Goal: Task Accomplishment & Management: Manage account settings

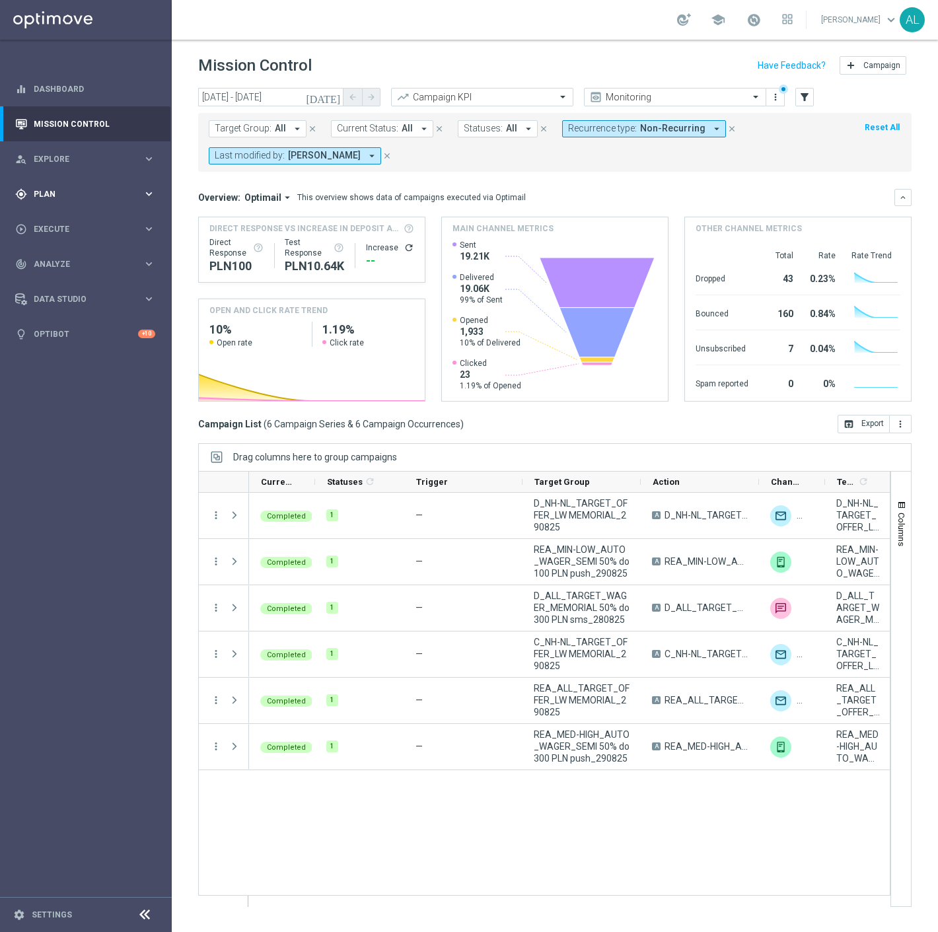
click at [87, 192] on span "Plan" at bounding box center [88, 194] width 109 height 8
click at [79, 258] on span "Templates" at bounding box center [82, 261] width 95 height 8
click at [65, 285] on link "Optimail" at bounding box center [89, 281] width 96 height 11
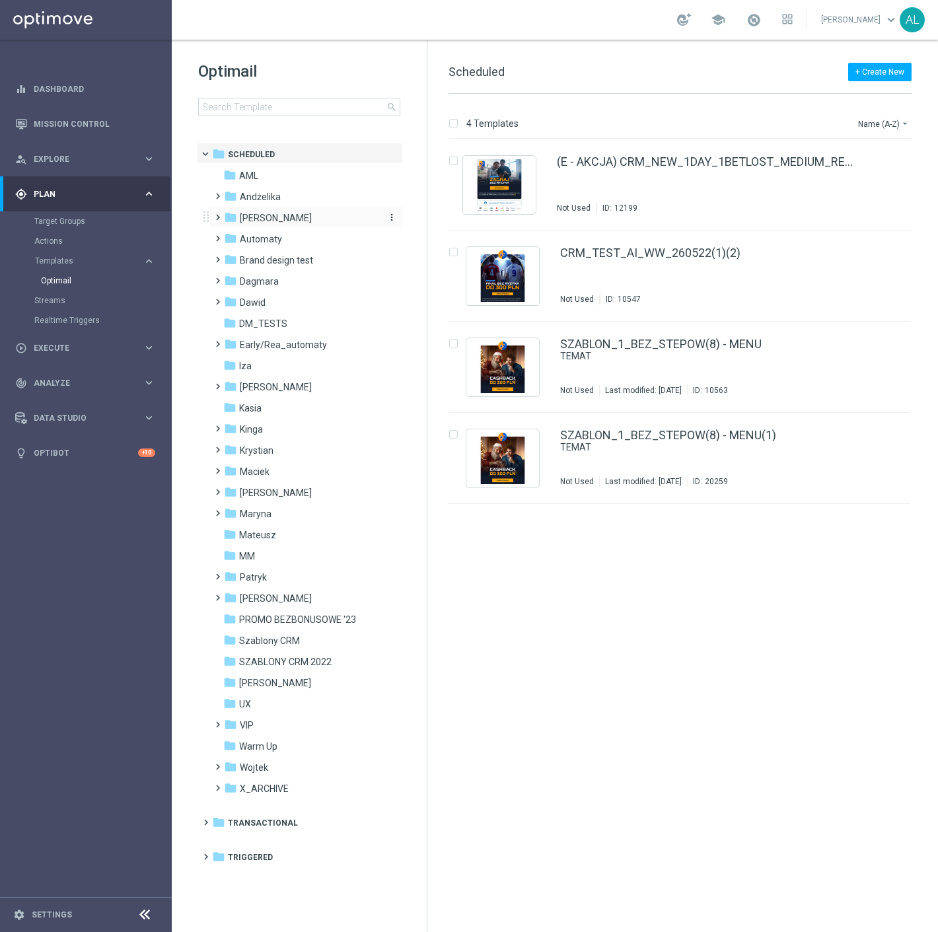
click at [260, 213] on span "Antoni L." at bounding box center [276, 218] width 72 height 12
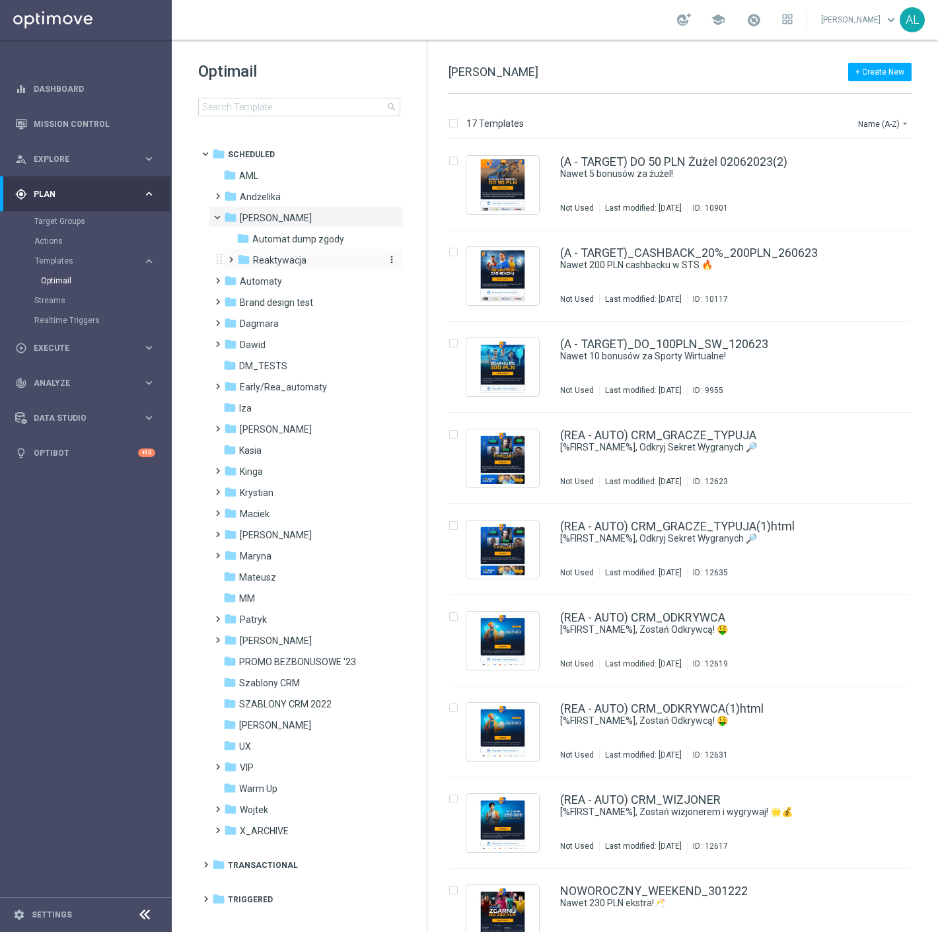
click at [324, 263] on div "folder Reaktywacja" at bounding box center [307, 260] width 141 height 15
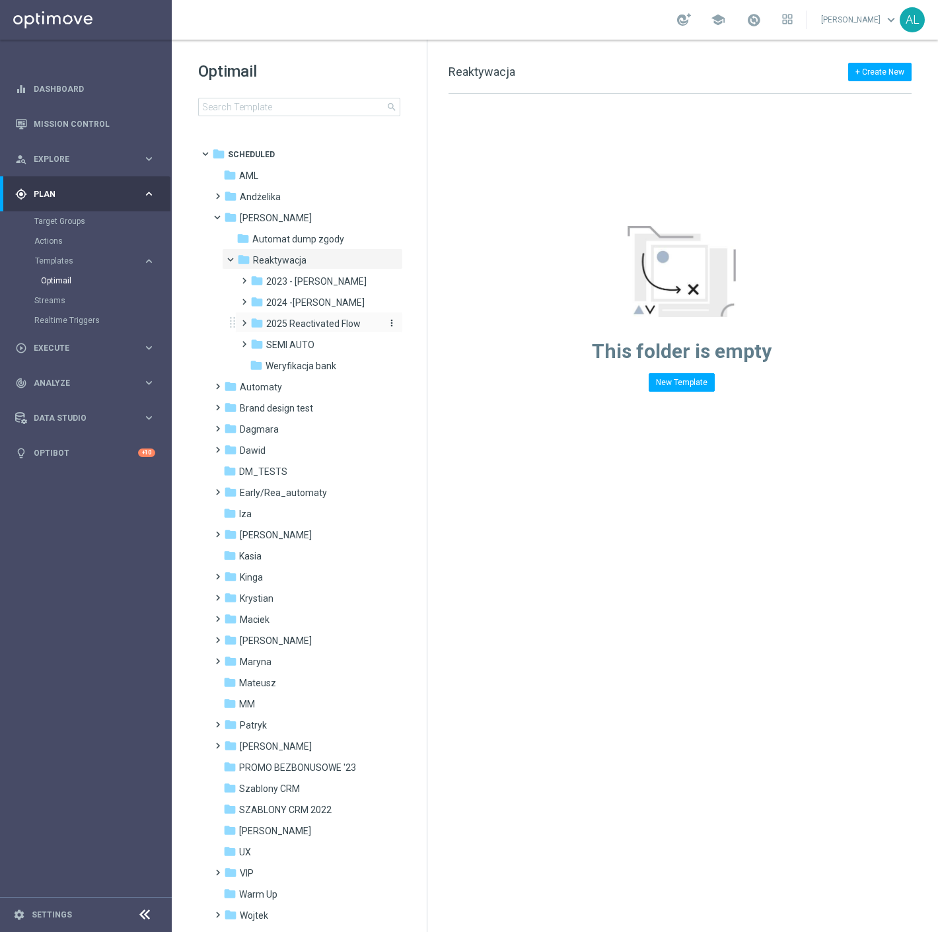
click at [288, 324] on span "2025 Reactivated Flow" at bounding box center [313, 324] width 95 height 12
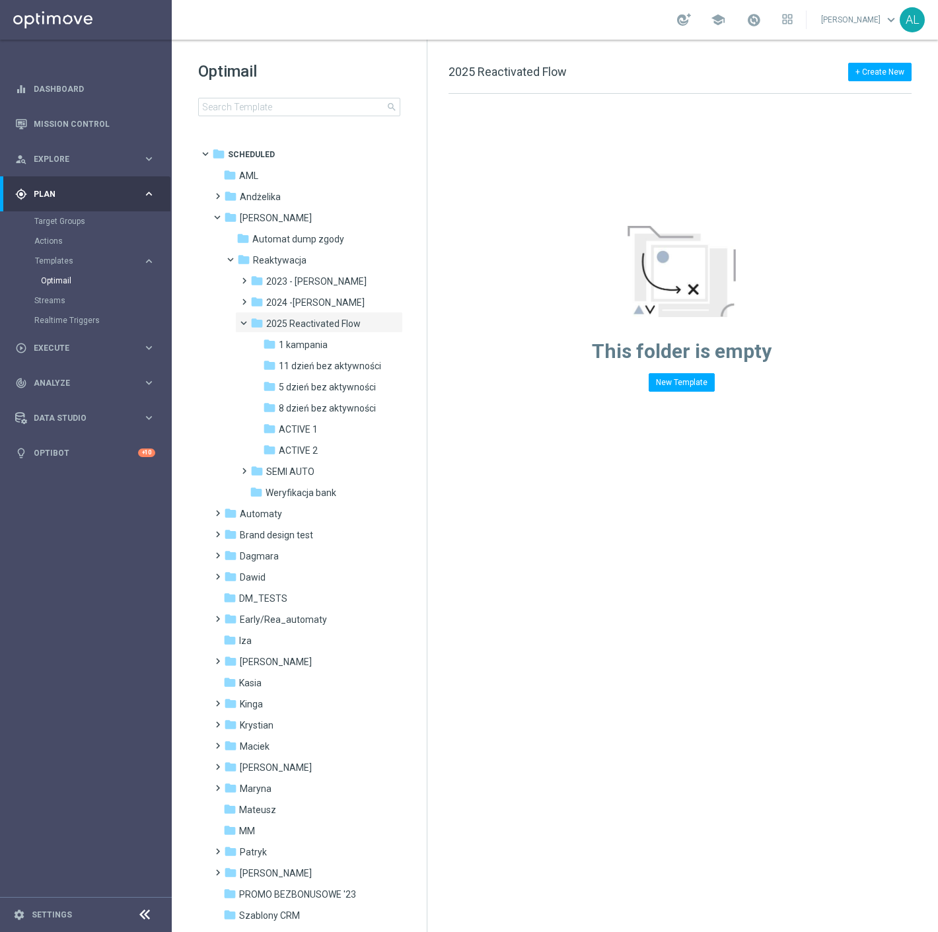
click at [288, 324] on span "2025 Reactivated Flow" at bounding box center [313, 324] width 95 height 12
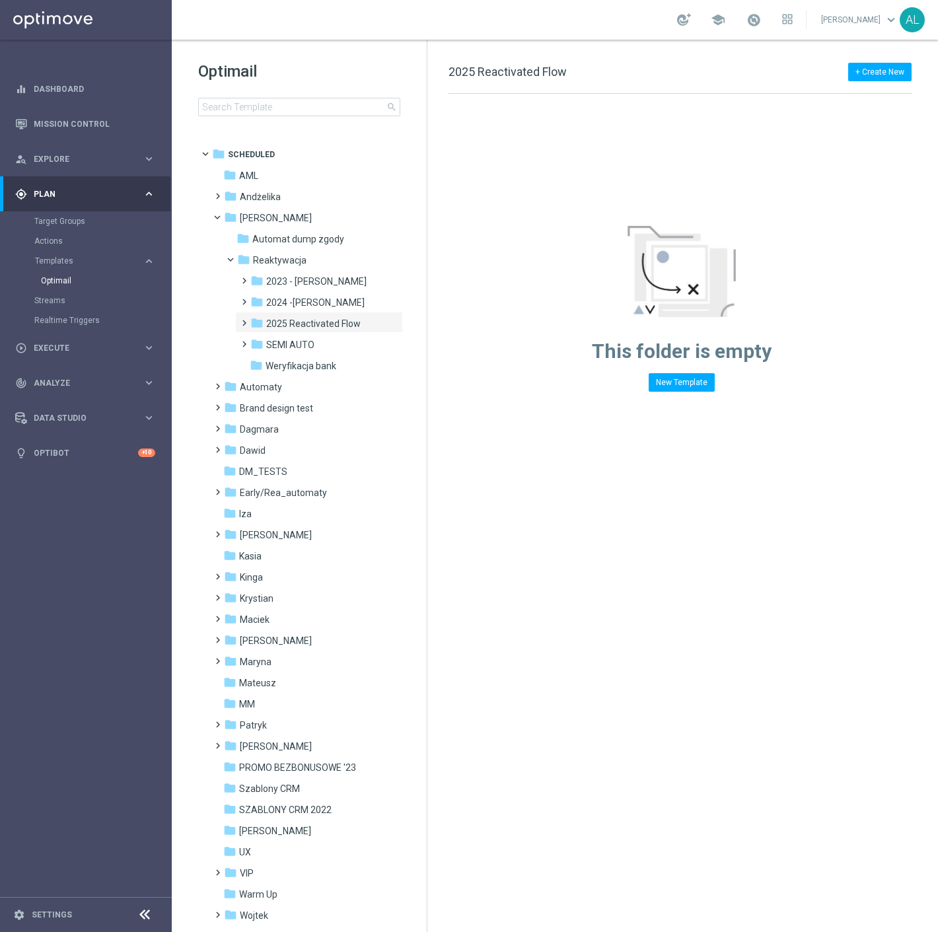
click at [295, 308] on span "2024 -Antoni" at bounding box center [315, 303] width 98 height 12
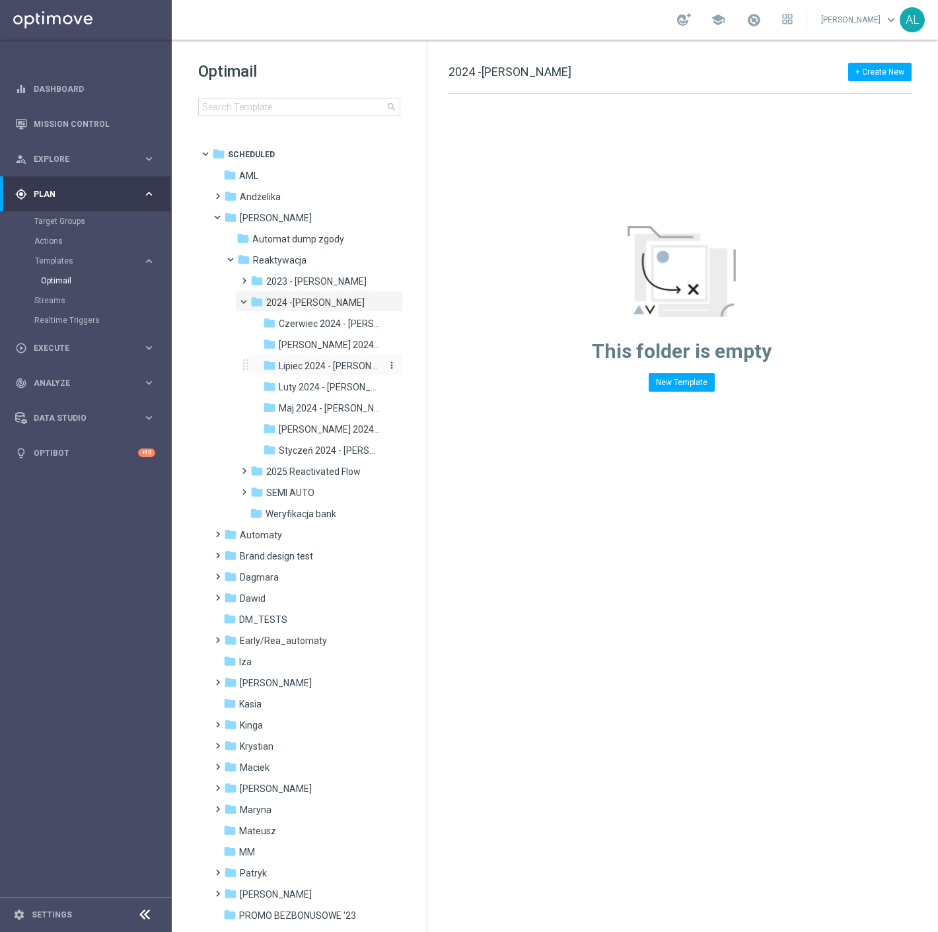
click at [338, 368] on span "Lipiec 2024 - Antoni" at bounding box center [330, 366] width 103 height 12
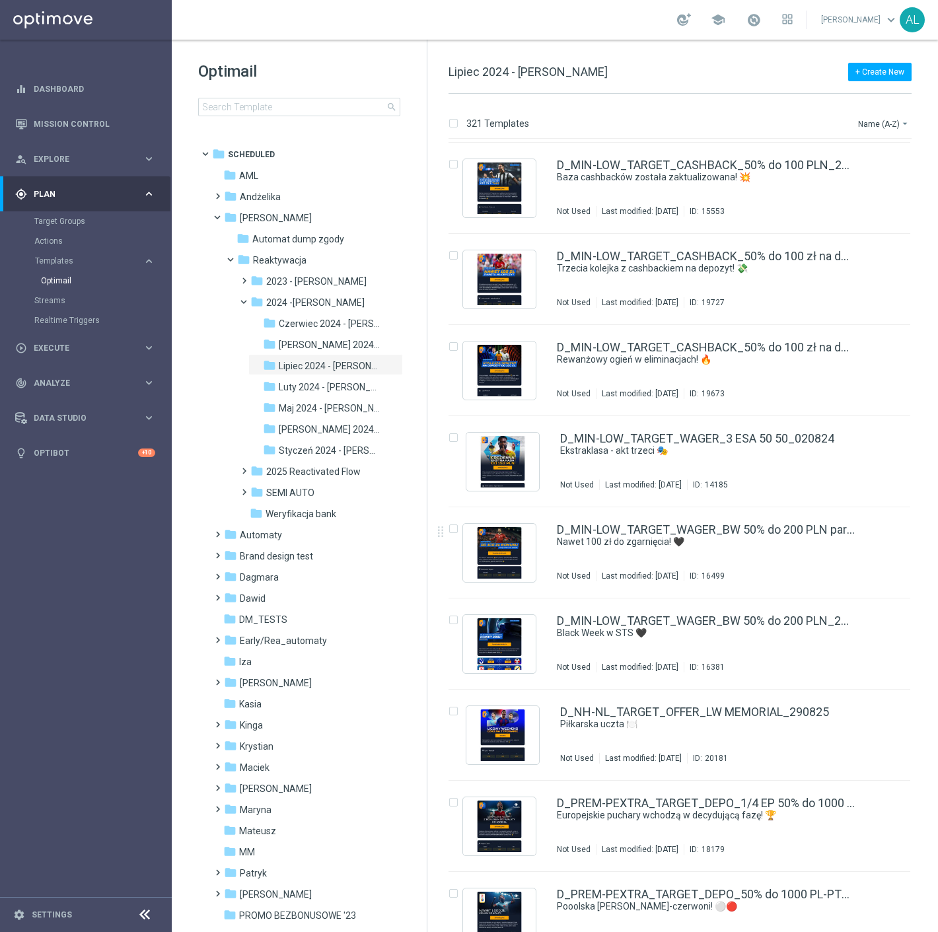
scroll to position [5944, 0]
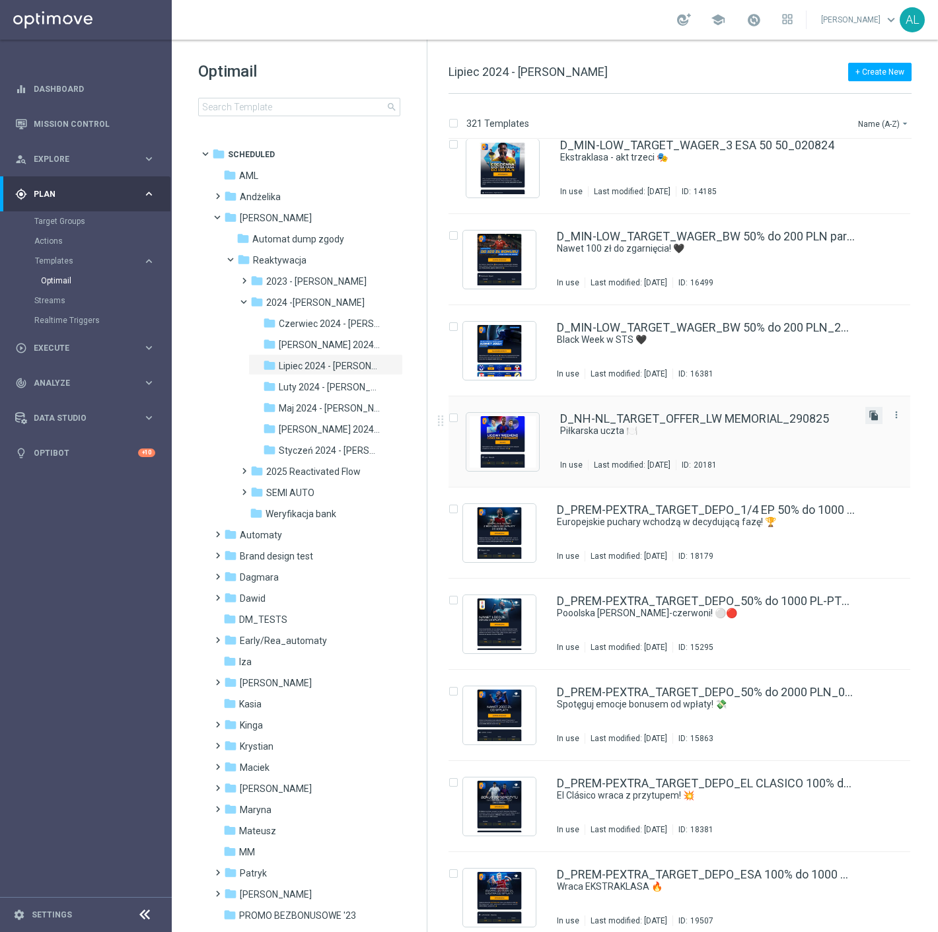
click at [871, 414] on icon "file_copy" at bounding box center [874, 415] width 11 height 11
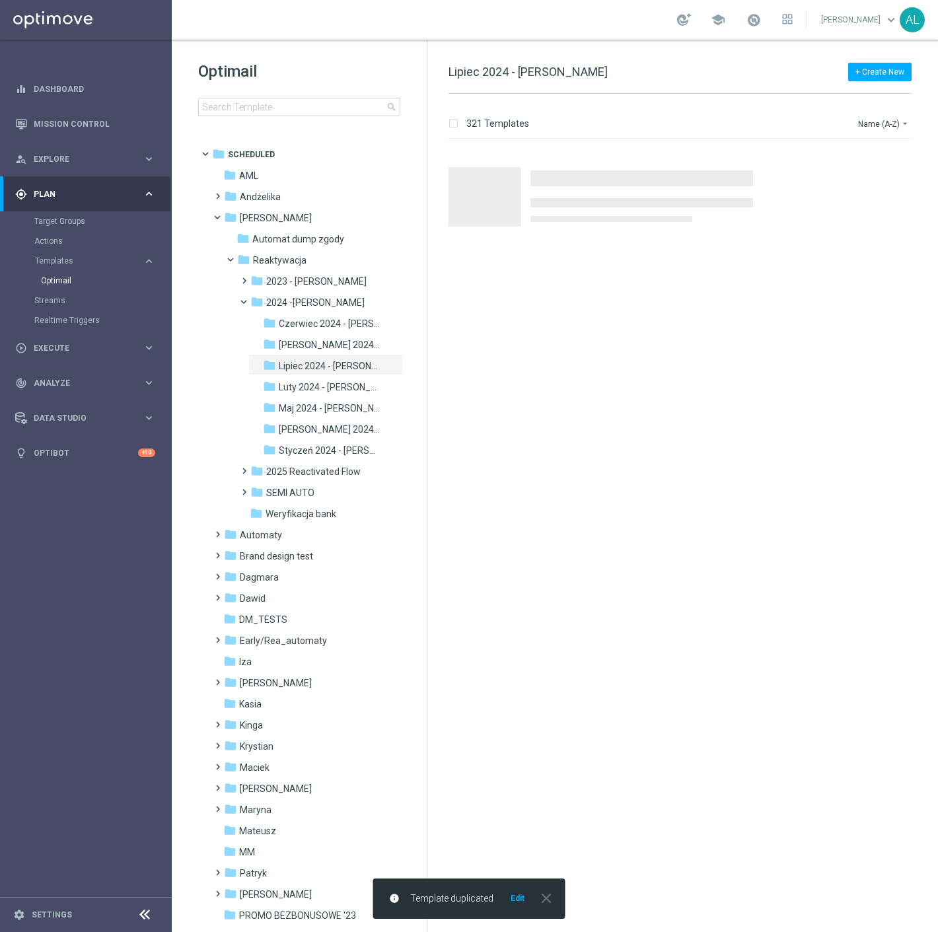
scroll to position [0, 0]
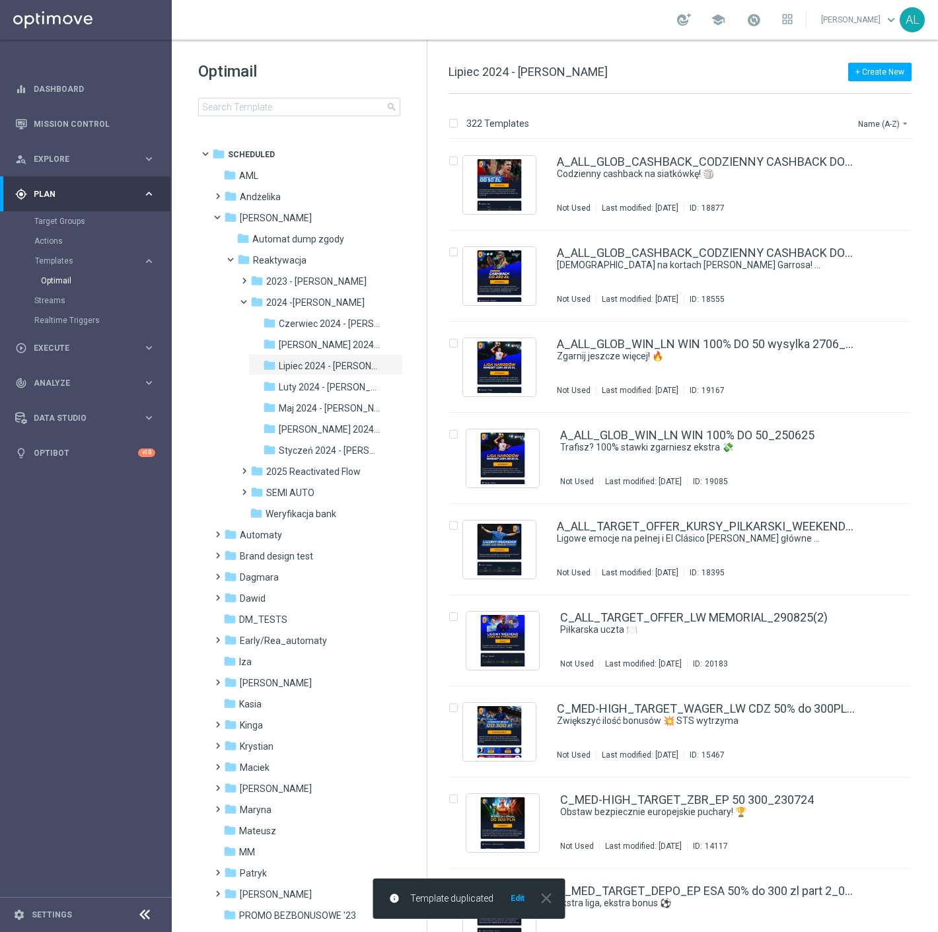
click at [513, 899] on button "Edit" at bounding box center [518, 898] width 17 height 11
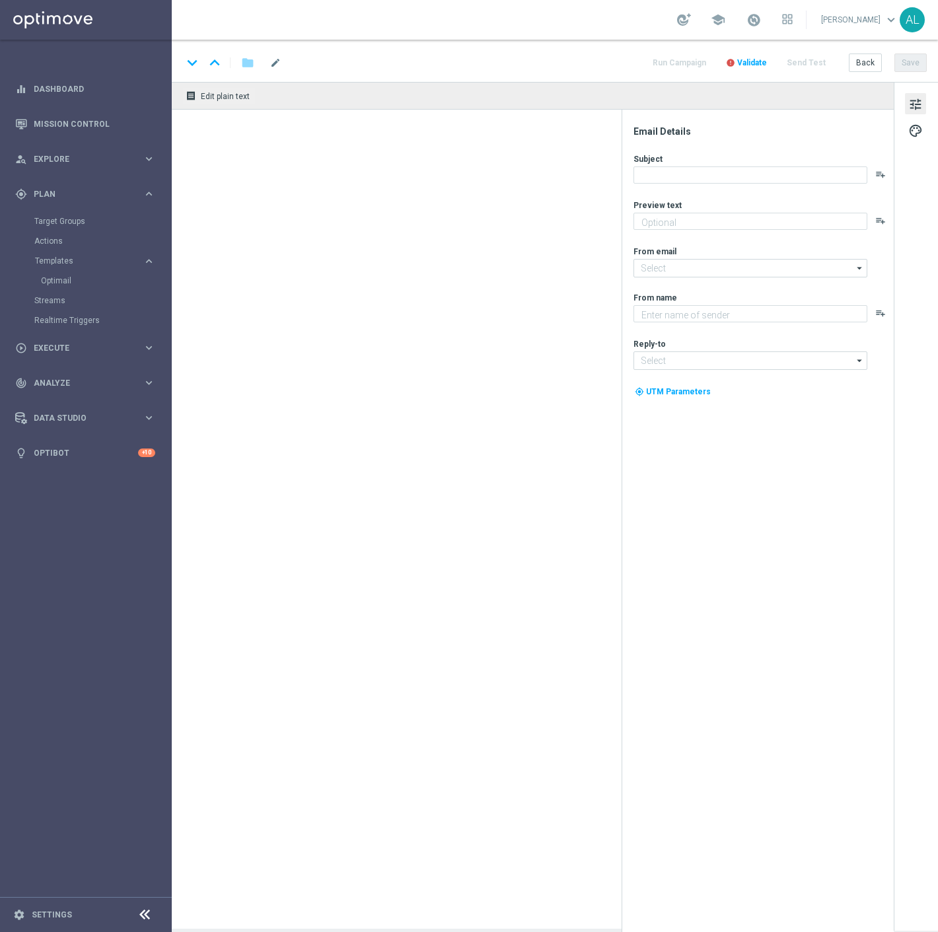
type textarea "Czas zasiąść do kursów 😋"
type textarea "STS"
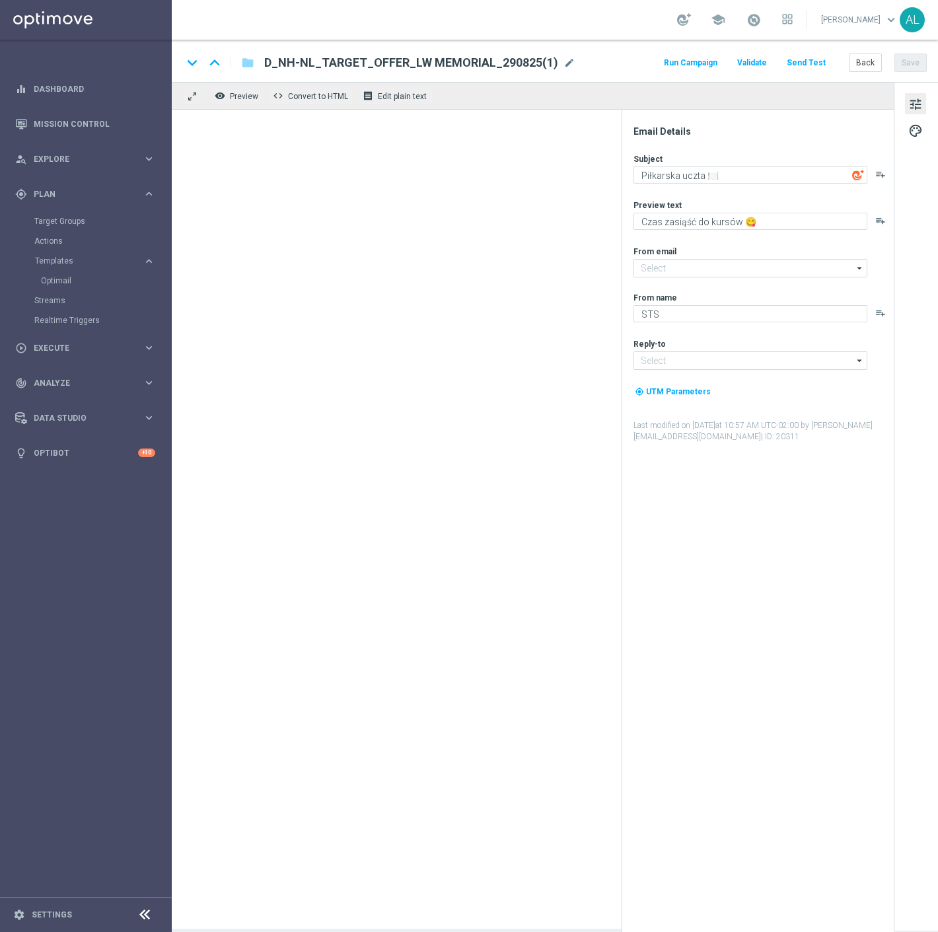
type input "[EMAIL_ADDRESS][DOMAIN_NAME]"
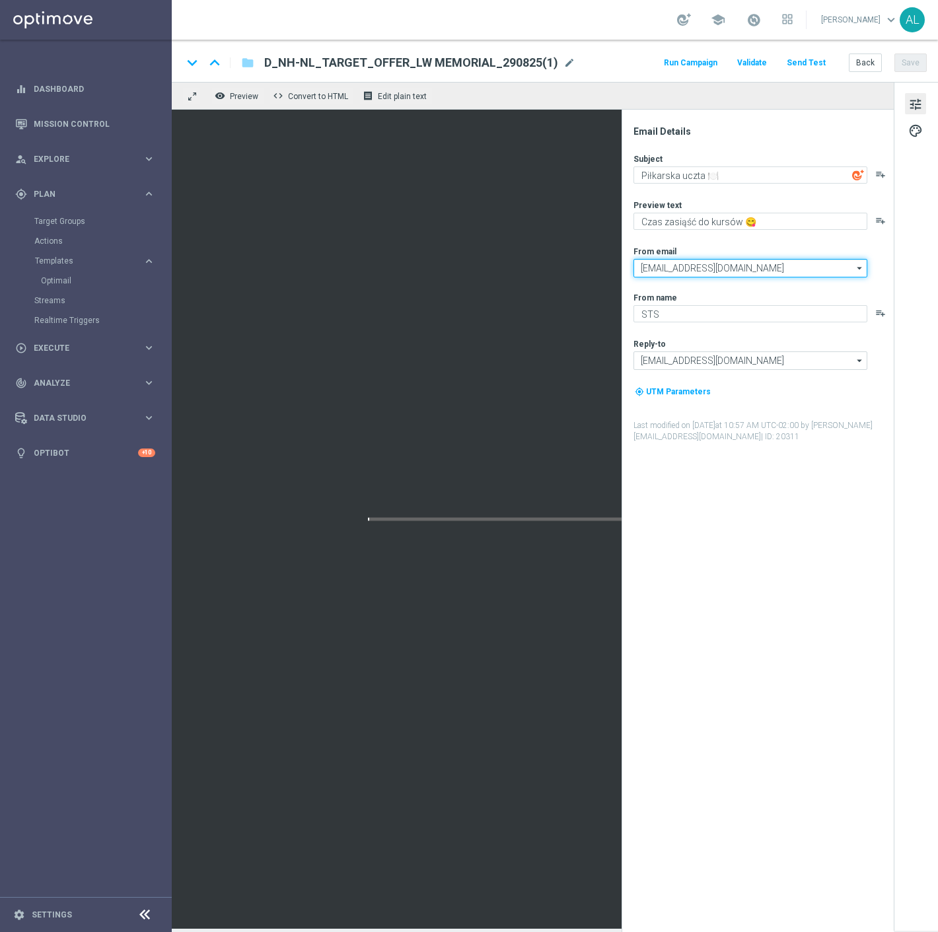
click at [709, 275] on input "[EMAIL_ADDRESS][DOMAIN_NAME]" at bounding box center [751, 268] width 234 height 19
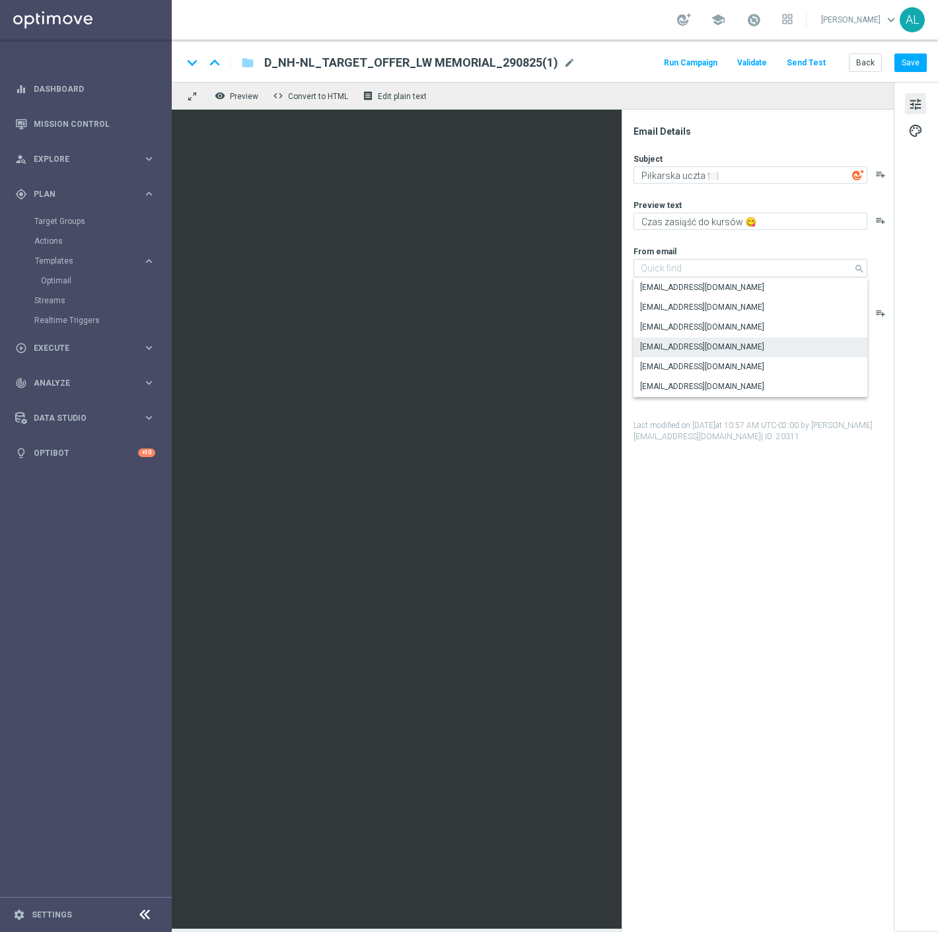
click at [757, 628] on div "Email Details Subject Piłkarska uczta 🍽️ playlist_add Preview text Czas zasiąść…" at bounding box center [761, 529] width 263 height 807
type input "[EMAIL_ADDRESS][DOMAIN_NAME]"
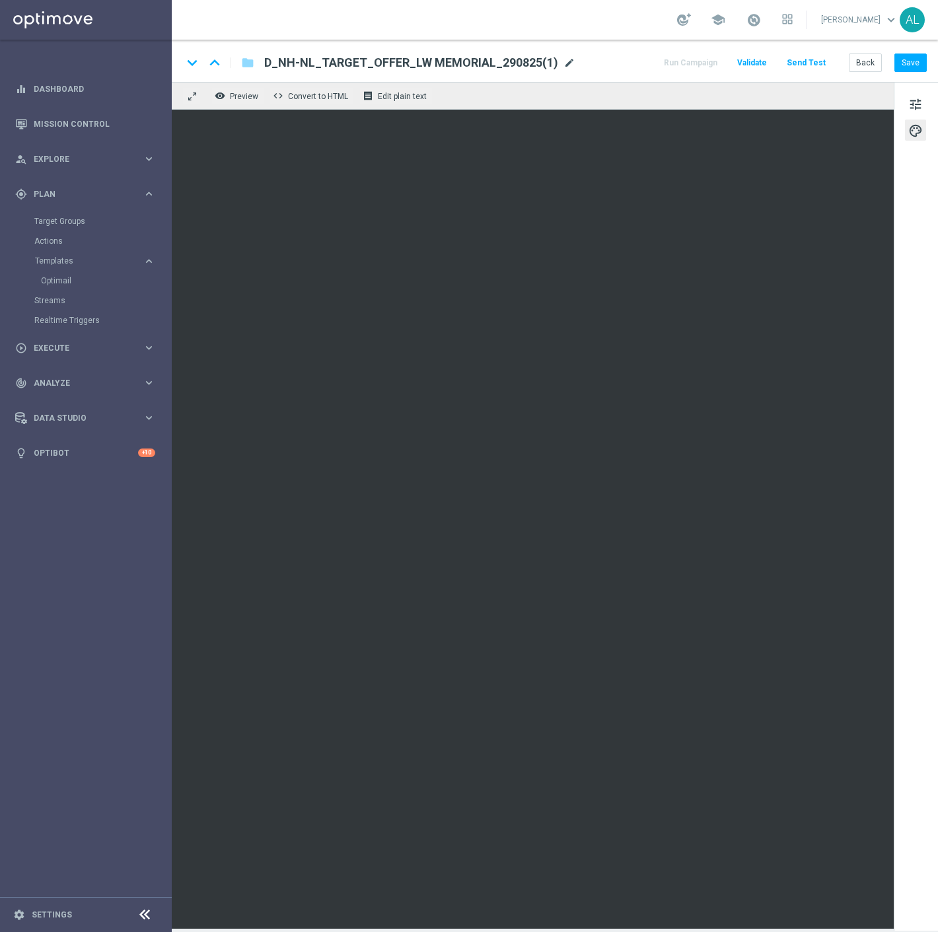
click at [564, 62] on span "mode_edit" at bounding box center [570, 63] width 12 height 12
paste input "A_ALL_GLOB_ZBR_START NFL 50% do 50 PLN_040925"
type input "A_ALL_GLOB_ZBR_START NFL 50% do 50 PLN_040925"
click at [609, 62] on div "keyboard_arrow_down keyboard_arrow_up folder A_ALL_GLOB_ZBR_START NFL 50% do 50…" at bounding box center [554, 62] width 745 height 17
click at [909, 61] on button "Save" at bounding box center [911, 63] width 32 height 19
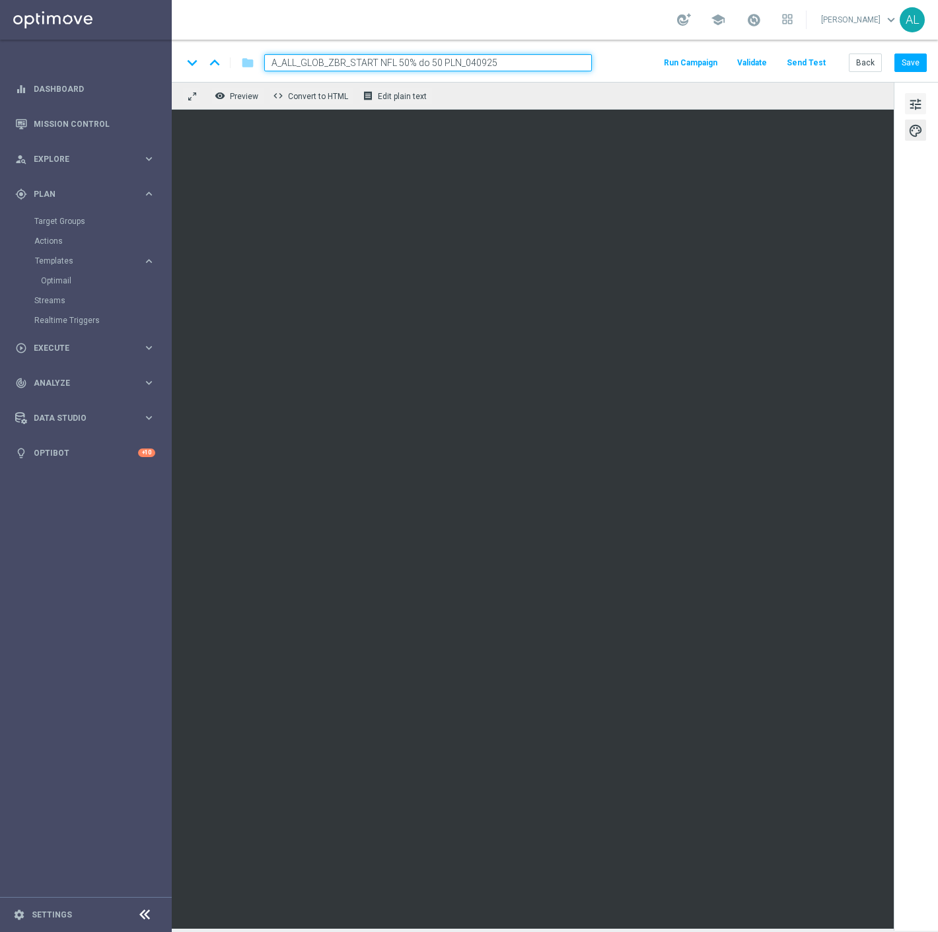
click at [922, 103] on span "tune" at bounding box center [916, 104] width 15 height 17
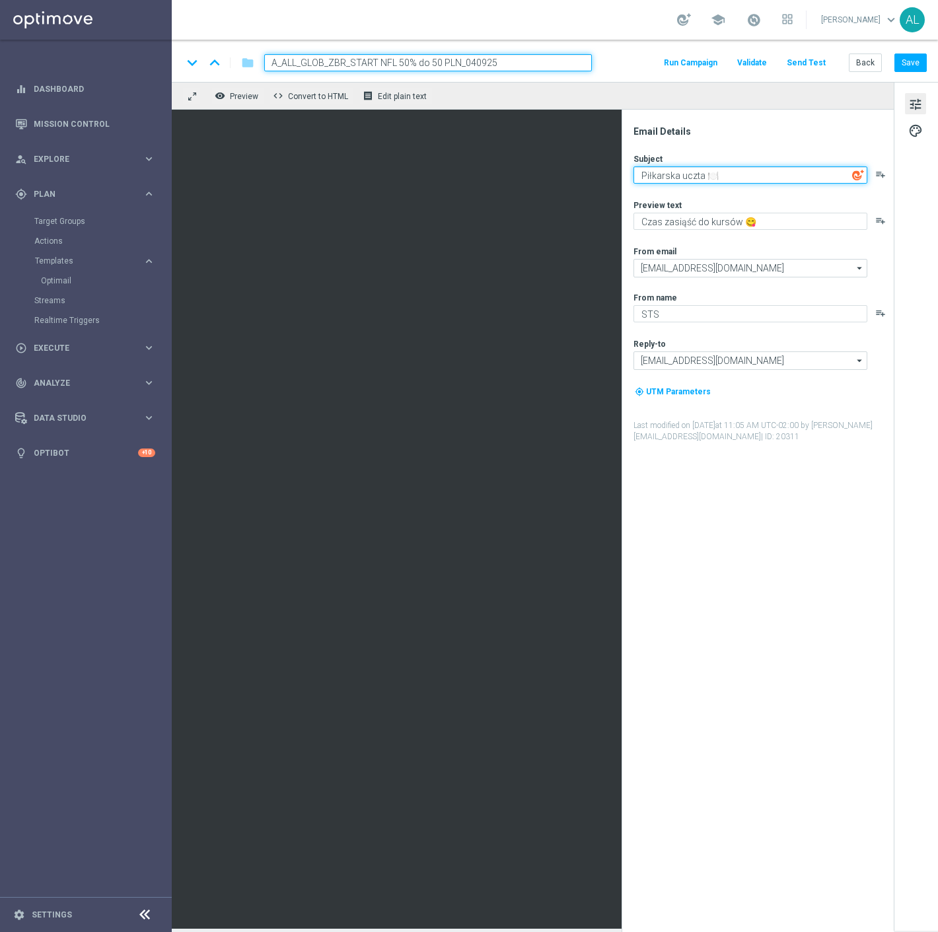
click at [687, 179] on textarea "Piłkarska uczta 🍽️" at bounding box center [751, 175] width 234 height 17
paste textarea "NFL wraca! Typuj pierwszy mecz z bezpiecznym zakładem 🏈"
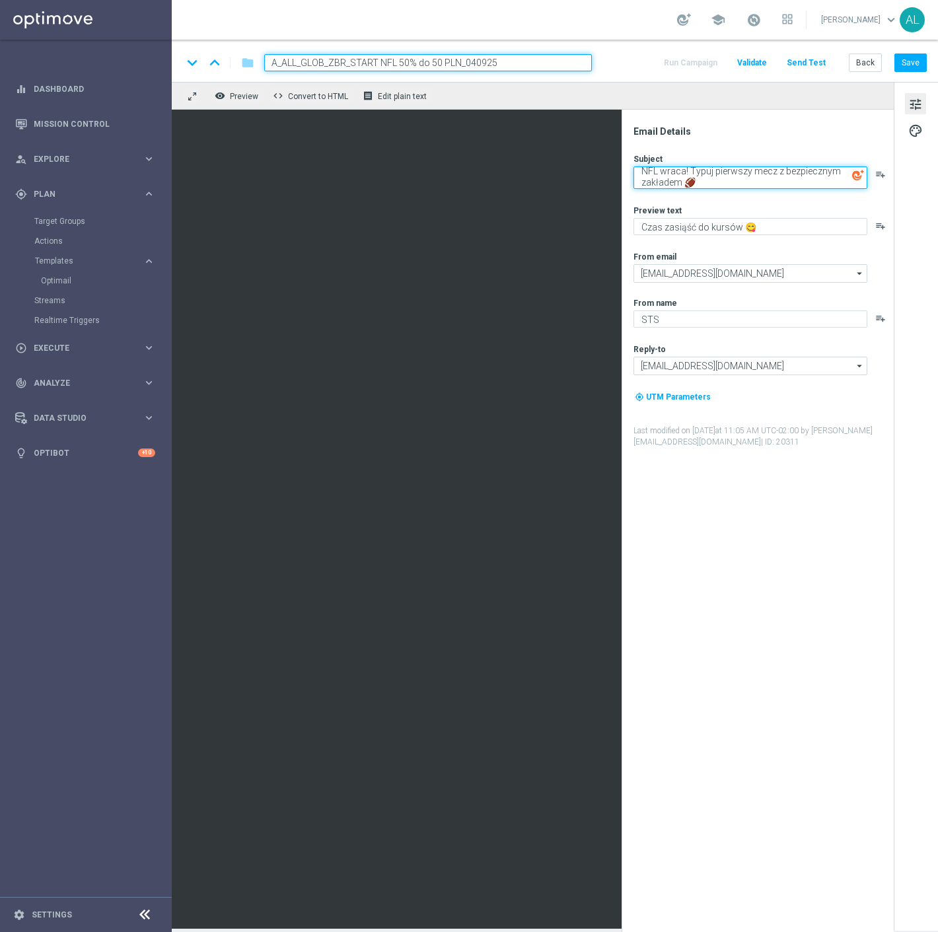
drag, startPoint x: 728, startPoint y: 183, endPoint x: 720, endPoint y: 174, distance: 11.8
click at [720, 174] on textarea "NFL wraca! Typuj pierwszy mecz z bezpiecznym zakładem 🏈" at bounding box center [751, 178] width 234 height 22
click at [721, 172] on textarea "NFL wraca! Typuj pierwszy mecz z bezpiecznym zakładem 🏈" at bounding box center [751, 178] width 234 height 22
drag, startPoint x: 691, startPoint y: 170, endPoint x: 679, endPoint y: 182, distance: 17.3
click at [679, 182] on textarea "NFL wraca! Typuj pierwszy mecz z bezpiecznym zakładem 🏈" at bounding box center [751, 178] width 234 height 22
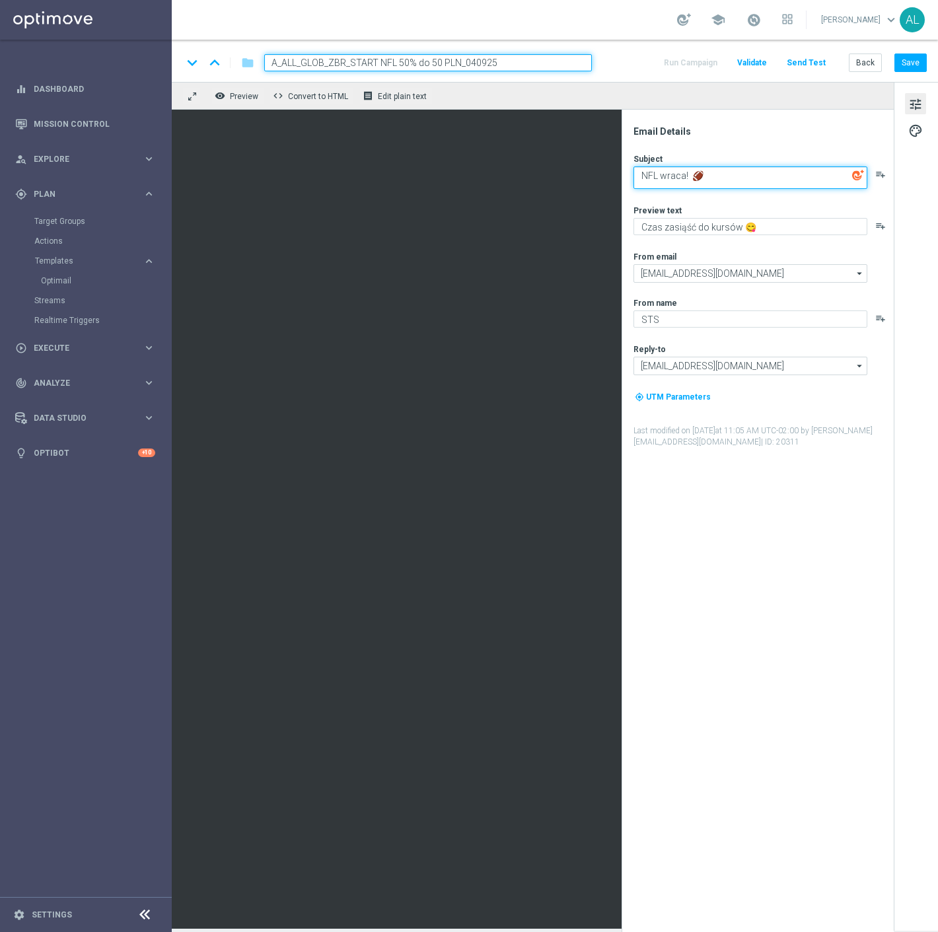
scroll to position [0, 0]
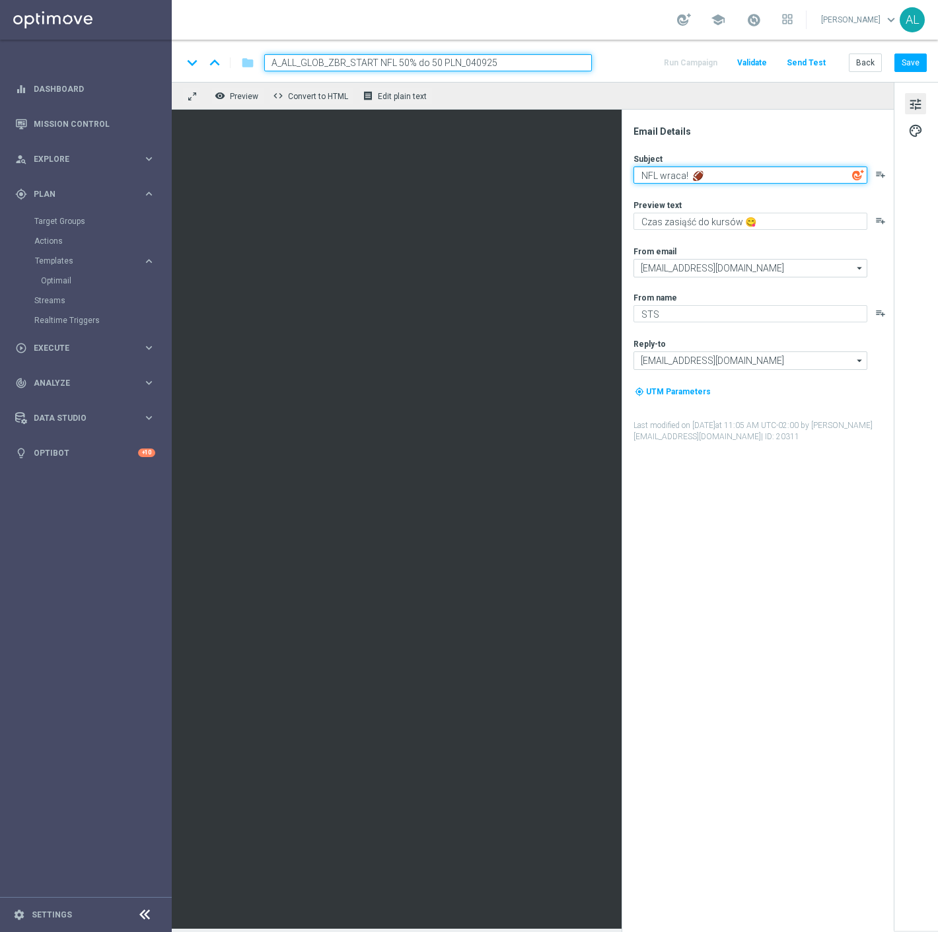
type textarea "NFL wraca! 🏈"
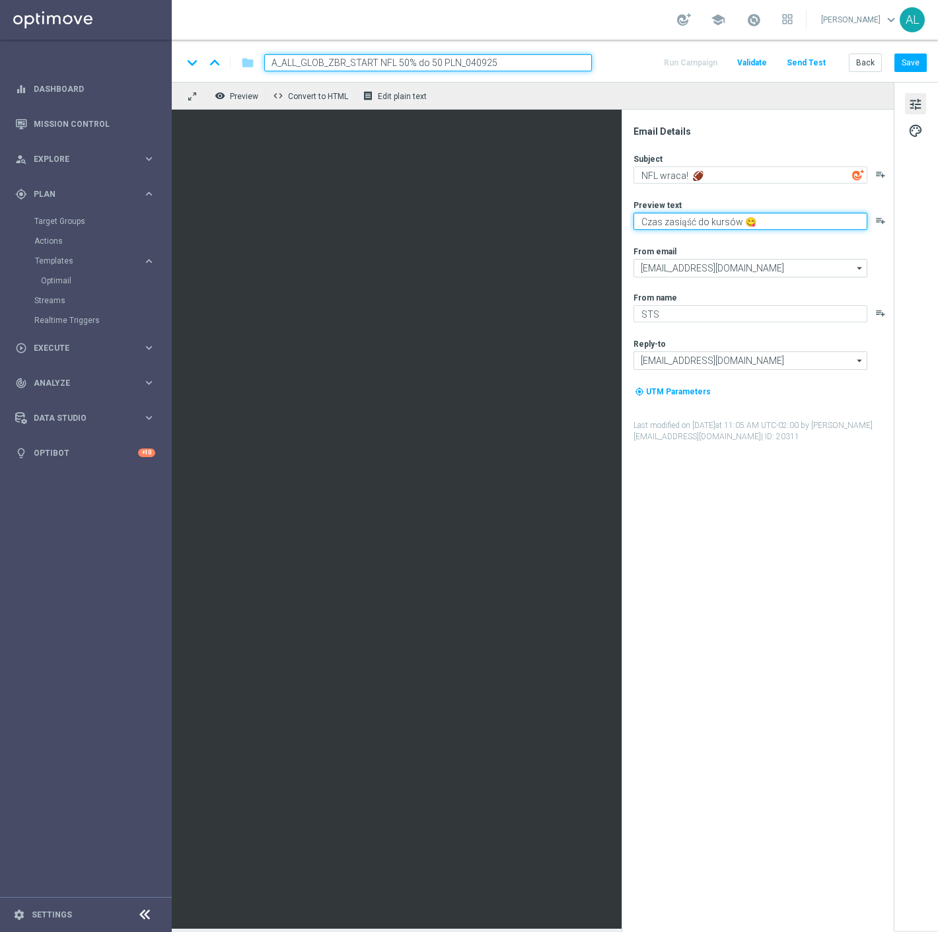
paste textarea "Typuj pierwszy mecz z bezpiecznym zakładem"
click at [704, 220] on textarea "Typuj pierwszy mecz z bezpiecznym zakładem" at bounding box center [751, 221] width 234 height 17
click at [697, 221] on textarea "Typuj pierwszy mecz z bezpiecznym zakładem" at bounding box center [751, 221] width 234 height 17
click at [723, 221] on textarea "Typuj pierwsze mecz z bezpiecznym zakładem" at bounding box center [751, 221] width 234 height 17
click at [810, 220] on textarea "Typuj pierwsze mecze z bezpiecznym zakładem" at bounding box center [751, 221] width 234 height 17
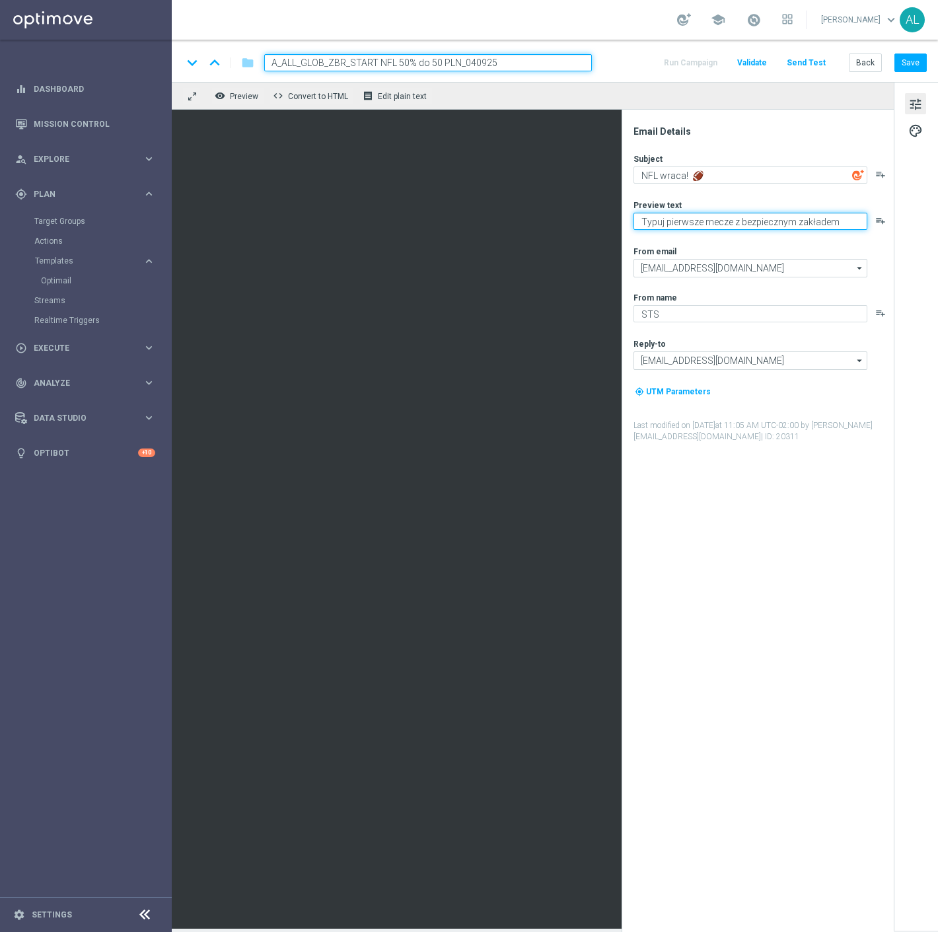
click at [810, 220] on textarea "Typuj pierwsze mecze z bezpiecznym zakładem" at bounding box center [751, 221] width 234 height 17
click at [841, 219] on textarea "Typuj pierwsze mecze z bezpiecznym do 50 zł" at bounding box center [751, 221] width 234 height 17
paste textarea "🛡️"
click at [831, 225] on textarea "Typuj pierwsze mecze z bezpiecznym do 50 zł🛡️" at bounding box center [751, 221] width 234 height 17
type textarea "Typuj pierwsze mecze z bezpiecznym do 50 zł 🛡️"
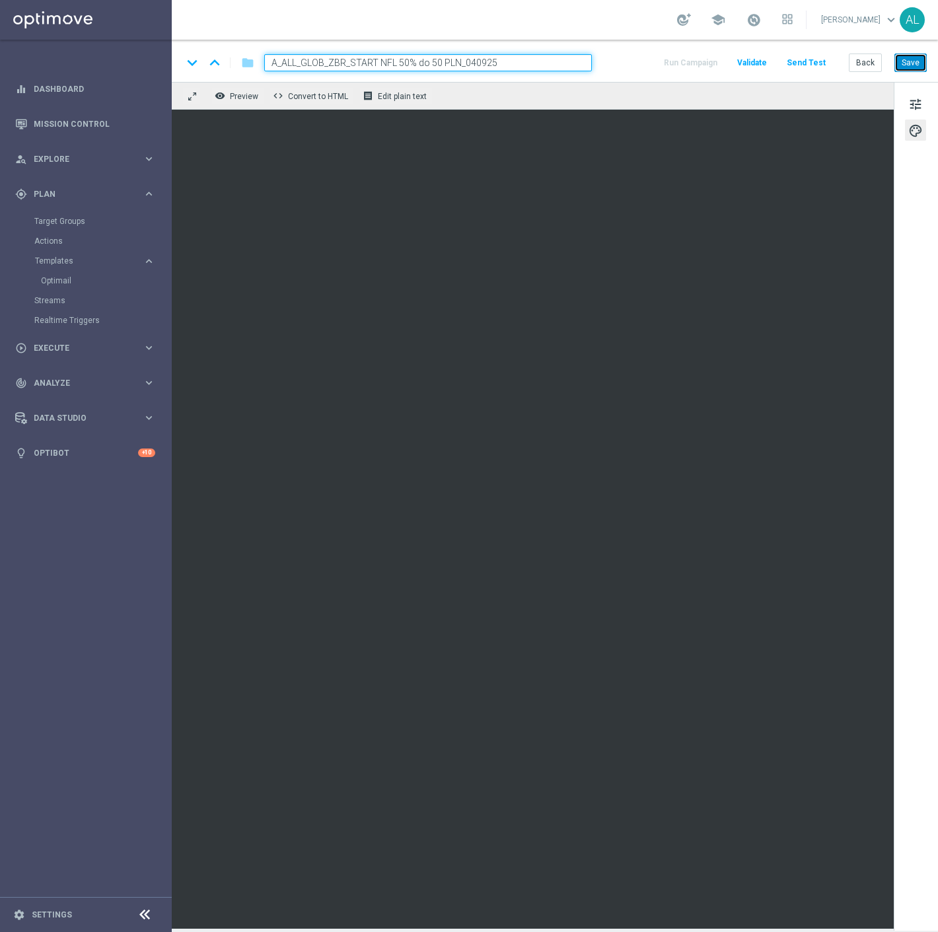
click at [924, 58] on button "Save" at bounding box center [911, 63] width 32 height 19
click at [913, 62] on button "Save" at bounding box center [911, 63] width 32 height 19
click at [916, 64] on button "Save" at bounding box center [911, 63] width 32 height 19
click at [908, 63] on button "Save" at bounding box center [911, 63] width 32 height 19
click at [923, 102] on button "tune" at bounding box center [915, 103] width 21 height 21
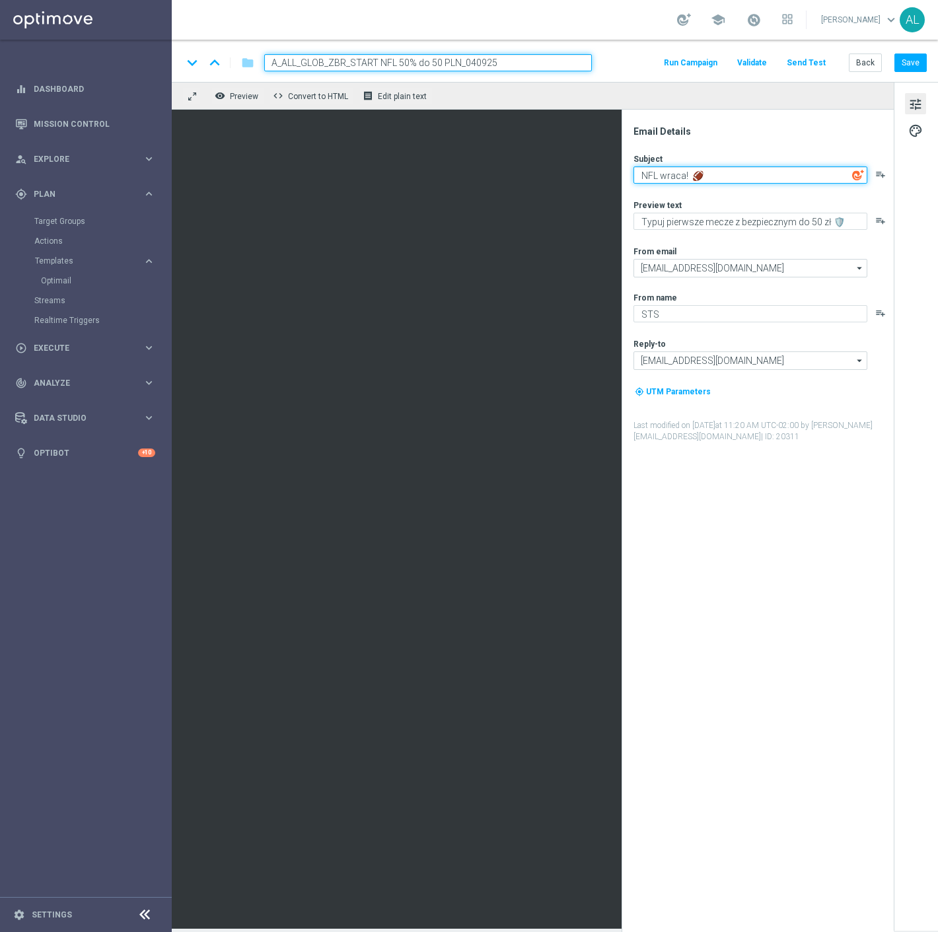
click at [686, 176] on textarea "NFL wraca! 🏈" at bounding box center [751, 175] width 234 height 17
type textarea "NFL wraca do gry! 🏈"
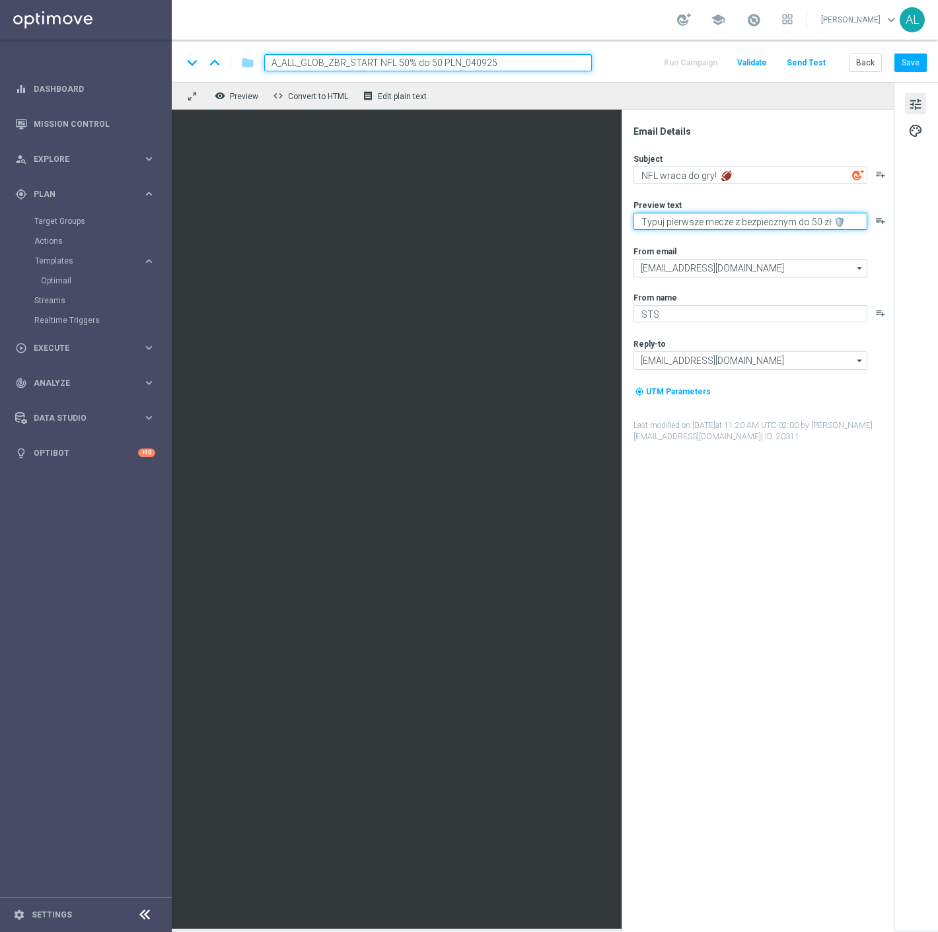
drag, startPoint x: 790, startPoint y: 221, endPoint x: 734, endPoint y: 225, distance: 57.0
click at [734, 225] on textarea "Typuj pierwsze mecze z bezpiecznym do 50 zł 🛡️" at bounding box center [751, 221] width 234 height 17
click at [759, 220] on textarea "Typuj pierwsze mecze bezpiecznie do 50 zł 🛡️" at bounding box center [751, 221] width 234 height 17
click at [774, 218] on textarea "Typuj pierwsze mecze bezpiecznie do 50 zł 🛡️" at bounding box center [751, 221] width 234 height 17
click at [817, 221] on textarea "Typuj pierwsze mecze bezpiecznie do 50 zł 🛡️" at bounding box center [751, 221] width 234 height 17
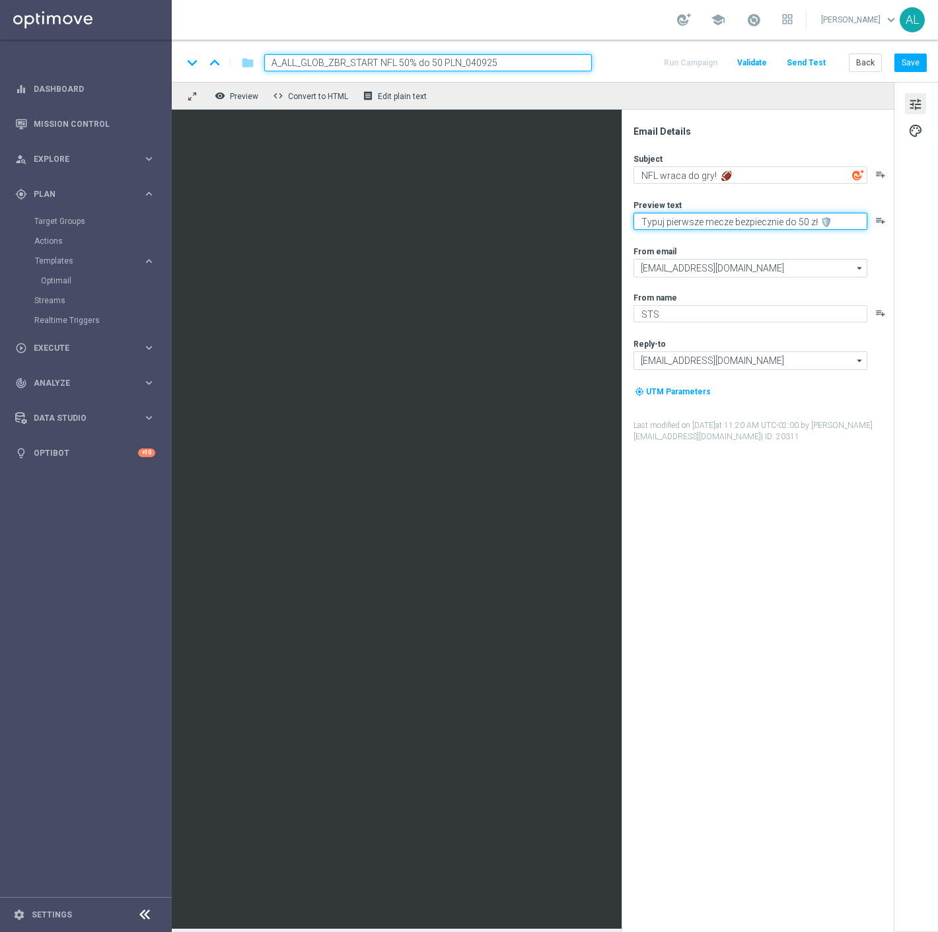
click at [649, 226] on textarea "Typuj pierwsze mecze bezpiecznie do 50 zł 🛡️" at bounding box center [751, 221] width 234 height 17
click at [644, 223] on textarea "Typuj pierwsze mecze bezpiecznie do 50 zł 🛡️" at bounding box center [751, 221] width 234 height 17
type textarea "Typuj pierwsze mecze bezpiecznie do 50 zł 🛡️"
click at [917, 55] on button "Save" at bounding box center [911, 63] width 32 height 19
click at [912, 63] on button "Save" at bounding box center [911, 63] width 32 height 19
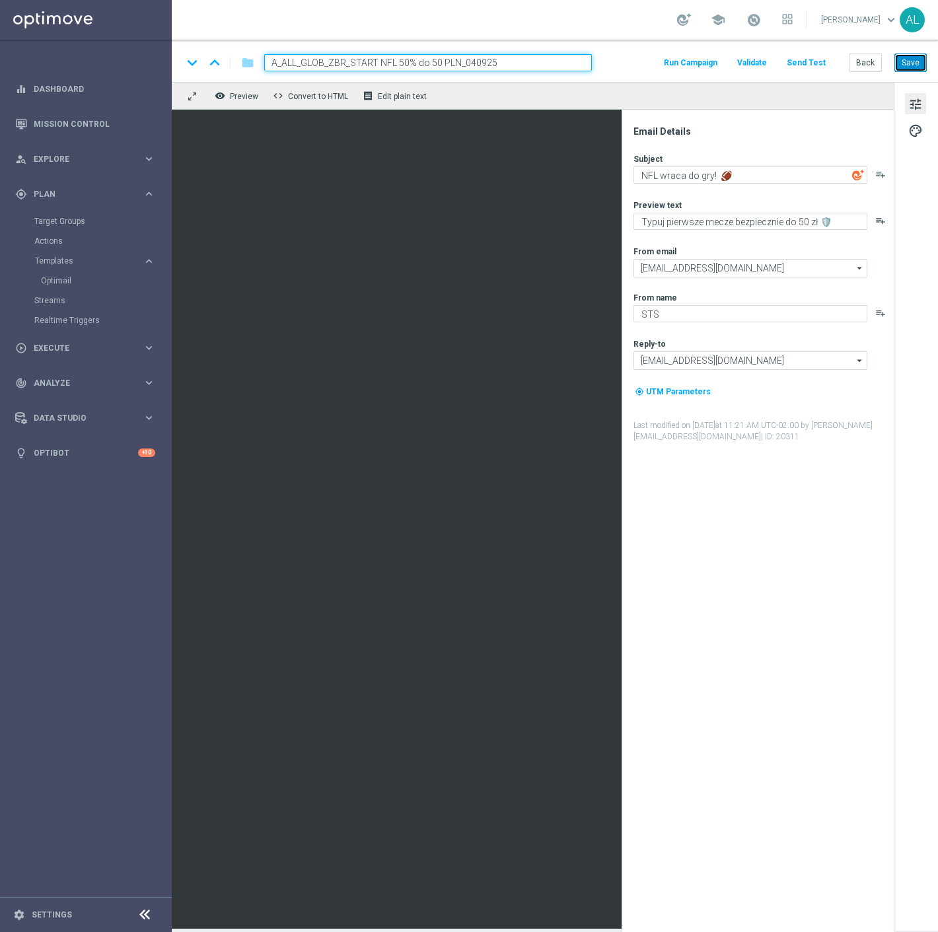
click at [913, 60] on button "Save" at bounding box center [911, 63] width 32 height 19
click at [911, 61] on button "Save" at bounding box center [911, 63] width 32 height 19
click at [909, 71] on button "Save" at bounding box center [911, 63] width 32 height 19
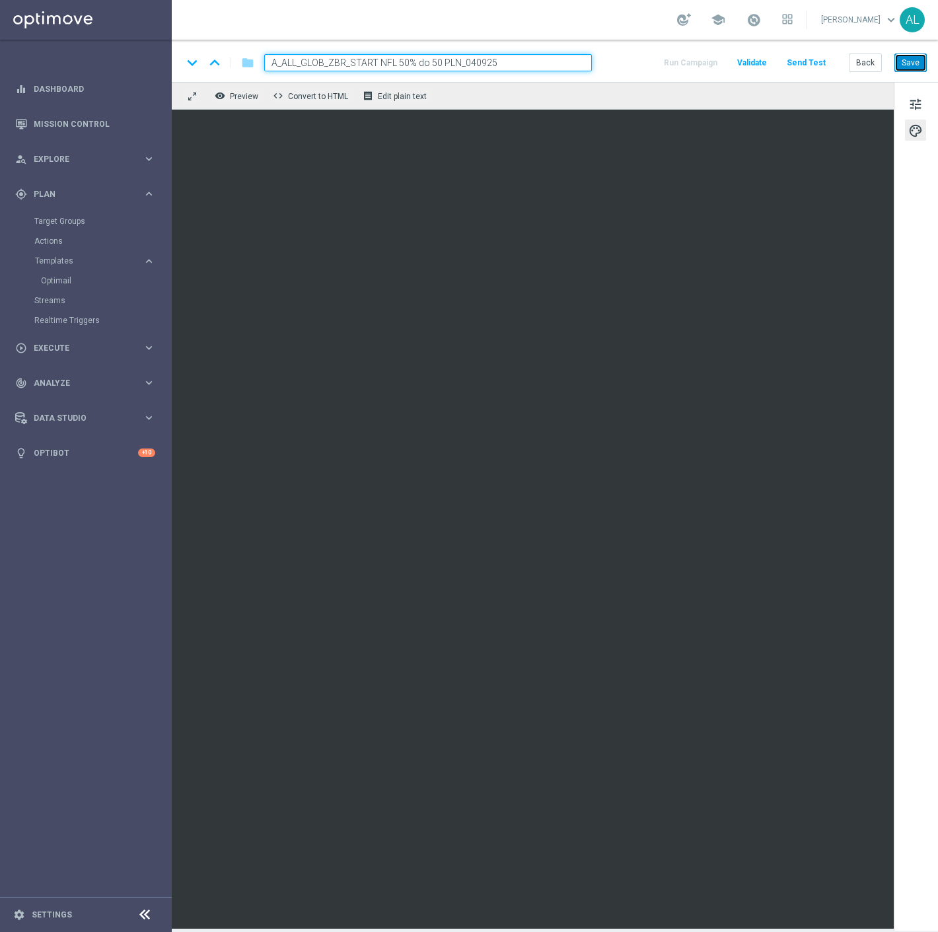
click at [910, 56] on button "Save" at bounding box center [911, 63] width 32 height 19
click at [856, 57] on button "Back" at bounding box center [865, 63] width 33 height 19
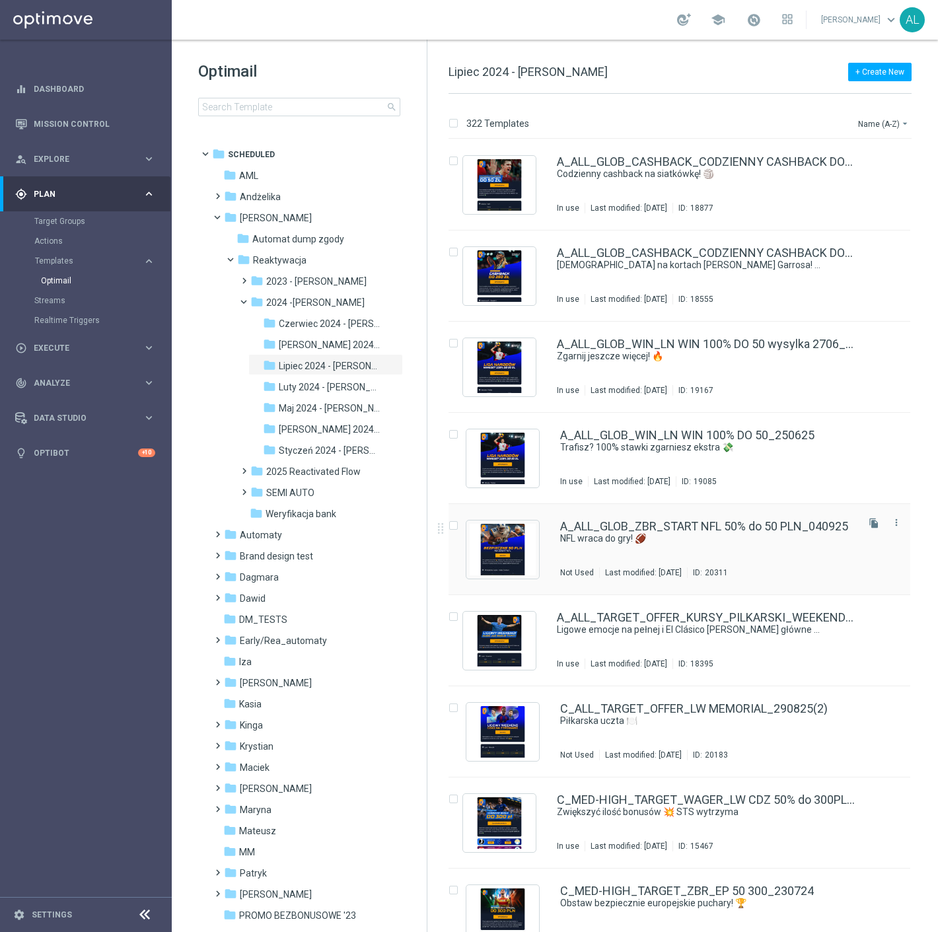
click at [617, 546] on div "A_ALL_GLOB_ZBR_START NFL 50% do 50 PLN_040925 NFL wraca do gry! 🏈 Not Used Last…" at bounding box center [707, 549] width 295 height 57
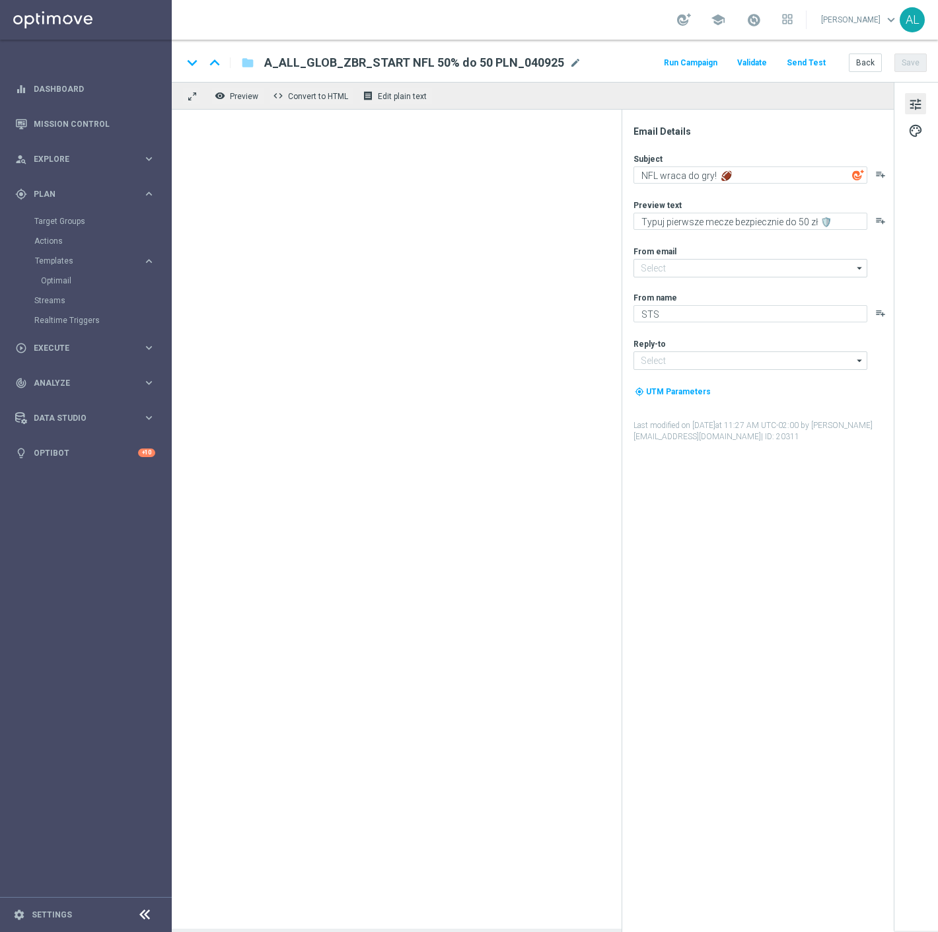
type input "oferta@sts.pl"
type input "kontakt@sts.pl"
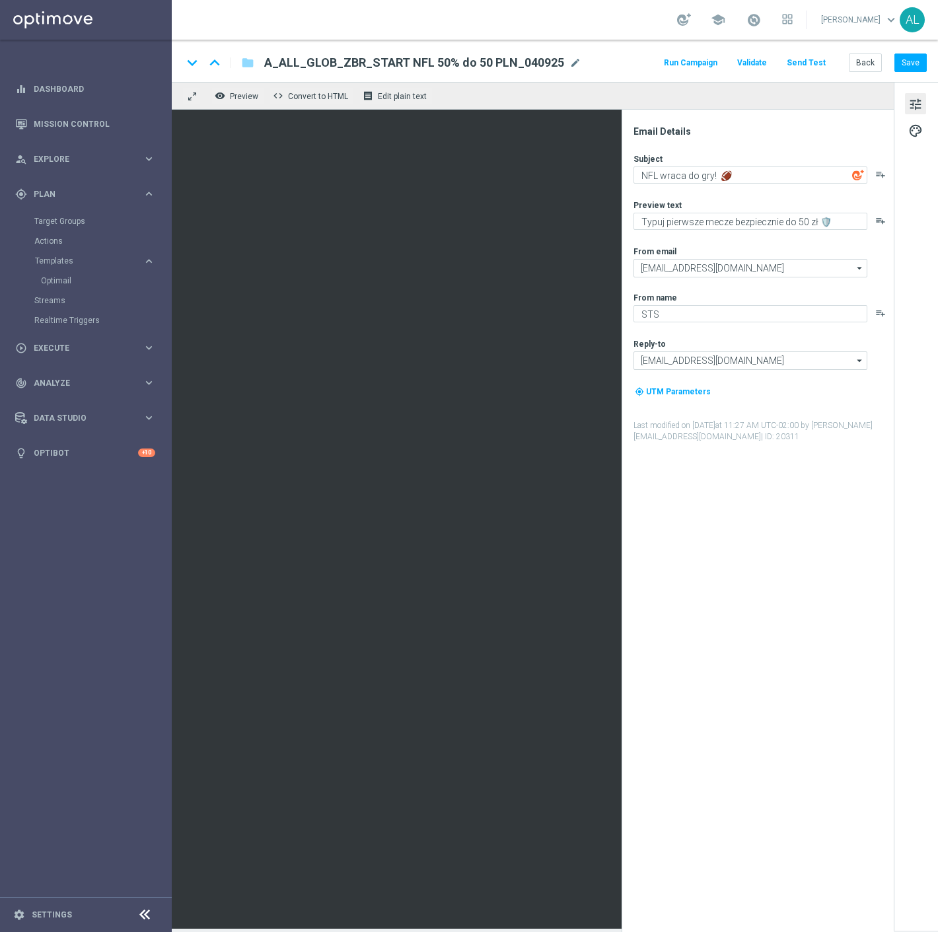
click at [411, 61] on span "A_ALL_GLOB_ZBR_START NFL 50% do 50 PLN_040925" at bounding box center [414, 63] width 300 height 16
click at [411, 61] on input "A_ALL_GLOB_ZBR_START NFL 50% do 50 PLN_040925" at bounding box center [428, 62] width 328 height 17
click at [708, 174] on textarea "NFL wraca do gry! 🏈" at bounding box center [751, 175] width 234 height 17
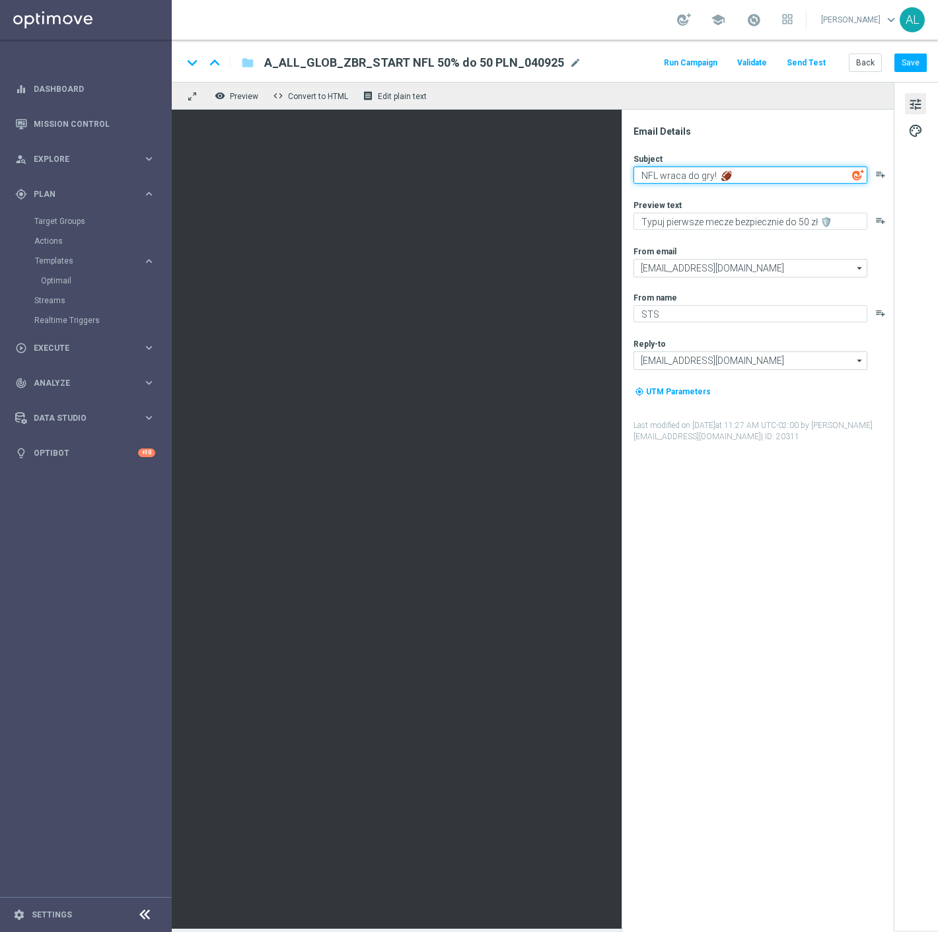
click at [708, 174] on textarea "NFL wraca do gry! 🏈" at bounding box center [751, 175] width 234 height 17
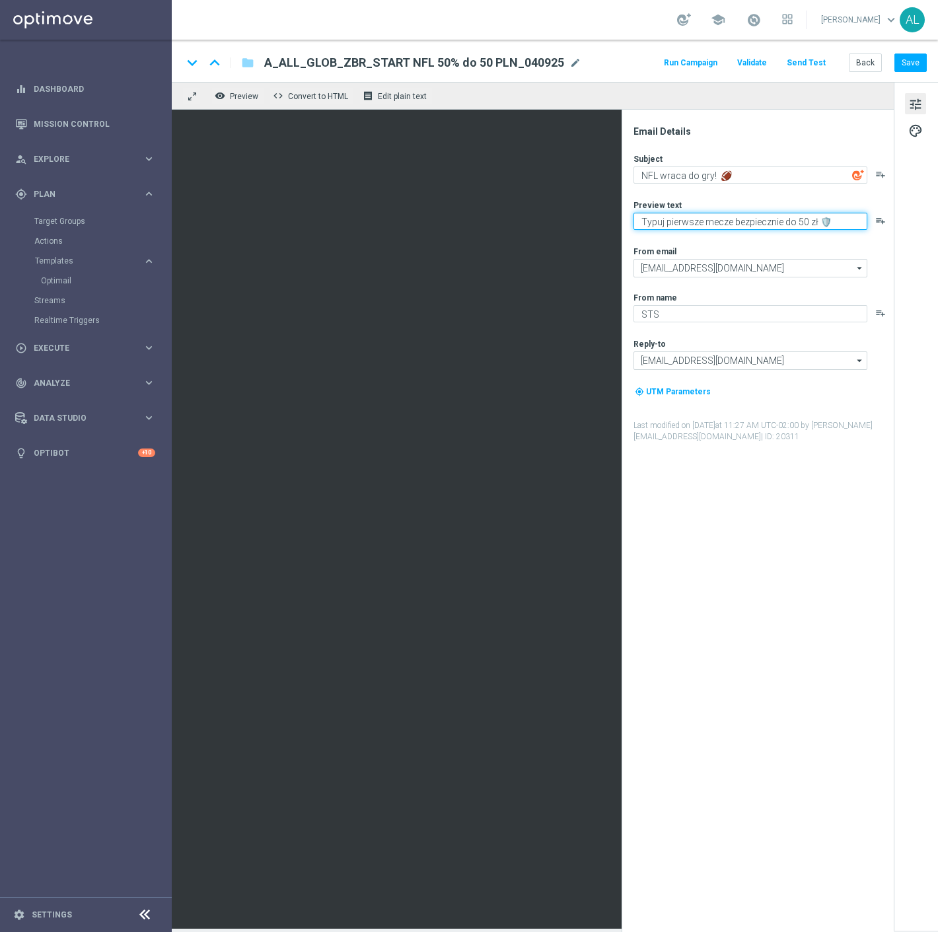
click at [773, 223] on textarea "Typuj pierwsze mecze bezpiecznie do 50 zł 🛡️" at bounding box center [751, 221] width 234 height 17
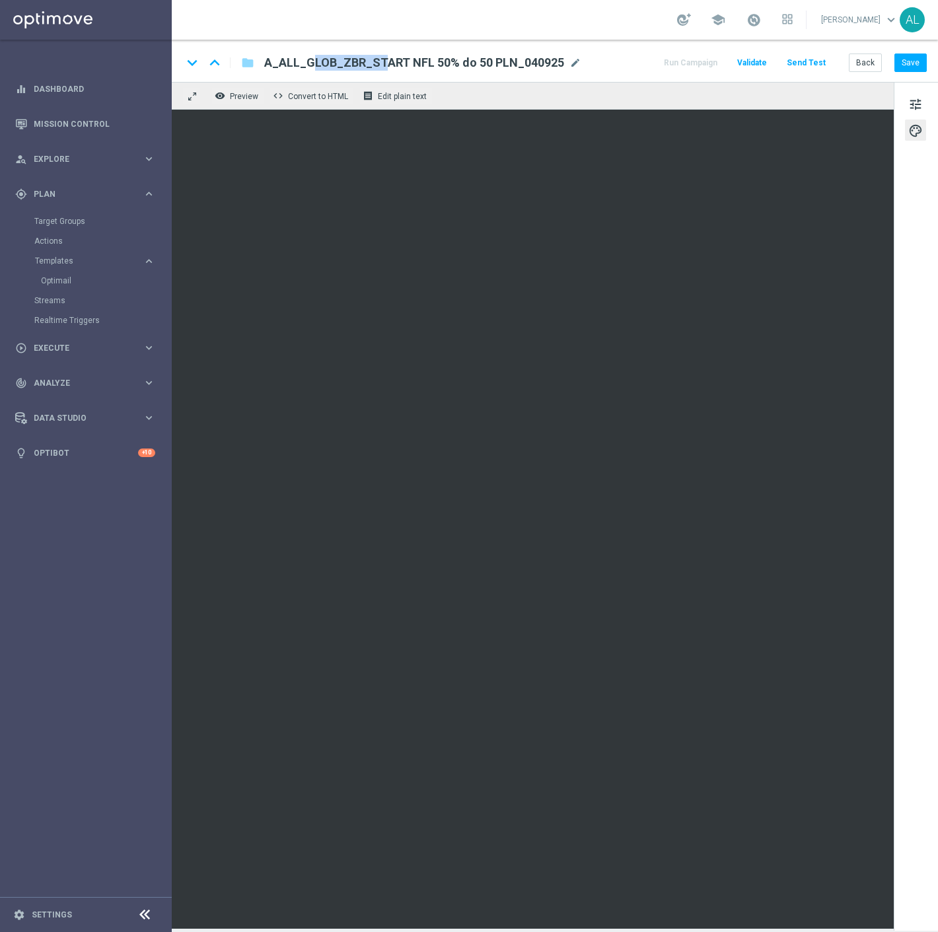
drag, startPoint x: 330, startPoint y: 59, endPoint x: 256, endPoint y: 63, distance: 74.1
click at [256, 63] on div "A_ALL_GLOB_ZBR_START NFL 50% do 50 PLN_040925 A_ALL_GLOB_ZBR_START NFL 50% do 5…" at bounding box center [418, 62] width 328 height 17
copy span "A_ALL_GLOB"
drag, startPoint x: 913, startPoint y: 63, endPoint x: 906, endPoint y: 63, distance: 7.3
click at [913, 63] on button "Save" at bounding box center [911, 63] width 32 height 19
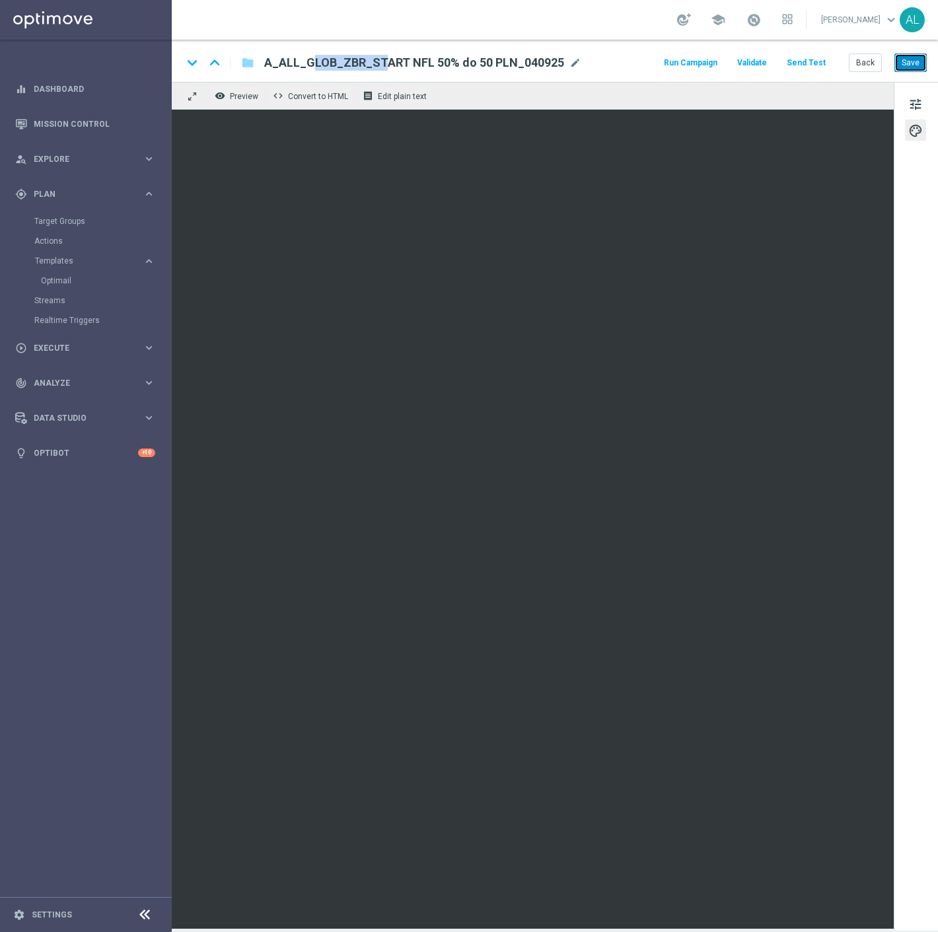
click at [916, 67] on button "Save" at bounding box center [911, 63] width 32 height 19
click at [796, 59] on button "Send Test" at bounding box center [806, 63] width 43 height 18
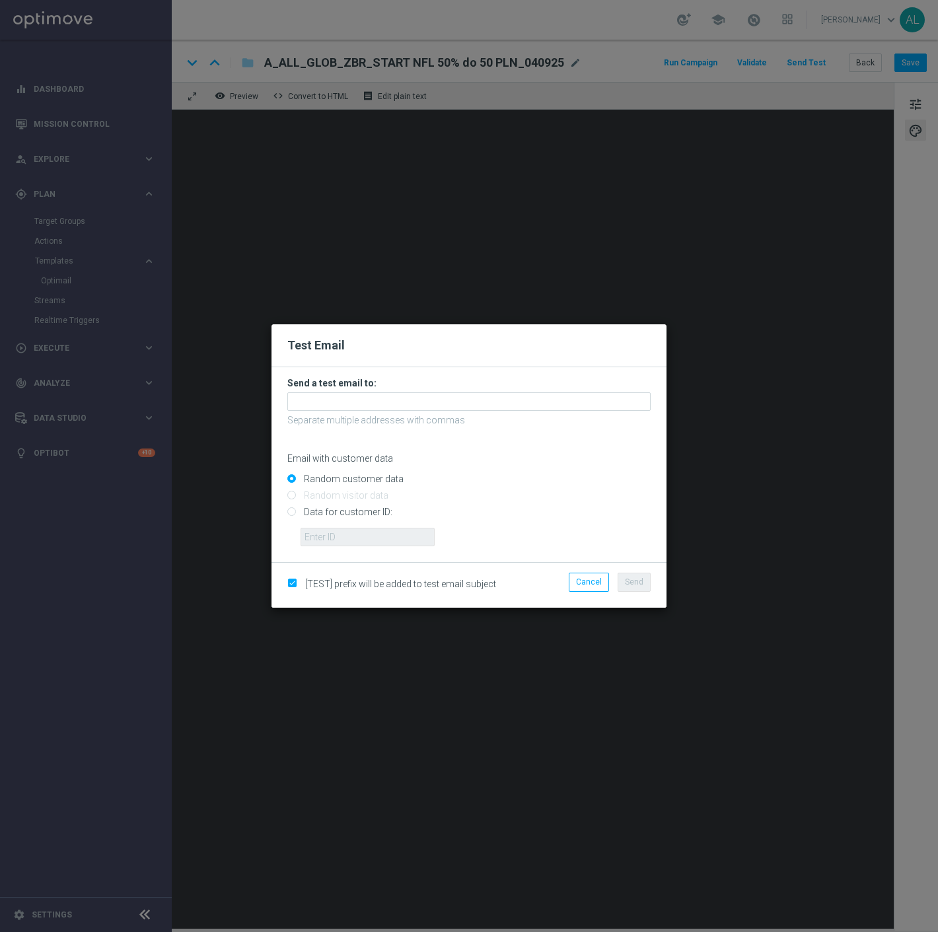
click at [430, 389] on form "Send a test email to: Separate multiple addresses with commas Email with custom…" at bounding box center [468, 461] width 363 height 169
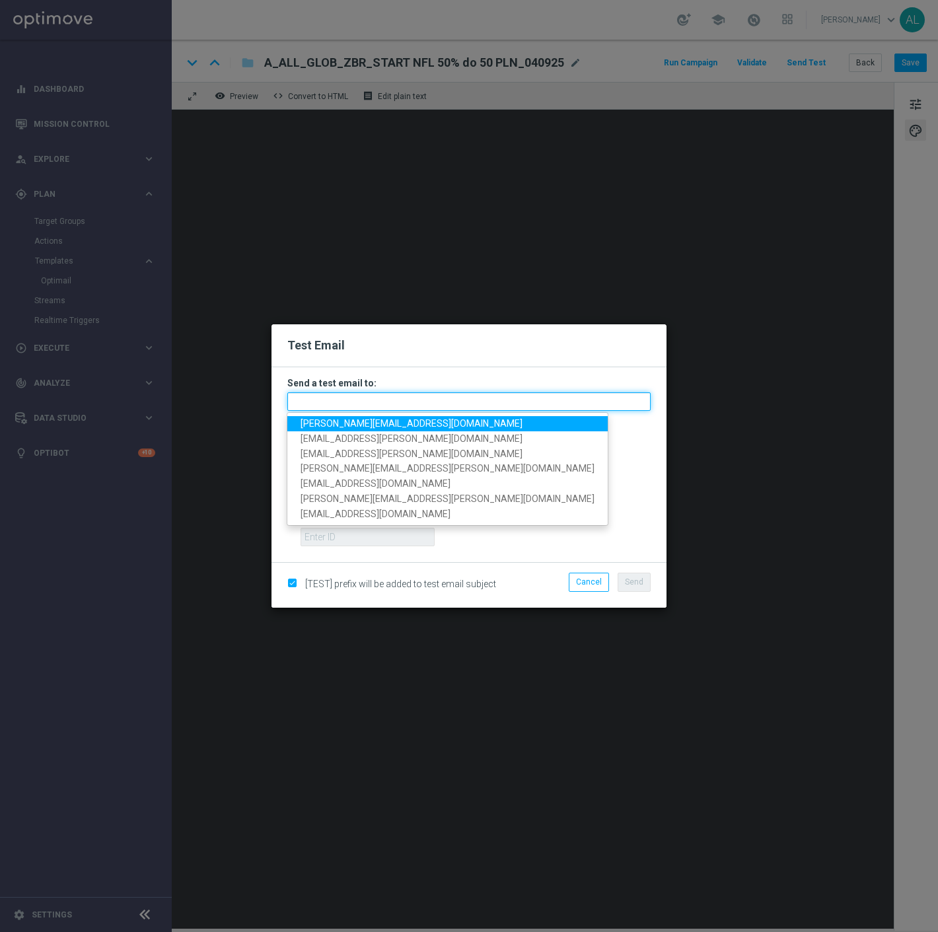
click at [424, 406] on input "text" at bounding box center [468, 402] width 363 height 19
paste input "antoni.litwinek@sts.pl,krystian.potoczny@sts.pl,andzelika.binek@sts.pl,katarzyn…"
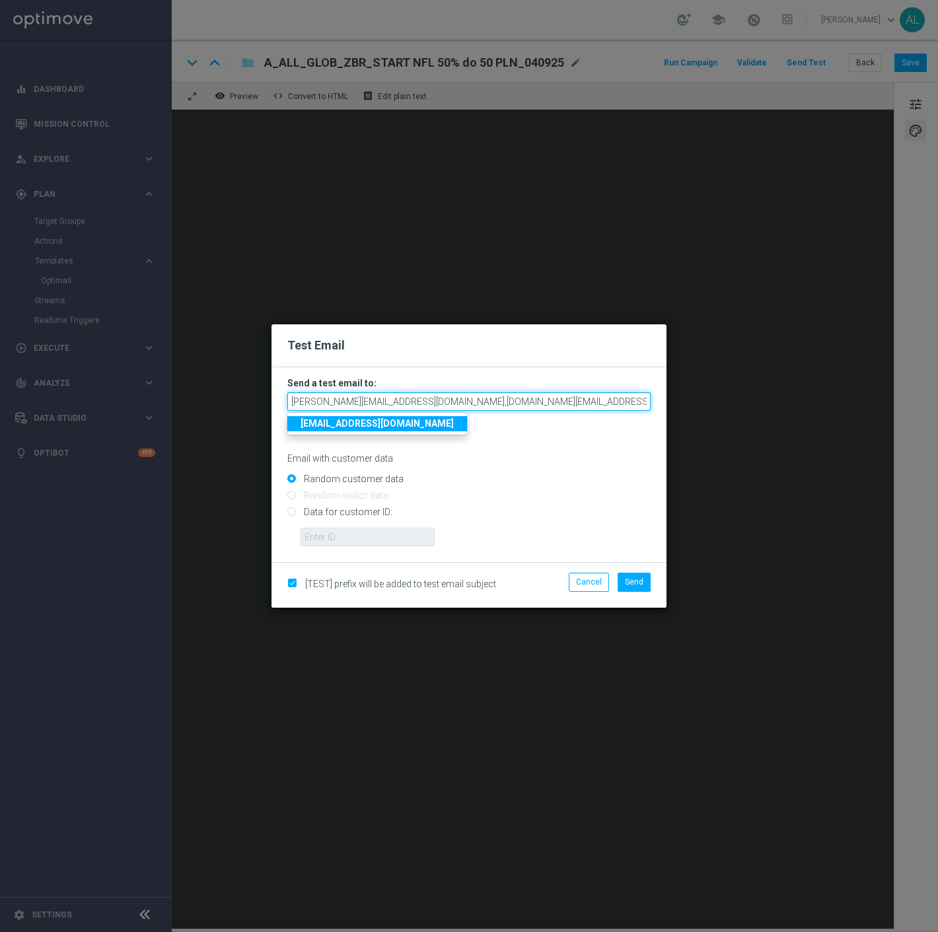
scroll to position [0, 402]
type input "antoni.litwinek@sts.pl,krystian.potoczny@sts.pl,andzelika.binek@sts.pl,katarzyn…"
click at [642, 576] on button "Send" at bounding box center [634, 582] width 33 height 19
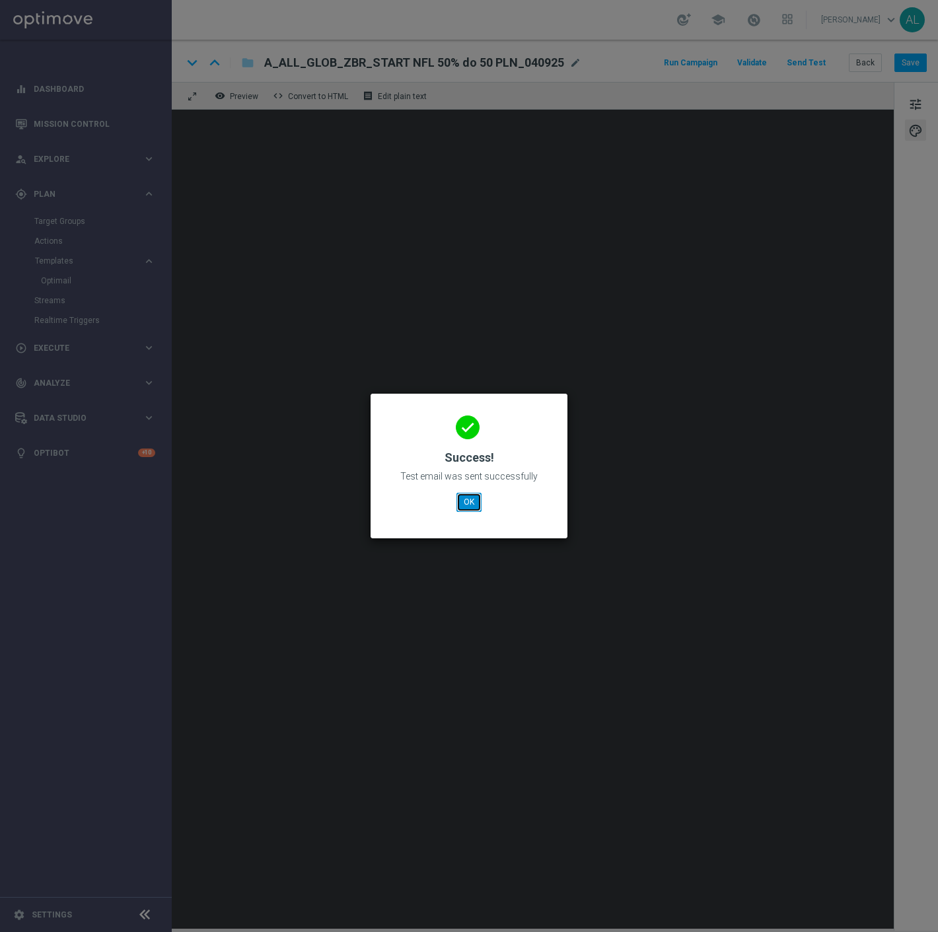
click at [459, 501] on button "OK" at bounding box center [469, 502] width 25 height 19
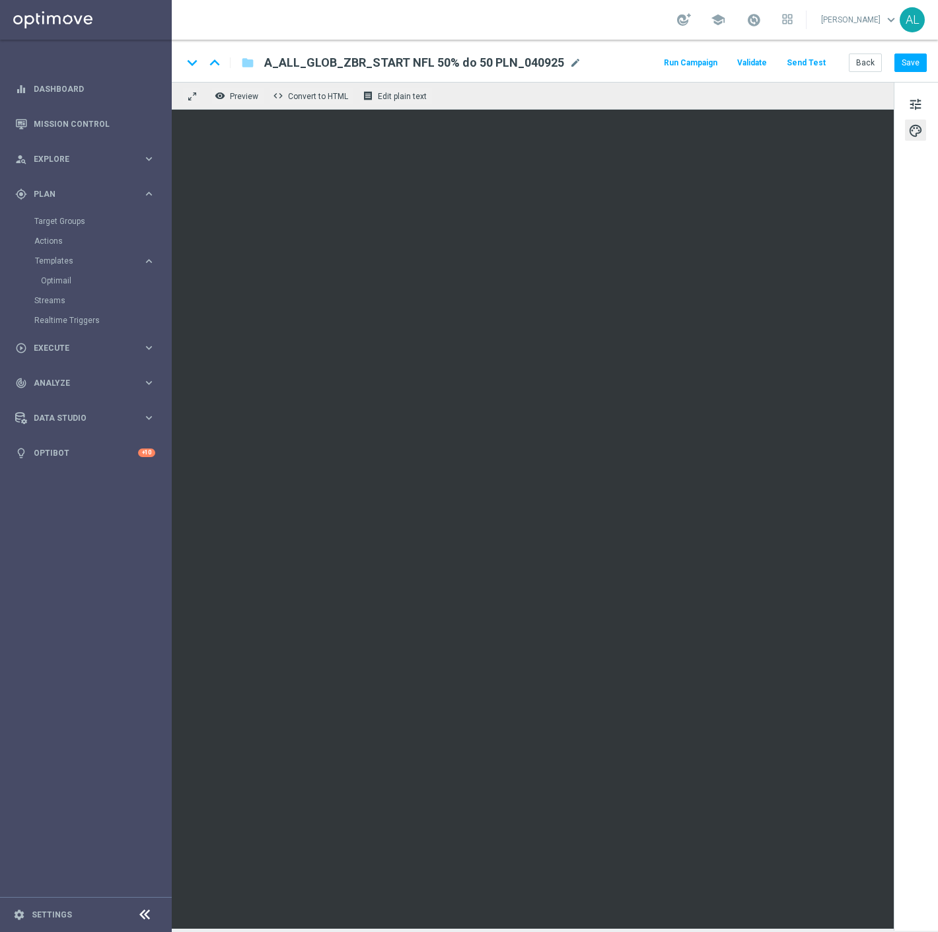
click at [328, 63] on span "A_ALL_GLOB_ZBR_START NFL 50% do 50 PLN_040925" at bounding box center [414, 63] width 300 height 16
click at [328, 63] on input "A_ALL_GLOB_ZBR_START NFL 50% do 50 PLN_040925" at bounding box center [428, 62] width 328 height 17
click at [91, 358] on div "play_circle_outline Execute keyboard_arrow_right" at bounding box center [85, 347] width 171 height 35
click at [907, 57] on button "Save" at bounding box center [911, 63] width 32 height 19
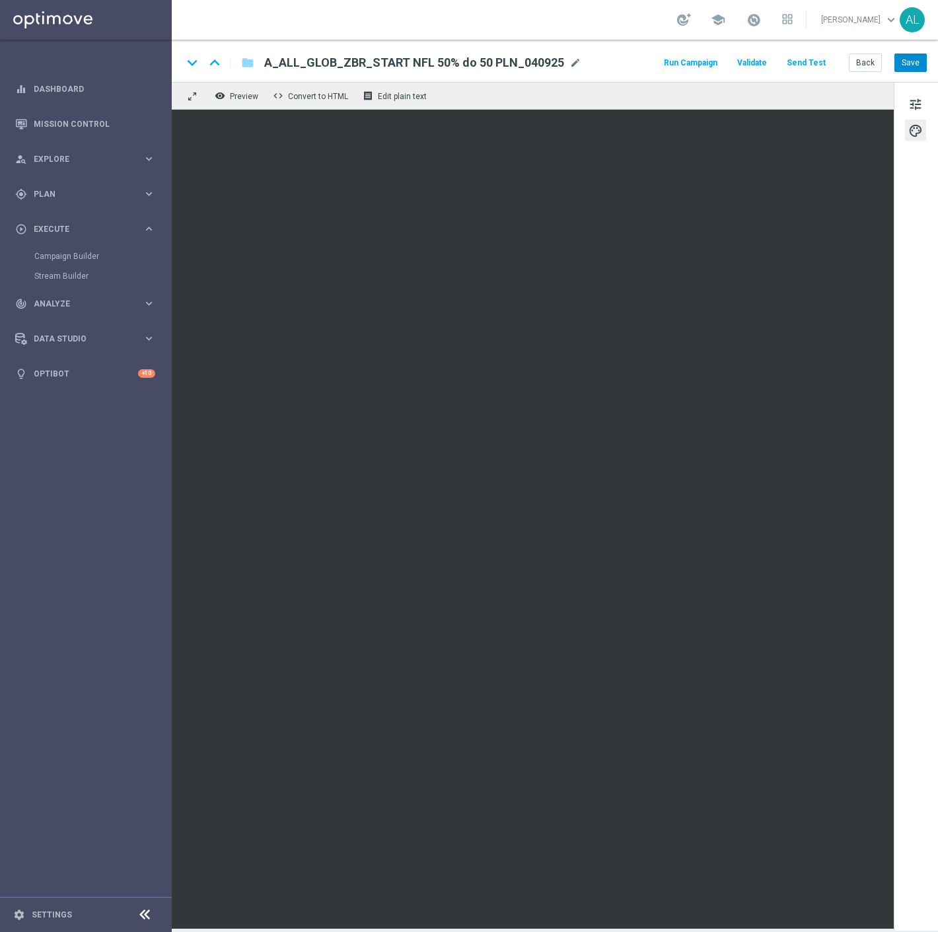
click at [895, 73] on div "keyboard_arrow_down keyboard_arrow_up folder A_ALL_GLOB_ZBR_START NFL 50% do 50…" at bounding box center [555, 61] width 767 height 42
click at [900, 67] on button "Save" at bounding box center [911, 63] width 32 height 19
click at [385, 60] on span "A_ALL_GLOB_ZBR_START NFL 50% do 50 PLN_040925" at bounding box center [414, 63] width 300 height 16
click at [0, 0] on input "A_ALL_GLOB_ZBR_START NFL 50% do 50 PLN_040925" at bounding box center [0, 0] width 0 height 0
click at [897, 60] on button "Save" at bounding box center [911, 63] width 32 height 19
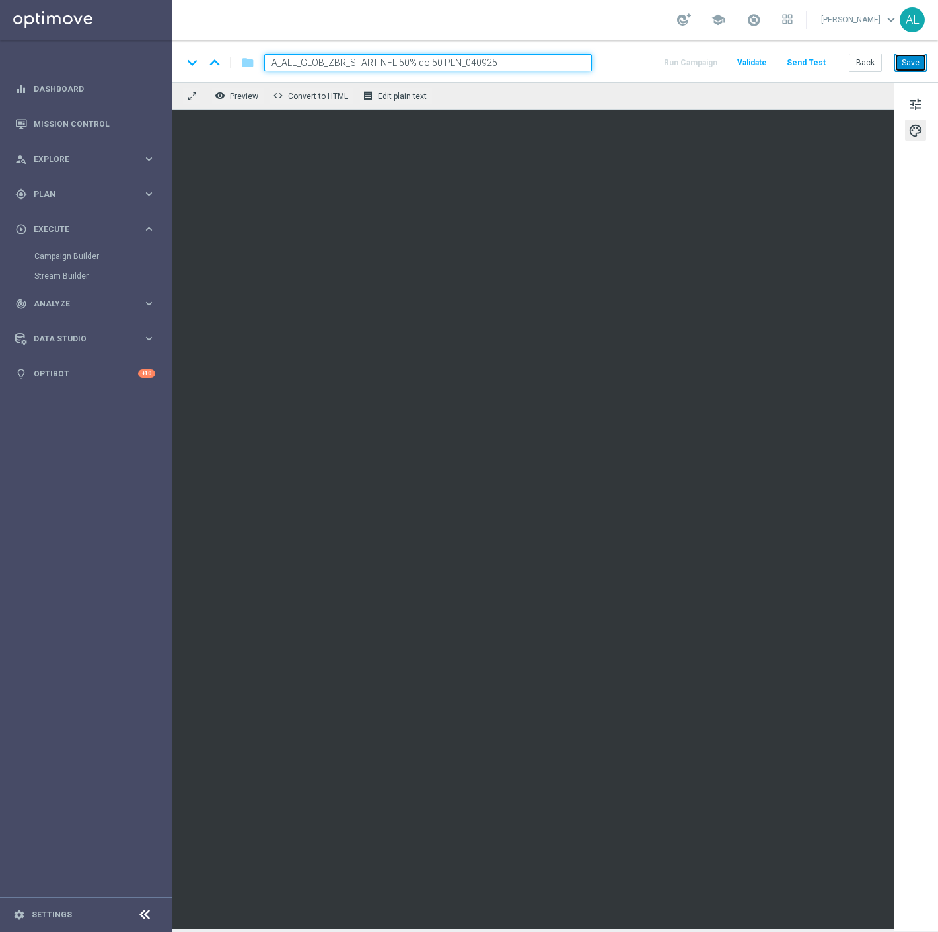
click at [902, 66] on button "Save" at bounding box center [911, 63] width 32 height 19
click at [909, 62] on button "Save" at bounding box center [911, 63] width 32 height 19
click at [910, 60] on button "Save" at bounding box center [911, 63] width 32 height 19
click at [915, 104] on span "tune" at bounding box center [916, 104] width 15 height 17
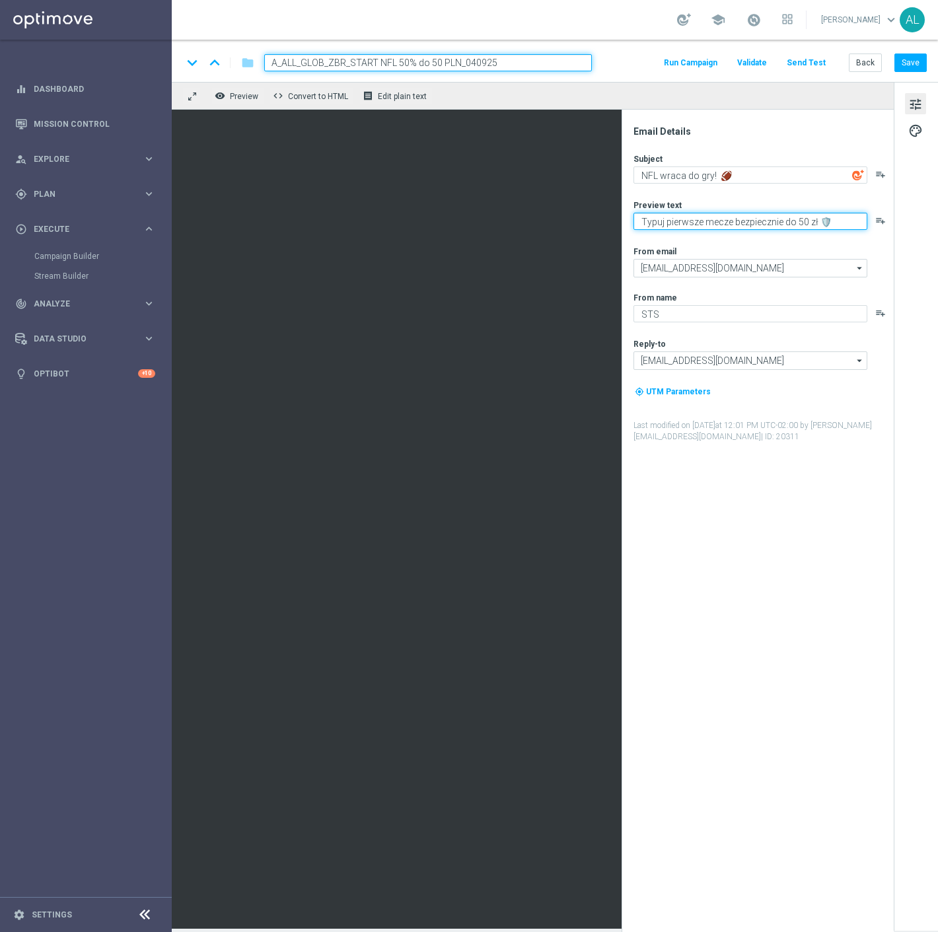
click at [701, 223] on textarea "Typuj pierwsze mecze bezpiecznie do 50 zł 🛡️" at bounding box center [751, 221] width 234 height 17
drag, startPoint x: 724, startPoint y: 226, endPoint x: 665, endPoint y: 227, distance: 58.8
click at [665, 227] on textarea "Typuj pierwsz mecze bezpiecznie do 50 zł 🛡️" at bounding box center [751, 221] width 234 height 17
click at [903, 66] on button "Save" at bounding box center [911, 63] width 32 height 19
click at [667, 221] on textarea "Typuj bezpiecznie do 50 zł 🛡️" at bounding box center [751, 221] width 234 height 17
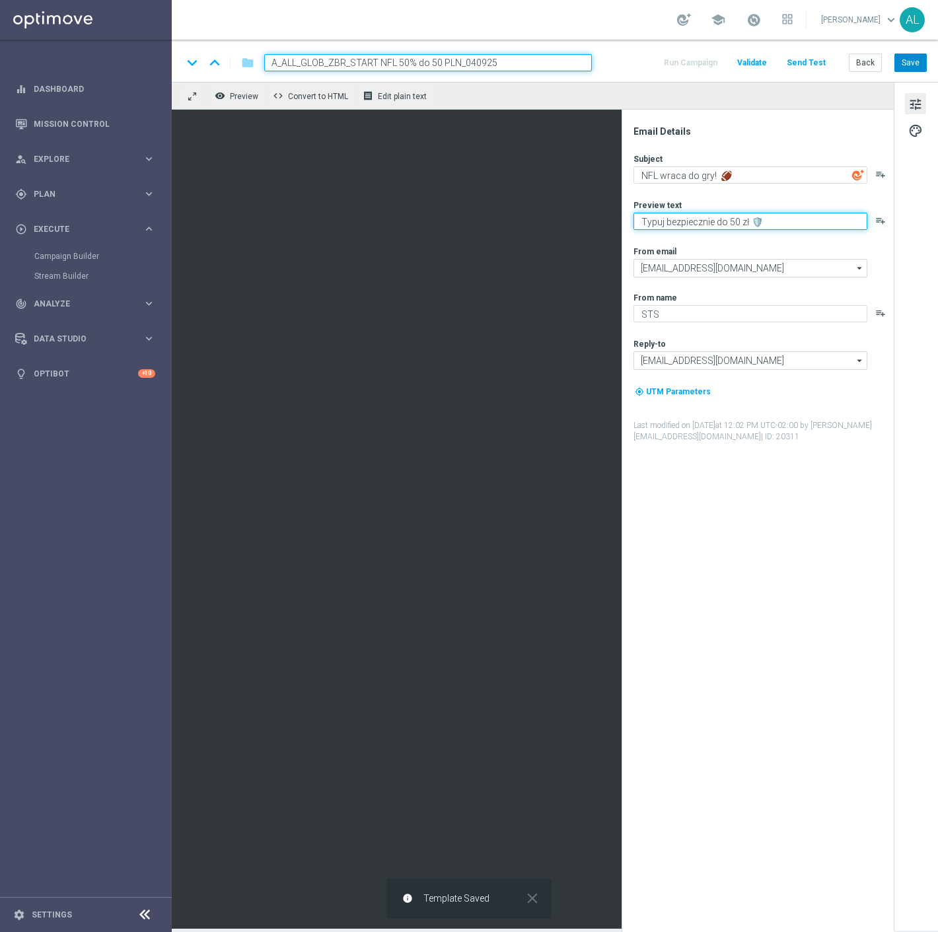
type textarea "Typuj bezpiecznie do 50 zł 🛡️"
click at [917, 61] on button "Save" at bounding box center [911, 63] width 32 height 19
click at [915, 59] on button "Save" at bounding box center [911, 63] width 32 height 19
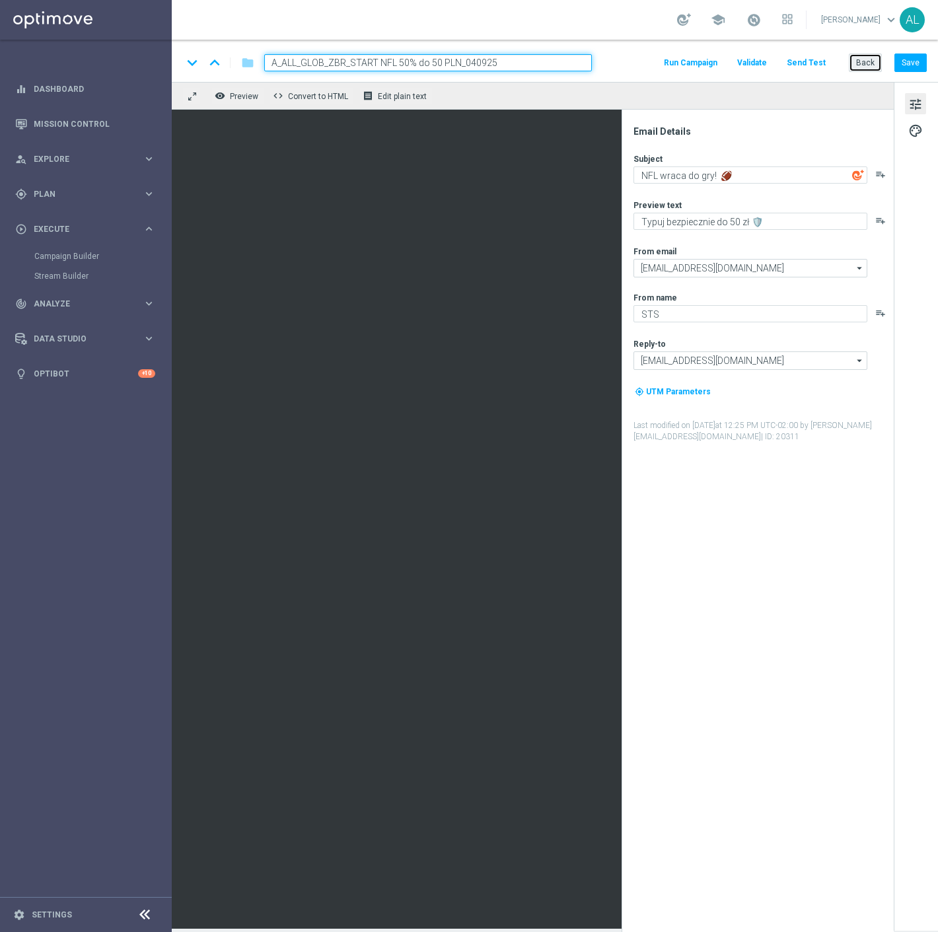
click at [862, 62] on button "Back" at bounding box center [865, 63] width 33 height 19
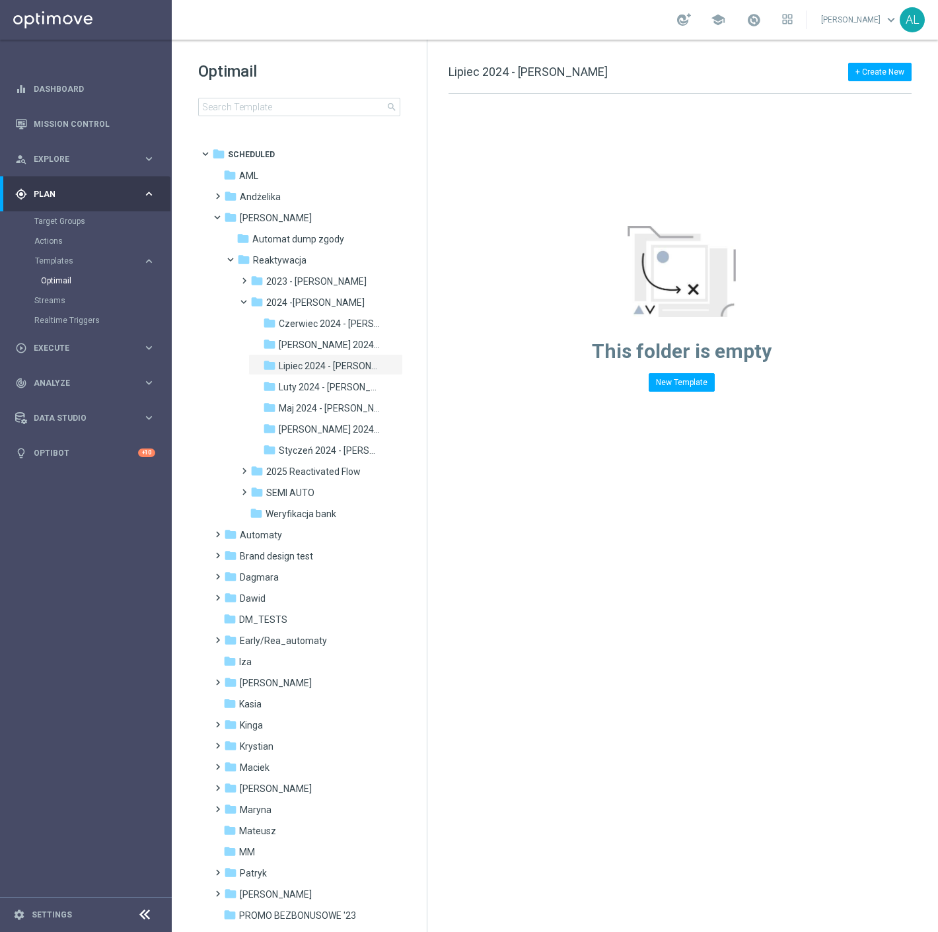
click at [214, 117] on div "Optimail search folder 1 Folder folder Scheduled more_vert folder AML more_vert" at bounding box center [299, 122] width 255 height 164
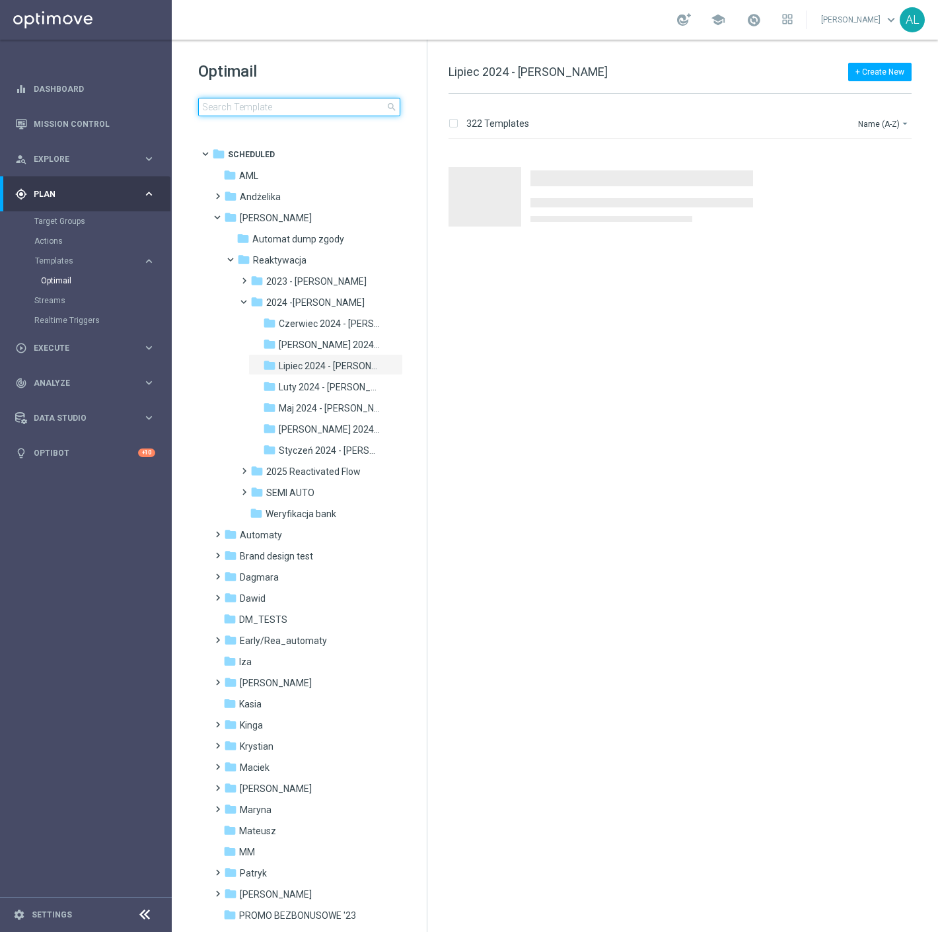
click at [225, 106] on input at bounding box center [299, 107] width 202 height 19
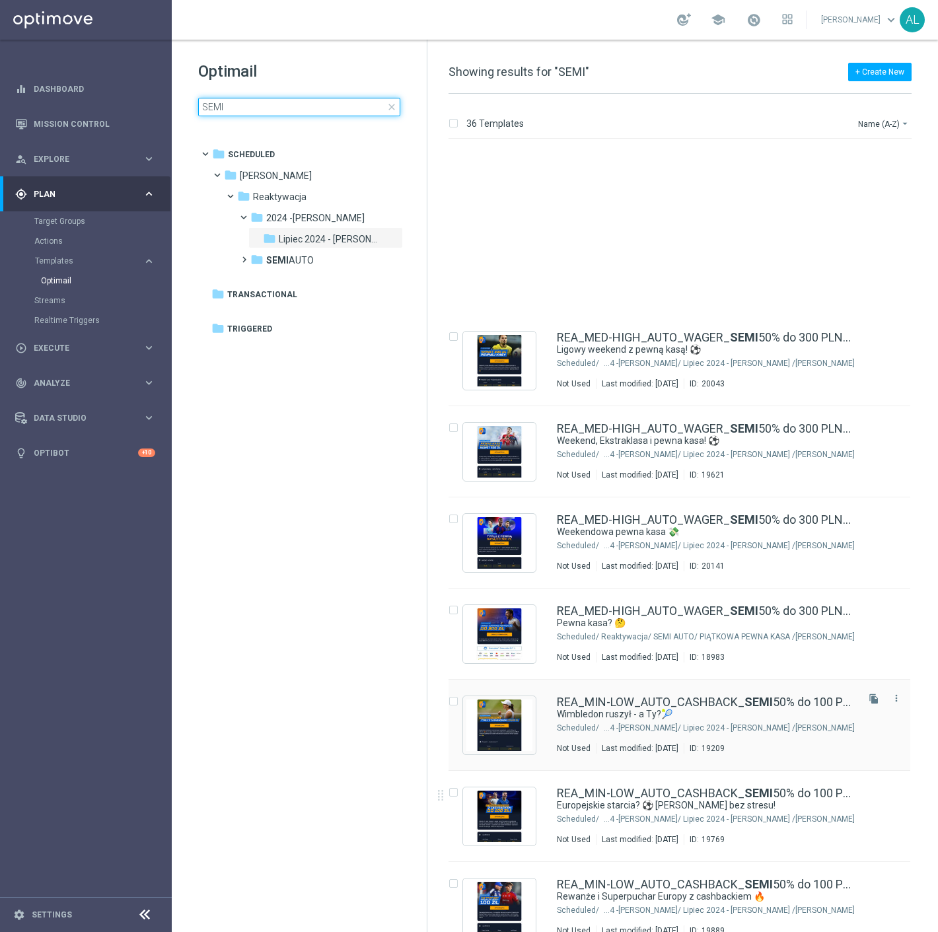
scroll to position [1322, 0]
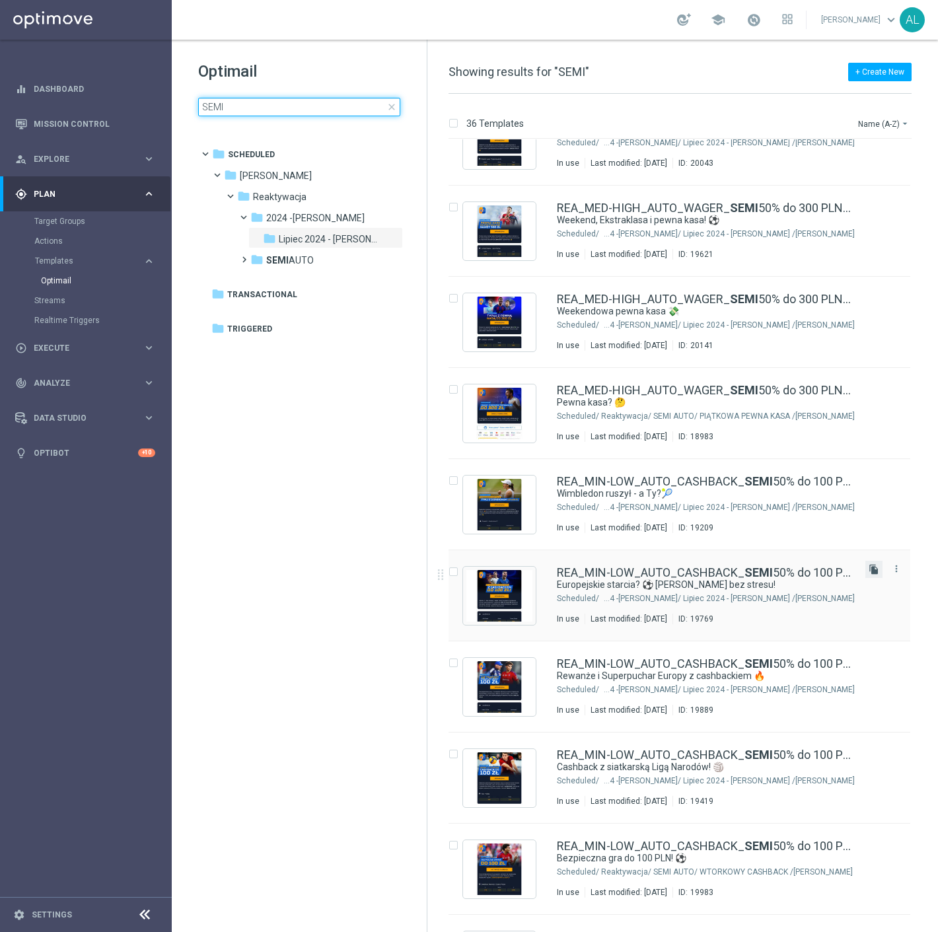
type input "SEMI"
click at [871, 570] on icon "file_copy" at bounding box center [874, 569] width 11 height 11
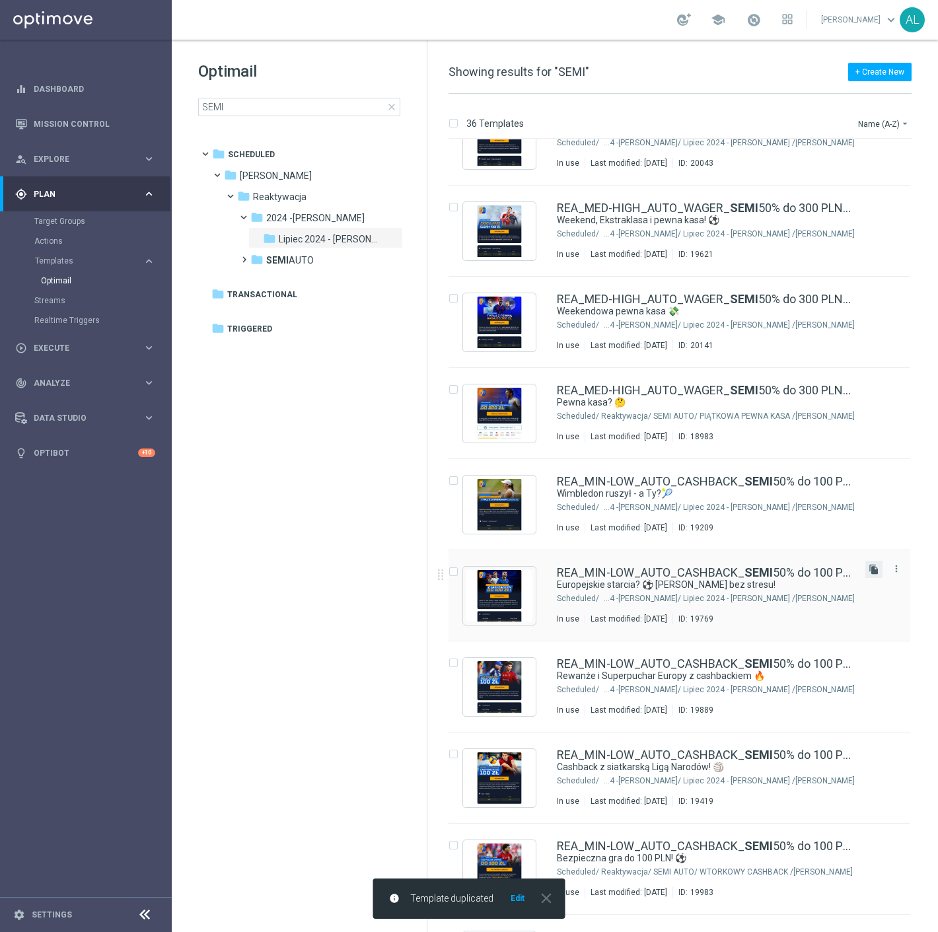
scroll to position [0, 0]
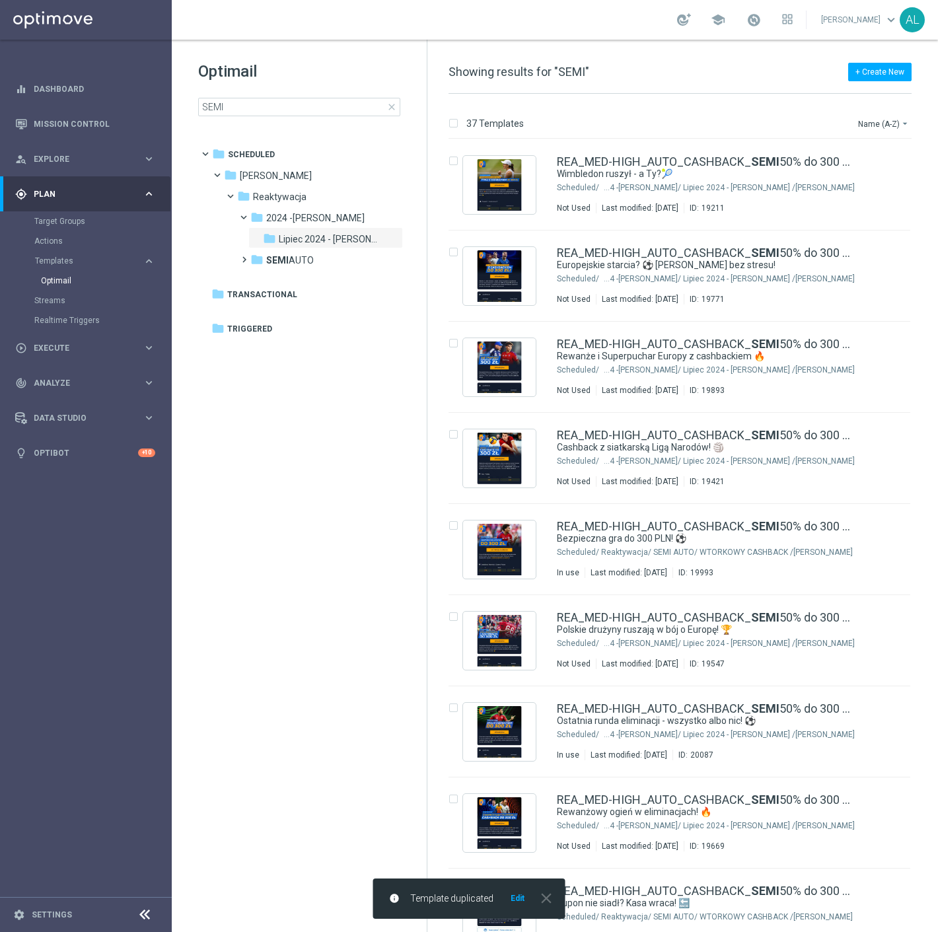
click at [517, 895] on button "Edit" at bounding box center [518, 898] width 17 height 11
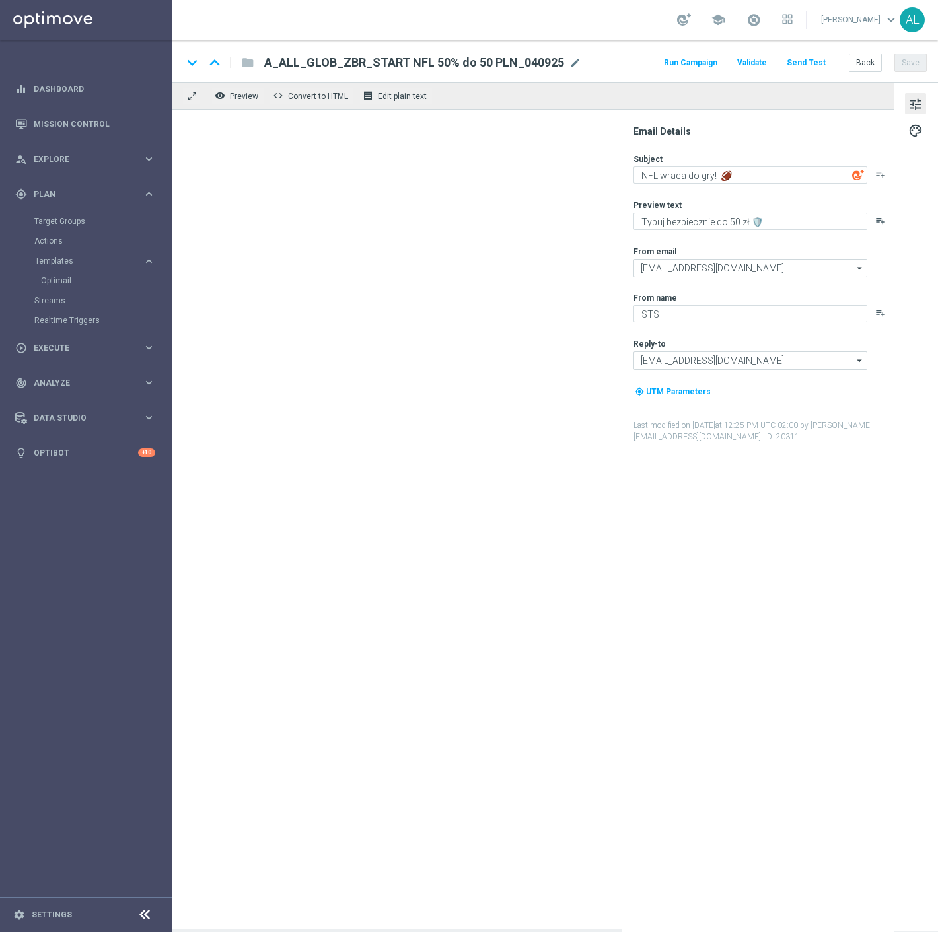
type textarea "Europejskie starcia? ⚽ Graj bez stresu!"
type textarea "Aktywuj cashback 50% do 100 zł! 💸"
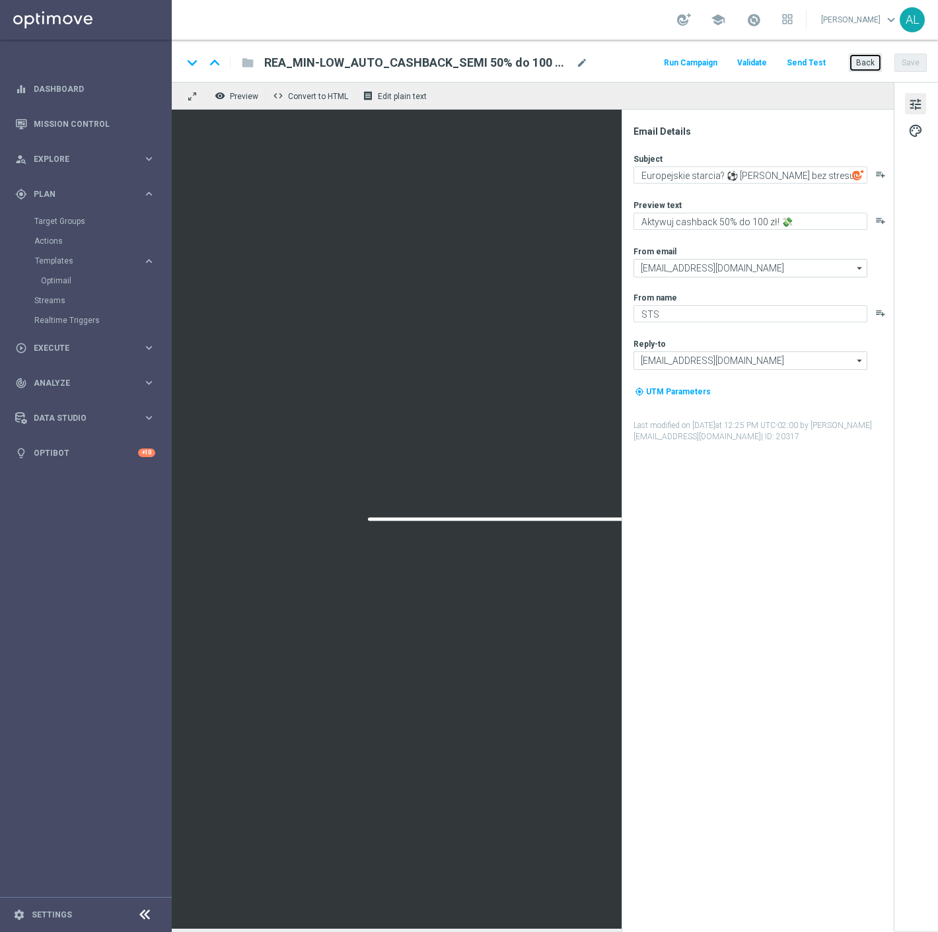
click at [862, 63] on button "Back" at bounding box center [865, 63] width 33 height 19
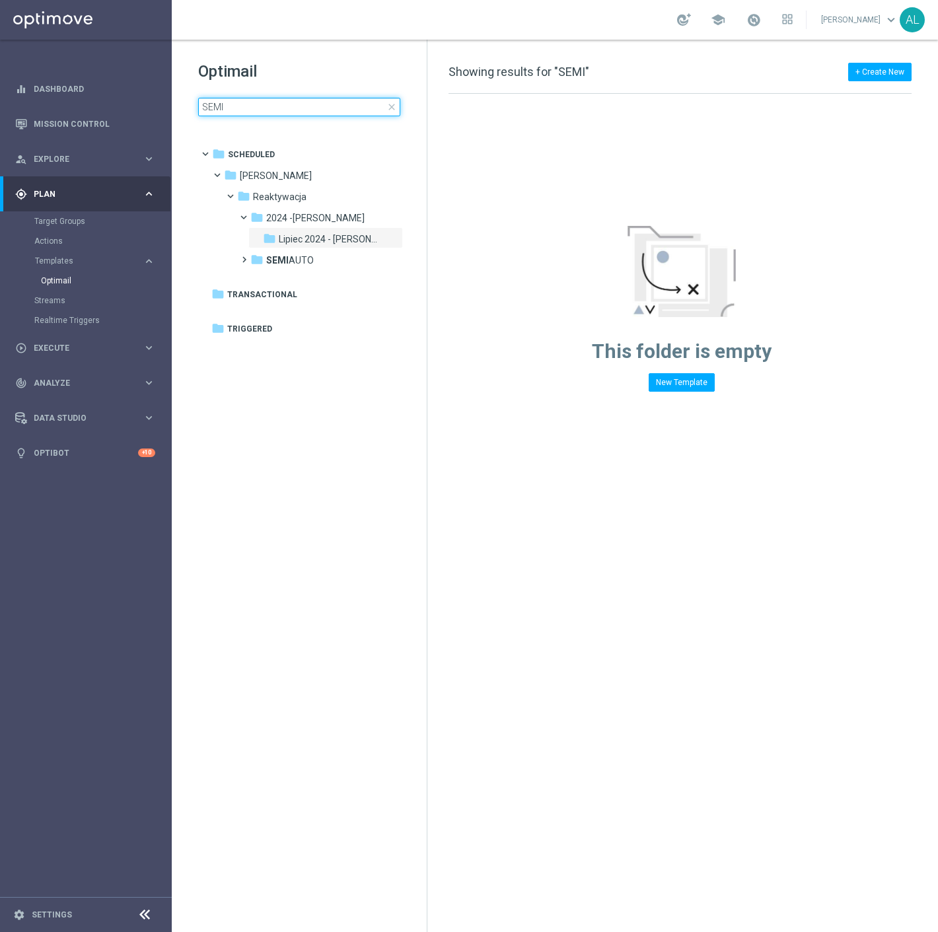
click at [287, 98] on input "SEMI" at bounding box center [299, 107] width 202 height 19
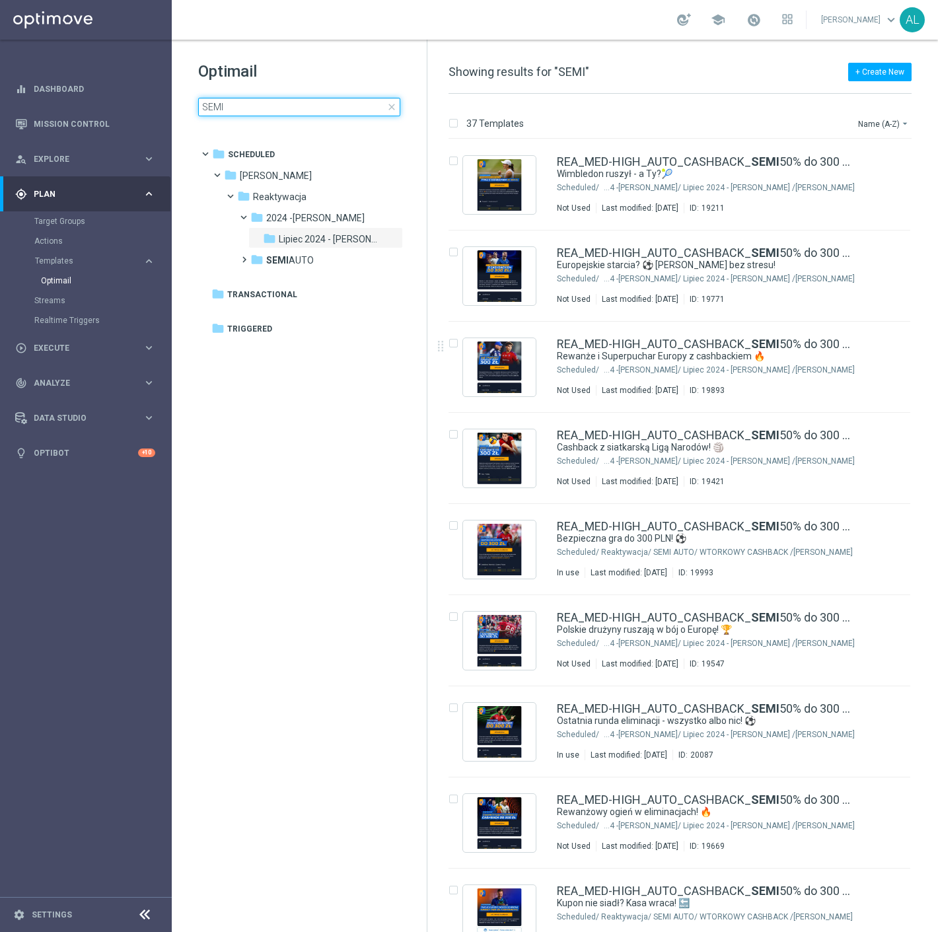
click at [208, 108] on input "SEMI" at bounding box center [299, 107] width 202 height 19
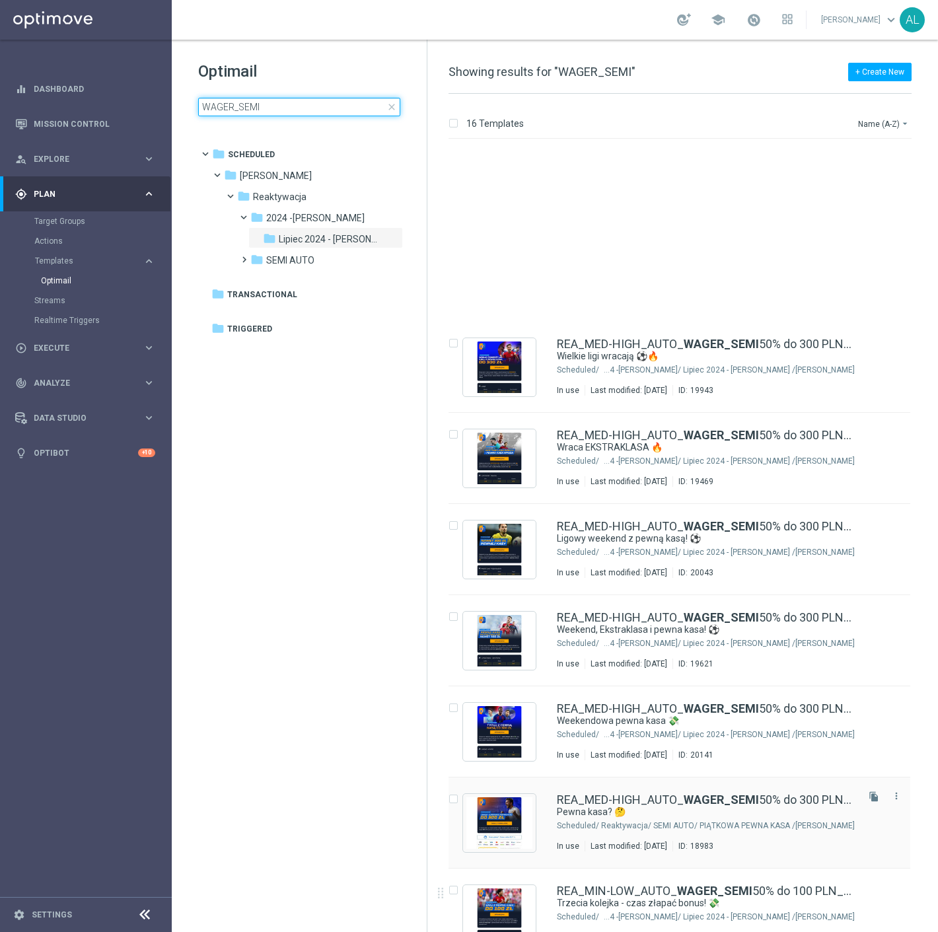
scroll to position [220, 0]
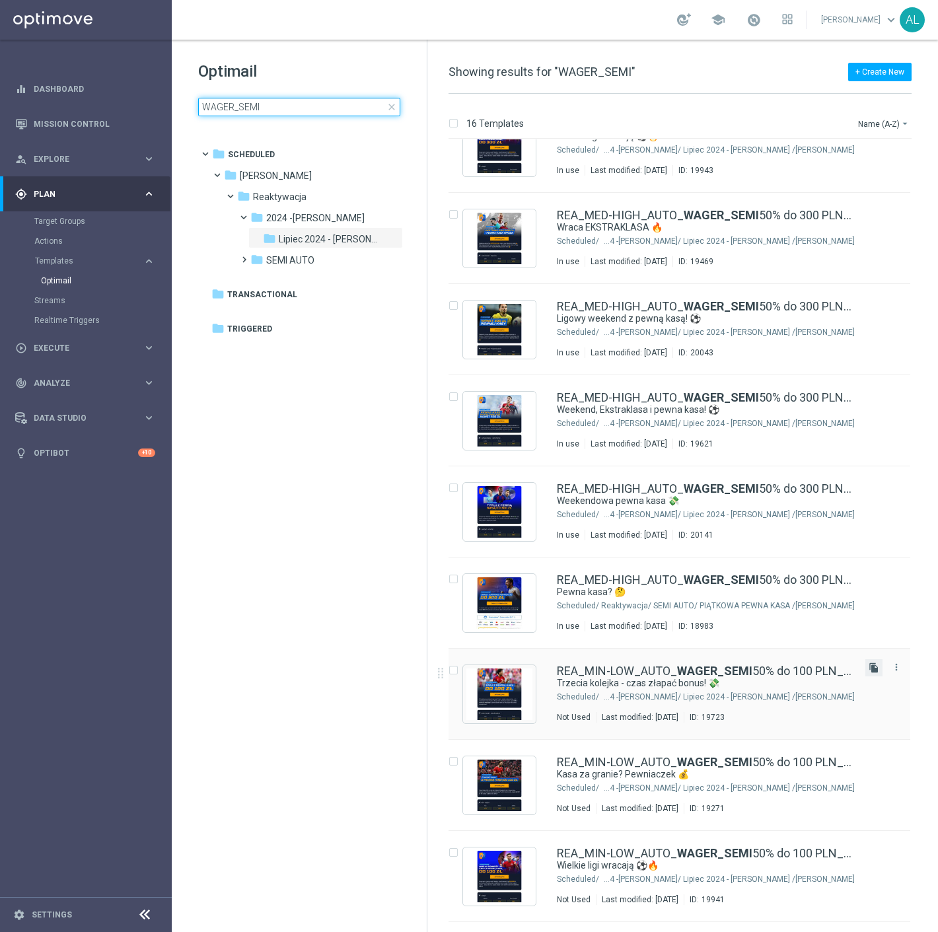
type input "WAGER_SEMI"
click at [875, 666] on icon "file_copy" at bounding box center [874, 668] width 11 height 11
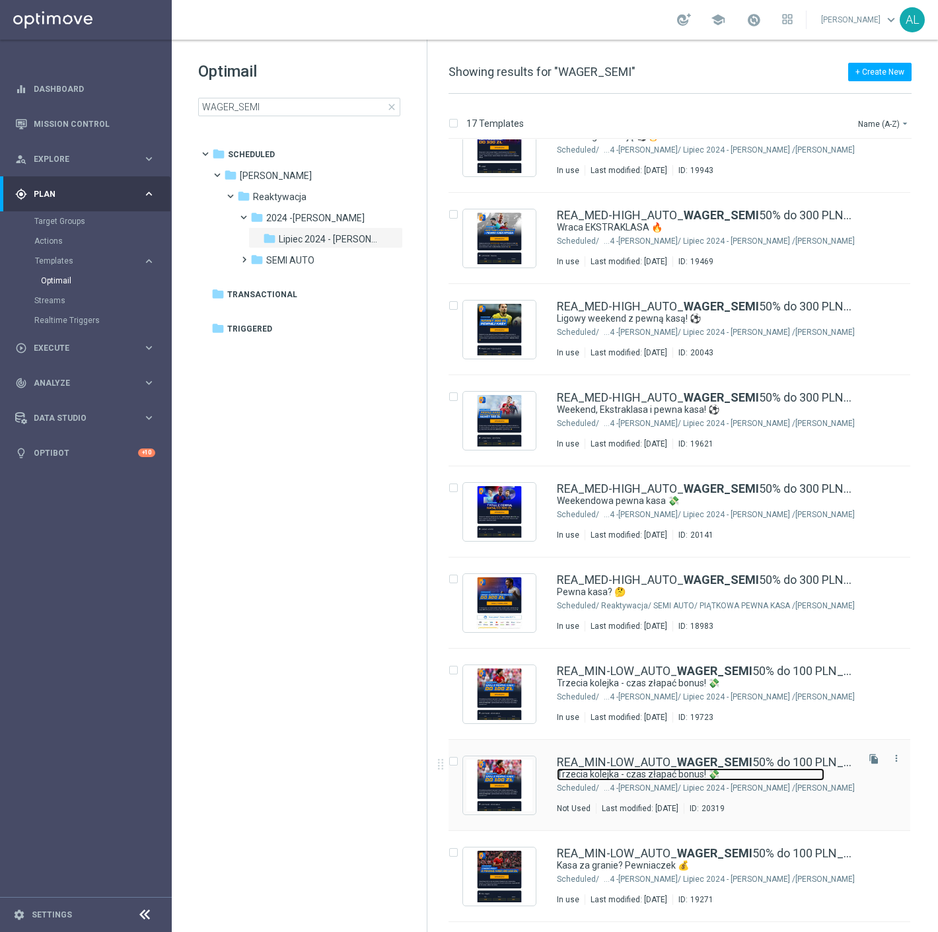
click at [708, 772] on link "Trzecia kolejka - czas złapać bonus! 💸" at bounding box center [691, 775] width 268 height 13
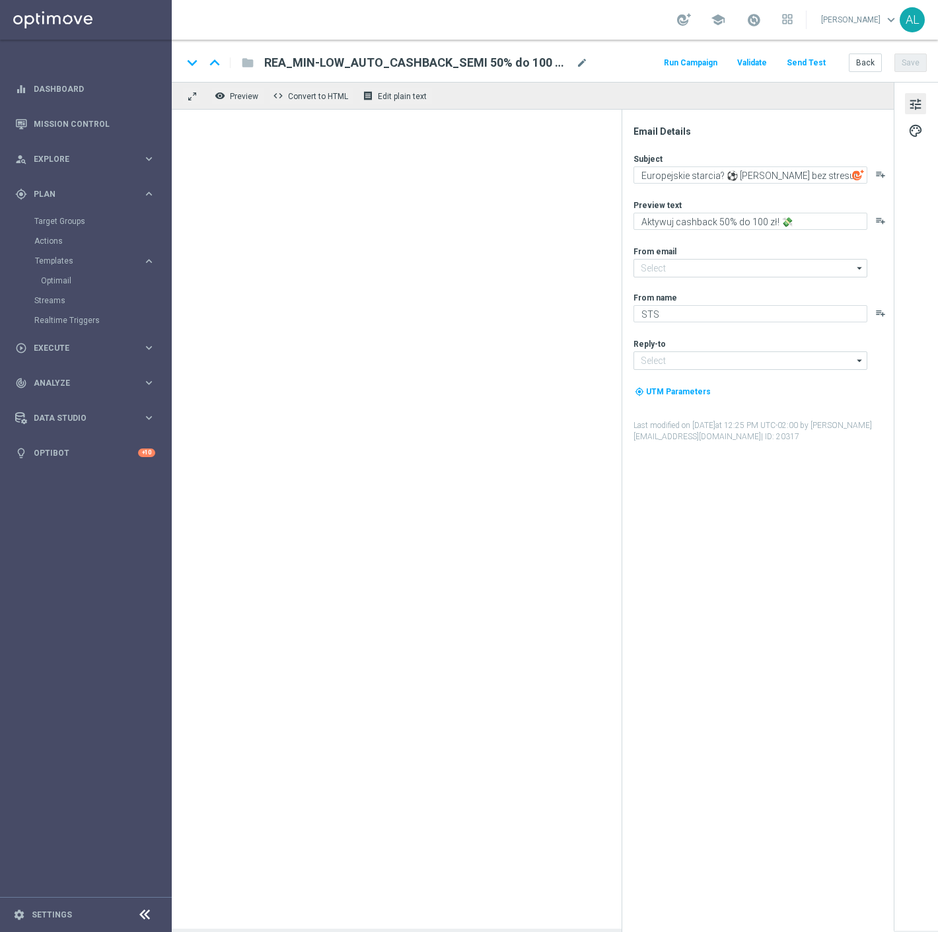
type input "REA_MIN-LOW_AUTO_WAGER_SEMI 50% do 100 PLN_010825(1)"
type textarea "Trzecia kolejka - czas złapać bonus! 💸"
type textarea "Zgarnij nawet 100 zł ekstra"
type input "oferta@sts.pl"
type input "kontakt@sts.pl"
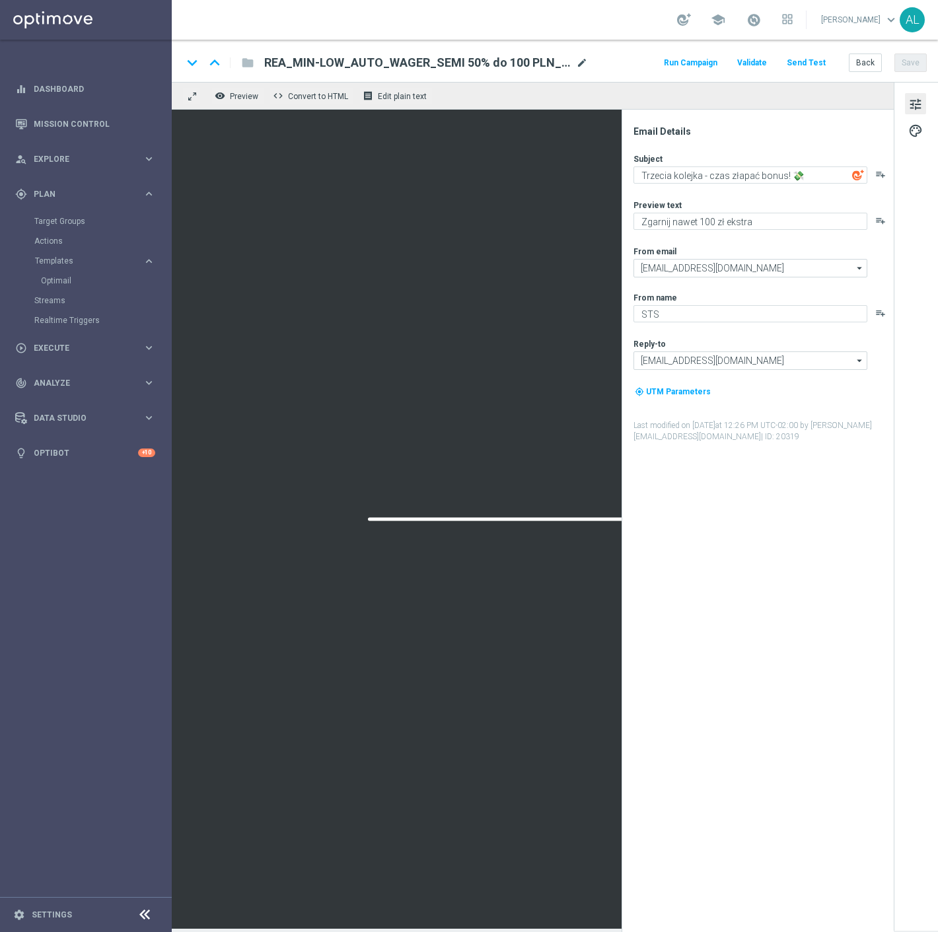
click at [577, 61] on span "mode_edit" at bounding box center [582, 63] width 12 height 12
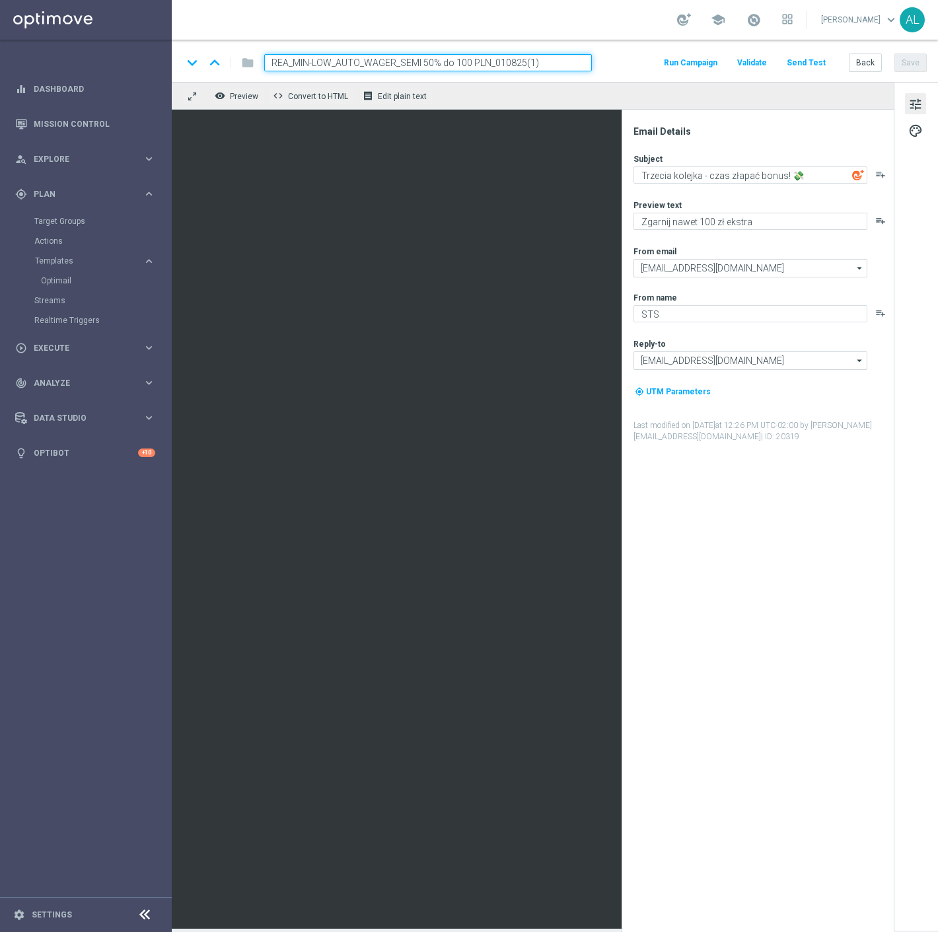
drag, startPoint x: 534, startPoint y: 61, endPoint x: 494, endPoint y: 62, distance: 40.3
click at [494, 62] on input "REA_MIN-LOW_AUTO_WAGER_SEMI 50% do 100 PLN_010825(1)" at bounding box center [428, 62] width 328 height 17
type input "REA_MIN-LOW_AUTO_WAGER_SEMI 50% do 100 PLN_050925"
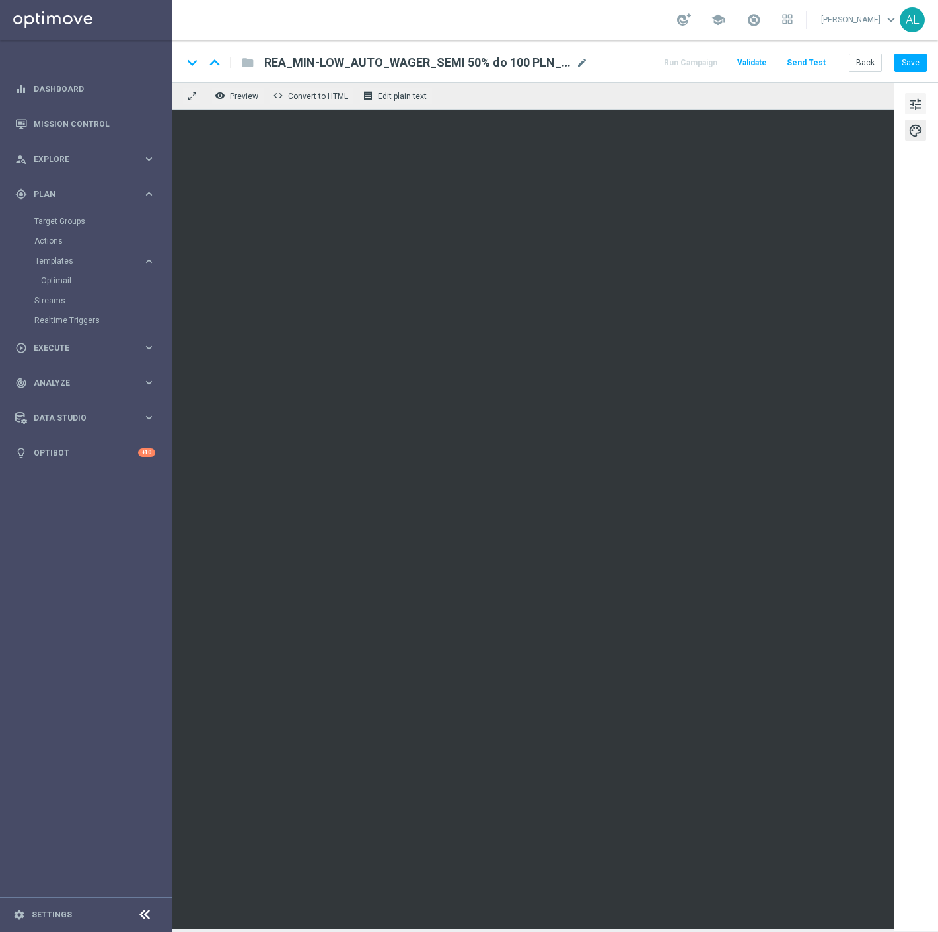
click at [909, 96] on span "tune" at bounding box center [916, 104] width 15 height 17
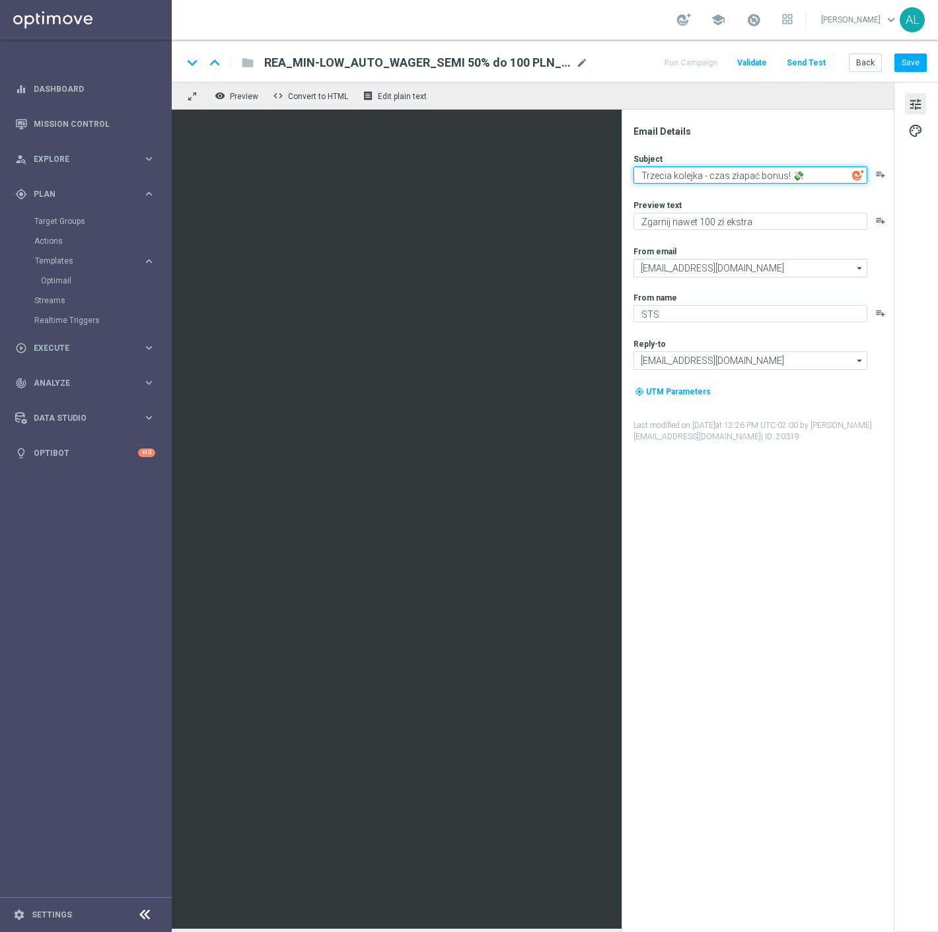
click at [671, 182] on textarea "Trzecia kolejka - czas złapać bonus! 💸" at bounding box center [751, 175] width 234 height 17
paste textarea "Czas na fiński test! 🔥"
type textarea "Czas na fiński test! 🔥"
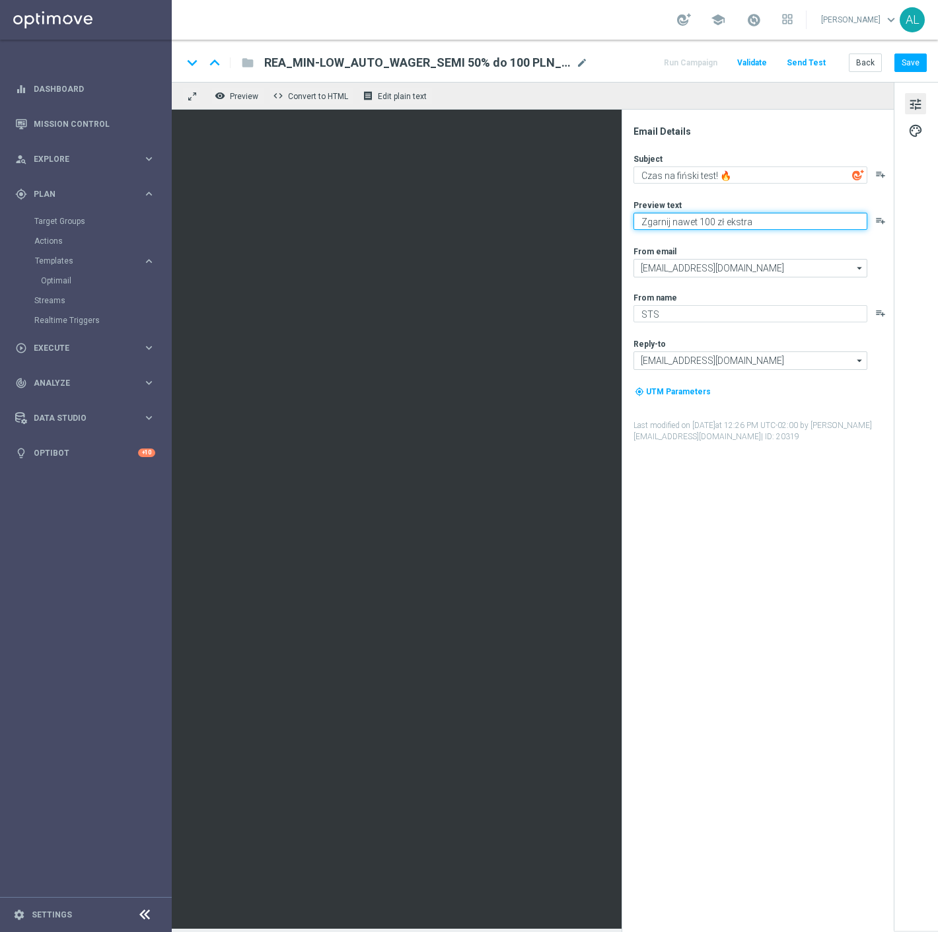
click at [690, 221] on textarea "Zgarnij nawet 100 zł ekstra" at bounding box center [751, 221] width 234 height 17
click at [648, 221] on textarea "Zgarnij nawet 100 zł ekstra" at bounding box center [751, 221] width 234 height 17
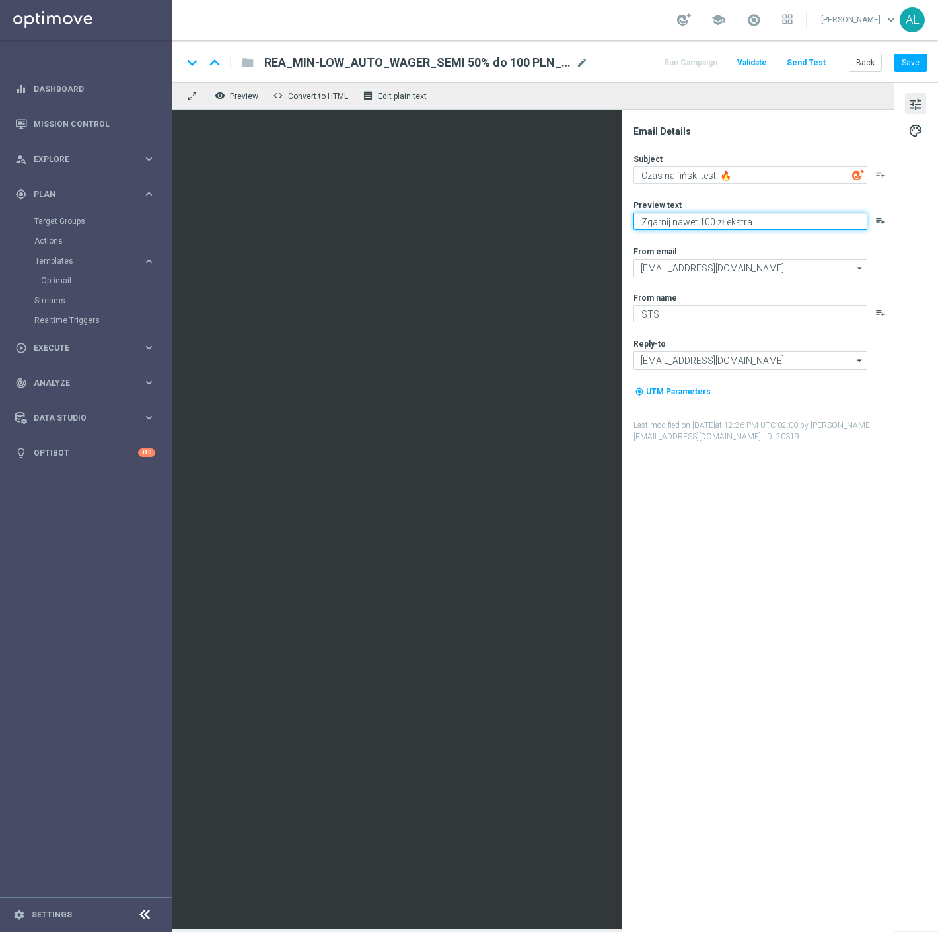
click at [648, 221] on textarea "Zgarnij nawet 100 zł ekstra" at bounding box center [751, 221] width 234 height 17
paste textarea "Typuj Polskę i odbierz pewną kasę do 100 zł 💸"
drag, startPoint x: 691, startPoint y: 223, endPoint x: 667, endPoint y: 223, distance: 23.8
click at [667, 223] on textarea "Typuj Polskę i odbierz pewną kasę do 100 zł 💸" at bounding box center [751, 221] width 234 height 17
type textarea "Typuj i odbierz pewną kasę do 100 zł 💸"
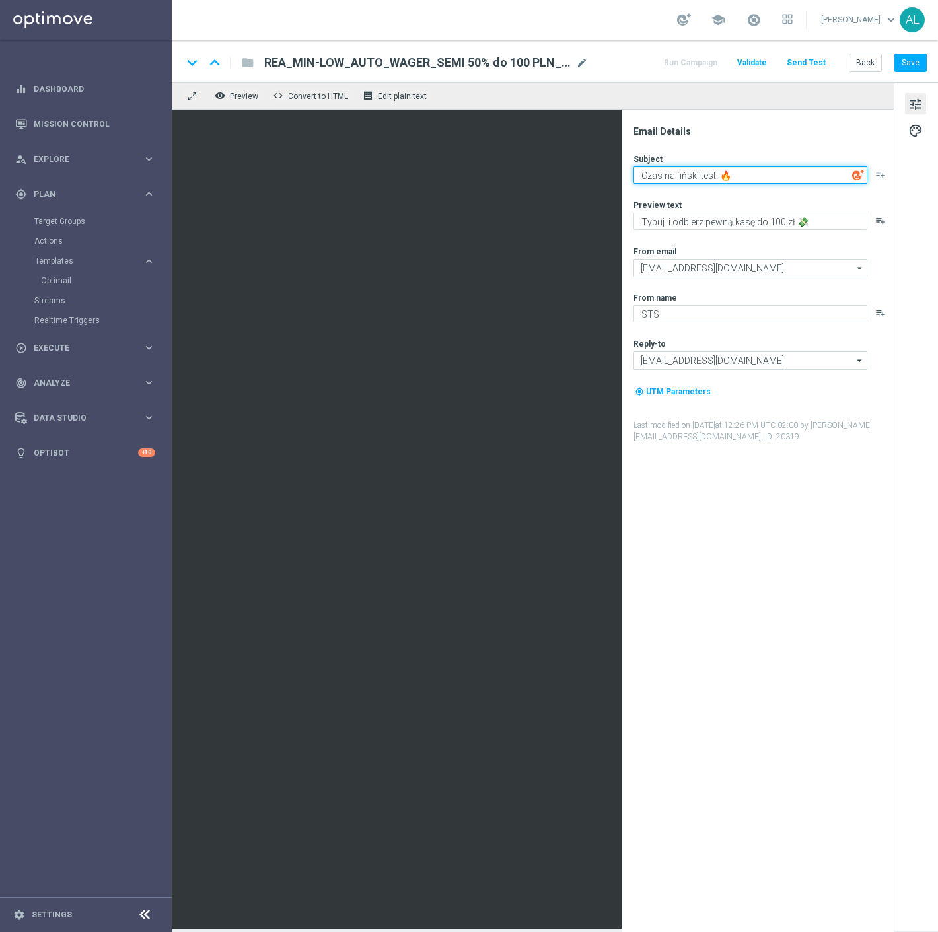
click at [716, 175] on textarea "Czas na fiński test! 🔥" at bounding box center [751, 175] width 234 height 17
drag, startPoint x: 732, startPoint y: 175, endPoint x: 718, endPoint y: 175, distance: 13.2
click at [718, 175] on textarea "Czas na fiński test! 🔥" at bounding box center [751, 175] width 234 height 17
click at [738, 176] on textarea "Czas na fiński test! 🔥" at bounding box center [751, 175] width 234 height 17
drag, startPoint x: 739, startPoint y: 176, endPoint x: 723, endPoint y: 180, distance: 16.2
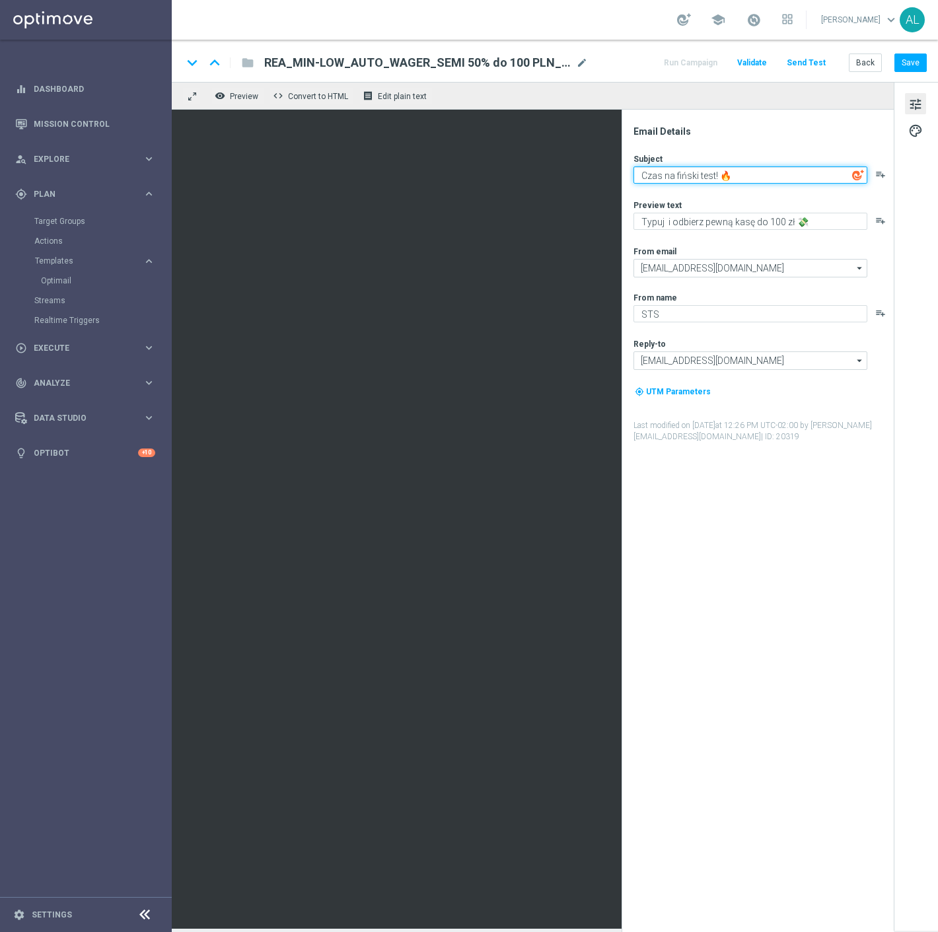
click at [723, 180] on textarea "Czas na fiński test! 🔥" at bounding box center [751, 175] width 234 height 17
paste textarea "🇮"
click at [718, 175] on textarea "Czas na fiński test! 🇫🇮" at bounding box center [751, 175] width 234 height 17
click at [717, 176] on textarea "Czas na fiński test! 🇫🇮" at bounding box center [751, 175] width 234 height 17
paste textarea "🇵🇱"
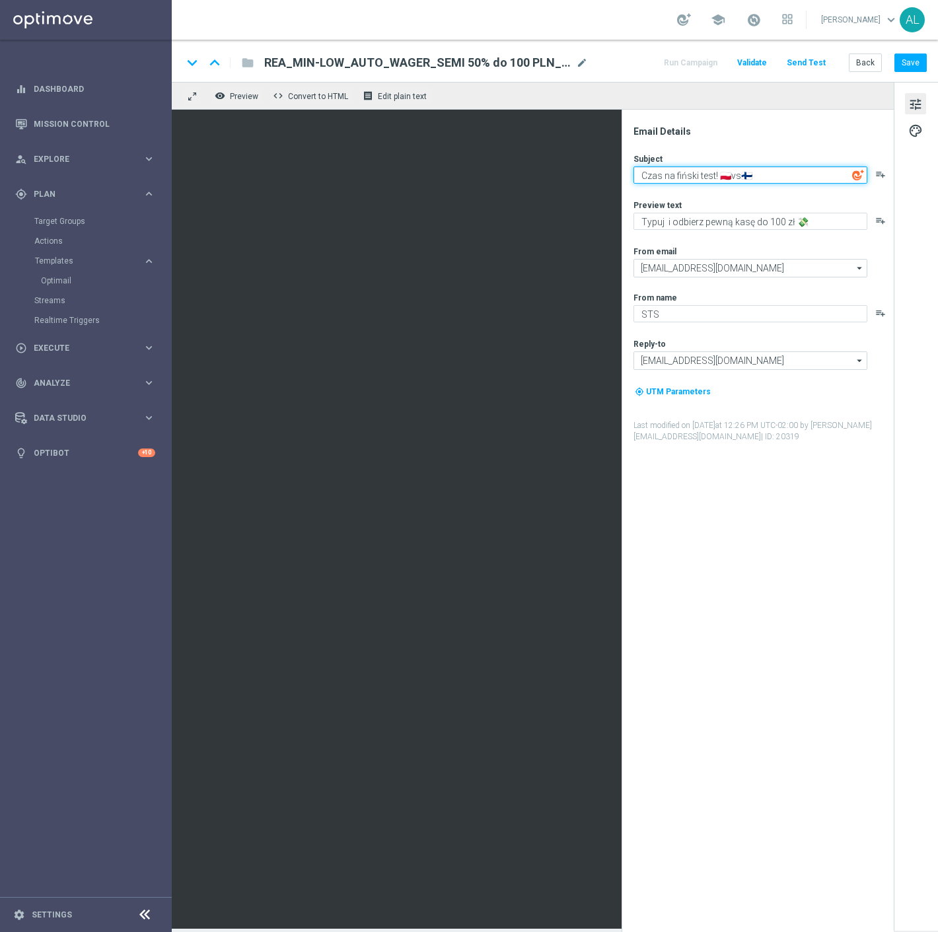
type textarea "Czas na fiński test! 🇵🇱vs🇫🇮"
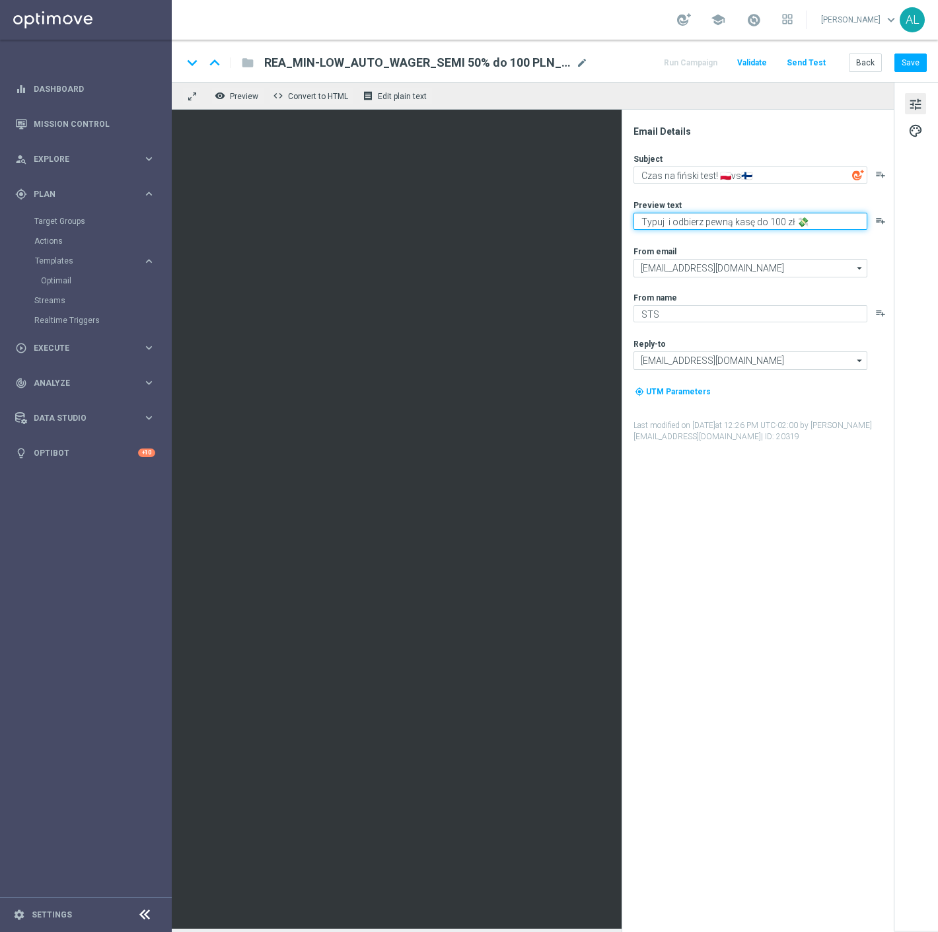
click at [670, 223] on textarea "Typuj i odbierz pewną kasę do 100 zł 💸" at bounding box center [751, 221] width 234 height 17
type textarea "Typuj i odbierz pewną kasę do 100 zł 💸"
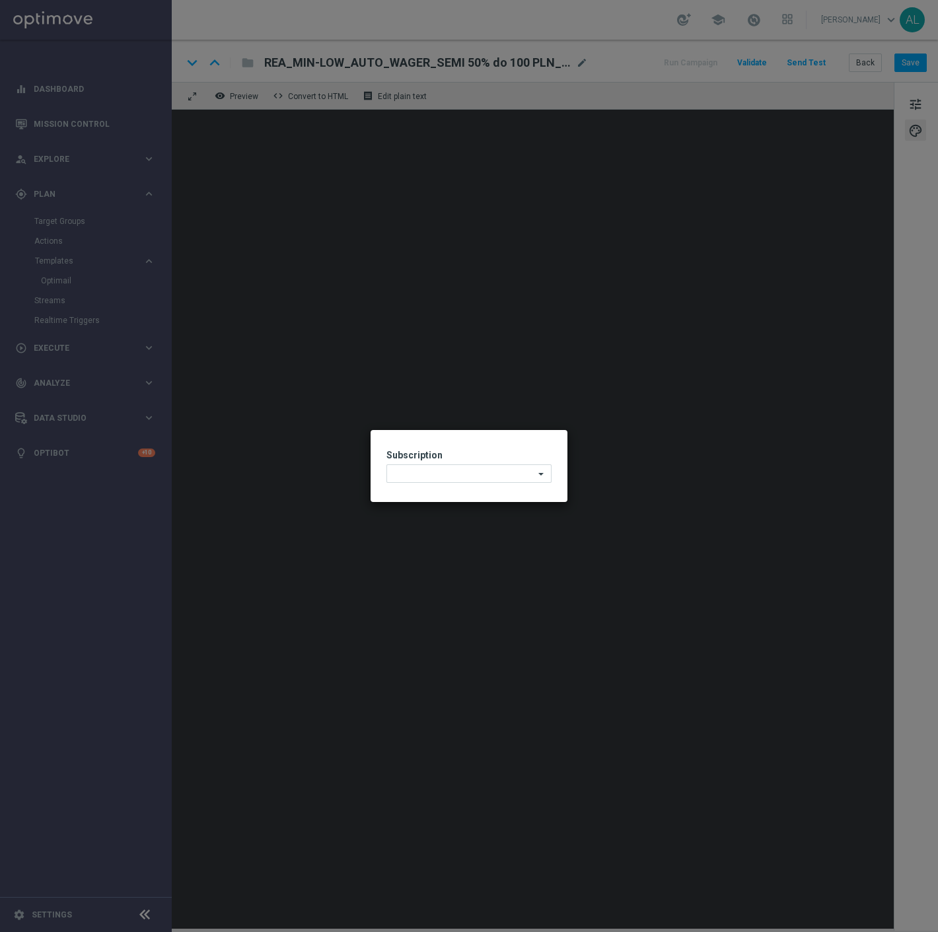
click at [570, 387] on modal-container "Subscription Unsubscribe" at bounding box center [469, 466] width 938 height 932
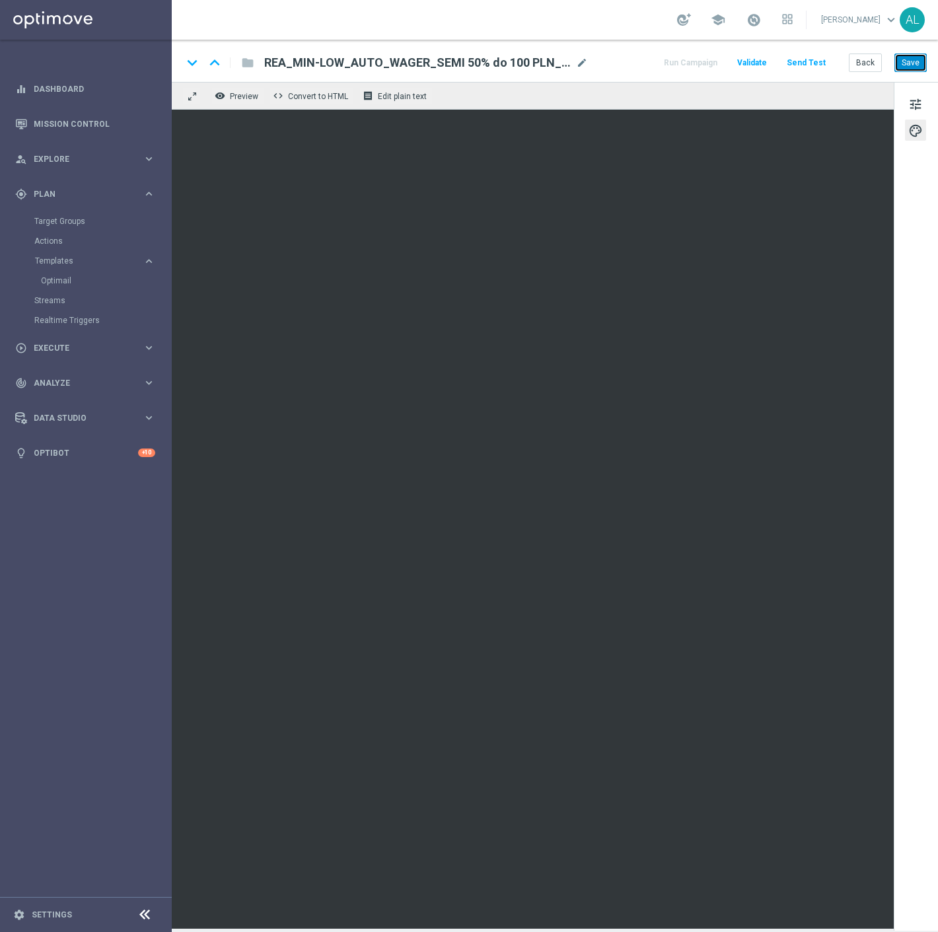
click at [906, 63] on button "Save" at bounding box center [911, 63] width 32 height 19
click at [912, 93] on button "tune" at bounding box center [915, 103] width 21 height 21
click at [929, 73] on div "keyboard_arrow_down keyboard_arrow_up folder REA_MIN-LOW_AUTO_WAGER_SEMI 50% do…" at bounding box center [555, 61] width 767 height 42
click at [921, 61] on button "Save" at bounding box center [911, 63] width 32 height 19
click at [864, 57] on button "Back" at bounding box center [865, 63] width 33 height 19
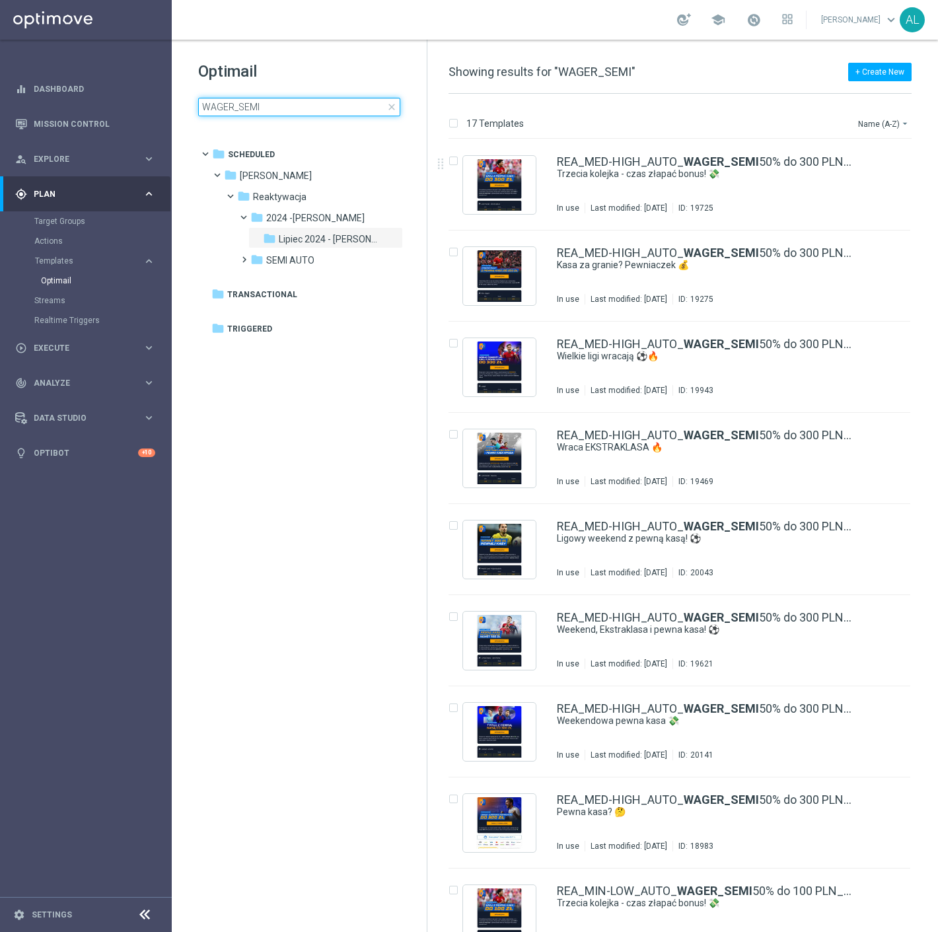
click at [262, 99] on input "WAGER_SEMI" at bounding box center [299, 107] width 202 height 19
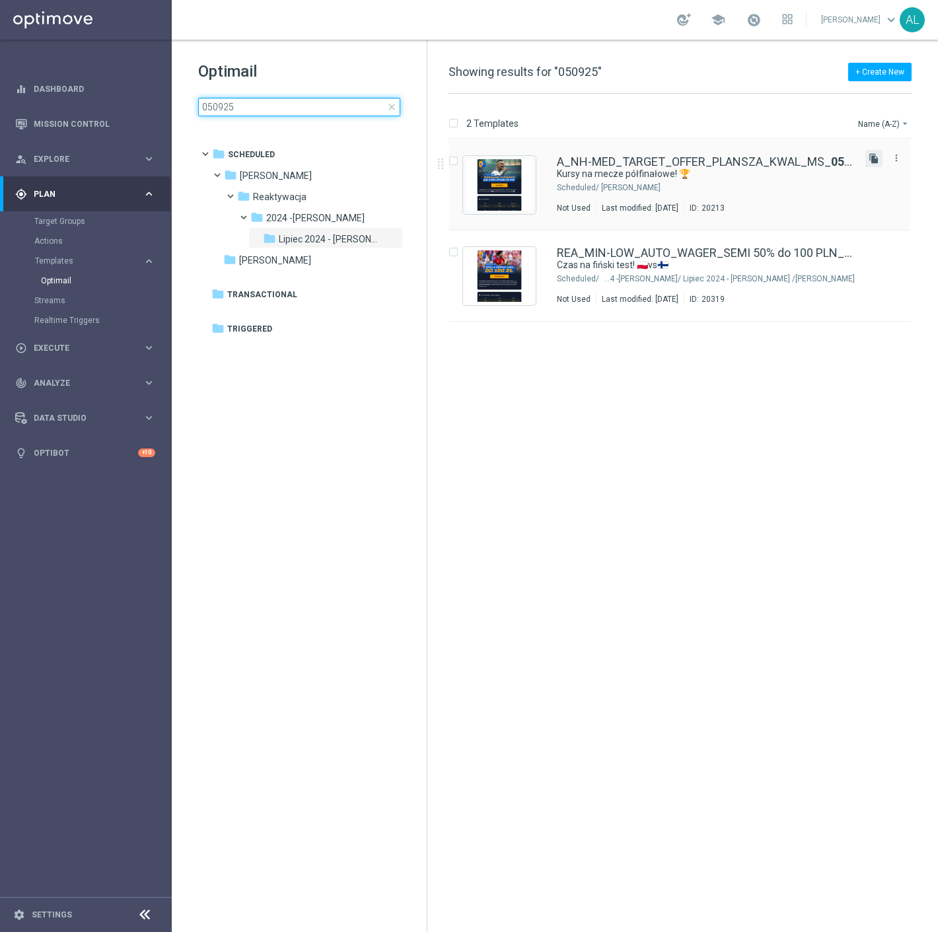
type input "050925"
click at [875, 154] on icon "file_copy" at bounding box center [874, 158] width 11 height 11
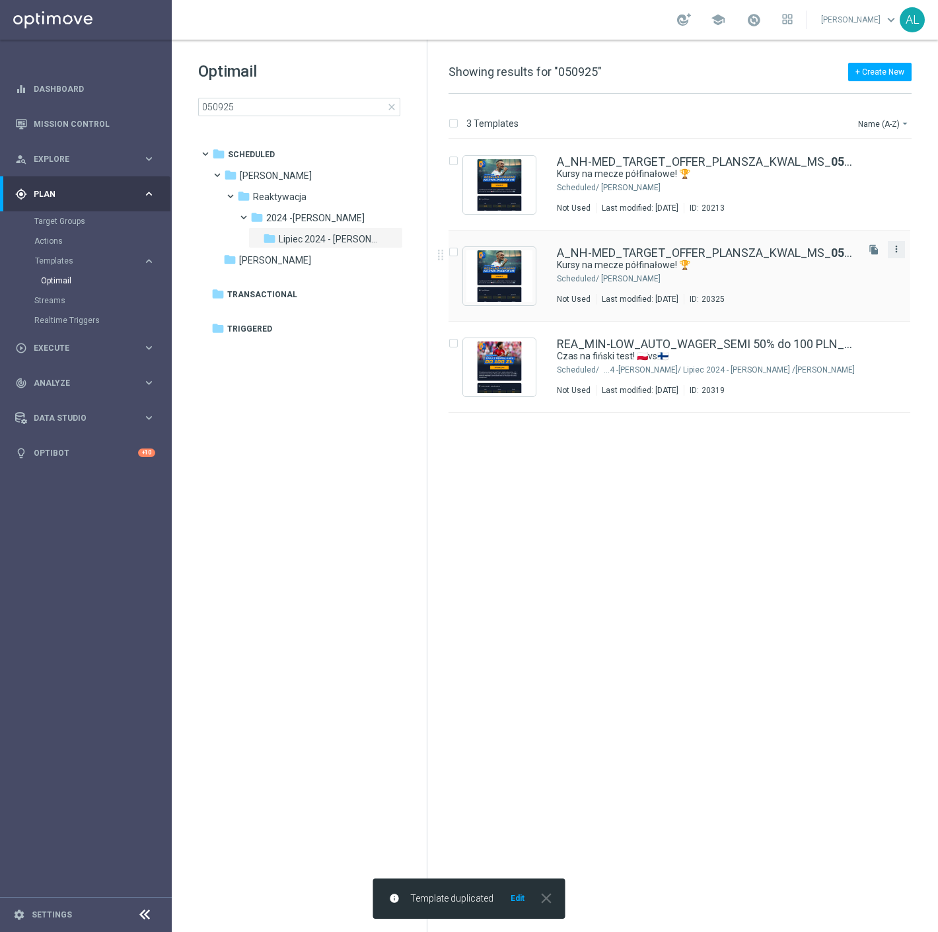
click at [897, 247] on icon "more_vert" at bounding box center [897, 249] width 11 height 11
click at [835, 473] on div "insert_drive_file A_NH-MED_TARGET_OFFER_PLANSZA_KWAL_MS_ 050925 Kursy na mecze …" at bounding box center [686, 535] width 500 height 793
click at [874, 338] on icon "file_copy" at bounding box center [874, 341] width 11 height 11
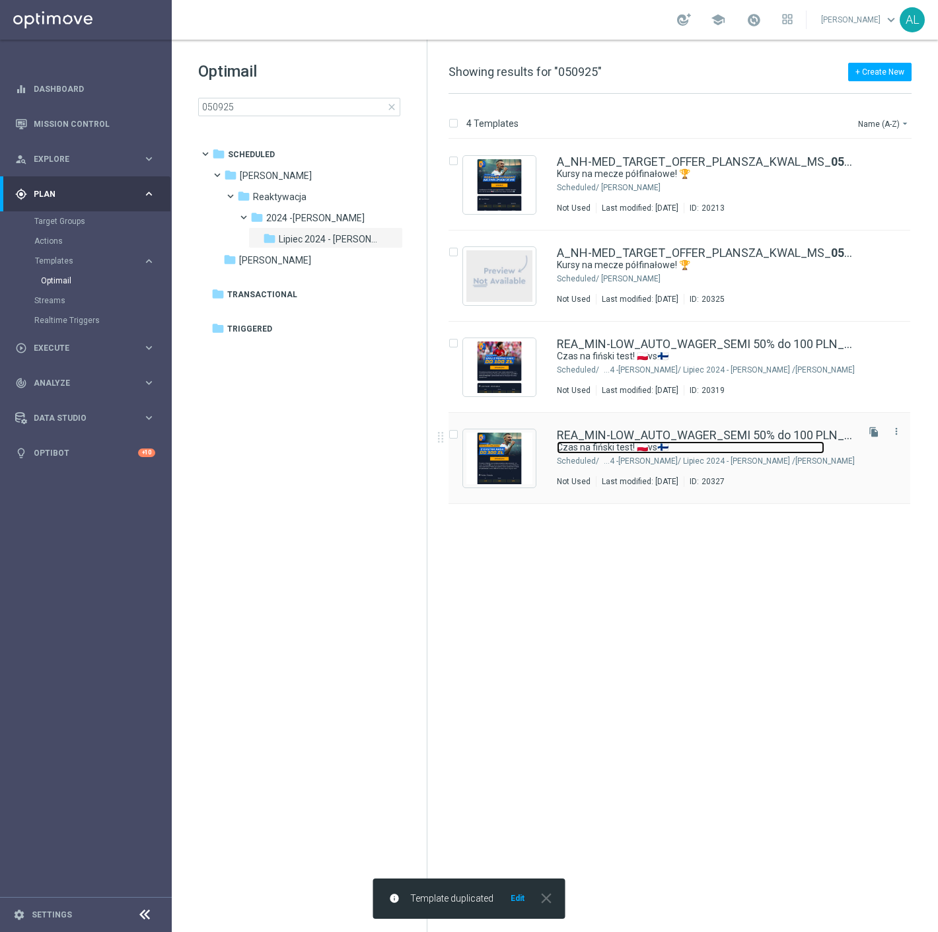
click at [634, 445] on link "Czas na fiński test! 🇵🇱vs🇫🇮" at bounding box center [691, 447] width 268 height 13
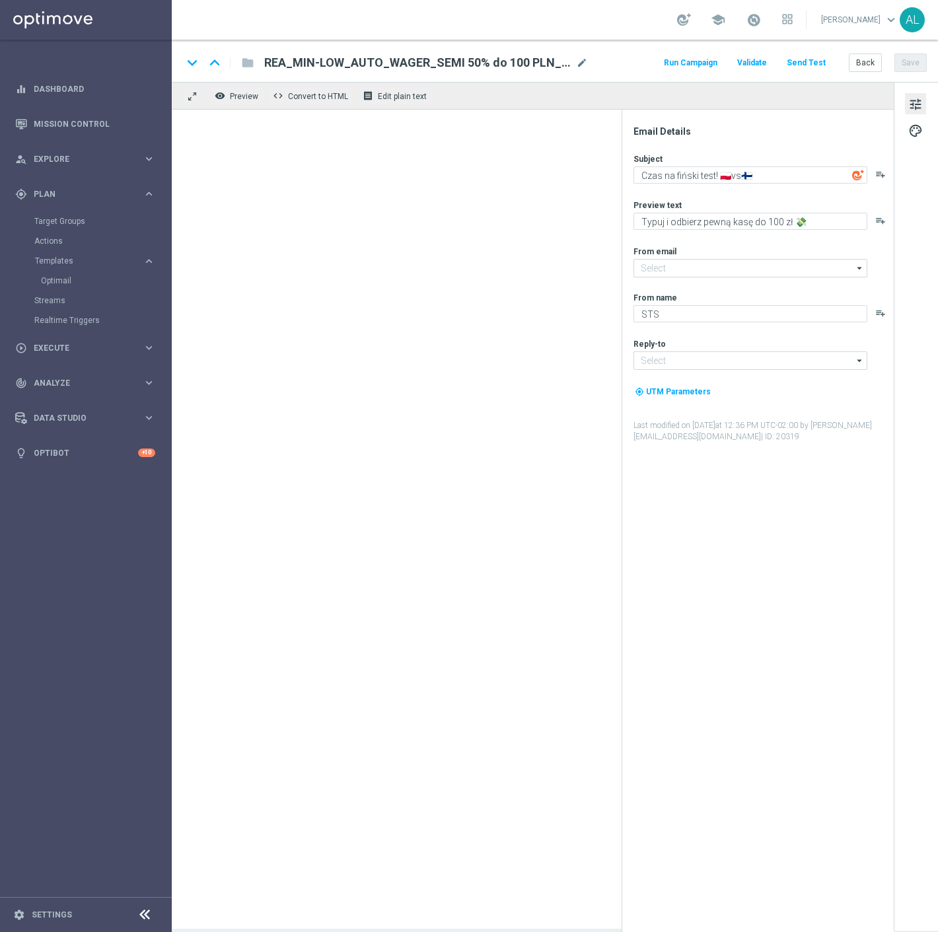
type input "oferta@sts.pl"
type input "kontakt@sts.pl"
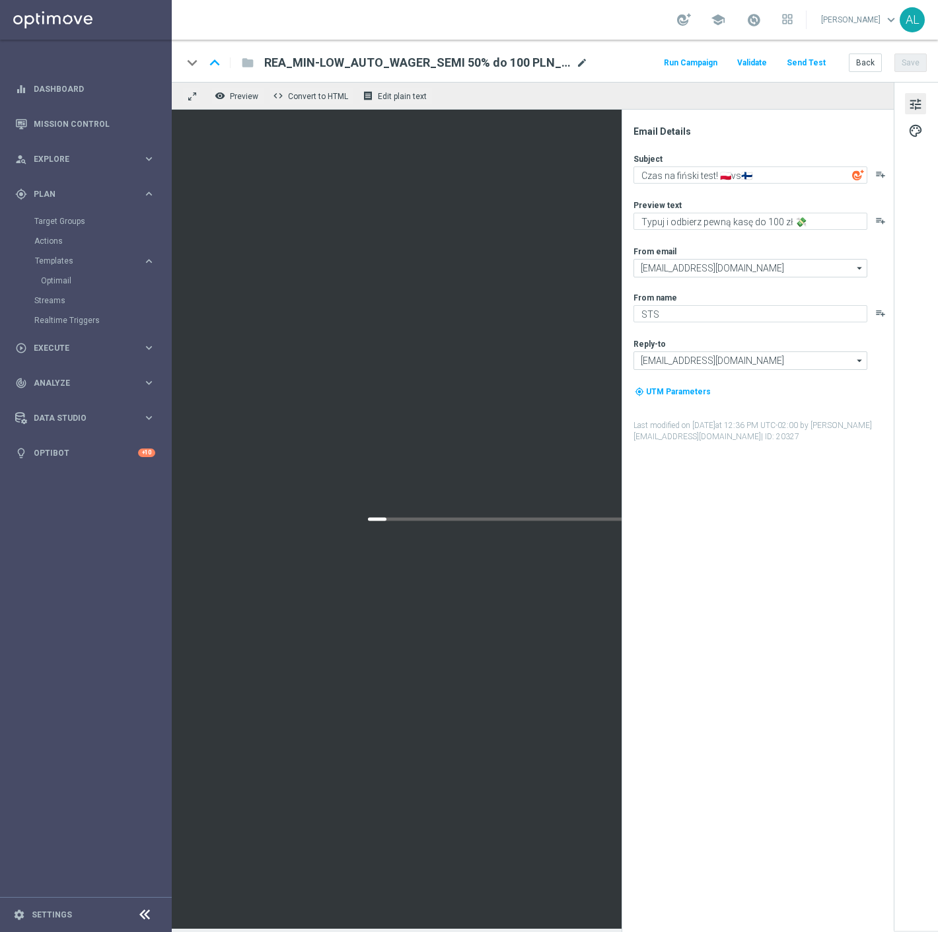
click at [584, 67] on span "mode_edit" at bounding box center [582, 63] width 12 height 12
drag, startPoint x: 545, startPoint y: 56, endPoint x: 524, endPoint y: 61, distance: 21.8
click at [524, 61] on input "REA_MIN-LOW_AUTO_WAGER_SEMI 50% do 100 PLN_050925(1)" at bounding box center [428, 62] width 328 height 17
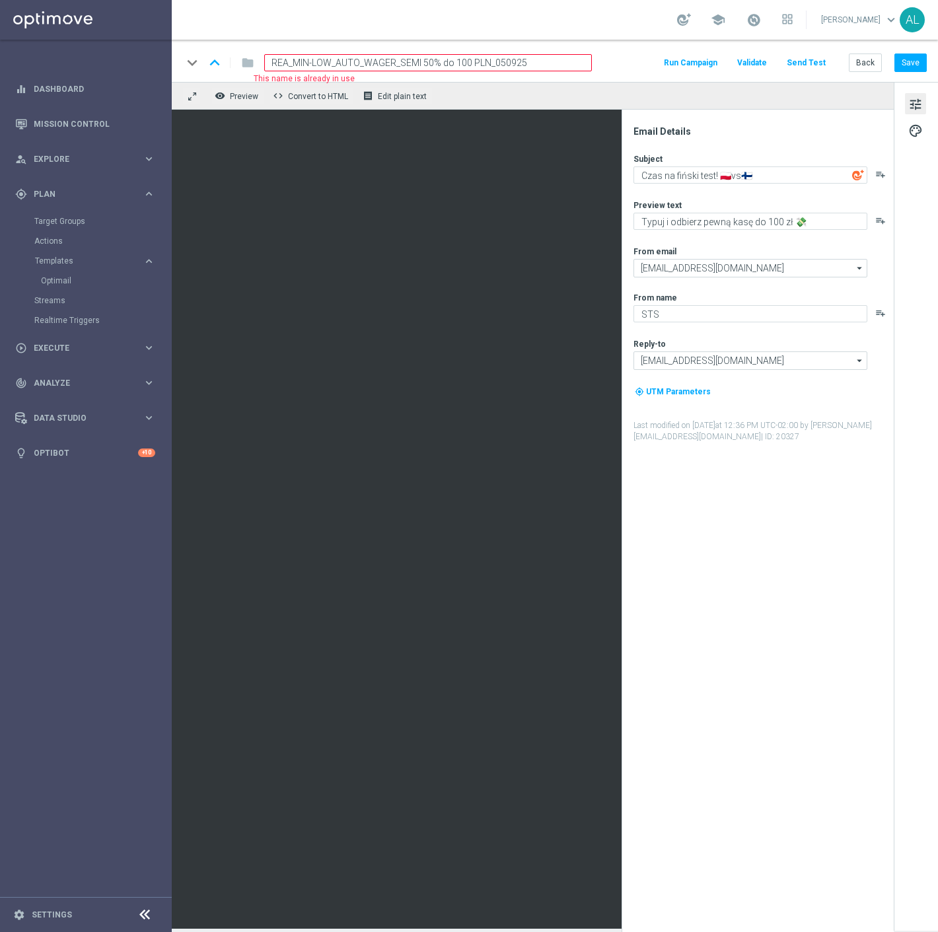
click at [457, 63] on input "REA_MIN-LOW_AUTO_WAGER_SEMI 50% do 100 PLN_050925" at bounding box center [428, 62] width 328 height 17
drag, startPoint x: 328, startPoint y: 59, endPoint x: 293, endPoint y: 62, distance: 35.1
click at [293, 62] on input "REA_MIN-LOW_AUTO_WAGER_SEMI 50% do 300 PLN_050925" at bounding box center [428, 62] width 328 height 17
type input "REA_MED-HIGH_AUTO_WAGER_SEMI 50% do 300 PLN_050925"
click at [905, 67] on button "Save" at bounding box center [911, 63] width 32 height 19
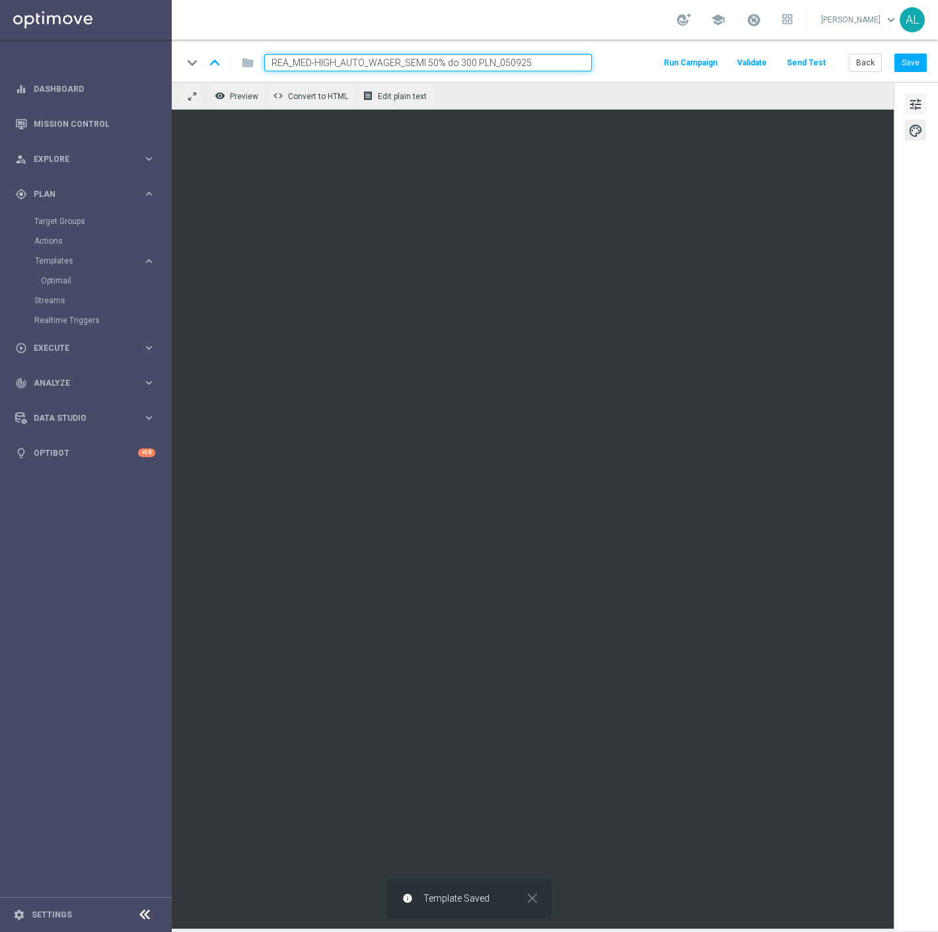
click at [927, 95] on button "tune" at bounding box center [915, 103] width 21 height 21
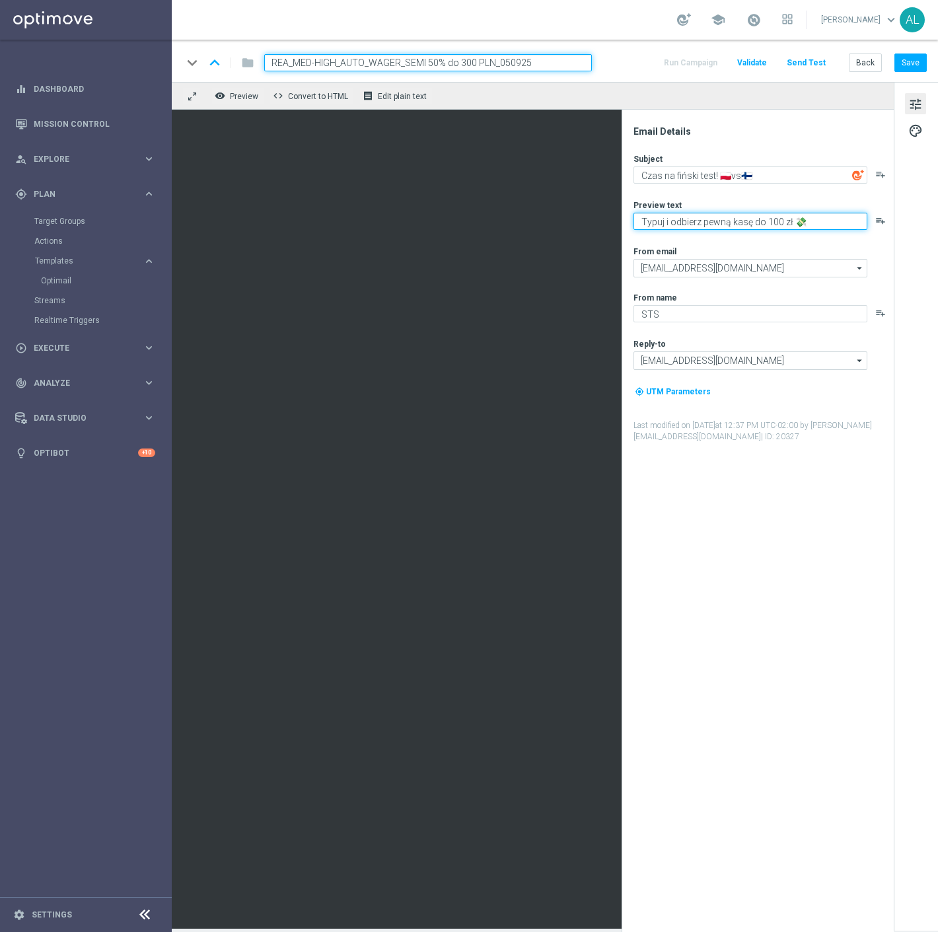
click at [771, 225] on textarea "Typuj i odbierz pewną kasę do 100 zł 💸" at bounding box center [751, 221] width 234 height 17
type textarea "Typuj i odbierz pewną kasę do 300 zł 💸"
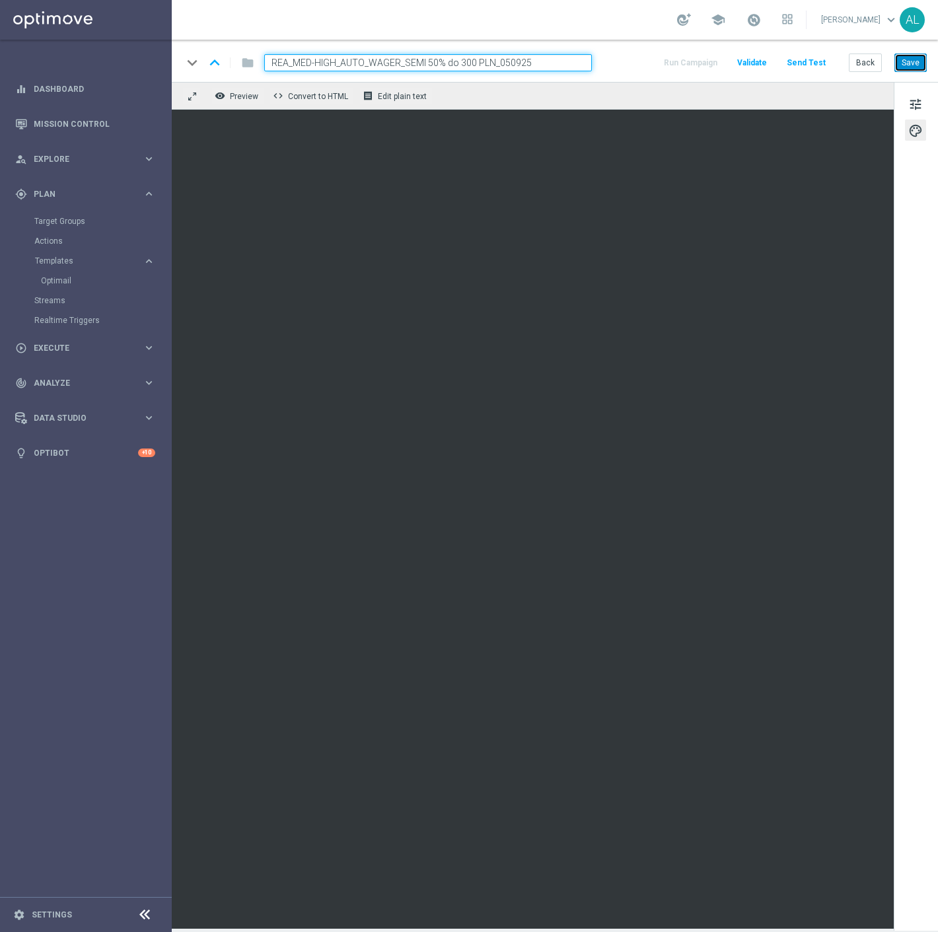
click at [909, 65] on button "Save" at bounding box center [911, 63] width 32 height 19
click at [907, 63] on button "Save" at bounding box center [911, 63] width 32 height 19
click at [215, 67] on icon "keyboard_arrow_up" at bounding box center [215, 63] width 20 height 20
type input "REA_MIN-LOW_AUTO_WAGER_SEMI 50% do 100 PLN_050925"
click at [814, 61] on button "Send Test" at bounding box center [806, 63] width 43 height 18
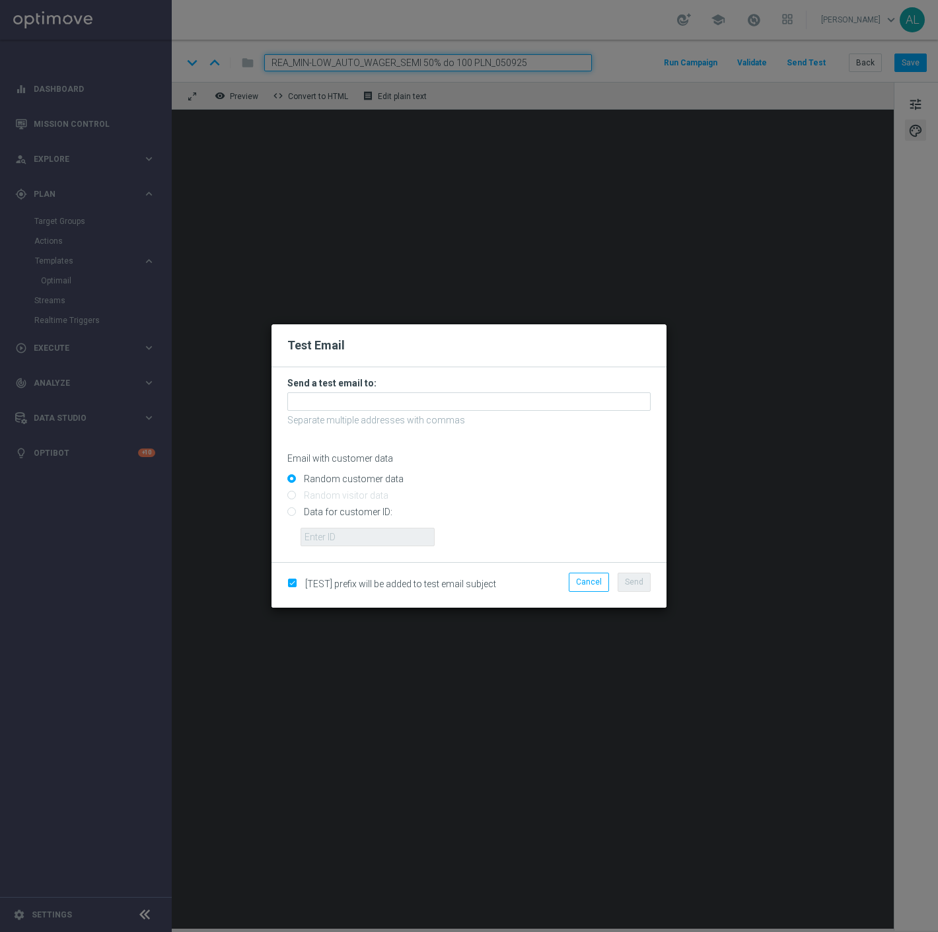
drag, startPoint x: 358, startPoint y: 419, endPoint x: 369, endPoint y: 404, distance: 18.9
click at [362, 410] on form "Send a test email to: Separate multiple addresses with commas Email with custom…" at bounding box center [468, 461] width 363 height 169
click at [370, 403] on input "text" at bounding box center [468, 402] width 363 height 19
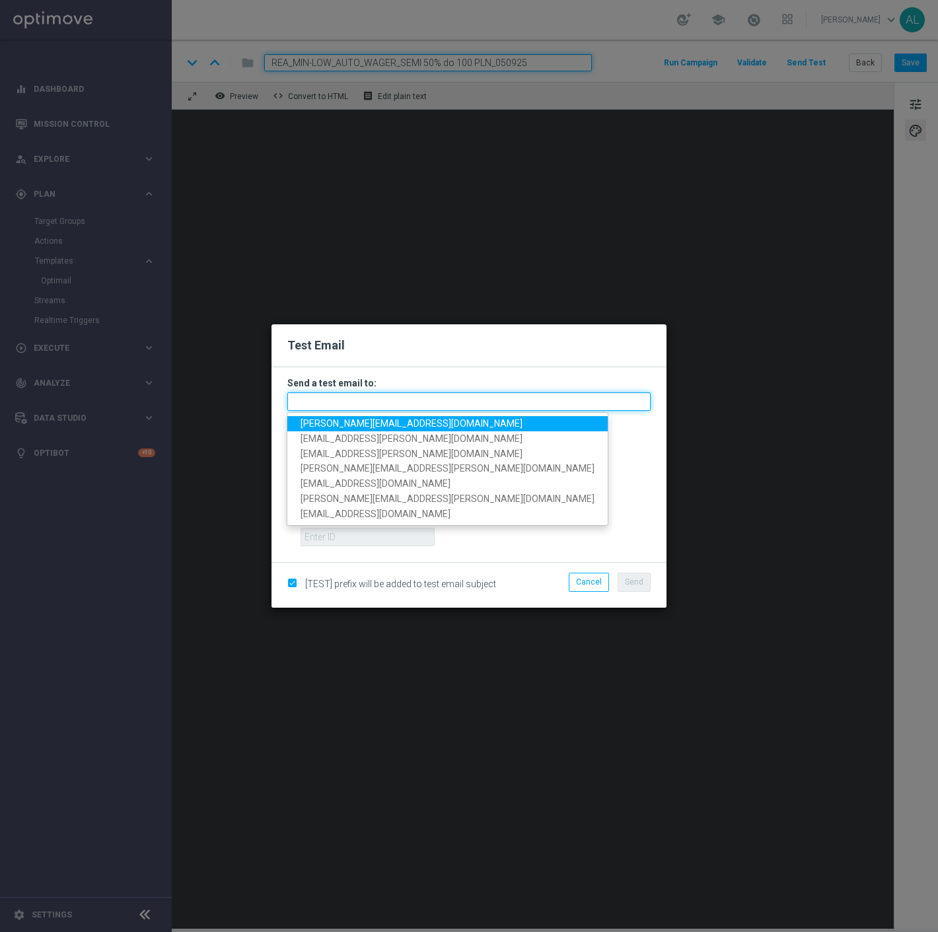
paste input "antoni.litwinek@sts.pl,krystian.potoczny@sts.pl,andzelika.binek@sts.pl,katarzyn…"
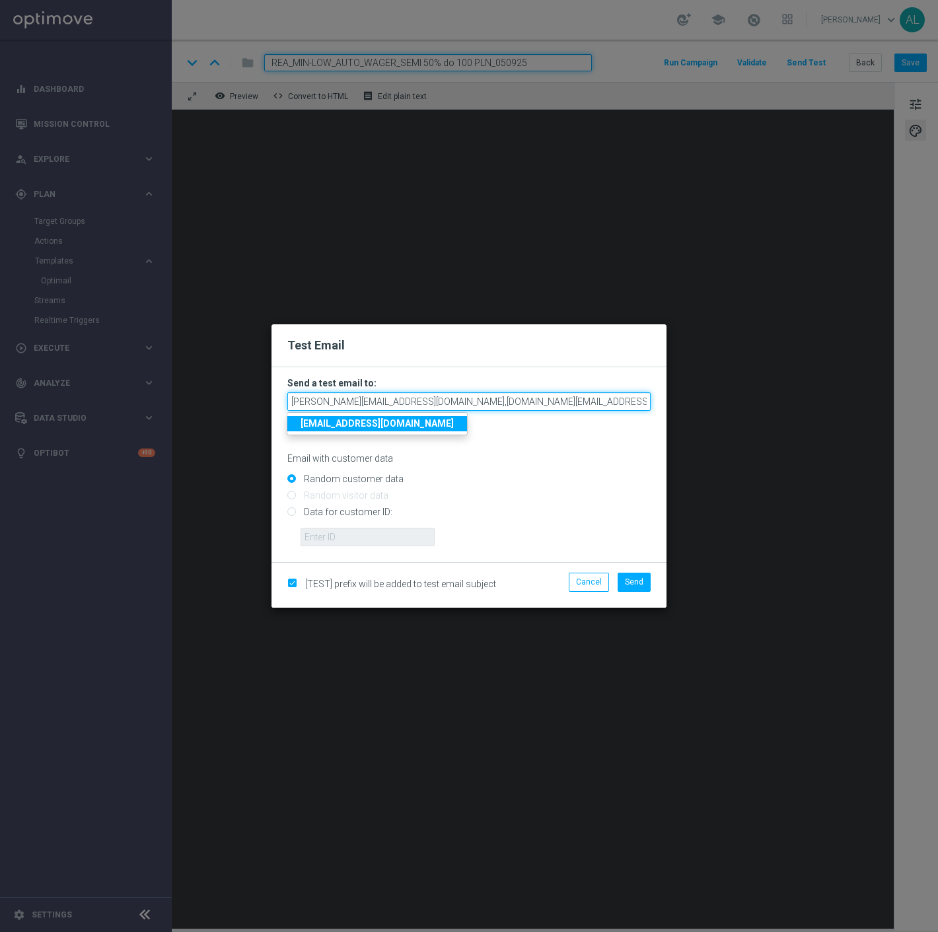
scroll to position [0, 402]
type input "antoni.litwinek@sts.pl,krystian.potoczny@sts.pl,andzelika.binek@sts.pl,katarzyn…"
click at [638, 582] on span "Send" at bounding box center [634, 582] width 19 height 9
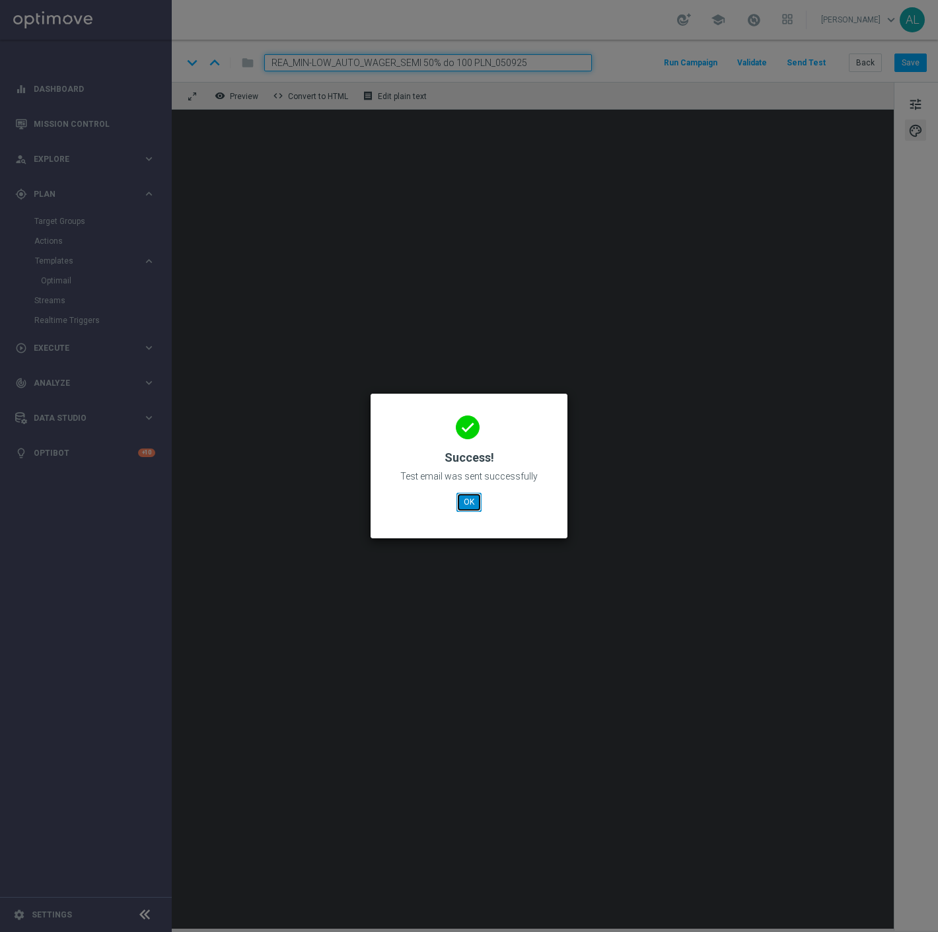
click at [472, 507] on button "OK" at bounding box center [469, 502] width 25 height 19
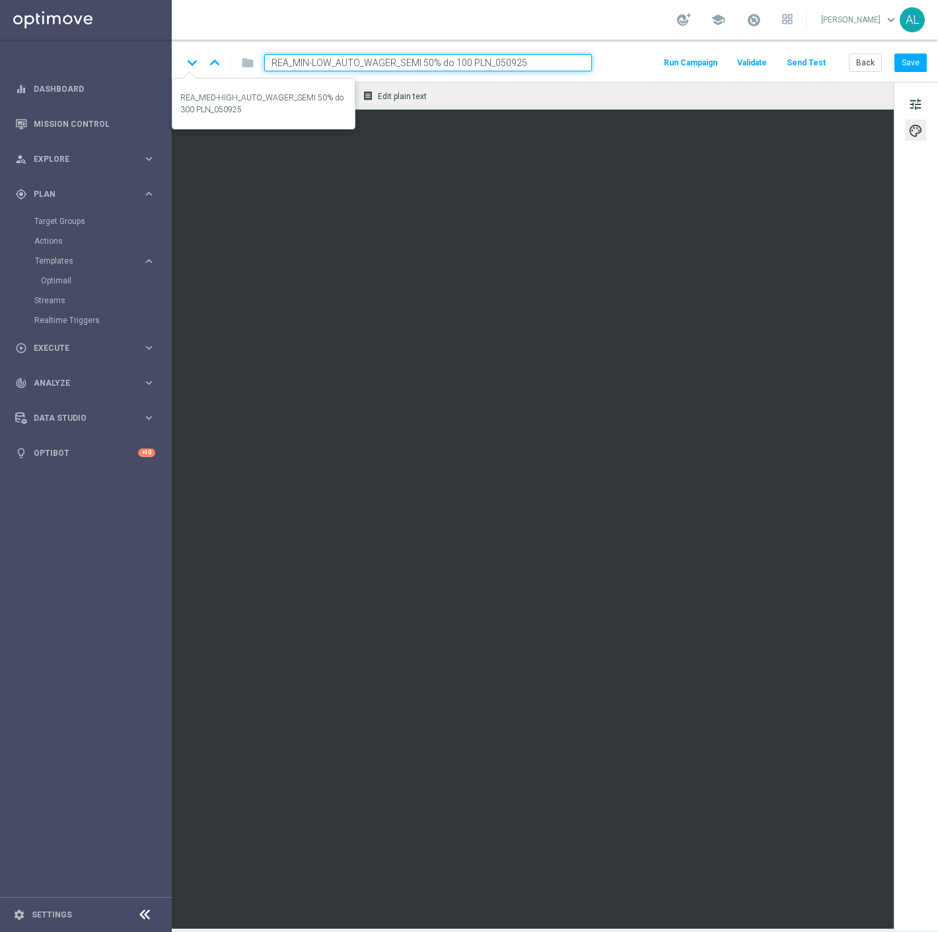
click at [190, 66] on icon "keyboard_arrow_down" at bounding box center [192, 63] width 20 height 20
type input "REA_MED-HIGH_AUTO_WAGER_SEMI 50% do 300 PLN_050925"
click at [813, 63] on button "Send Test" at bounding box center [806, 63] width 43 height 18
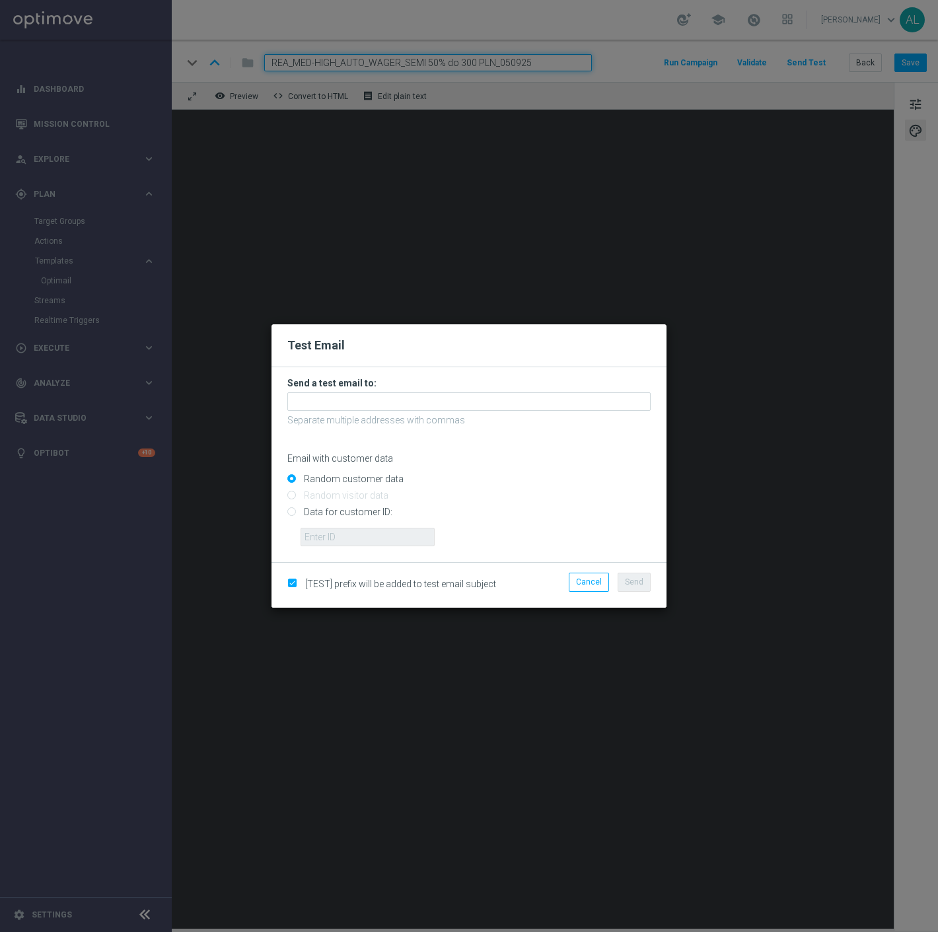
click at [352, 385] on h3 "Send a test email to:" at bounding box center [468, 383] width 363 height 12
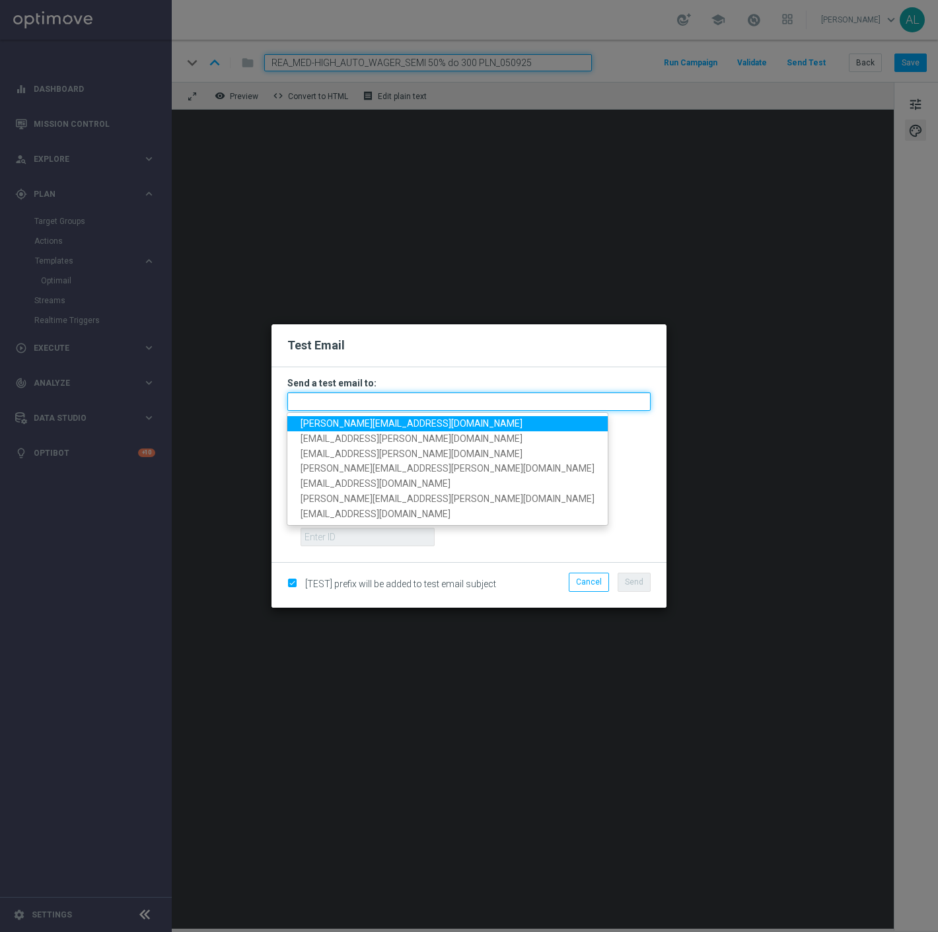
click at [361, 401] on input "text" at bounding box center [468, 402] width 363 height 19
paste input "antoni.litwinek@sts.pl,krystian.potoczny@sts.pl,andzelika.binek@sts.pl,katarzyn…"
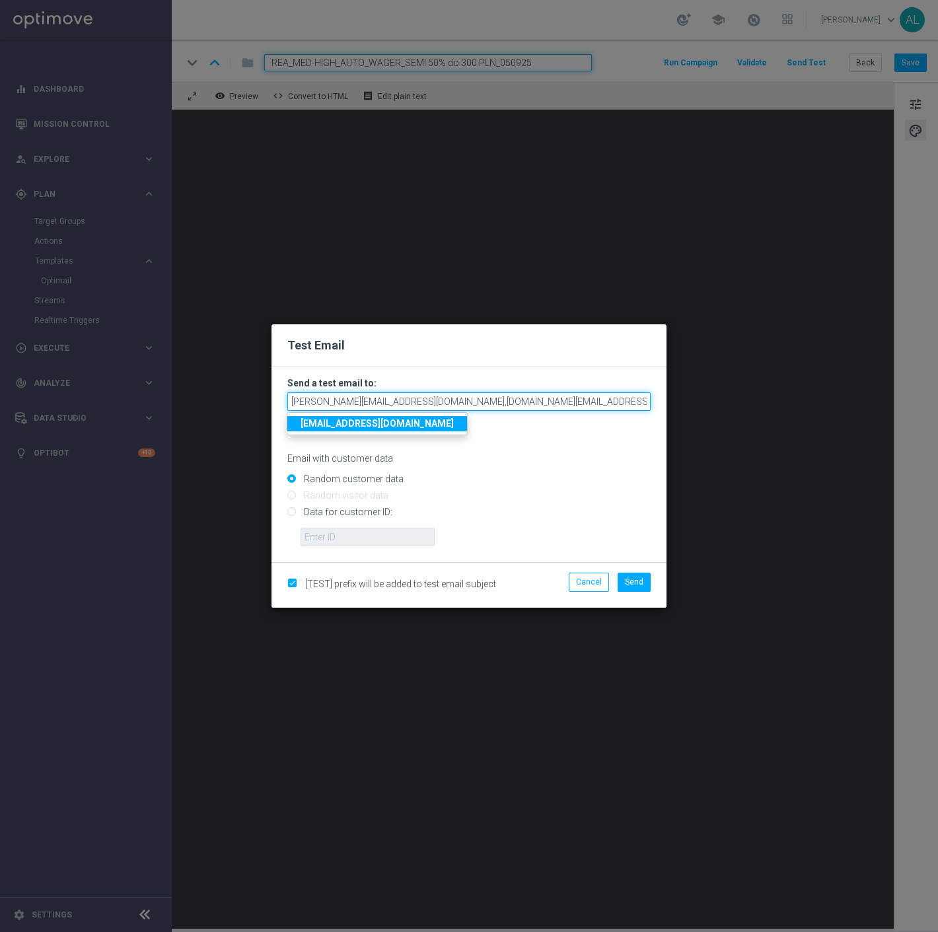
scroll to position [0, 402]
type input "antoni.litwinek@sts.pl,krystian.potoczny@sts.pl,andzelika.binek@sts.pl,katarzyn…"
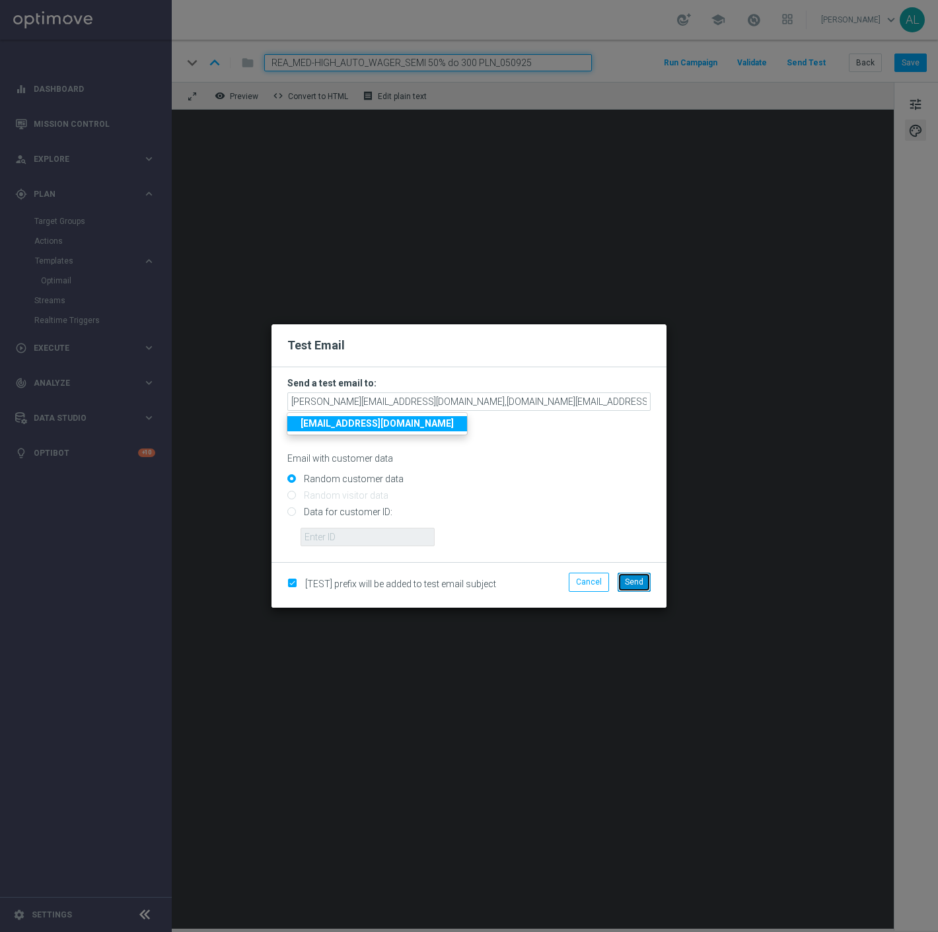
click at [633, 578] on span "Send" at bounding box center [634, 582] width 19 height 9
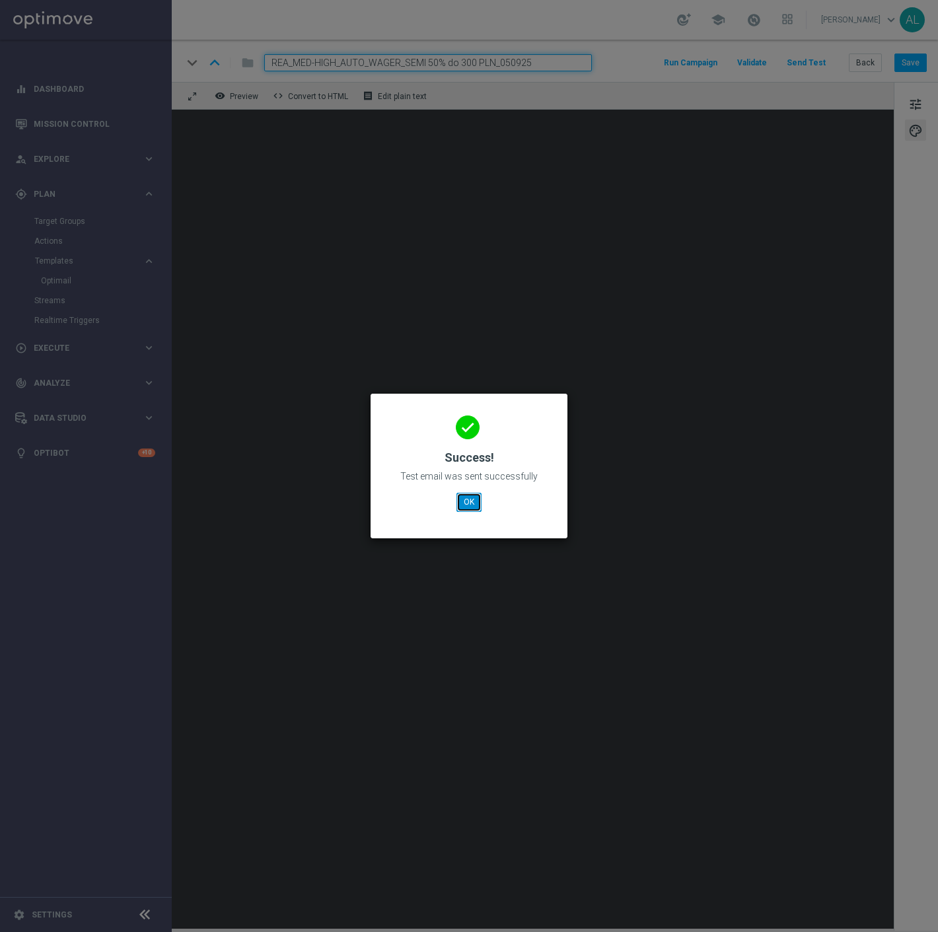
click at [471, 501] on button "OK" at bounding box center [469, 502] width 25 height 19
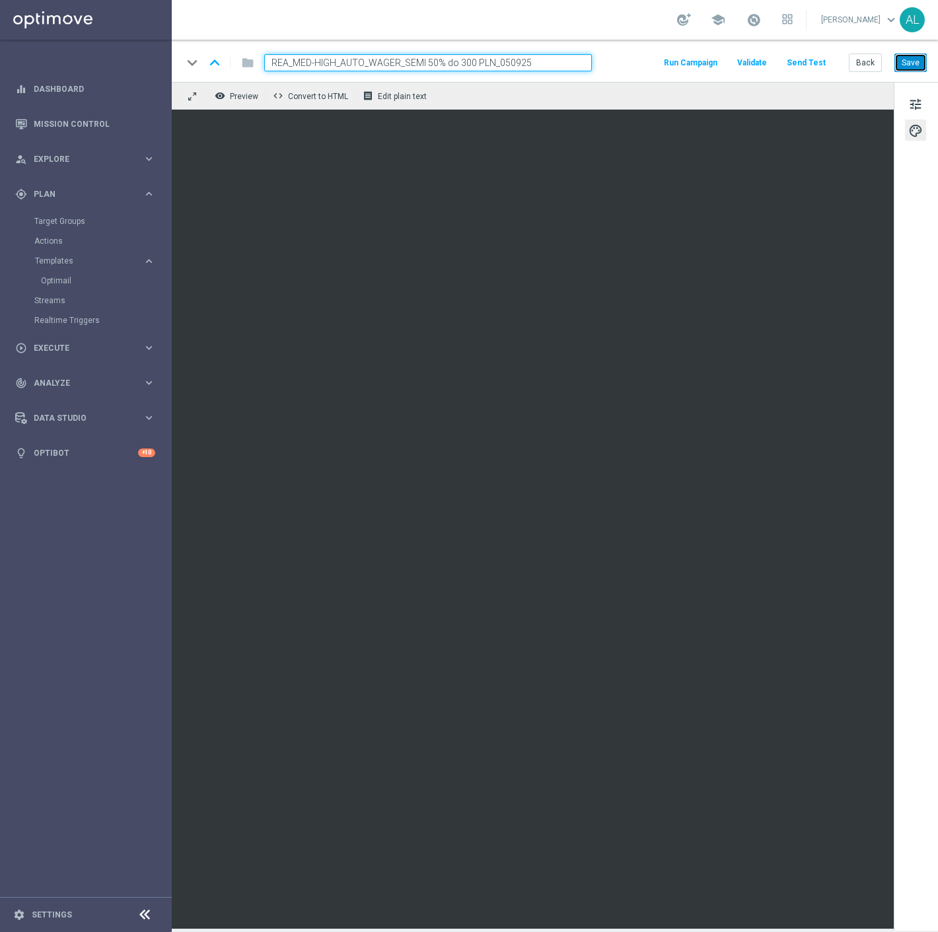
click at [911, 57] on button "Save" at bounding box center [911, 63] width 32 height 19
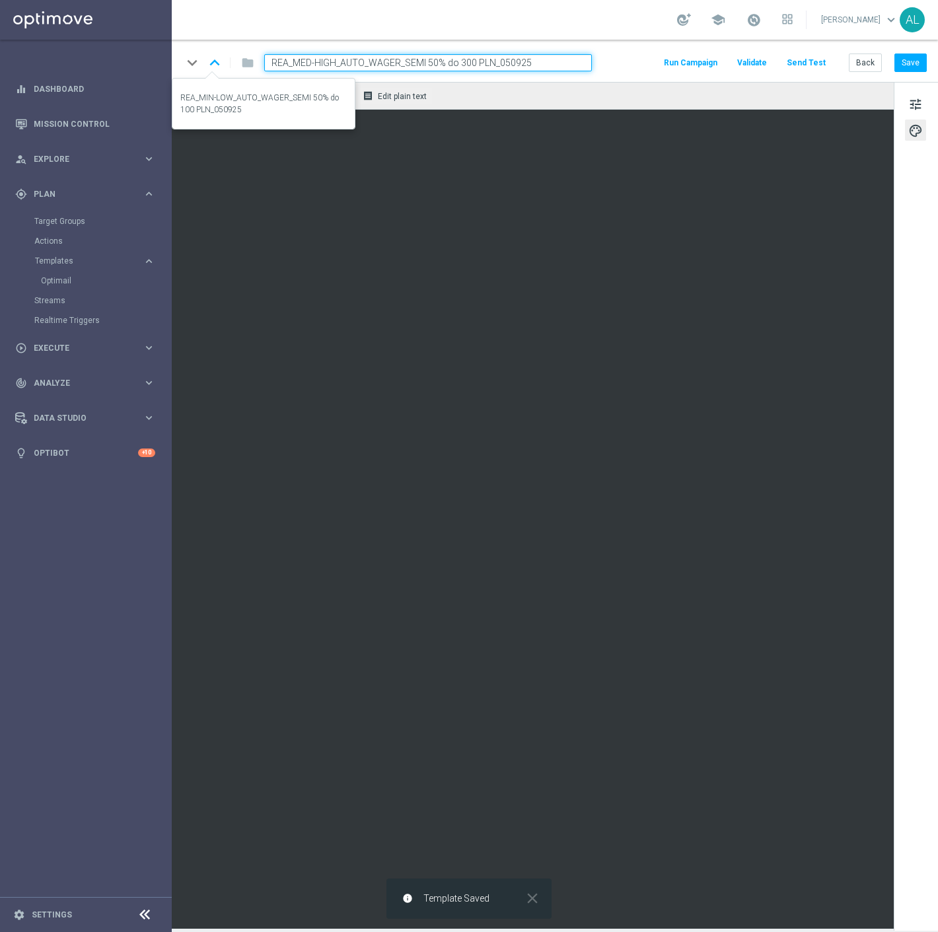
click at [213, 66] on icon "keyboard_arrow_up" at bounding box center [215, 63] width 20 height 20
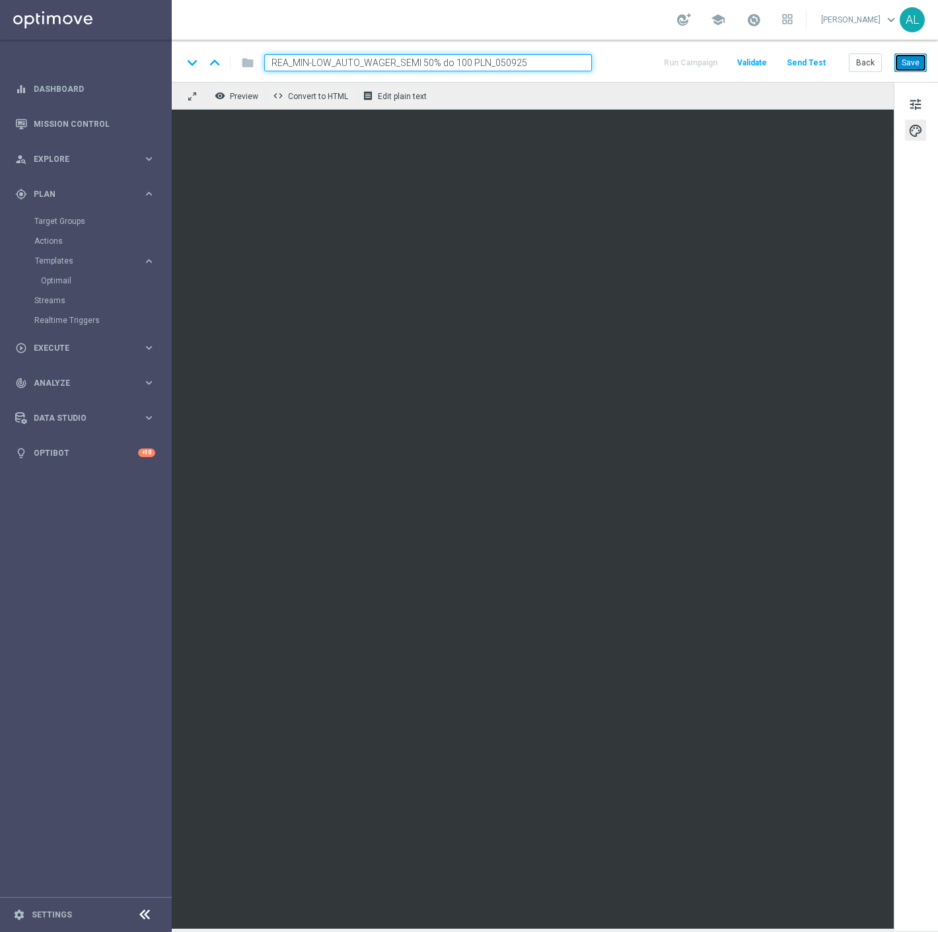
click at [905, 57] on button "Save" at bounding box center [911, 63] width 32 height 19
click at [897, 70] on button "Save" at bounding box center [911, 63] width 32 height 19
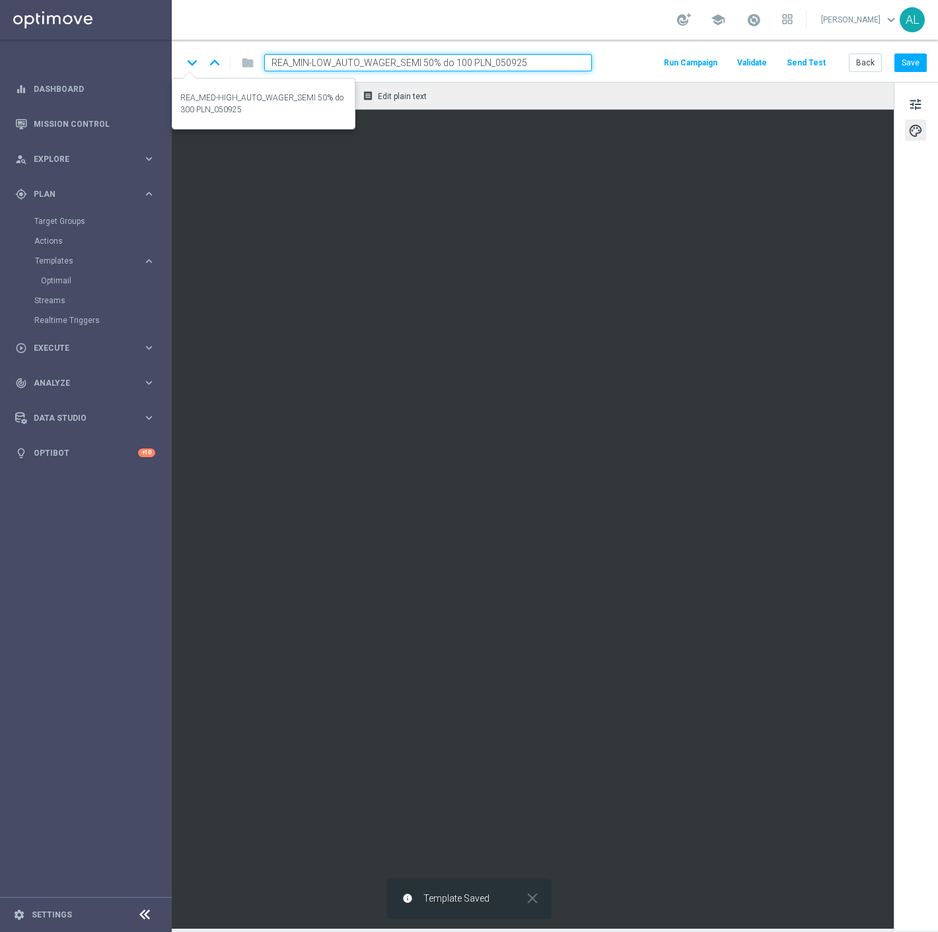
click at [196, 61] on icon "keyboard_arrow_down" at bounding box center [192, 63] width 20 height 20
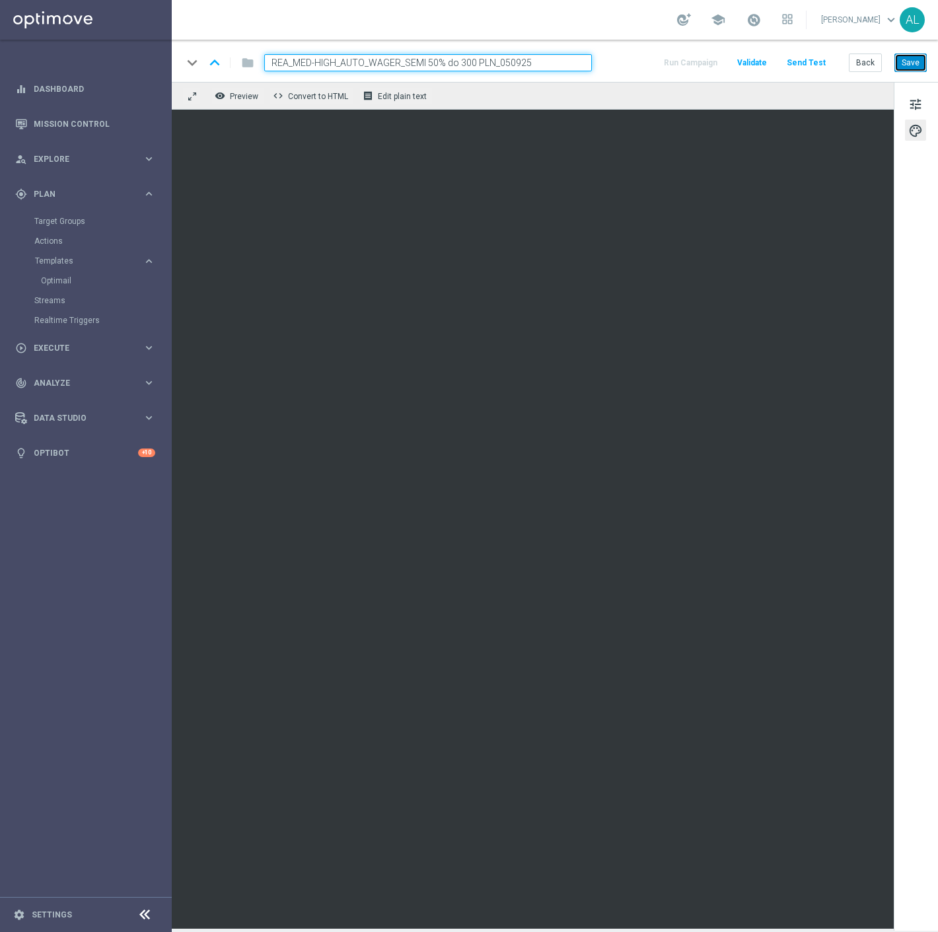
click at [909, 65] on button "Save" at bounding box center [911, 63] width 32 height 19
click at [914, 102] on span "tune" at bounding box center [916, 104] width 15 height 17
click at [913, 62] on button "Save" at bounding box center [911, 63] width 32 height 19
click at [221, 63] on icon "keyboard_arrow_up" at bounding box center [215, 63] width 20 height 20
click at [901, 67] on button "Save" at bounding box center [911, 63] width 32 height 19
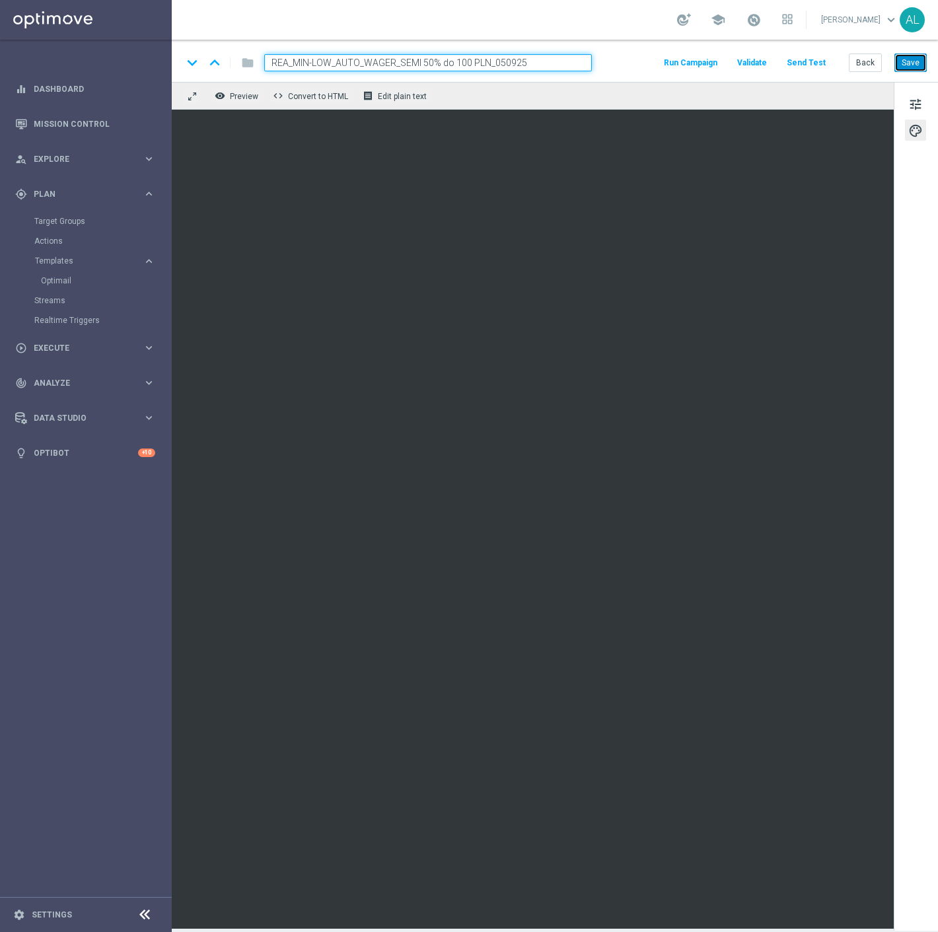
click at [908, 69] on button "Save" at bounding box center [911, 63] width 32 height 19
click at [901, 60] on button "Save" at bounding box center [911, 63] width 32 height 19
click at [194, 64] on icon "keyboard_arrow_down" at bounding box center [192, 63] width 20 height 20
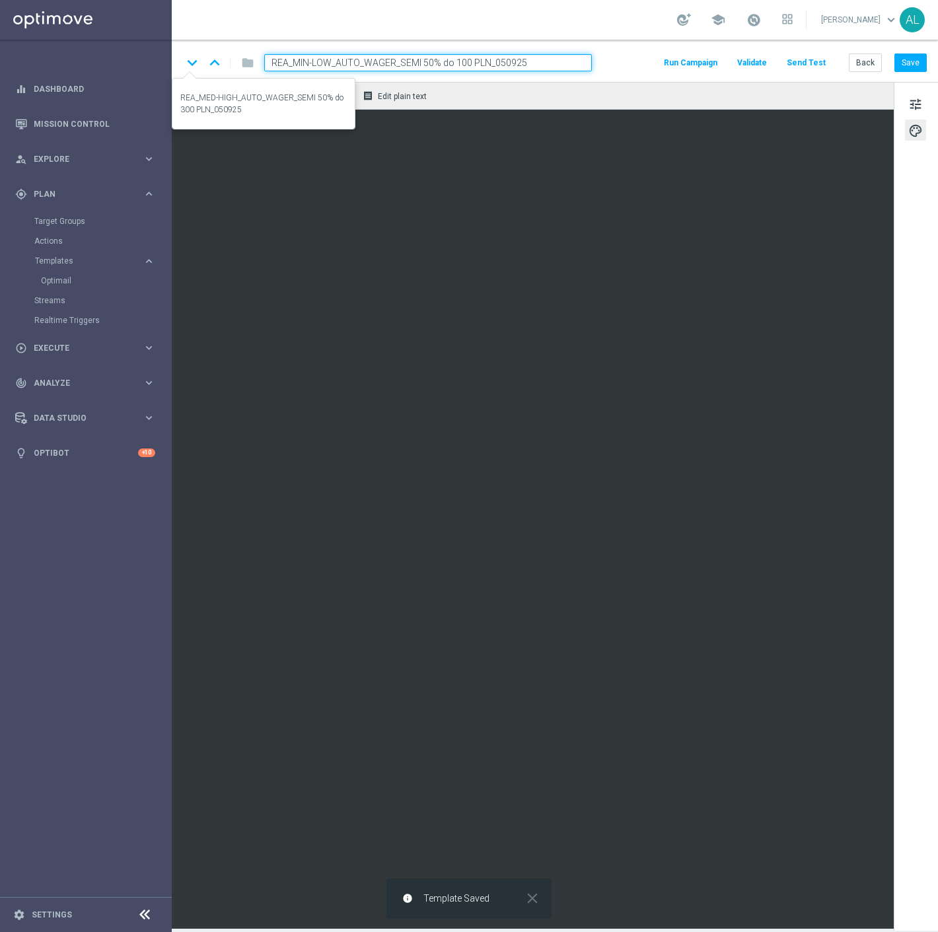
type input "REA_MED-HIGH_AUTO_WAGER_SEMI 50% do 300 PLN_050925"
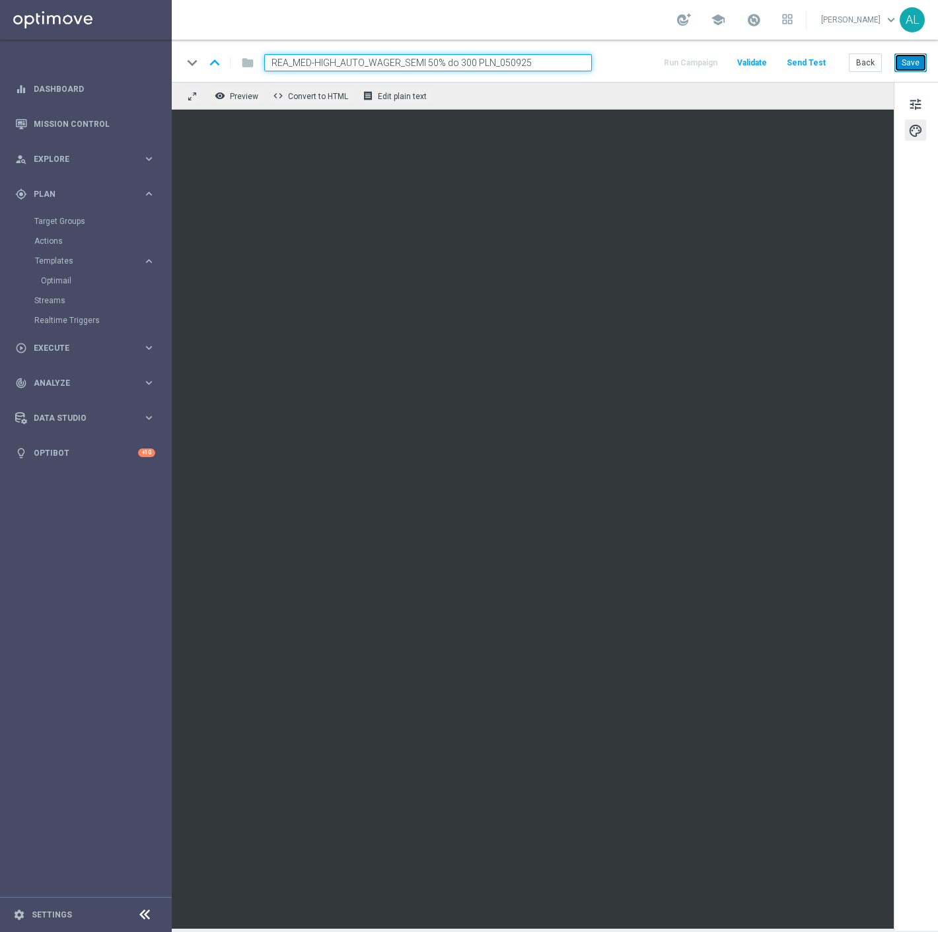
click at [901, 57] on button "Save" at bounding box center [911, 63] width 32 height 19
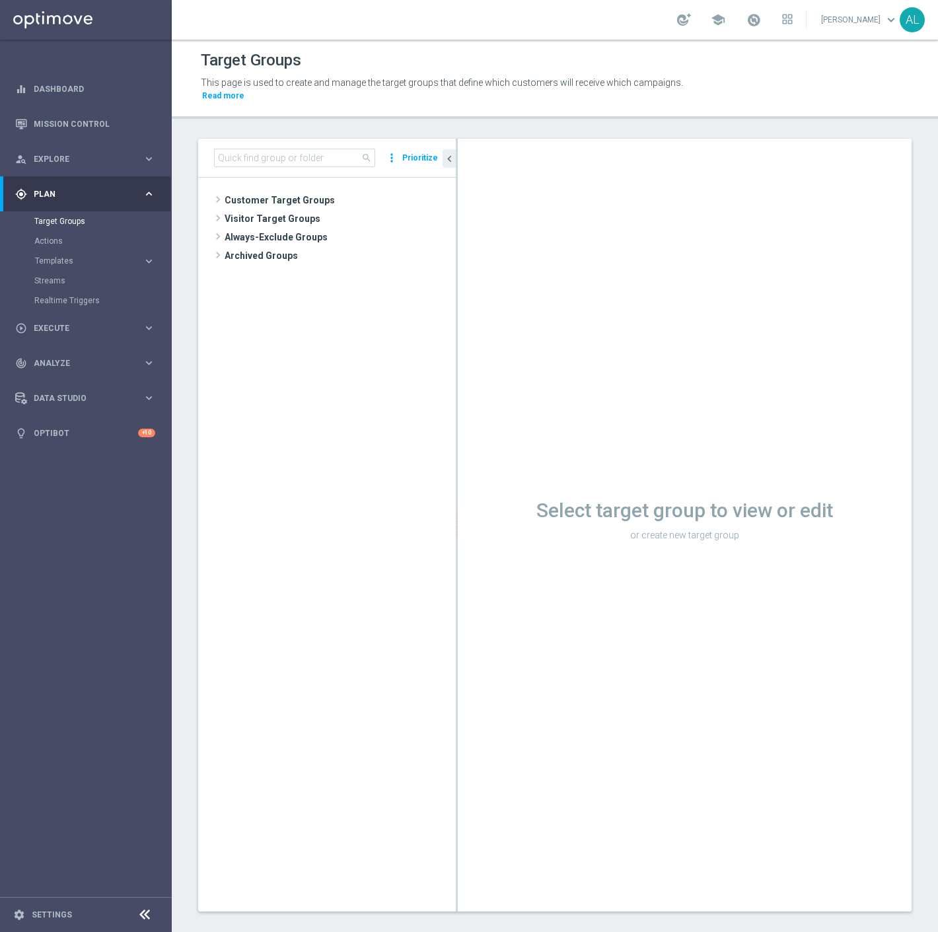
click at [243, 139] on div "search more_vert Prioritize" at bounding box center [327, 158] width 258 height 39
click at [241, 149] on input at bounding box center [294, 158] width 161 height 19
paste input "A_ALL_GLOB"
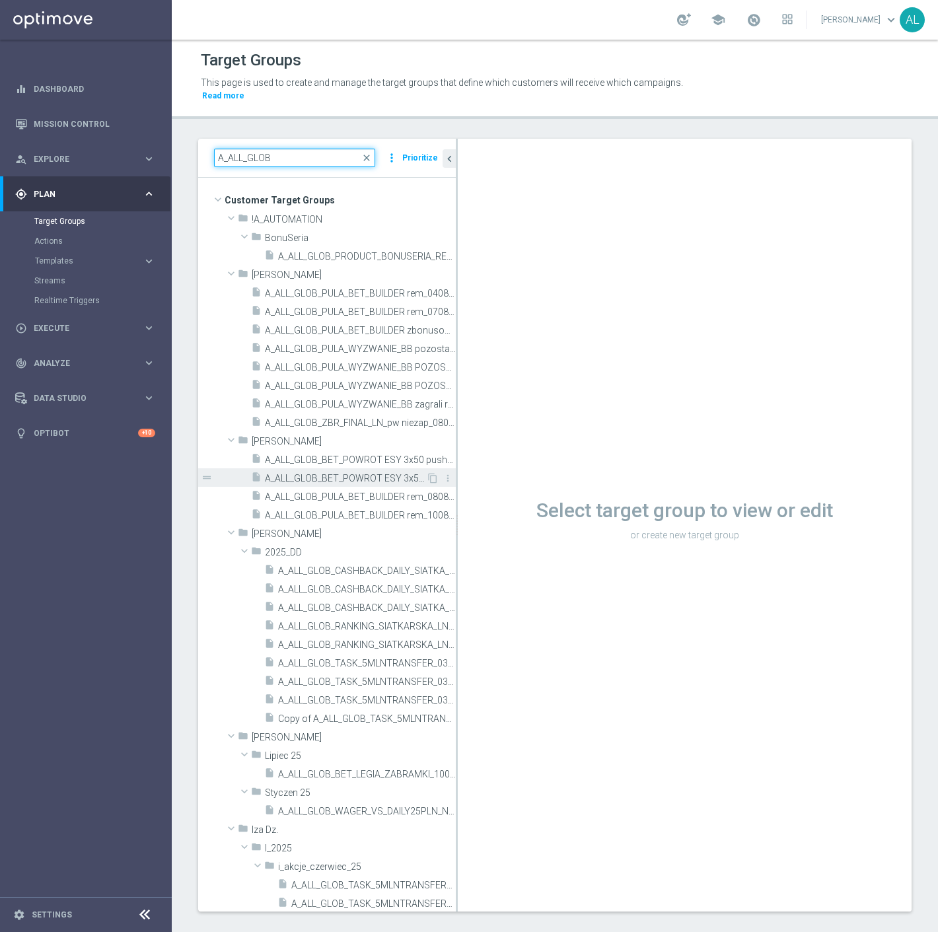
type input "A_ALL_GLOB"
click at [348, 473] on span "A_ALL_GLOB_BET_POWROT ESY 3x50 PW_180725" at bounding box center [345, 478] width 161 height 11
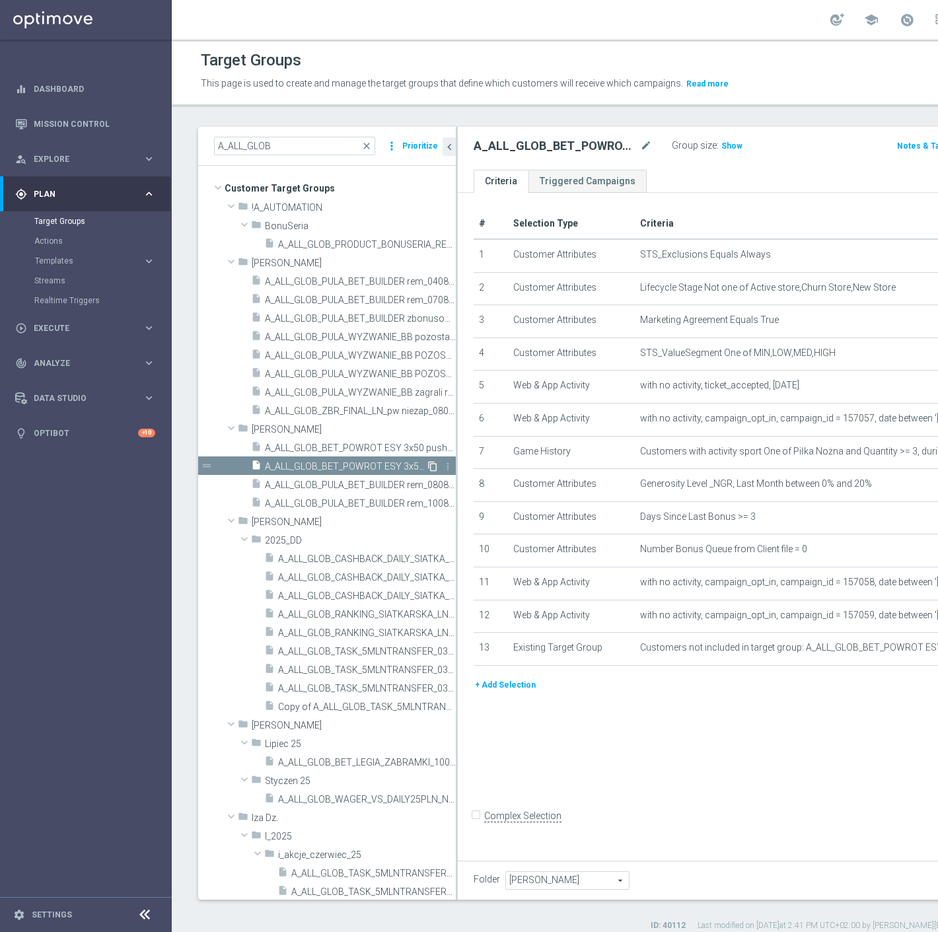
click at [428, 463] on icon "content_copy" at bounding box center [433, 466] width 11 height 11
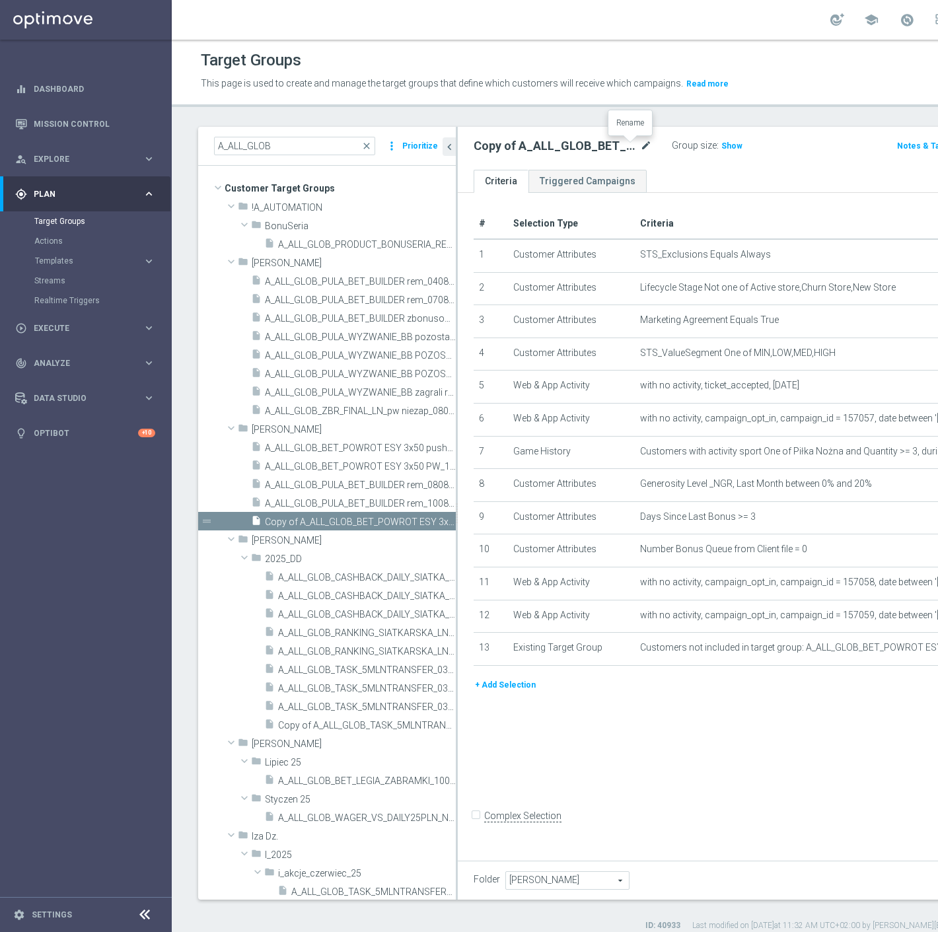
click at [640, 149] on icon "mode_edit" at bounding box center [646, 146] width 12 height 16
type input "A_ALL_GLOB_ZBR_START NFL 50% do 50 PLN_040925"
click at [672, 155] on div "Group size : Show" at bounding box center [738, 147] width 132 height 20
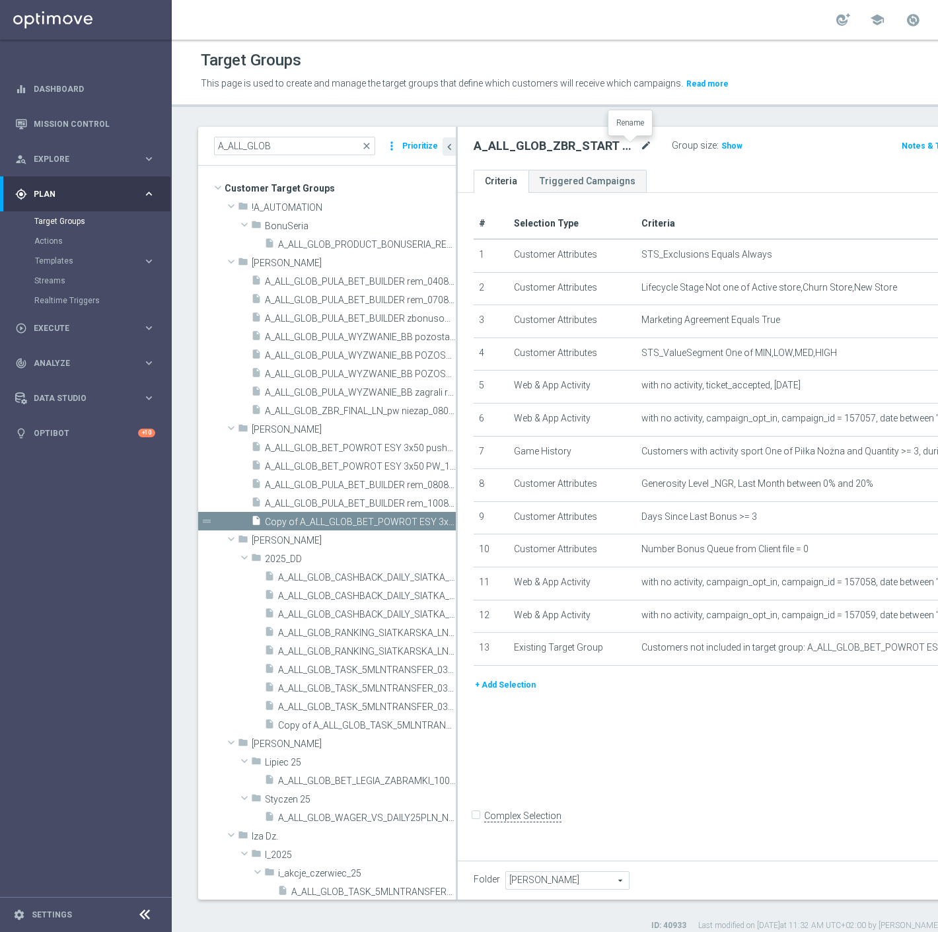
click at [640, 145] on icon "mode_edit" at bounding box center [646, 146] width 12 height 16
click at [691, 174] on ul "Criteria Triggered Campaigns" at bounding box center [753, 181] width 591 height 23
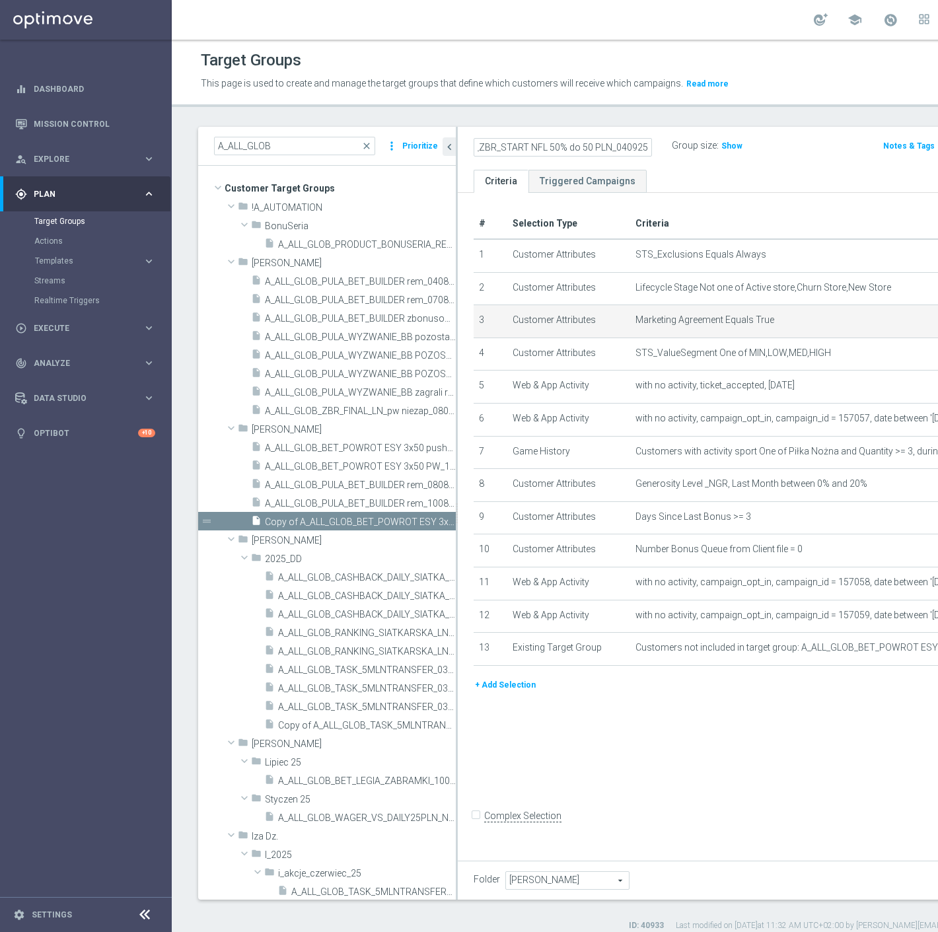
scroll to position [0, 0]
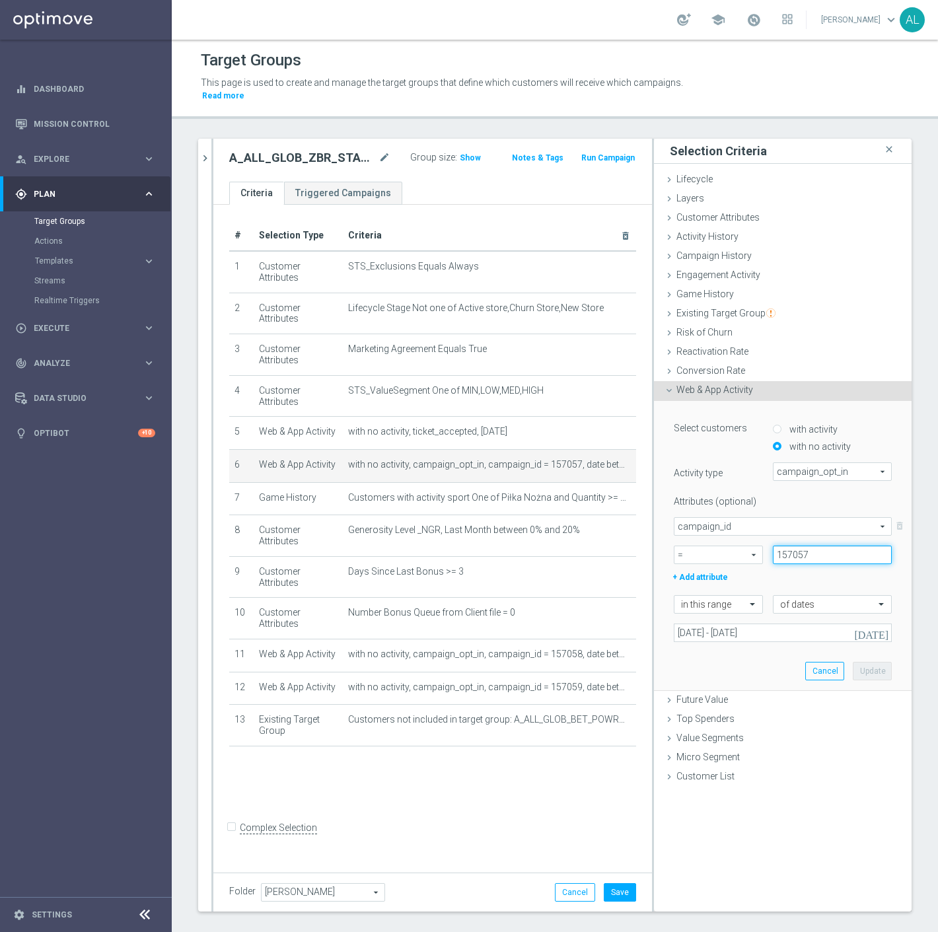
click at [784, 546] on input "157057" at bounding box center [832, 555] width 119 height 19
paste input "75062"
type input "175062"
click at [725, 624] on input "18 Jul 2025 - 20 Jul 2025" at bounding box center [783, 633] width 218 height 19
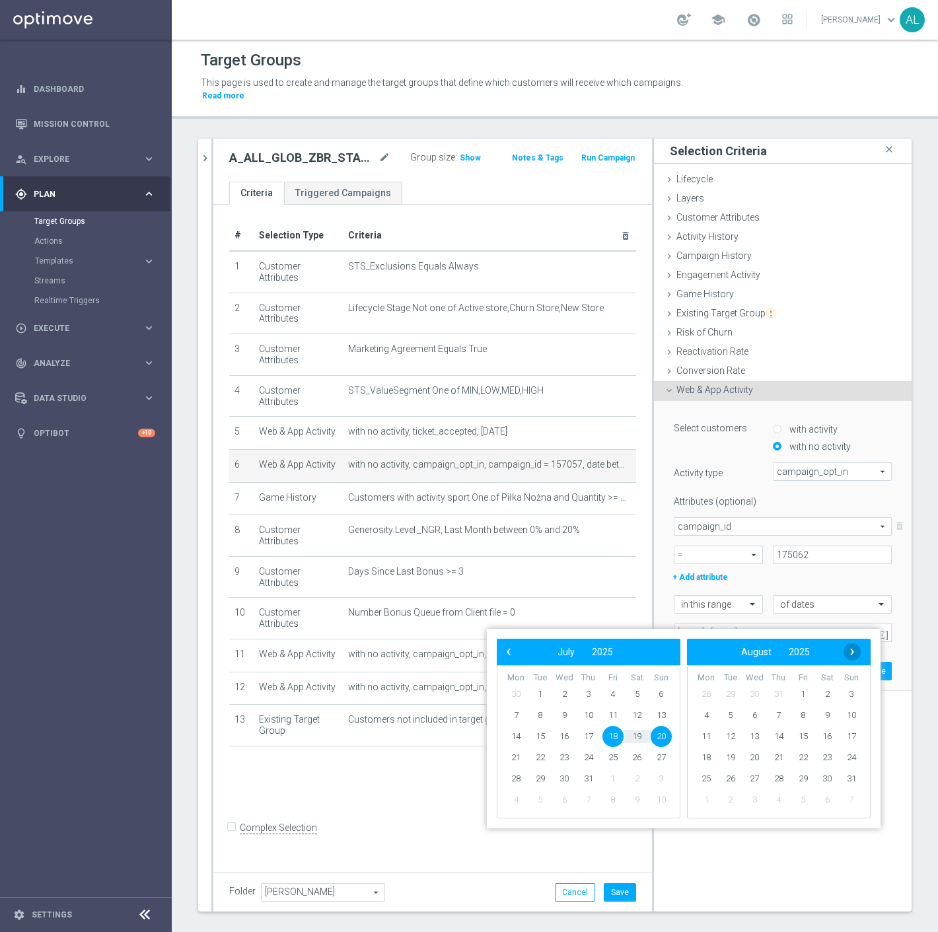
click at [851, 656] on span "›" at bounding box center [852, 652] width 17 height 17
click at [780, 695] on span "4" at bounding box center [779, 694] width 21 height 21
click at [616, 691] on span "5" at bounding box center [613, 694] width 21 height 21
type input "04 Sep 2025 - 05 Sep 2025"
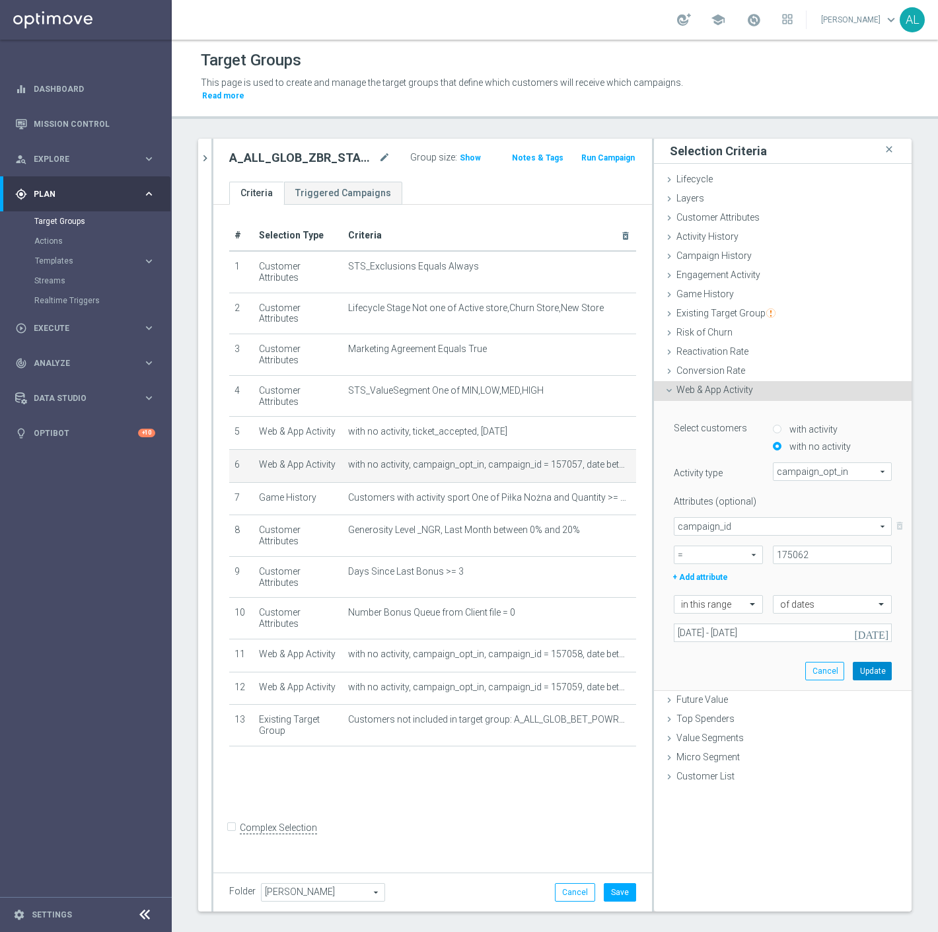
click at [862, 662] on button "Update" at bounding box center [872, 671] width 39 height 19
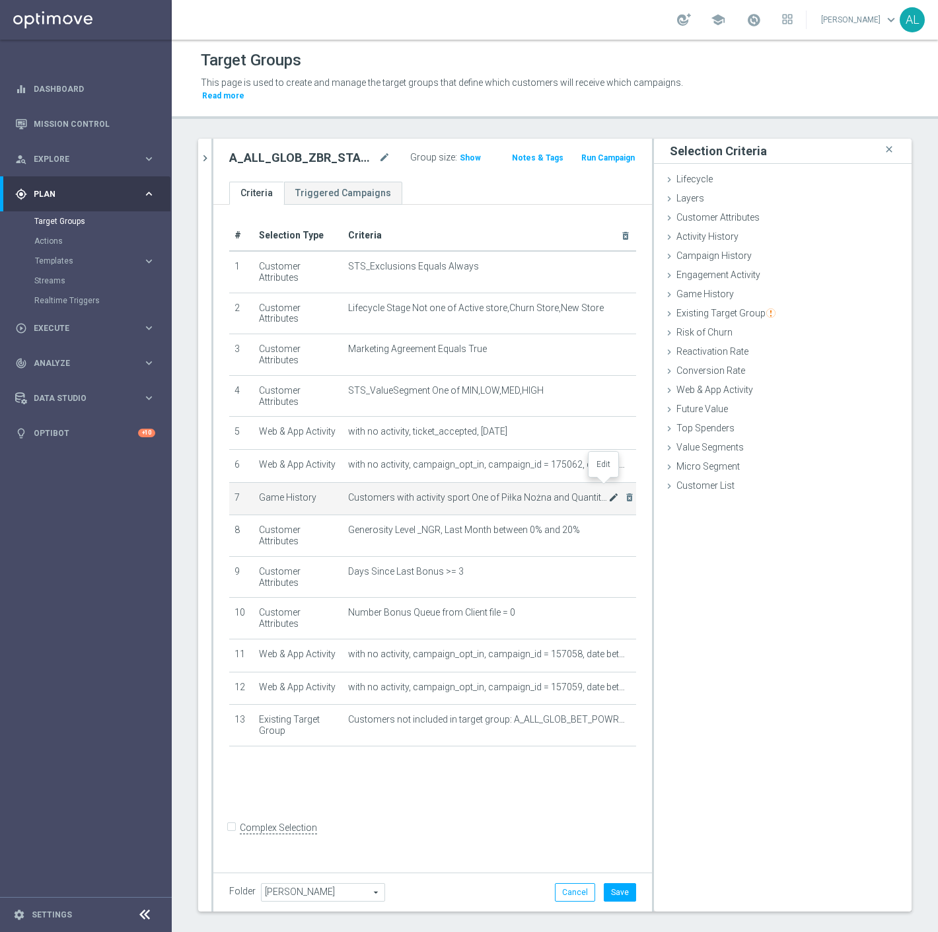
click at [609, 492] on icon "mode_edit" at bounding box center [614, 497] width 11 height 11
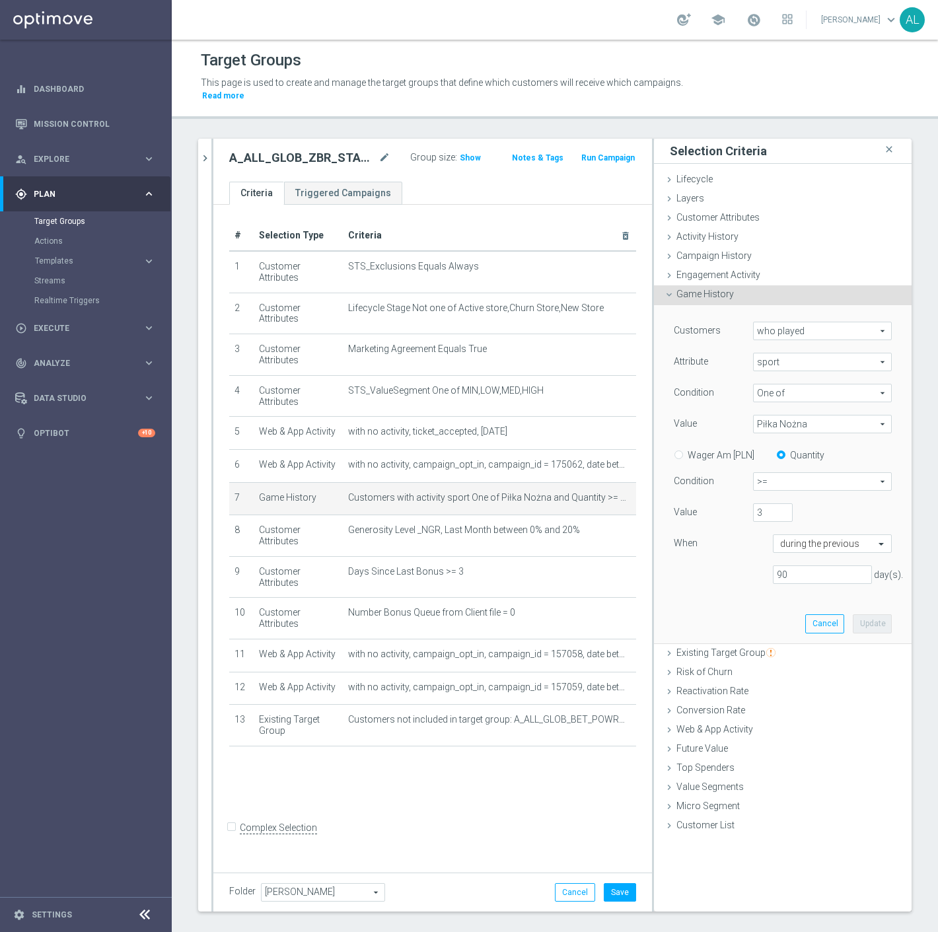
click at [800, 416] on span "Piłka Nożna" at bounding box center [822, 424] width 137 height 17
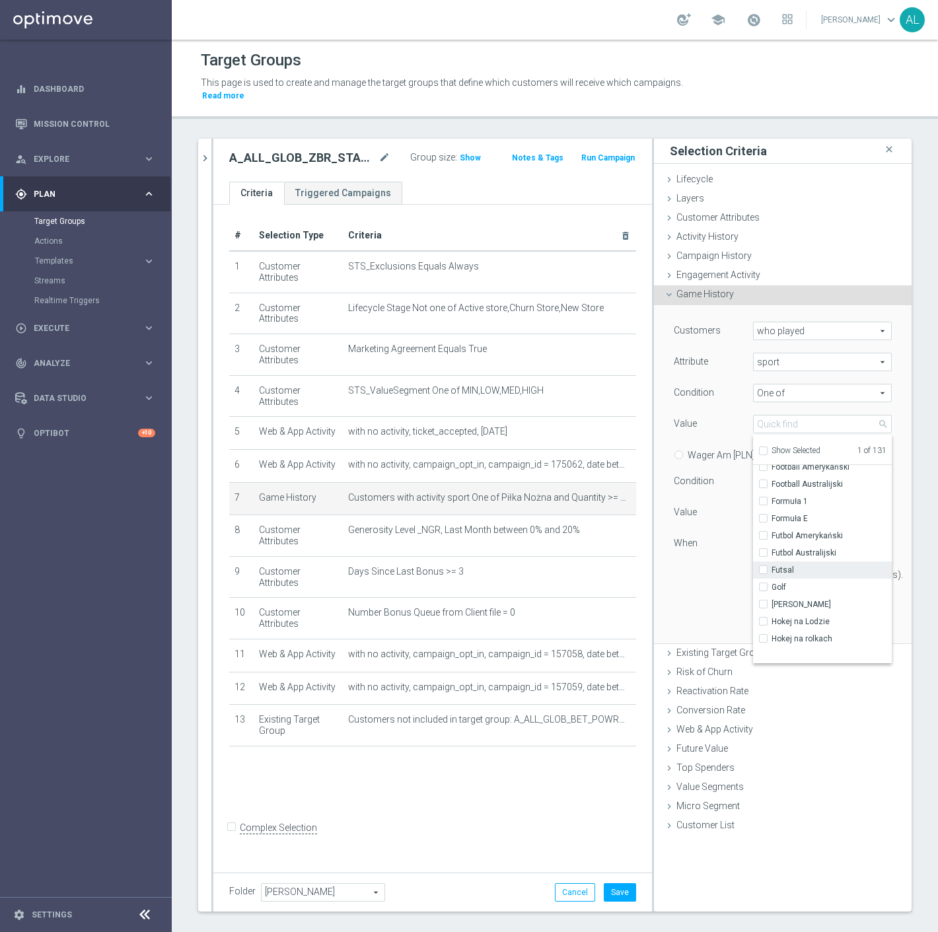
scroll to position [513, 0]
click at [817, 471] on span "Football Australijski" at bounding box center [832, 476] width 120 height 11
click at [772, 472] on input "Football Australijski" at bounding box center [767, 476] width 9 height 9
checkbox input "true"
type input "Selected 2 of 131"
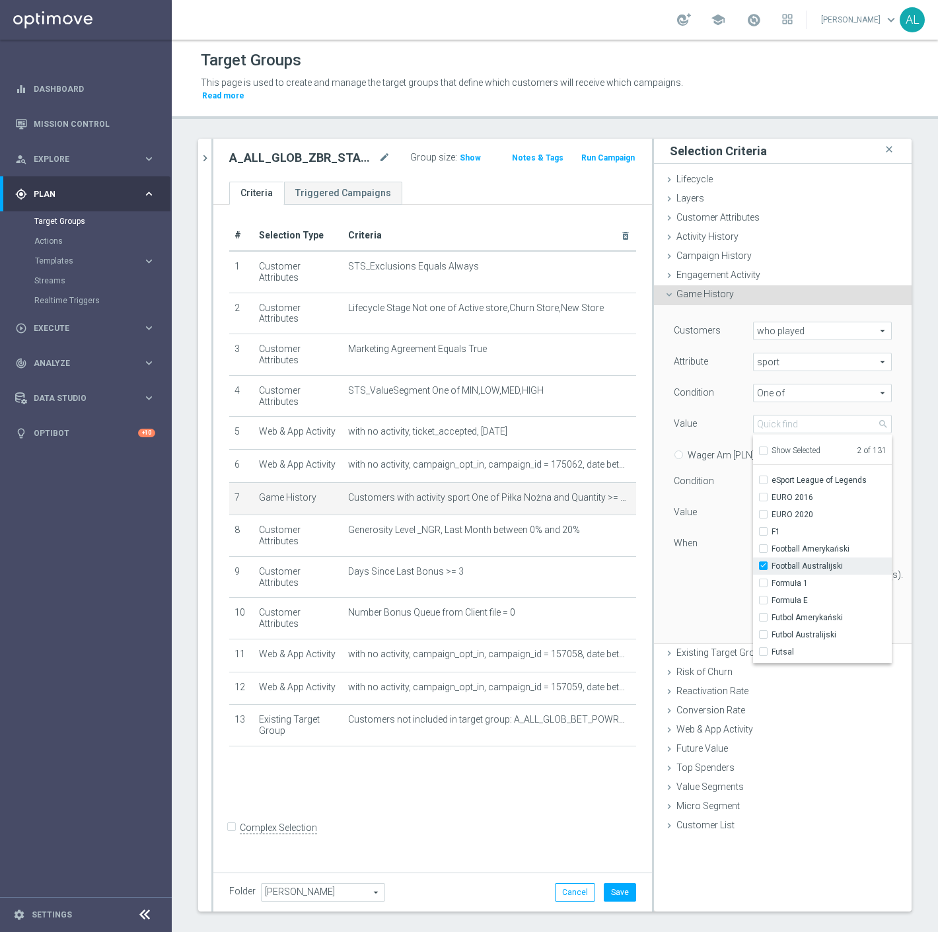
scroll to position [440, 0]
click at [790, 446] on span "Show Selected" at bounding box center [796, 450] width 49 height 9
click at [767, 449] on input "Show Selected" at bounding box center [763, 453] width 9 height 9
checkbox input "true"
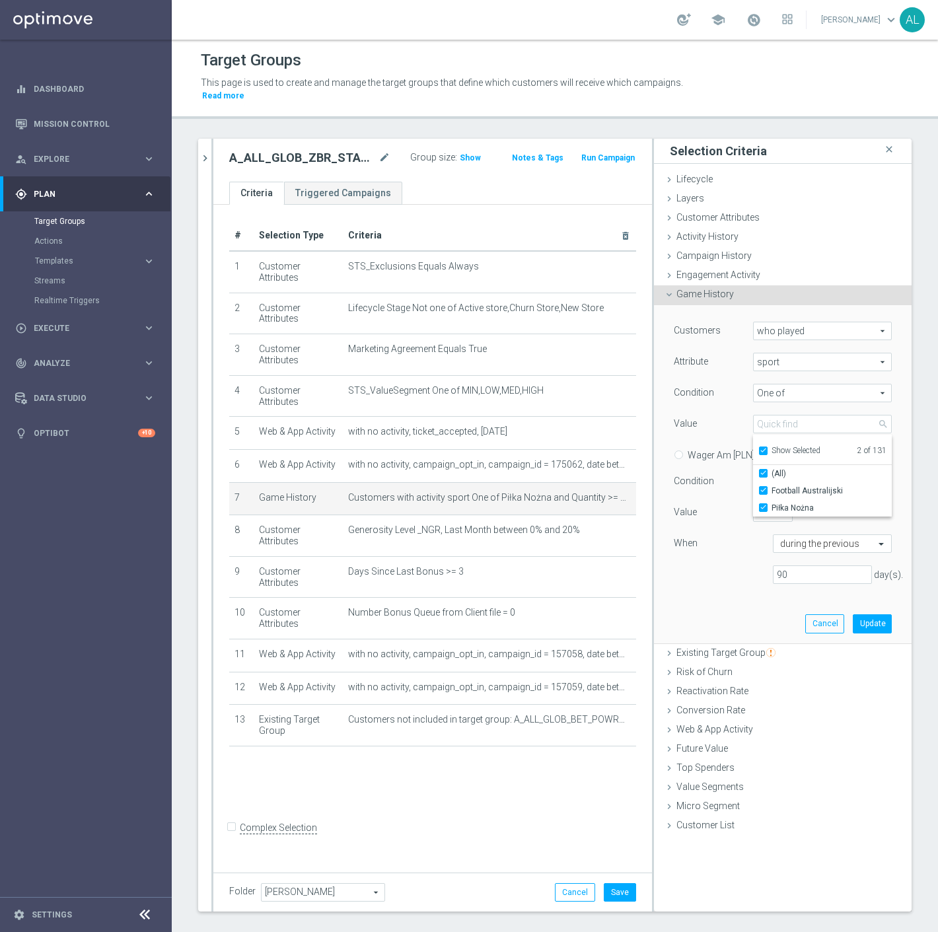
scroll to position [0, 0]
click at [819, 503] on span "Piłka Nożna" at bounding box center [832, 508] width 120 height 11
click at [772, 504] on input "Piłka Nożna" at bounding box center [767, 508] width 9 height 9
checkbox input "false"
type input "Football Australijski"
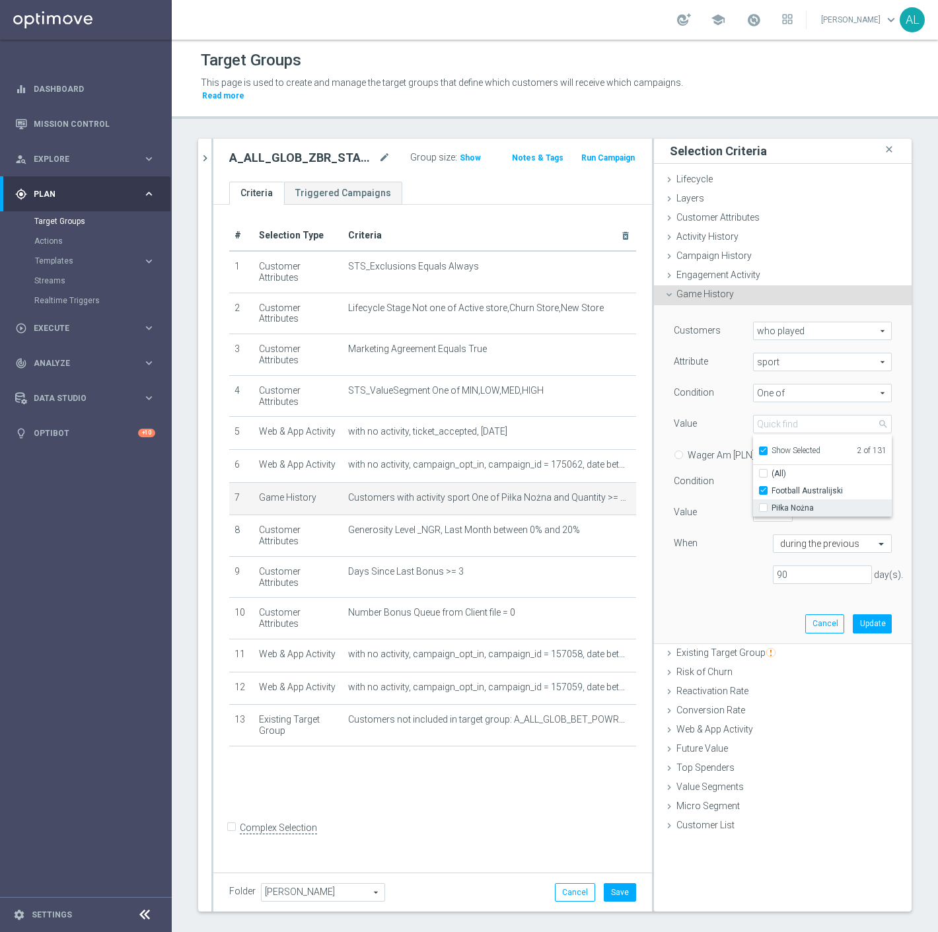
checkbox input "false"
click at [772, 446] on span "Show Selected" at bounding box center [796, 450] width 49 height 9
click at [764, 449] on input "Show Selected" at bounding box center [763, 453] width 9 height 9
checkbox input "false"
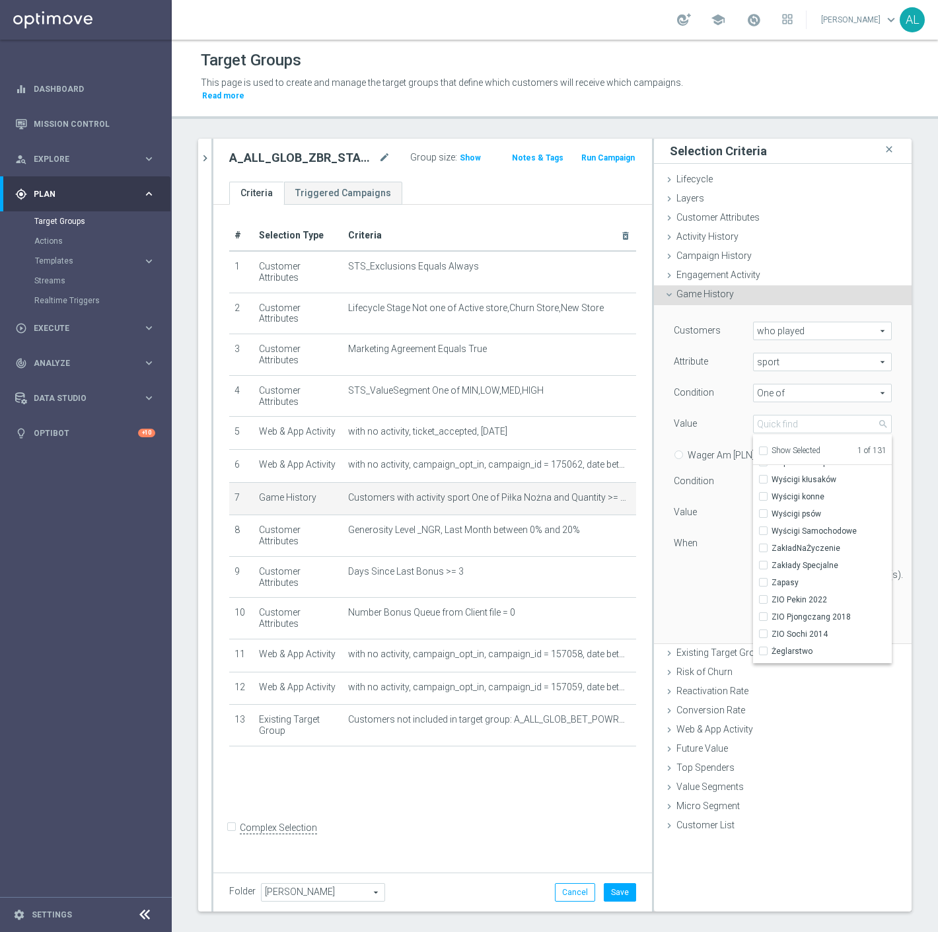
scroll to position [2069, 0]
click at [684, 578] on div "Customers who played who played arrow_drop_down search Attribute sport sport ar…" at bounding box center [783, 458] width 218 height 273
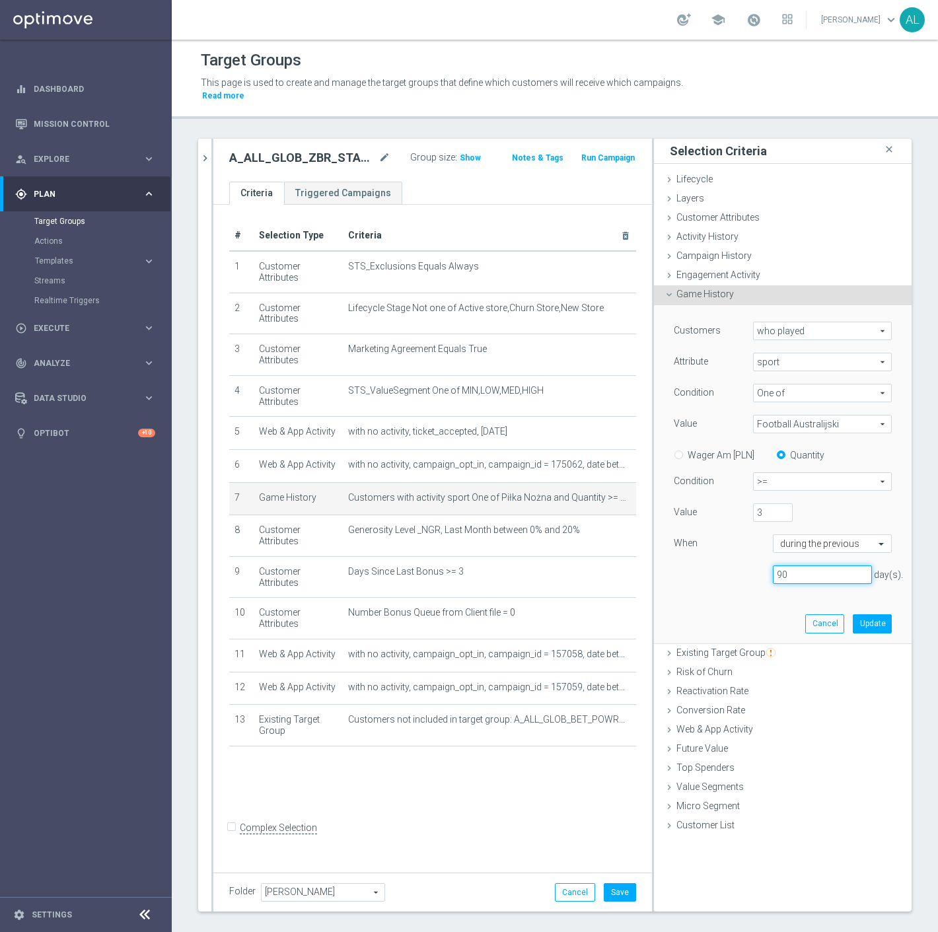
drag, startPoint x: 830, startPoint y: 571, endPoint x: 730, endPoint y: 564, distance: 100.7
click at [730, 566] on div "90 day(s)." at bounding box center [783, 575] width 238 height 19
click at [625, 650] on icon "delete_forever" at bounding box center [630, 655] width 11 height 11
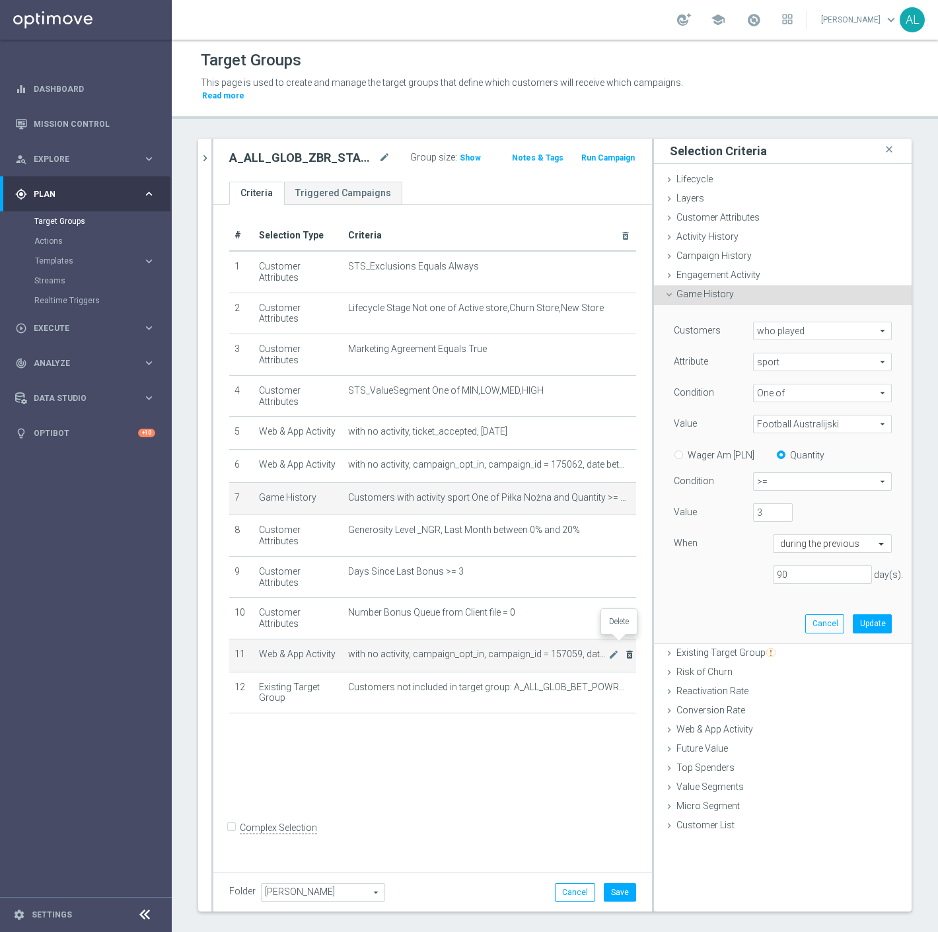
click at [625, 650] on icon "delete_forever" at bounding box center [630, 655] width 11 height 11
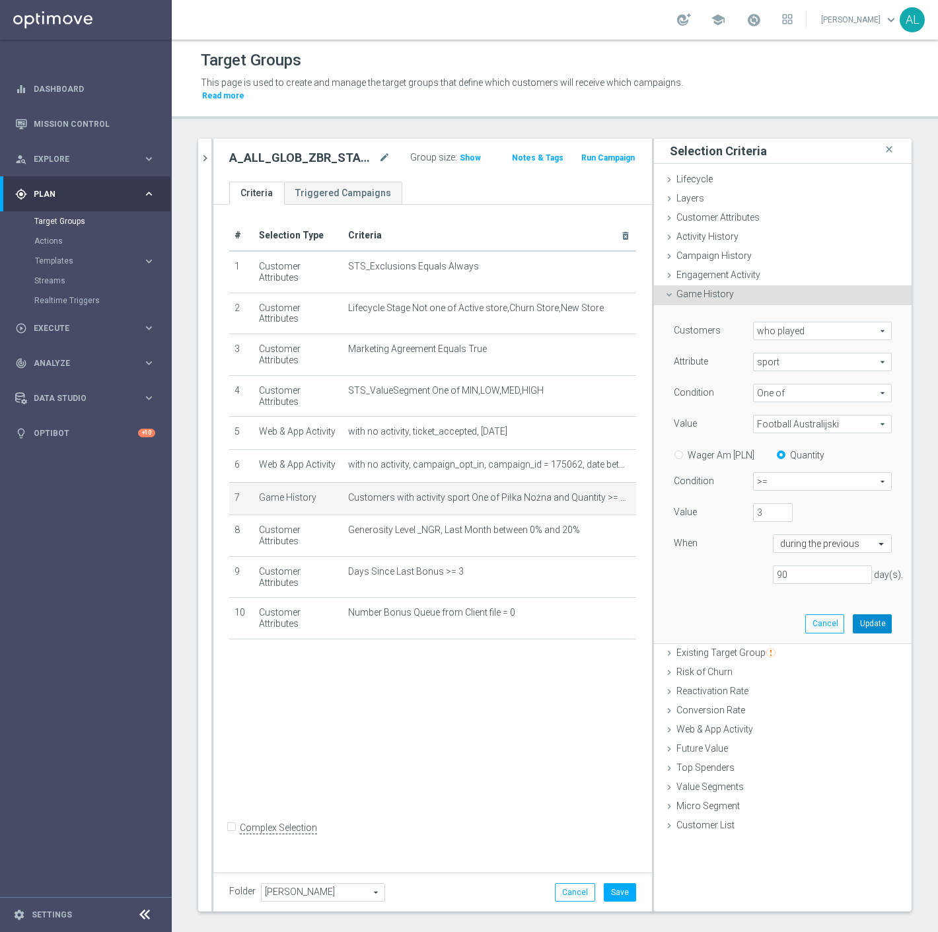
click at [864, 615] on button "Update" at bounding box center [872, 624] width 39 height 19
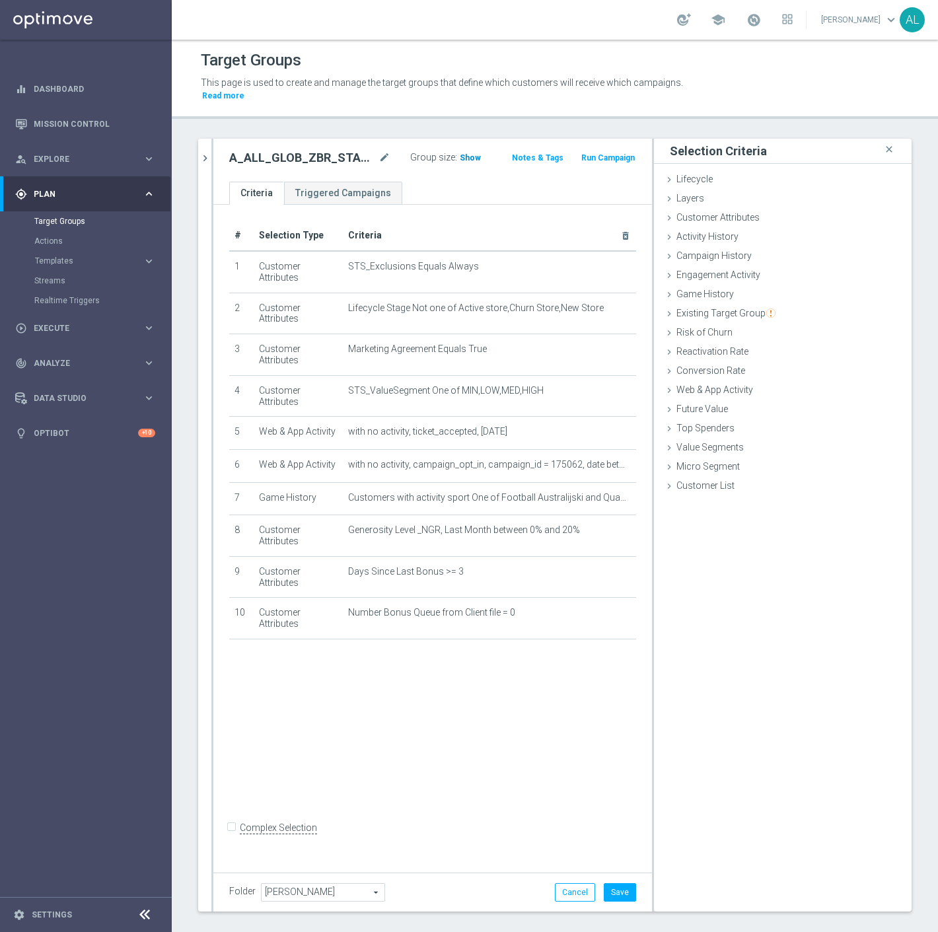
click at [467, 153] on span "Show" at bounding box center [470, 157] width 21 height 9
click at [609, 492] on icon "mode_edit" at bounding box center [614, 497] width 11 height 11
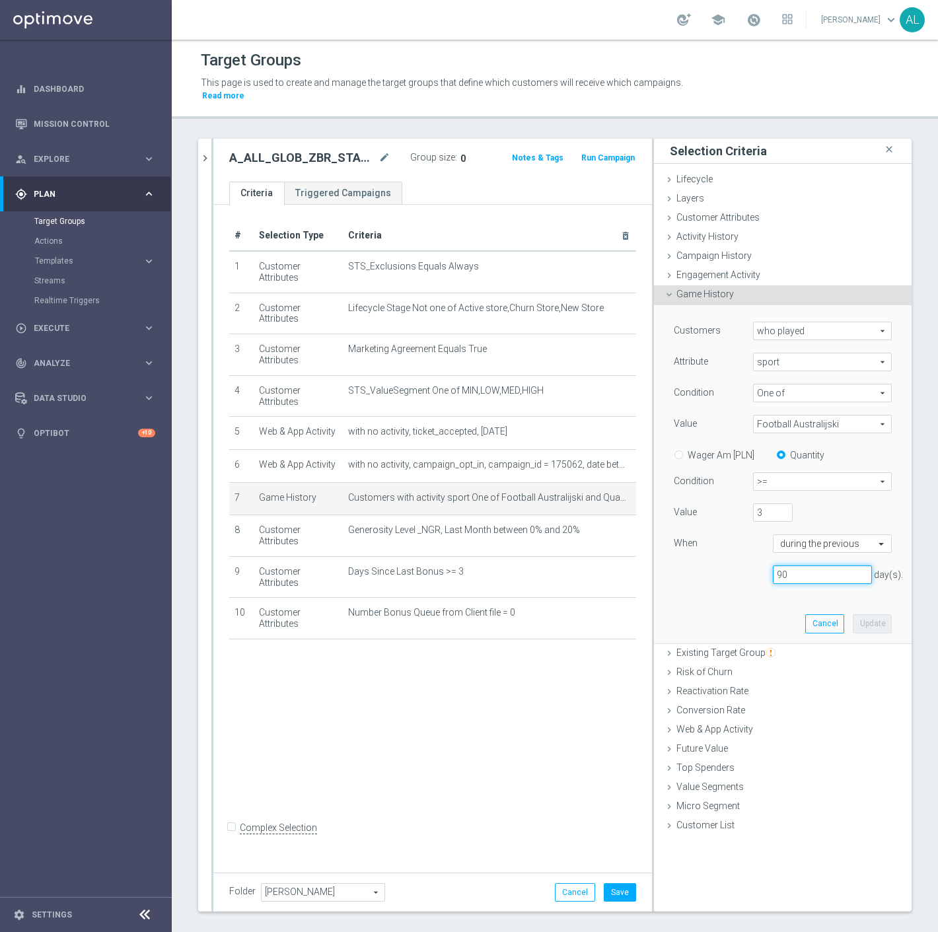
drag, startPoint x: 807, startPoint y: 556, endPoint x: 727, endPoint y: 558, distance: 80.0
click at [727, 566] on div "90 day(s)." at bounding box center [783, 575] width 238 height 19
type input "360"
click at [853, 615] on button "Update" at bounding box center [872, 624] width 39 height 19
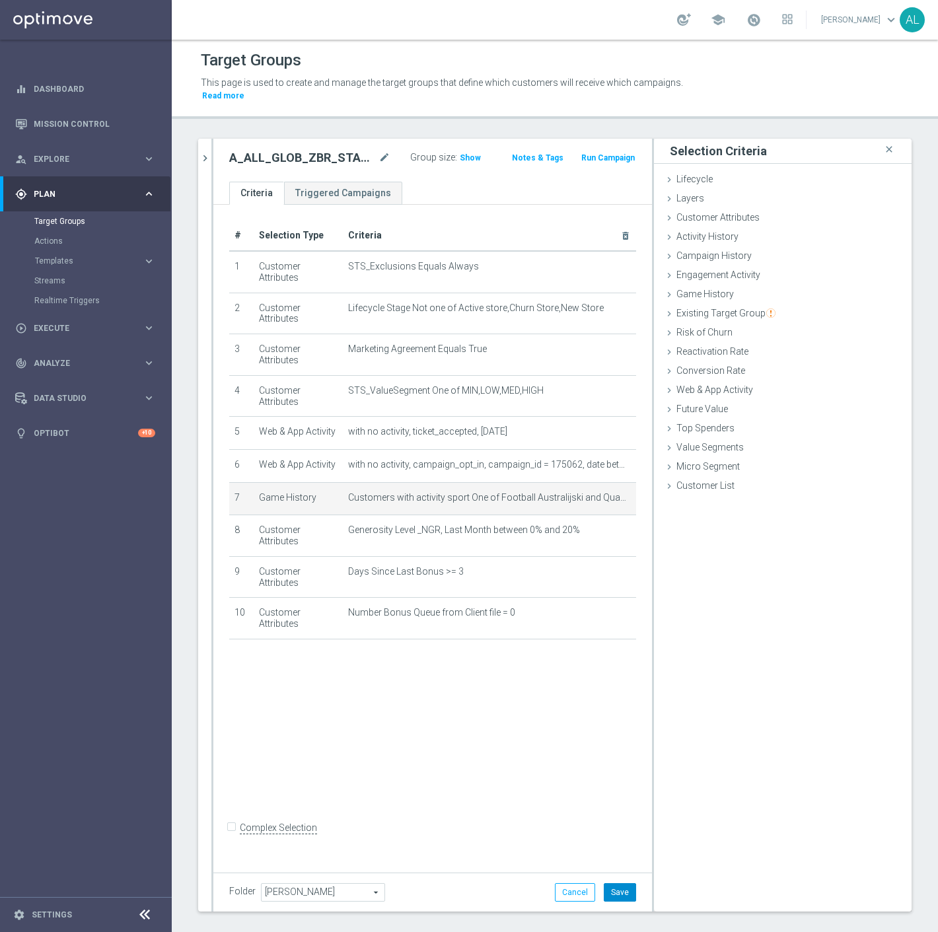
click at [615, 884] on button "Save" at bounding box center [620, 893] width 32 height 19
click at [460, 151] on h3 "Show" at bounding box center [471, 158] width 24 height 15
click at [609, 492] on icon "mode_edit" at bounding box center [614, 497] width 11 height 11
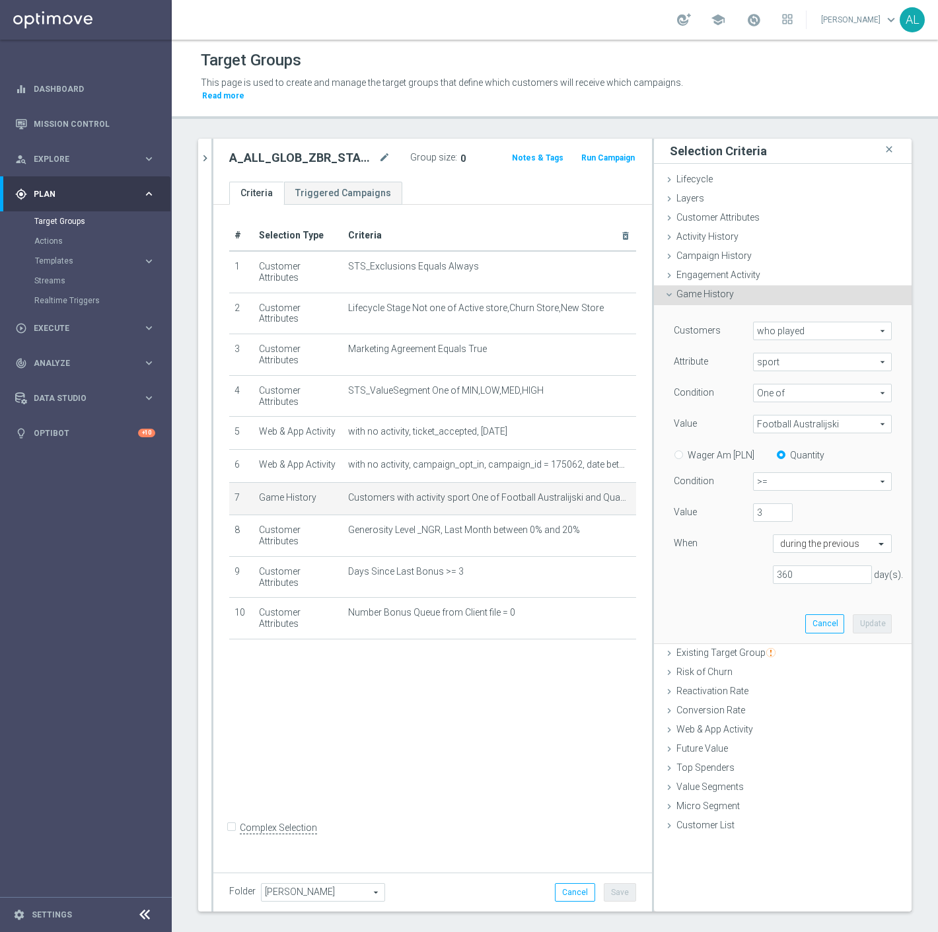
click at [810, 416] on span "Football Australijski" at bounding box center [822, 424] width 137 height 17
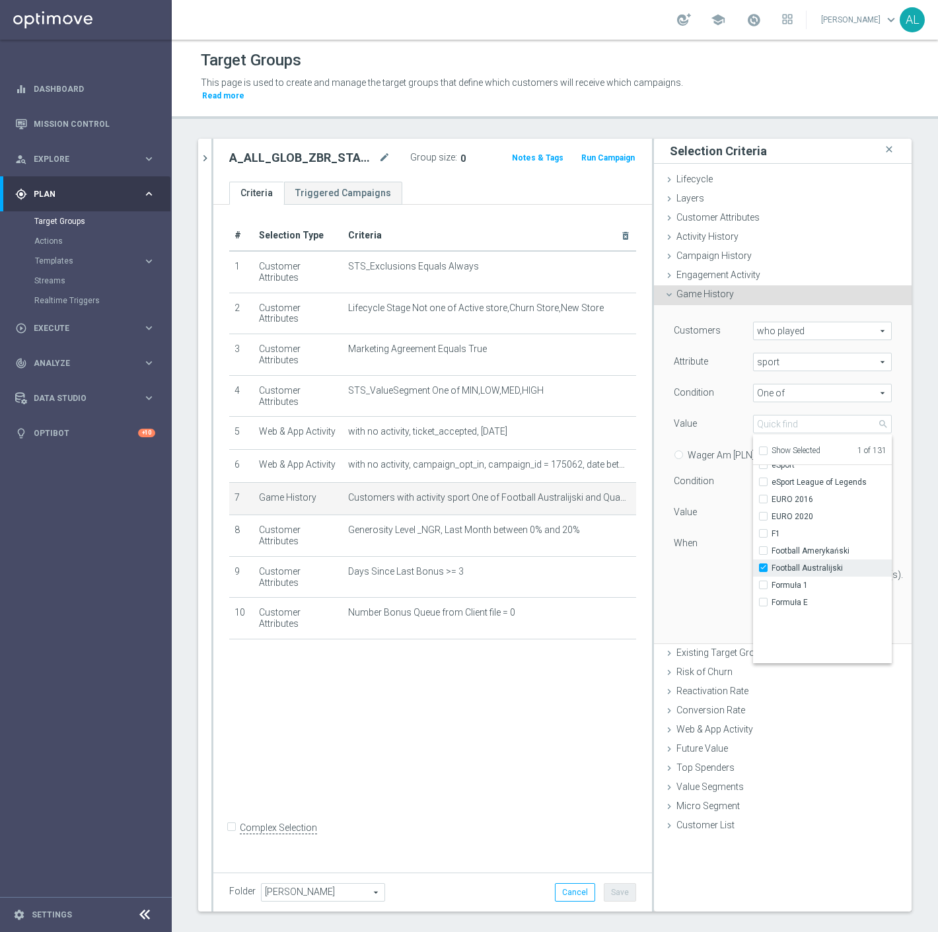
scroll to position [440, 0]
click at [794, 527] on span "Football Amerykański" at bounding box center [832, 532] width 120 height 11
click at [772, 528] on input "Football Amerykański" at bounding box center [767, 532] width 9 height 9
checkbox input "true"
type input "Selected 2 of 131"
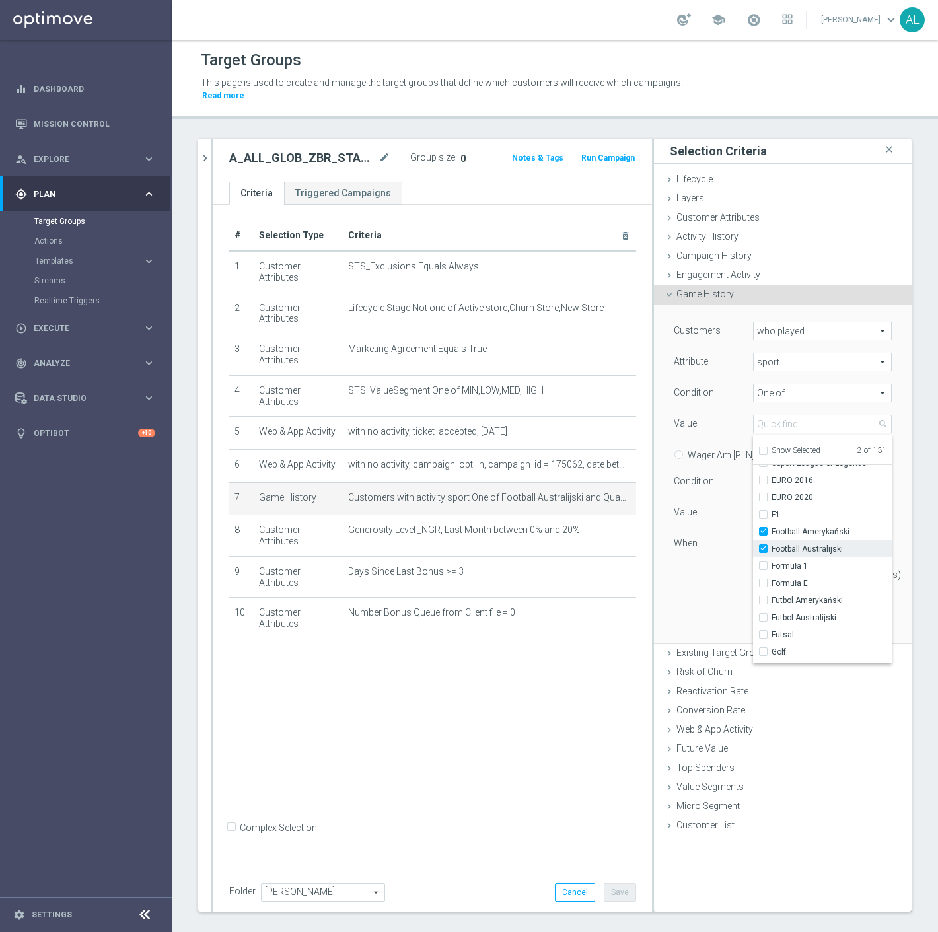
click at [782, 544] on span "Football Australijski" at bounding box center [832, 549] width 120 height 11
click at [772, 545] on input "Football Australijski" at bounding box center [767, 549] width 9 height 9
checkbox input "false"
type input "Football Amerykański"
click at [678, 580] on div "Customers who played who played arrow_drop_down search Attribute sport sport ar…" at bounding box center [783, 458] width 218 height 273
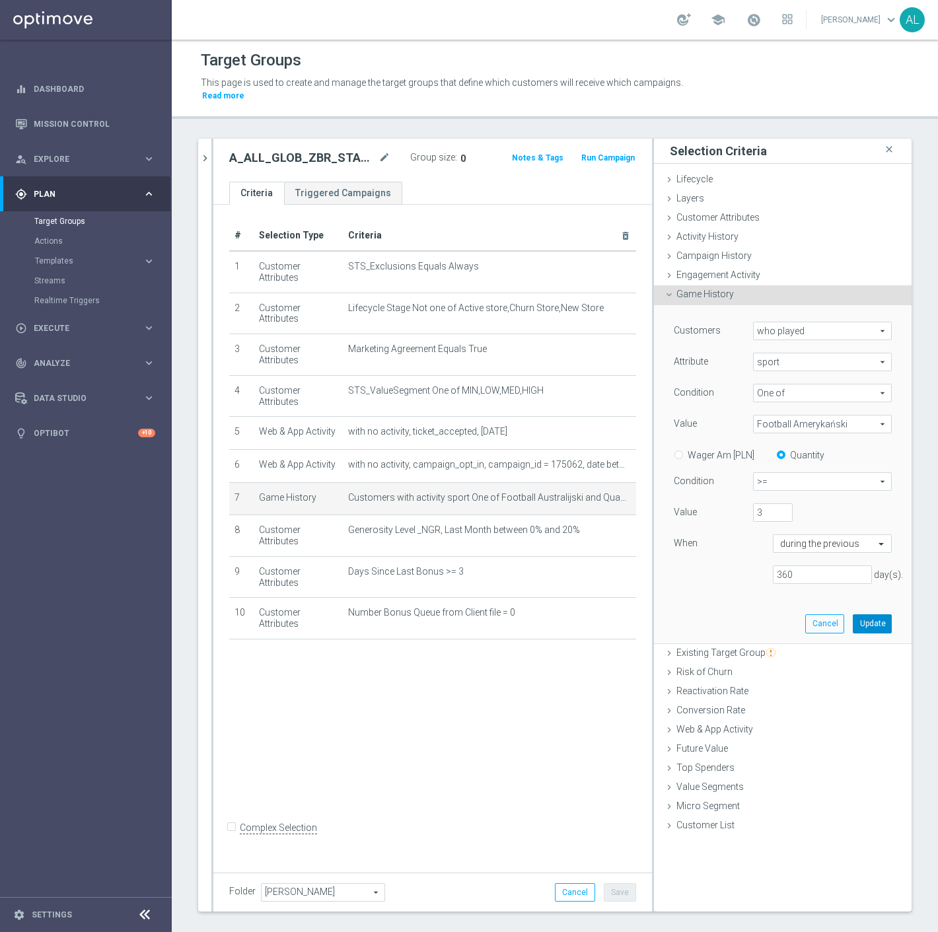
click at [875, 615] on button "Update" at bounding box center [872, 624] width 39 height 19
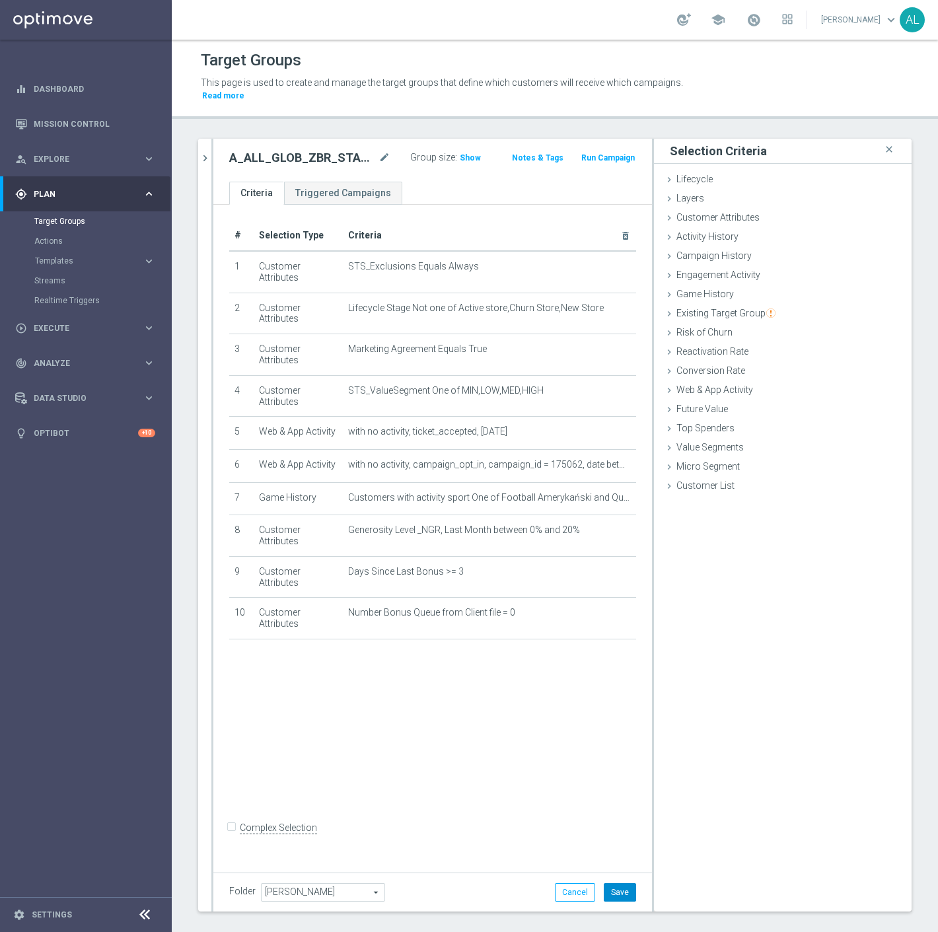
click at [619, 884] on button "Save" at bounding box center [620, 893] width 32 height 19
click at [455, 154] on div "Group size : Show" at bounding box center [457, 158] width 94 height 19
click at [460, 153] on span "Show" at bounding box center [470, 157] width 21 height 9
click at [609, 492] on icon "mode_edit" at bounding box center [614, 497] width 11 height 11
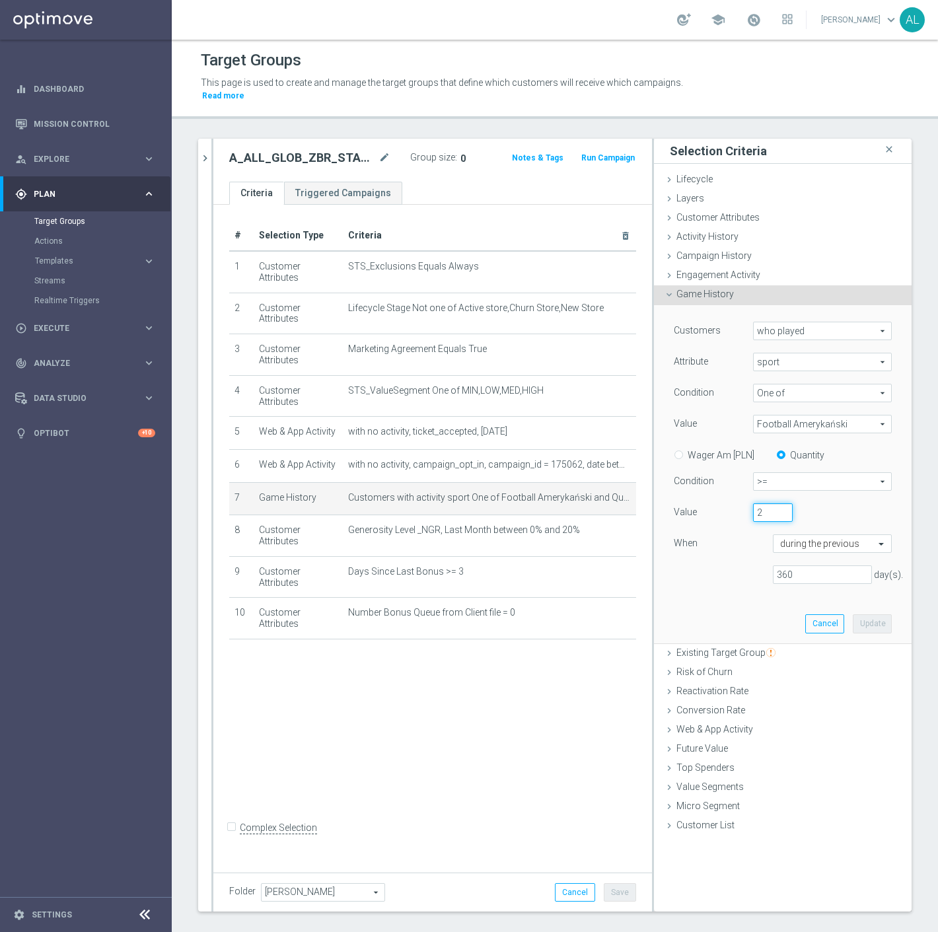
click at [772, 504] on input "2" at bounding box center [773, 513] width 40 height 19
type input "1"
click at [772, 504] on input "1" at bounding box center [773, 513] width 40 height 19
click at [875, 615] on button "Update" at bounding box center [872, 624] width 39 height 19
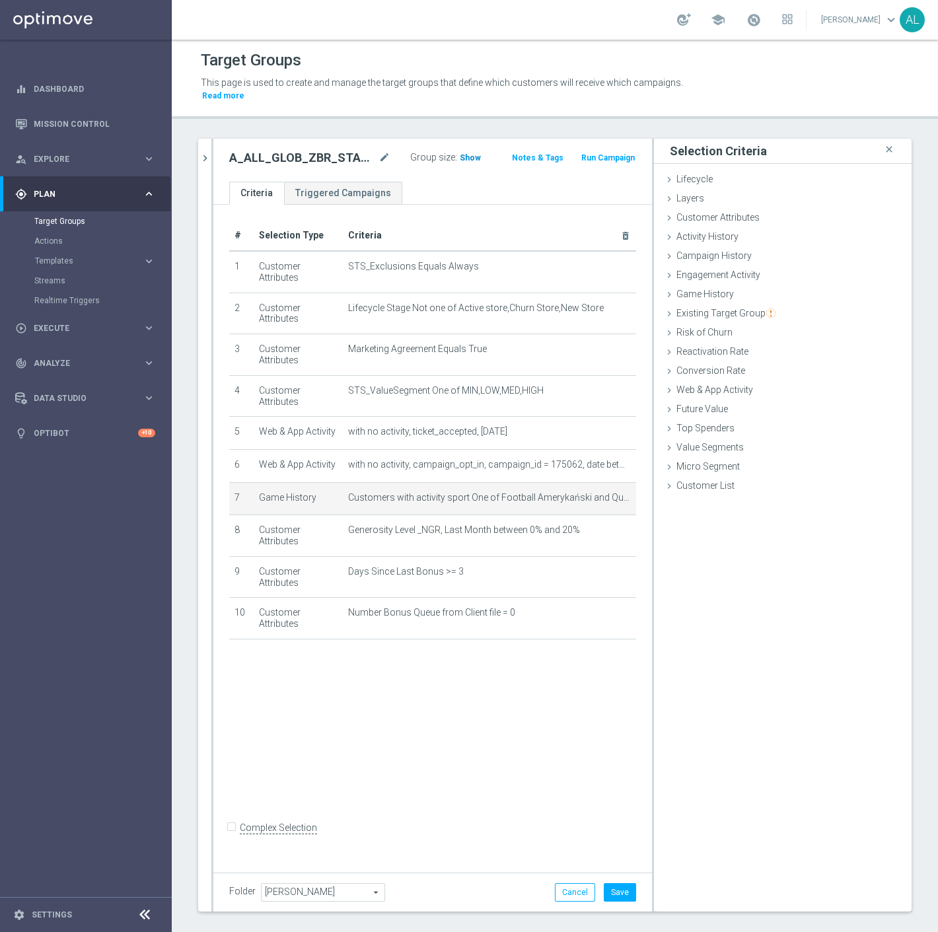
click at [461, 153] on span "Show" at bounding box center [470, 157] width 21 height 9
click at [609, 492] on icon "mode_edit" at bounding box center [614, 497] width 11 height 11
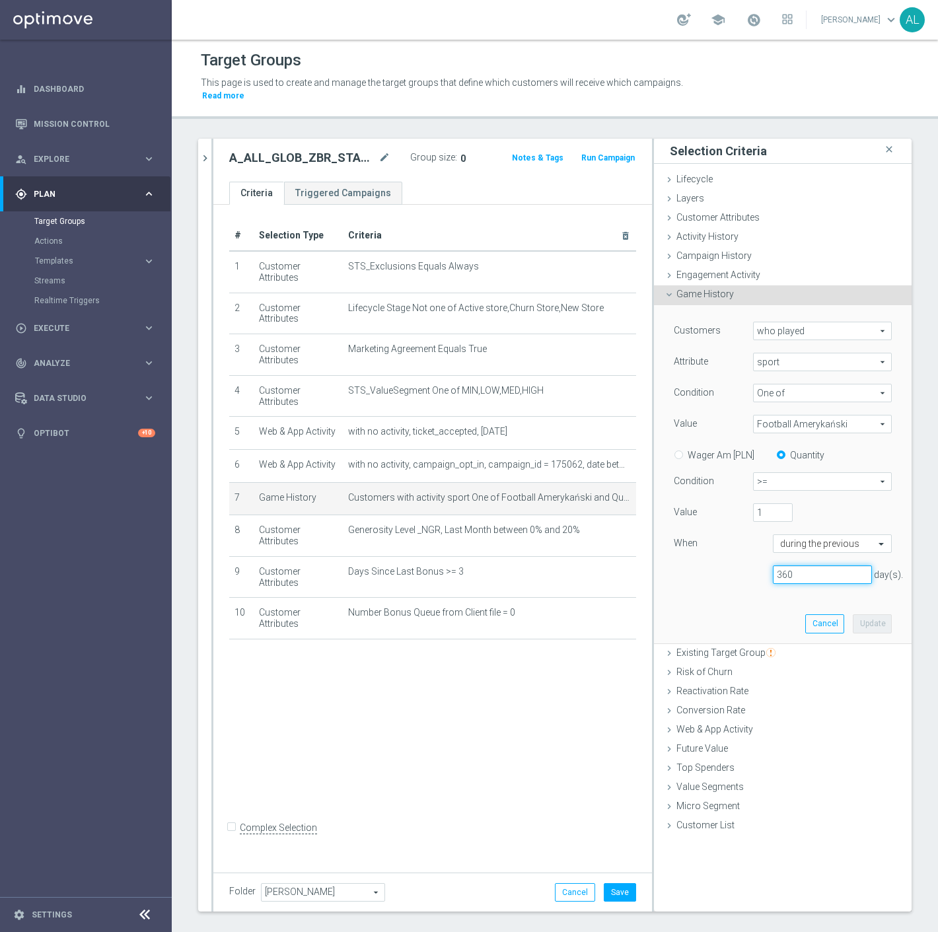
drag, startPoint x: 794, startPoint y: 566, endPoint x: 730, endPoint y: 567, distance: 64.8
click at [730, 567] on div "360 day(s)." at bounding box center [783, 575] width 238 height 19
type input "720"
click at [872, 615] on button "Update" at bounding box center [872, 624] width 39 height 19
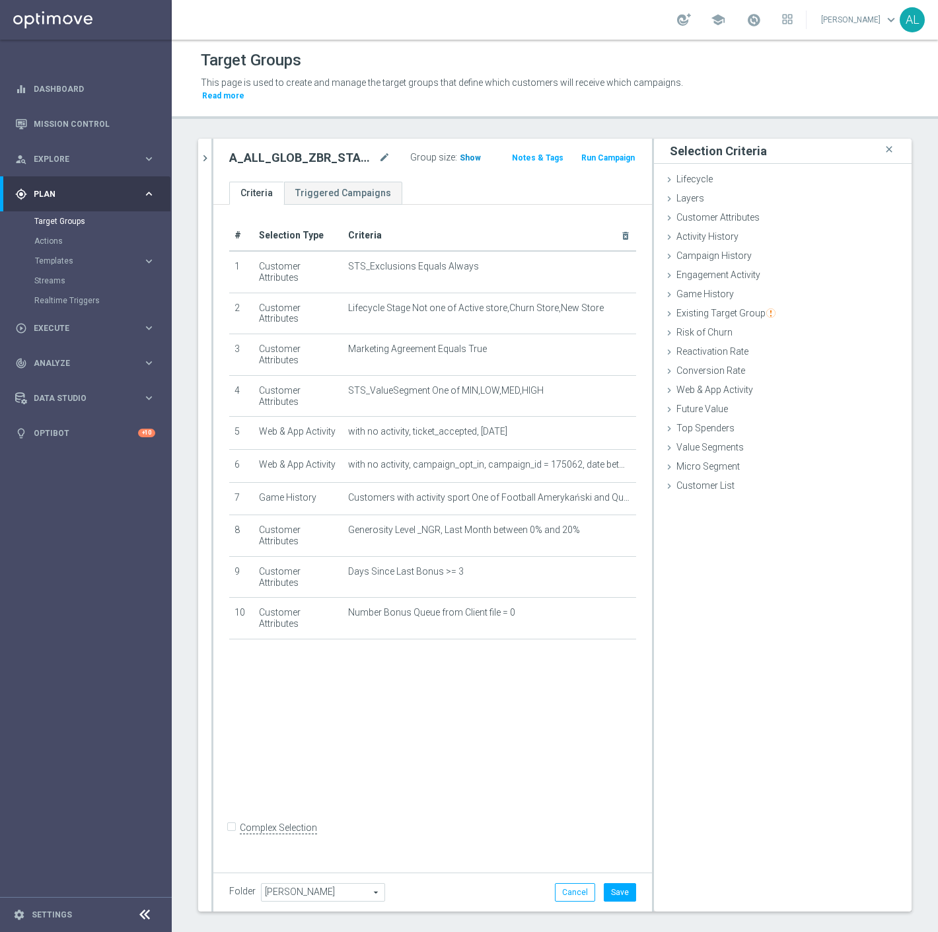
click at [460, 153] on span "Show" at bounding box center [470, 157] width 21 height 9
click at [608, 884] on button "Save" at bounding box center [620, 893] width 32 height 19
click at [307, 150] on h2 "A_ALL_GLOB_ZBR_START NFL 50% do 50 PLN_040925" at bounding box center [302, 158] width 147 height 16
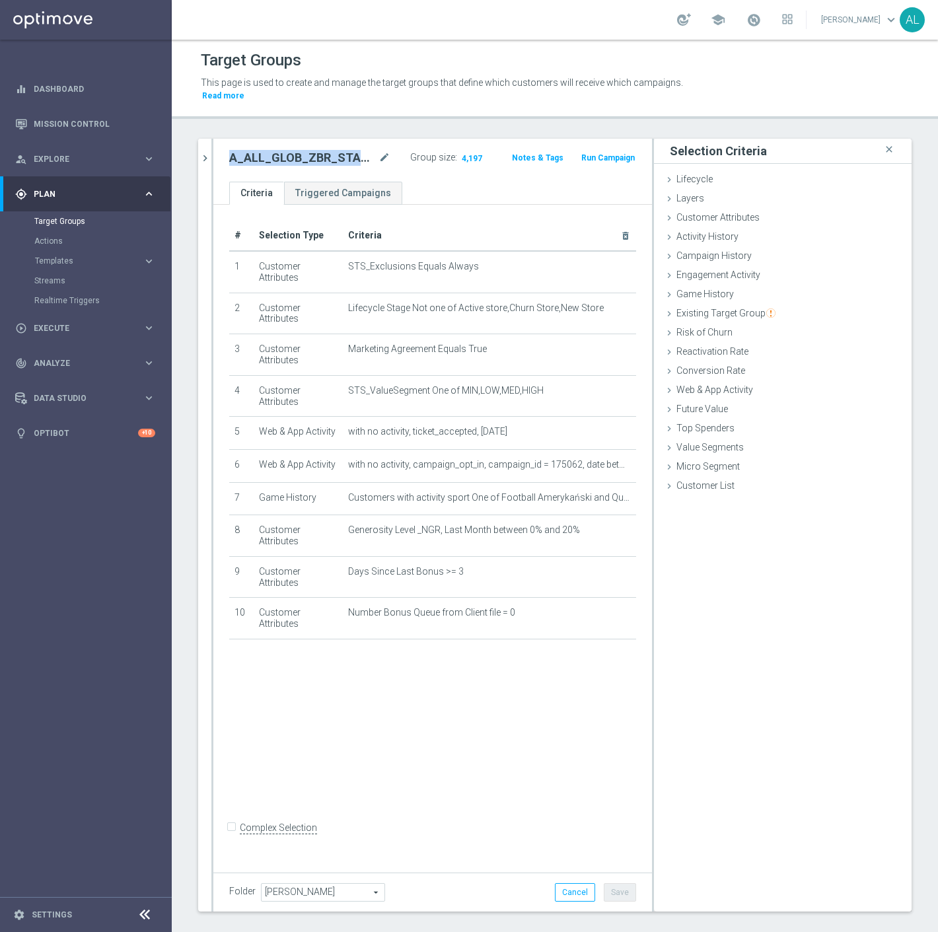
copy div "A_ALL_GLOB_ZBR_START NFL 50% do 50 PLN_040925"
drag, startPoint x: 480, startPoint y: 143, endPoint x: 461, endPoint y: 146, distance: 19.4
click at [461, 149] on div "Group size : 4,197" at bounding box center [457, 157] width 94 height 16
click at [488, 150] on div "Group size : 4,197" at bounding box center [457, 157] width 94 height 16
click at [699, 710] on div "Selection Criteria close Lifecycle done Cancel Add Layers done Cancel Add done" at bounding box center [783, 525] width 258 height 773
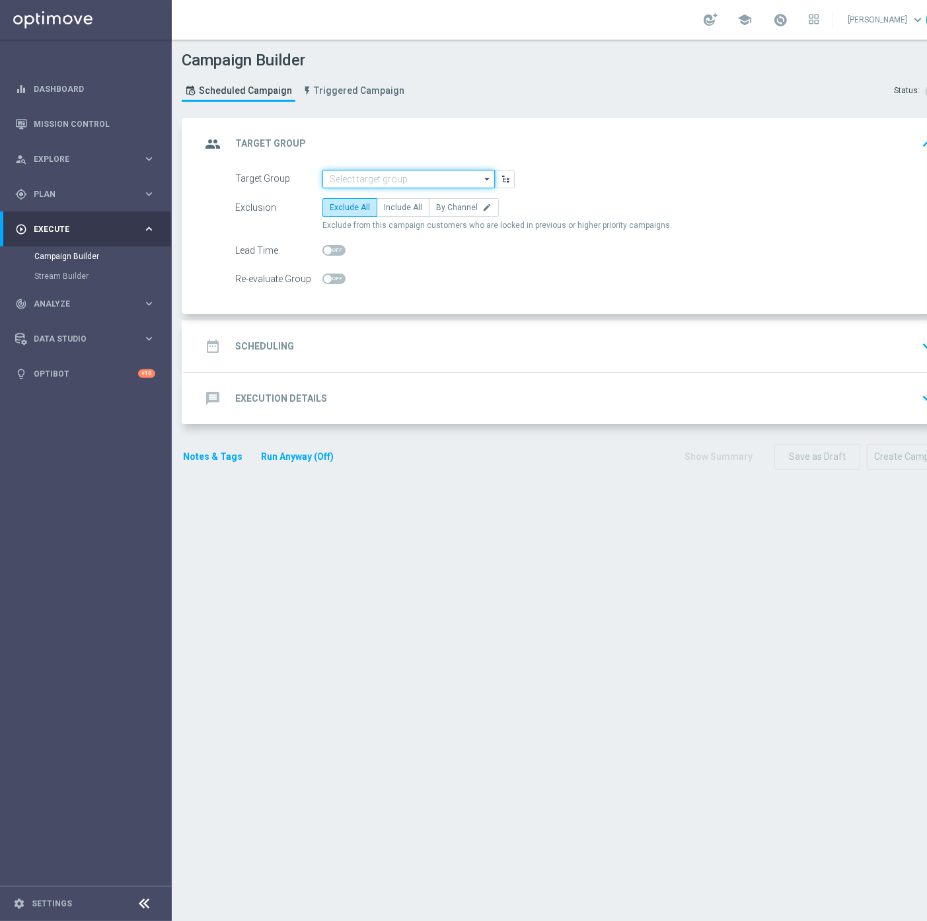
click at [367, 182] on input at bounding box center [409, 179] width 172 height 19
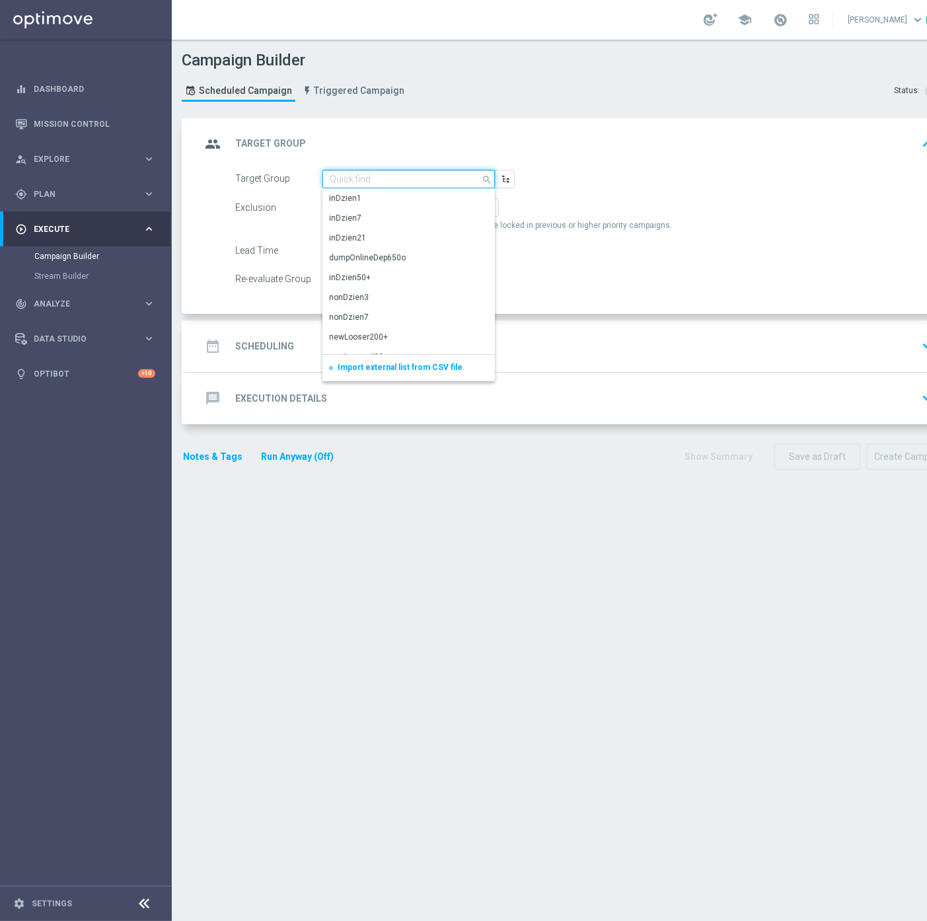
paste input "A_ALL_GLOB_ZBR_START NFL 50% do 50 PLN_040925"
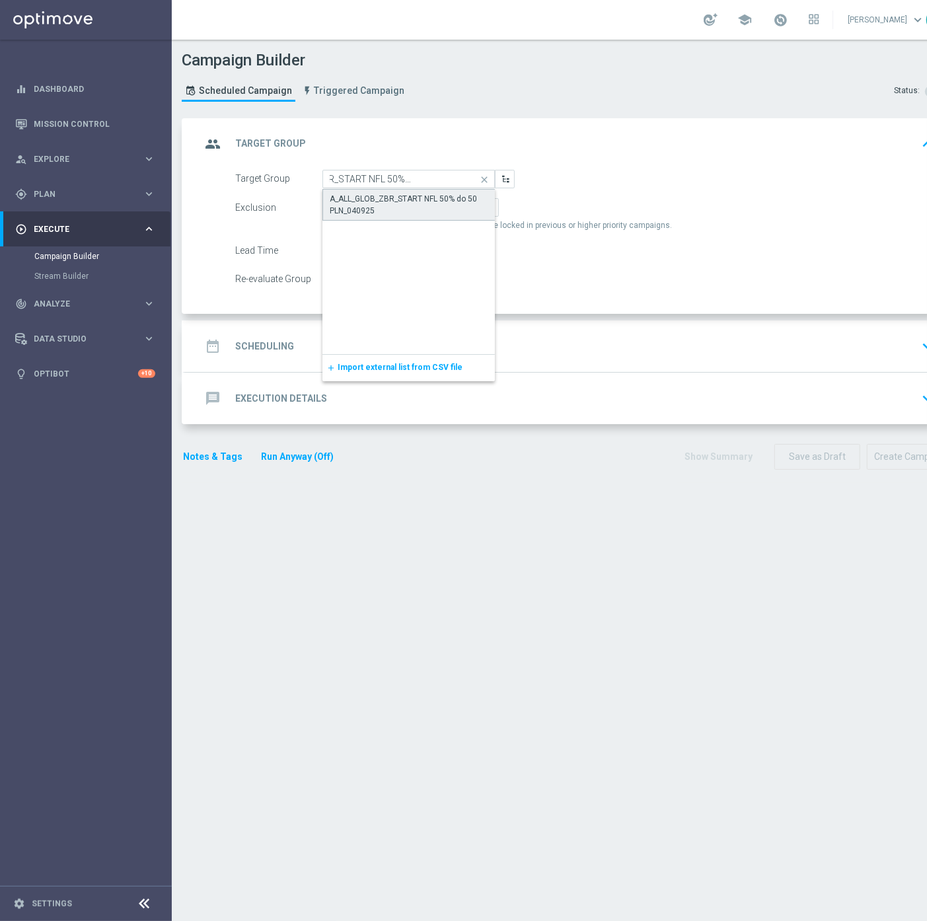
click at [379, 212] on div "A_ALL_GLOB_ZBR_START NFL 50% do 50 PLN_040925" at bounding box center [409, 205] width 159 height 24
type input "A_ALL_GLOB_ZBR_START NFL 50% do 50 PLN_040925"
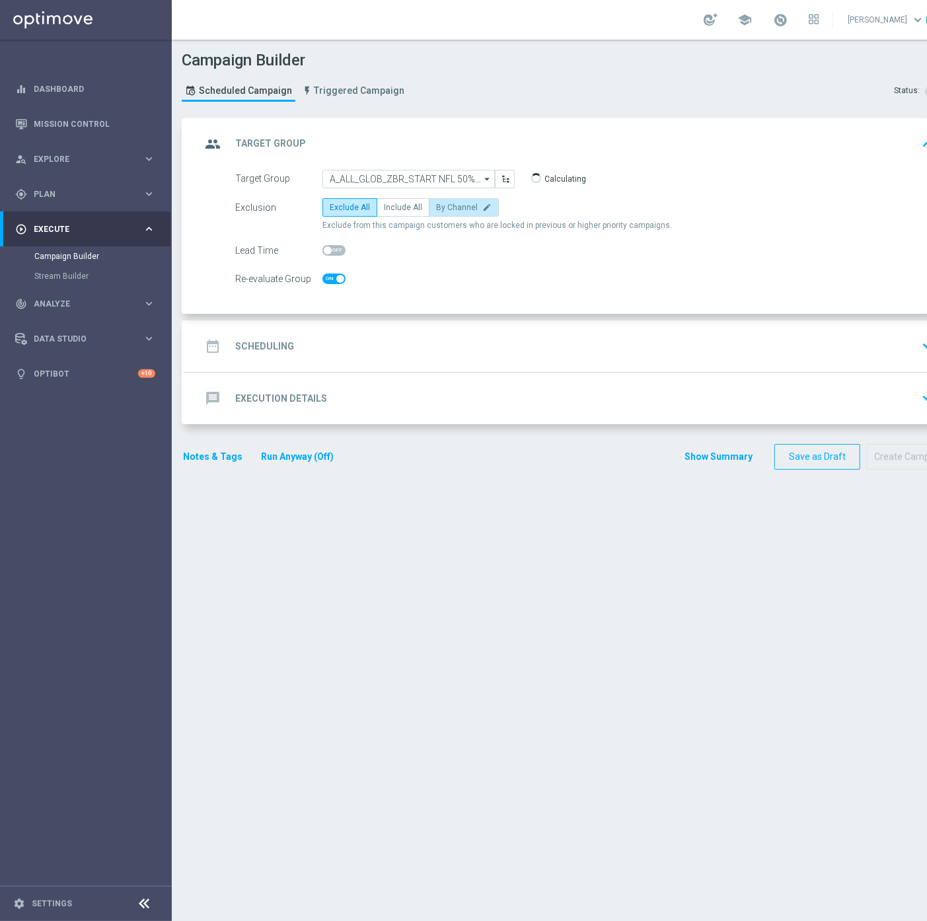
checkbox input "true"
click at [436, 203] on span "By Channel" at bounding box center [457, 207] width 42 height 9
click at [436, 206] on input "By Channel edit" at bounding box center [440, 210] width 9 height 9
radio input "true"
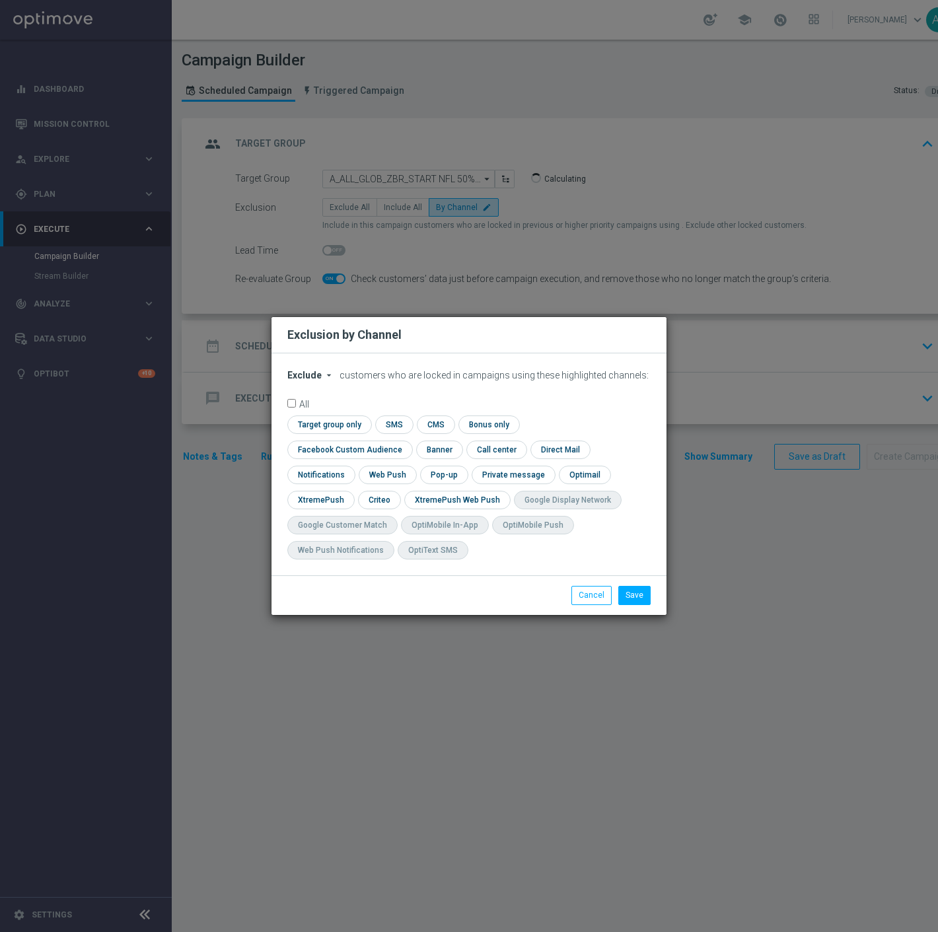
click at [313, 381] on span "Exclude" at bounding box center [304, 375] width 34 height 11
click at [0, 0] on span "Include" at bounding box center [0, 0] width 0 height 0
click at [407, 441] on input "checkbox" at bounding box center [347, 450] width 120 height 18
checkbox input "true"
click at [381, 499] on input "checkbox" at bounding box center [378, 500] width 41 height 18
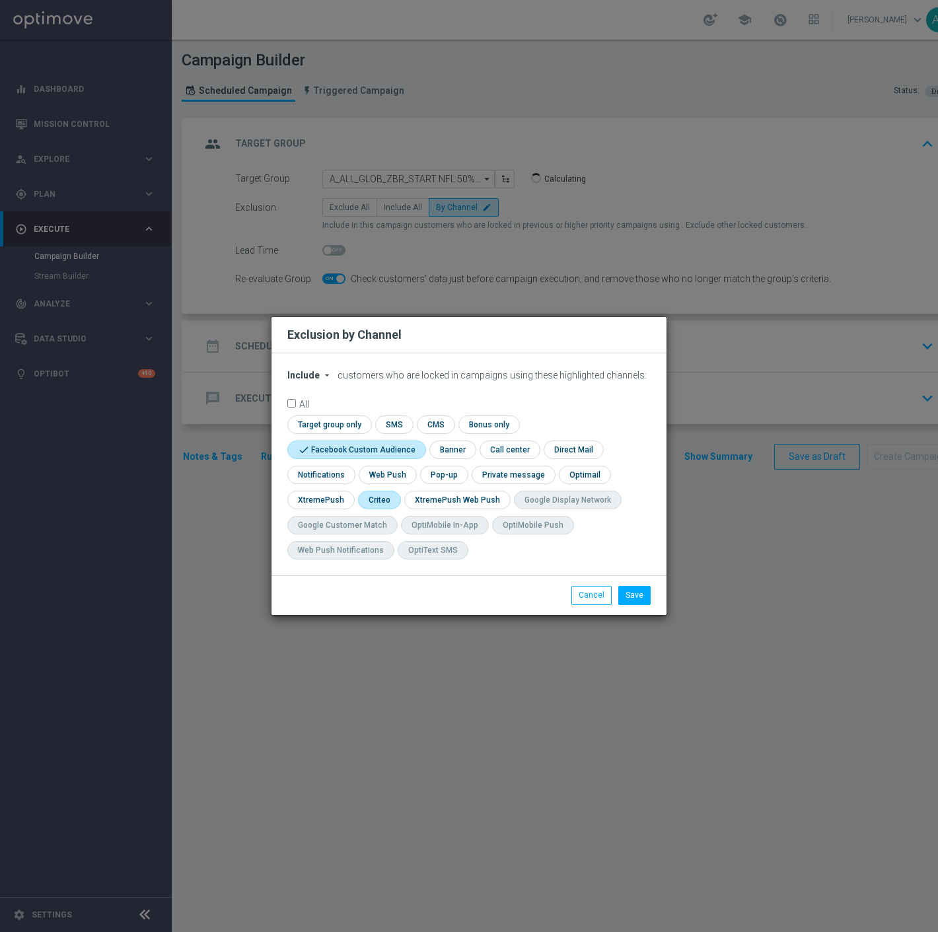
checkbox input "true"
click at [626, 596] on button "Save" at bounding box center [635, 595] width 32 height 19
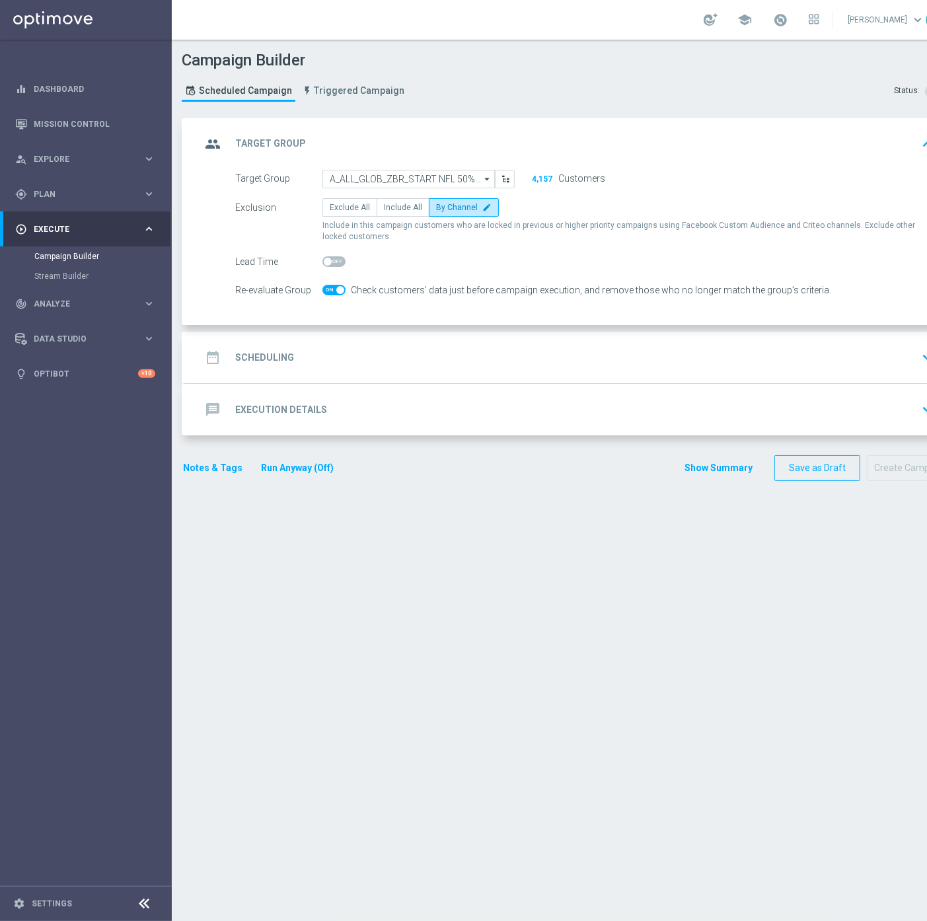
click at [332, 287] on span at bounding box center [334, 290] width 23 height 11
click at [332, 287] on input "checkbox" at bounding box center [334, 290] width 23 height 11
checkbox input "false"
click at [410, 345] on div "date_range Scheduling keyboard_arrow_down" at bounding box center [570, 357] width 738 height 25
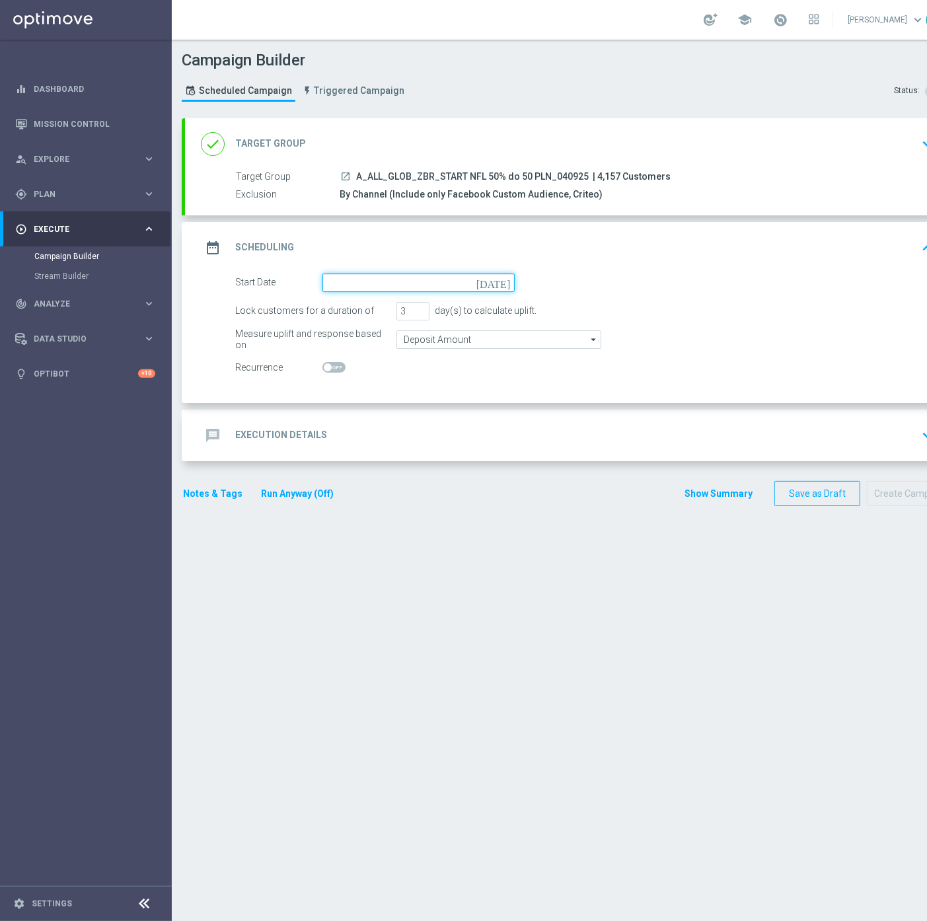
click at [407, 289] on input at bounding box center [419, 283] width 192 height 19
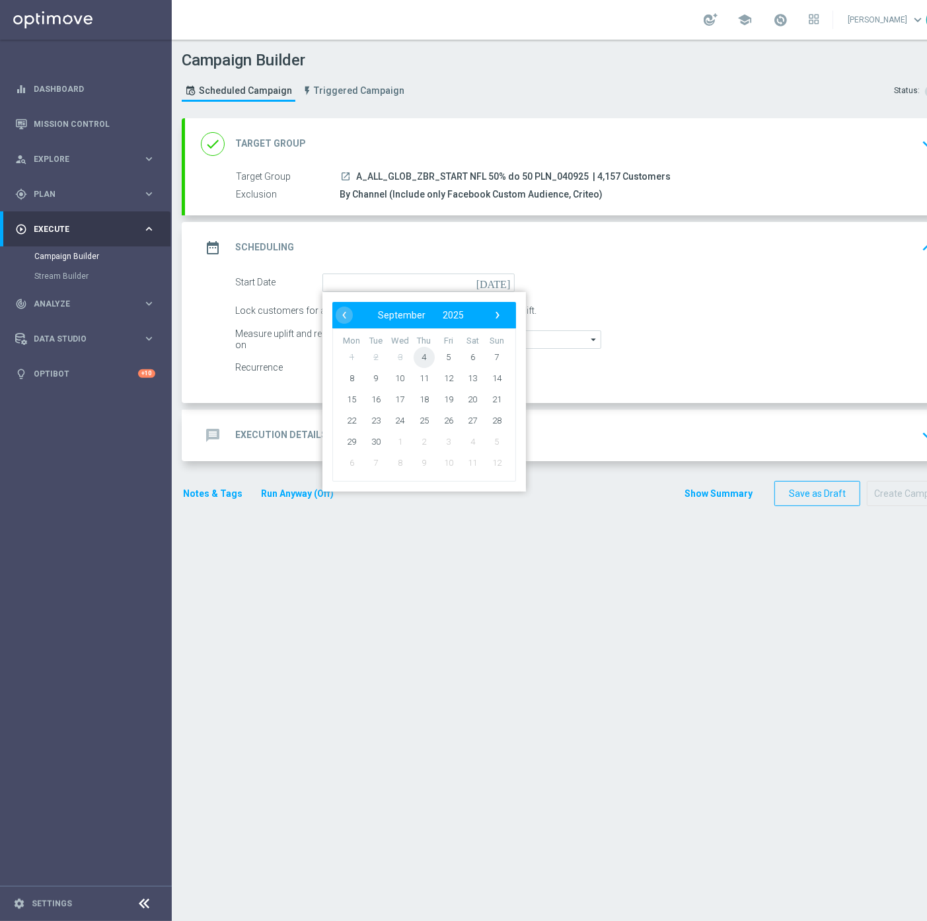
click at [420, 358] on span "4" at bounding box center [424, 356] width 21 height 21
type input "04 Sep 2025"
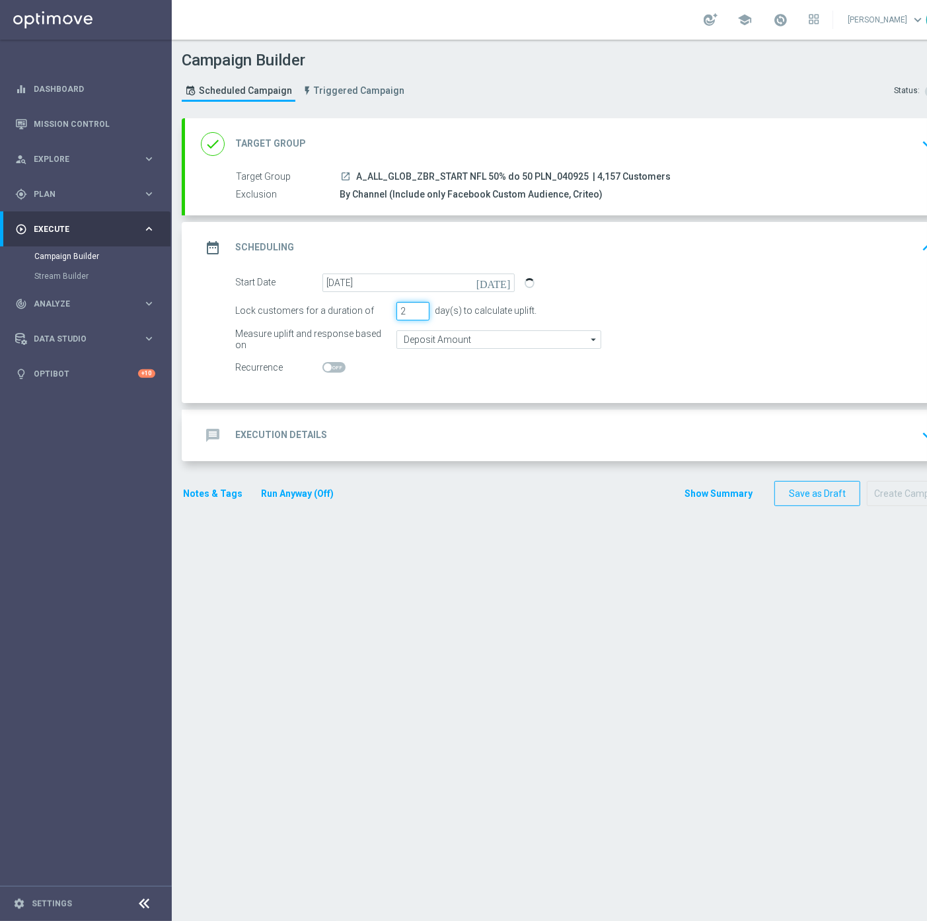
click at [420, 312] on input "2" at bounding box center [413, 311] width 33 height 19
type input "1"
click at [420, 312] on input "1" at bounding box center [413, 311] width 33 height 19
click at [418, 344] on input "Deposit Amount" at bounding box center [499, 339] width 205 height 19
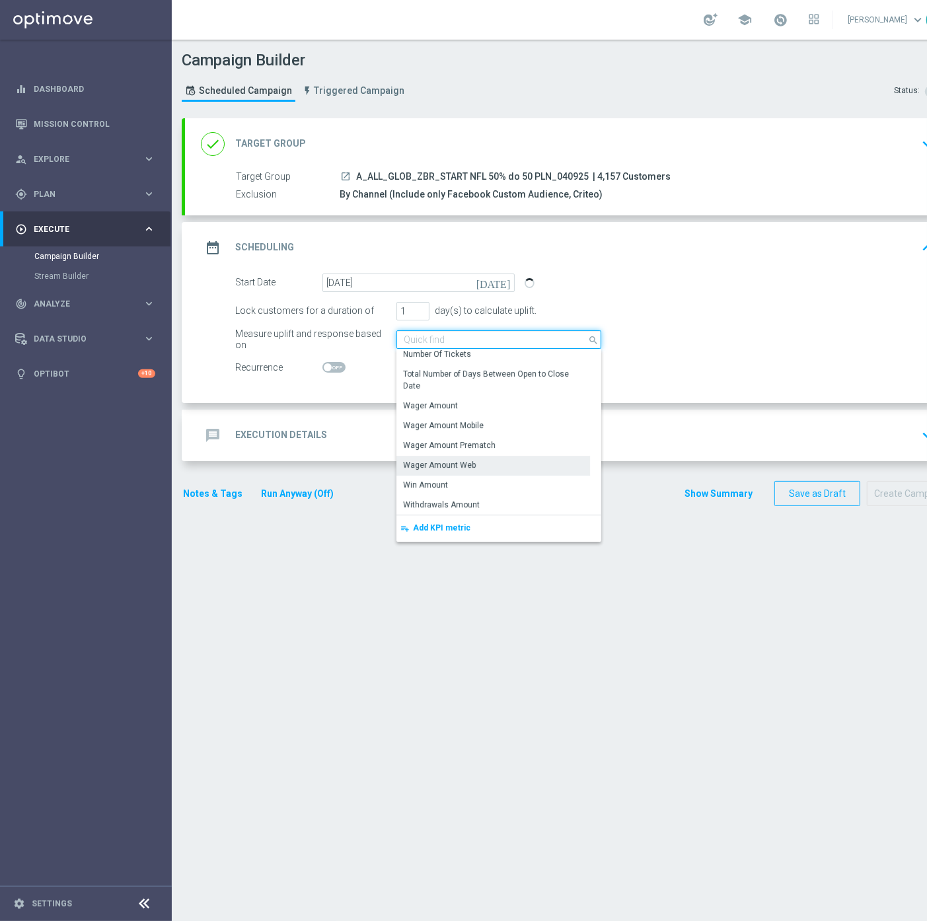
scroll to position [11, 0]
click at [467, 397] on div "Wager Amount" at bounding box center [494, 406] width 194 height 19
type input "Wager Amount"
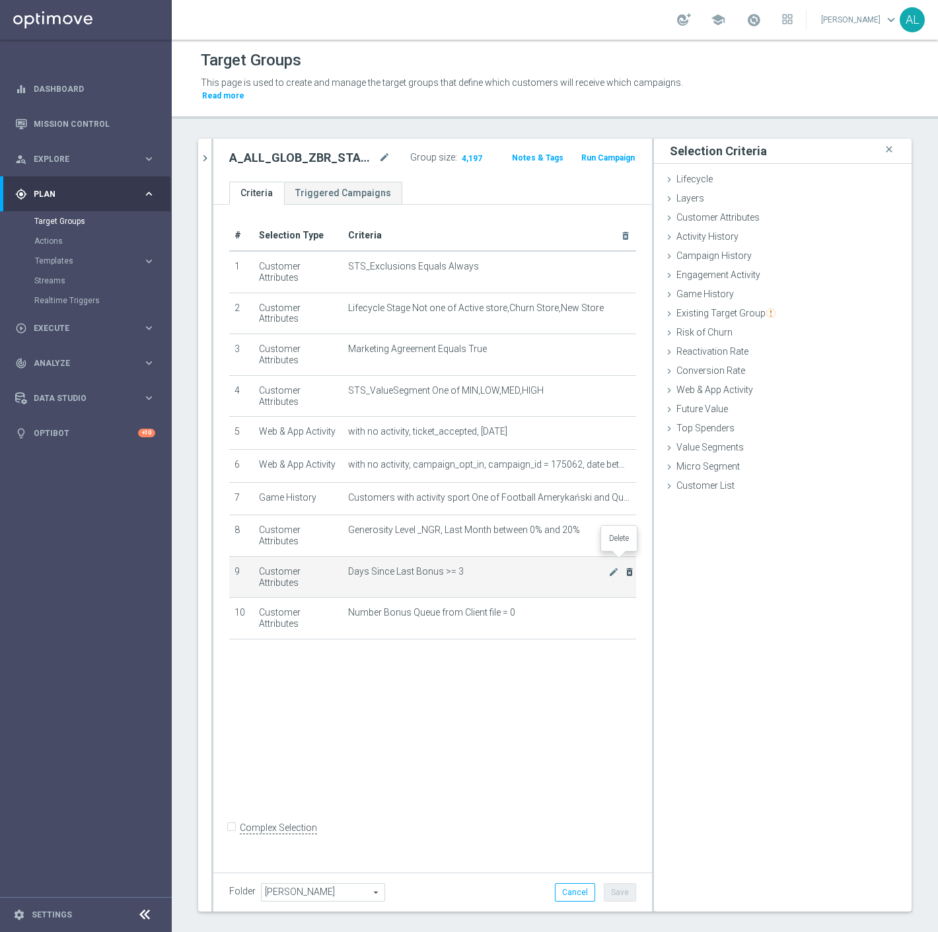
click at [625, 567] on icon "delete_forever" at bounding box center [630, 572] width 11 height 11
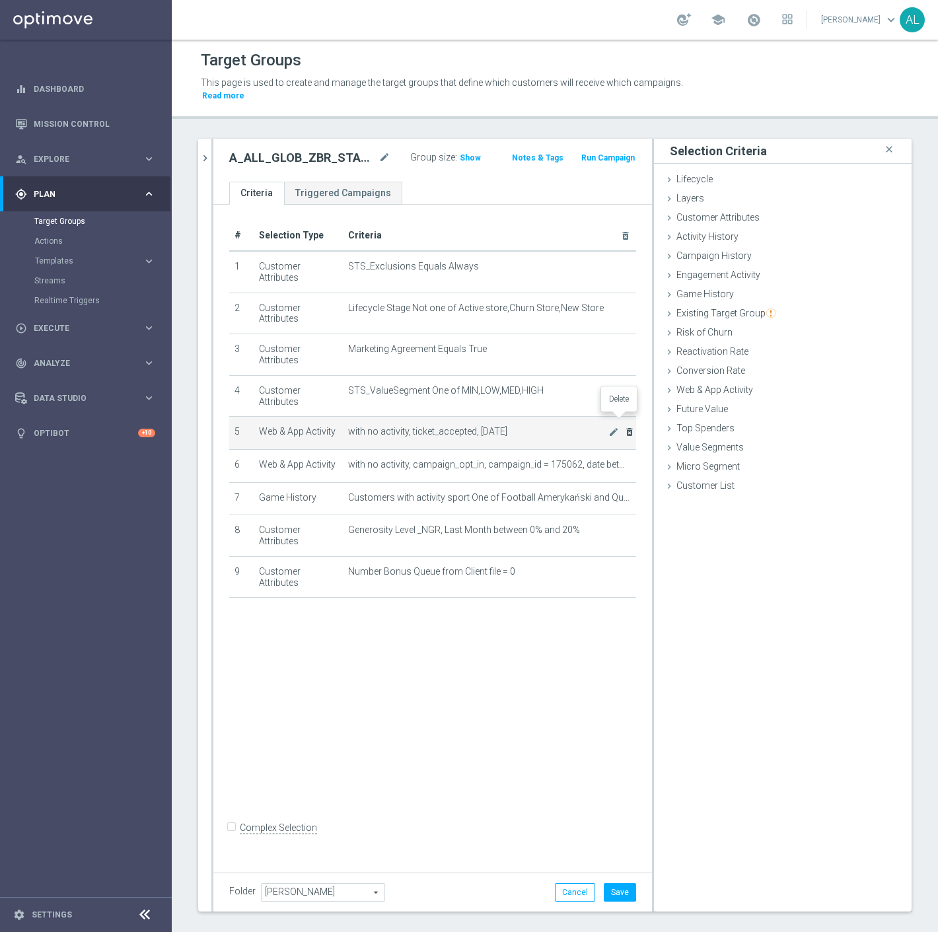
click at [625, 427] on icon "delete_forever" at bounding box center [630, 432] width 11 height 11
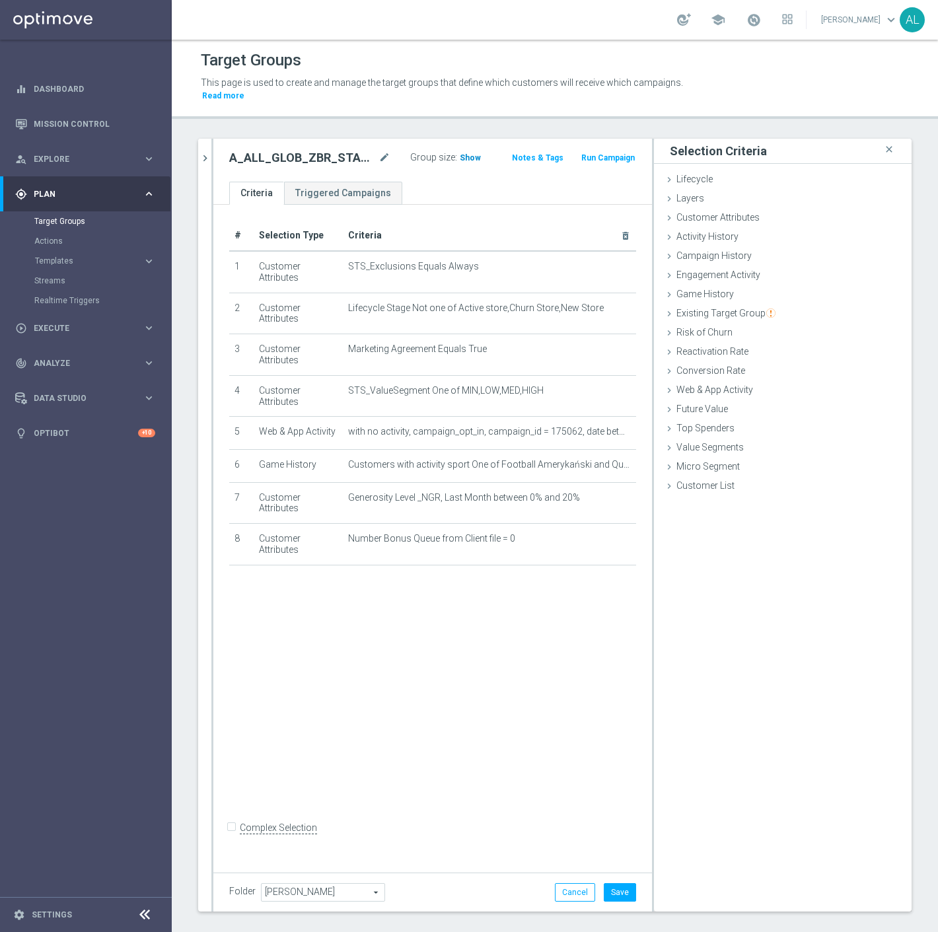
click at [460, 153] on span "Show" at bounding box center [470, 157] width 21 height 9
click at [604, 886] on button "Save" at bounding box center [620, 893] width 32 height 19
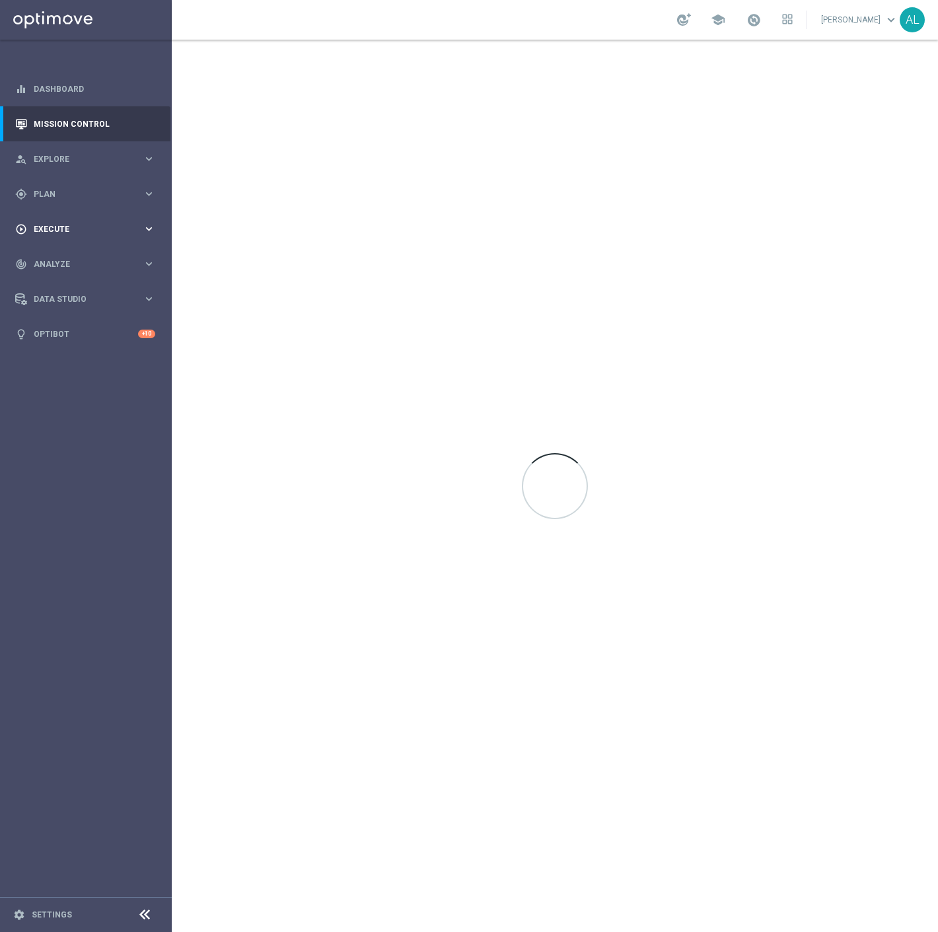
click at [110, 212] on div "play_circle_outline Execute keyboard_arrow_right" at bounding box center [85, 228] width 171 height 35
click at [116, 200] on div "gps_fixed Plan keyboard_arrow_right" at bounding box center [85, 193] width 171 height 35
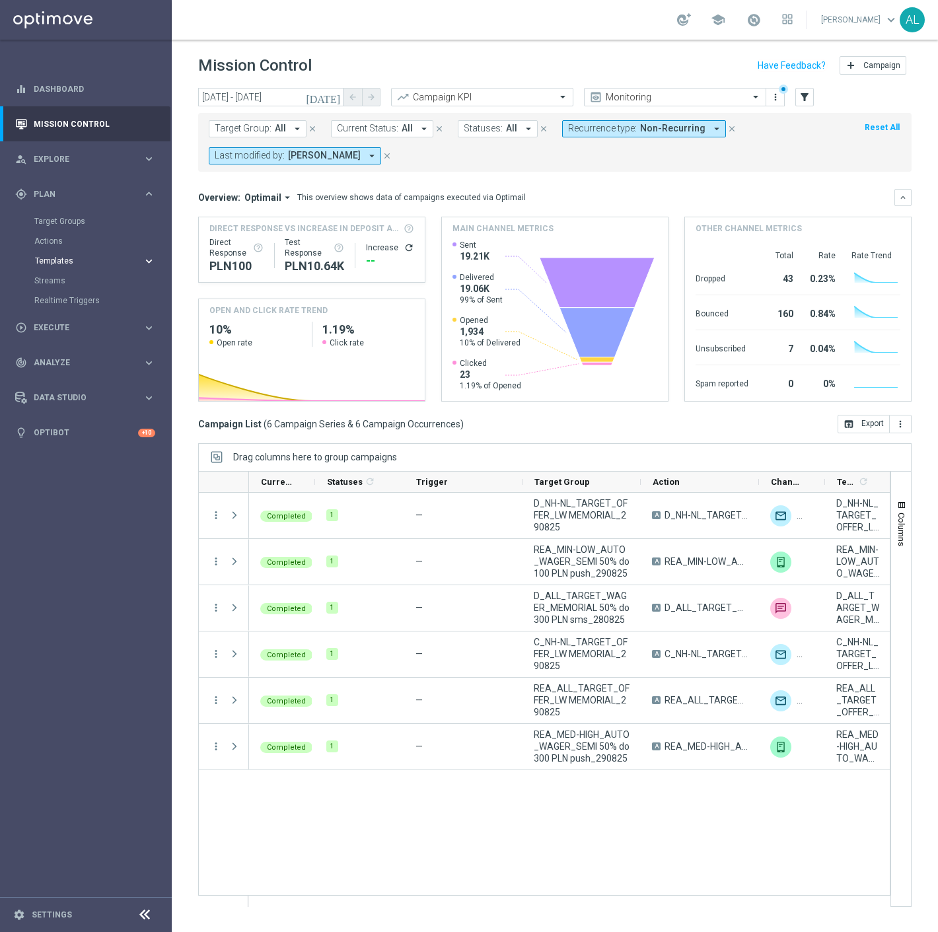
click at [89, 259] on span "Templates" at bounding box center [82, 261] width 95 height 8
click at [67, 222] on link "Target Groups" at bounding box center [85, 221] width 103 height 11
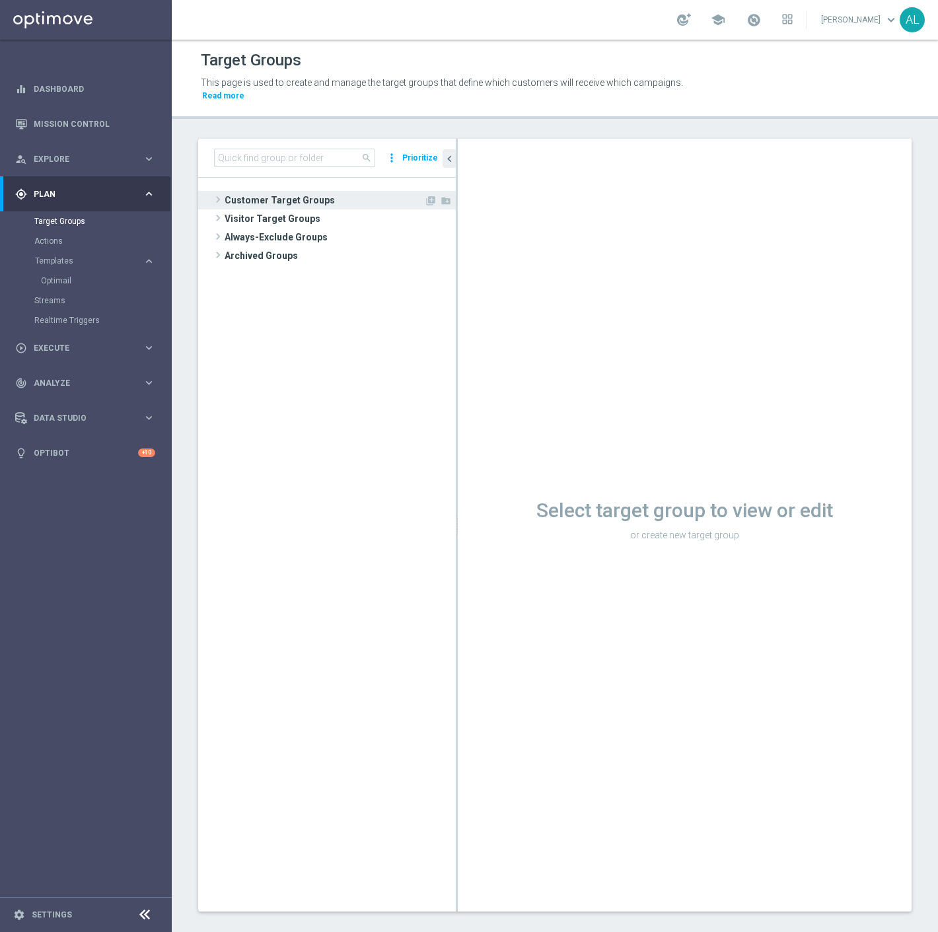
click at [264, 191] on span "Customer Target Groups" at bounding box center [325, 200] width 200 height 19
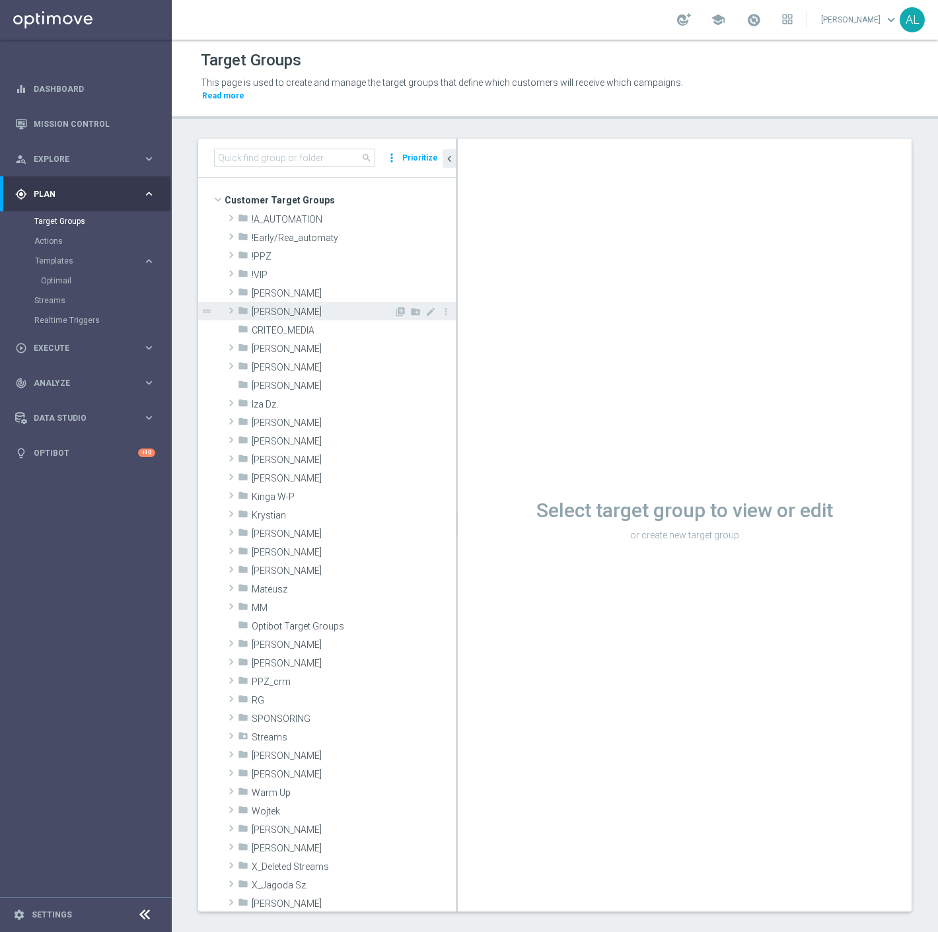
click at [287, 307] on span "[PERSON_NAME]" at bounding box center [323, 312] width 142 height 11
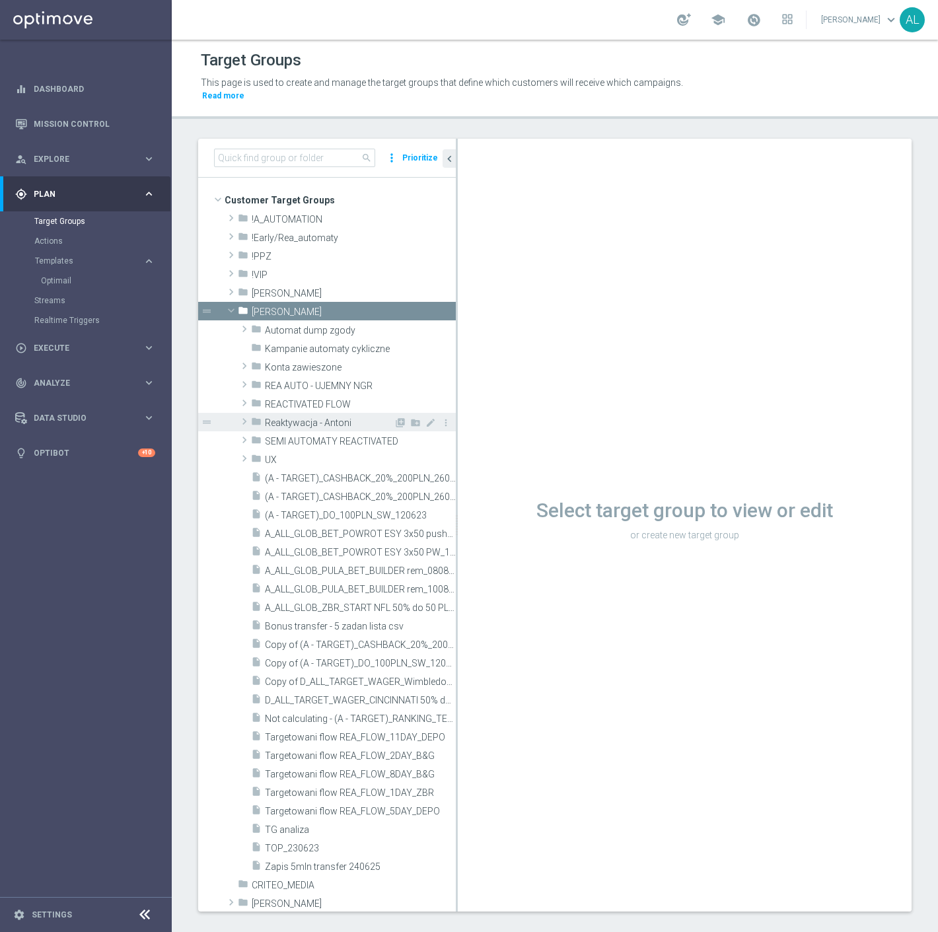
click at [260, 416] on icon "folder" at bounding box center [256, 423] width 11 height 15
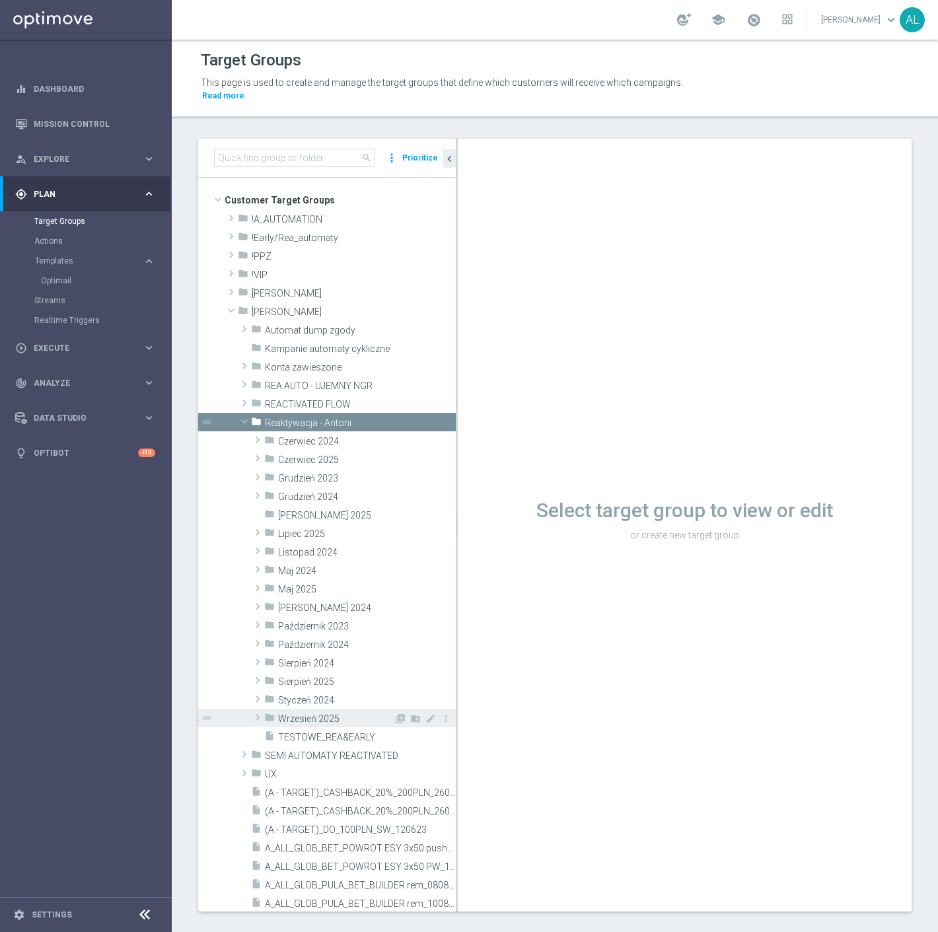
click at [319, 714] on span "Wrzesień 2025" at bounding box center [336, 719] width 116 height 11
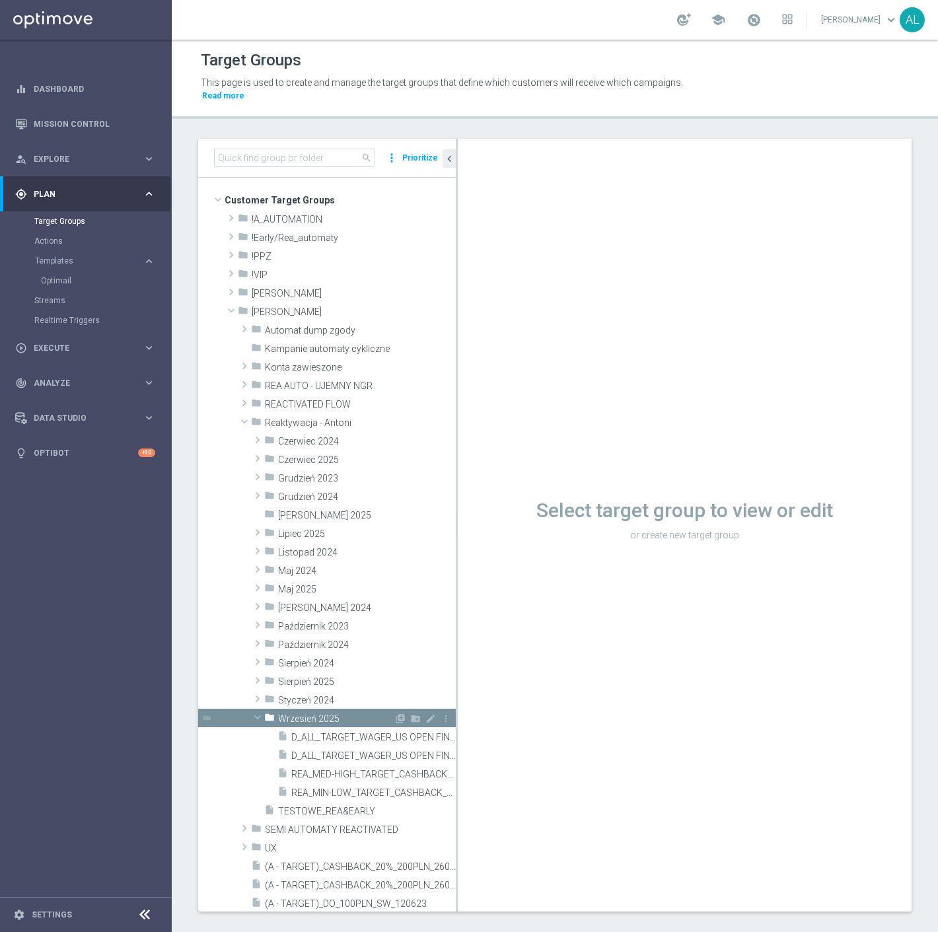
scroll to position [147, 0]
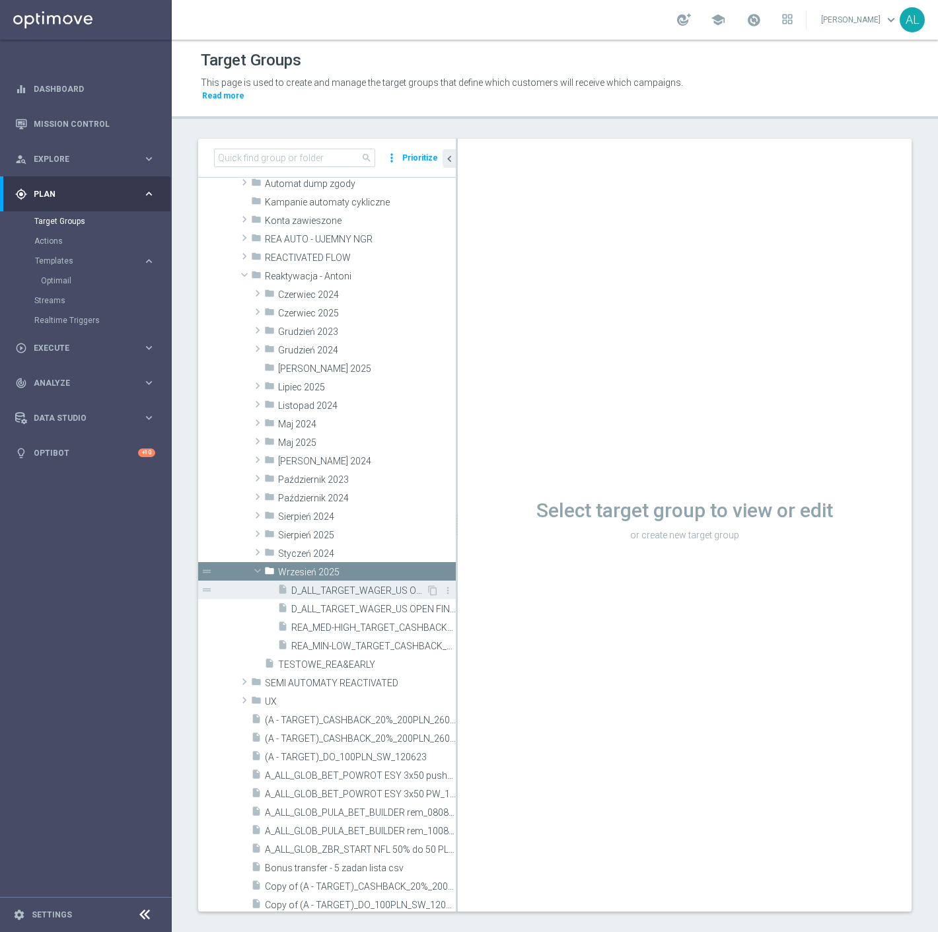
click at [379, 586] on span "D_ALL_TARGET_WAGER_US OPEN FINAL 50% do 300 PLN sms_010925" at bounding box center [358, 591] width 135 height 11
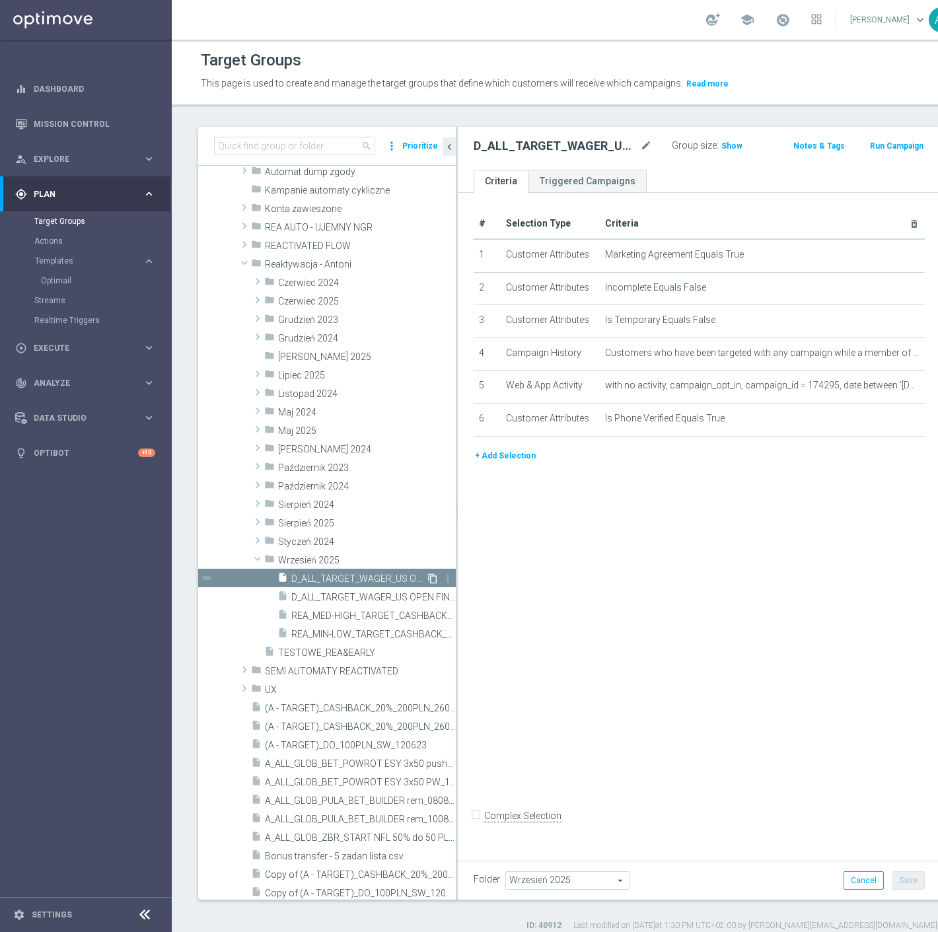
click at [428, 578] on icon "content_copy" at bounding box center [433, 579] width 11 height 11
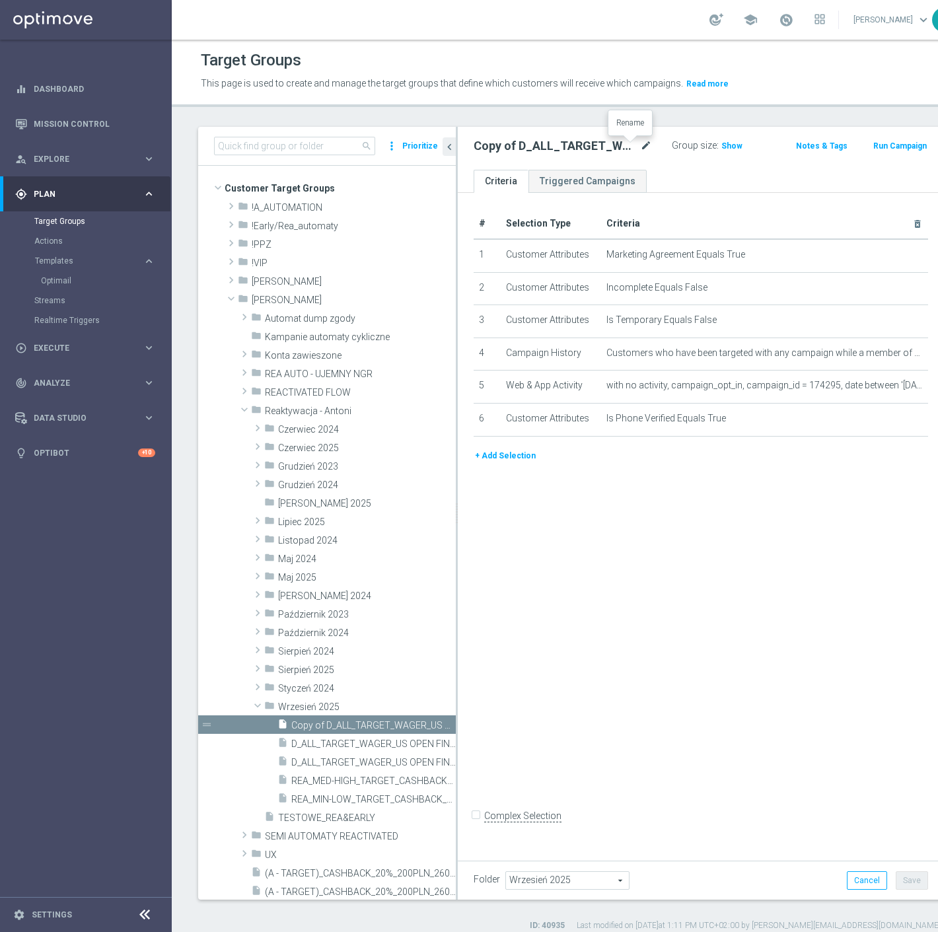
click at [640, 143] on icon "mode_edit" at bounding box center [646, 146] width 12 height 16
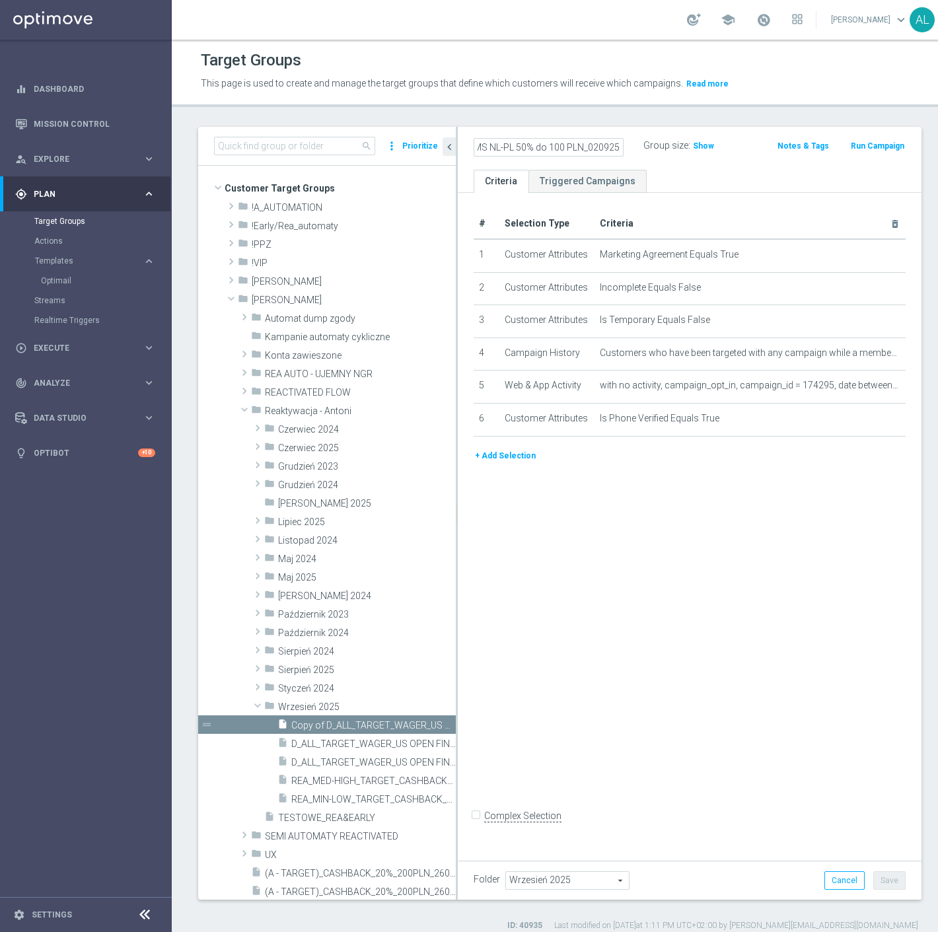
scroll to position [0, 180]
click at [569, 152] on input "REA_MIN-LOW_TARGET_CASHBACK_EL MS NL-PL 50% do 100 PLN_020925" at bounding box center [549, 147] width 150 height 19
type input "REA_MIN-LOW_TARGET_CASHBACK_EL MS NL-PL 50% do 100 PLN sms_020925"
click at [674, 570] on div "# Selection Type Criteria delete_forever 1 Customer Attributes Marketing Agreem…" at bounding box center [690, 523] width 464 height 661
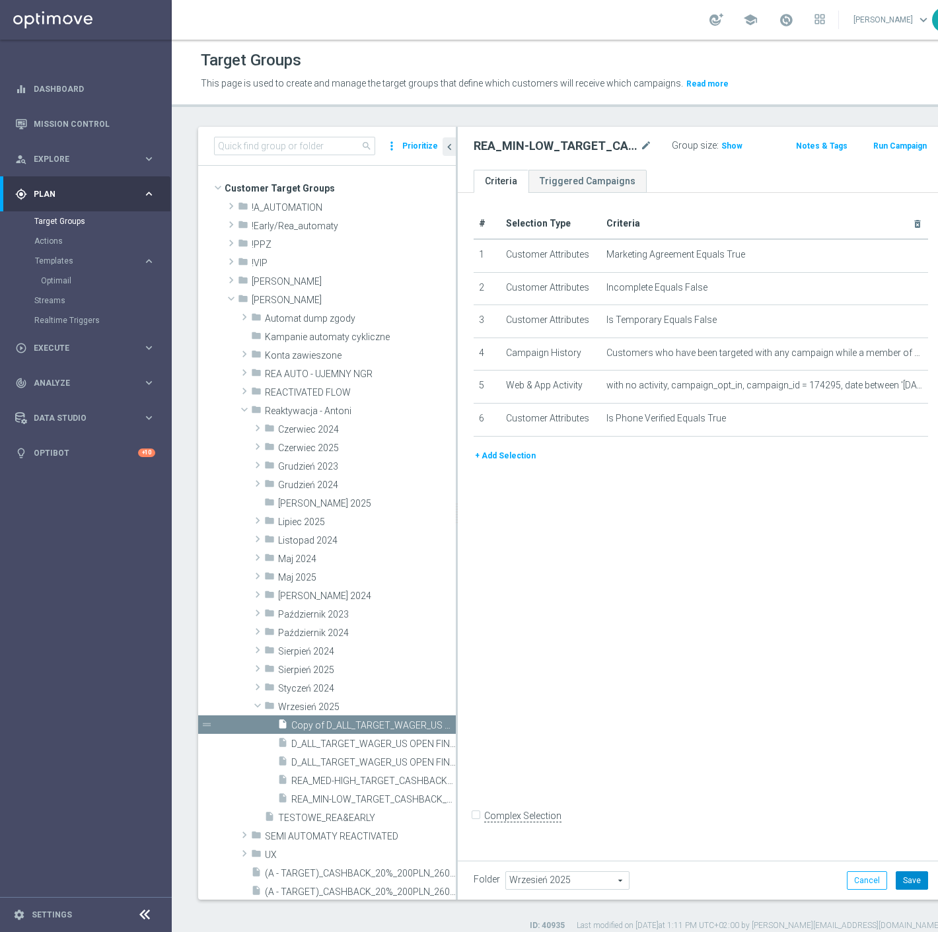
click at [896, 883] on button "Save" at bounding box center [912, 881] width 32 height 19
drag, startPoint x: 862, startPoint y: 381, endPoint x: 853, endPoint y: 381, distance: 9.9
click at [0, 0] on icon "mode_edit" at bounding box center [0, 0] width 0 height 0
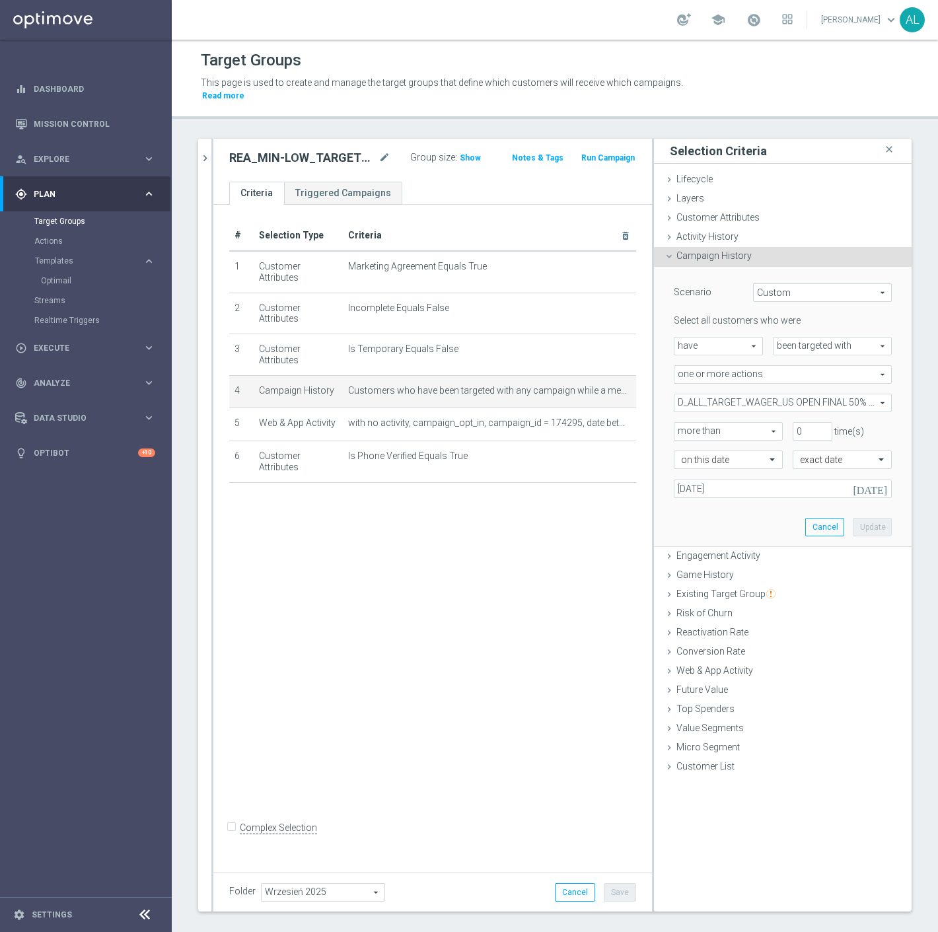
click at [758, 395] on span "D_ALL_TARGET_WAGER_US OPEN FINAL 50% do 300 PLN_010925" at bounding box center [783, 403] width 217 height 17
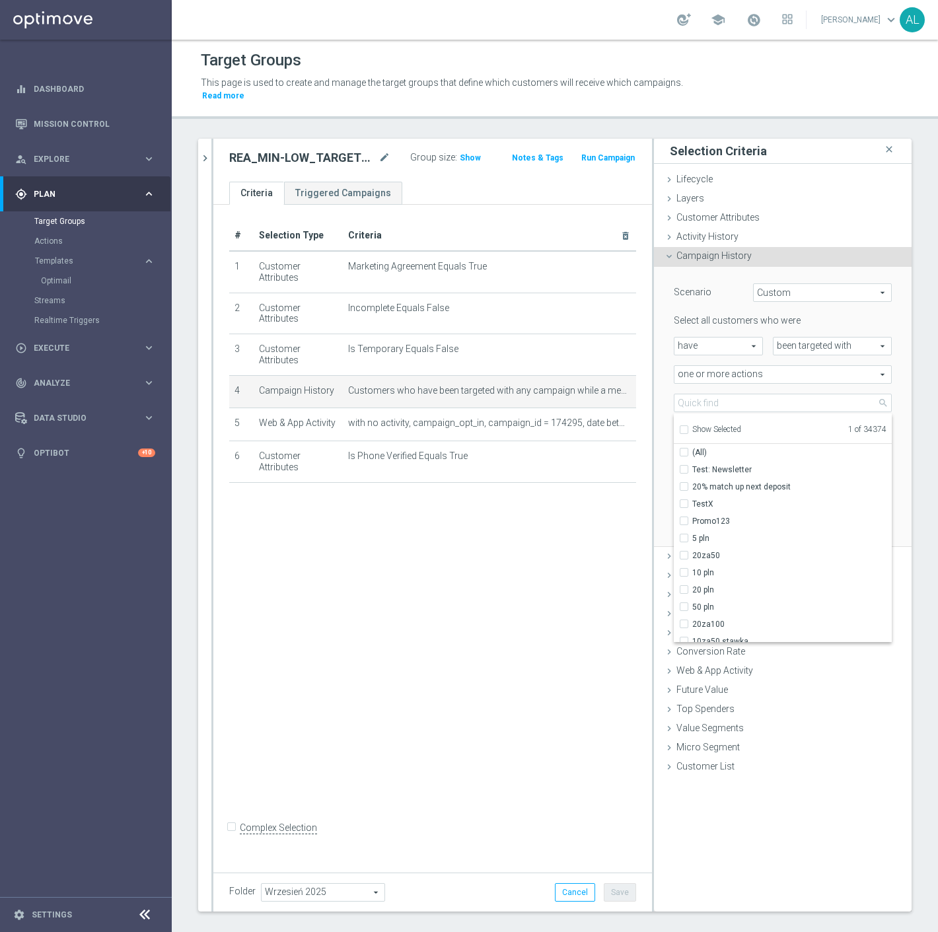
click at [695, 425] on span "Show Selected" at bounding box center [717, 429] width 49 height 9
click at [688, 428] on input "Show Selected" at bounding box center [683, 432] width 9 height 9
checkbox input "true"
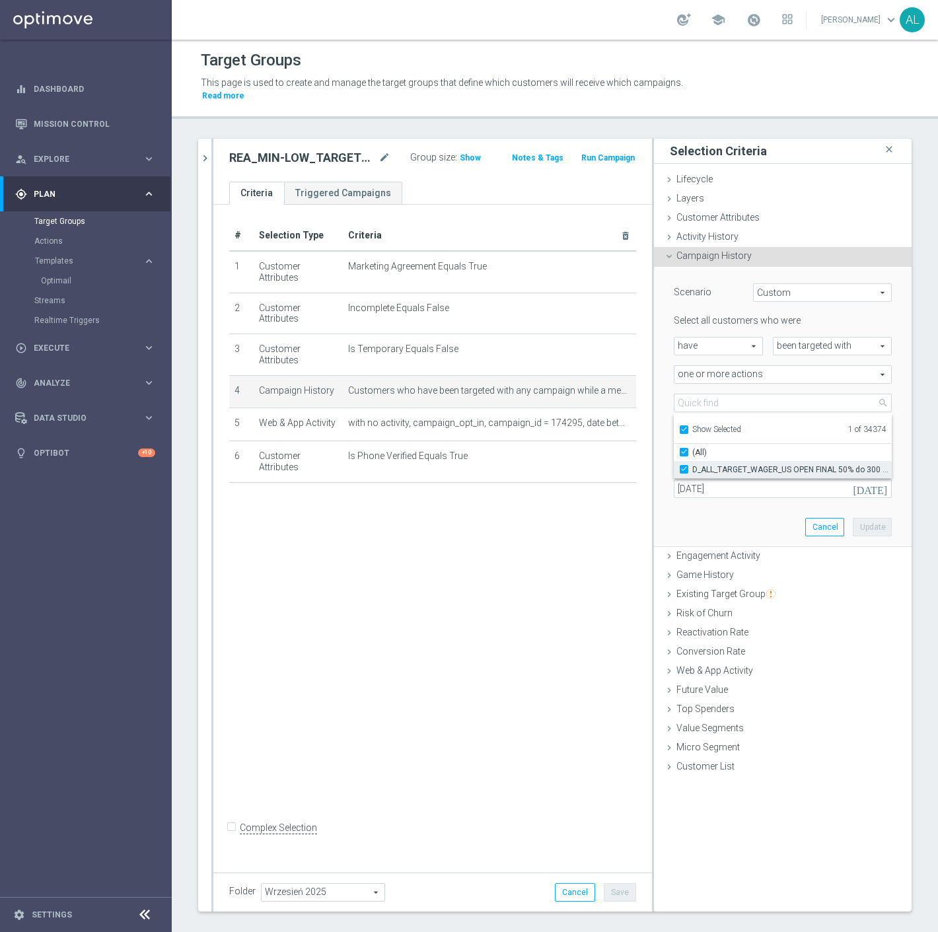
click at [707, 461] on label "D_ALL_TARGET_WAGER_US OPEN FINAL 50% do 300 PLN_010925" at bounding box center [793, 469] width 200 height 17
click at [693, 465] on input "D_ALL_TARGET_WAGER_US OPEN FINAL 50% do 300 PLN_010925" at bounding box center [688, 469] width 9 height 9
checkbox input "false"
type input "Select Action"
checkbox input "false"
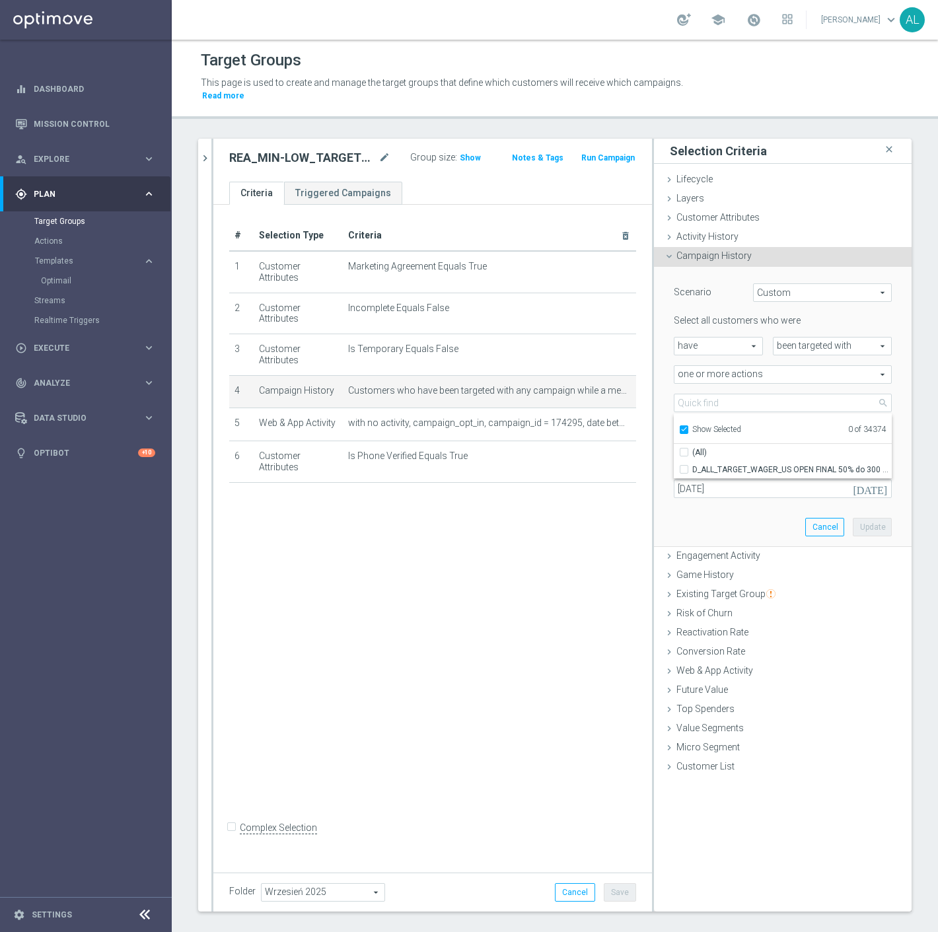
click at [712, 425] on span "Show Selected" at bounding box center [717, 429] width 49 height 9
click at [688, 428] on input "Show Selected" at bounding box center [683, 432] width 9 height 9
checkbox input "false"
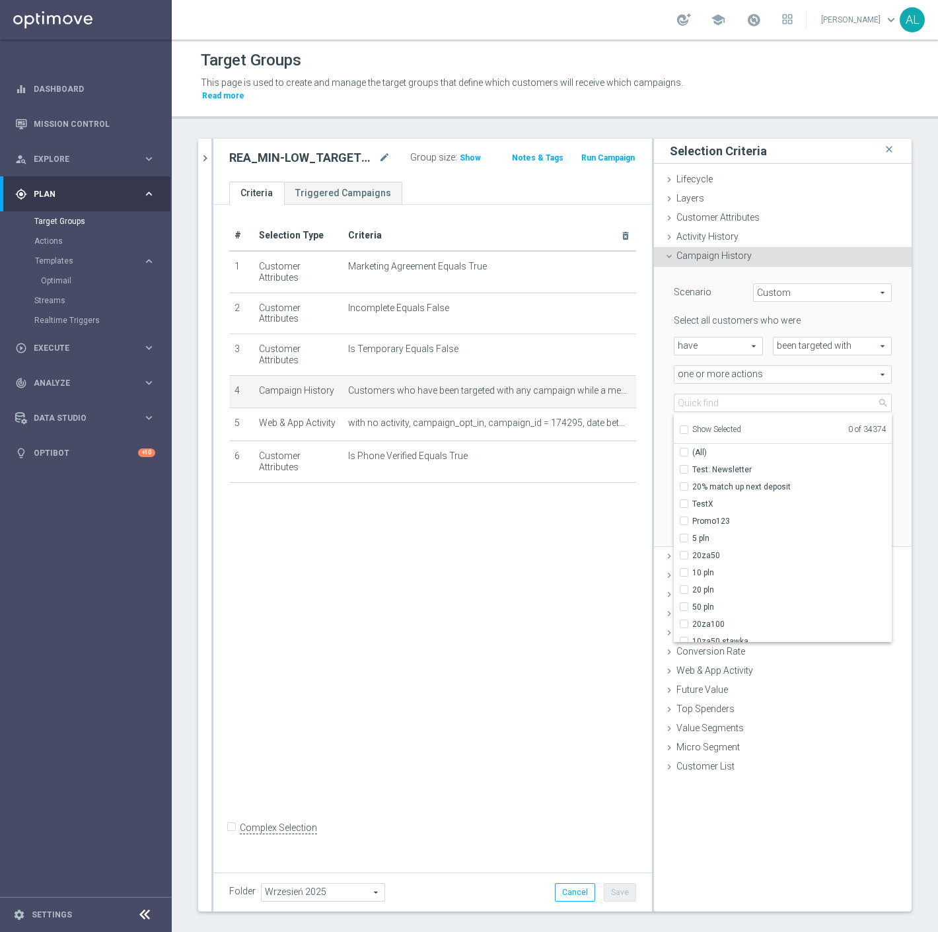
click at [716, 379] on div "Select all customers who were have have arrow_drop_down search been targeted wi…" at bounding box center [783, 406] width 218 height 183
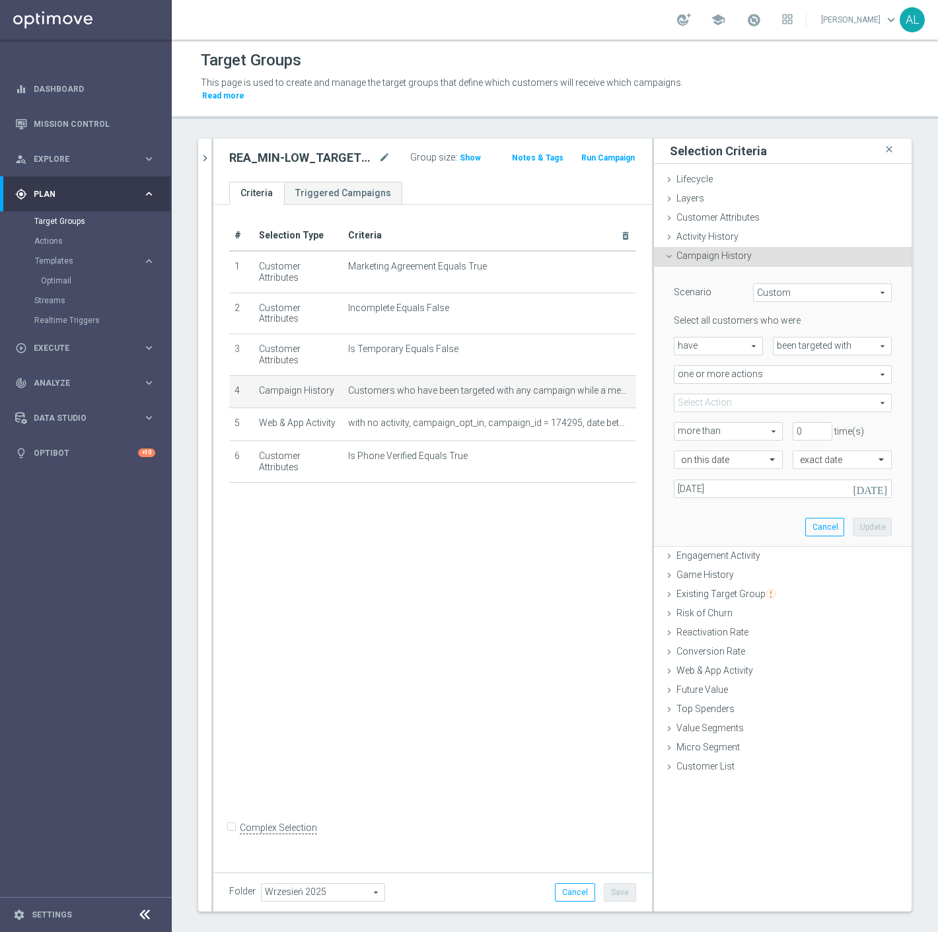
click at [714, 395] on span at bounding box center [783, 403] width 217 height 17
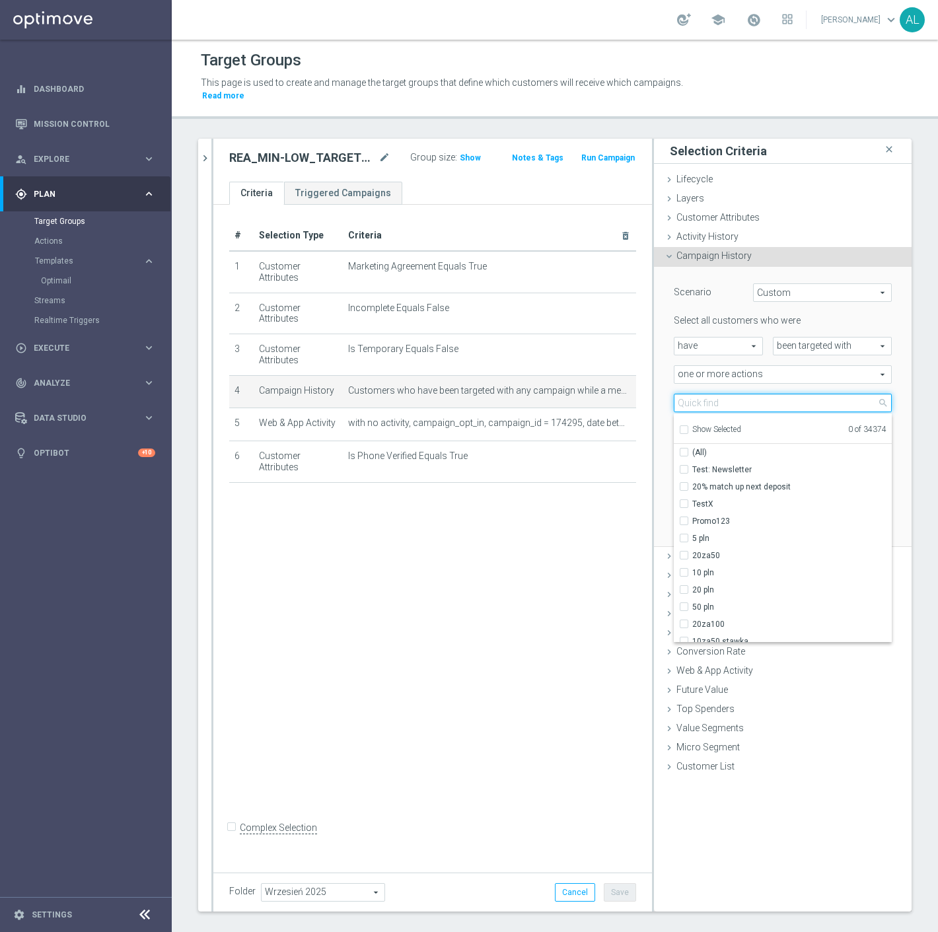
click at [730, 394] on input "search" at bounding box center [783, 403] width 218 height 19
paste input "REA_MIN-LOW_TARGET_CASHBACK_EL MS NL-PL 50% do 100 PLN_020925"
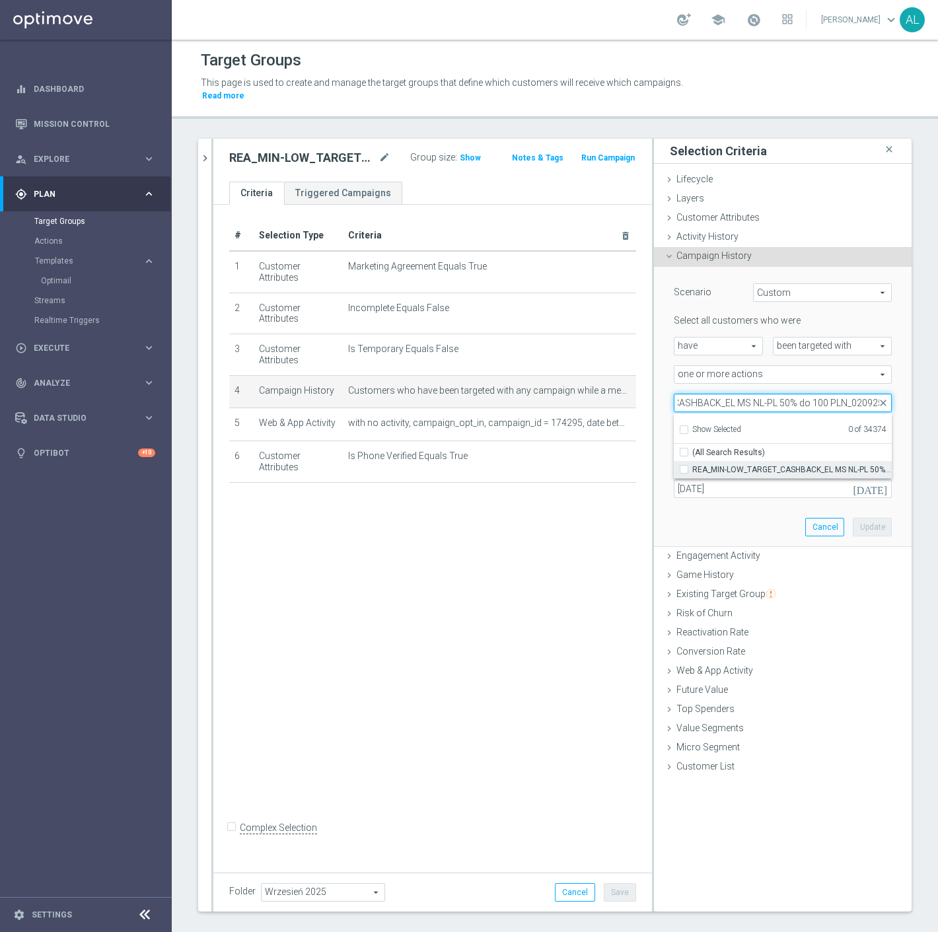
type input "REA_MIN-LOW_TARGET_CASHBACK_EL MS NL-PL 50% do 100 PLN_020925"
click at [709, 465] on span "REA_MIN-LOW_TARGET_CASHBACK_EL MS NL-PL 50% do 100 PLN_020925" at bounding box center [793, 470] width 200 height 11
click at [693, 465] on input "REA_MIN-LOW_TARGET_CASHBACK_EL MS NL-PL 50% do 100 PLN_020925" at bounding box center [688, 469] width 9 height 9
checkbox input "true"
type input "REA_MIN-LOW_TARGET_CASHBACK_EL MS NL-PL 50% do 100 PLN_020925"
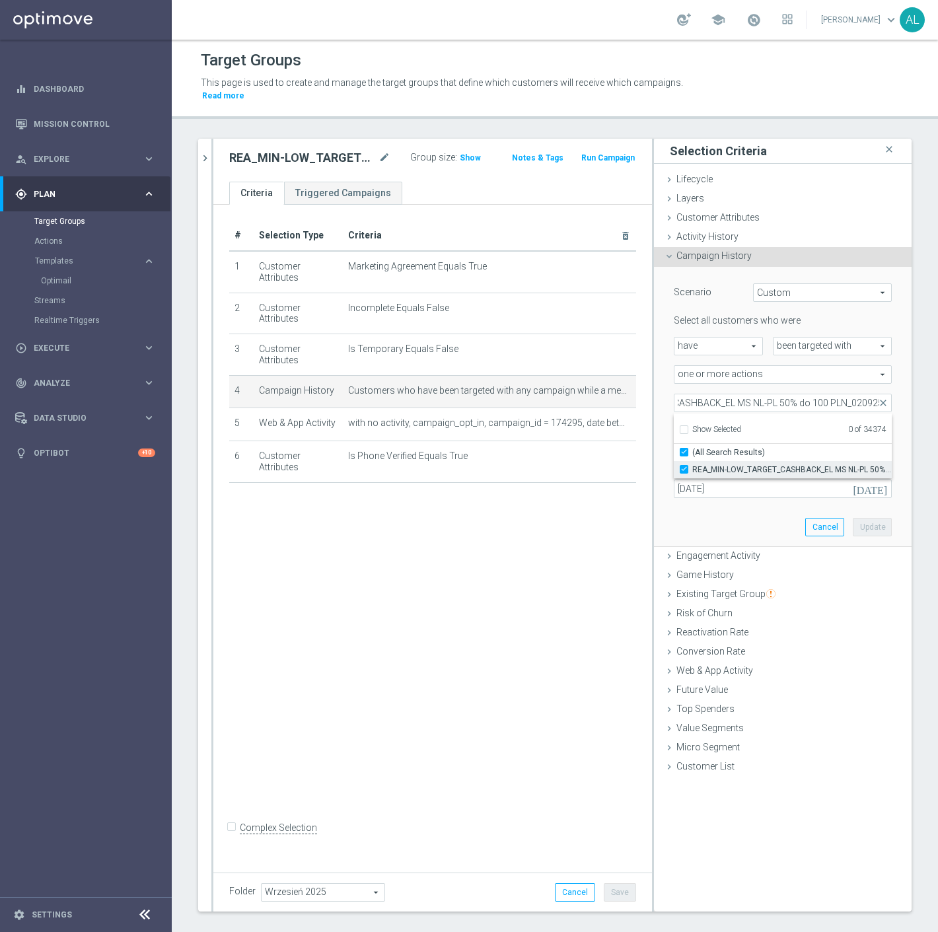
checkbox input "true"
click at [703, 485] on input "01 Sep 2025" at bounding box center [783, 489] width 218 height 19
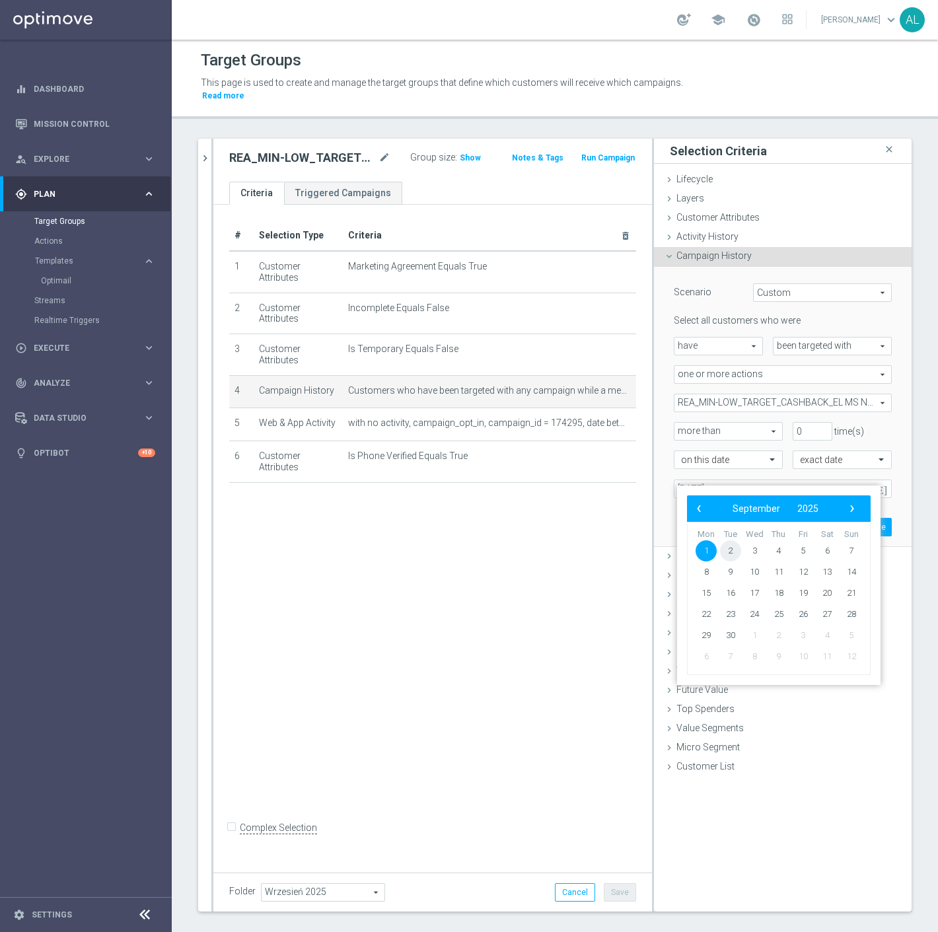
click at [735, 552] on span "2" at bounding box center [730, 551] width 21 height 21
type input "02 Sep 2025"
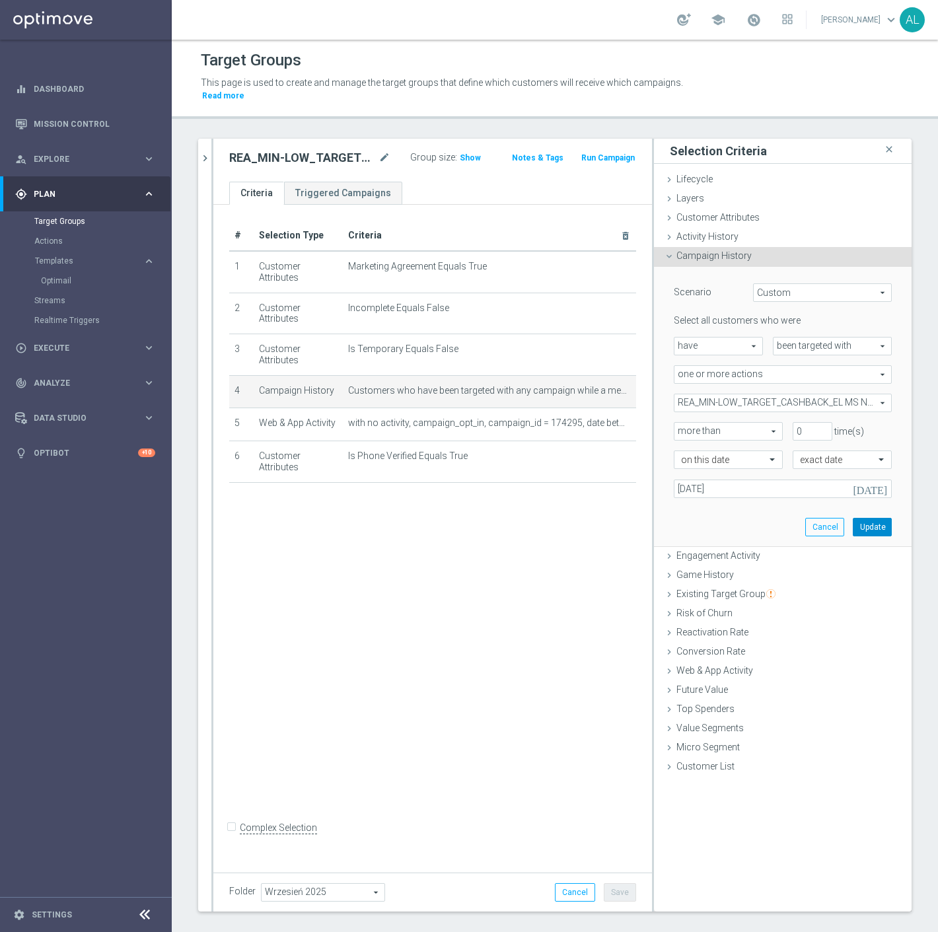
click at [867, 518] on button "Update" at bounding box center [872, 527] width 39 height 19
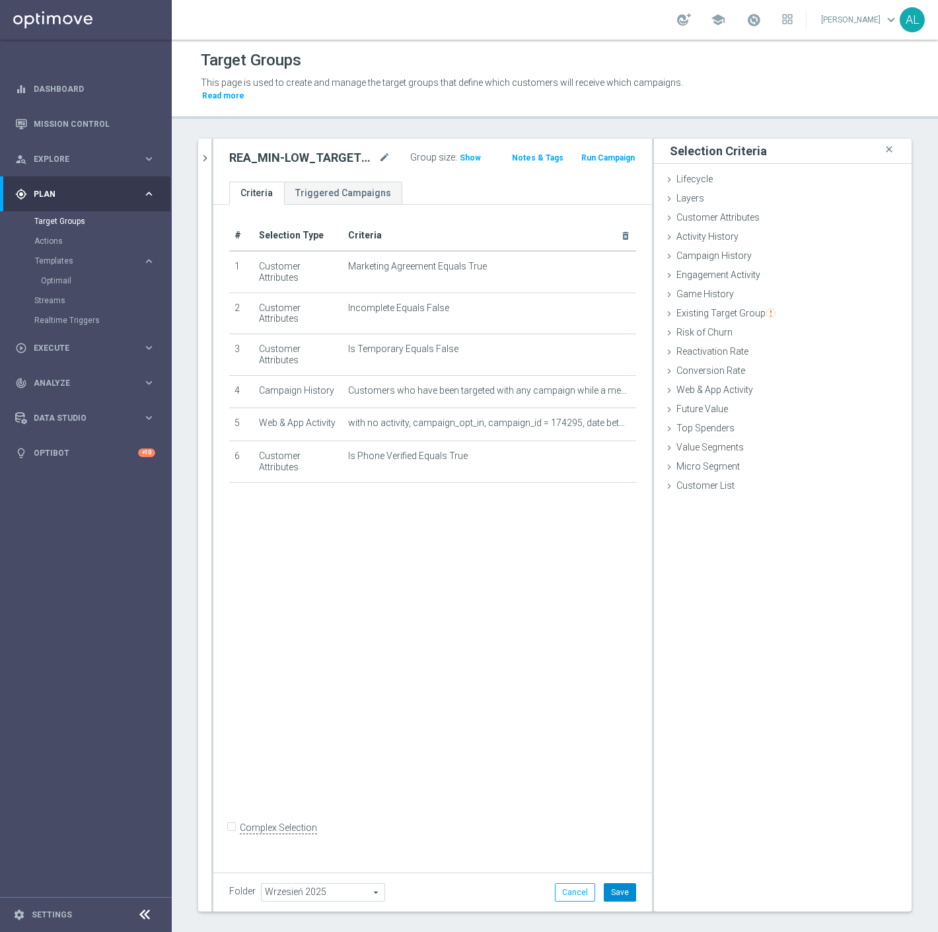
click at [608, 884] on button "Save" at bounding box center [620, 893] width 32 height 19
click at [609, 418] on icon "mode_edit" at bounding box center [614, 423] width 11 height 11
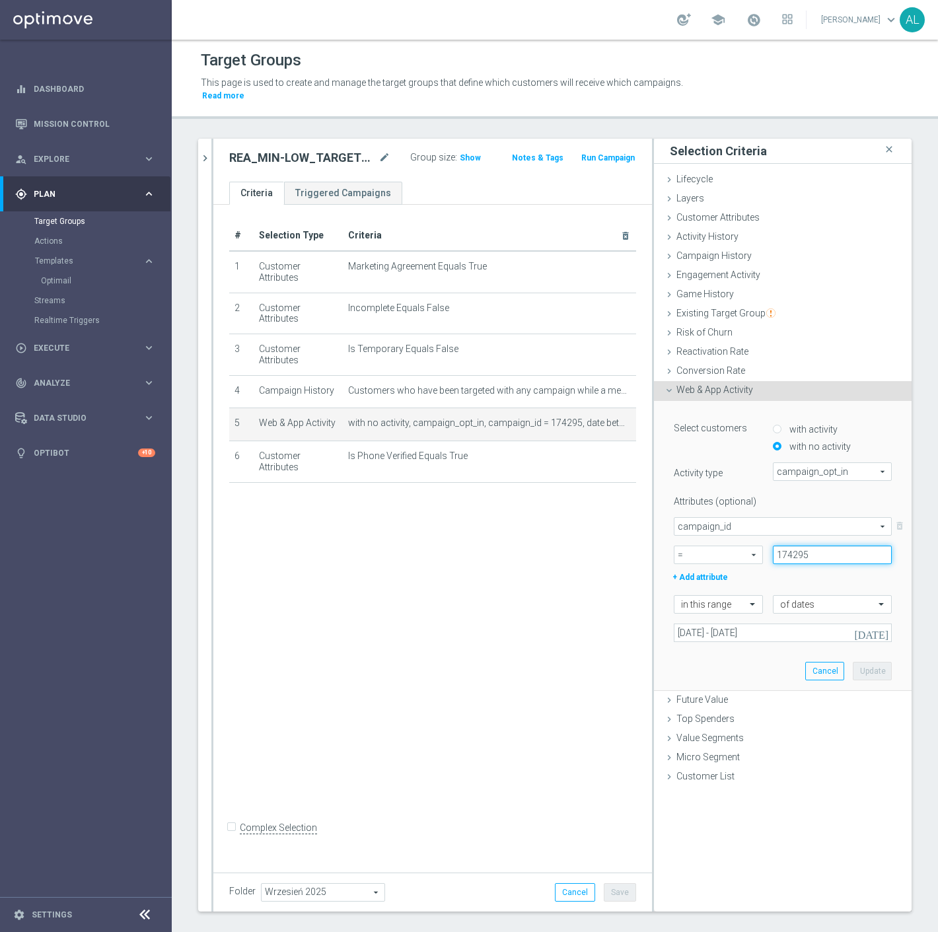
click at [802, 549] on input "174295" at bounding box center [832, 555] width 119 height 19
paste input "683"
type input "174683"
click at [724, 624] on input "01 Sep 2025 - 07 Sep 2025" at bounding box center [783, 633] width 218 height 19
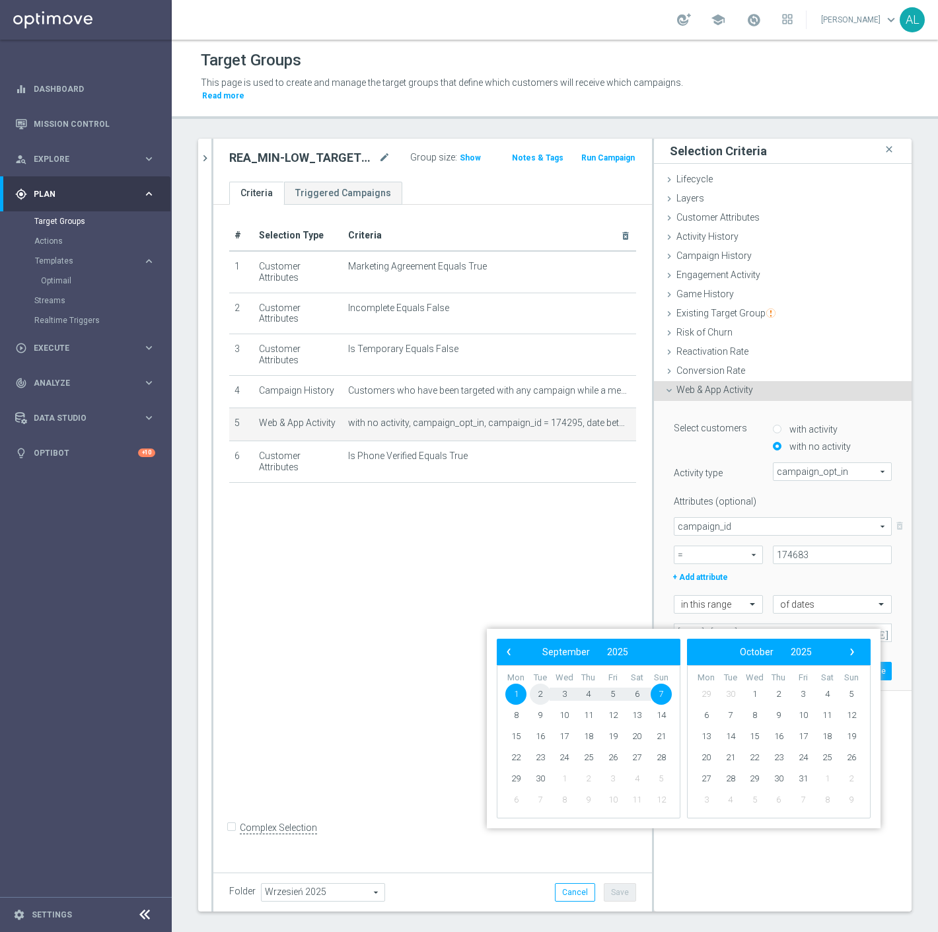
click at [540, 699] on span "2" at bounding box center [540, 694] width 21 height 21
click at [587, 698] on span "4" at bounding box center [588, 694] width 21 height 21
type input "02 Sep 2025 - 04 Sep 2025"
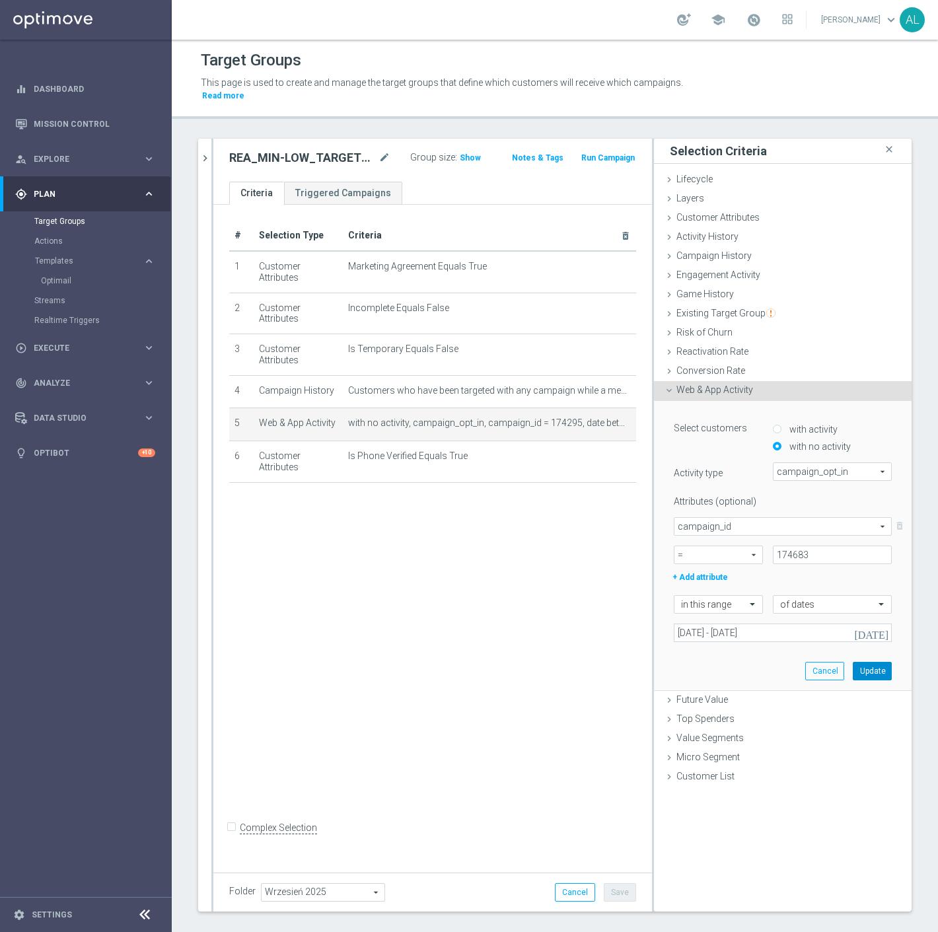
click at [854, 662] on button "Update" at bounding box center [872, 671] width 39 height 19
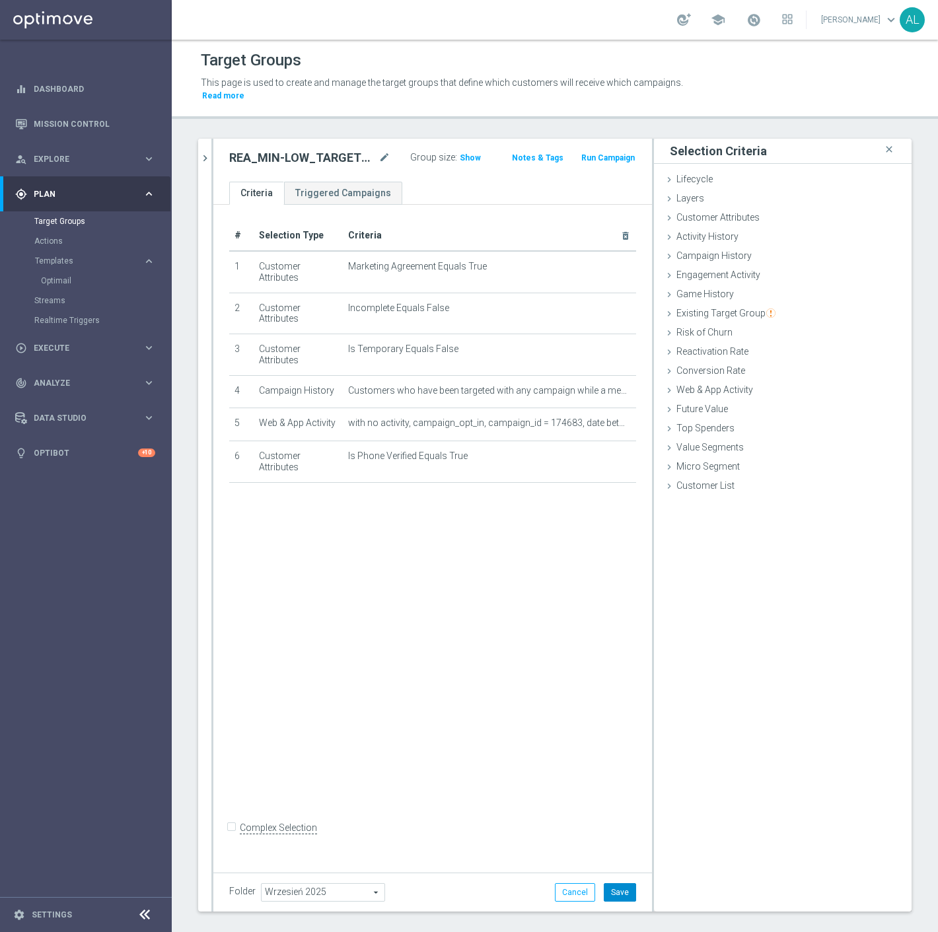
click at [607, 884] on button "Save" at bounding box center [620, 893] width 32 height 19
click at [205, 152] on icon "chevron_right" at bounding box center [205, 158] width 13 height 13
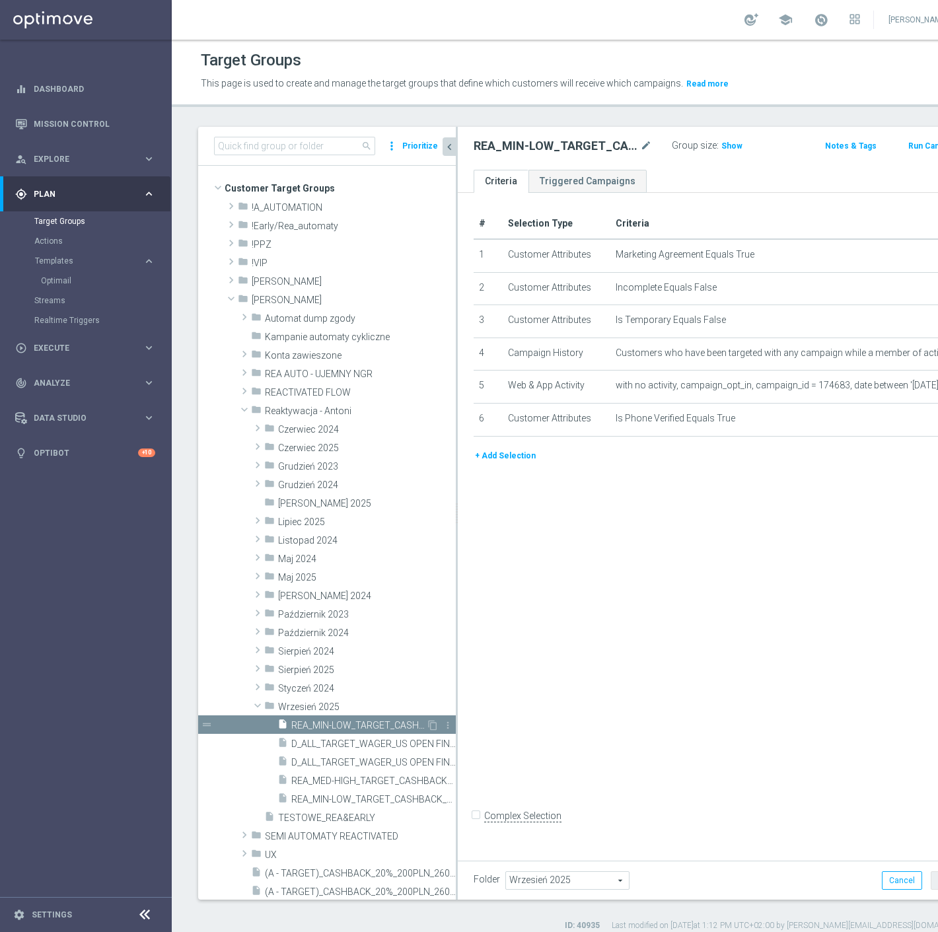
click at [427, 724] on div "content_copy more_vert" at bounding box center [440, 727] width 28 height 14
click at [428, 725] on icon "content_copy" at bounding box center [433, 725] width 11 height 11
click at [640, 147] on icon "mode_edit" at bounding box center [646, 146] width 12 height 16
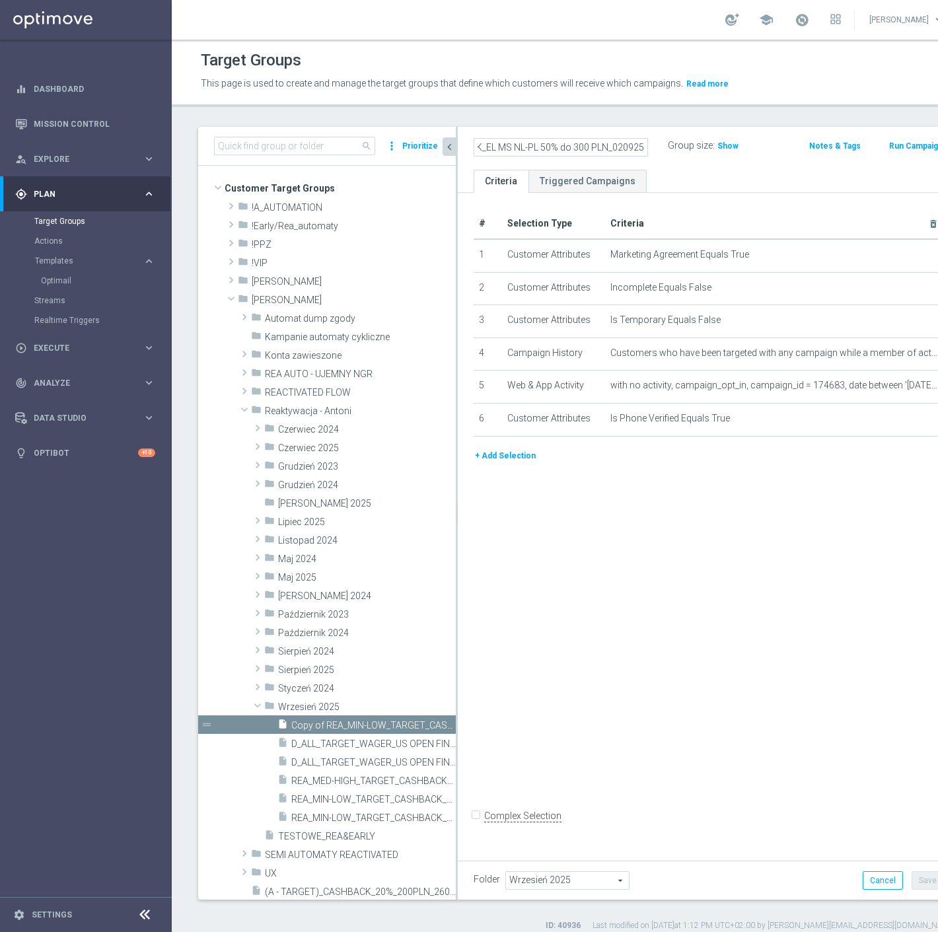
scroll to position [0, 186]
click at [572, 142] on input "REA_MED-HIGH_TARGET_CASHBACK_EL MS NL-PL 50% do 300 PLN_020925" at bounding box center [561, 147] width 174 height 19
type input "REA_MED-HIGH_TARGET_CASHBACK_EL MS NL-PL 50% do 300 PLN sms_020925"
click at [629, 686] on div "# Selection Type Criteria delete_forever 1 Customer Attributes Marketing Agreem…" at bounding box center [709, 523] width 502 height 661
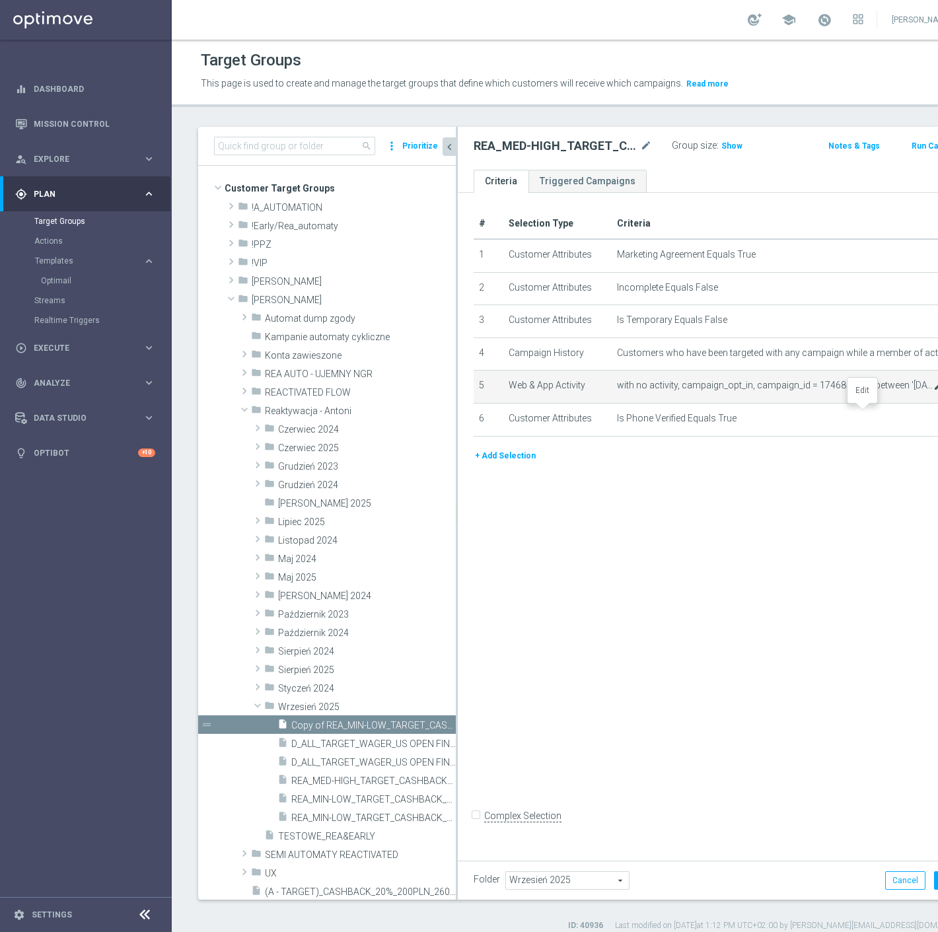
click at [934, 391] on icon "mode_edit" at bounding box center [939, 386] width 11 height 11
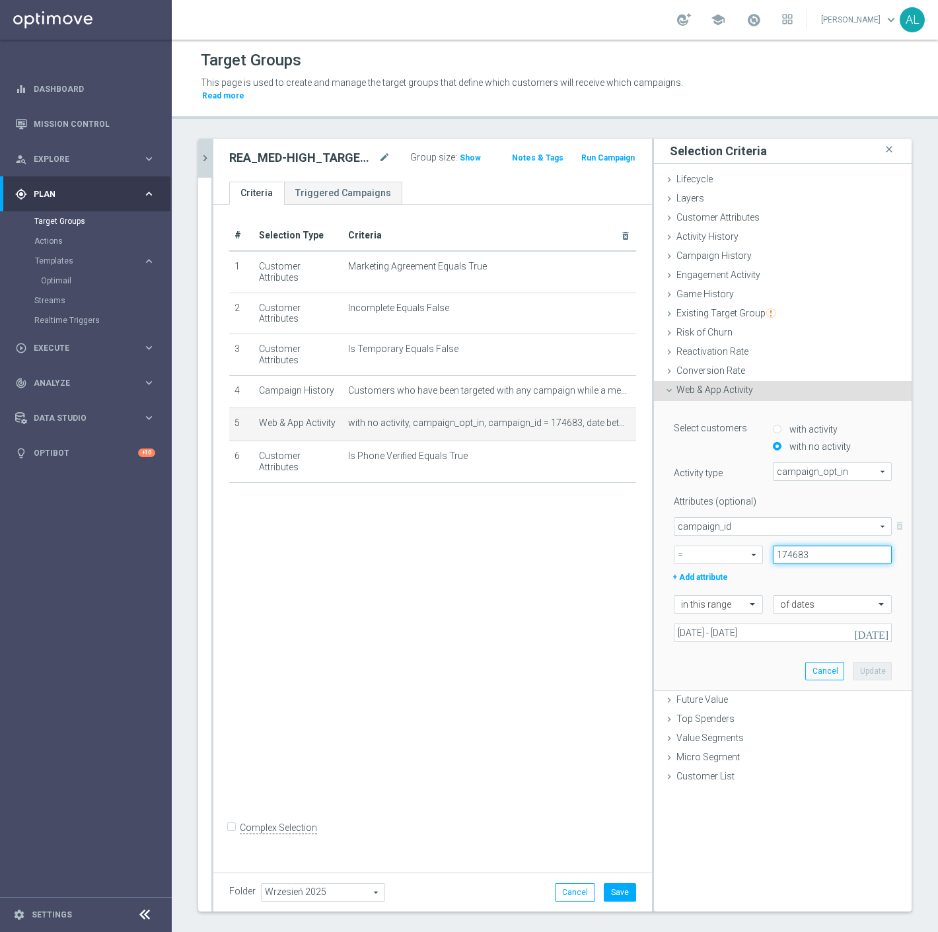
click at [797, 546] on input "174683" at bounding box center [832, 555] width 119 height 19
paste input "4"
type input "174684"
click at [744, 637] on div "Select customers with activity with no activity Activity type campaign_opt_in c…" at bounding box center [783, 545] width 238 height 289
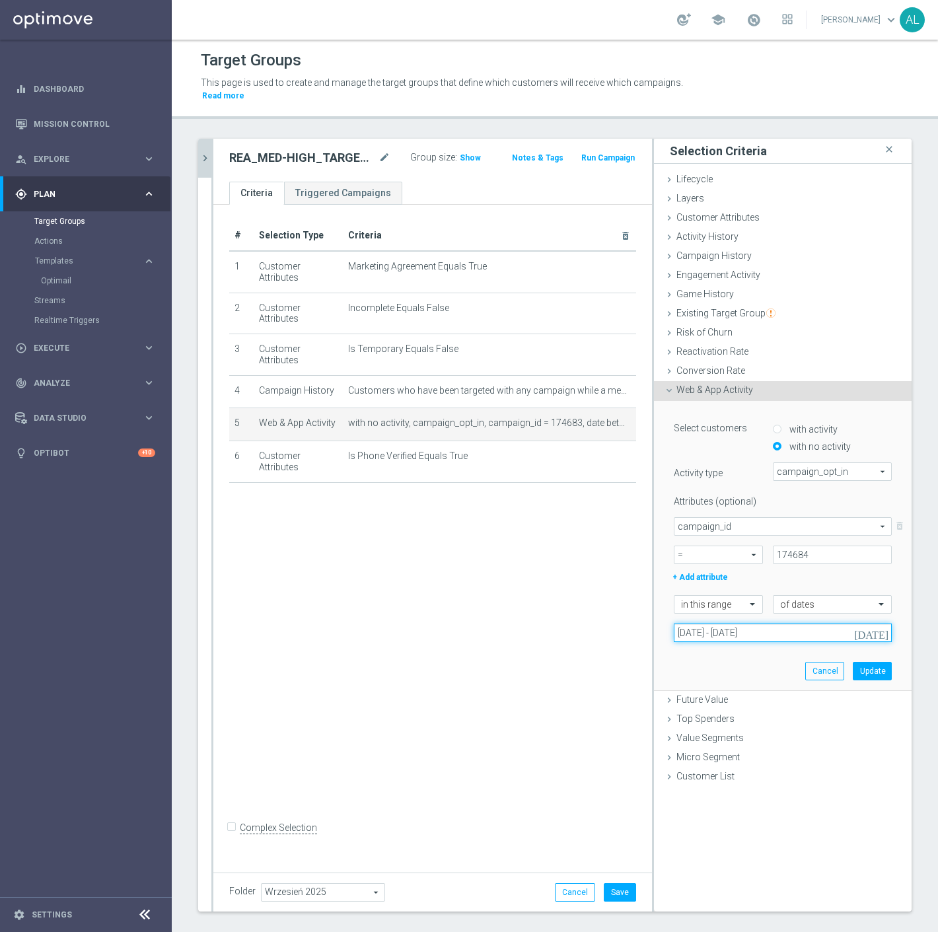
click at [744, 624] on input "02 Sep 2025 - 04 Sep 2025" at bounding box center [783, 633] width 218 height 19
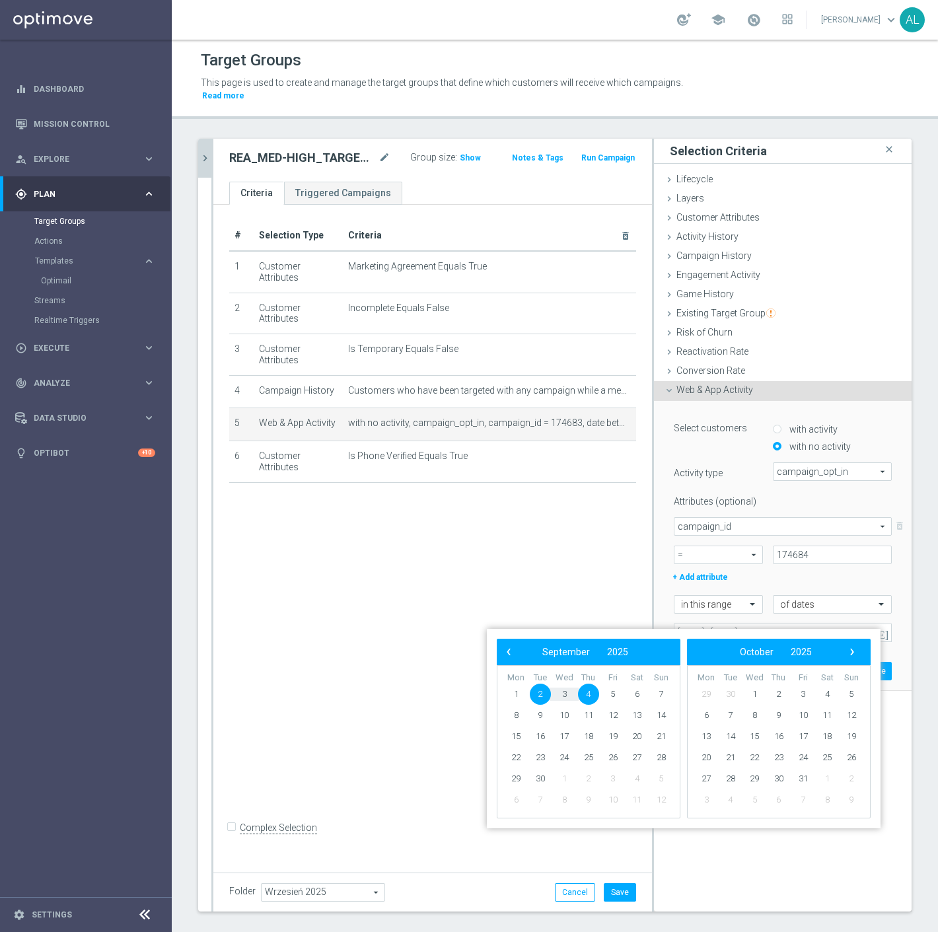
click at [654, 598] on div "Select customers with activity with no activity Activity type campaign_opt_in c…" at bounding box center [783, 546] width 258 height 291
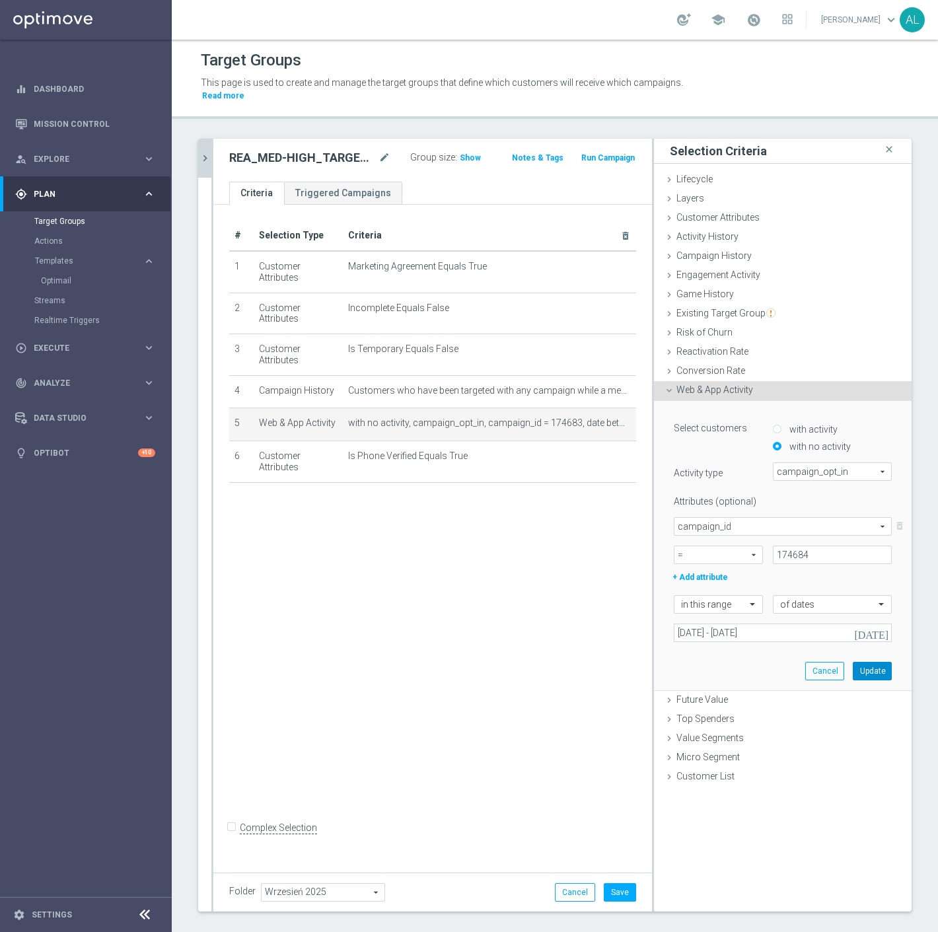
click at [864, 662] on button "Update" at bounding box center [872, 671] width 39 height 19
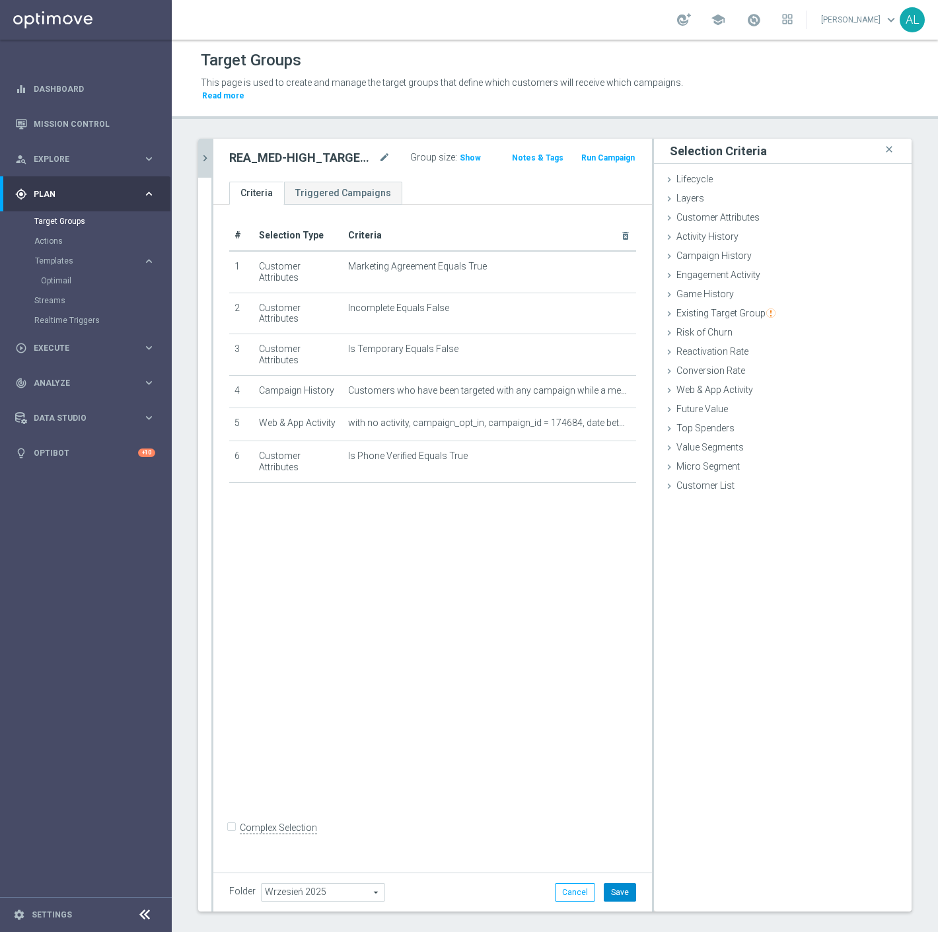
click at [604, 884] on button "Save" at bounding box center [620, 893] width 32 height 19
click at [609, 386] on icon "mode_edit" at bounding box center [614, 391] width 11 height 11
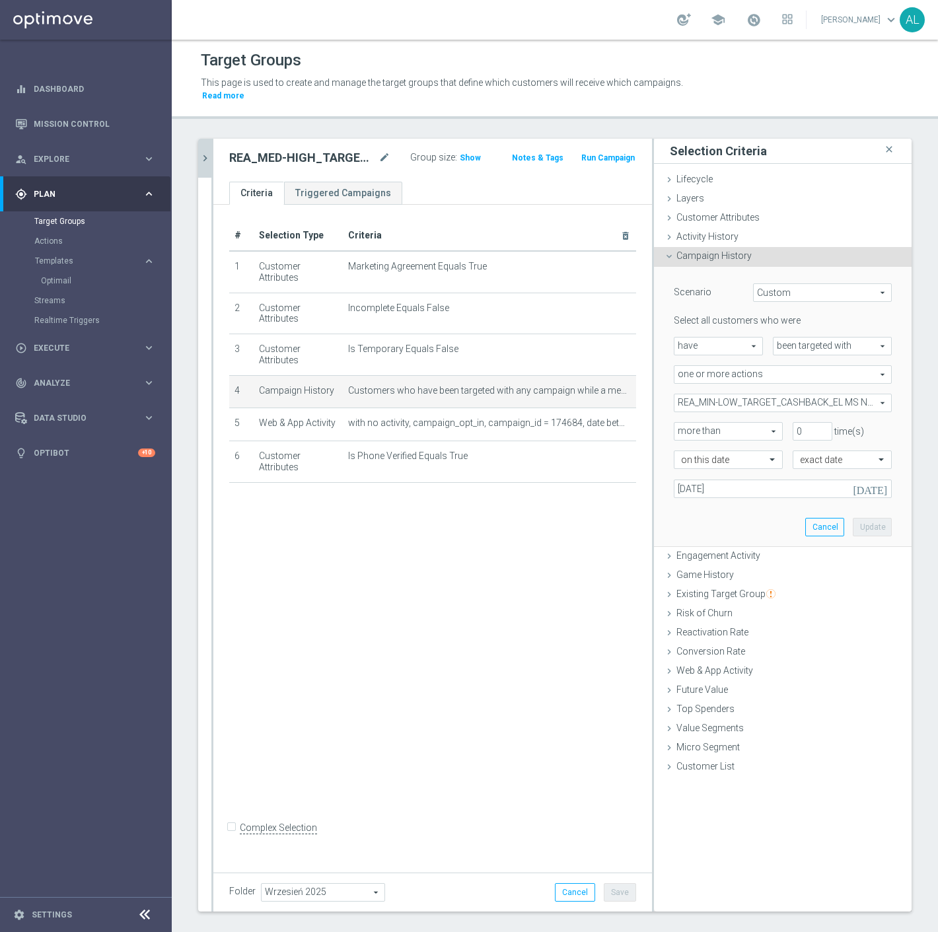
click at [775, 395] on span "REA_MIN-LOW_TARGET_CASHBACK_EL MS NL-PL 50% do 100 PLN_020925" at bounding box center [783, 403] width 217 height 17
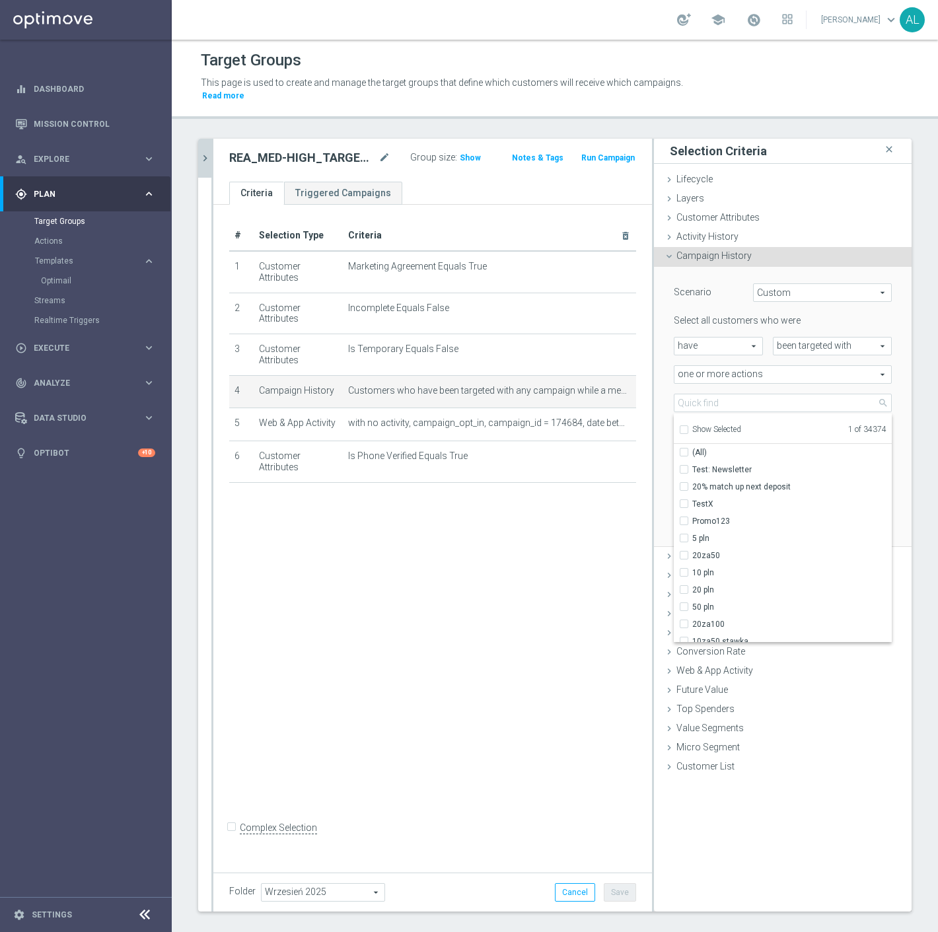
click at [707, 425] on span "Show Selected" at bounding box center [717, 429] width 49 height 9
click at [688, 428] on input "Show Selected" at bounding box center [683, 432] width 9 height 9
checkbox input "true"
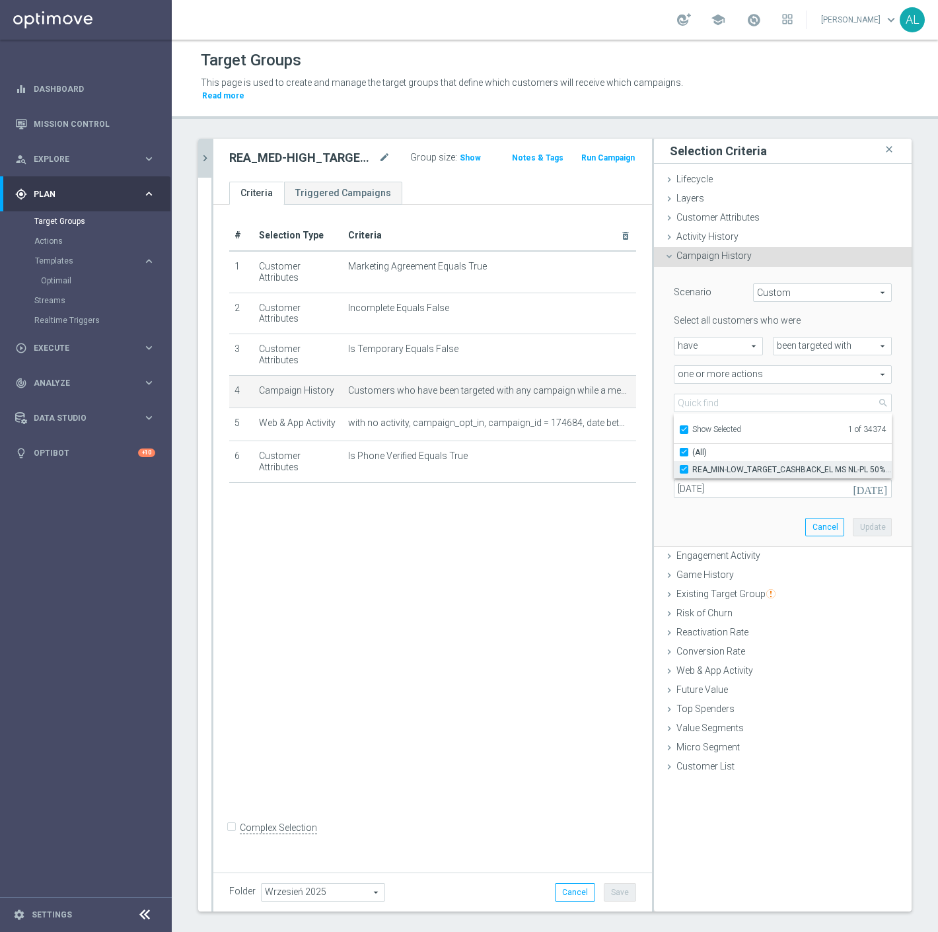
click at [712, 465] on span "REA_MIN-LOW_TARGET_CASHBACK_EL MS NL-PL 50% do 100 PLN_020925" at bounding box center [793, 470] width 200 height 11
click at [693, 465] on input "REA_MIN-LOW_TARGET_CASHBACK_EL MS NL-PL 50% do 100 PLN_020925" at bounding box center [688, 469] width 9 height 9
checkbox input "false"
type input "Select Action"
checkbox input "false"
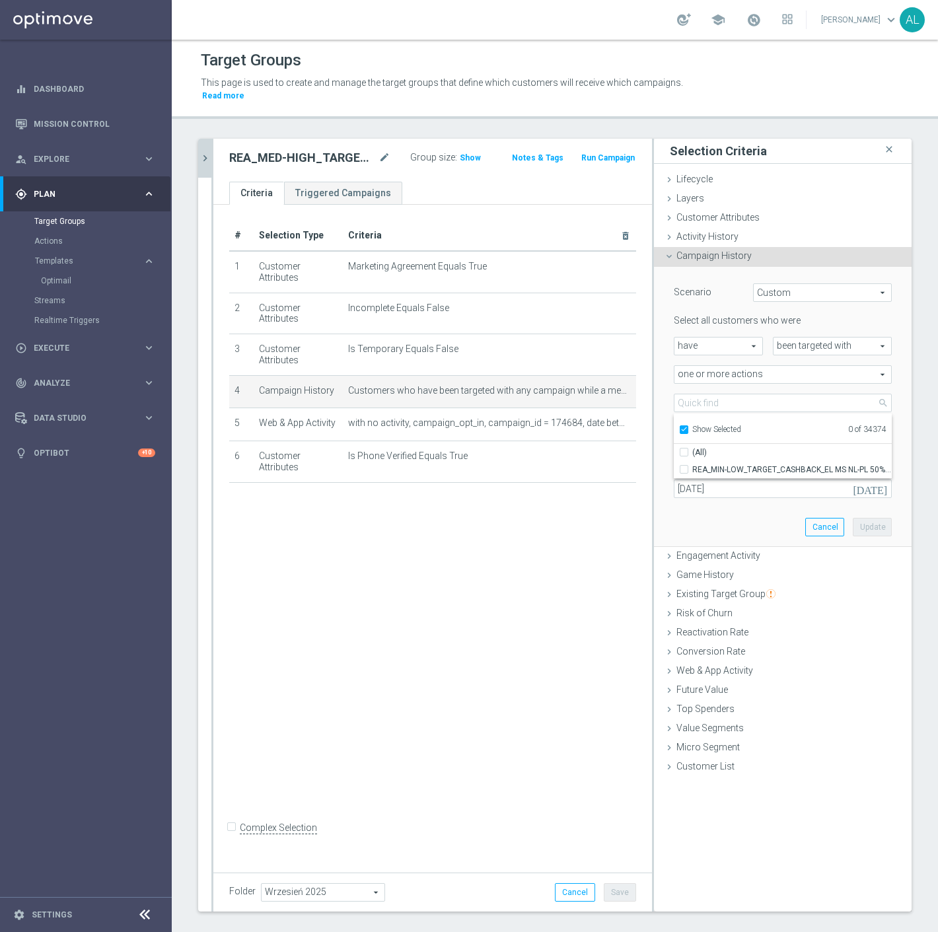
click at [693, 425] on span "Show Selected" at bounding box center [717, 429] width 49 height 9
click at [688, 428] on input "Show Selected" at bounding box center [683, 432] width 9 height 9
checkbox input "false"
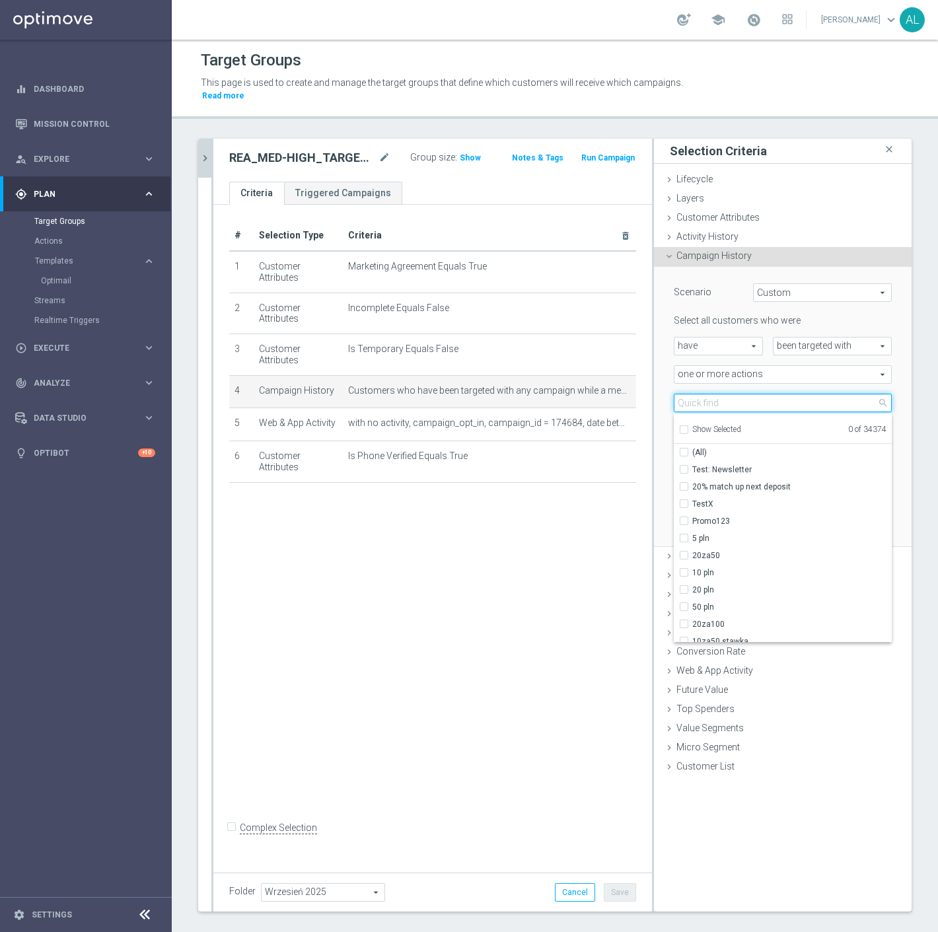
click at [707, 394] on input "search" at bounding box center [783, 403] width 218 height 19
paste input "REA_MED-HIGH_TARGET_CASHBACK_EL MS NL-PL 50% do 300 PLN_020925"
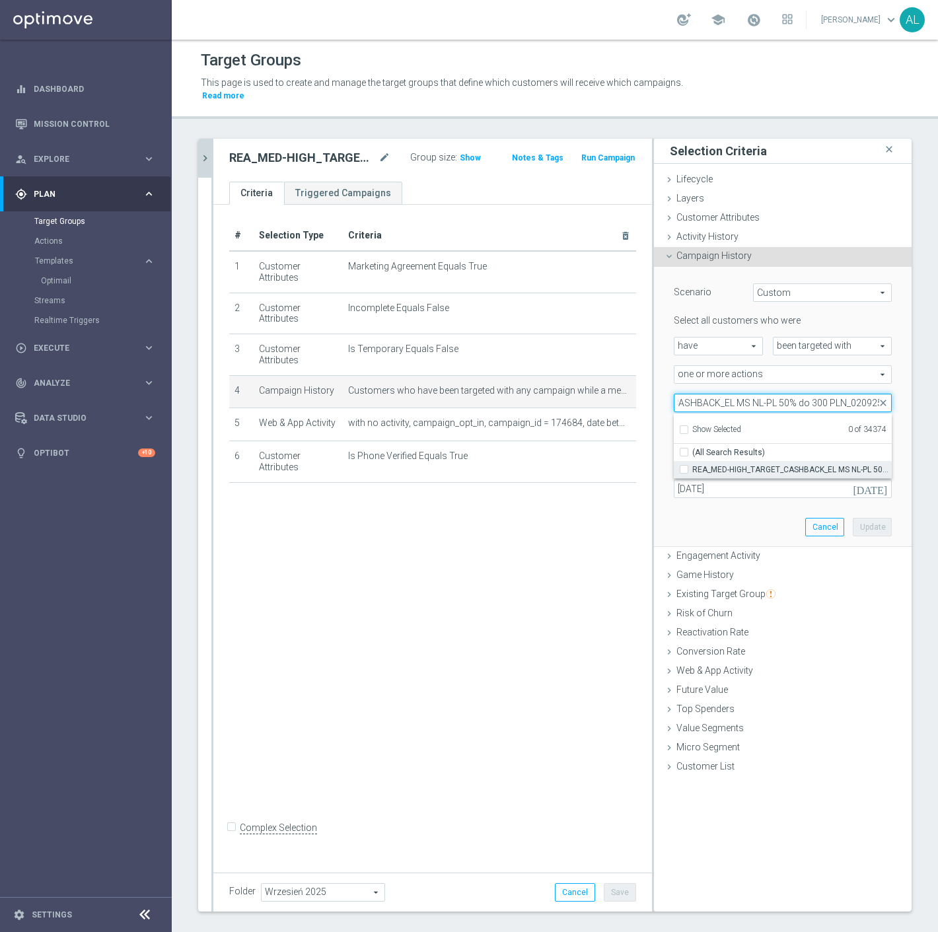
type input "REA_MED-HIGH_TARGET_CASHBACK_EL MS NL-PL 50% do 300 PLN_020925"
click at [732, 465] on span "REA_MED-HIGH_TARGET_CASHBACK_EL MS NL-PL 50% do 300 PLN_020925" at bounding box center [793, 470] width 200 height 11
click at [693, 465] on input "REA_MED-HIGH_TARGET_CASHBACK_EL MS NL-PL 50% do 300 PLN_020925" at bounding box center [688, 469] width 9 height 9
checkbox input "true"
type input "REA_MED-HIGH_TARGET_CASHBACK_EL MS NL-PL 50% do 300 PLN_020925"
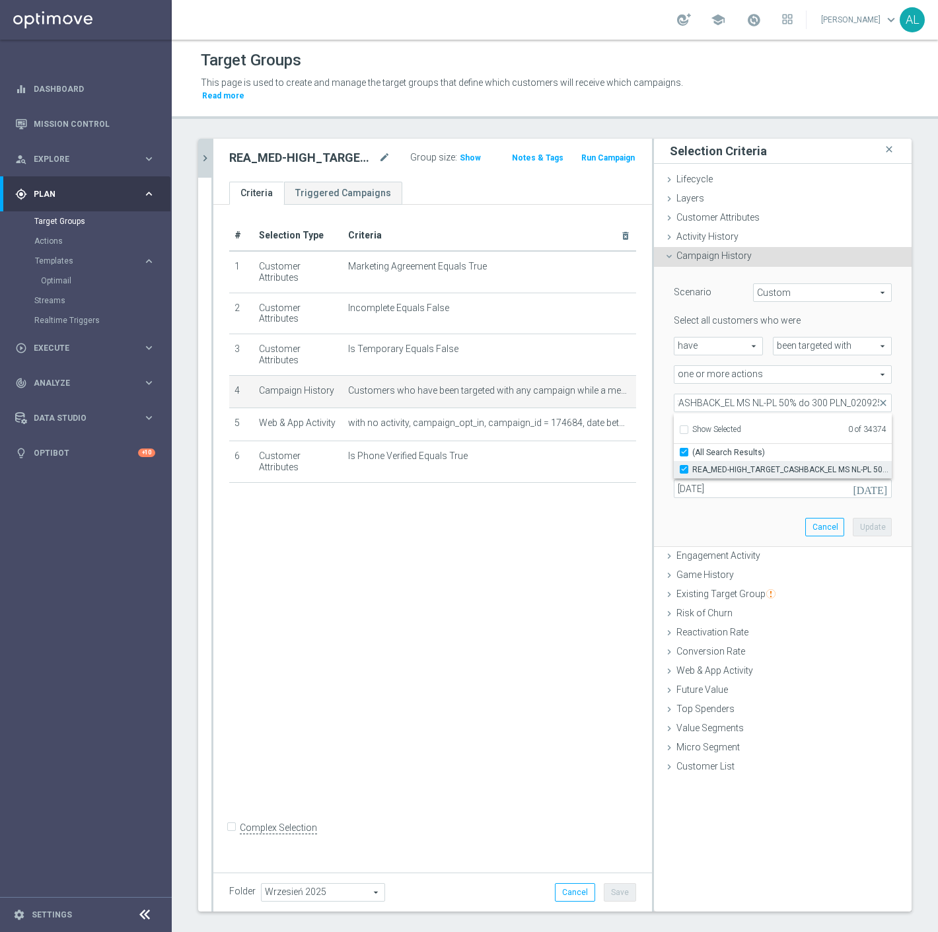
checkbox input "true"
click at [732, 493] on div "Scenario Custom Custom arrow_drop_down search Select all customers who were hav…" at bounding box center [783, 407] width 238 height 280
click at [874, 518] on button "Update" at bounding box center [872, 527] width 39 height 19
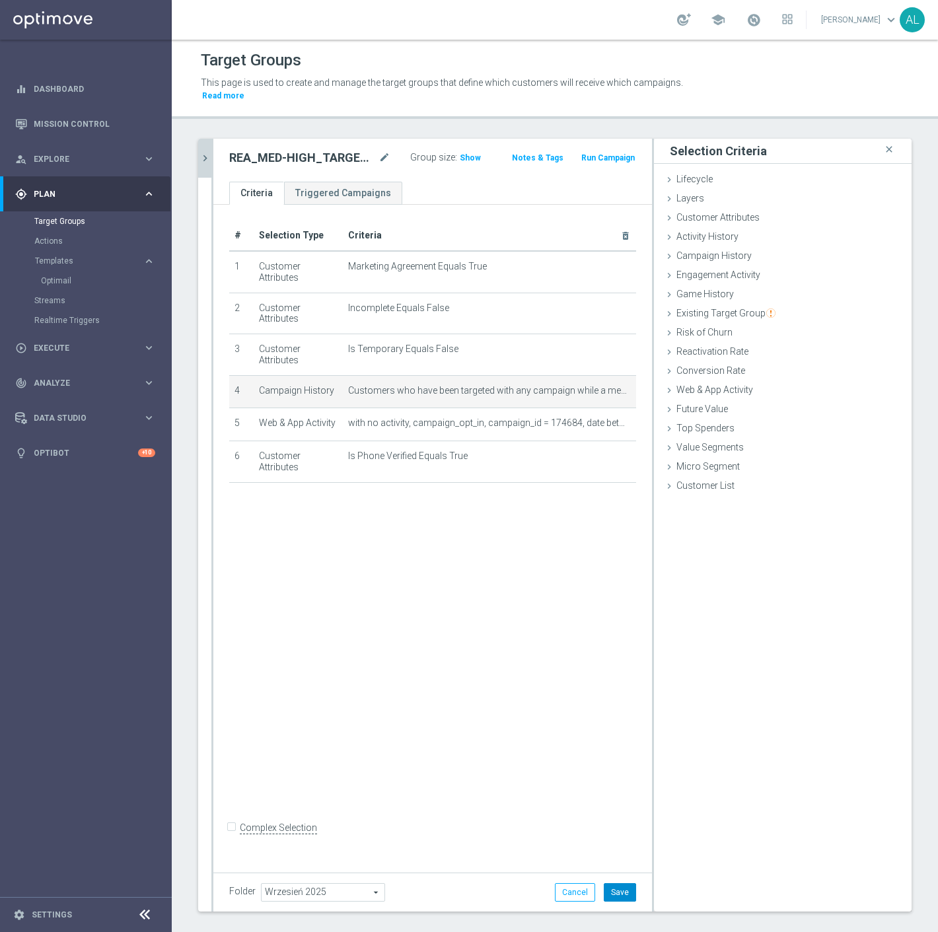
click at [612, 884] on button "Save" at bounding box center [620, 893] width 32 height 19
click at [204, 152] on icon "chevron_right" at bounding box center [205, 158] width 13 height 13
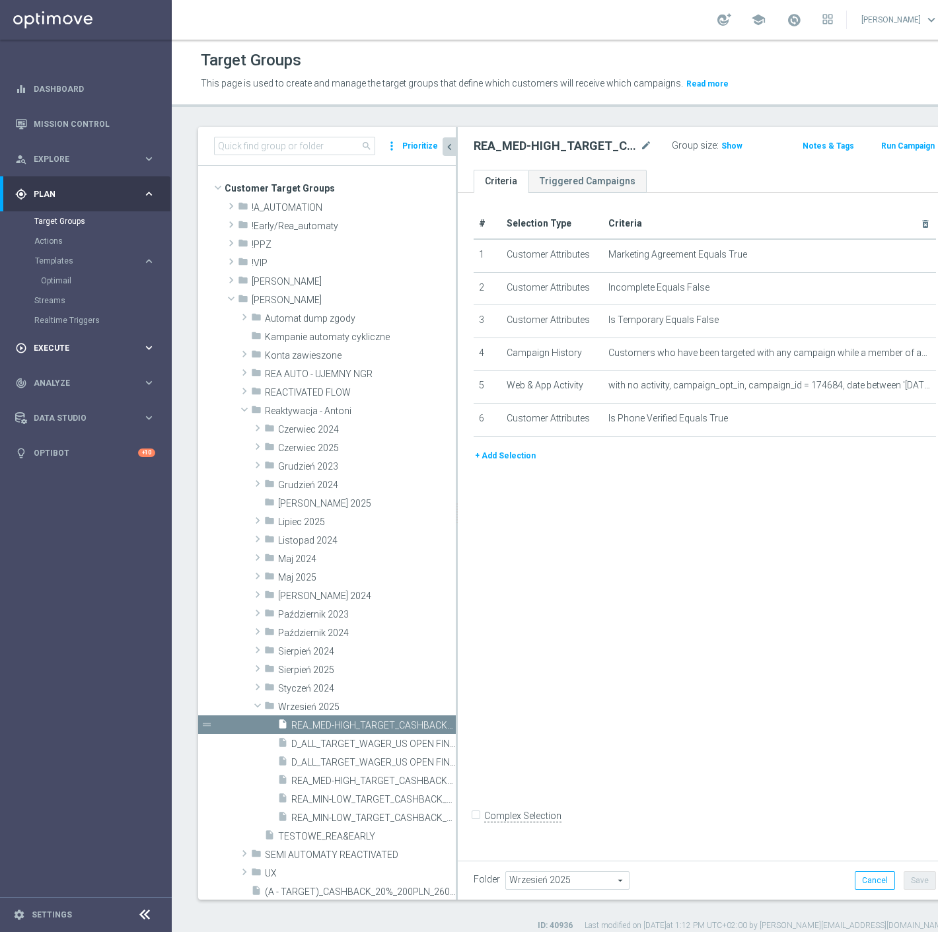
click at [116, 344] on span "Execute" at bounding box center [88, 348] width 109 height 8
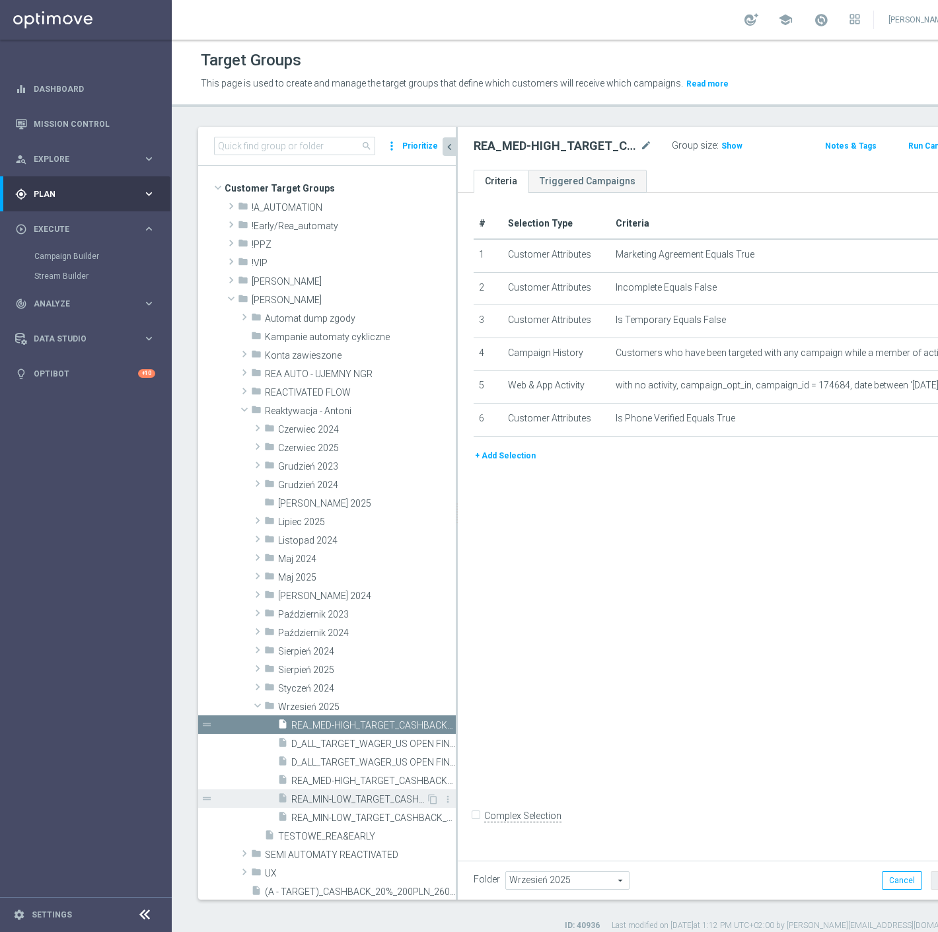
click at [377, 802] on span "REA_MIN-LOW_TARGET_CASHBACK_EL MS NL-PL 50% do 100 PLN sms_020925" at bounding box center [358, 799] width 135 height 11
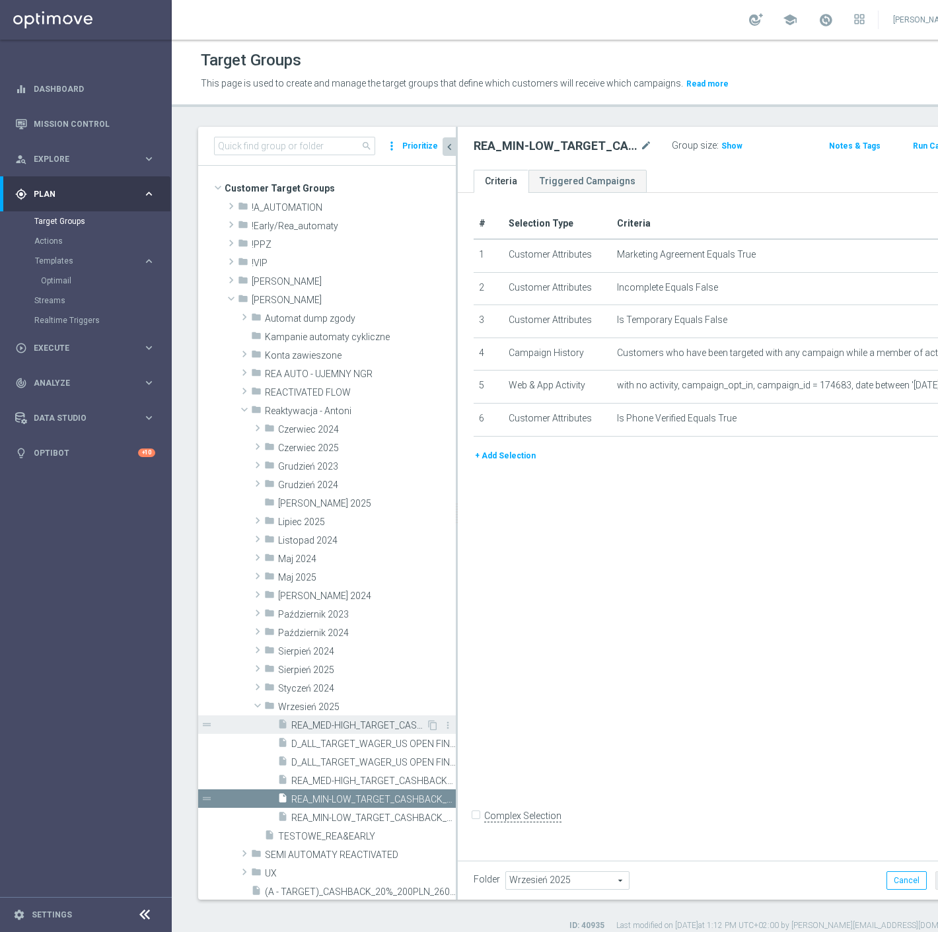
click at [335, 729] on span "REA_MED-HIGH_TARGET_CASHBACK_EL MS NL-PL 50% do 300 PLN sms_020925" at bounding box center [358, 725] width 135 height 11
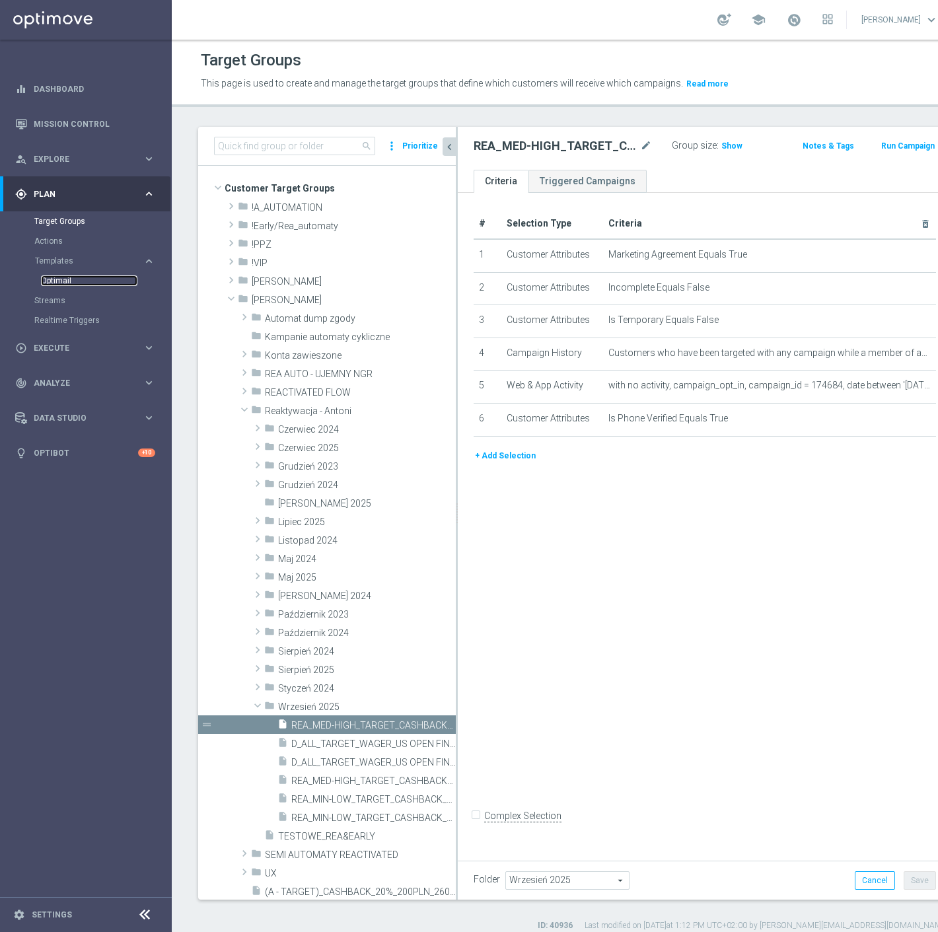
click at [68, 278] on link "Optimail" at bounding box center [89, 281] width 96 height 11
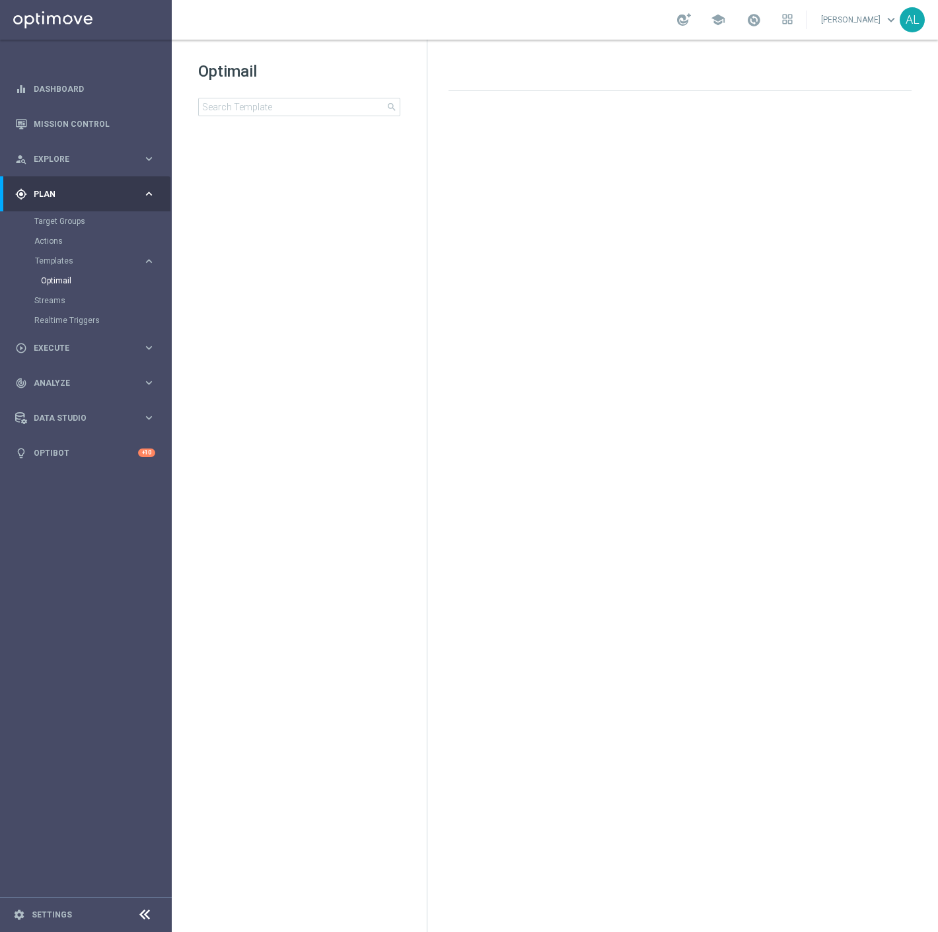
click at [298, 117] on div "Optimail search folder 1 Folder create_new_folder New Folder mode_edit Rename f…" at bounding box center [299, 122] width 255 height 164
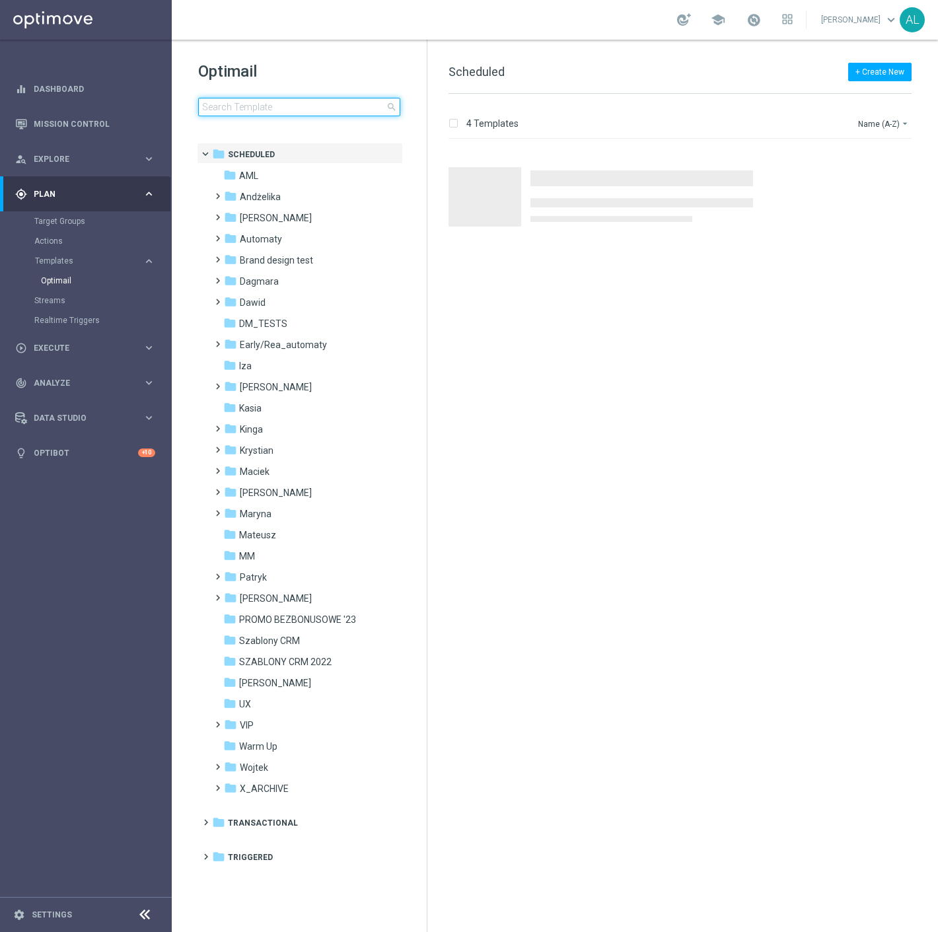
click at [299, 108] on input at bounding box center [299, 107] width 202 height 19
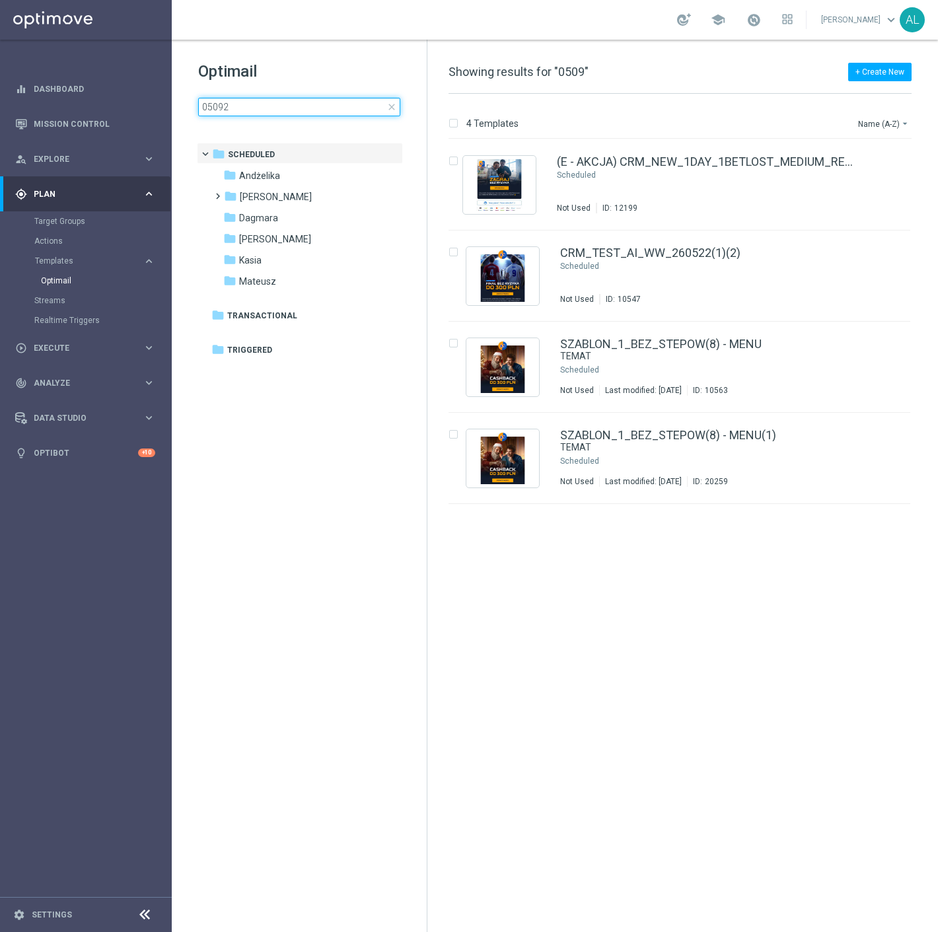
type input "050925"
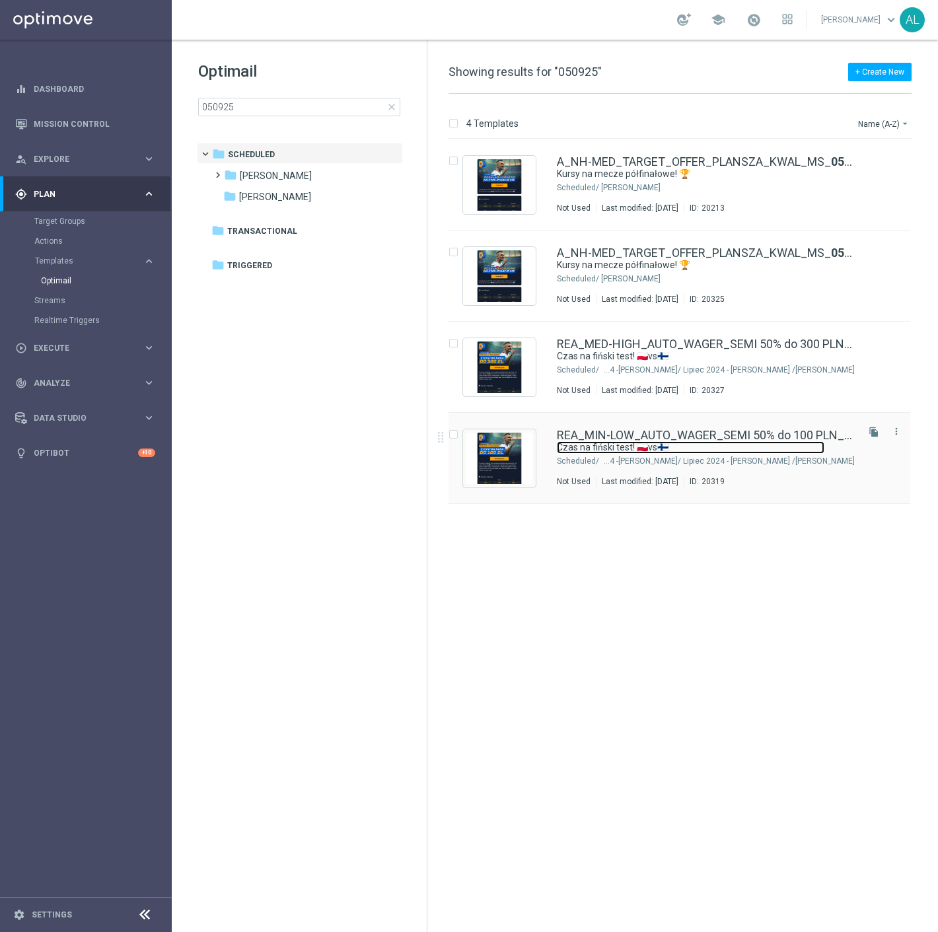
click at [656, 443] on link "Czas na fiński test! 🇵🇱vs🇫🇮" at bounding box center [691, 447] width 268 height 13
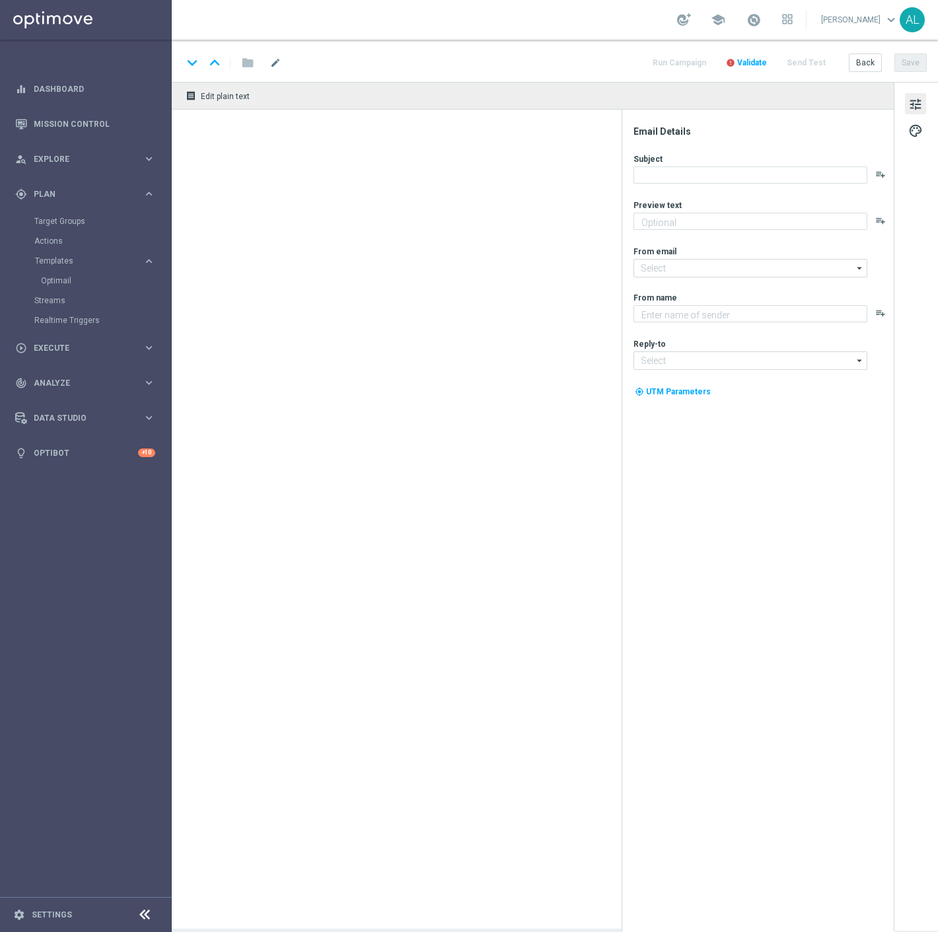
type textarea "Typuj i odbierz pewną kasę do 100 zł 💸"
type input "oferta@sts.pl"
type textarea "STS"
type input "kontakt@sts.pl"
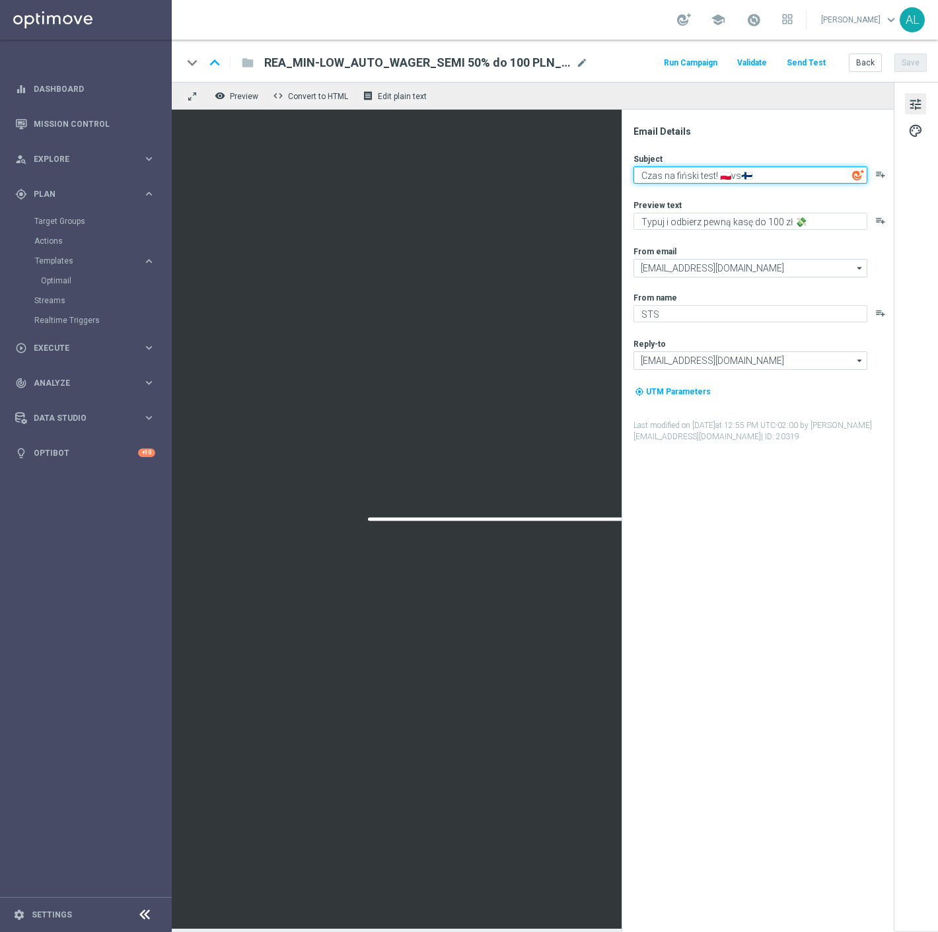
click at [716, 182] on textarea "Czas na fiński test! 🇵🇱vs🇫🇮" at bounding box center [751, 175] width 234 height 17
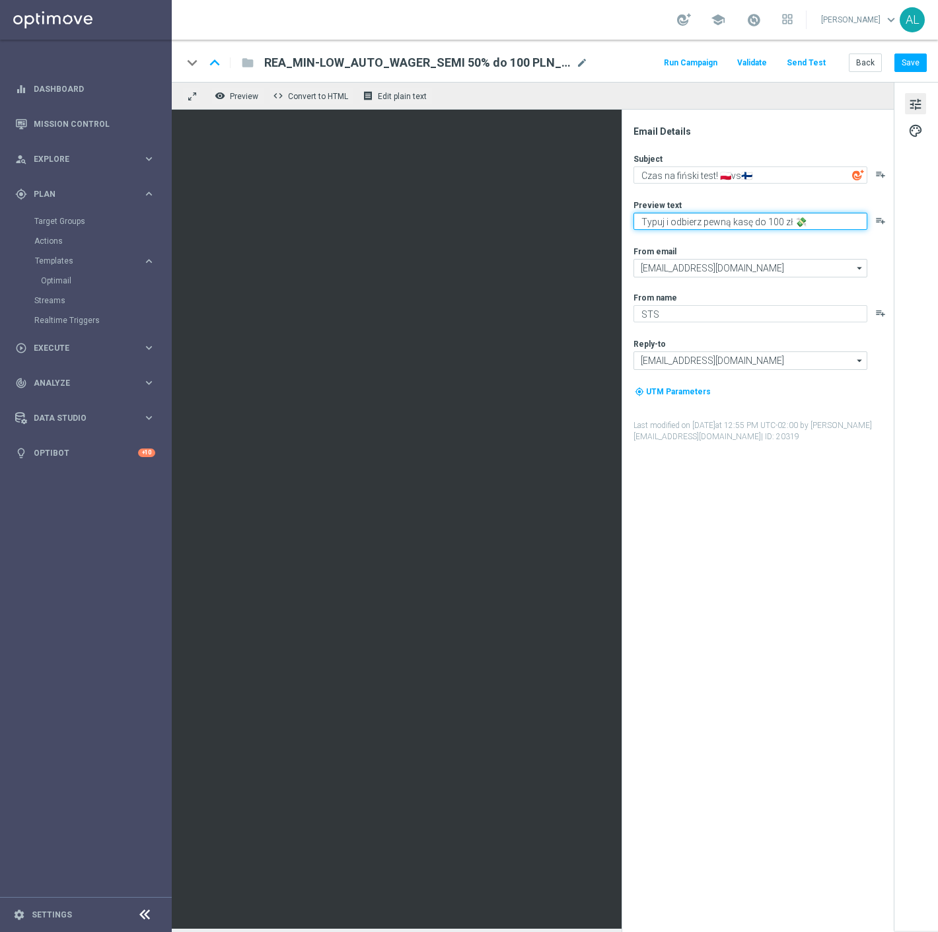
click at [702, 221] on textarea "Typuj i odbierz pewną kasę do 100 zł 💸" at bounding box center [751, 221] width 234 height 17
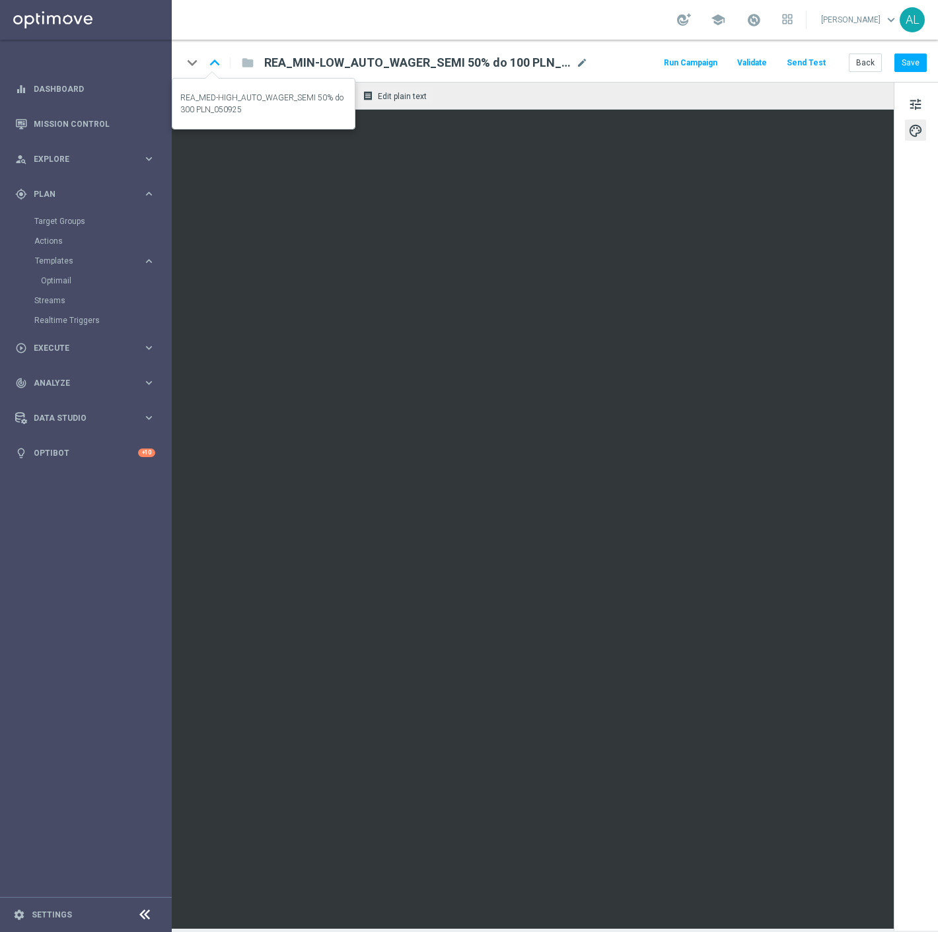
click at [215, 60] on icon "keyboard_arrow_up" at bounding box center [215, 63] width 20 height 20
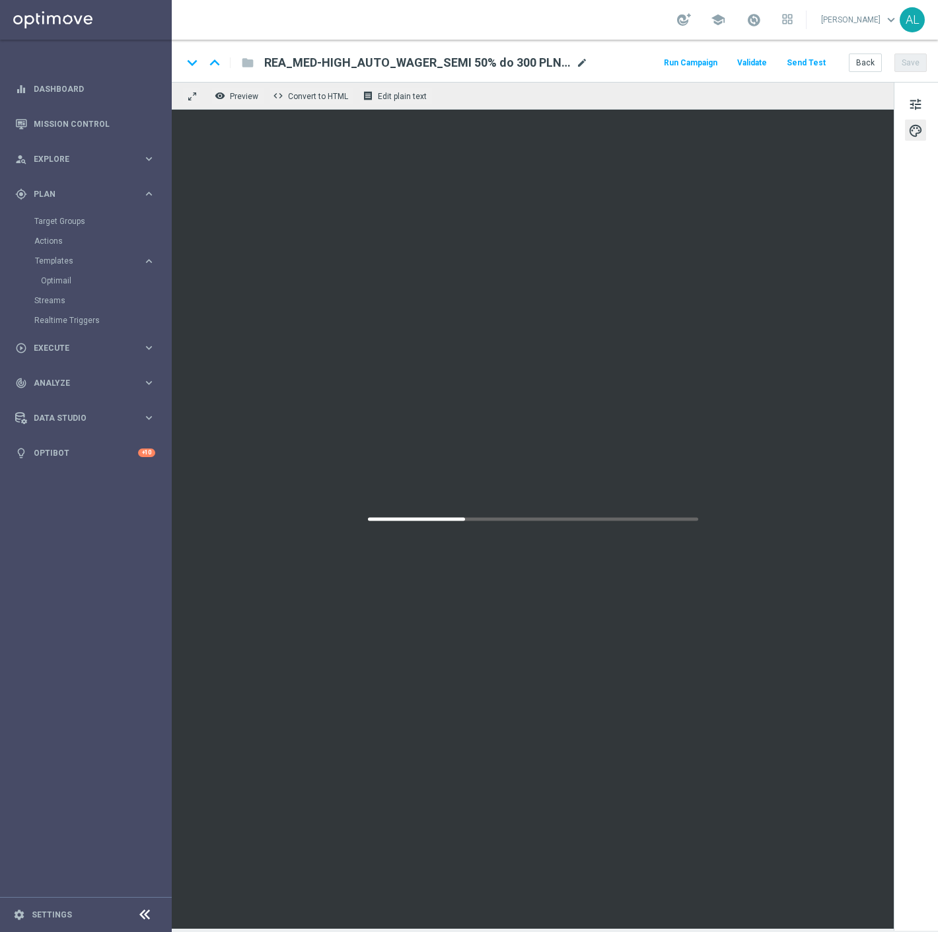
click at [584, 62] on span "mode_edit" at bounding box center [582, 63] width 12 height 12
click at [907, 110] on button "tune" at bounding box center [915, 103] width 21 height 21
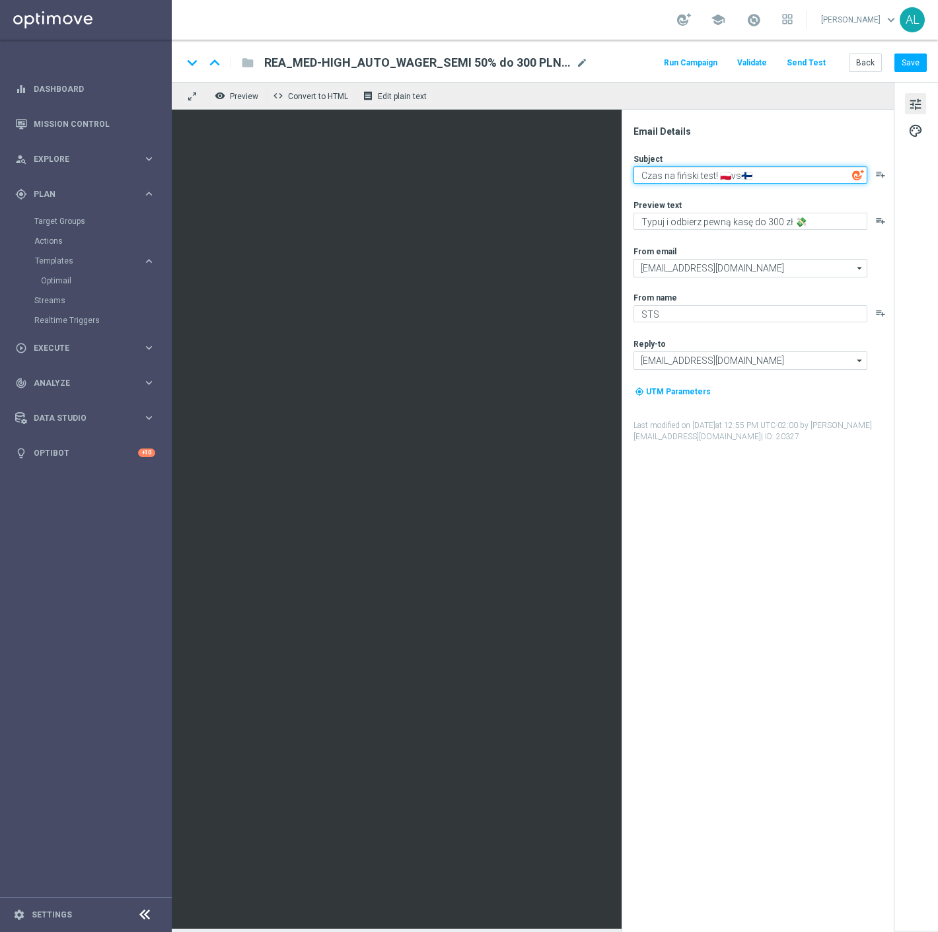
click at [783, 177] on textarea "Czas na fiński test! 🇵🇱vs🇫🇮" at bounding box center [751, 175] width 234 height 17
click at [770, 233] on div "Subject Czas na fiński test! 🇵🇱vs🇫🇮 playlist_add Preview text Typuj i odbierz p…" at bounding box center [763, 297] width 259 height 289
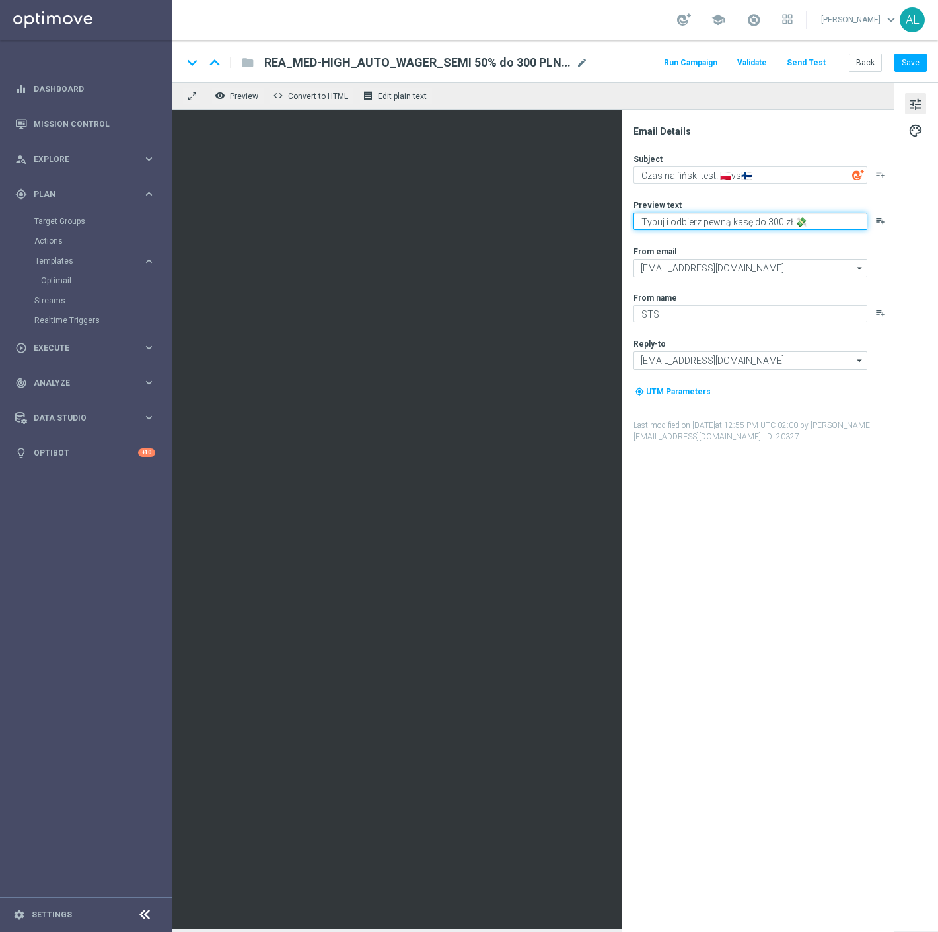
click at [773, 223] on textarea "Typuj i odbierz pewną kasę do 300 zł 💸" at bounding box center [751, 221] width 234 height 17
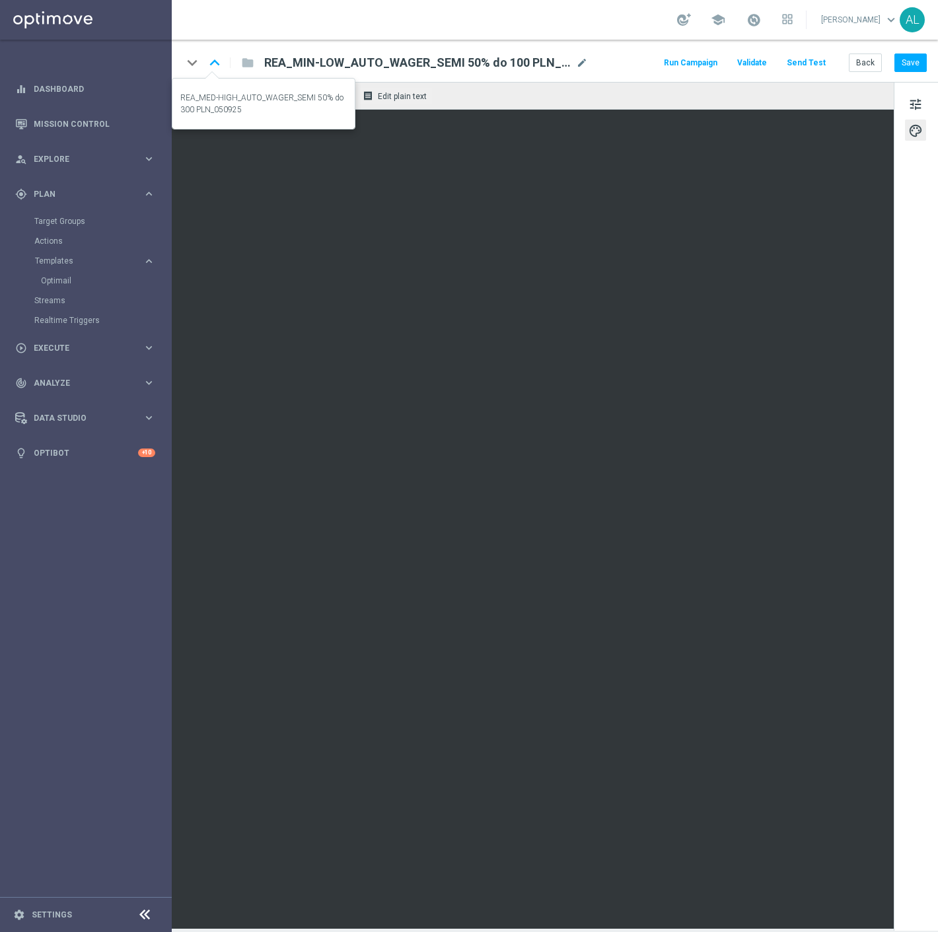
click at [213, 67] on icon "keyboard_arrow_up" at bounding box center [215, 63] width 20 height 20
click at [924, 96] on button "tune" at bounding box center [915, 103] width 21 height 21
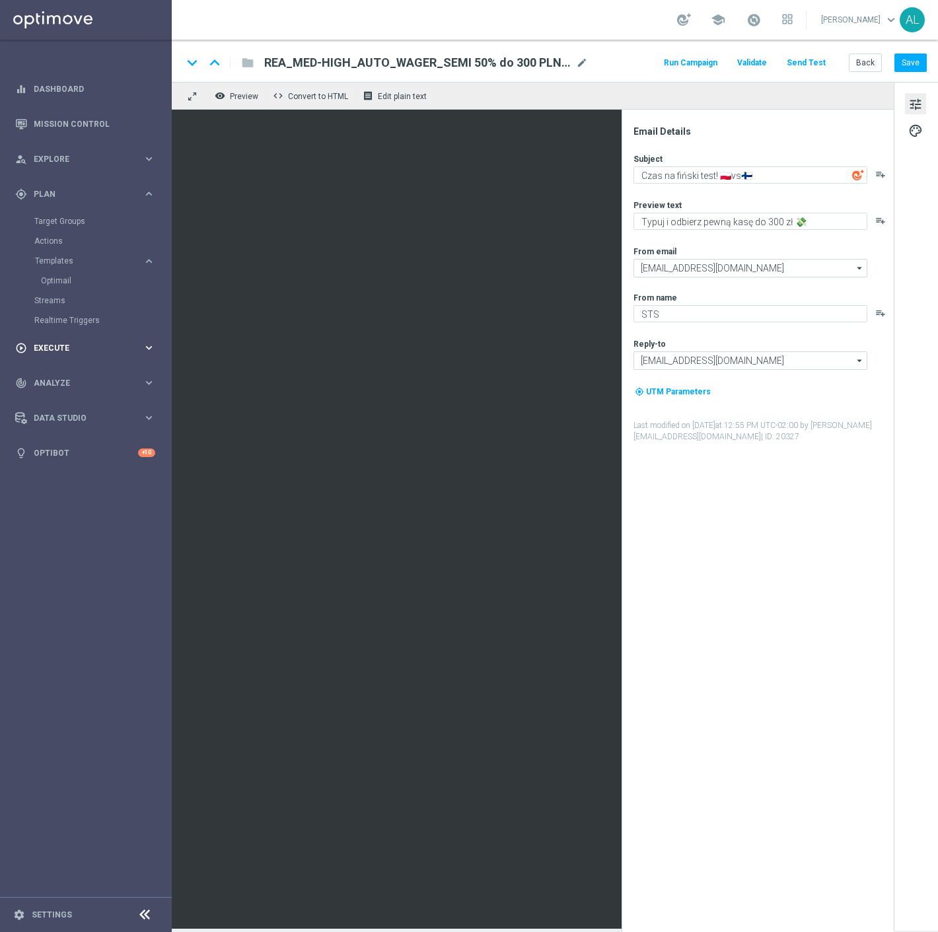
click at [73, 352] on div "play_circle_outline Execute" at bounding box center [79, 348] width 128 height 12
click at [60, 201] on div "gps_fixed Plan keyboard_arrow_right" at bounding box center [85, 193] width 171 height 35
click at [57, 283] on link "Optimail" at bounding box center [89, 281] width 96 height 11
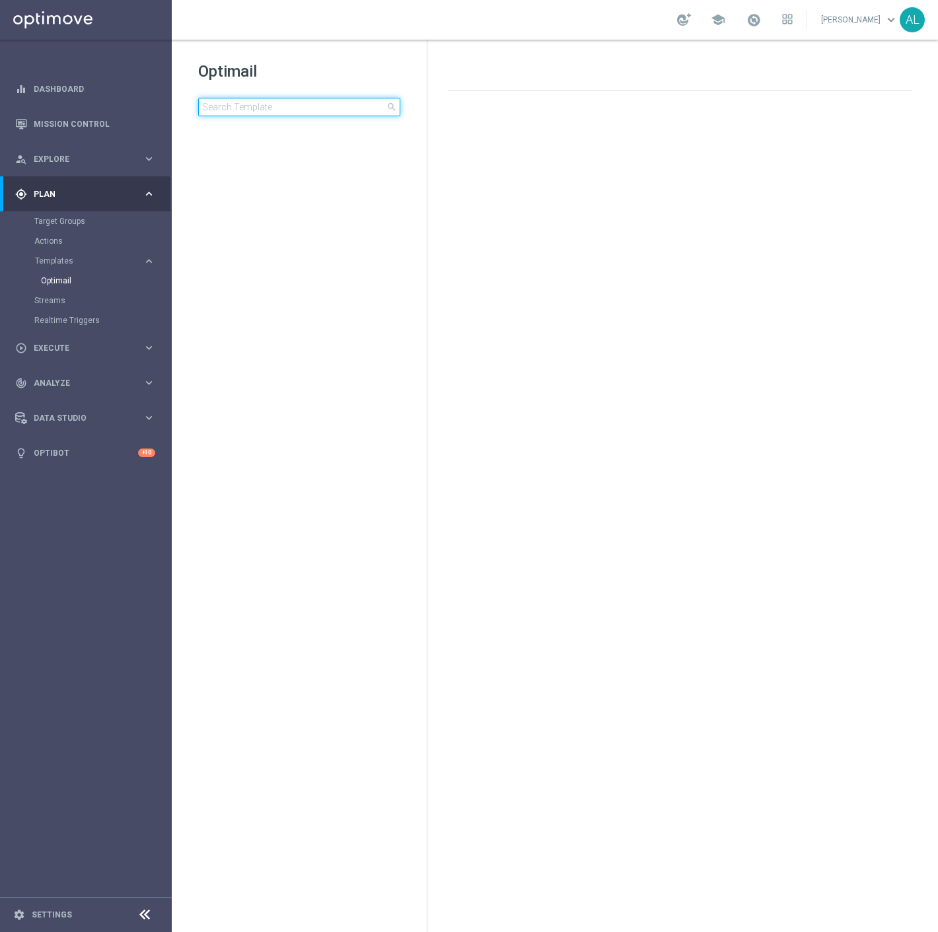
click at [223, 111] on input at bounding box center [299, 107] width 202 height 19
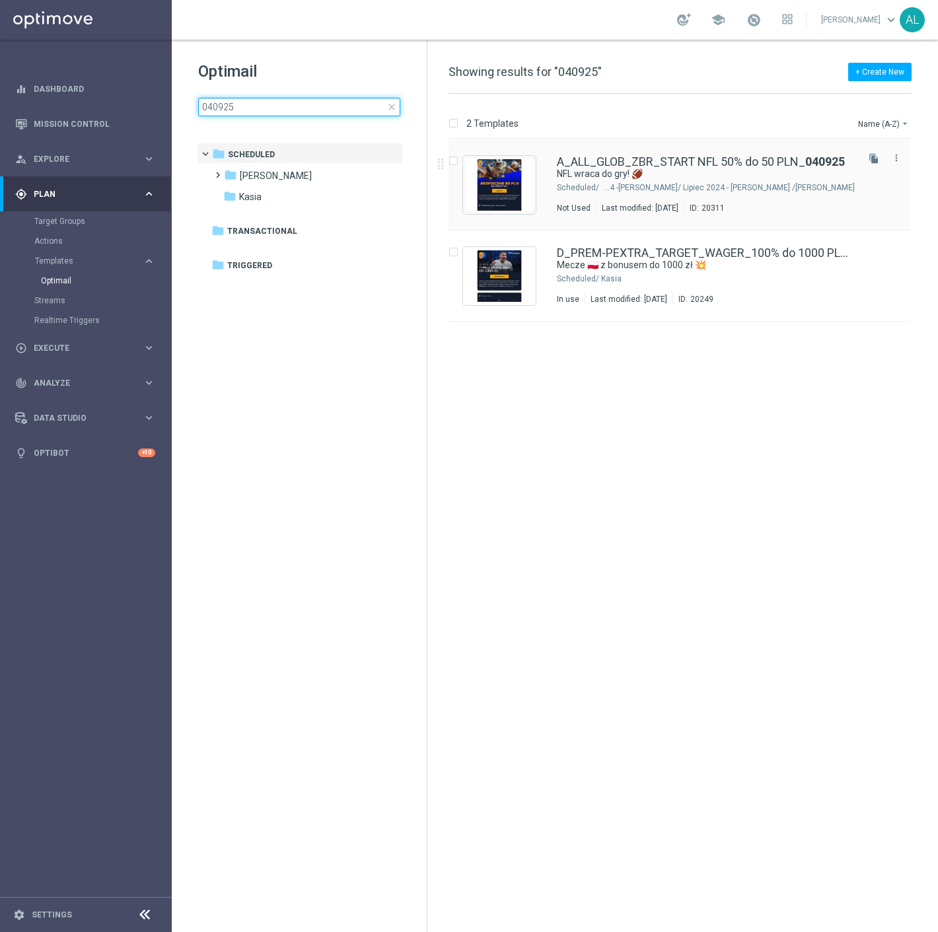
type input "040925"
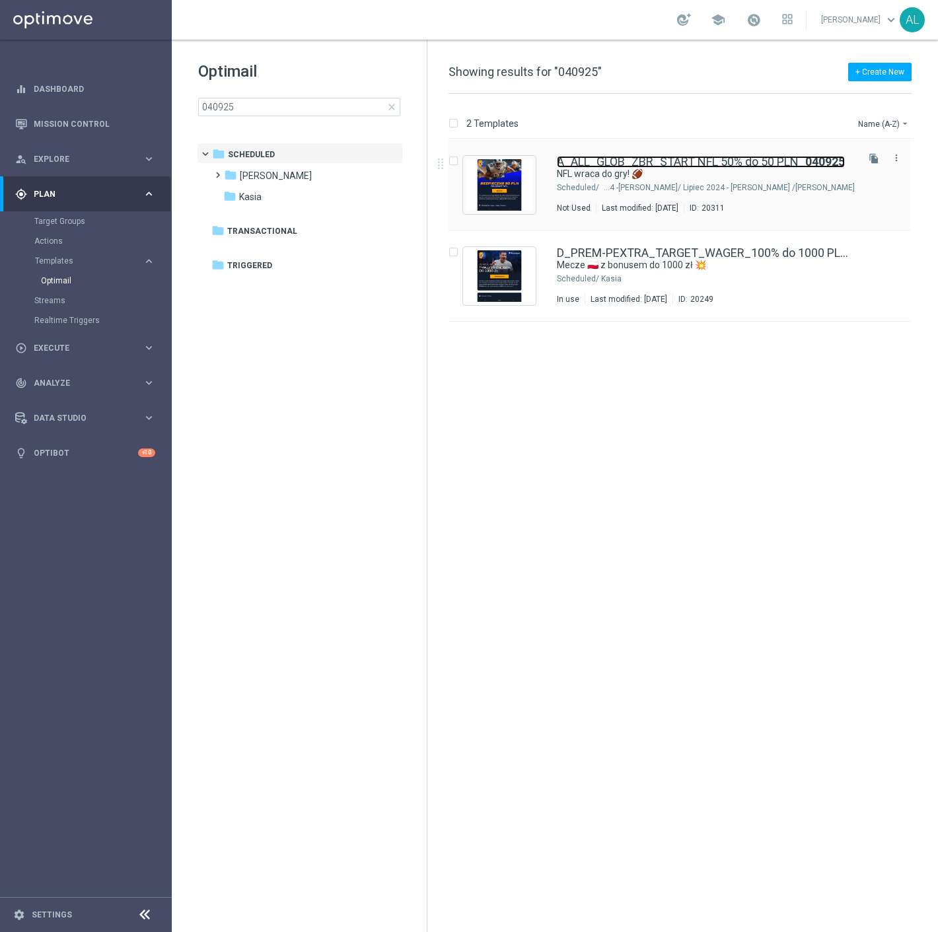
click at [642, 163] on link "A_ALL_GLOB_ZBR_START NFL 50% do 50 PLN_ 040925" at bounding box center [701, 162] width 288 height 12
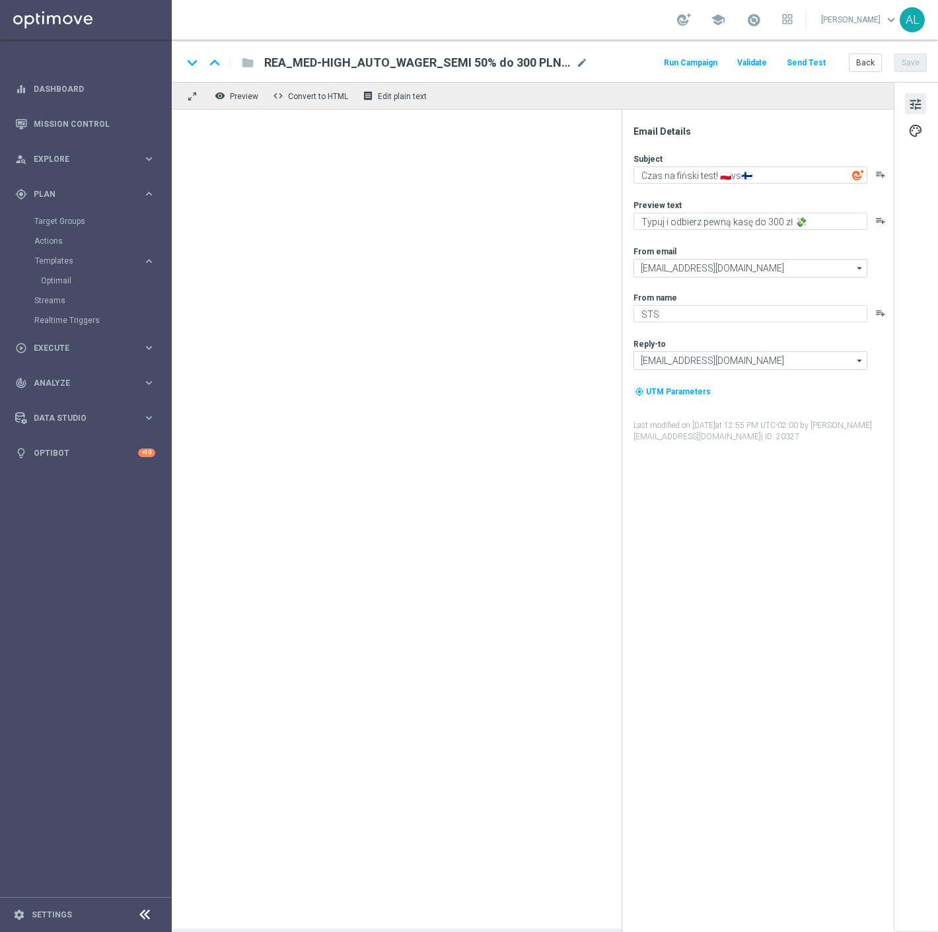
type textarea "NFL wraca do gry! 🏈"
type textarea "Typuj bezpiecznie do 50 zł 🛡️"
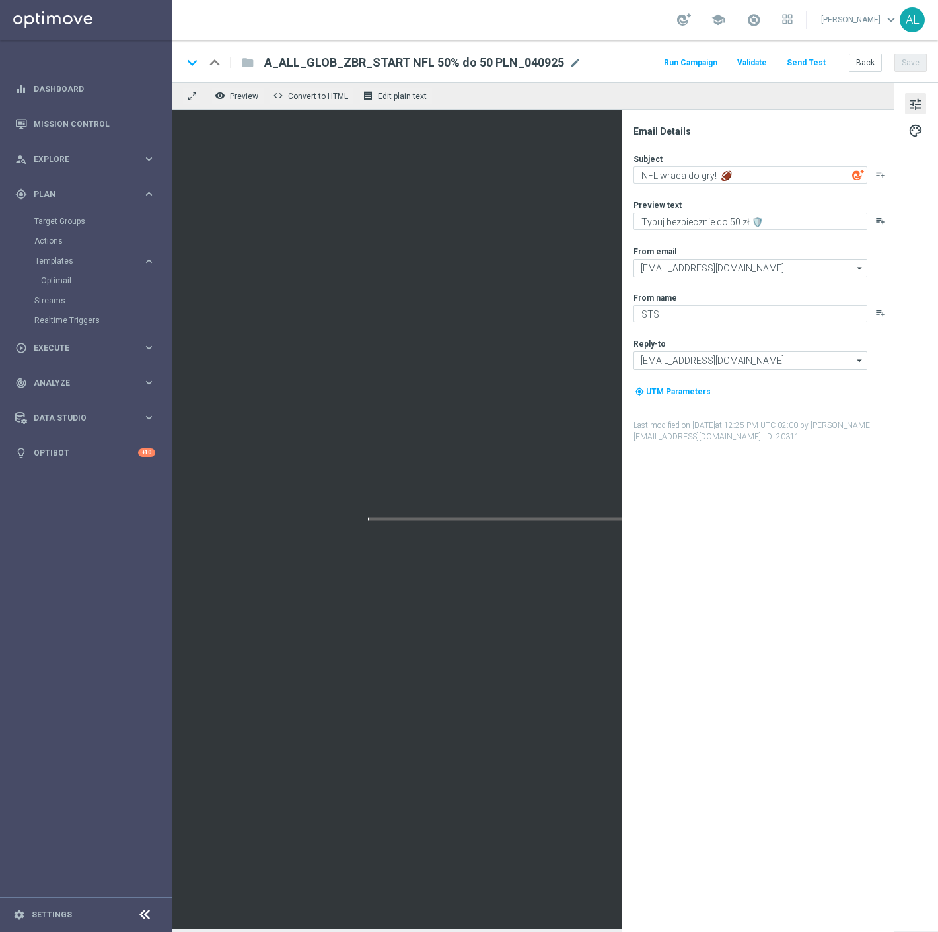
click at [410, 60] on span "A_ALL_GLOB_ZBR_START NFL 50% do 50 PLN_040925" at bounding box center [414, 63] width 300 height 16
click at [410, 60] on input "A_ALL_GLOB_ZBR_START NFL 50% do 50 PLN_040925" at bounding box center [428, 62] width 328 height 17
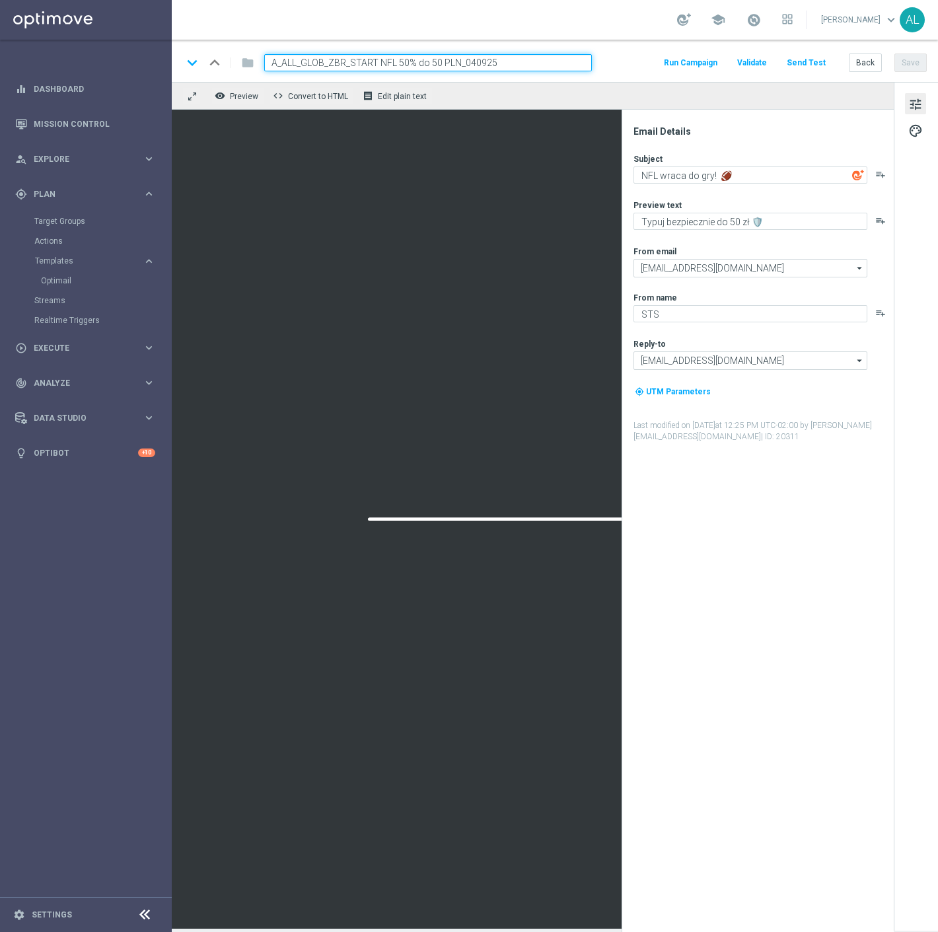
click at [410, 60] on input "A_ALL_GLOB_ZBR_START NFL 50% do 50 PLN_040925" at bounding box center [428, 62] width 328 height 17
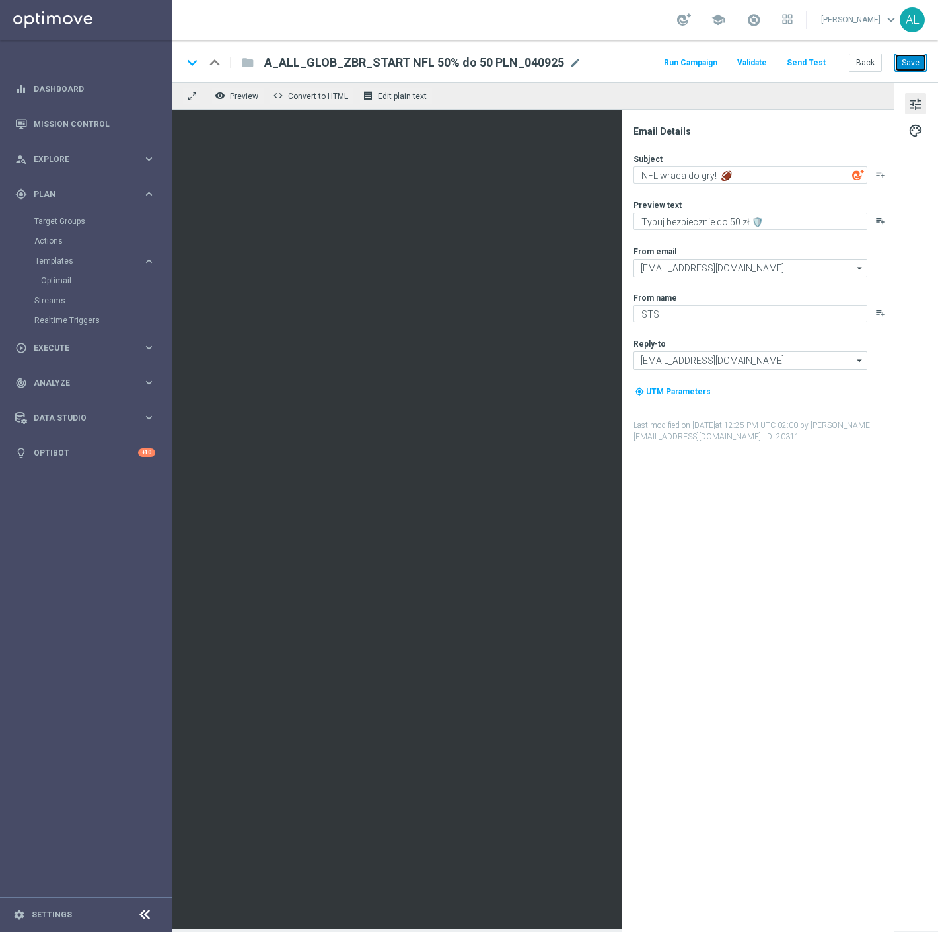
click at [923, 62] on button "Save" at bounding box center [911, 63] width 32 height 19
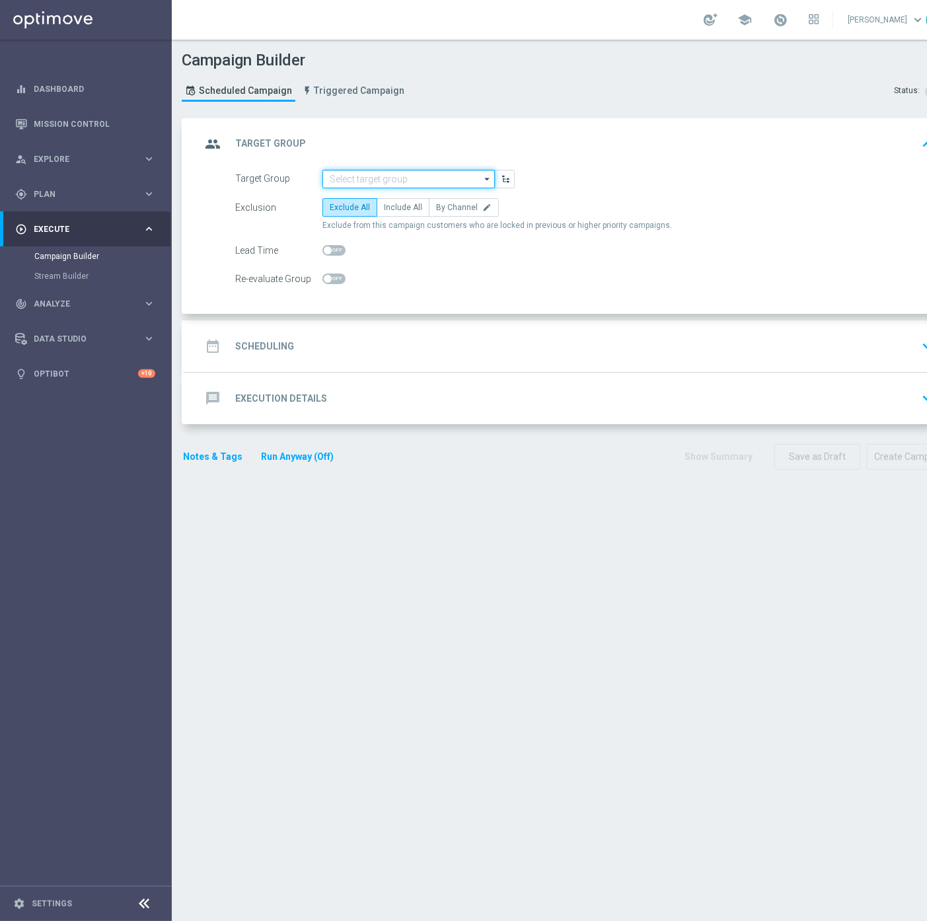
click at [393, 172] on input at bounding box center [409, 179] width 172 height 19
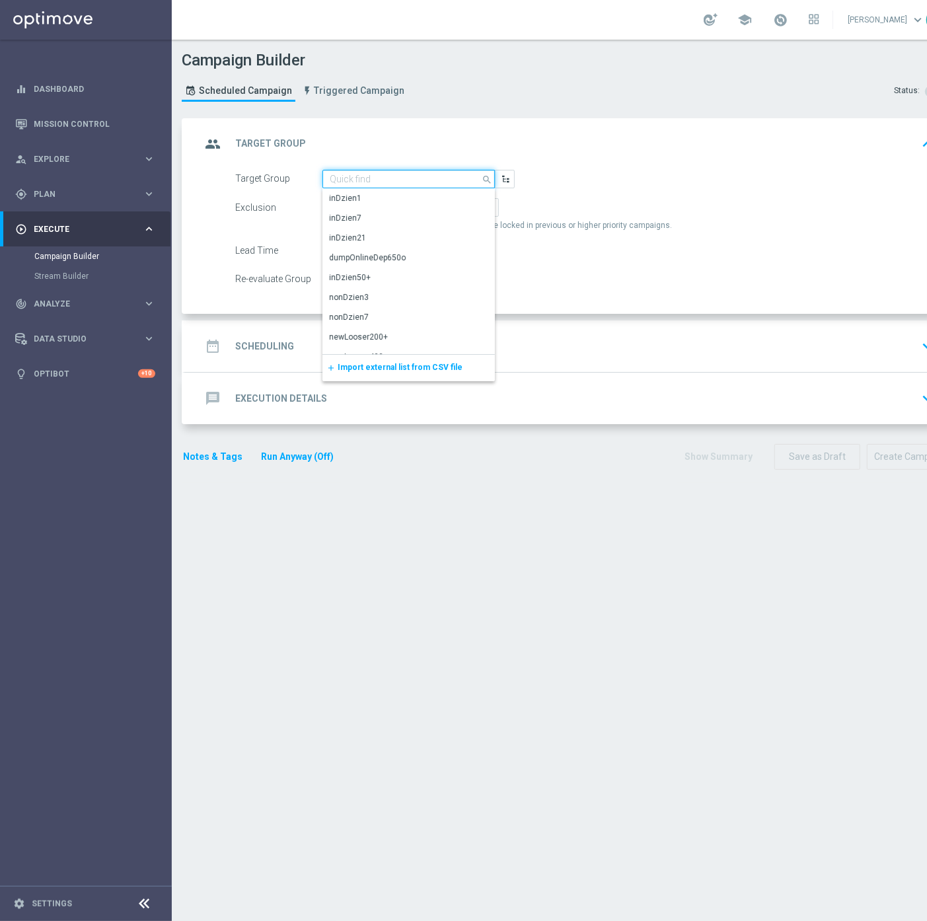
paste input "REA_MIN-LOW_TARGET_CASHBACK_EL MS NL-PL 50% do 100 PLN_020925"
click at [399, 205] on div "REA_MIN-LOW_TARGET_CASHBACK_EL MS NL-PL 50% do 100 PLN_020925" at bounding box center [409, 204] width 160 height 24
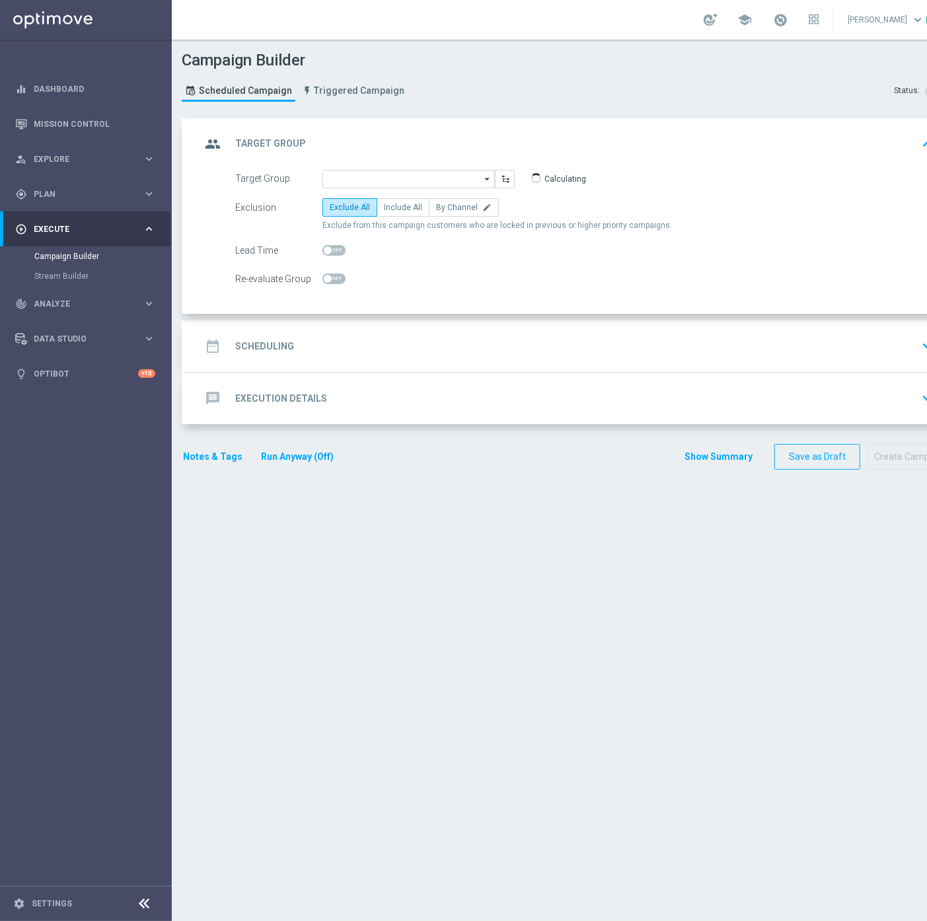
type input "REA_MIN-LOW_TARGET_CASHBACK_EL MS NL-PL 50% do 100 PLN_020925"
click at [450, 181] on input "REA_MIN-LOW_TARGET_CASHBACK_EL MS NL-PL 50% do 100 PLN_020925" at bounding box center [409, 179] width 172 height 19
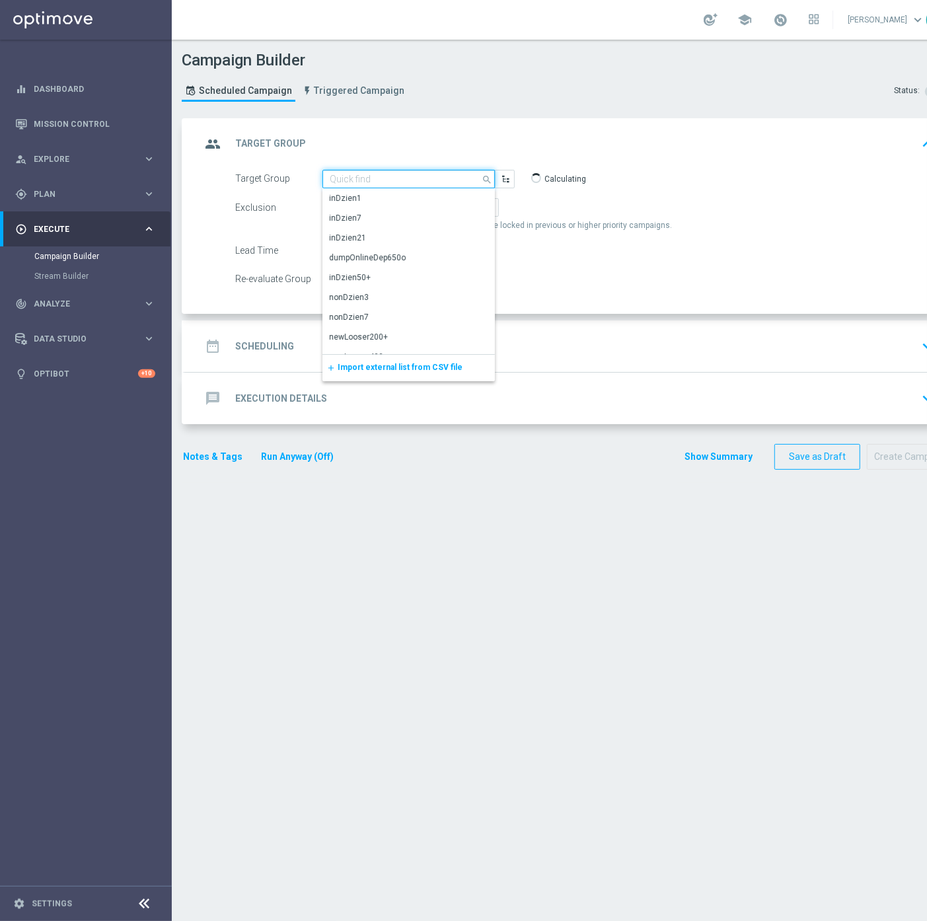
paste input "REA_MIN-LOW_TARGET_CASHBACK_EL MS NL-PL 50% do 100 PLN_020925"
click at [447, 181] on input "REA_MIN-LOW_TARGET_CASHBACK_EL MS NL-PL 50% do 100 PLN_020925" at bounding box center [409, 179] width 172 height 19
click at [426, 212] on div "REA_MIN-LOW_TARGET_CASHBACK_EL MS NL-PL 50% do 100 PLN sms_020925" at bounding box center [409, 205] width 159 height 24
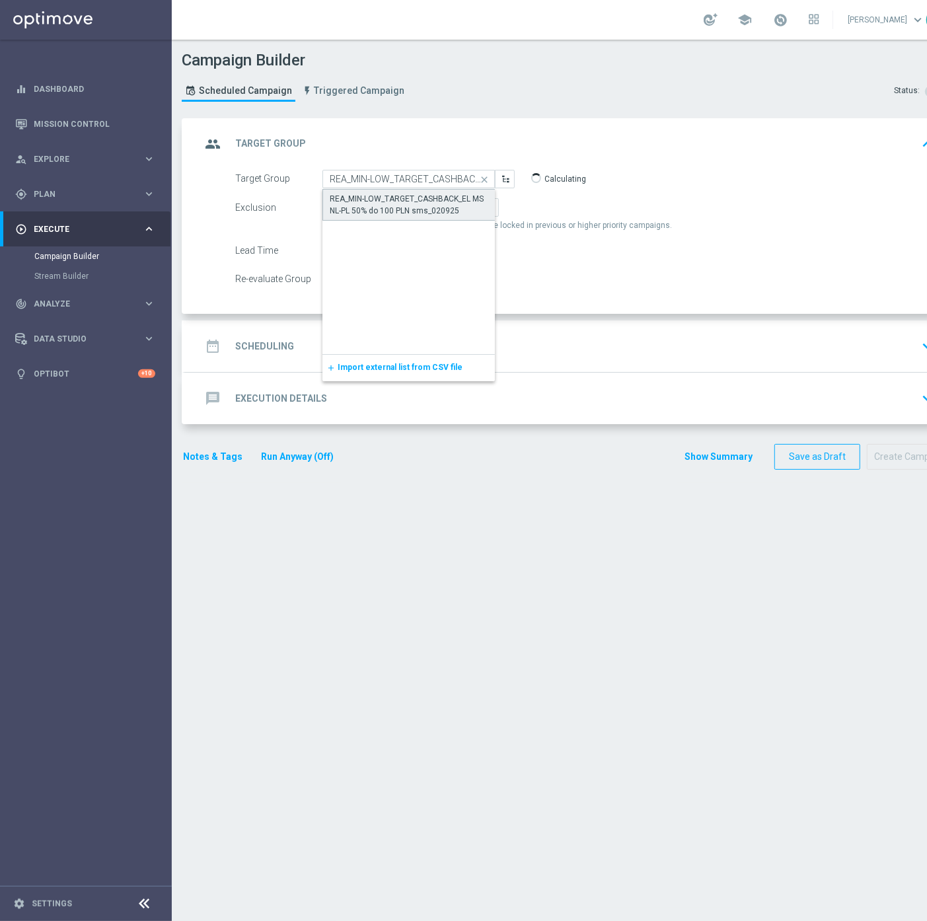
type input "REA_MIN-LOW_TARGET_CASHBACK_EL MS NL-PL 50% do 100 PLN sms_020925"
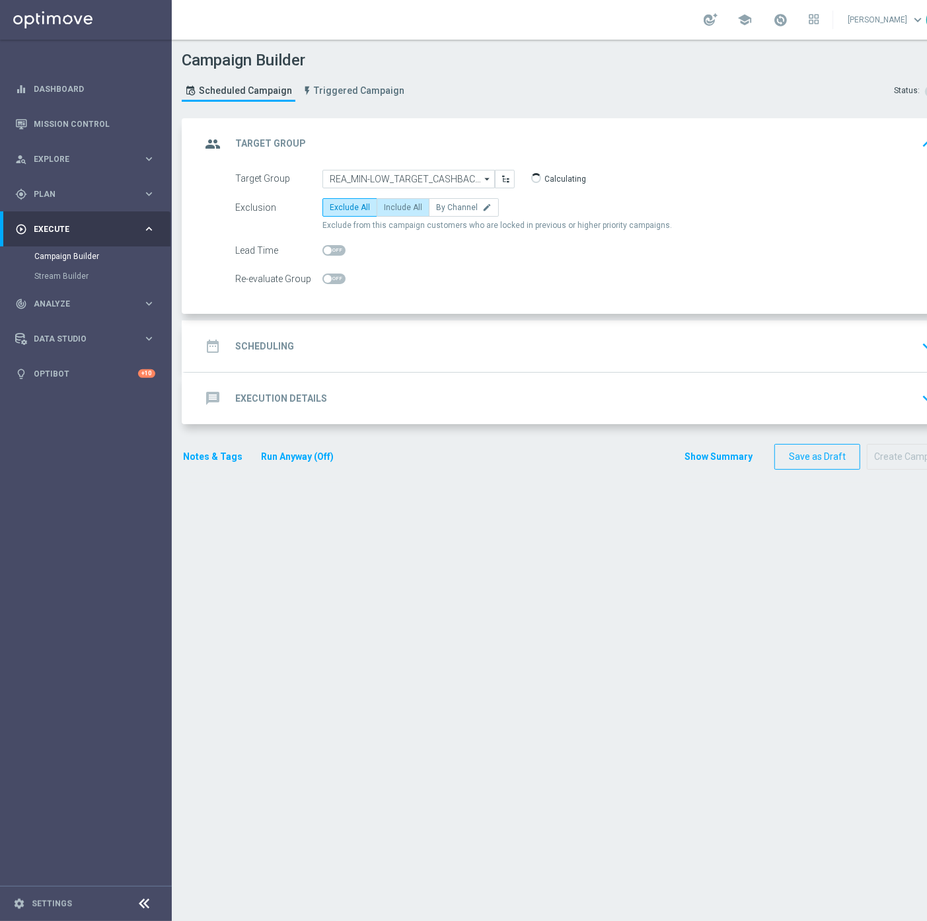
click at [414, 204] on span "Include All" at bounding box center [403, 207] width 38 height 9
click at [393, 206] on input "Include All" at bounding box center [388, 210] width 9 height 9
radio input "true"
click at [334, 288] on div "Target Group REA_MIN-LOW_TARGET_CASHBACK_EL MS NL-PL 50% do 100 PLN sms_020925 …" at bounding box center [570, 242] width 770 height 145
click at [338, 279] on span at bounding box center [334, 279] width 23 height 11
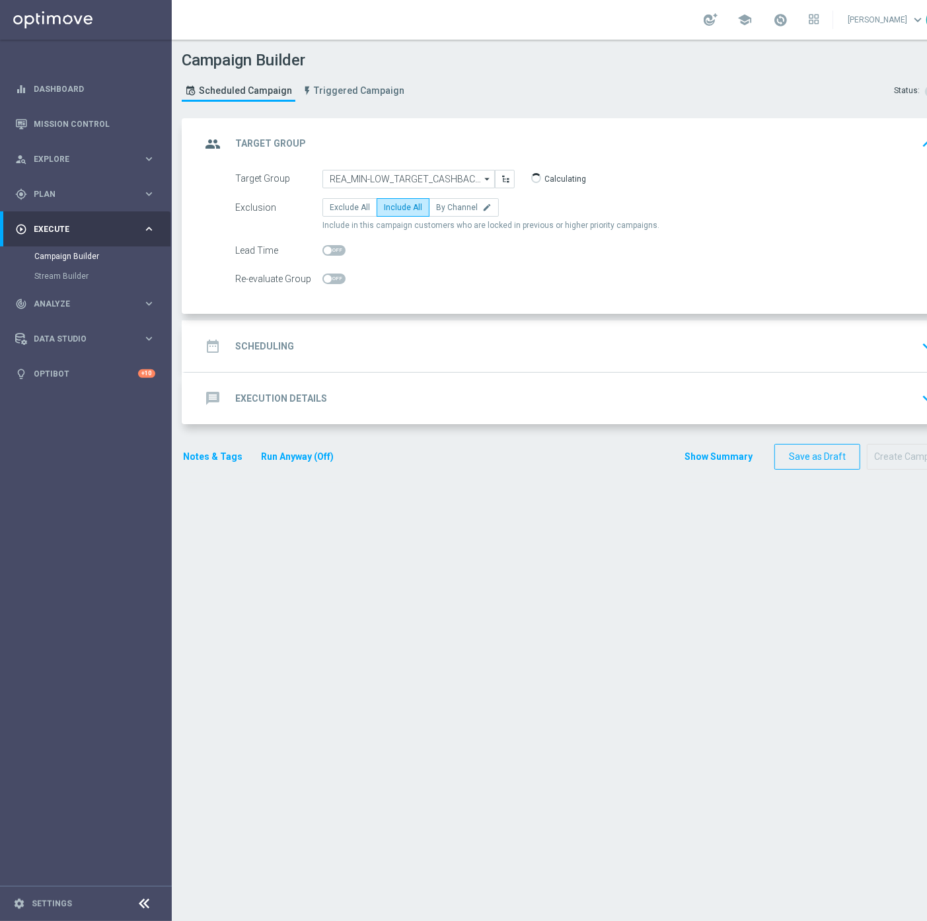
click at [338, 279] on input "checkbox" at bounding box center [334, 279] width 23 height 11
checkbox input "true"
click at [293, 346] on div "date_range Scheduling keyboard_arrow_down" at bounding box center [570, 346] width 738 height 25
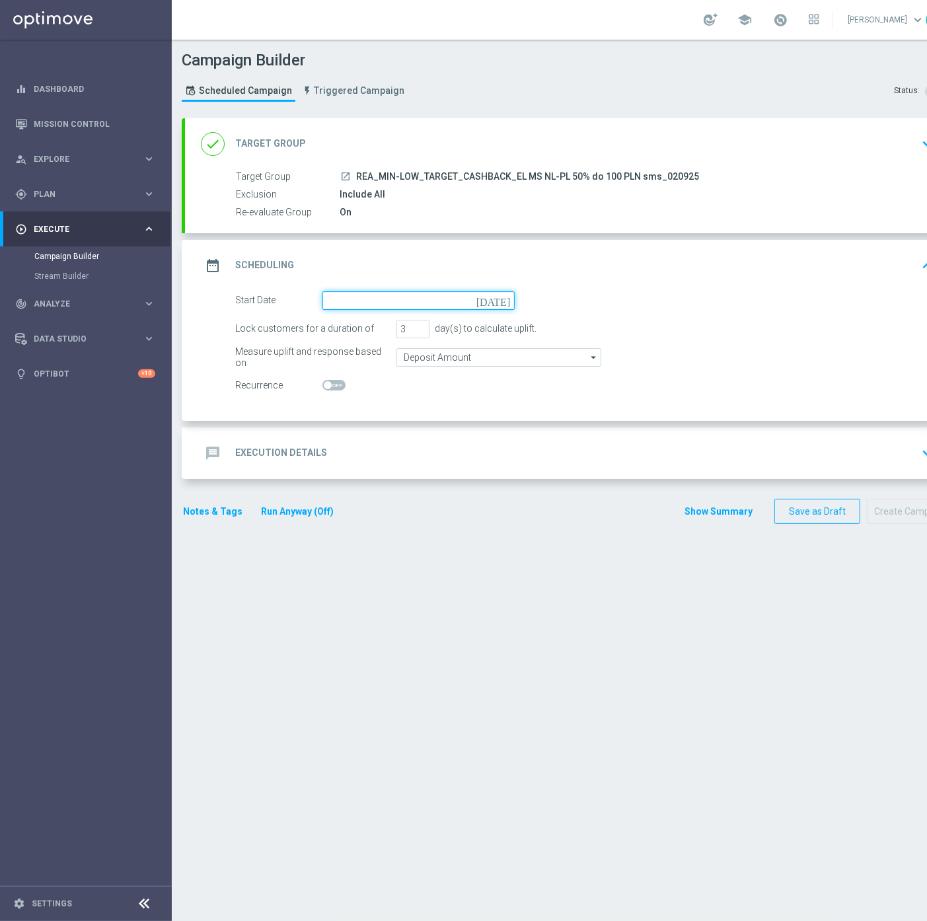
click at [359, 293] on input at bounding box center [419, 300] width 192 height 19
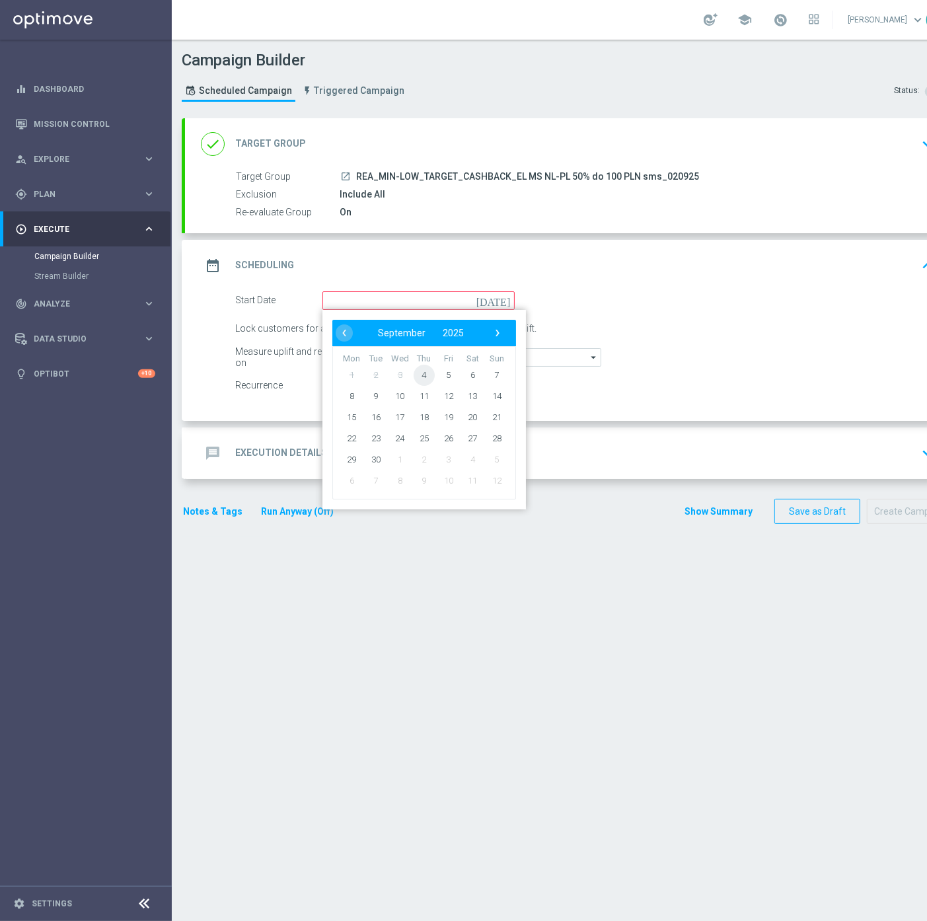
click at [428, 367] on span "4" at bounding box center [424, 374] width 21 height 21
type input "[DATE]"
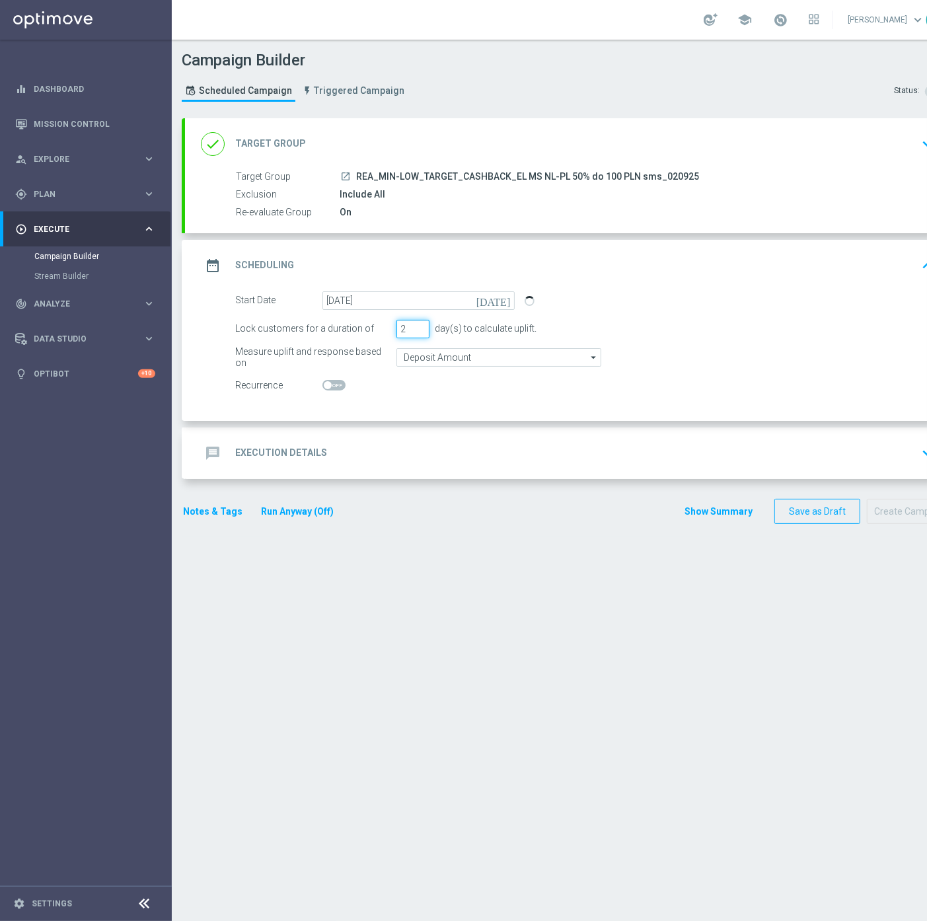
drag, startPoint x: 414, startPoint y: 330, endPoint x: 375, endPoint y: 332, distance: 38.4
click at [397, 332] on input "2" at bounding box center [413, 329] width 33 height 19
click at [402, 326] on input "21" at bounding box center [413, 329] width 33 height 19
click at [403, 326] on input "21" at bounding box center [413, 329] width 33 height 19
type input "1"
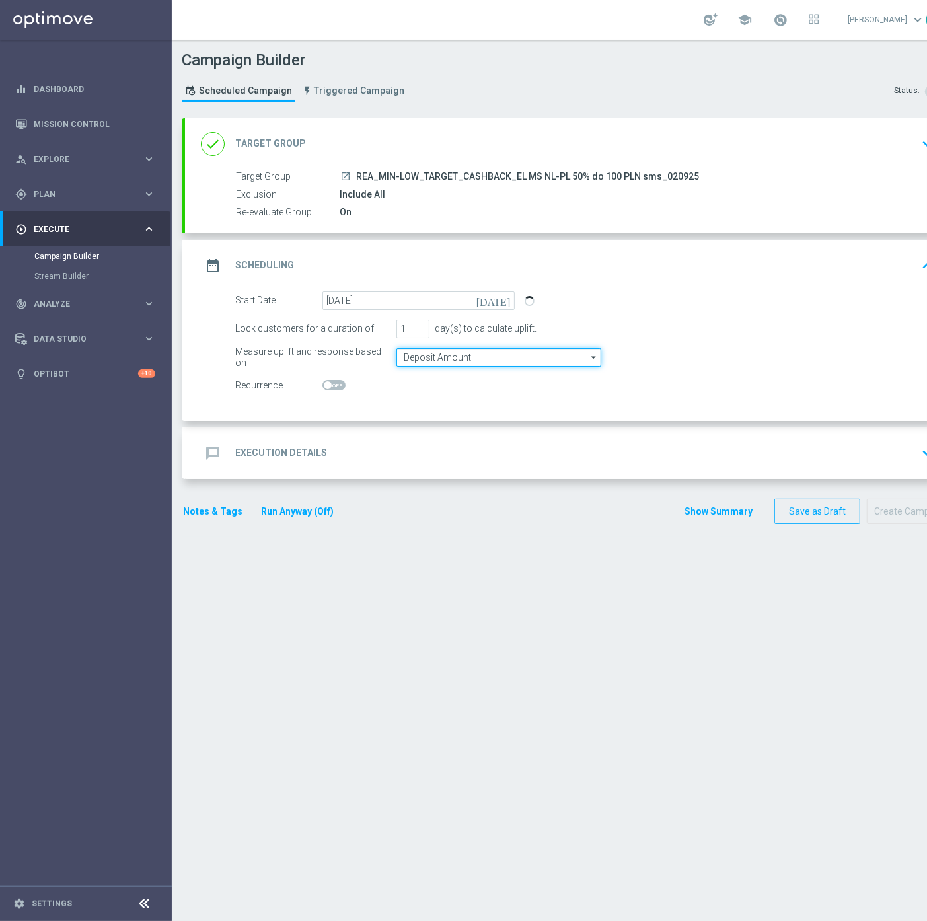
click at [413, 354] on input "Deposit Amount" at bounding box center [499, 357] width 205 height 19
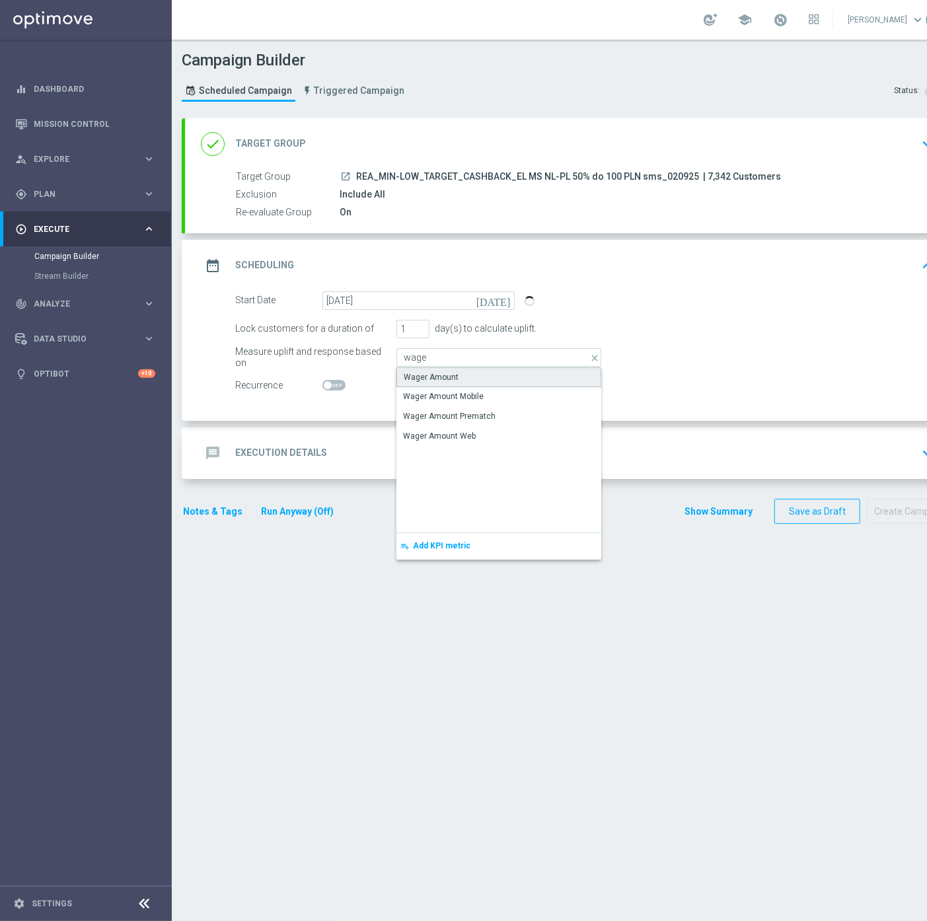
click at [436, 369] on div "Wager Amount" at bounding box center [499, 377] width 205 height 20
type input "Wager Amount"
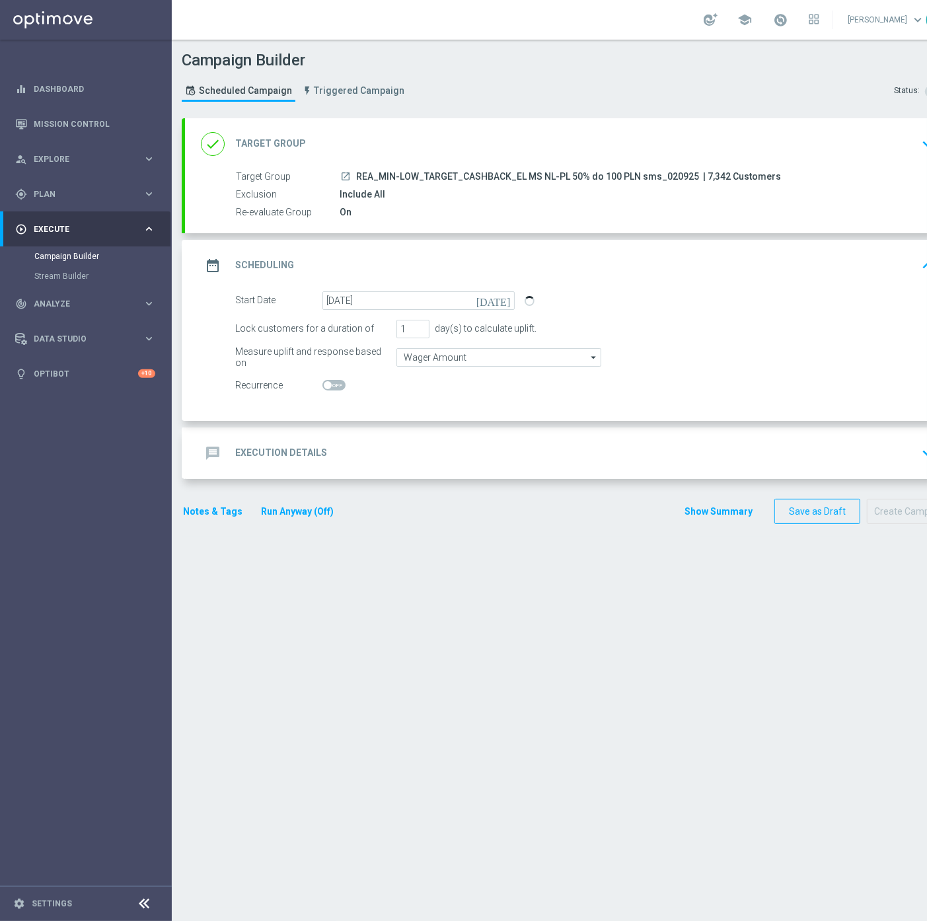
click at [377, 435] on div "message Execution Details keyboard_arrow_down" at bounding box center [570, 454] width 770 height 52
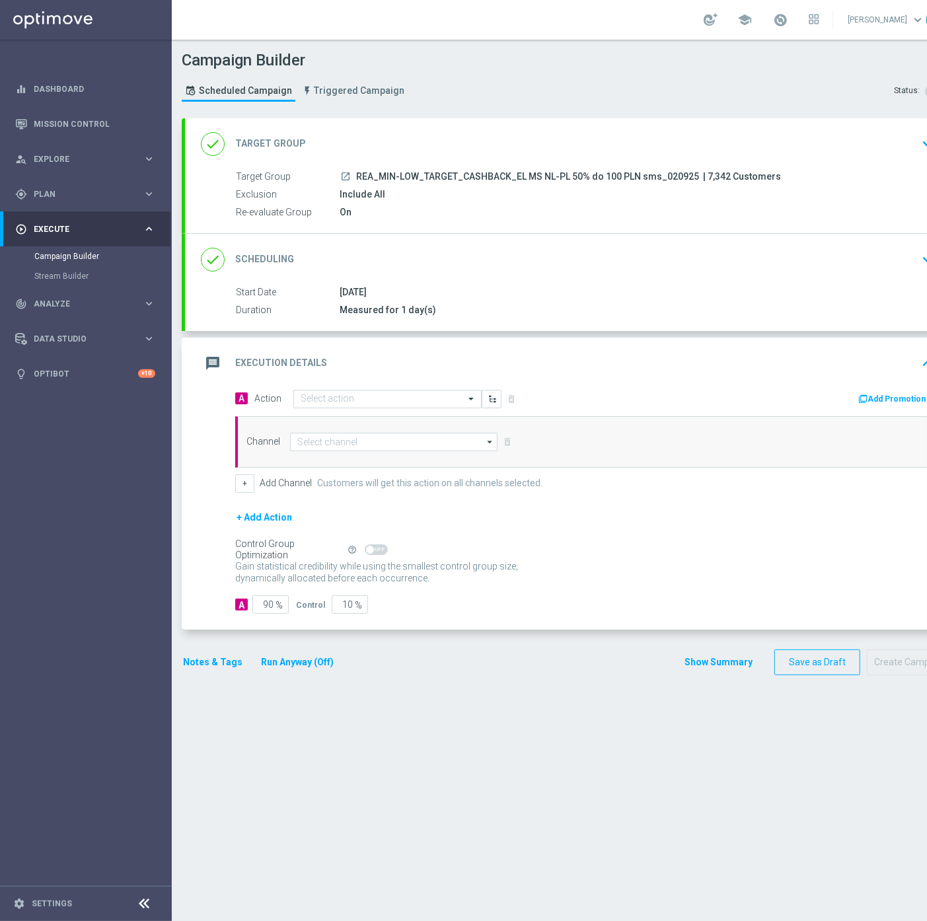
drag, startPoint x: 358, startPoint y: 174, endPoint x: 692, endPoint y: 176, distance: 334.4
click at [692, 176] on div "launch REA_MIN-LOW_TARGET_CASHBACK_EL MS NL-PL 50% do 100 PLN sms_020925 | 7,34…" at bounding box center [634, 176] width 589 height 13
copy span "REA_MIN-LOW_TARGET_CASHBACK_EL MS NL-PL 50% do 100 PLN sms_020925"
click at [333, 398] on input "text" at bounding box center [374, 399] width 147 height 11
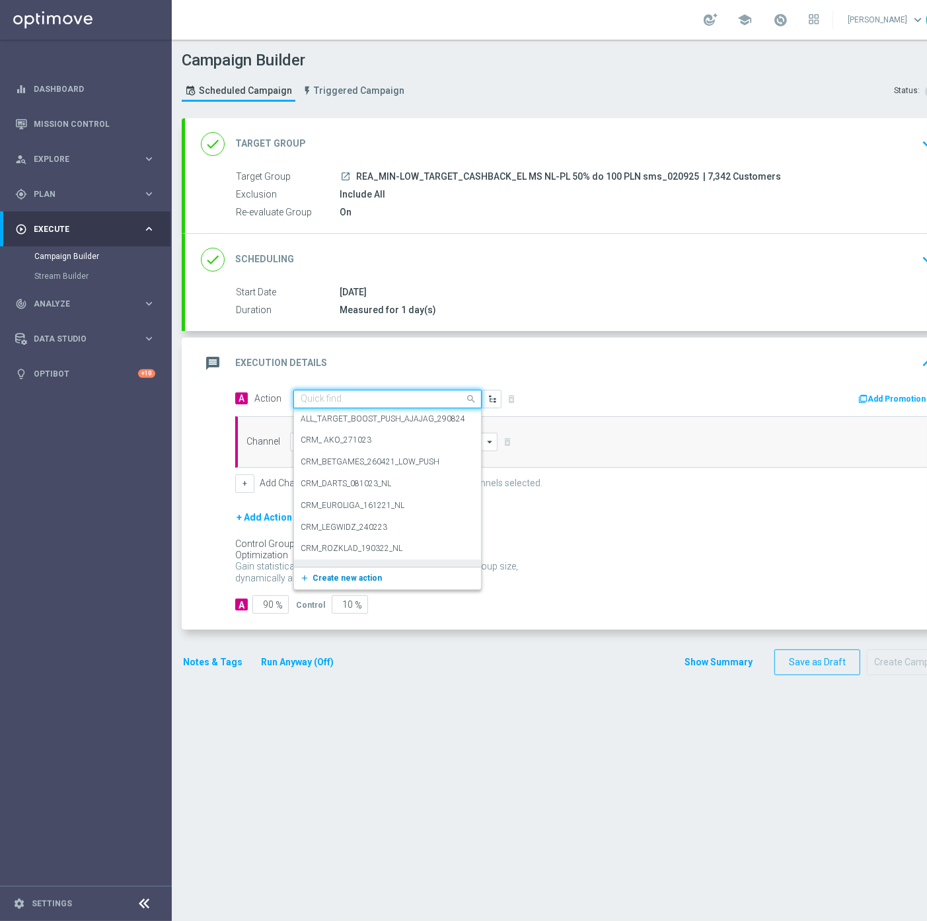
click at [309, 577] on icon "add_new" at bounding box center [306, 578] width 13 height 9
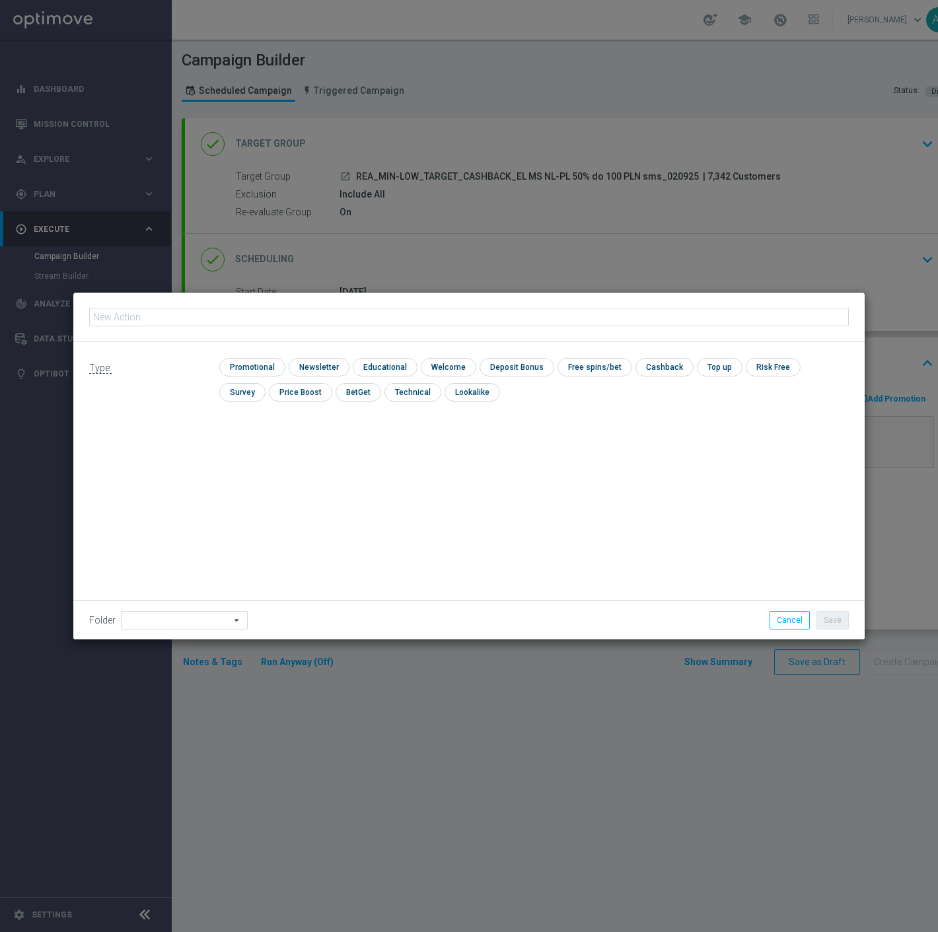
type input "REA_MIN-LOW_TARGET_CASHBACK_EL MS NL-PL 50% do 100 PLN sms_020925"
click at [266, 370] on input "checkbox" at bounding box center [250, 367] width 63 height 18
checkbox input "true"
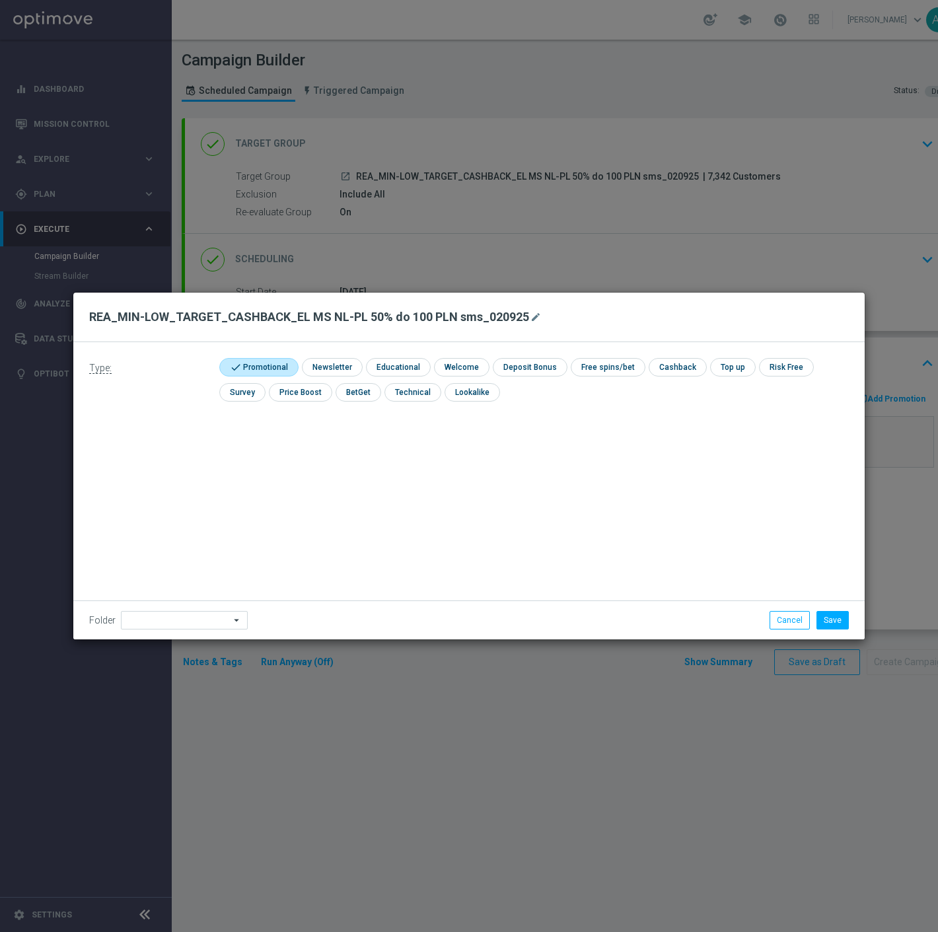
click at [163, 604] on div "Folder arrow_drop_down Show Selected 0 of 477 !ARCHIVE" at bounding box center [469, 620] width 792 height 39
click at [163, 624] on input at bounding box center [184, 620] width 127 height 19
click at [186, 455] on div "[PERSON_NAME]" at bounding box center [181, 454] width 120 height 19
type input "[PERSON_NAME]"
click at [835, 615] on button "Save" at bounding box center [833, 620] width 32 height 19
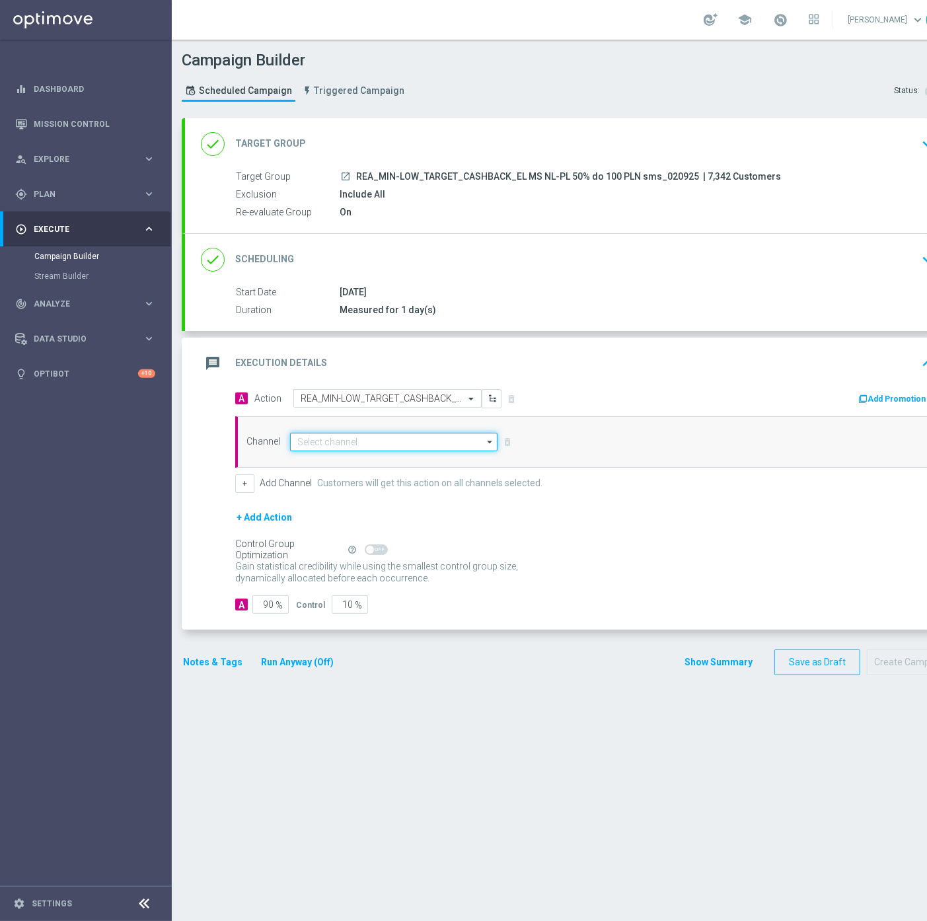
click at [307, 437] on input at bounding box center [394, 442] width 208 height 19
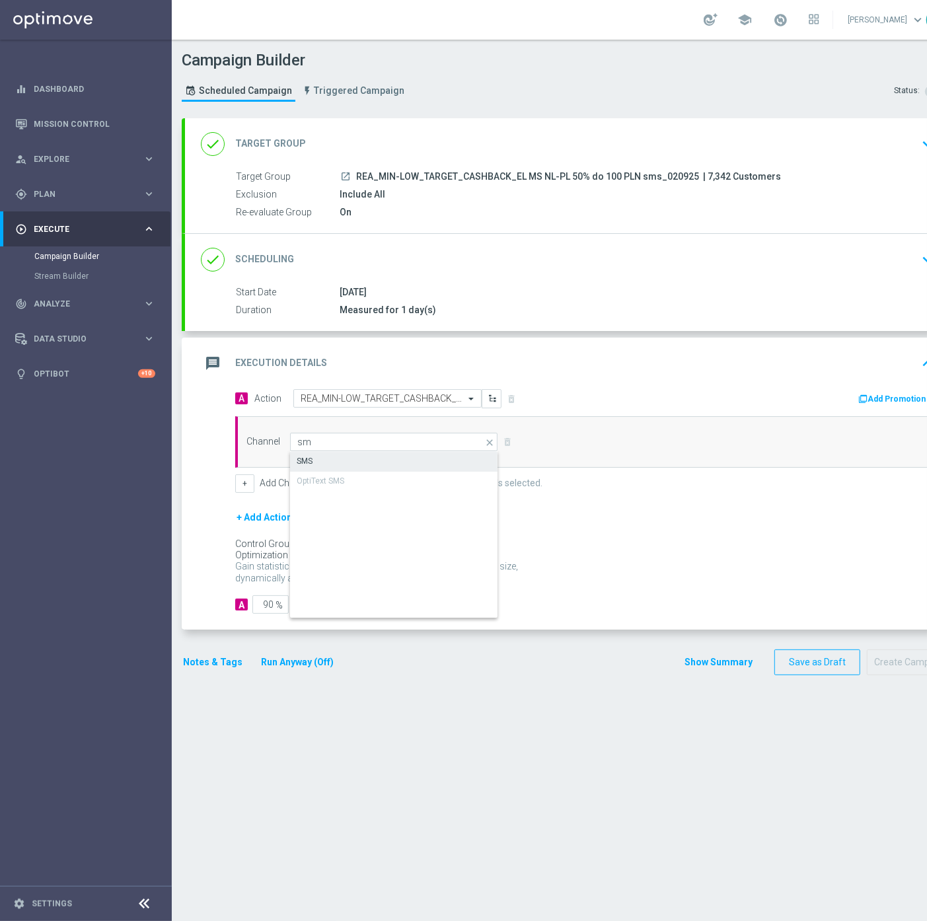
click at [326, 455] on div "SMS" at bounding box center [394, 461] width 208 height 19
type input "SMS"
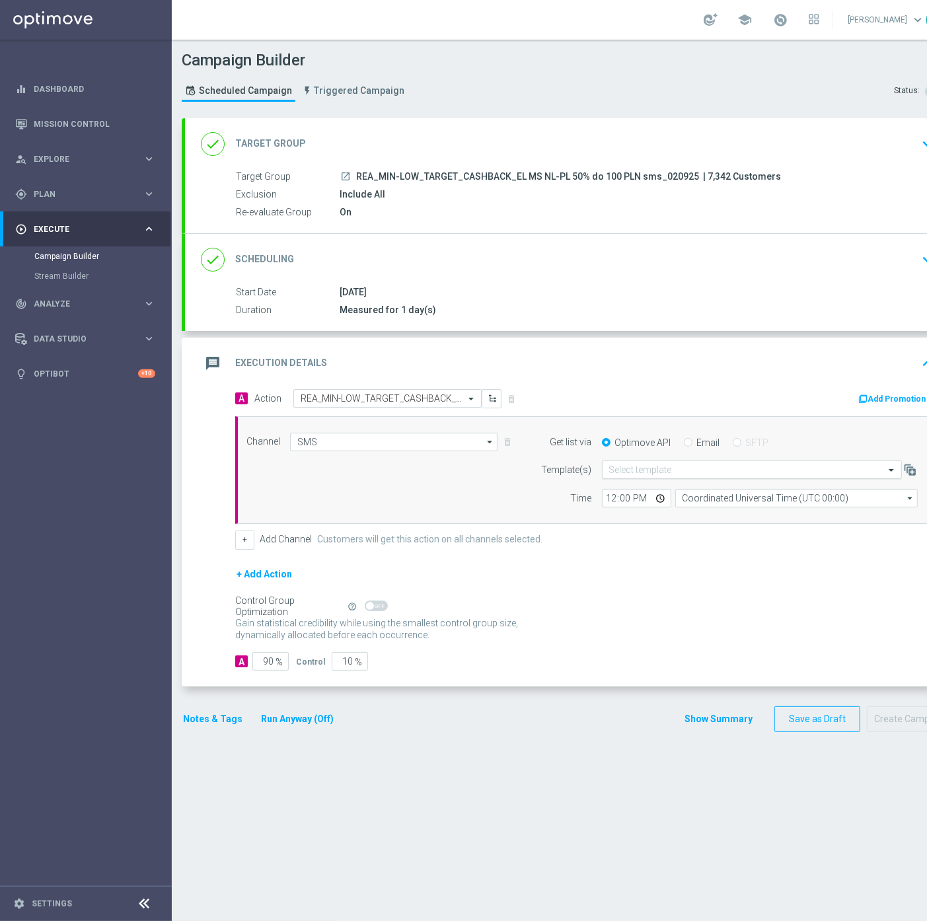
click at [665, 465] on input "text" at bounding box center [738, 470] width 259 height 11
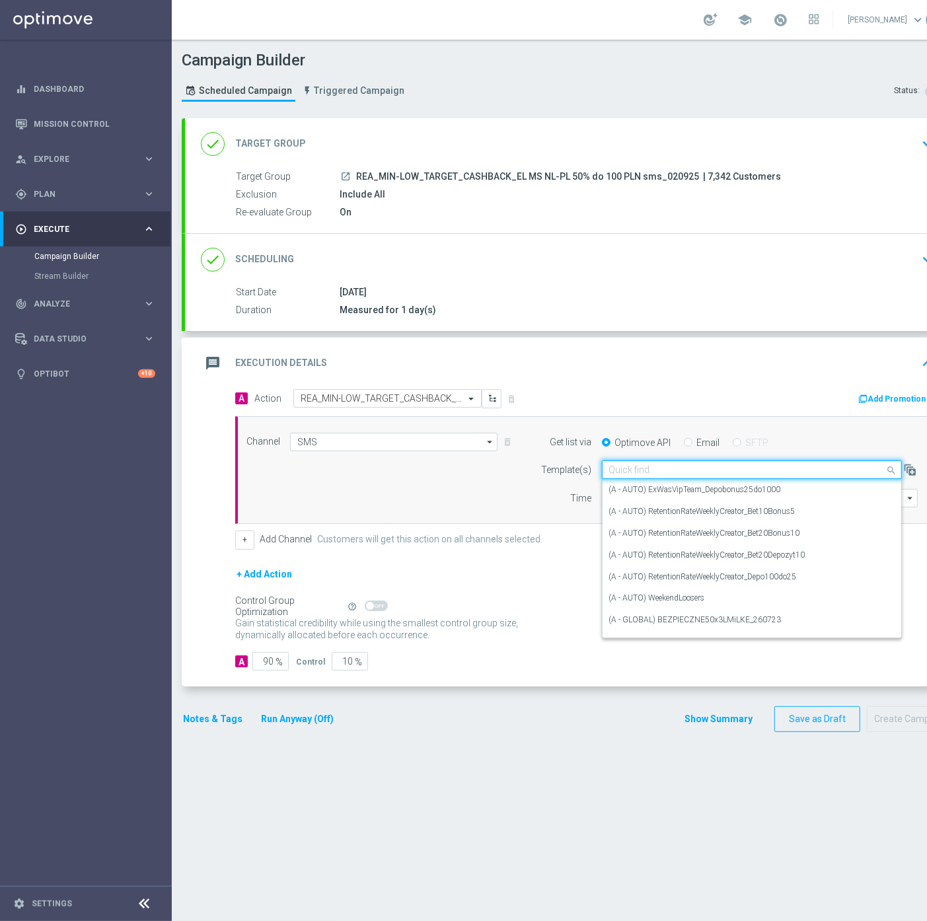
paste input "REA_MIN-LOW_TARGET_CASHBACK_EL MS NL-PL 50% do 100 PLN sms_020925"
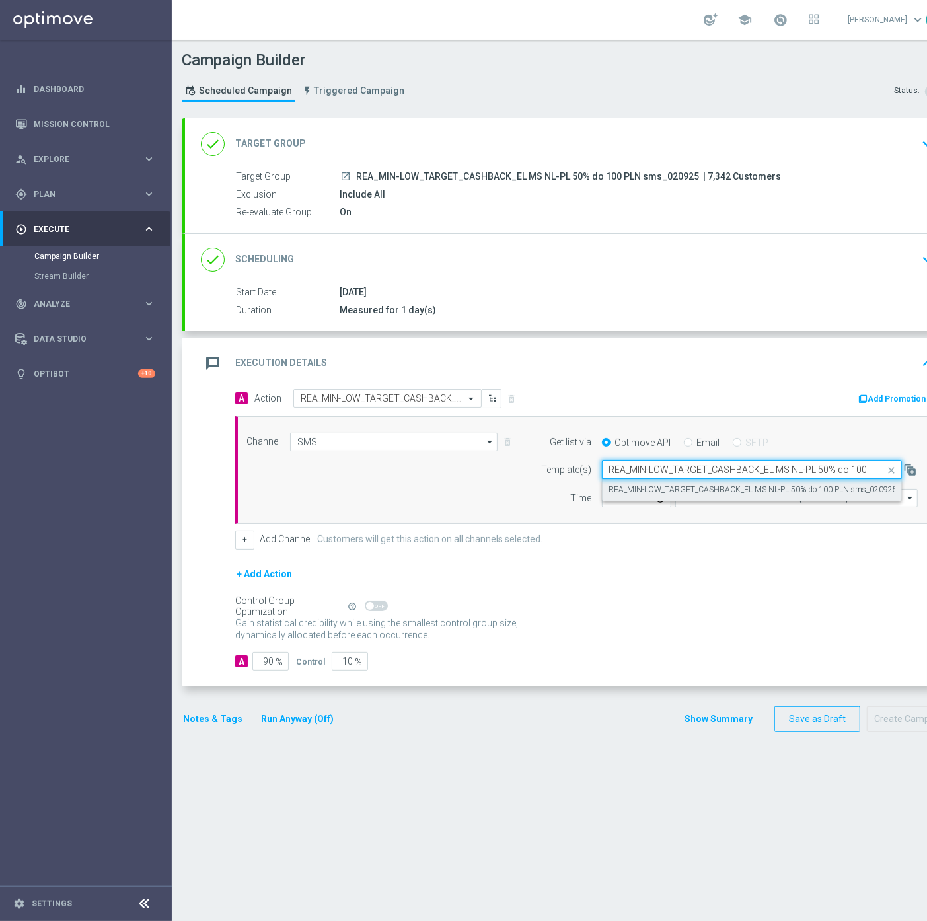
scroll to position [0, 69]
click at [671, 489] on label "REA_MIN-LOW_TARGET_CASHBACK_EL MS NL-PL 50% do 100 PLN sms_020925" at bounding box center [753, 489] width 289 height 11
type input "REA_MIN-LOW_TARGET_CASHBACK_EL MS NL-PL 50% do 100 PLN sms_020925"
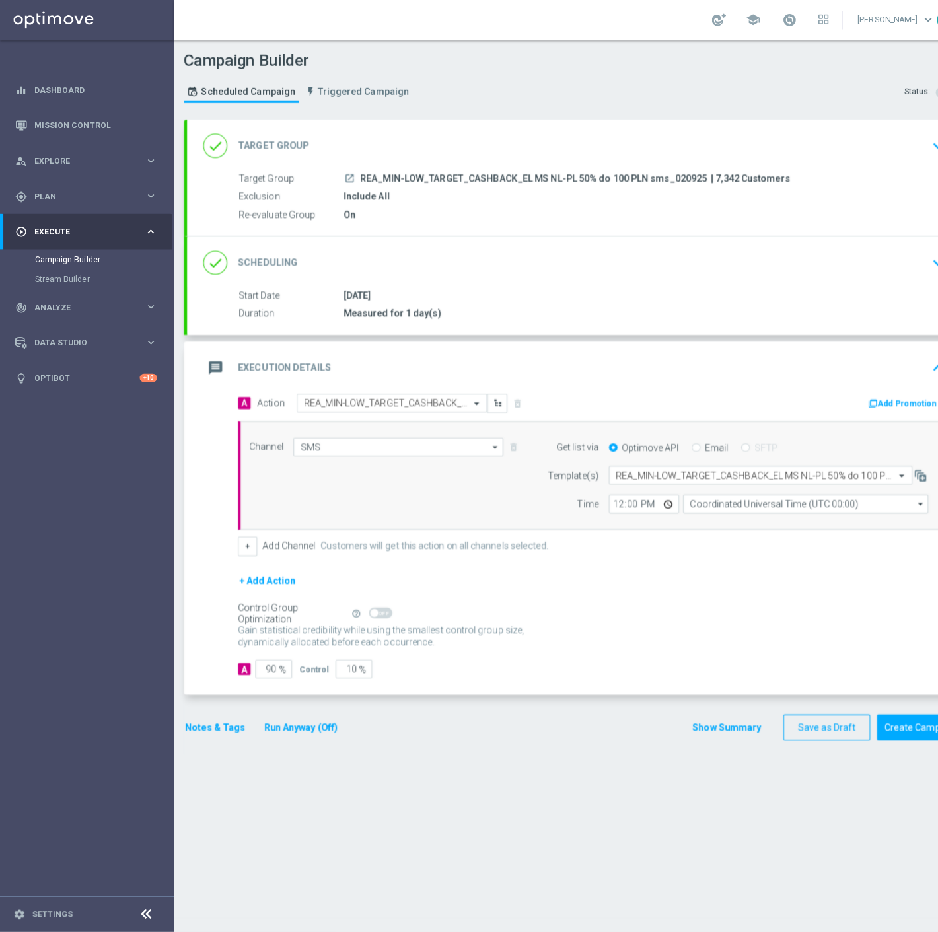
scroll to position [0, 0]
click at [701, 497] on input "Coordinated Universal Time (UTC 00:00)" at bounding box center [796, 498] width 243 height 19
click at [702, 524] on div "Central European Time ([GEOGRAPHIC_DATA]) (UTC +02:00)" at bounding box center [796, 517] width 243 height 19
type input "Central European Time ([GEOGRAPHIC_DATA]) (UTC +02:00)"
click at [609, 502] on input "12:00" at bounding box center [636, 498] width 69 height 19
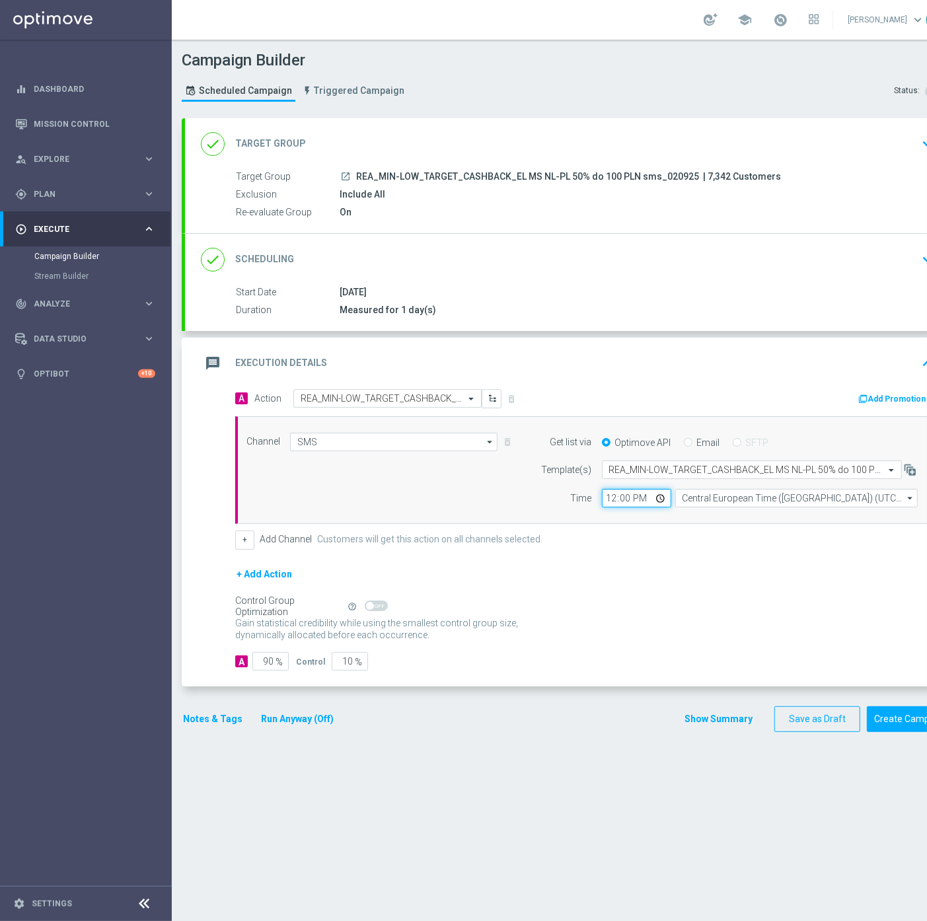
click at [611, 503] on input "12:00" at bounding box center [636, 498] width 69 height 19
click at [605, 509] on div "Channel SMS SMS arrow_drop_down Show Selected 1 of 22 Target group only" at bounding box center [584, 470] width 699 height 108
click at [605, 497] on input "12:00" at bounding box center [636, 498] width 69 height 19
type input "18:55"
click at [276, 665] on span "%" at bounding box center [279, 662] width 7 height 11
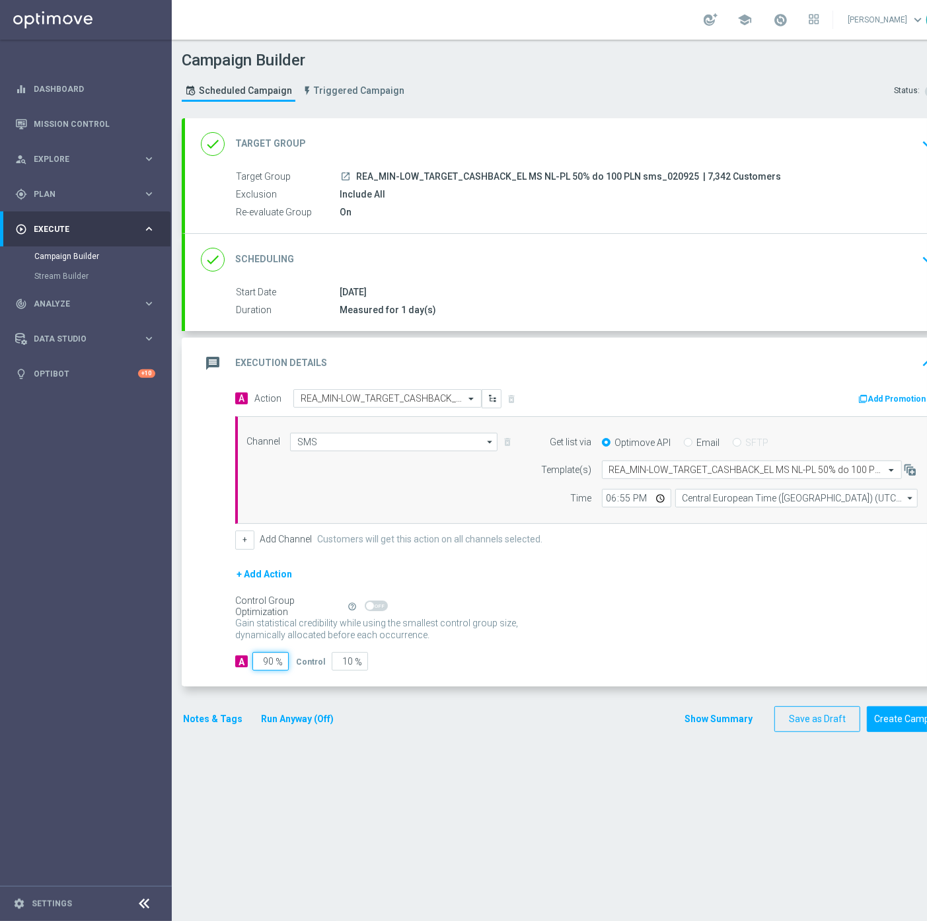
click at [272, 662] on input "90" at bounding box center [270, 661] width 36 height 19
type input "9"
type input "91"
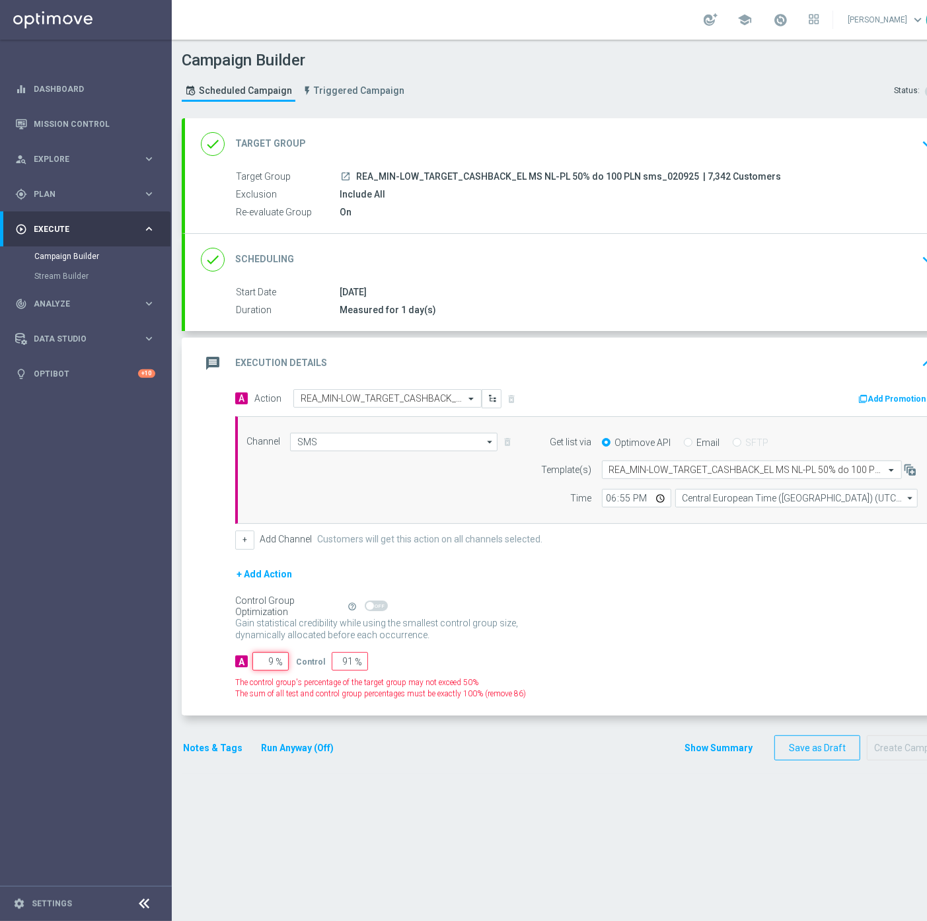
type input "95"
type input "5"
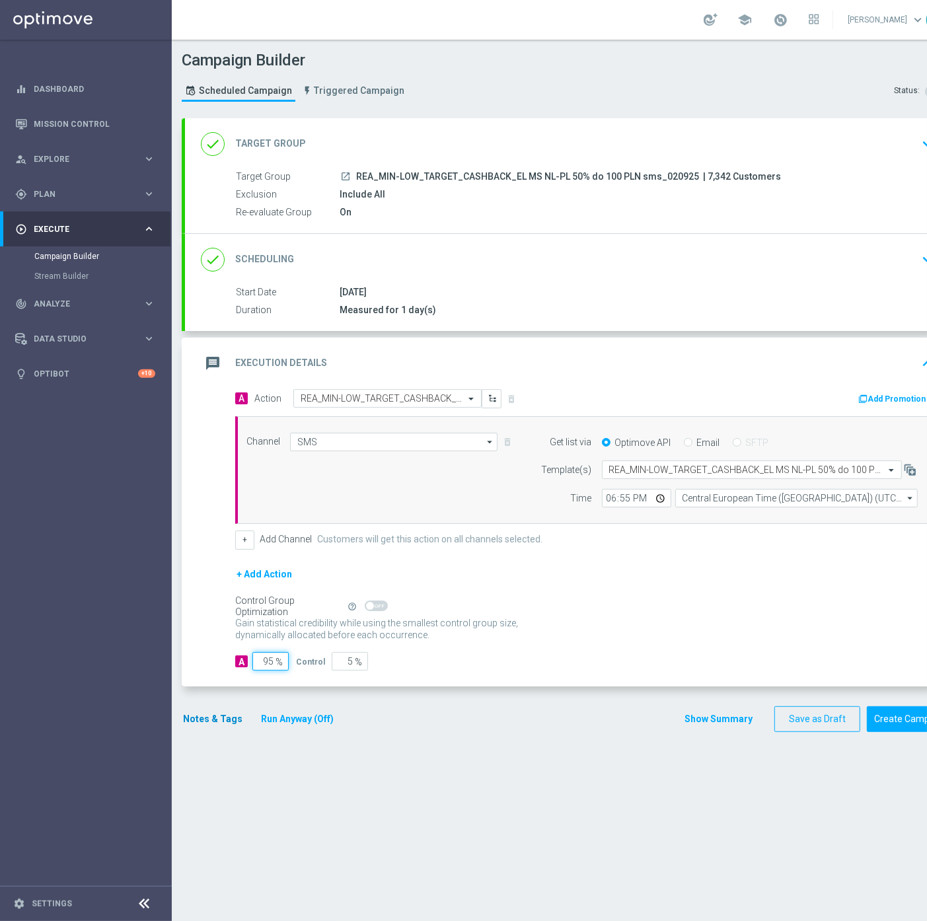
type input "95"
click at [223, 724] on button "Notes & Tags" at bounding box center [213, 719] width 62 height 17
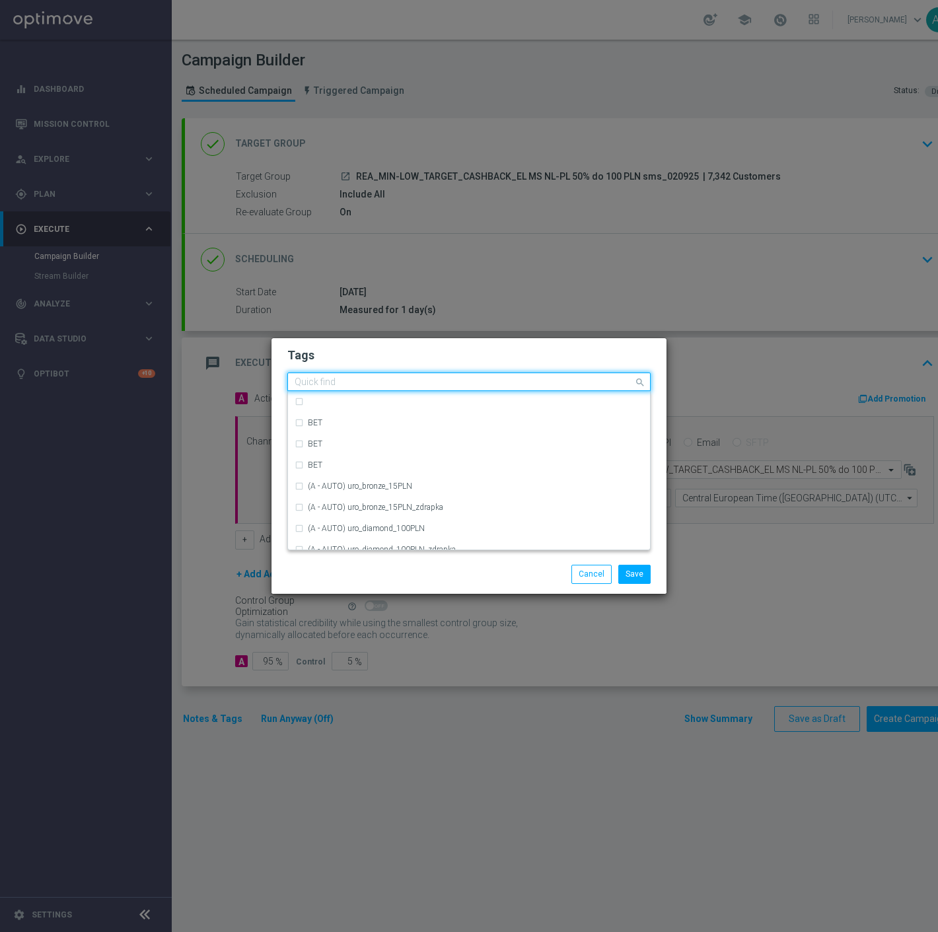
click at [349, 381] on input "text" at bounding box center [464, 382] width 339 height 11
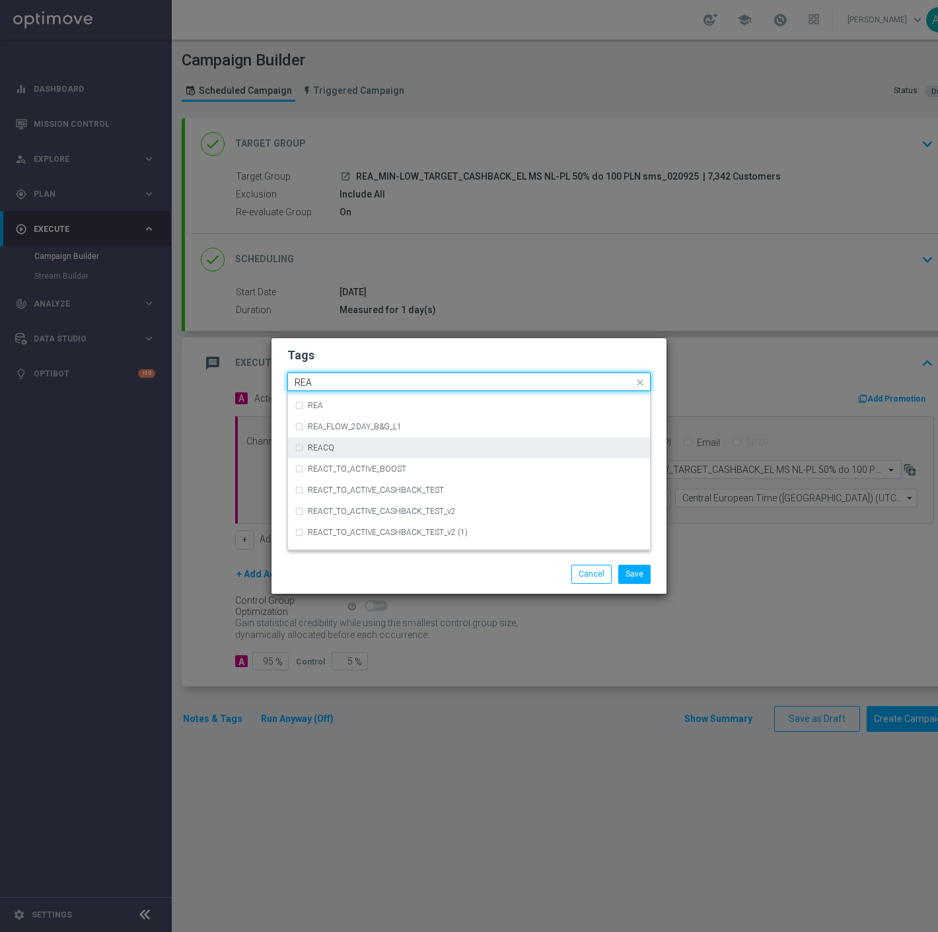
scroll to position [732, 0]
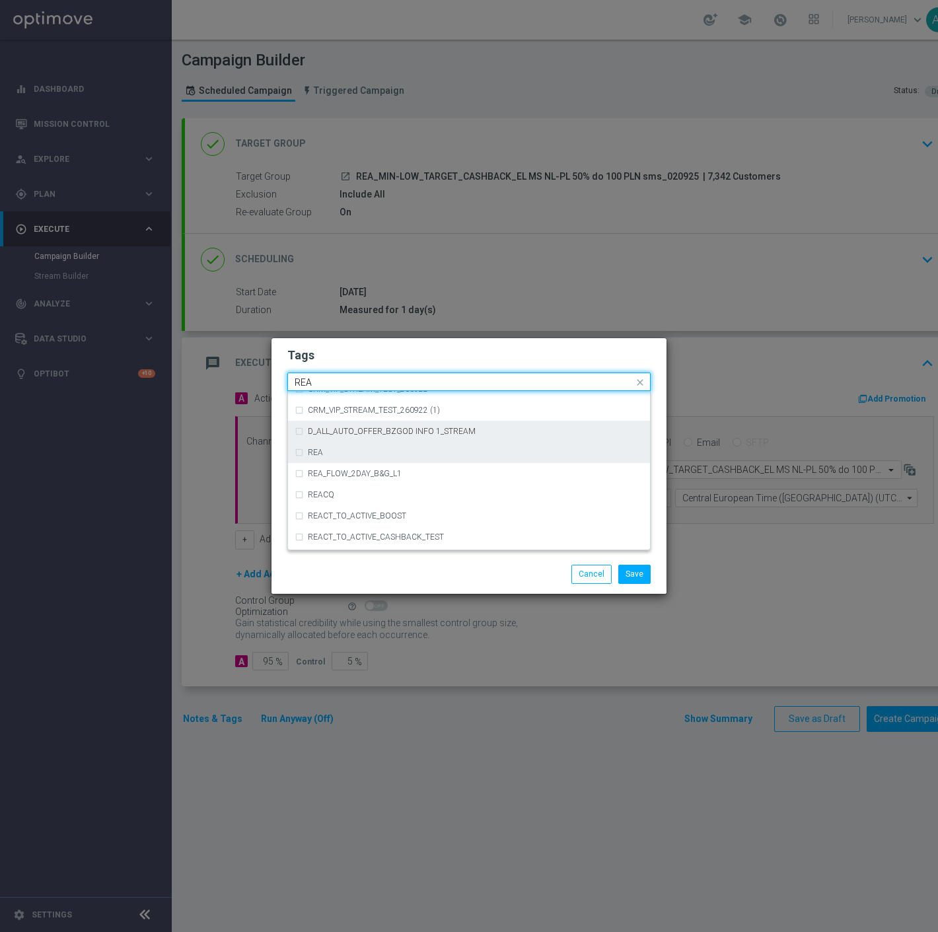
click at [338, 447] on div "REA" at bounding box center [469, 452] width 349 height 21
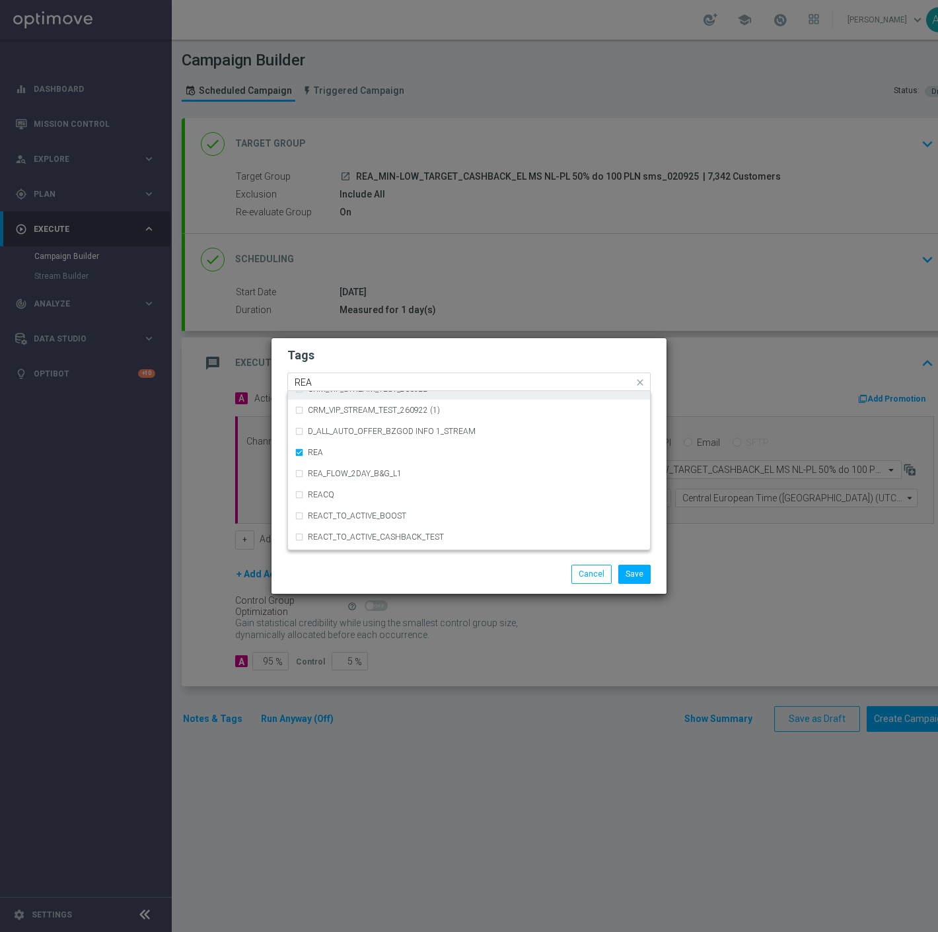
click at [358, 377] on input "REA" at bounding box center [464, 382] width 339 height 11
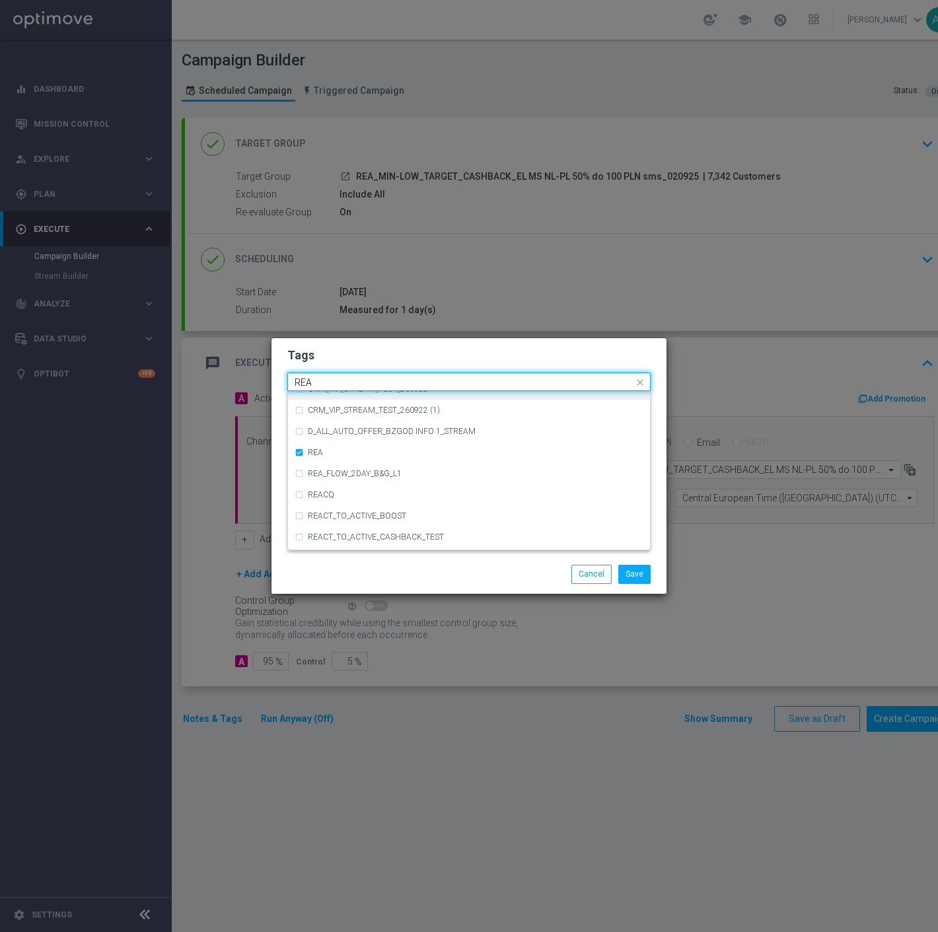
click at [358, 377] on input "REA" at bounding box center [464, 382] width 339 height 11
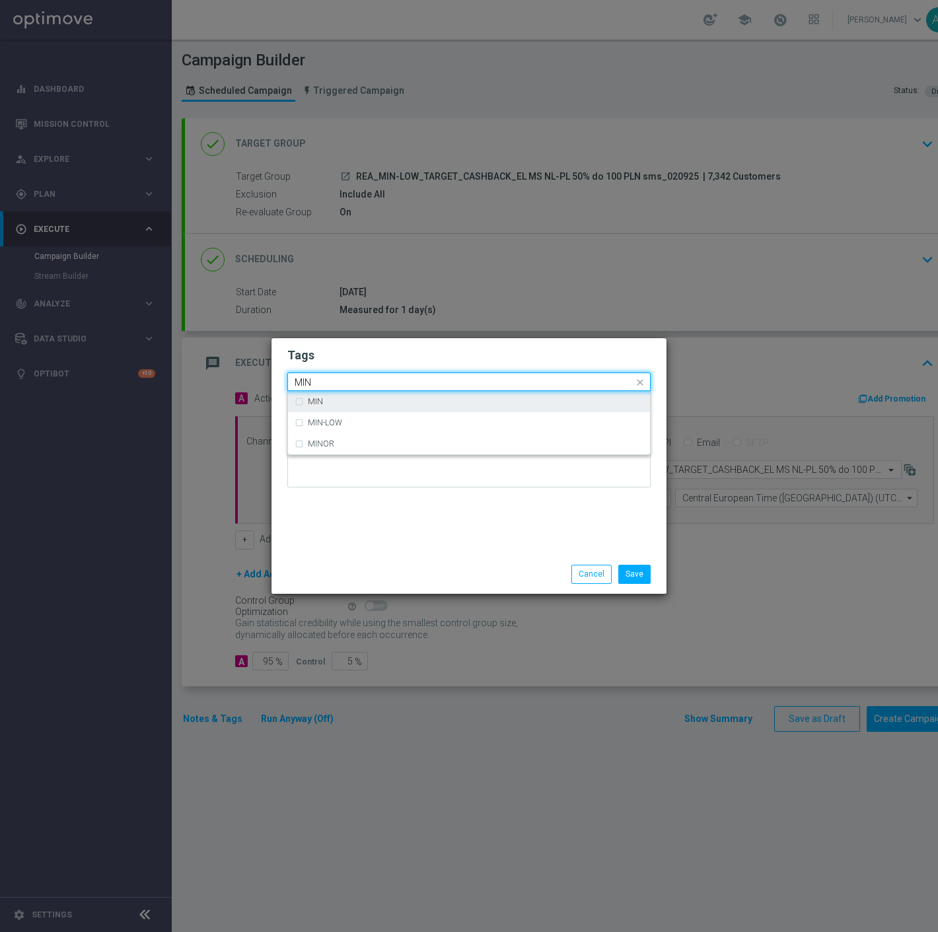
click at [353, 400] on div "MIN" at bounding box center [476, 402] width 336 height 8
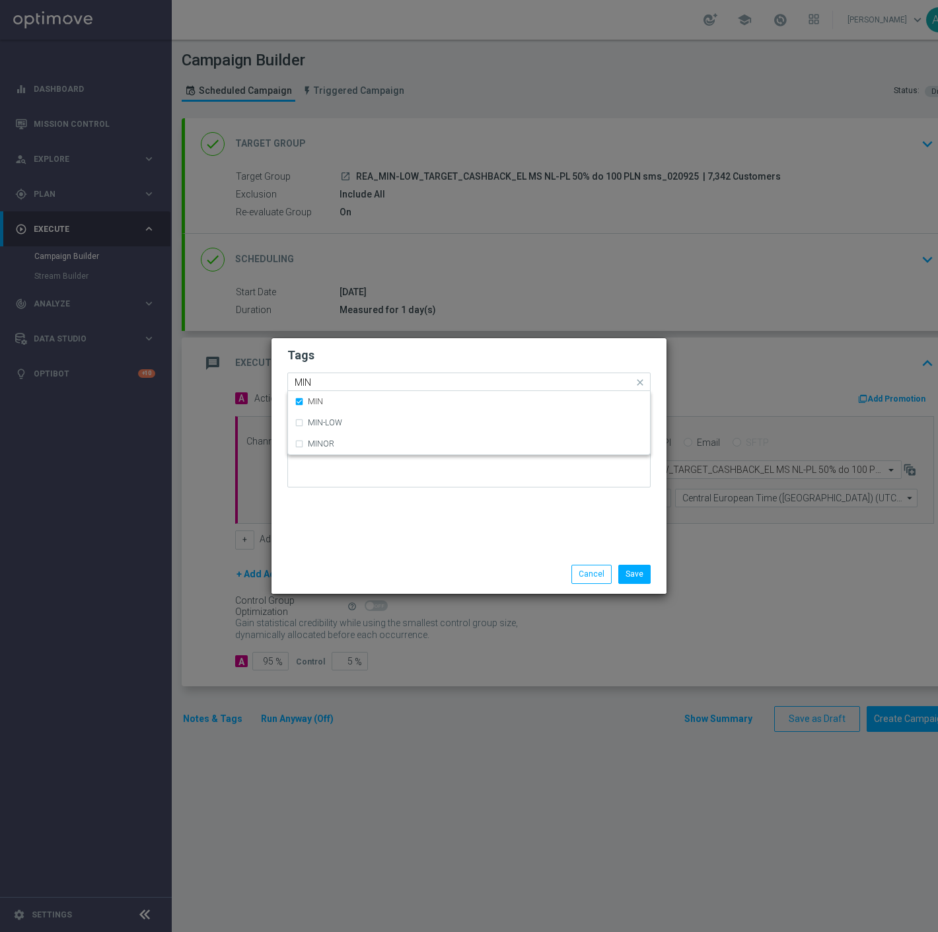
click at [362, 387] on input "MIN" at bounding box center [464, 382] width 339 height 11
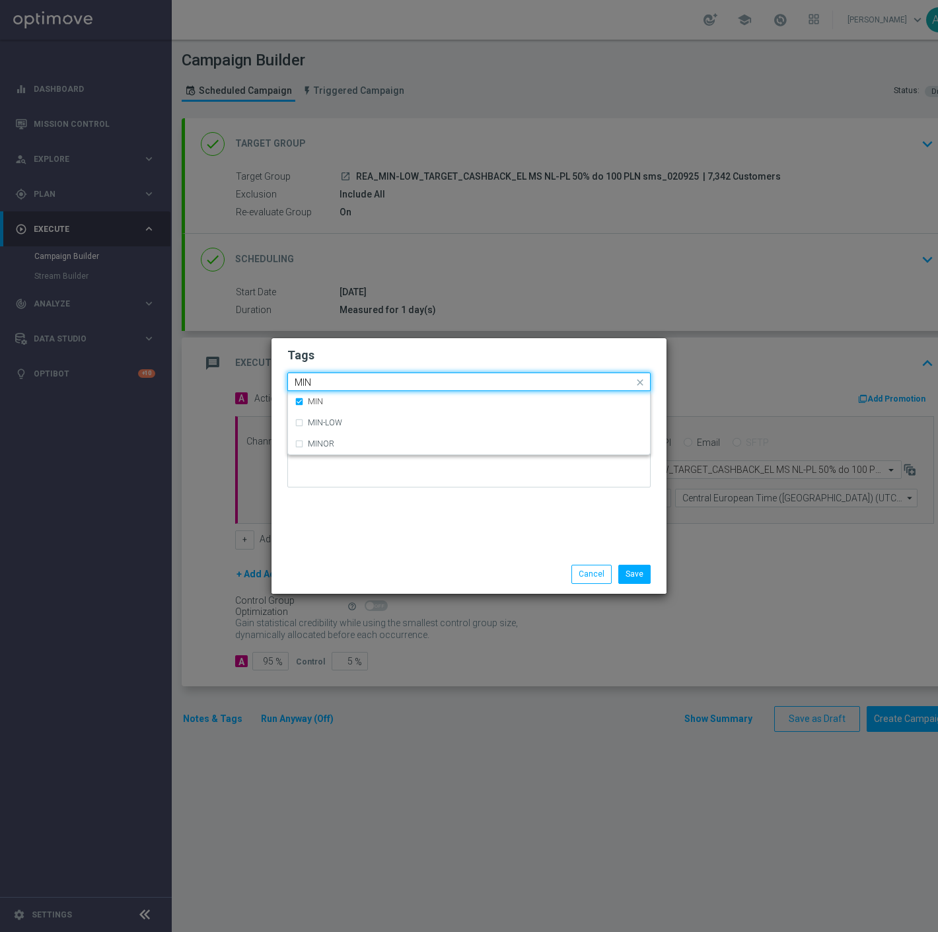
click at [362, 386] on input "MIN" at bounding box center [464, 382] width 339 height 11
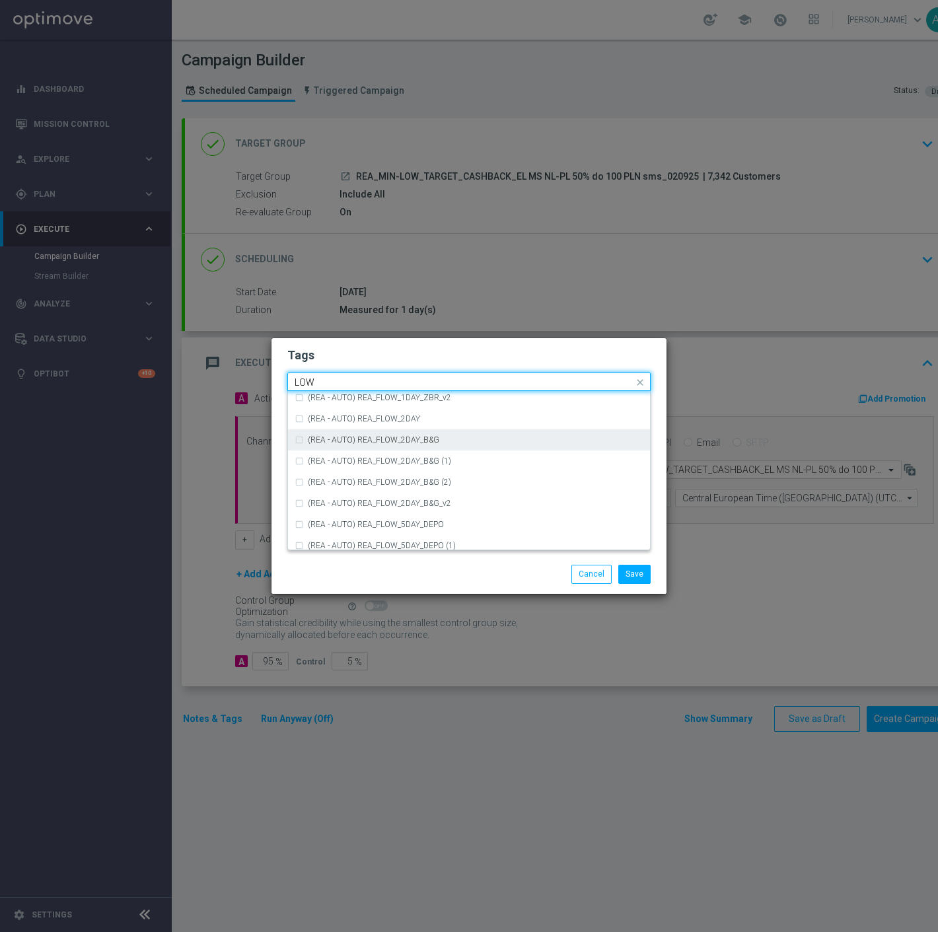
scroll to position [644, 0]
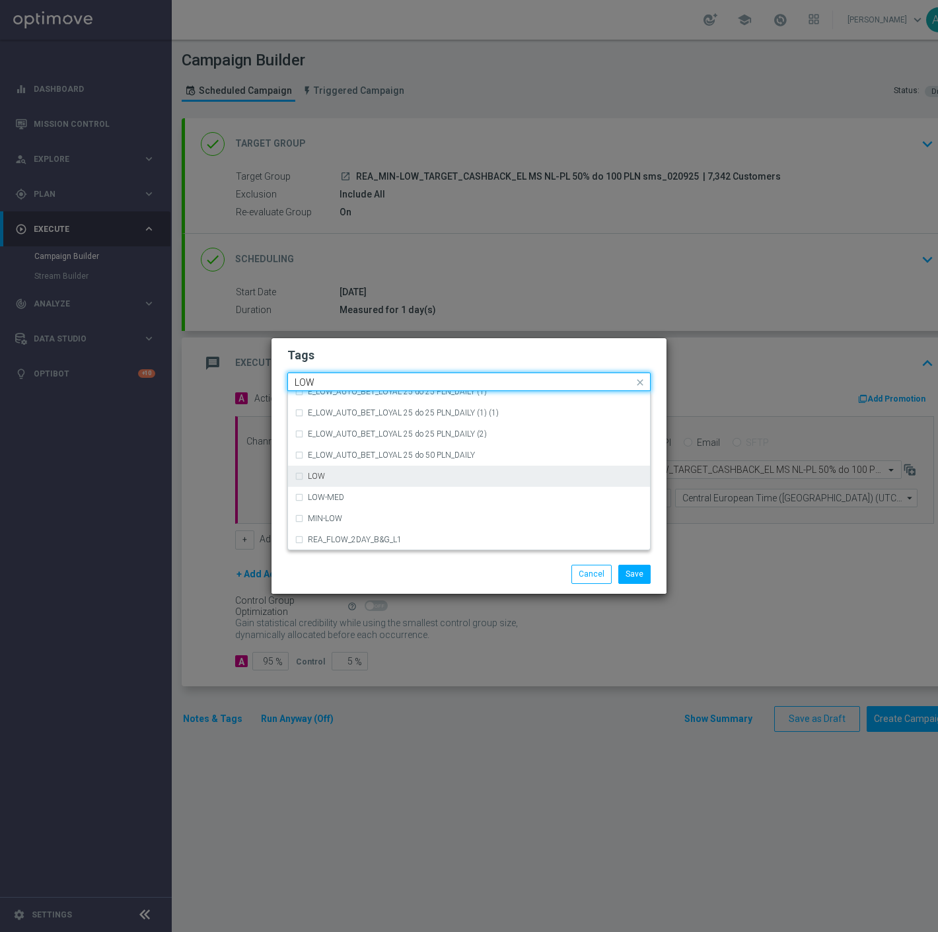
click at [360, 476] on div "LOW" at bounding box center [476, 477] width 336 height 8
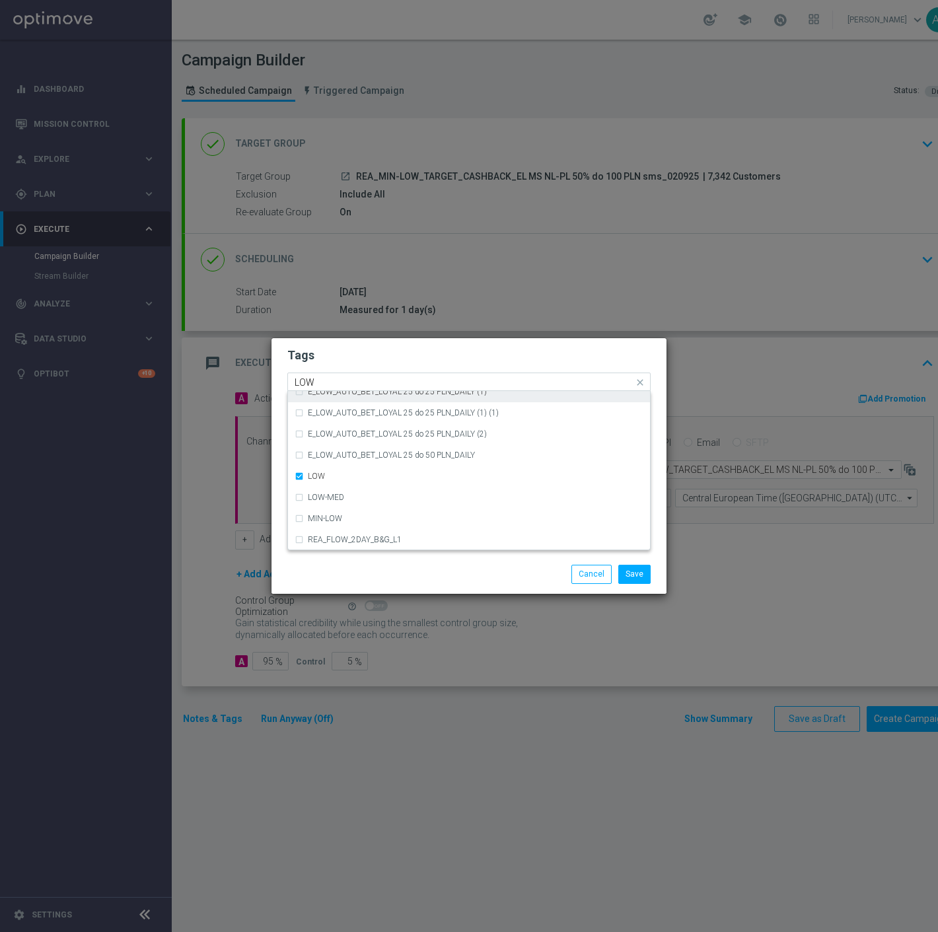
click at [357, 380] on input "LOW" at bounding box center [464, 382] width 339 height 11
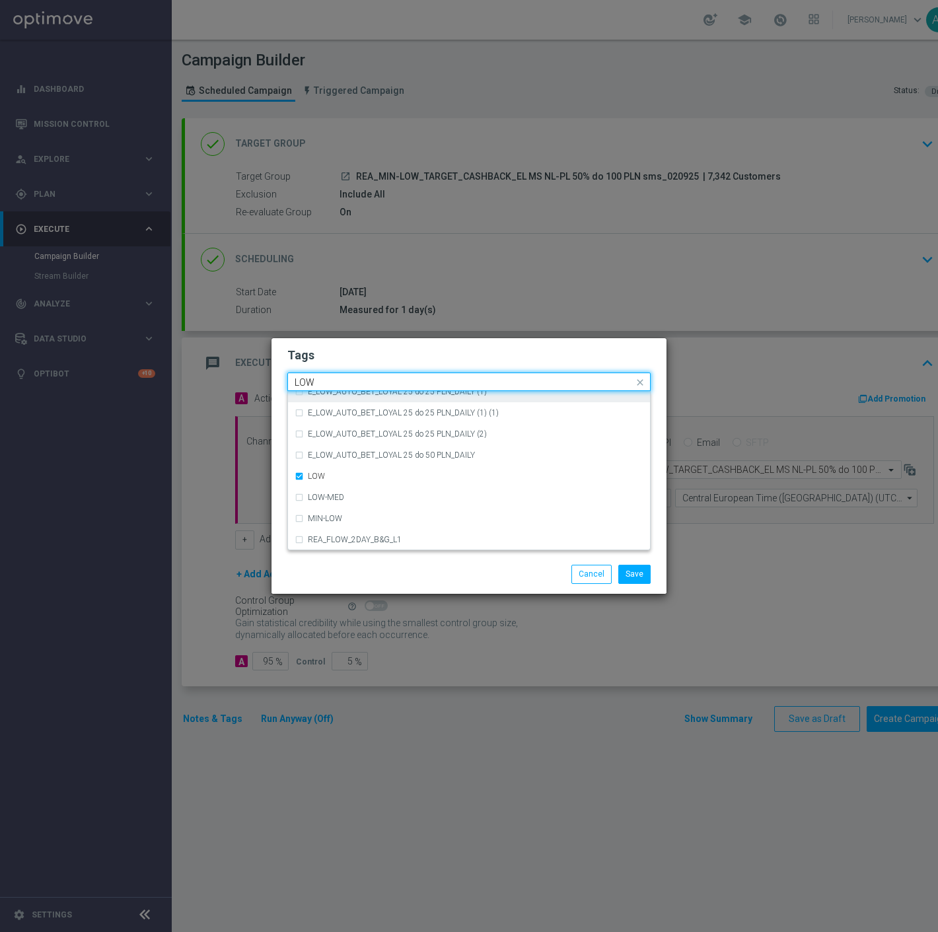
click at [357, 380] on input "LOW" at bounding box center [464, 382] width 339 height 11
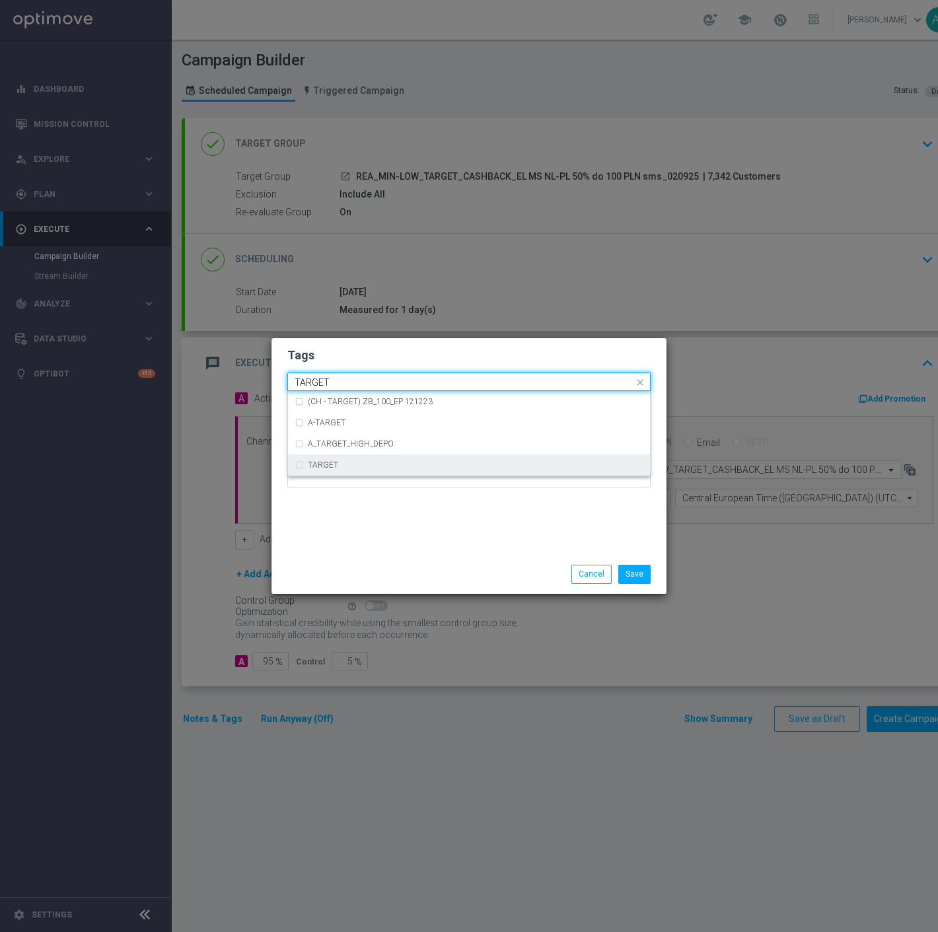
click at [348, 461] on div "TARGET" at bounding box center [476, 465] width 336 height 8
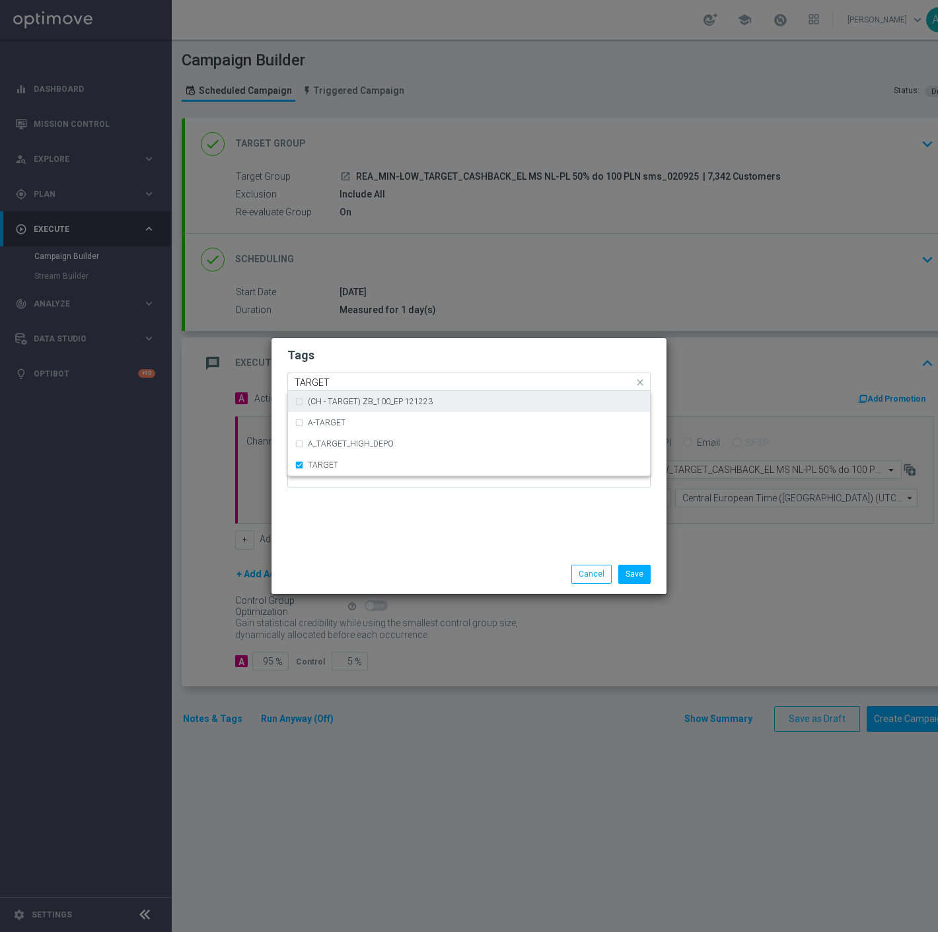
click at [373, 384] on input "TARGET" at bounding box center [464, 382] width 339 height 11
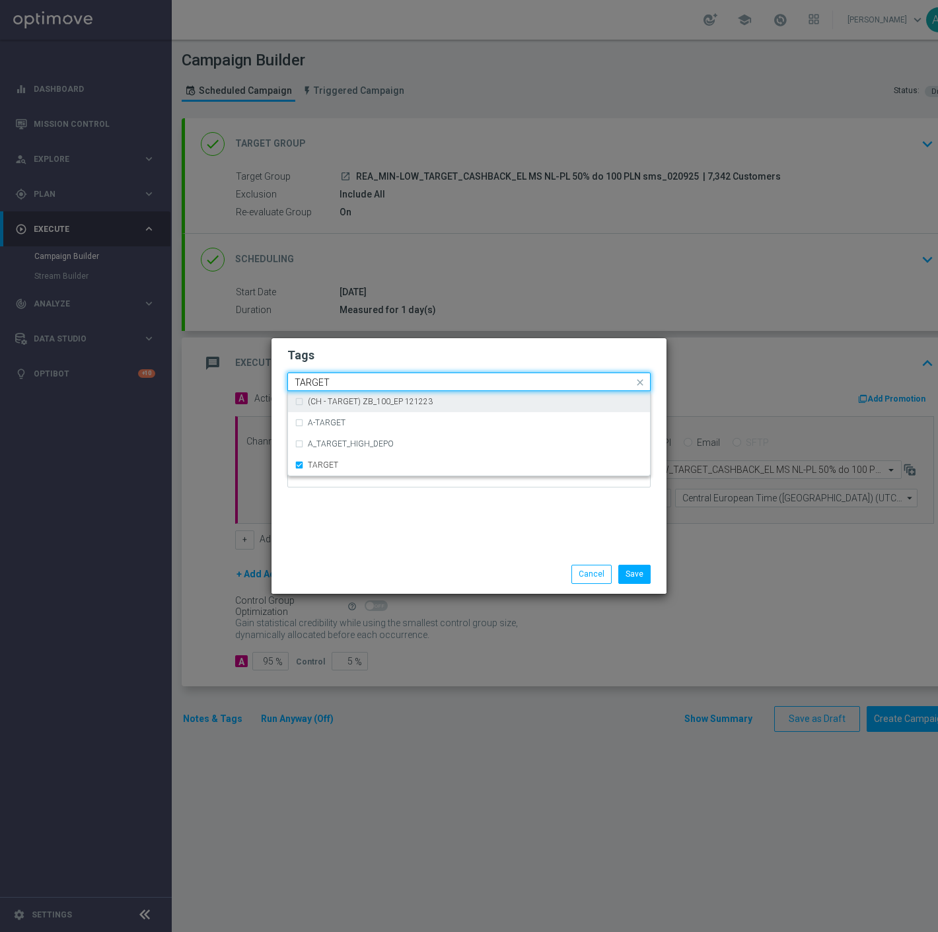
click at [373, 384] on input "TARGET" at bounding box center [464, 382] width 339 height 11
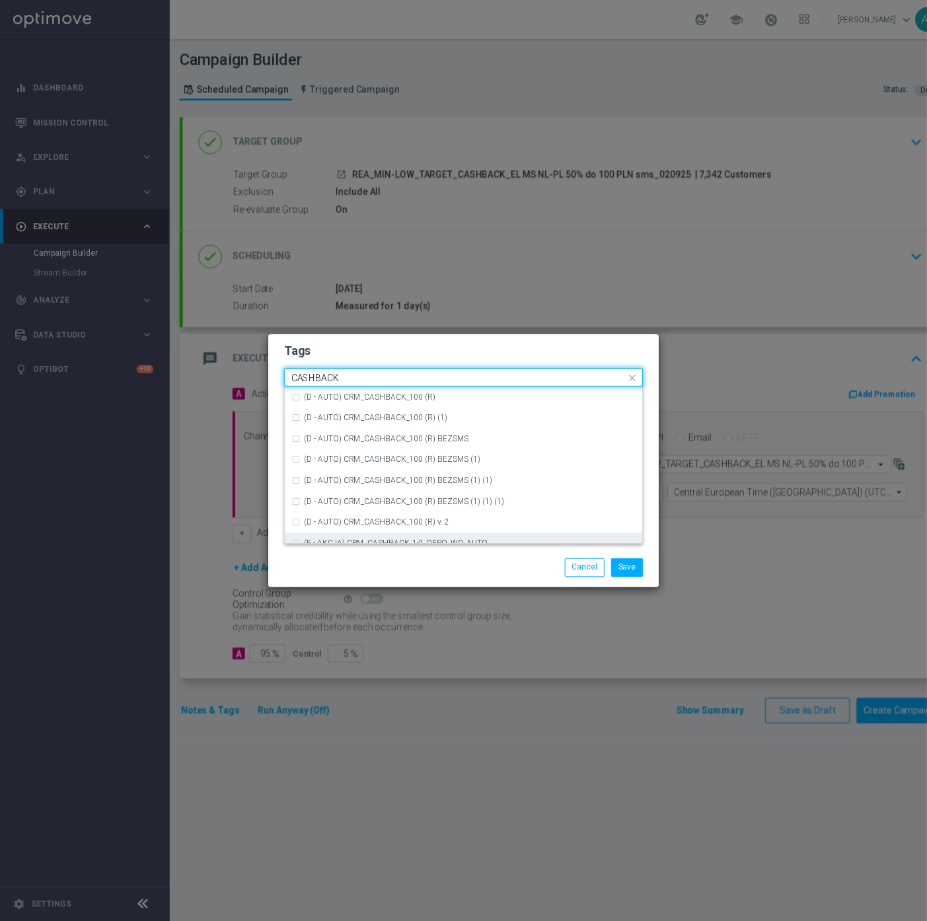
scroll to position [201, 0]
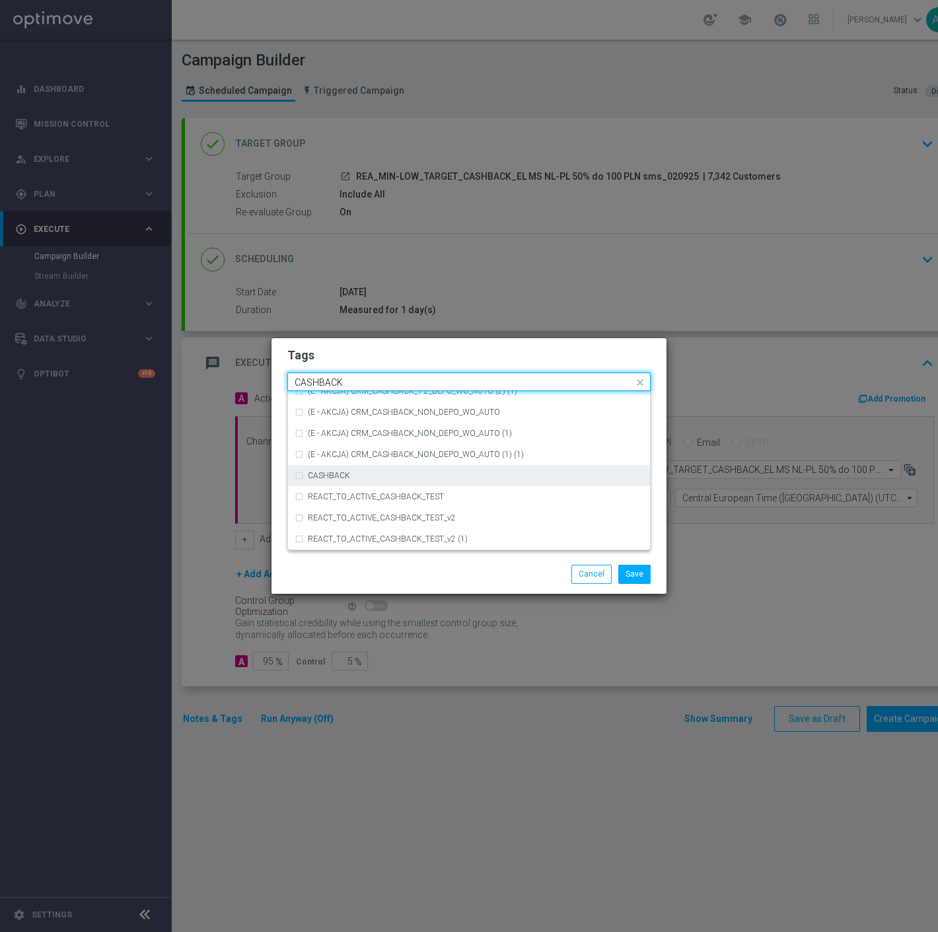
click at [410, 477] on div "CASHBACK" at bounding box center [476, 476] width 336 height 8
type input "CASHBACK"
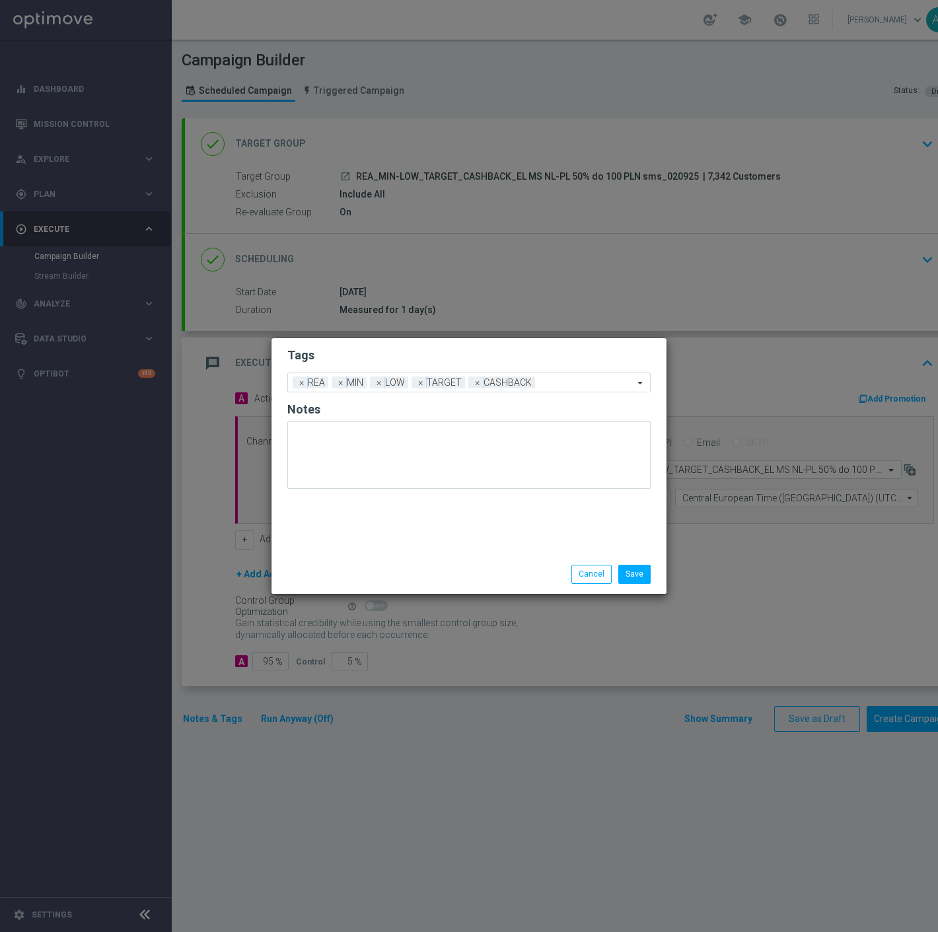
click at [413, 358] on h2 "Tags" at bounding box center [468, 356] width 363 height 16
click at [628, 567] on button "Save" at bounding box center [635, 574] width 32 height 19
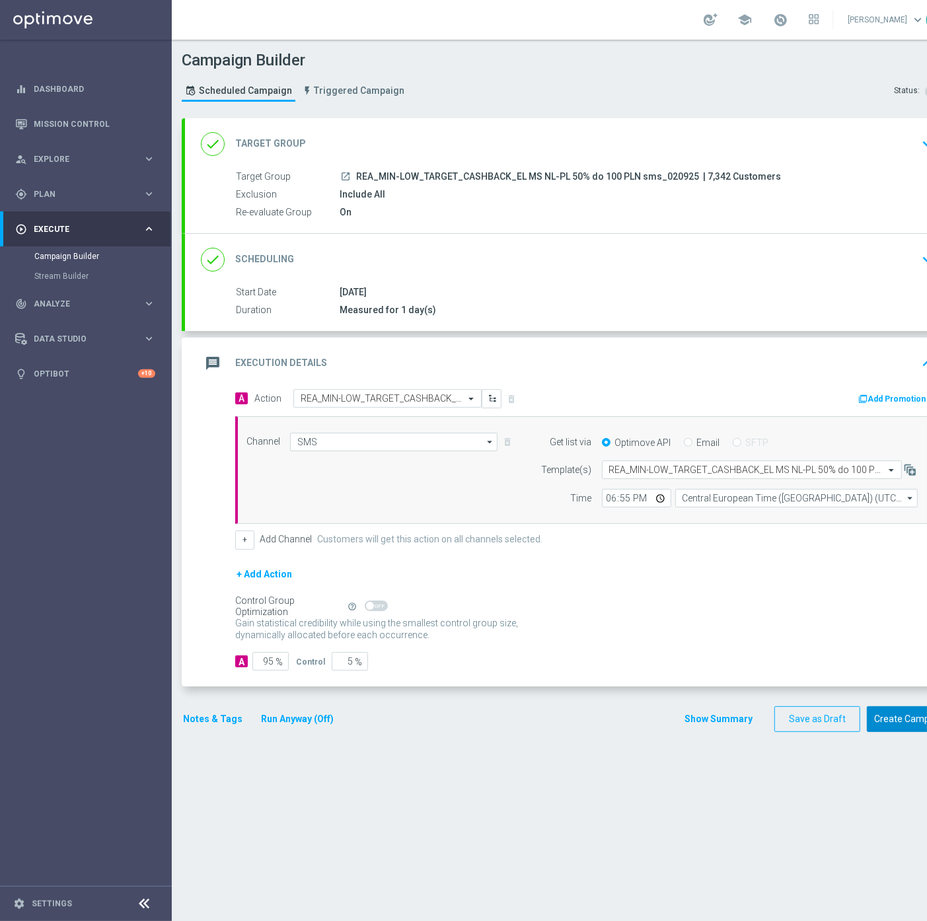
click at [894, 717] on button "Create Campaign" at bounding box center [911, 719] width 88 height 26
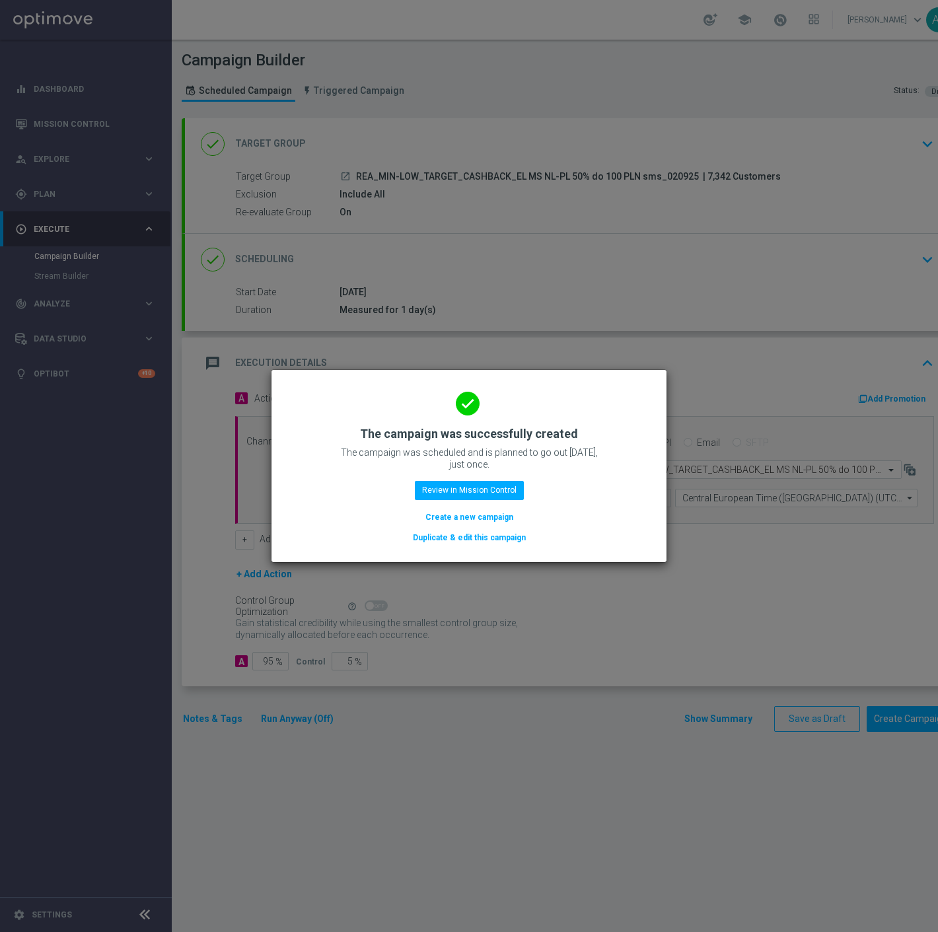
click at [457, 539] on button "Duplicate & edit this campaign" at bounding box center [470, 538] width 116 height 15
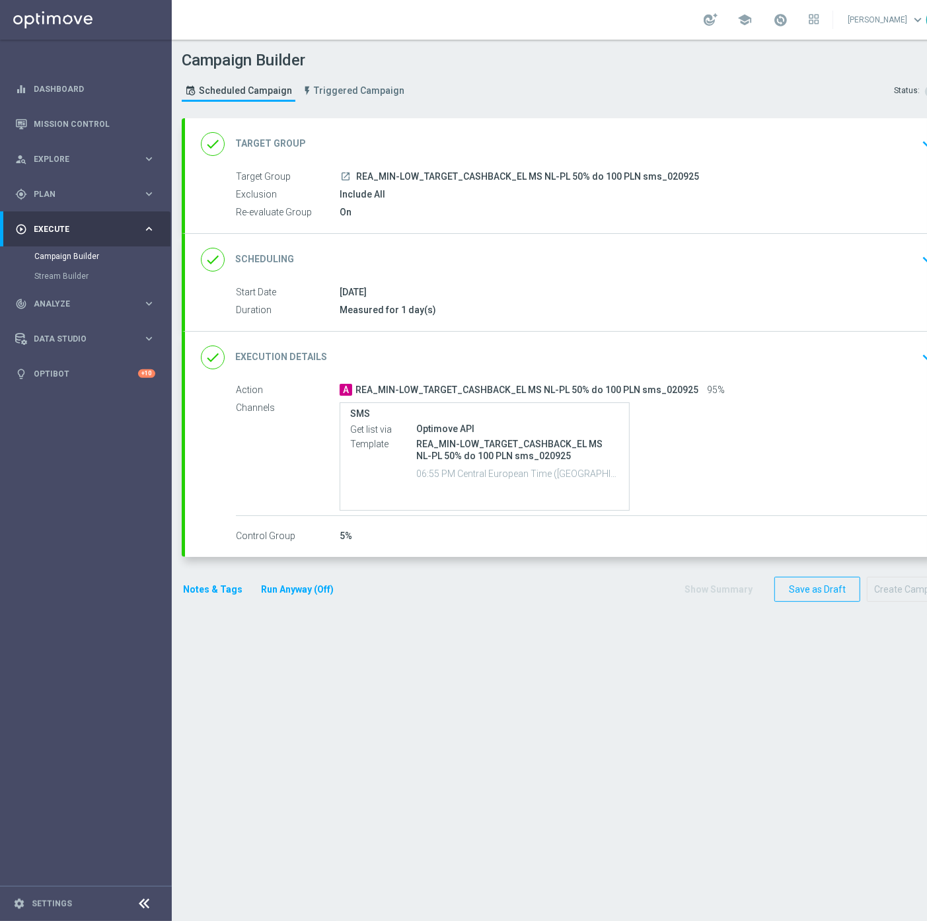
click at [351, 141] on div "done Target Group keyboard_arrow_down" at bounding box center [570, 144] width 738 height 25
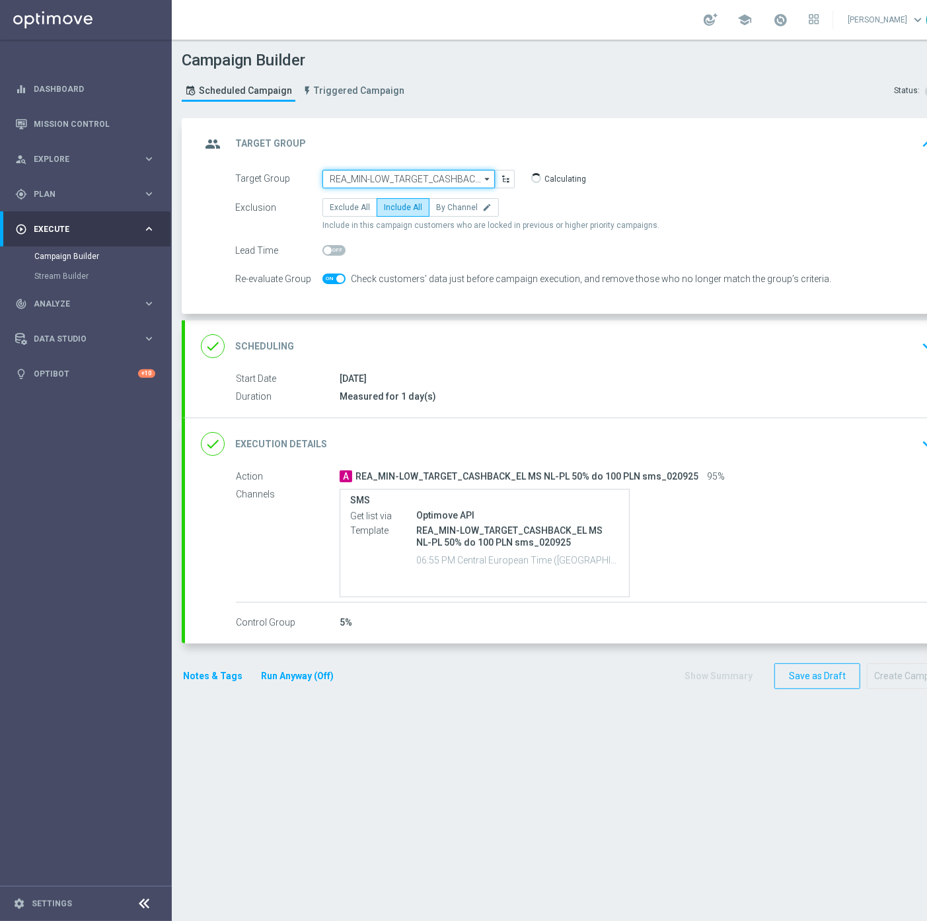
click at [395, 178] on input "REA_MIN-LOW_TARGET_CASHBACK_EL MS NL-PL 50% do 100 PLN sms_020925" at bounding box center [409, 179] width 172 height 19
paste input "REA_MED-HIGH_TARGET_CASHBACK_EL MS NL-PL 50% do 300 PLN sms_020925"
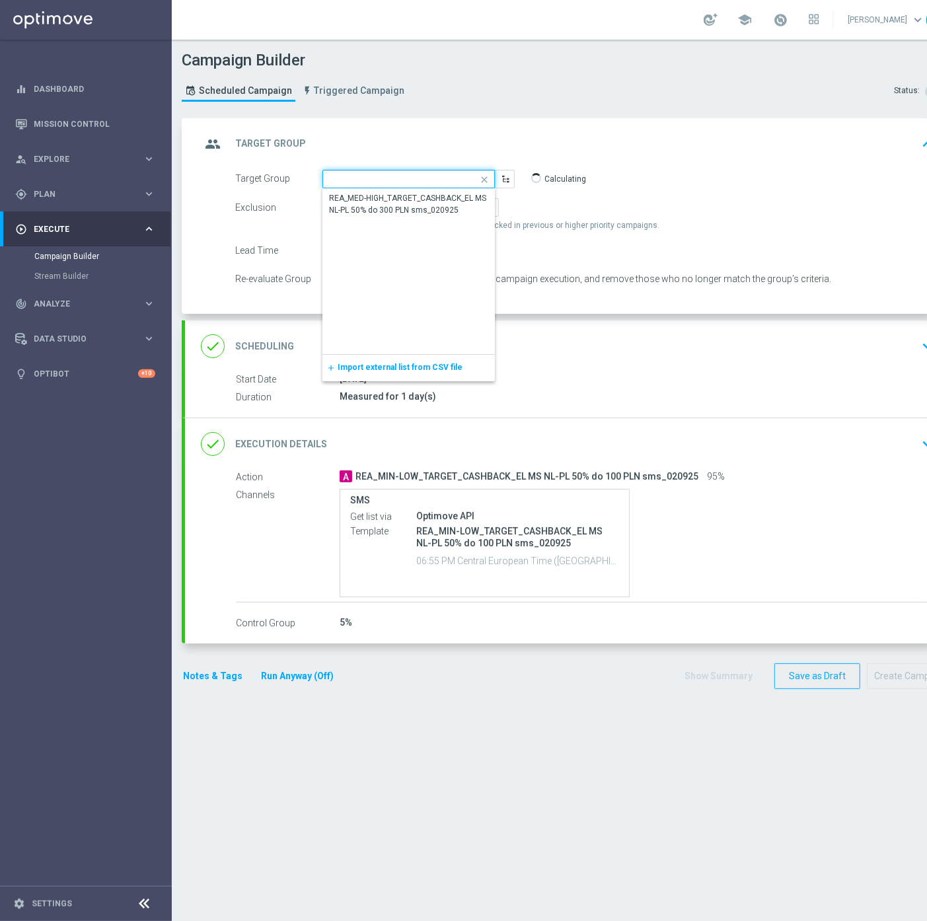
scroll to position [0, 182]
click at [391, 209] on div "REA_MED-HIGH_TARGET_CASHBACK_EL MS NL-PL 50% do 300 PLN sms_020925" at bounding box center [409, 204] width 160 height 24
type input "REA_MED-HIGH_TARGET_CASHBACK_EL MS NL-PL 50% do 300 PLN sms_020925"
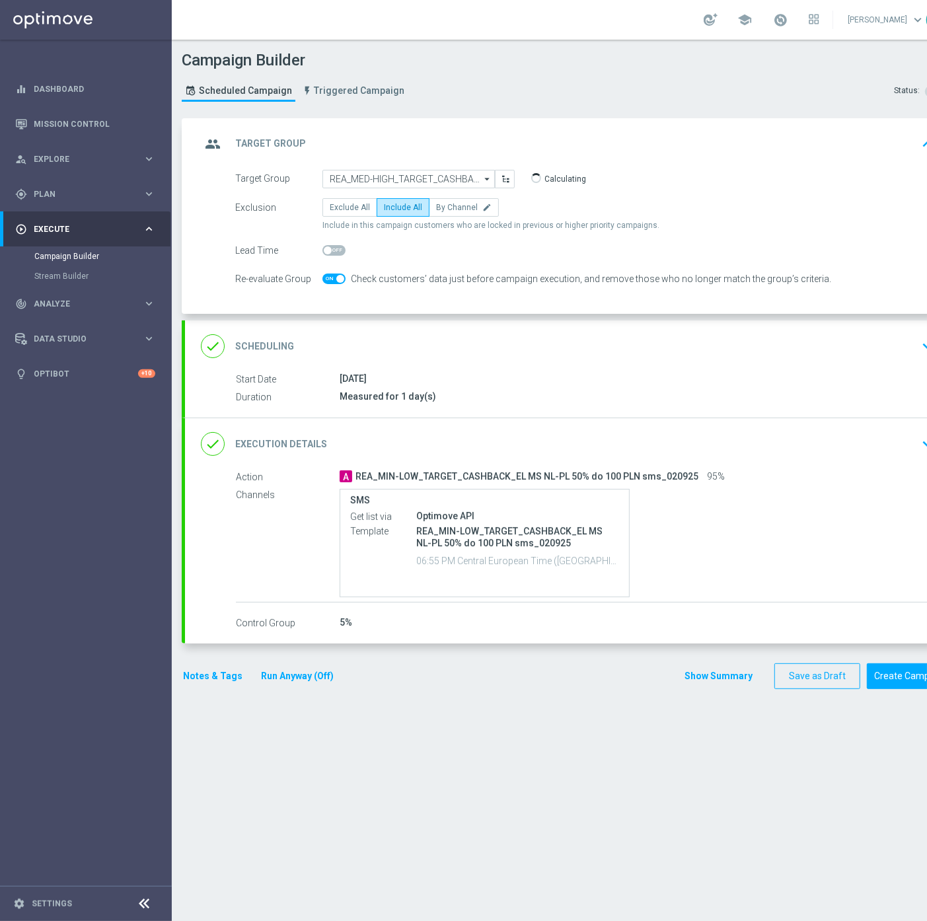
click at [410, 415] on div "Start Date 04 Sep 2025 Duration Measured for 1 day(s) Start Date 04 Sep 2025 to…" at bounding box center [570, 395] width 770 height 46
click at [408, 425] on div "done Execution Details keyboard_arrow_down" at bounding box center [570, 444] width 770 height 52
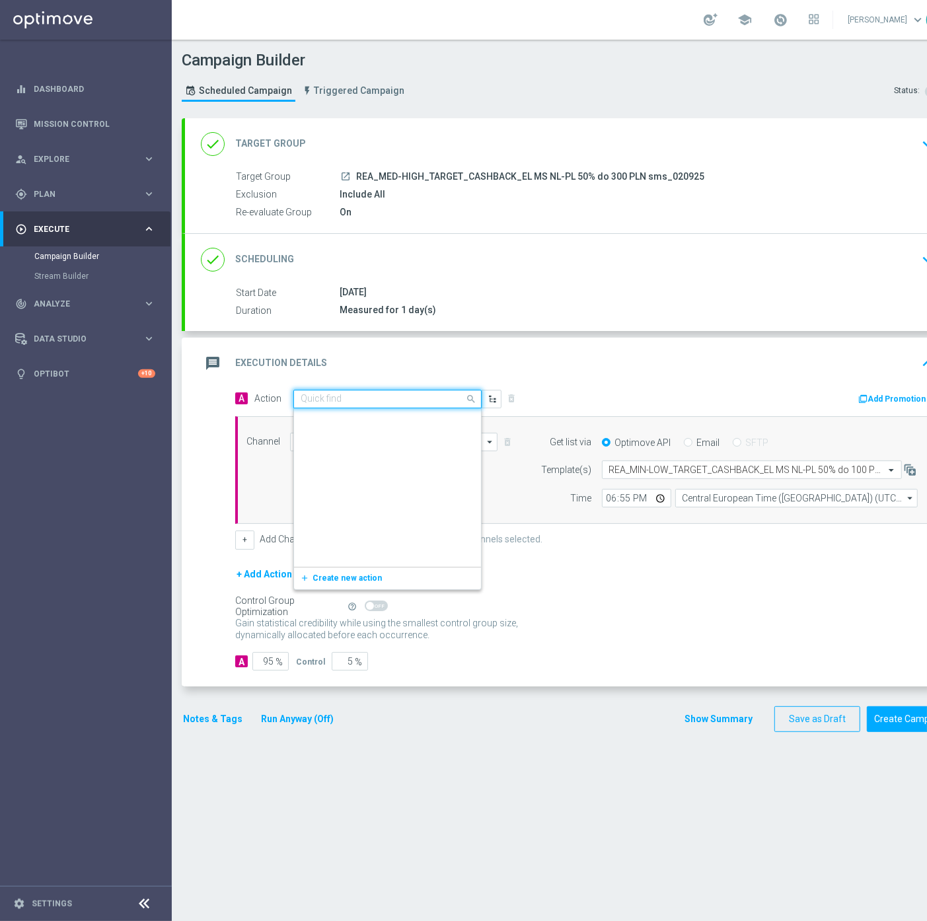
click at [377, 397] on input "text" at bounding box center [374, 399] width 147 height 11
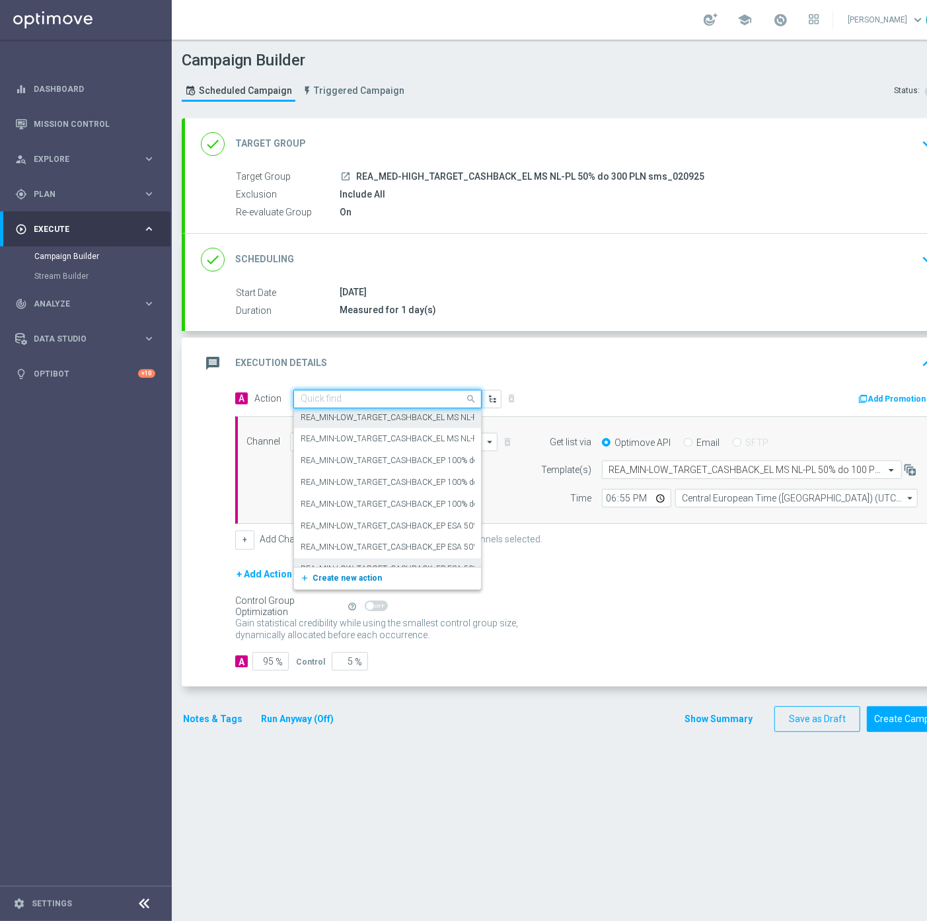
click at [338, 575] on span "Create new action" at bounding box center [347, 578] width 69 height 9
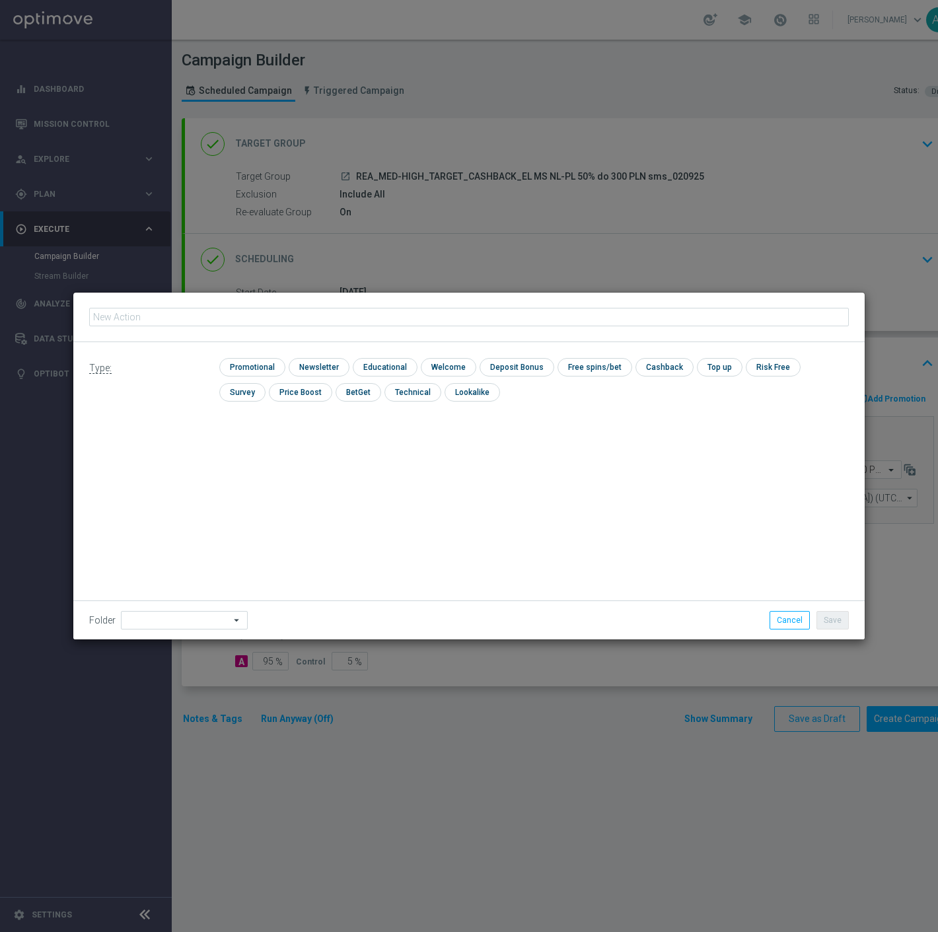
type input "REA_MED-HIGH_TARGET_CASHBACK_EL MS NL-PL 50% do 300 PLN sms_020925"
click at [240, 370] on input "checkbox" at bounding box center [250, 367] width 63 height 18
checkbox input "true"
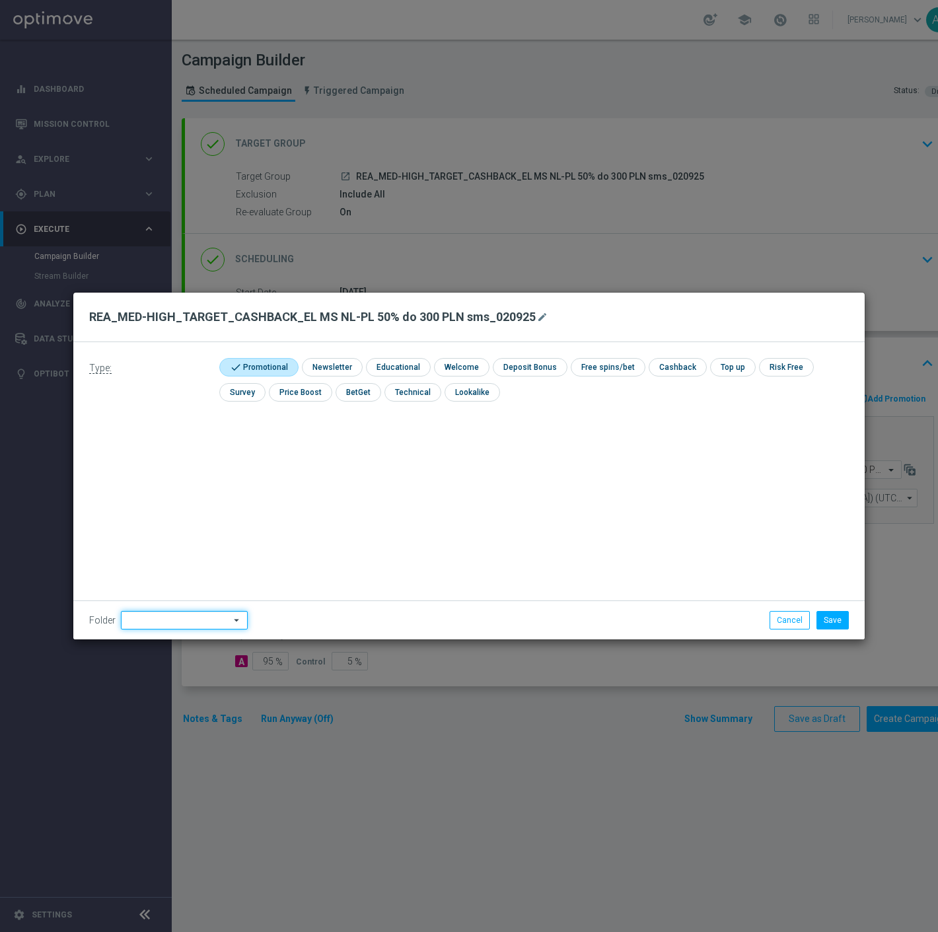
click at [165, 619] on input at bounding box center [184, 620] width 127 height 19
drag, startPoint x: 142, startPoint y: 473, endPoint x: 150, endPoint y: 465, distance: 11.2
click at [143, 472] on div "Antoni L." at bounding box center [186, 528] width 130 height 166
click at [157, 452] on div "Antoni L." at bounding box center [157, 455] width 59 height 12
type input "Antoni L."
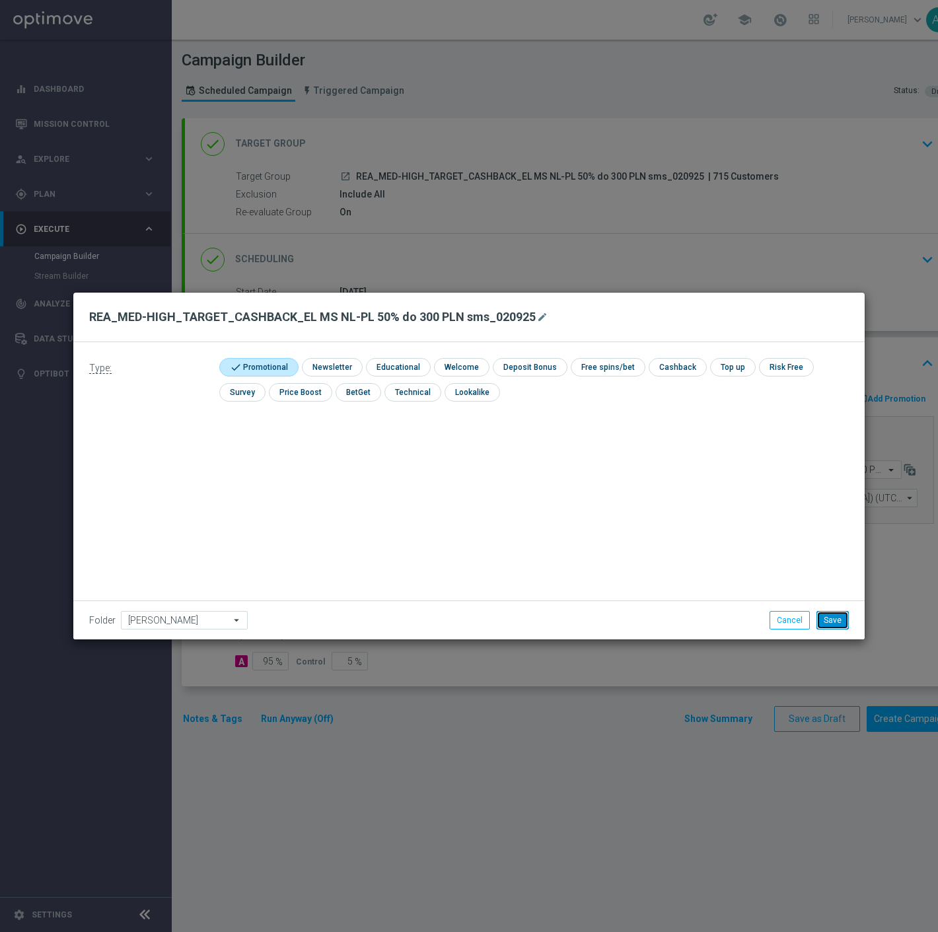
click at [820, 625] on button "Save" at bounding box center [833, 620] width 32 height 19
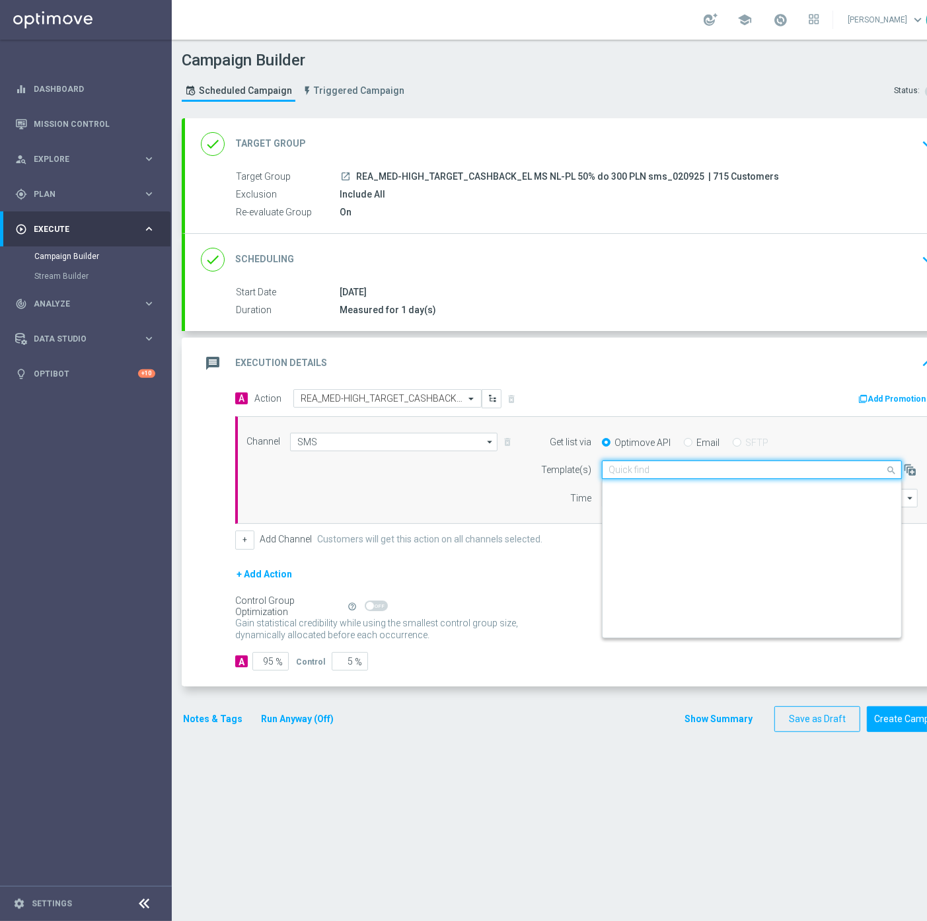
click at [642, 461] on div "Quick find REA_MIN-LOW_TARGET_CASHBACK_EL MS NL-PL 50% do 100 PLN sms_020925" at bounding box center [752, 470] width 300 height 19
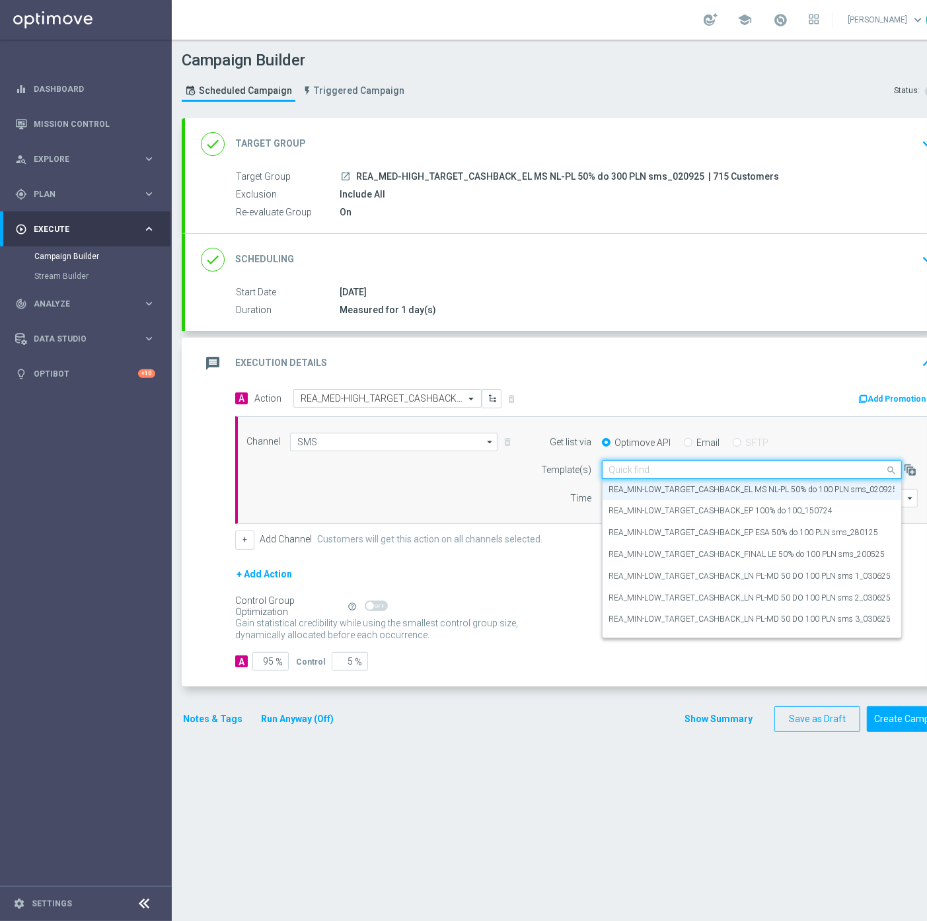
paste input "REA_MED-HIGH_TARGET_CASHBACK_EL MS NL-PL 50% do 300 PLN sms_020925"
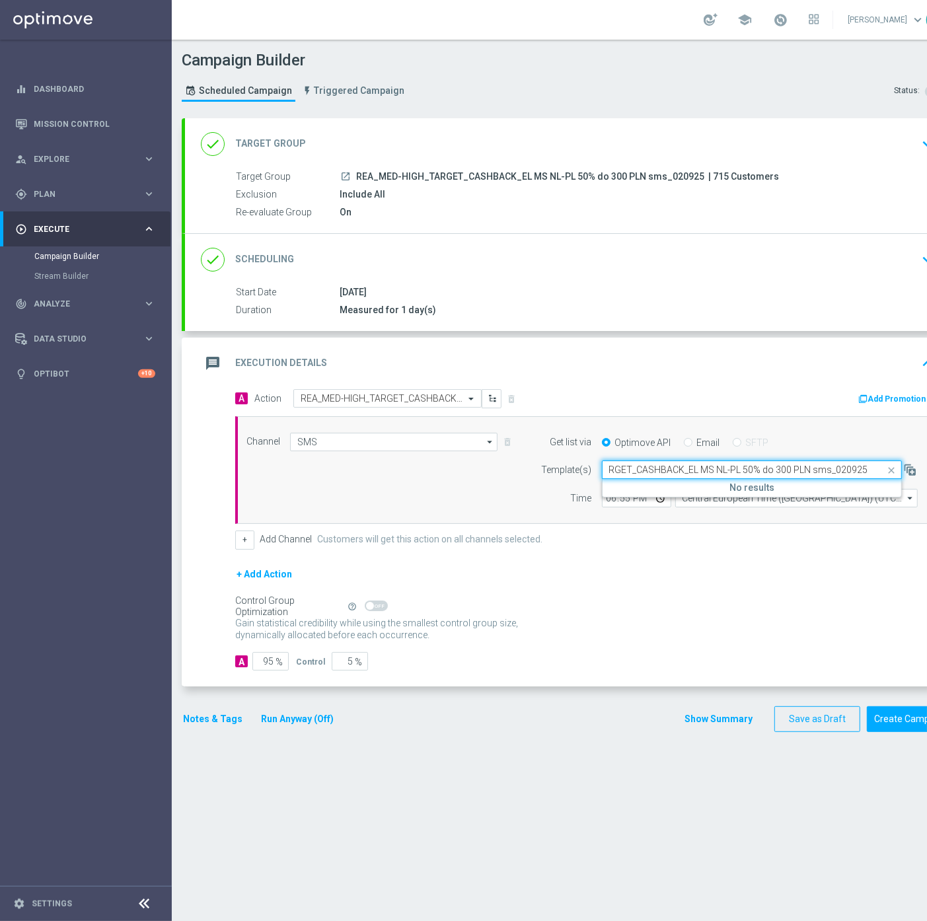
scroll to position [0, 75]
click at [664, 486] on label "REA_MED-HIGH_TARGET_CASHBACK_EL MS NL-PL 50% do 300 PLN sms_020925" at bounding box center [755, 489] width 293 height 11
type input "REA_MED-HIGH_TARGET_CASHBACK_EL MS NL-PL 50% do 300 PLN sms_020925"
click at [739, 502] on input "Central European Time (Warsaw) (UTC +02:00)" at bounding box center [796, 498] width 243 height 19
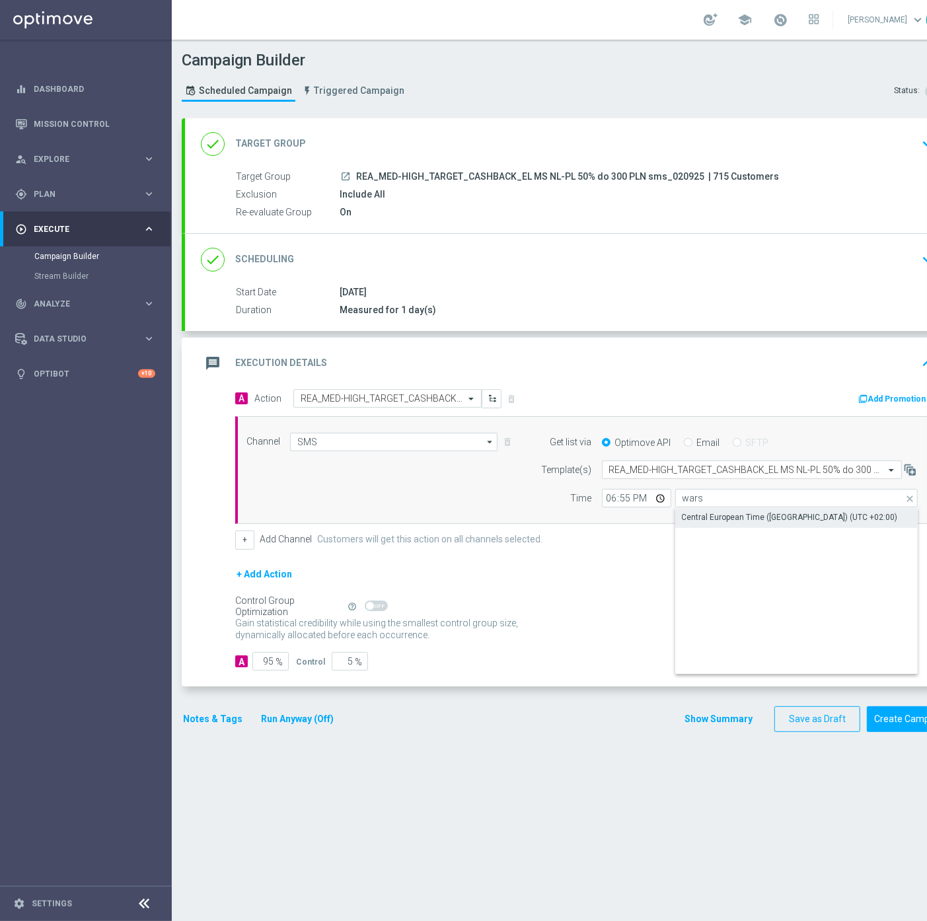
click at [728, 520] on div "Central European Time (Warsaw) (UTC +02:00)" at bounding box center [790, 518] width 216 height 12
type input "Central European Time (Warsaw) (UTC +02:00)"
click at [196, 729] on div "Notes & Tags Run Anyway (Off)" at bounding box center [266, 719] width 169 height 26
click at [200, 741] on div "done Target Group keyboard_arrow_down Target Group launch REA_MED-HIGH_TARGET_C…" at bounding box center [568, 431] width 773 height 627
click at [228, 722] on button "Notes & Tags" at bounding box center [213, 719] width 62 height 17
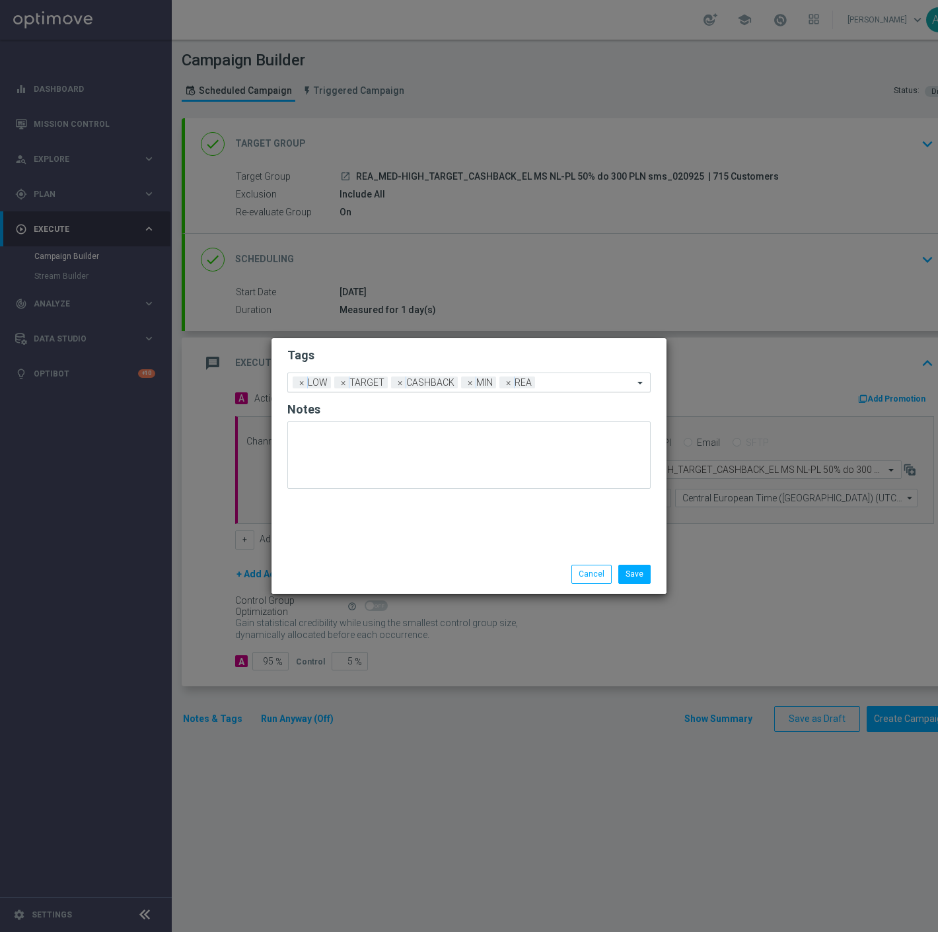
click at [461, 386] on div "Add a new tag × LOW × TARGET × CASHBACK × MIN × REA" at bounding box center [461, 382] width 346 height 19
click at [413, 355] on h2 "Tags" at bounding box center [468, 356] width 363 height 16
click at [465, 380] on span "×" at bounding box center [471, 383] width 12 height 12
click at [301, 387] on span "×" at bounding box center [302, 383] width 12 height 12
click at [478, 387] on input "text" at bounding box center [547, 383] width 173 height 11
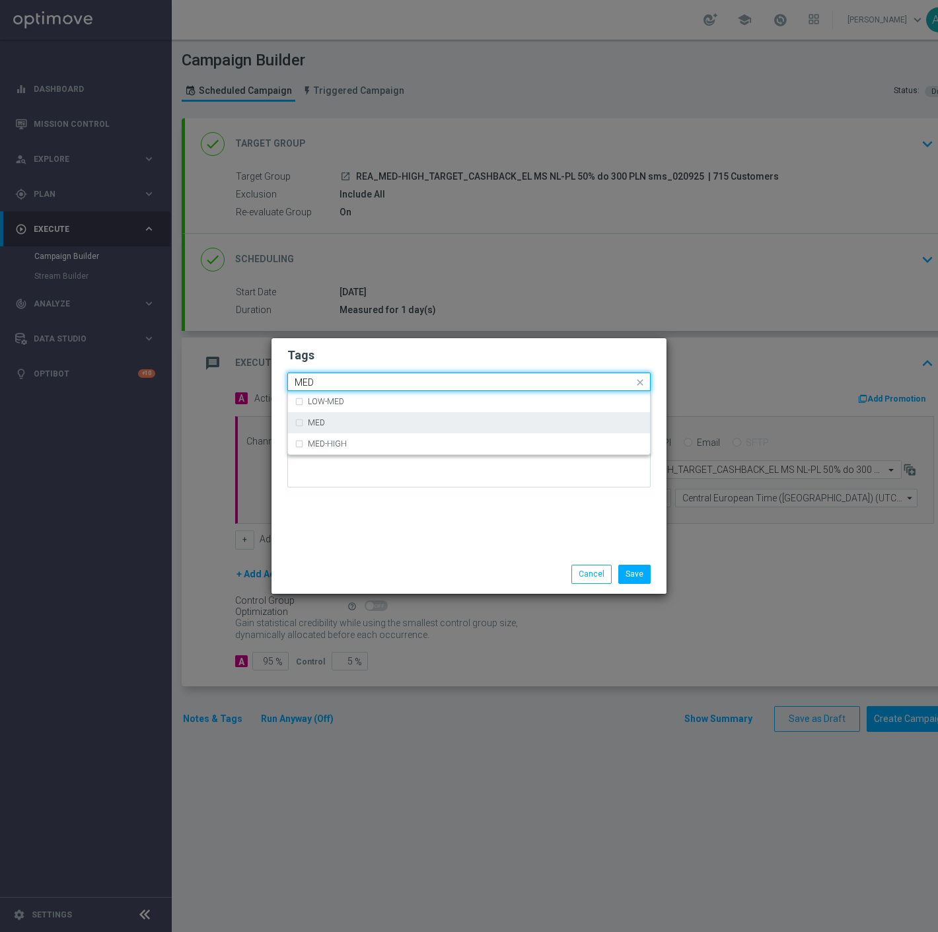
click at [340, 419] on div "MED" at bounding box center [476, 423] width 336 height 8
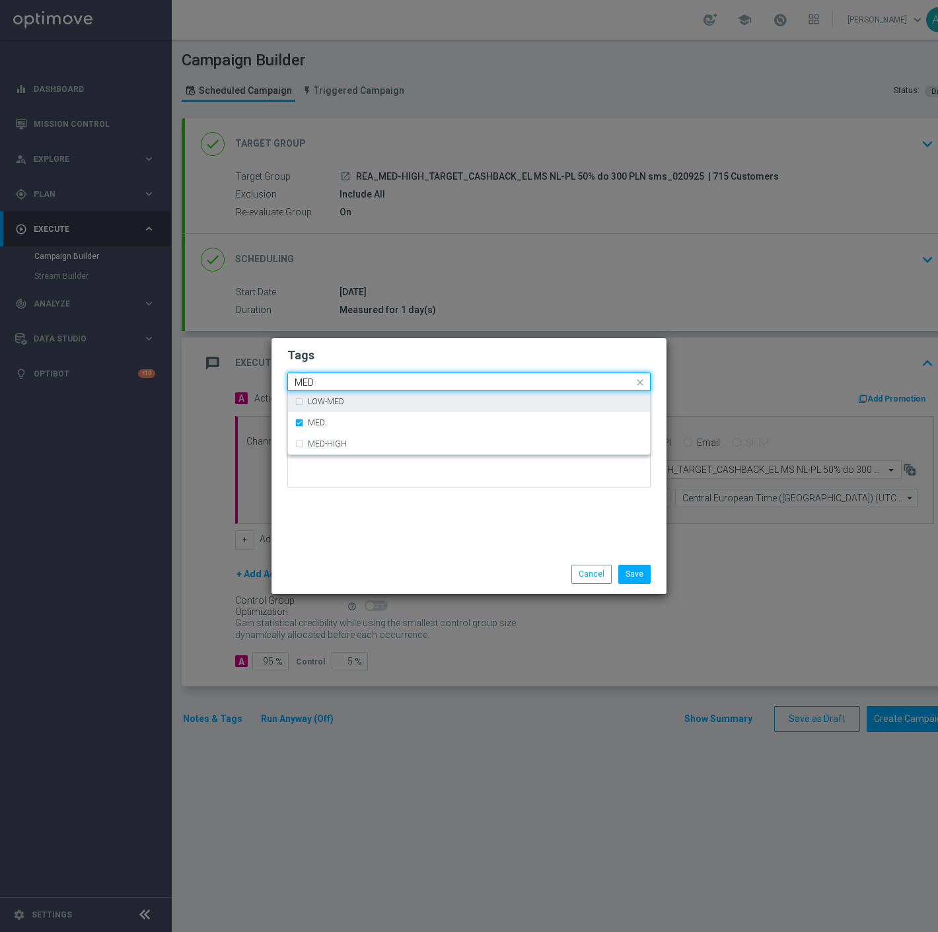
click at [361, 375] on div "Quick find × TARGET × CASHBACK × REA × MED MED" at bounding box center [461, 382] width 346 height 17
drag, startPoint x: 361, startPoint y: 380, endPoint x: 362, endPoint y: 387, distance: 6.7
click at [361, 381] on input "MED" at bounding box center [464, 382] width 339 height 11
click at [362, 387] on input "MED" at bounding box center [464, 382] width 339 height 11
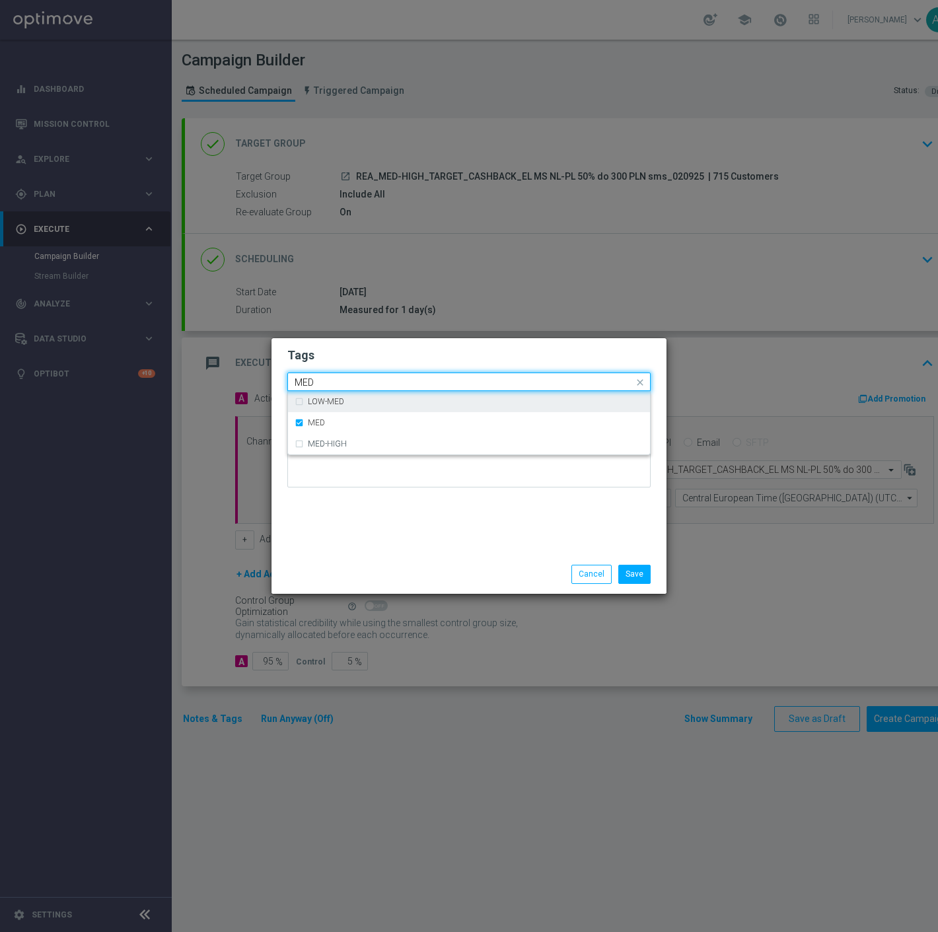
click at [362, 387] on input "MED" at bounding box center [464, 382] width 339 height 11
click at [350, 420] on div "HIGH" at bounding box center [476, 423] width 336 height 8
type input "HIGH"
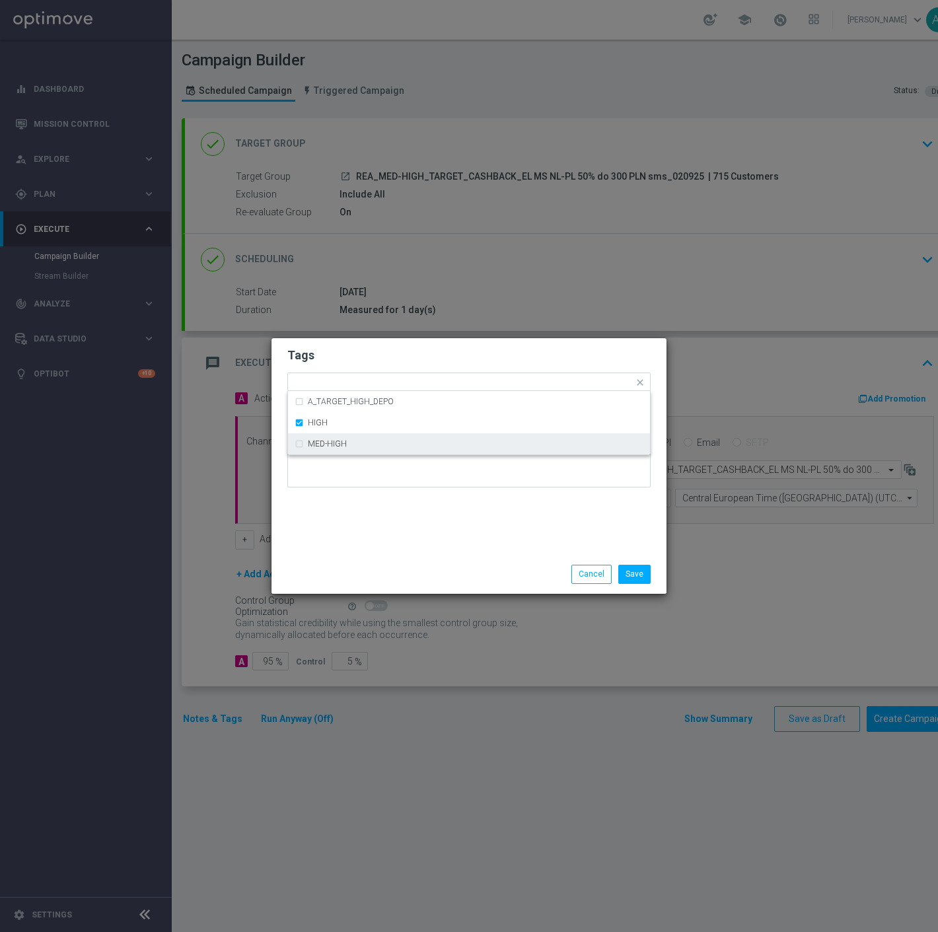
click at [391, 544] on div "Tags Quick find × TARGET × CASHBACK × REA × MED × HIGH A_TARGET_HIGH_DEPO HIGH …" at bounding box center [469, 446] width 395 height 217
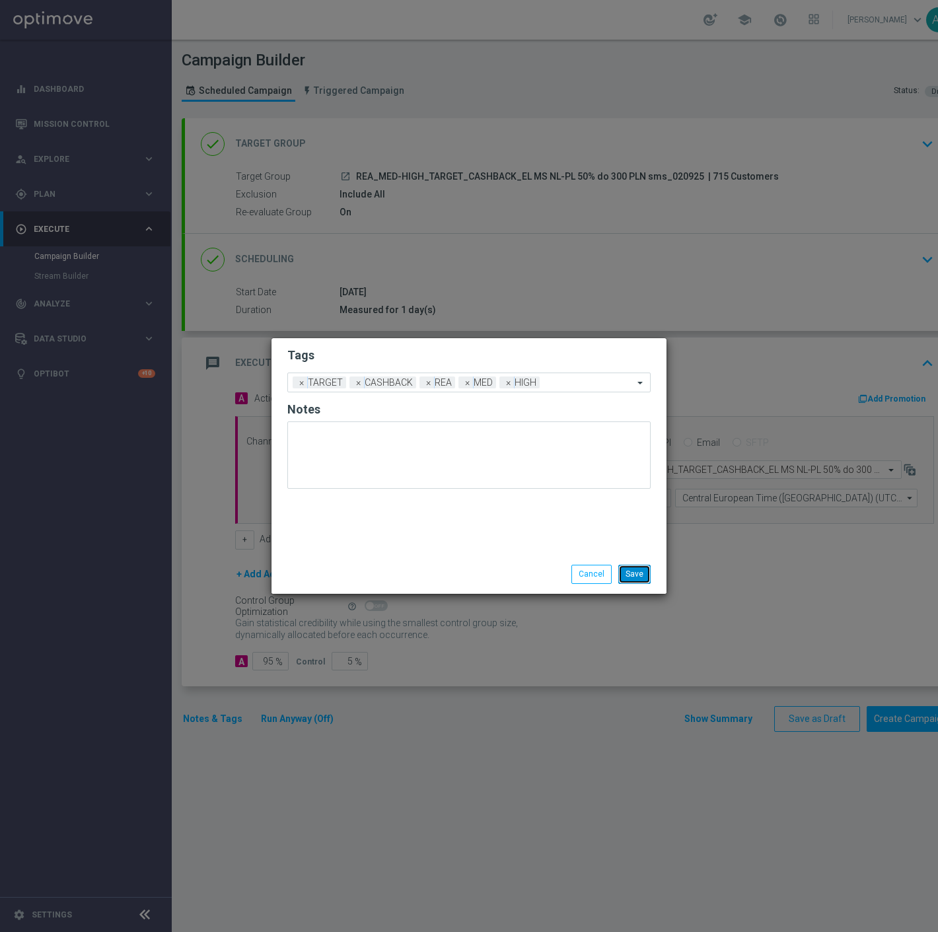
click at [644, 578] on button "Save" at bounding box center [635, 574] width 32 height 19
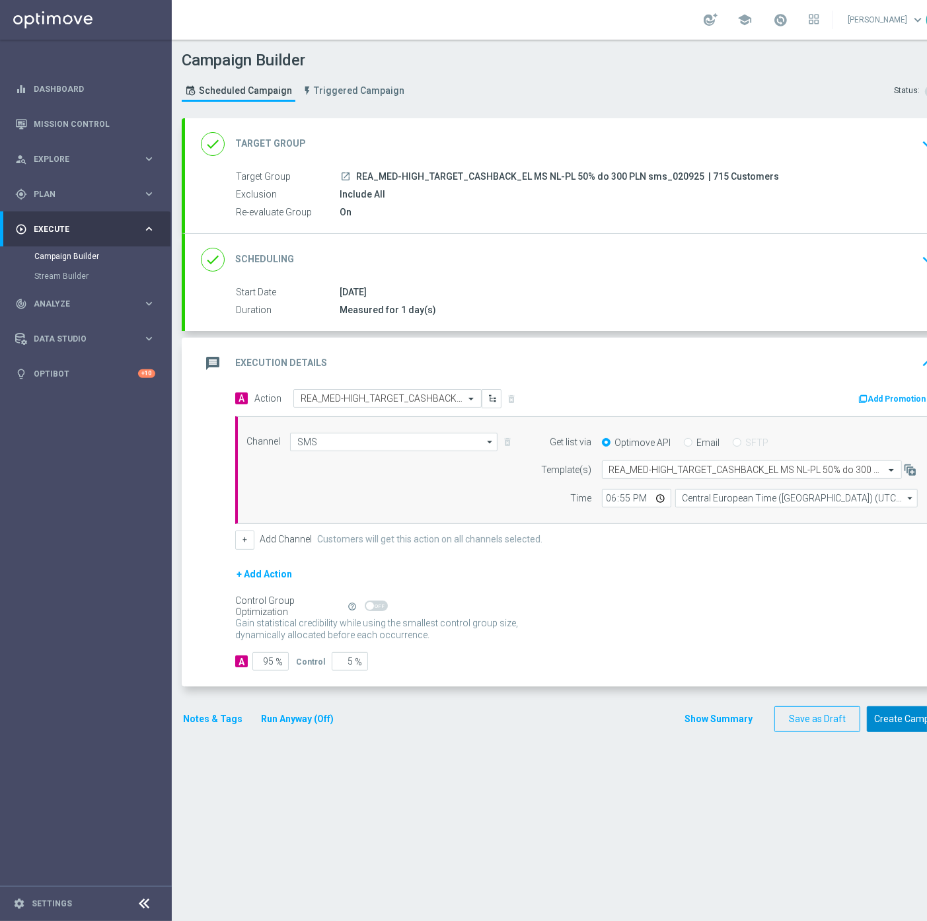
click at [911, 728] on button "Create Campaign" at bounding box center [911, 719] width 88 height 26
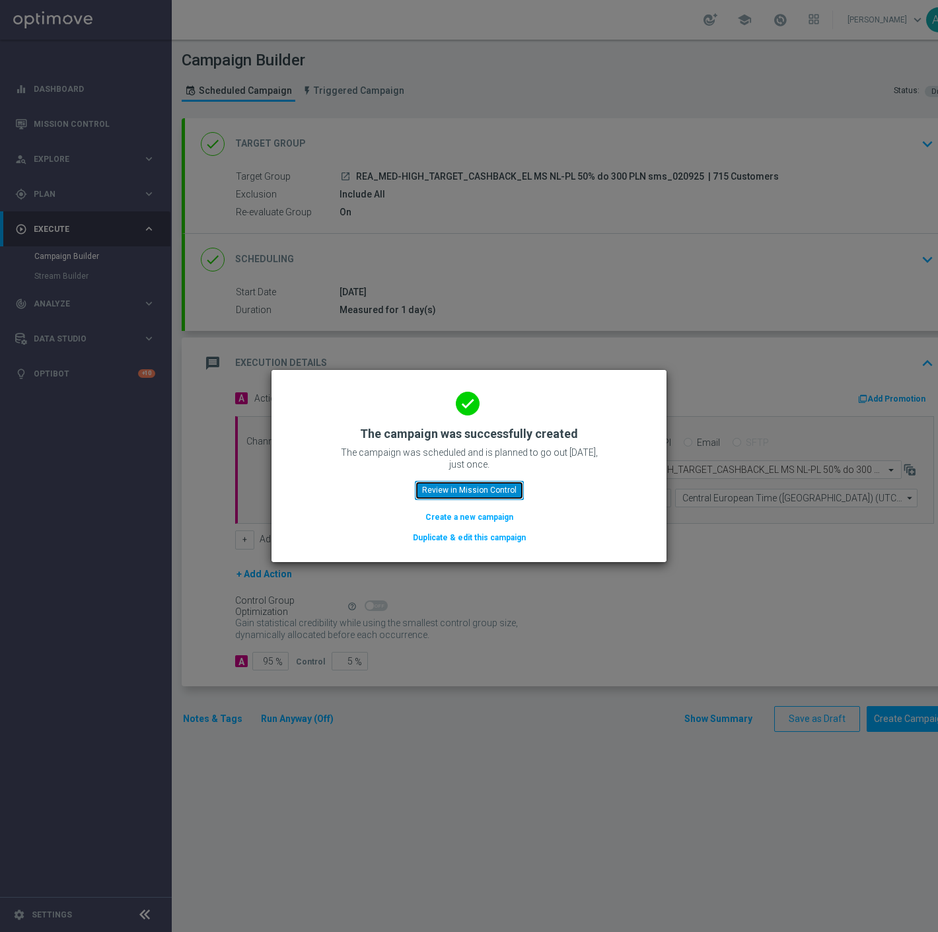
click at [464, 490] on button "Review in Mission Control" at bounding box center [469, 490] width 109 height 19
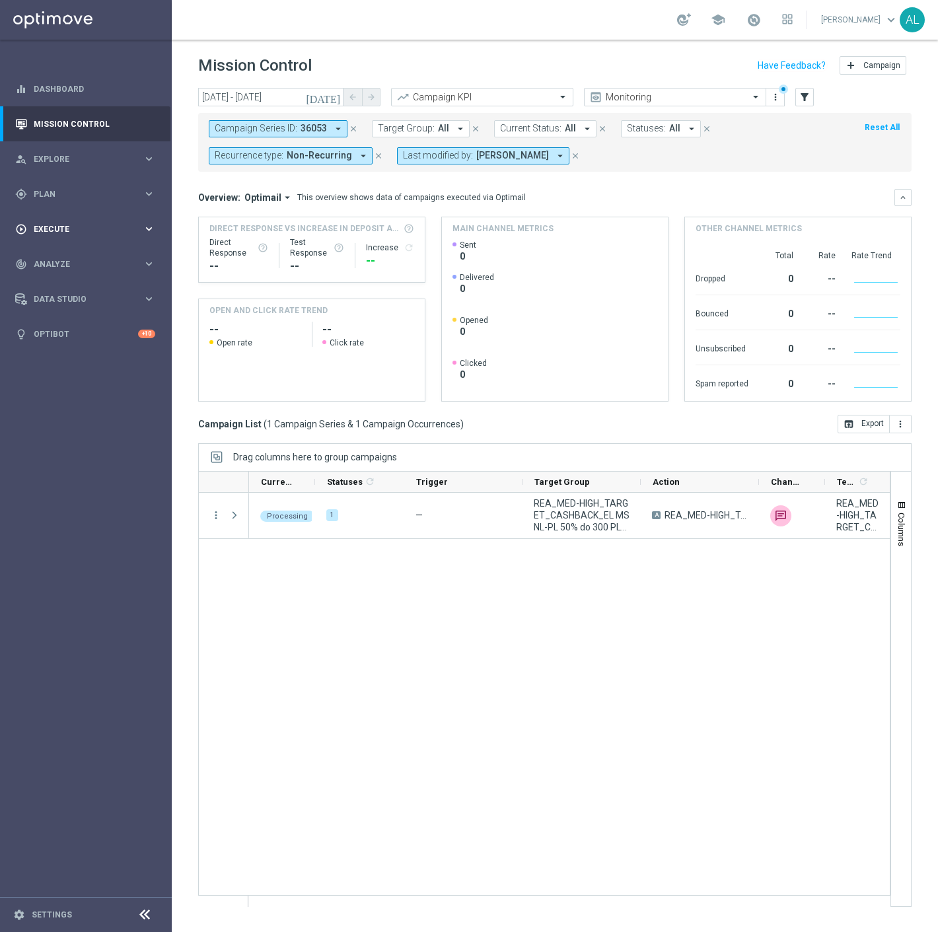
click at [123, 223] on div "play_circle_outline Execute" at bounding box center [79, 229] width 128 height 12
click at [78, 258] on link "Campaign Builder" at bounding box center [85, 256] width 103 height 11
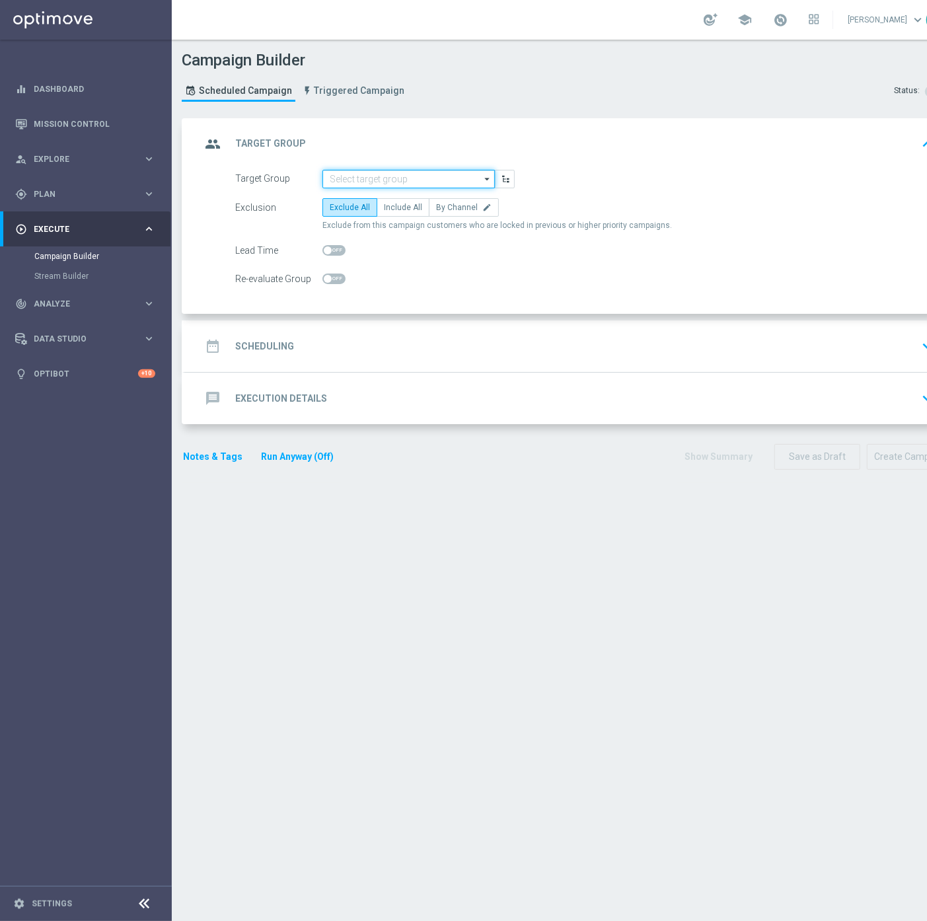
click at [371, 177] on input at bounding box center [409, 179] width 172 height 19
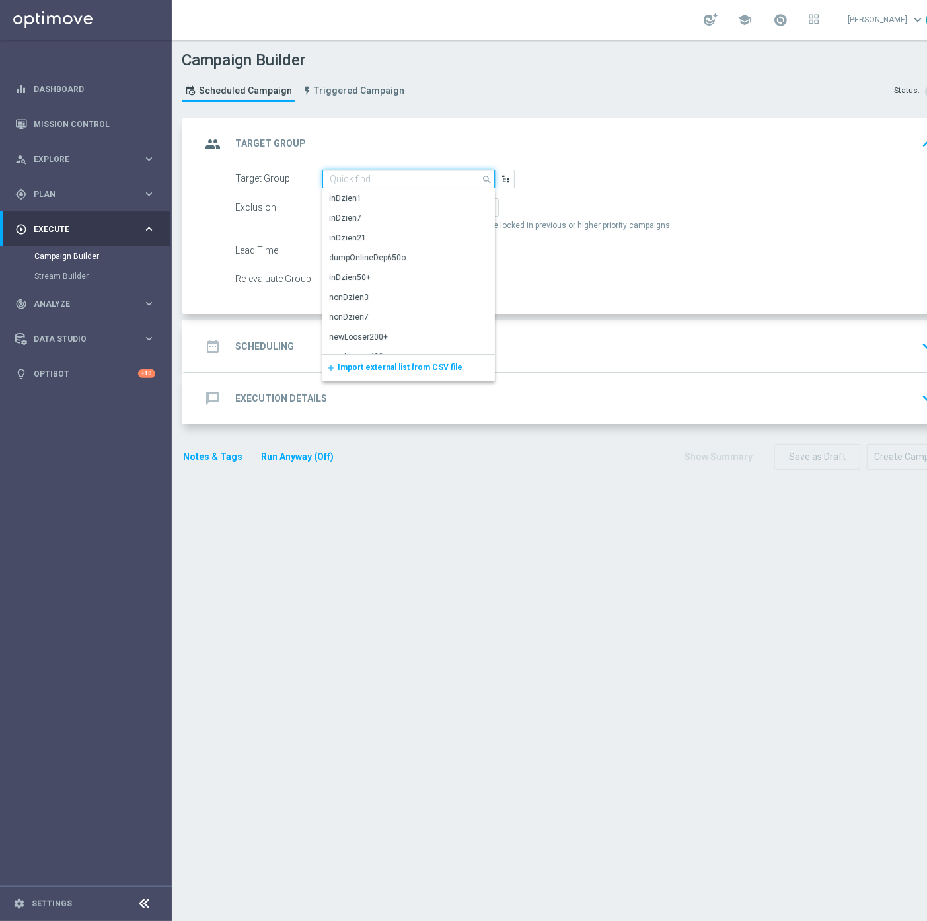
paste input "A_ALL_GLOB_ZBR_START NFL 50% do 50 PLN_040925"
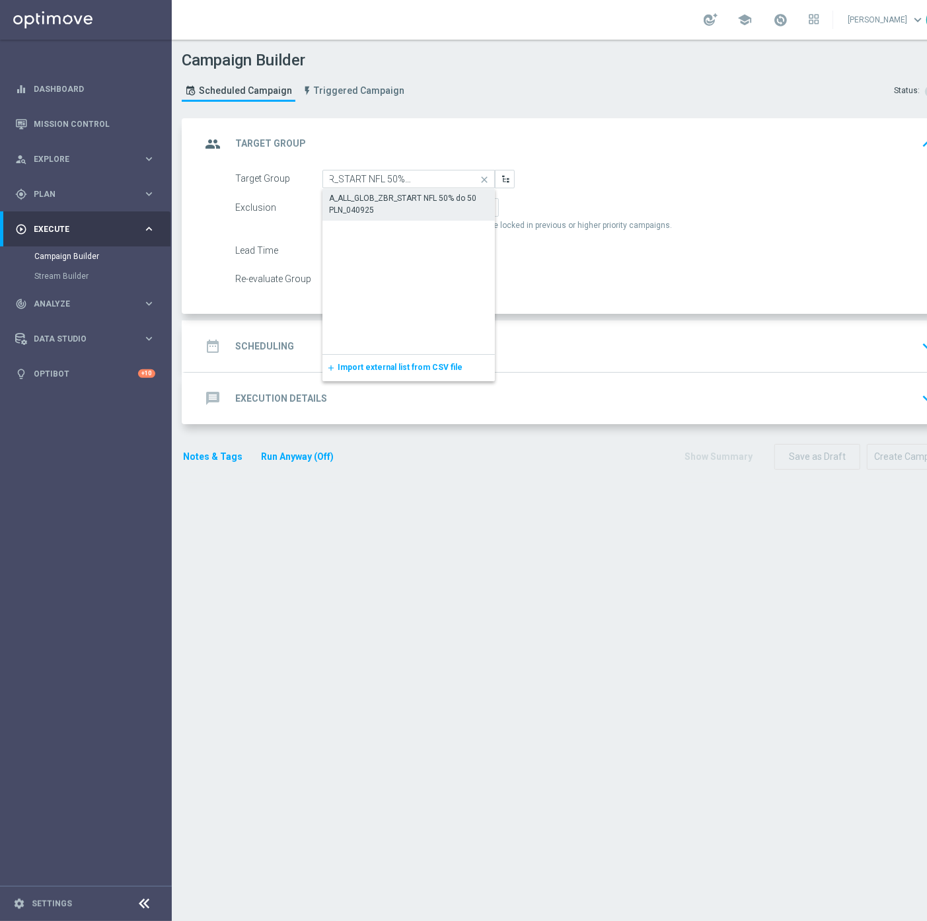
click at [366, 195] on div "A_ALL_GLOB_ZBR_START NFL 50% do 50 PLN_040925" at bounding box center [409, 204] width 160 height 24
type input "A_ALL_GLOB_ZBR_START NFL 50% do 50 PLN_040925"
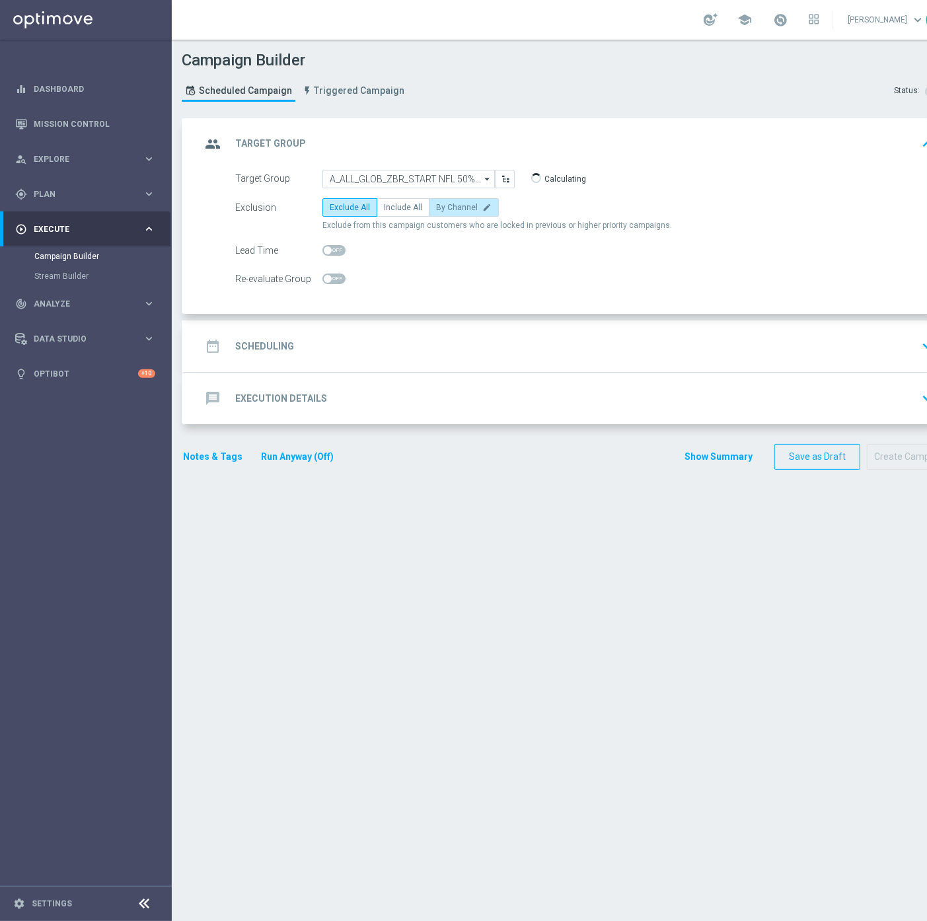
click at [451, 205] on span "By Channel" at bounding box center [457, 207] width 42 height 9
click at [445, 206] on input "By Channel edit" at bounding box center [440, 210] width 9 height 9
radio input "true"
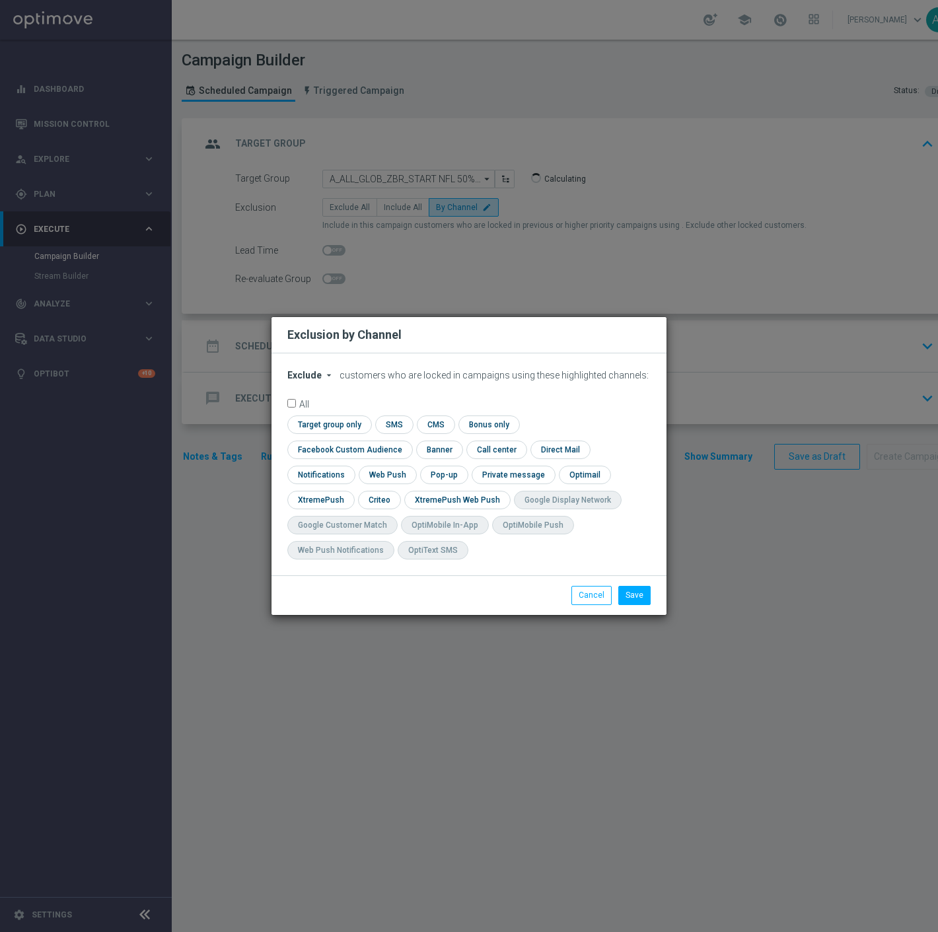
click at [317, 381] on span "Exclude" at bounding box center [304, 375] width 34 height 11
click at [0, 0] on span "Include" at bounding box center [0, 0] width 0 height 0
click at [319, 430] on input "checkbox" at bounding box center [327, 425] width 81 height 18
checkbox input "true"
click at [371, 496] on input "checkbox" at bounding box center [378, 500] width 41 height 18
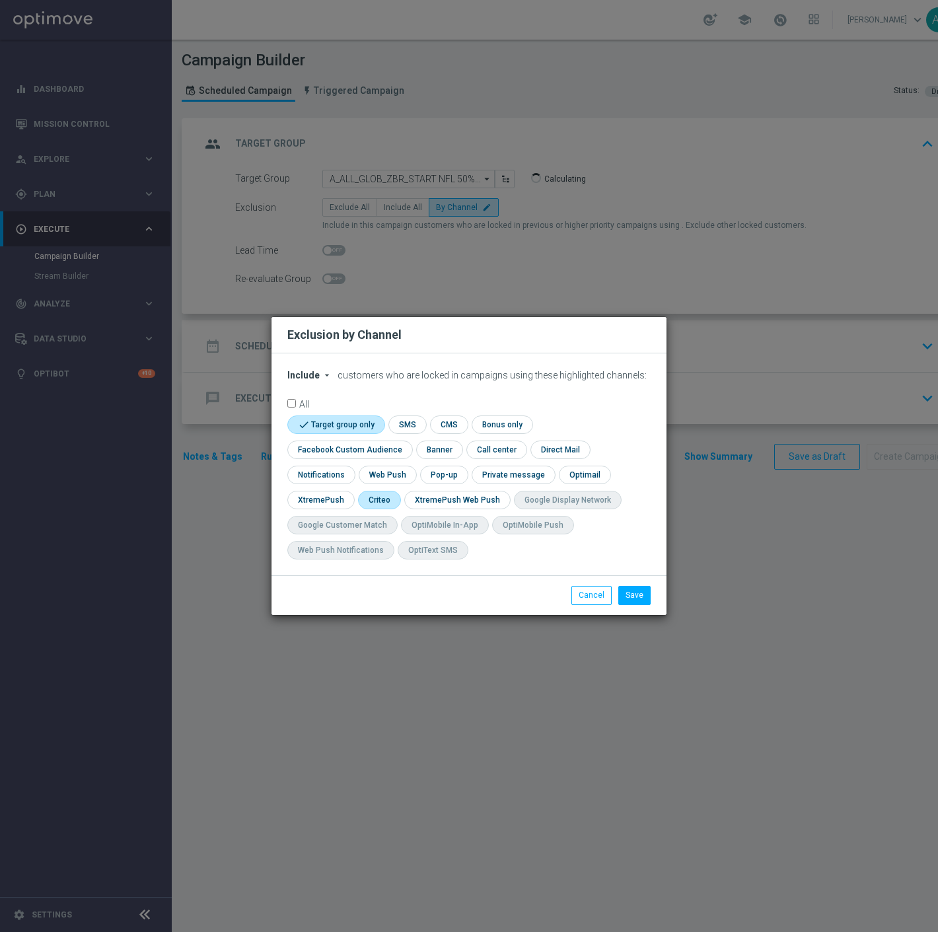
checkbox input "true"
click at [347, 453] on input "checkbox" at bounding box center [347, 450] width 120 height 18
checkbox input "true"
click at [638, 589] on button "Save" at bounding box center [635, 595] width 32 height 19
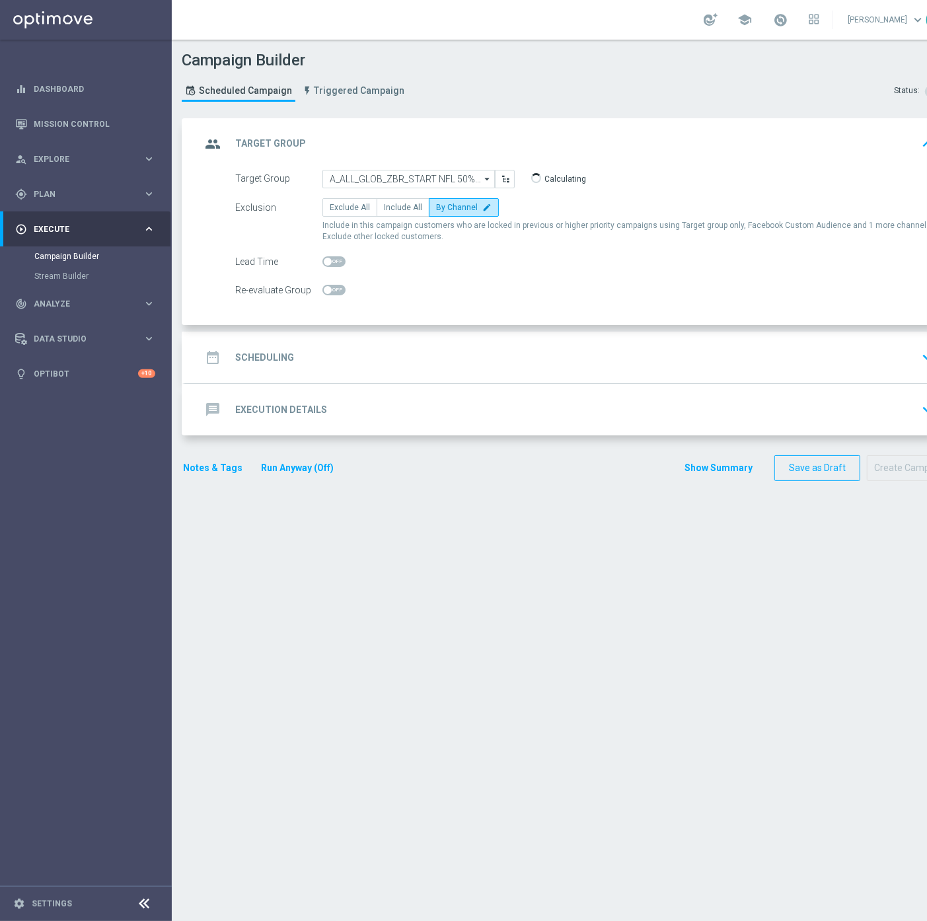
click at [320, 359] on div "date_range Scheduling keyboard_arrow_down" at bounding box center [570, 357] width 738 height 25
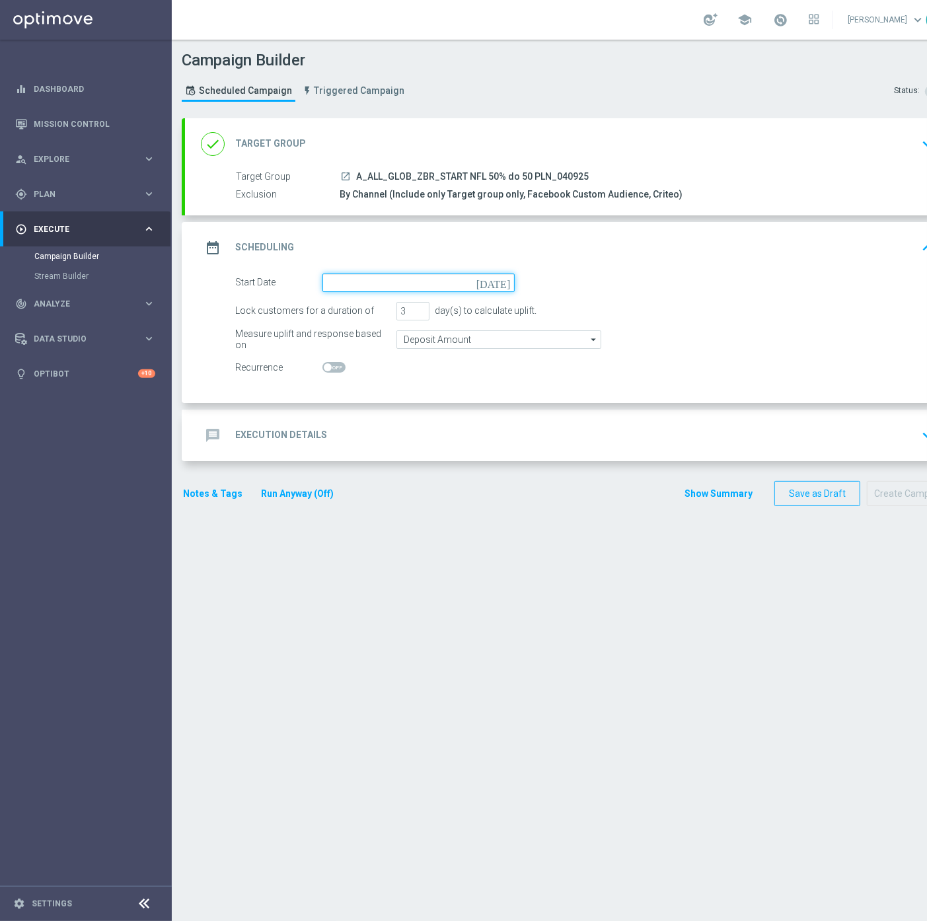
click at [426, 284] on input at bounding box center [419, 283] width 192 height 19
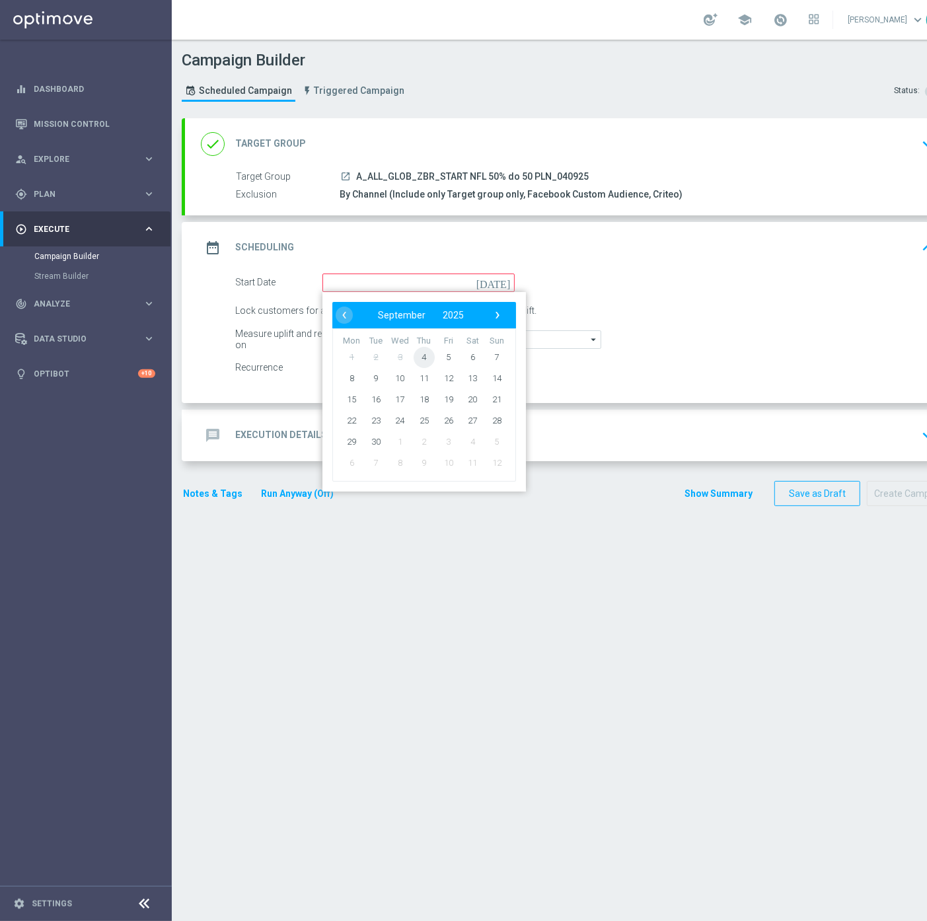
click at [423, 354] on span "4" at bounding box center [424, 356] width 21 height 21
type input "04 Sep 2025"
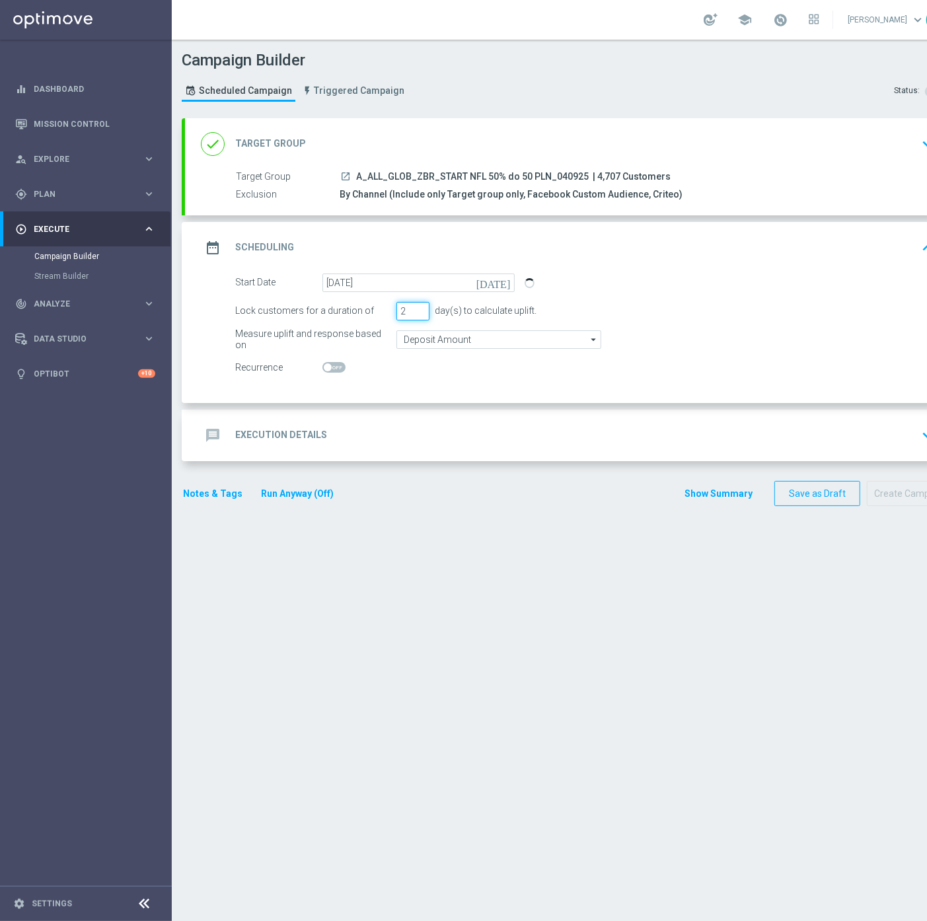
click at [420, 313] on input "2" at bounding box center [413, 311] width 33 height 19
type input "1"
click at [420, 313] on input "1" at bounding box center [413, 311] width 33 height 19
click at [417, 337] on input "Deposit Amount" at bounding box center [499, 339] width 205 height 19
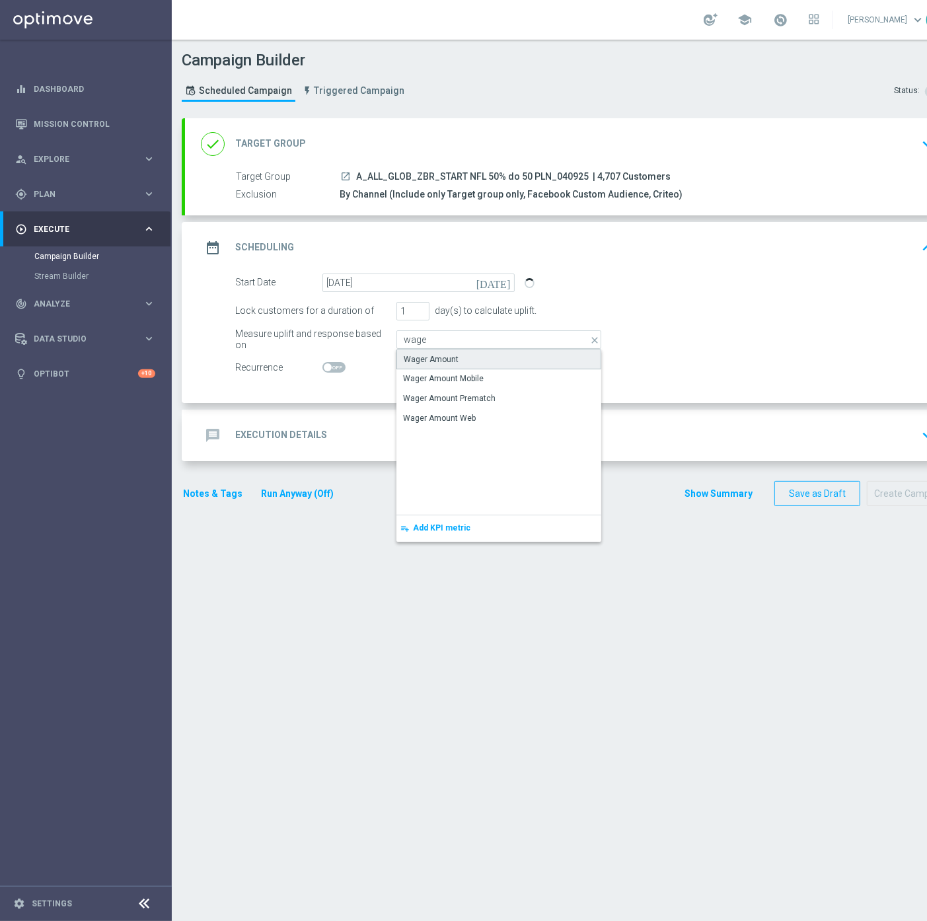
click at [417, 352] on div "Wager Amount" at bounding box center [499, 360] width 205 height 20
type input "Wager Amount"
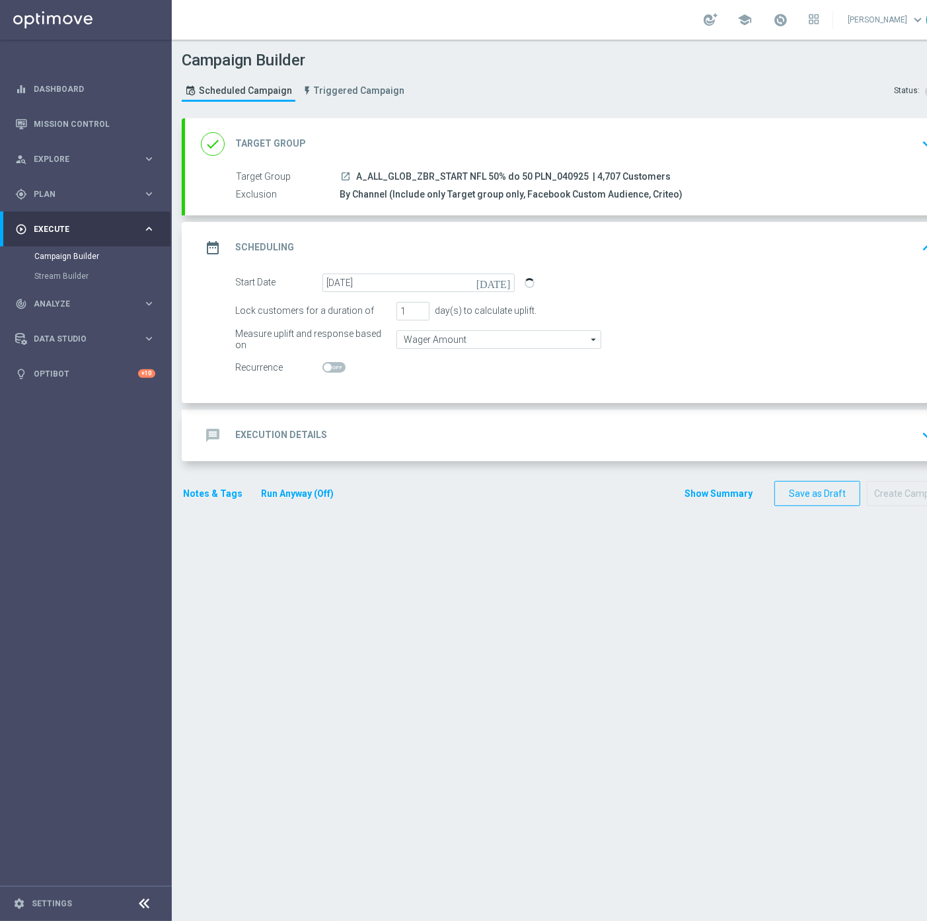
click at [408, 443] on div "message Execution Details keyboard_arrow_down" at bounding box center [570, 435] width 738 height 25
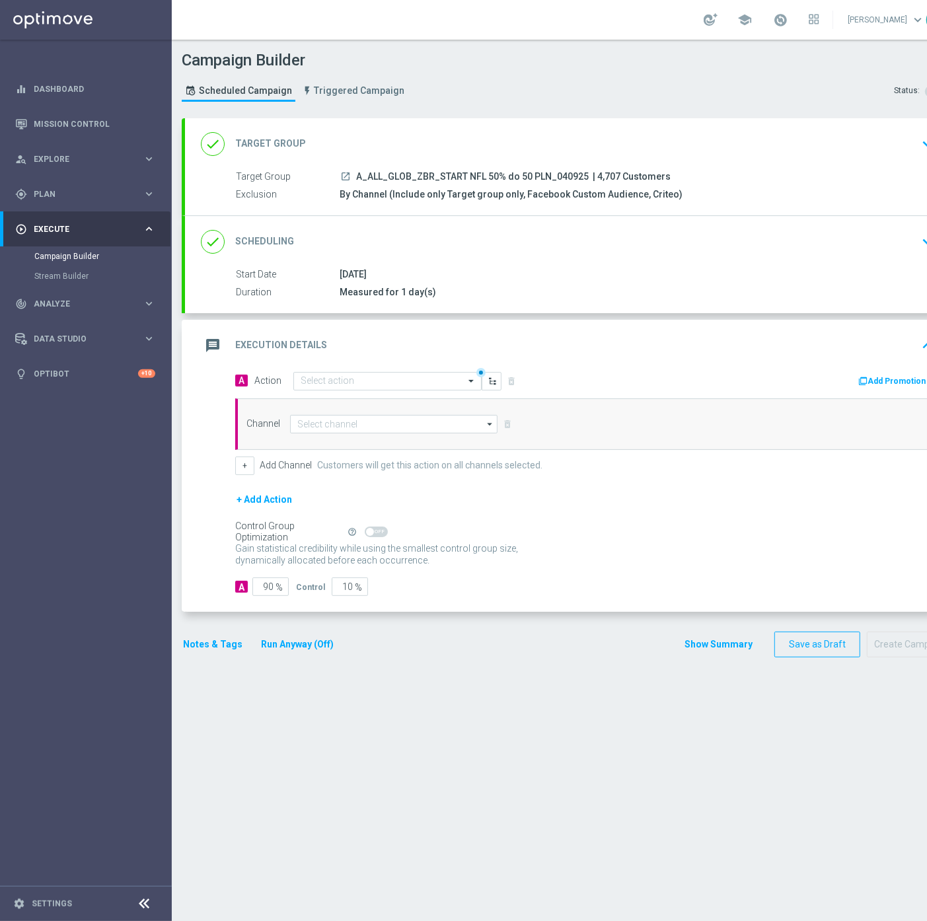
click at [643, 258] on div "done Scheduling keyboard_arrow_down" at bounding box center [570, 242] width 770 height 52
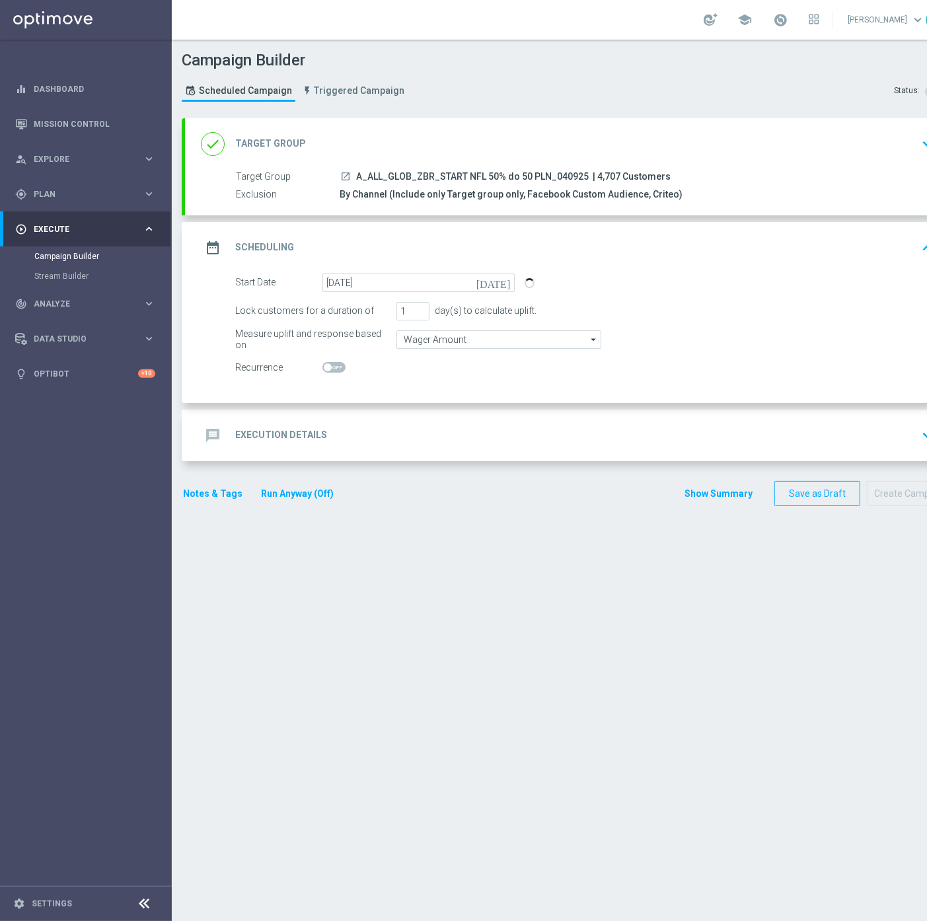
click at [410, 441] on div "message Execution Details keyboard_arrow_down" at bounding box center [570, 435] width 738 height 25
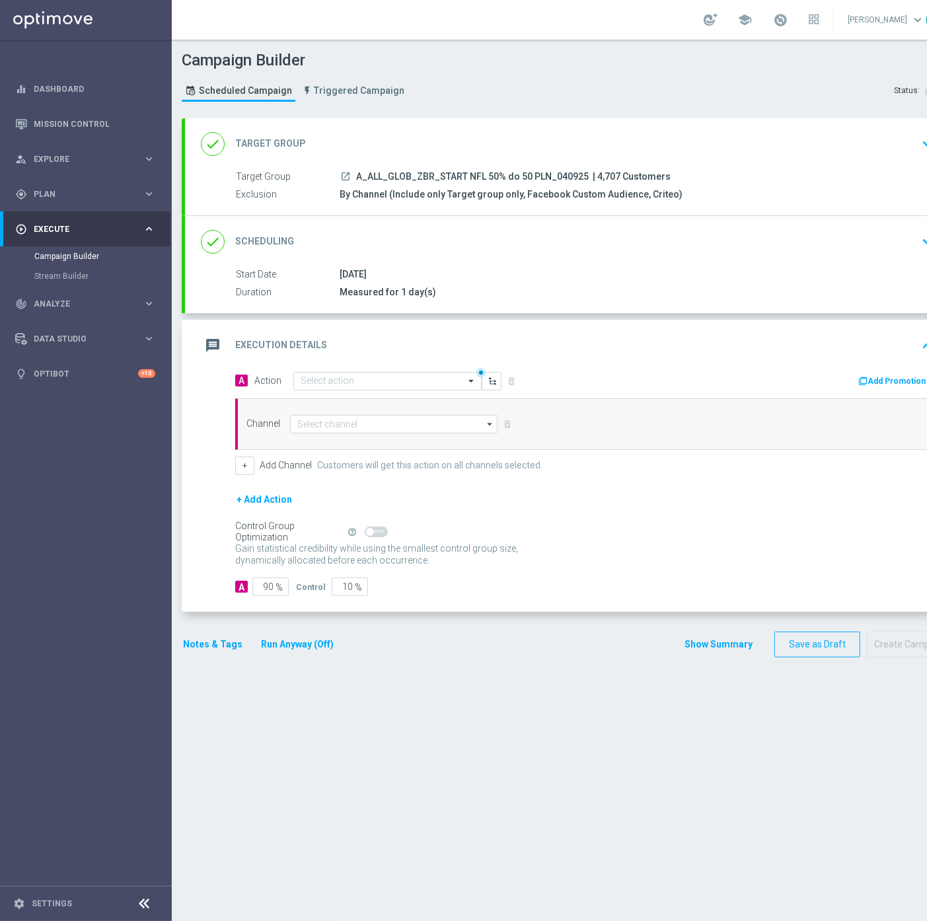
drag, startPoint x: 580, startPoint y: 175, endPoint x: 357, endPoint y: 175, distance: 223.4
click at [357, 175] on span "A_ALL_GLOB_ZBR_START NFL 50% do 50 PLN_040925" at bounding box center [472, 177] width 233 height 12
copy span "A_ALL_GLOB_ZBR_START NFL 50% do 50 PLN_040925"
click at [332, 368] on div "message Execution Details keyboard_arrow_up" at bounding box center [570, 346] width 770 height 52
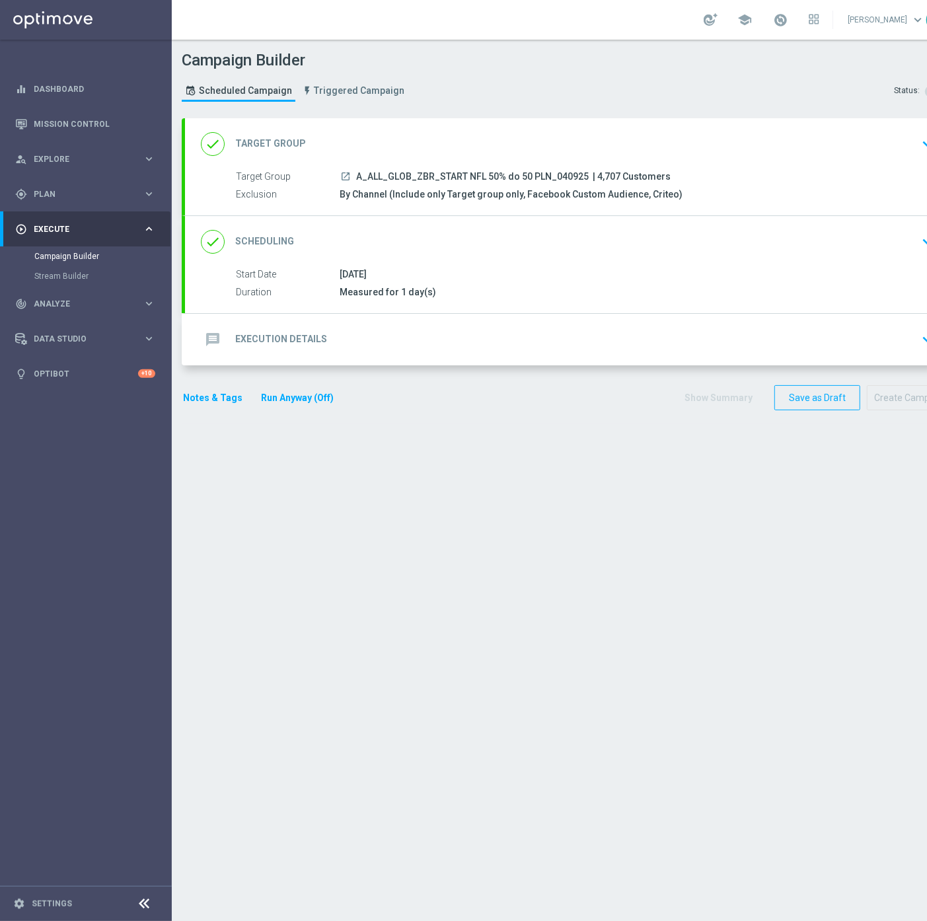
click at [351, 326] on div "message Execution Details keyboard_arrow_down A Action Select action delete_for…" at bounding box center [570, 340] width 770 height 52
click at [330, 354] on div "message Execution Details keyboard_arrow_down" at bounding box center [570, 340] width 770 height 52
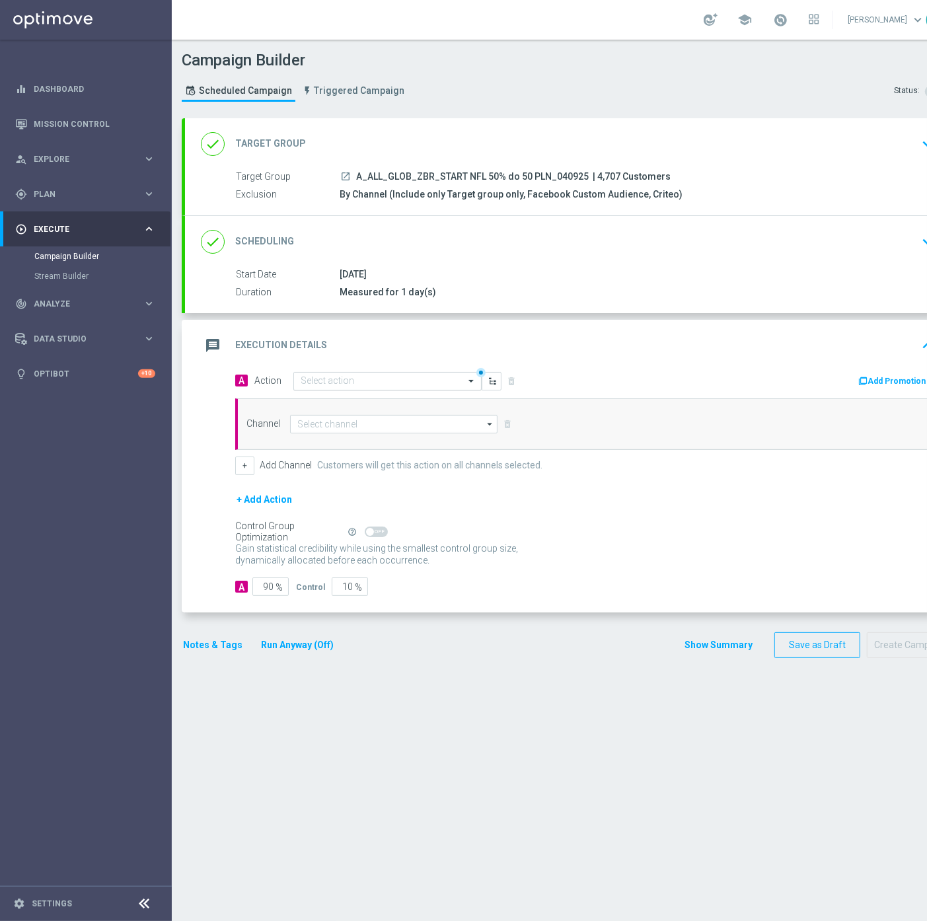
click at [305, 376] on input "text" at bounding box center [374, 381] width 147 height 11
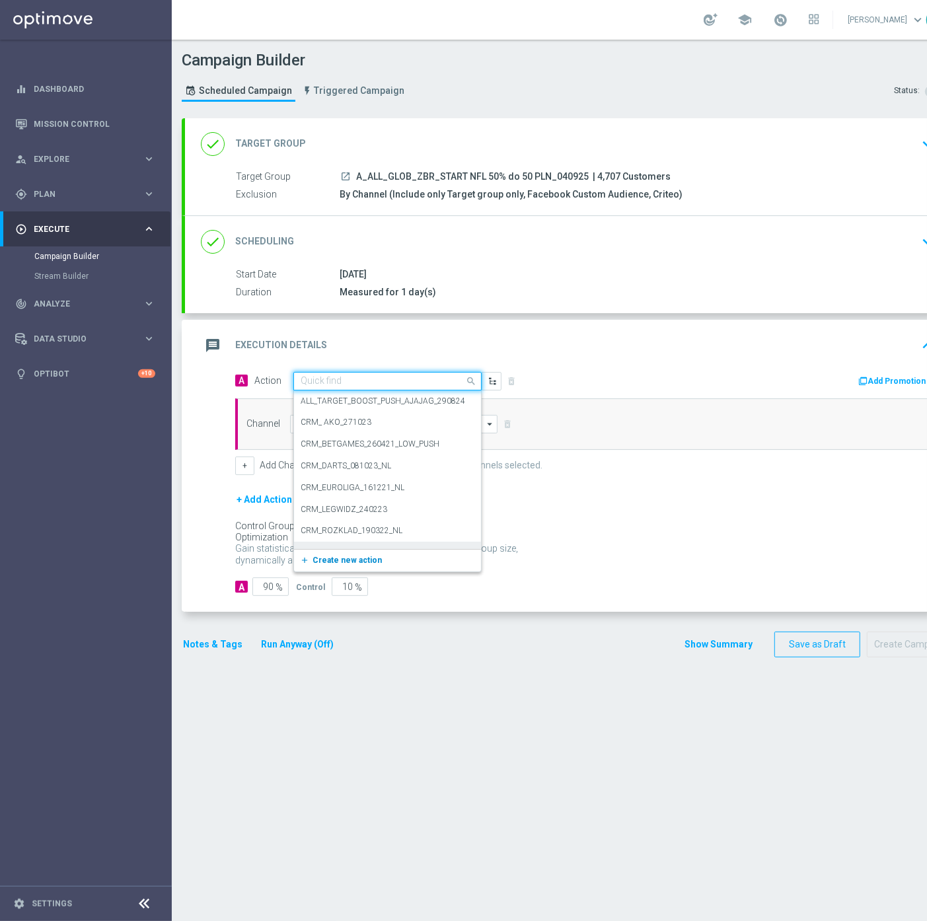
click at [316, 560] on span "Create new action" at bounding box center [347, 560] width 69 height 9
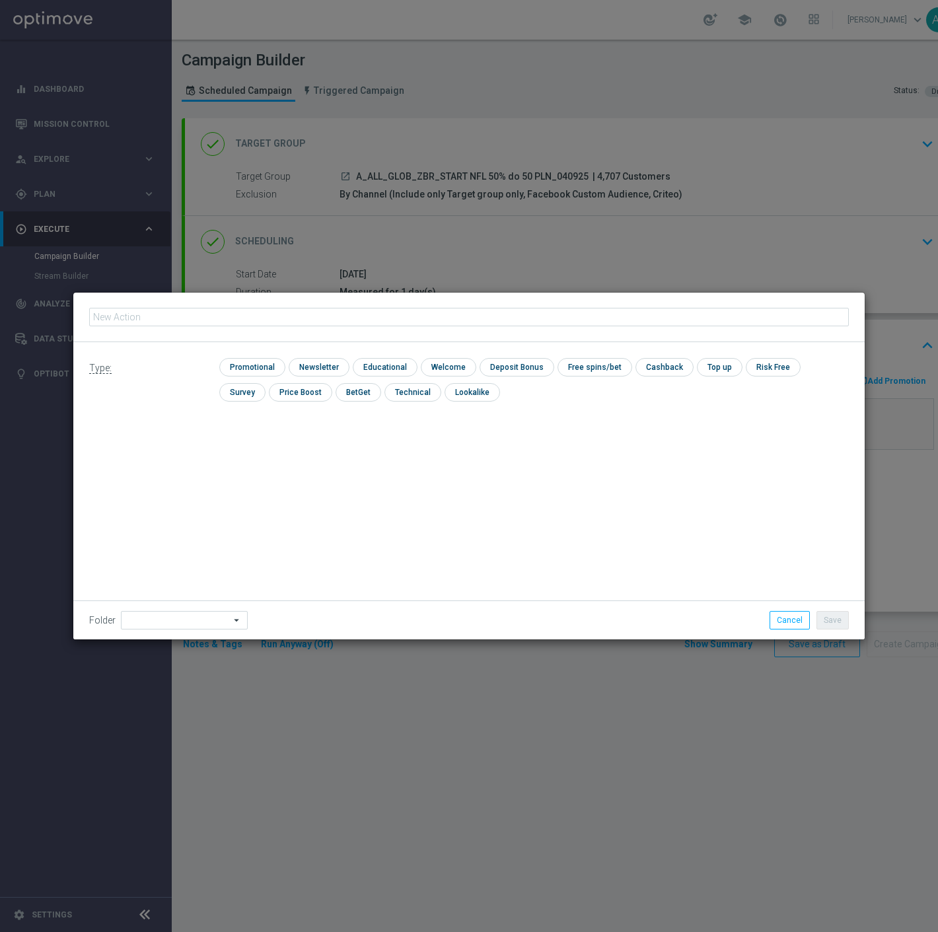
type input "A_ALL_GLOB_ZBR_START NFL 50% do 50 PLN_040925"
click at [238, 370] on input "checkbox" at bounding box center [250, 367] width 63 height 18
checkbox input "true"
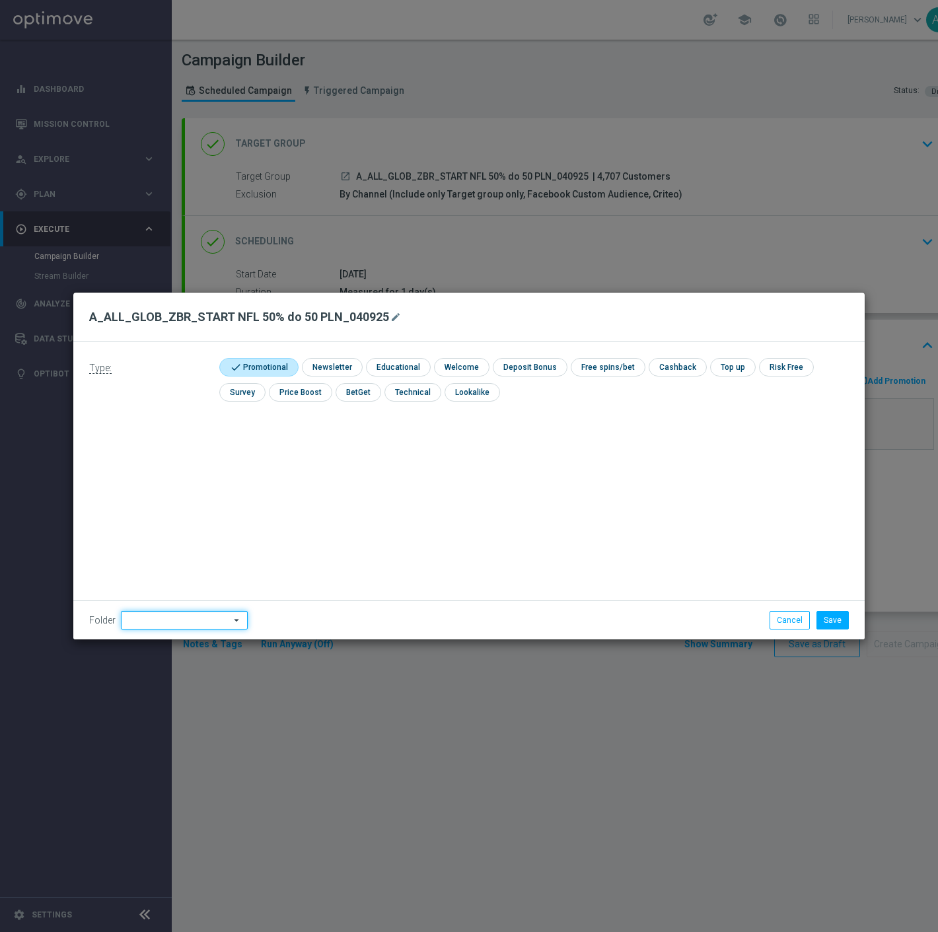
click at [178, 612] on input at bounding box center [184, 620] width 127 height 19
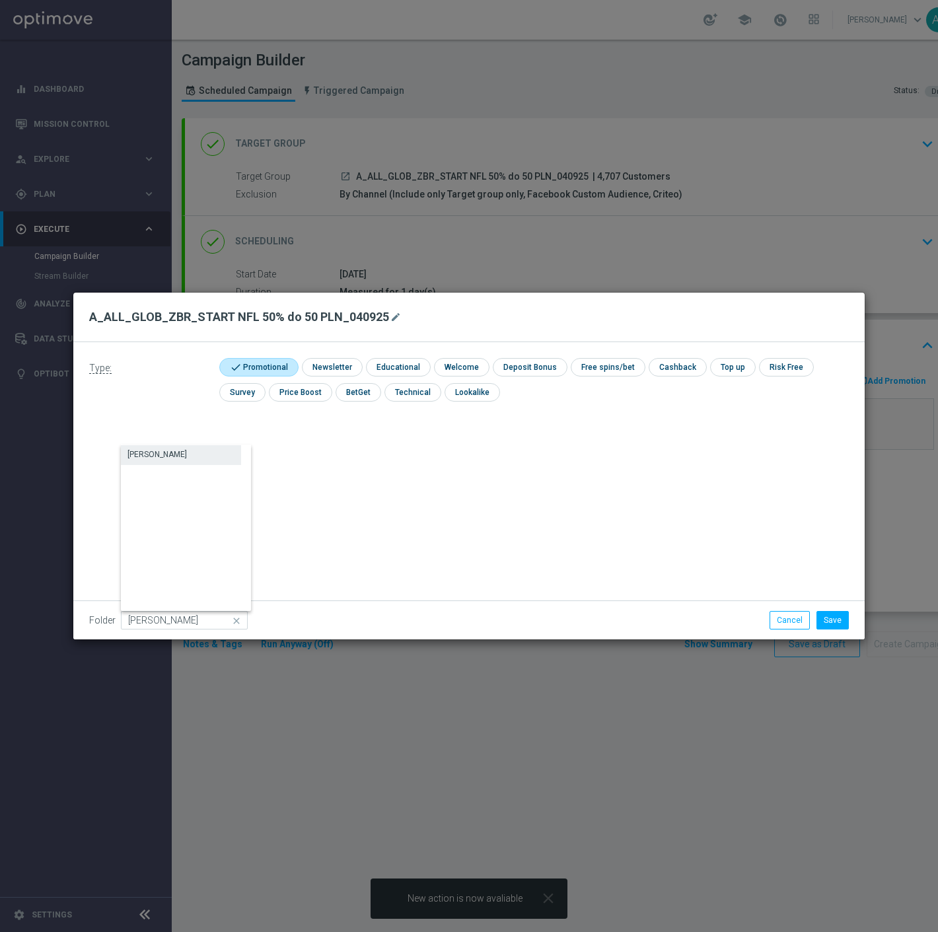
click at [160, 455] on div "Antoni L." at bounding box center [181, 454] width 120 height 19
type input "Antoni L."
click at [836, 626] on button "Save" at bounding box center [833, 620] width 32 height 19
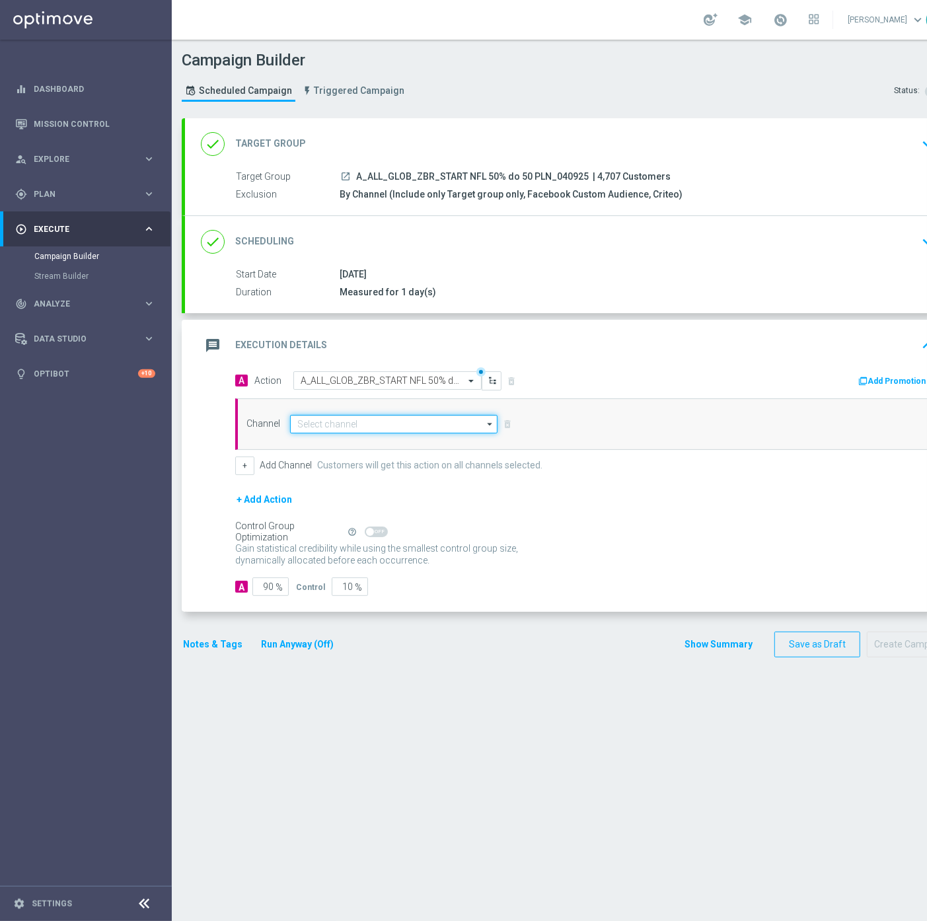
click at [354, 424] on input at bounding box center [394, 424] width 208 height 19
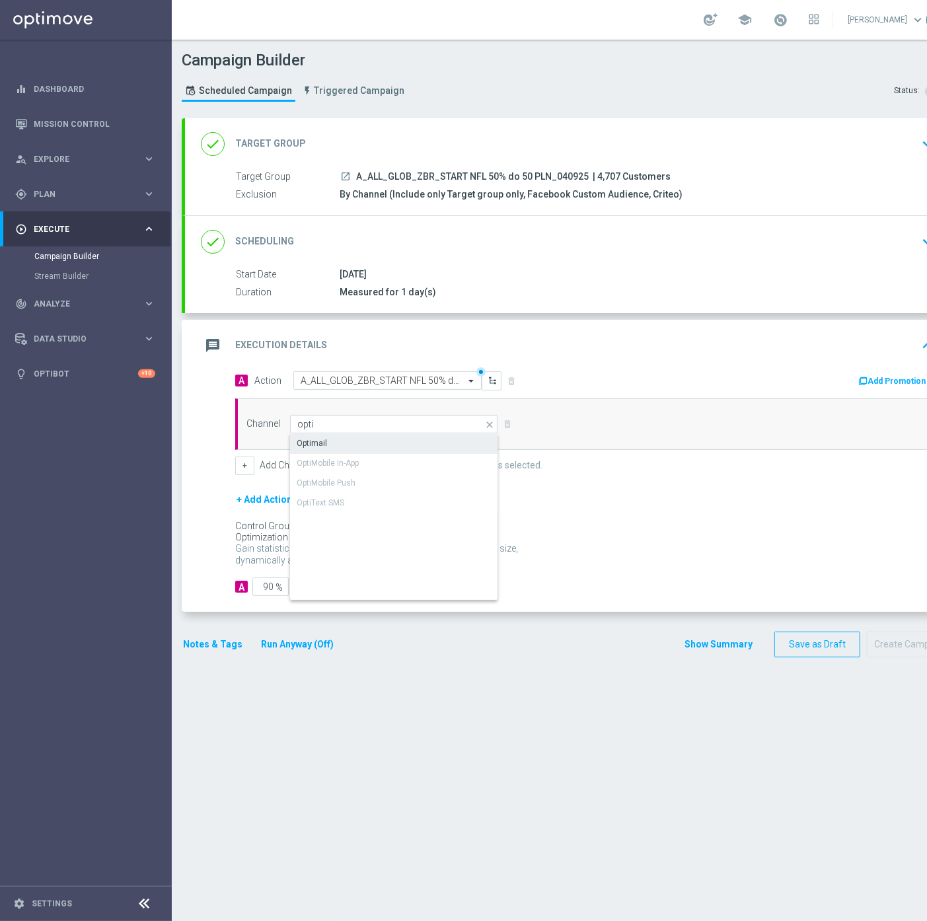
click at [416, 444] on div "Optimail" at bounding box center [394, 443] width 208 height 19
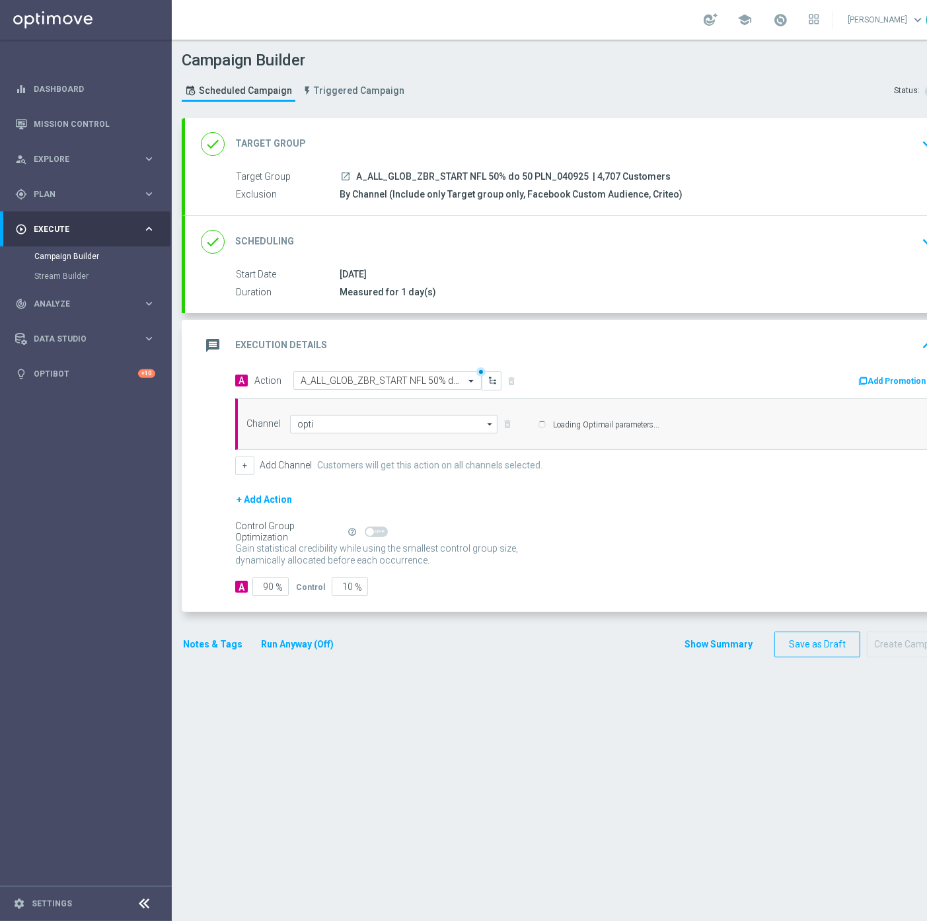
type input "Optimail"
click at [248, 467] on button "+" at bounding box center [244, 466] width 19 height 19
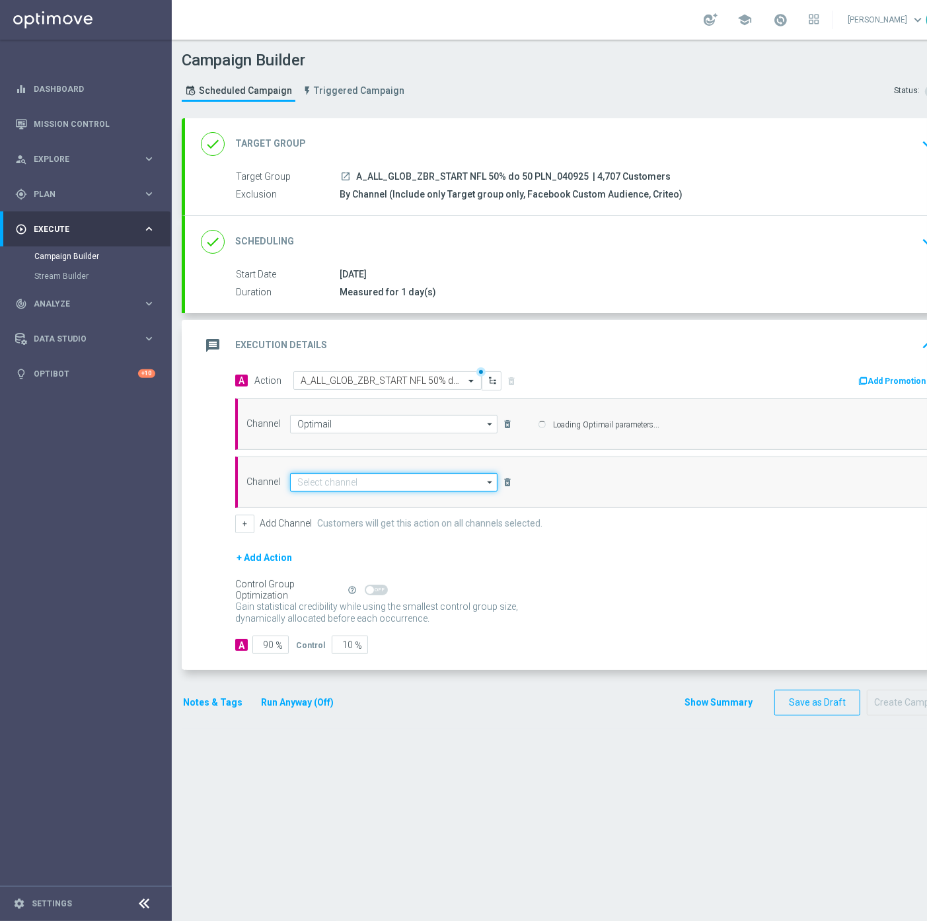
click at [344, 480] on input at bounding box center [394, 482] width 208 height 19
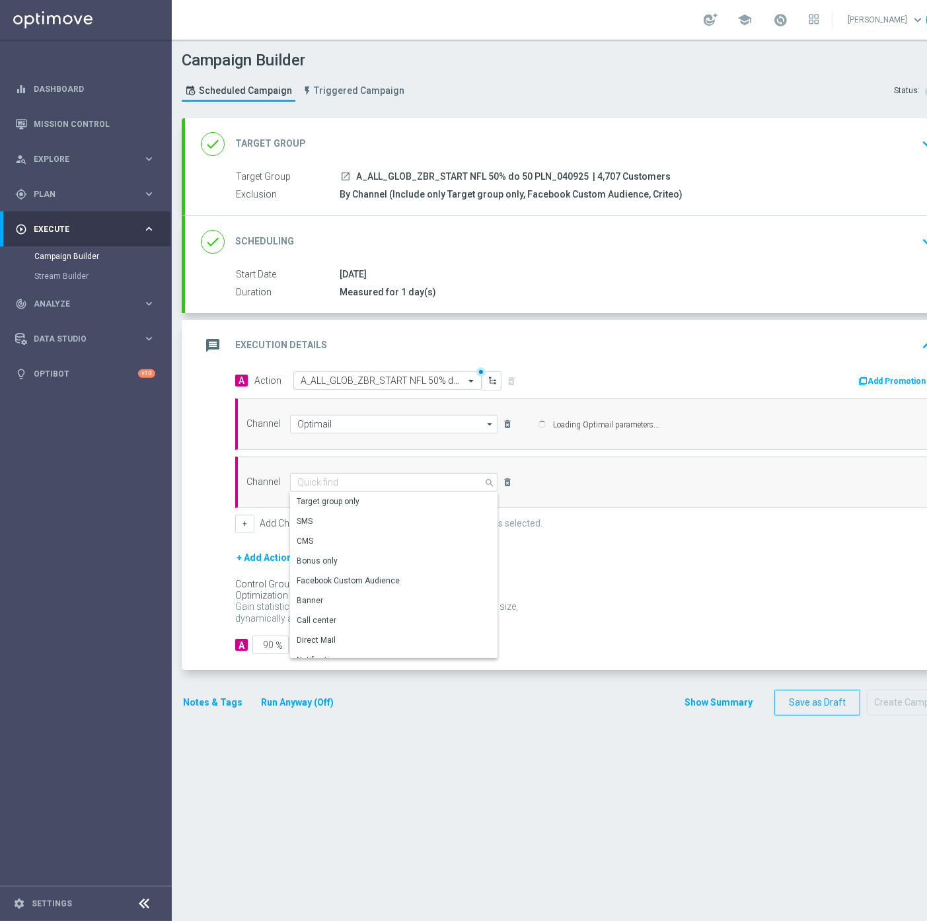
click at [697, 546] on form "A Action Select action A_ALL_GLOB_ZBR_START NFL 50% do 50 PLN_040925 delete_for…" at bounding box center [584, 513] width 699 height 284
click at [503, 480] on icon "delete_forever" at bounding box center [507, 482] width 11 height 11
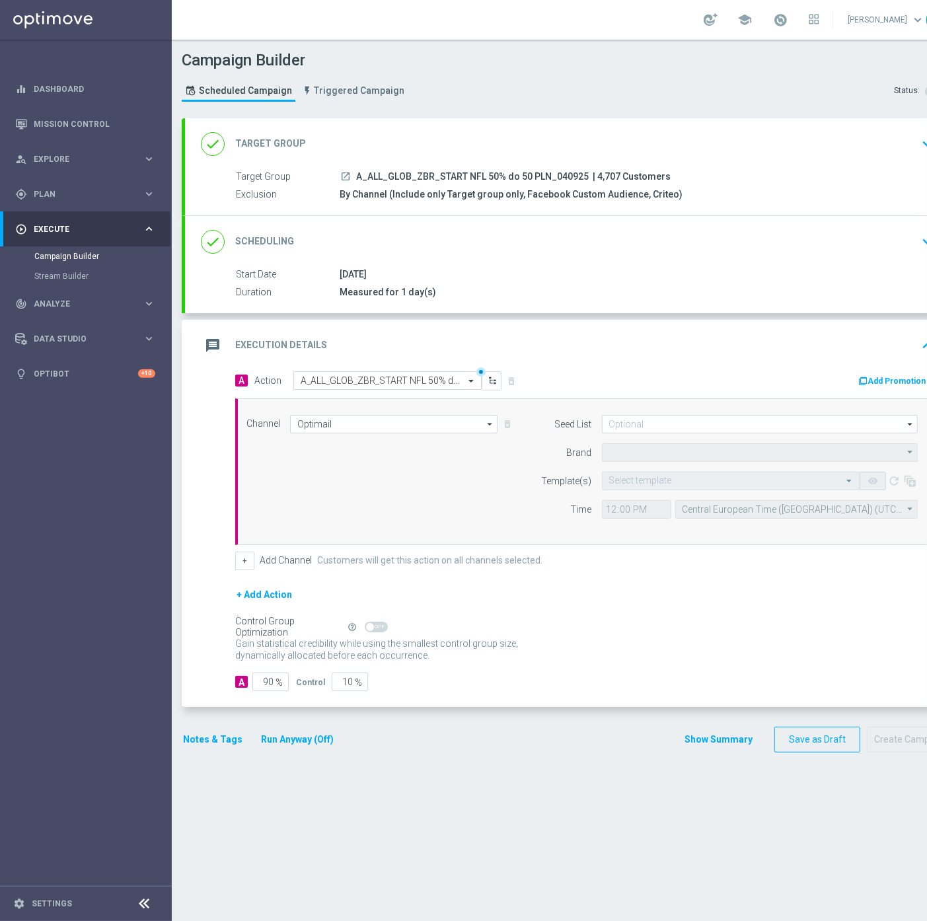
type input "STS"
click at [644, 473] on div "Select template" at bounding box center [731, 481] width 258 height 19
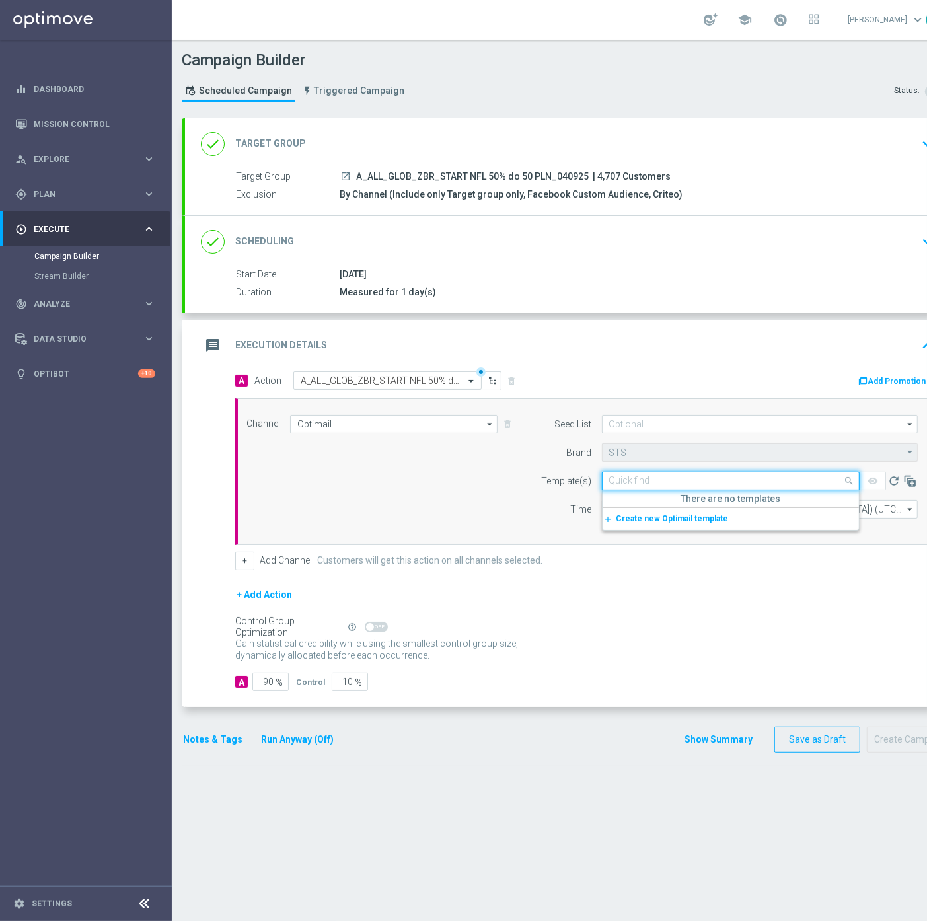
paste input "A_ALL_GLOB_ZBR_START NFL 50% do 50 PLN_040925"
click at [794, 502] on label "A_ALL_GLOB_ZBR_START NFL 50% do 50 PLN_040925" at bounding box center [707, 501] width 196 height 11
type input "A_ALL_GLOB_ZBR_START NFL 50% do 50 PLN_040925"
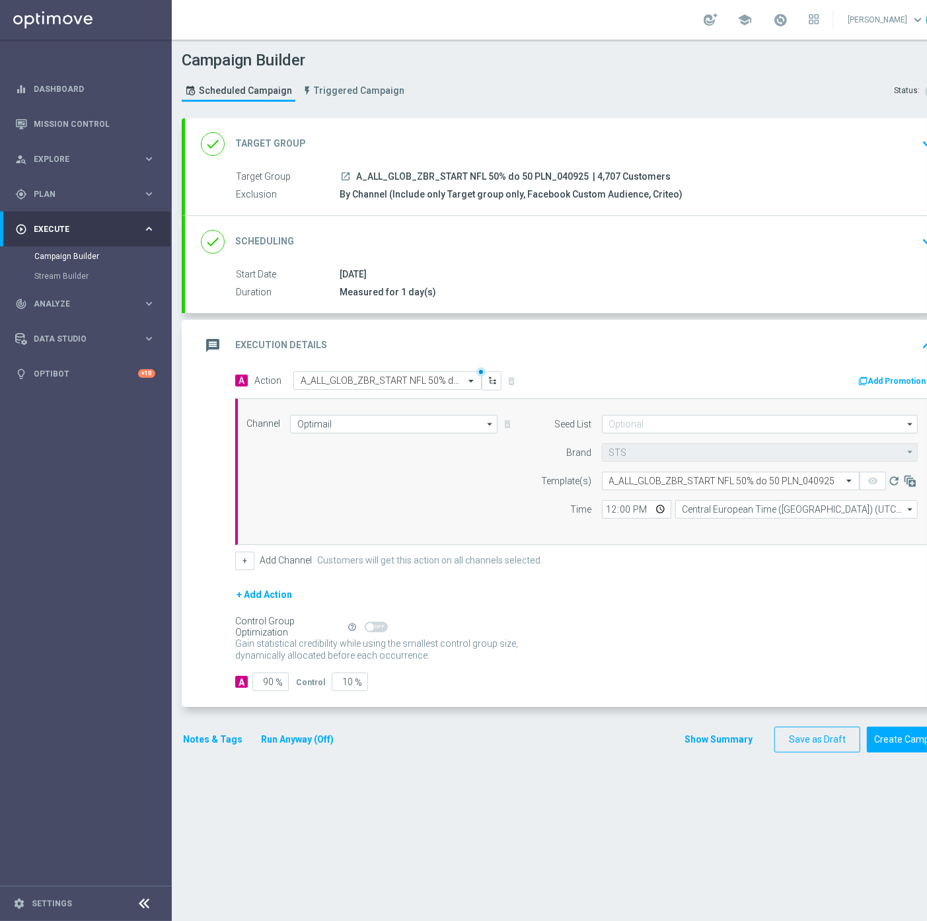
scroll to position [0, 0]
click at [734, 504] on input "Central European Time (Warsaw) (UTC +02:00)" at bounding box center [796, 509] width 243 height 19
click at [728, 525] on div "Central European Time (Warsaw) (UTC +02:00)" at bounding box center [790, 529] width 216 height 12
type input "Central European Time (Warsaw) (UTC +02:00)"
click at [607, 513] on input "12:00" at bounding box center [636, 509] width 69 height 19
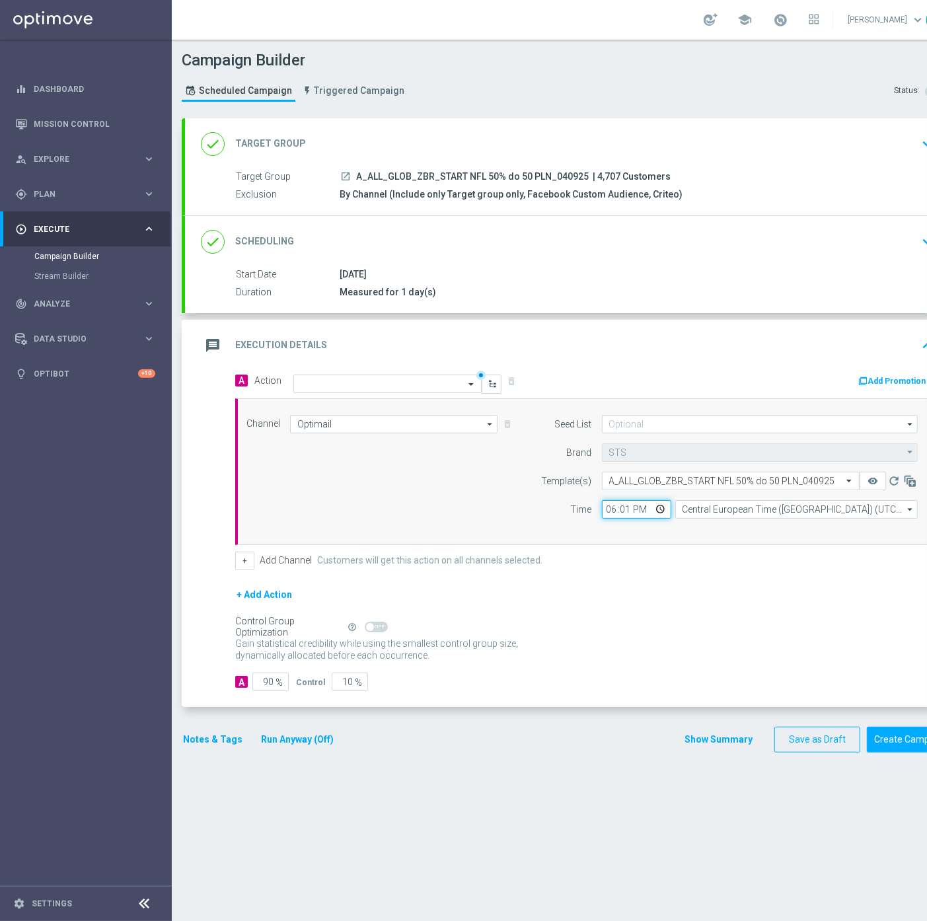
type input "18:13"
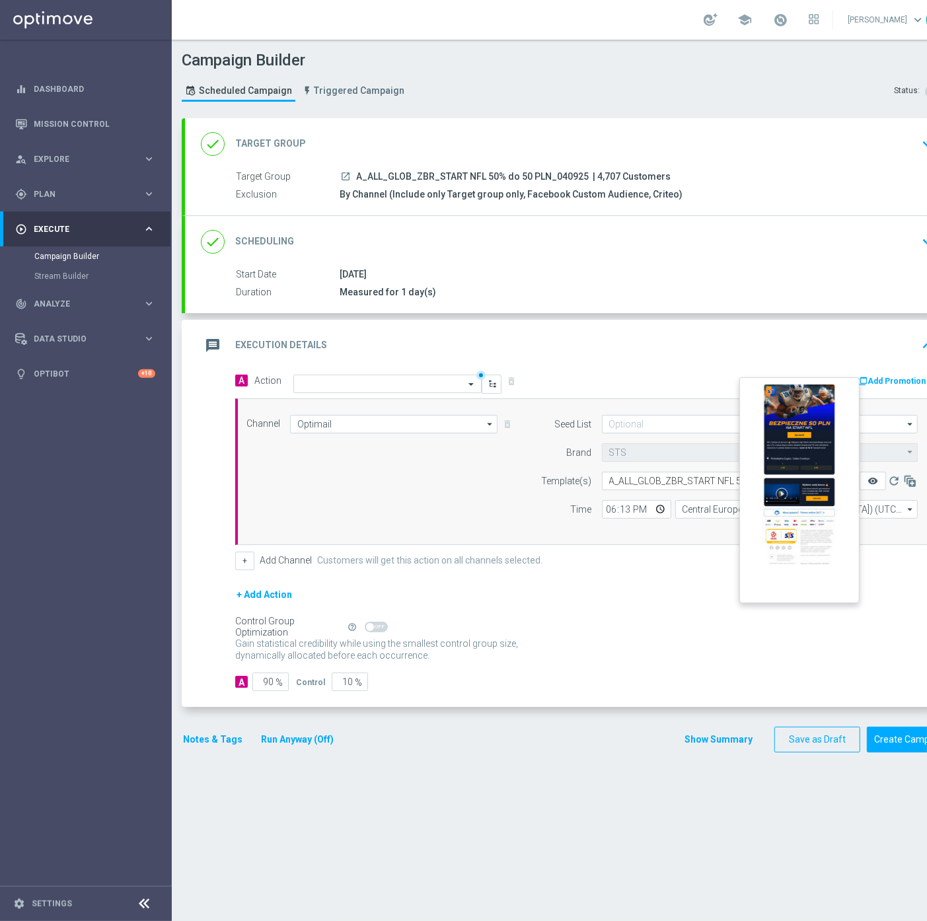
click at [870, 479] on icon "remove_red_eye" at bounding box center [873, 481] width 11 height 11
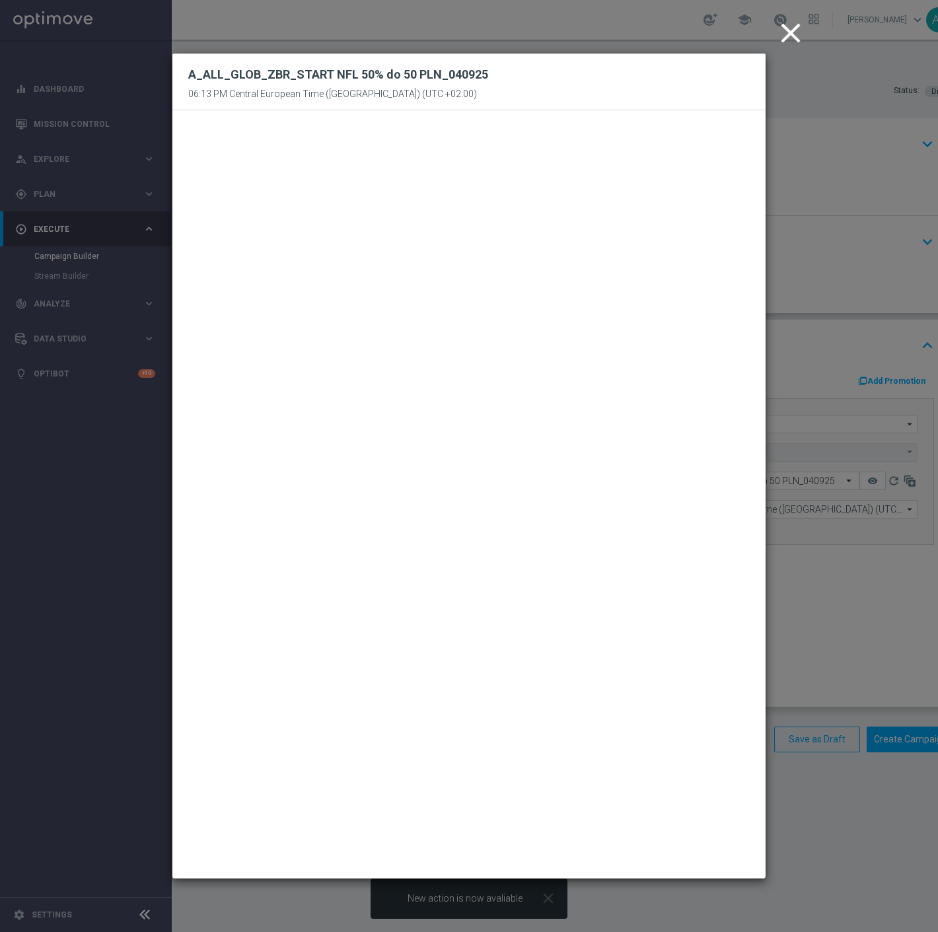
click at [790, 36] on icon "close" at bounding box center [791, 33] width 33 height 33
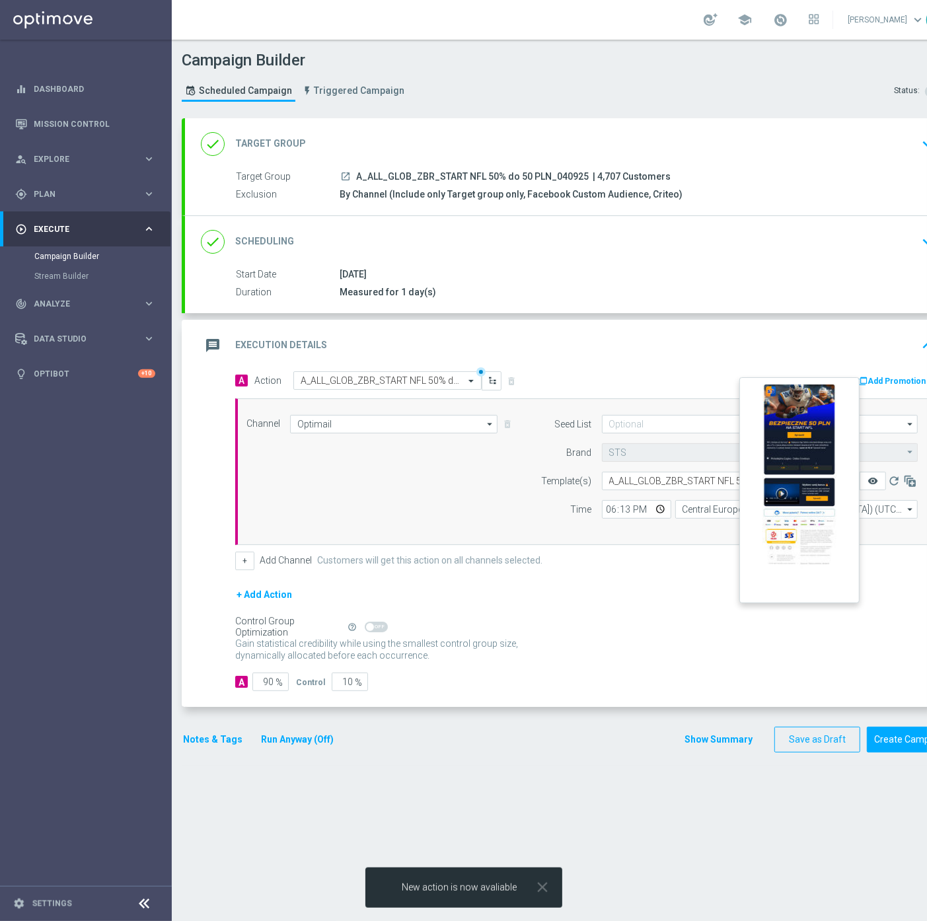
click at [874, 477] on icon "remove_red_eye" at bounding box center [873, 481] width 11 height 11
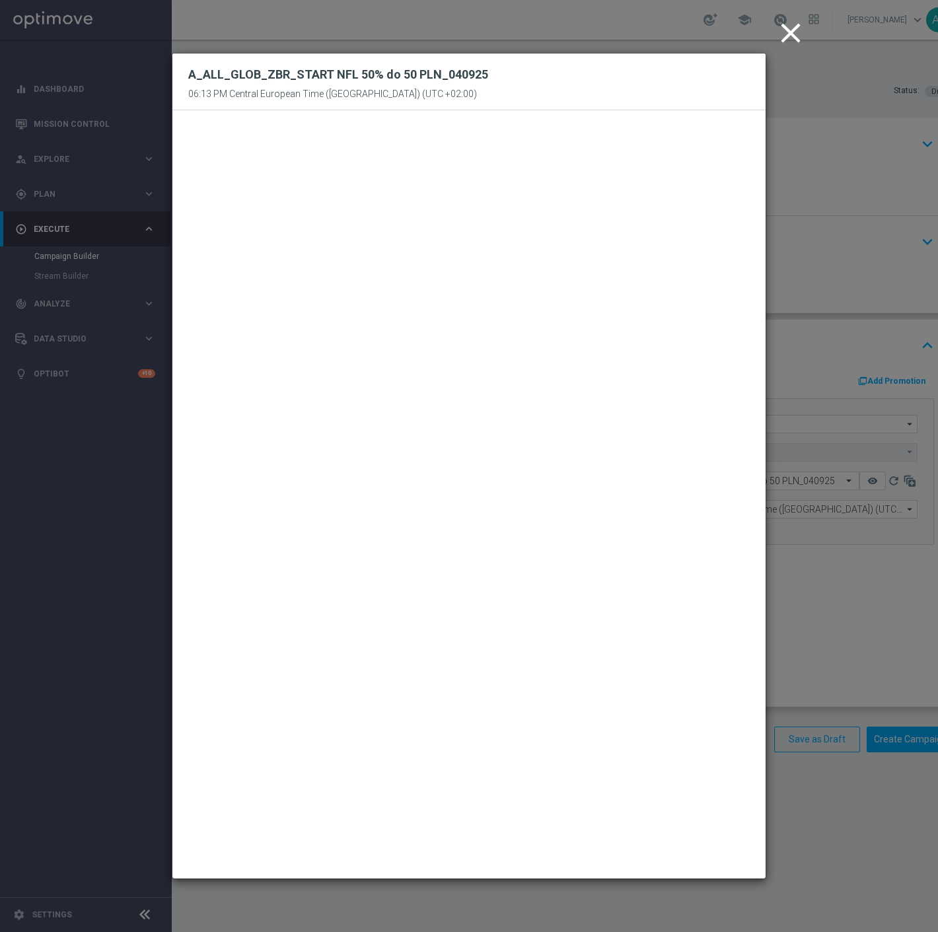
click at [790, 33] on icon "close" at bounding box center [791, 33] width 33 height 33
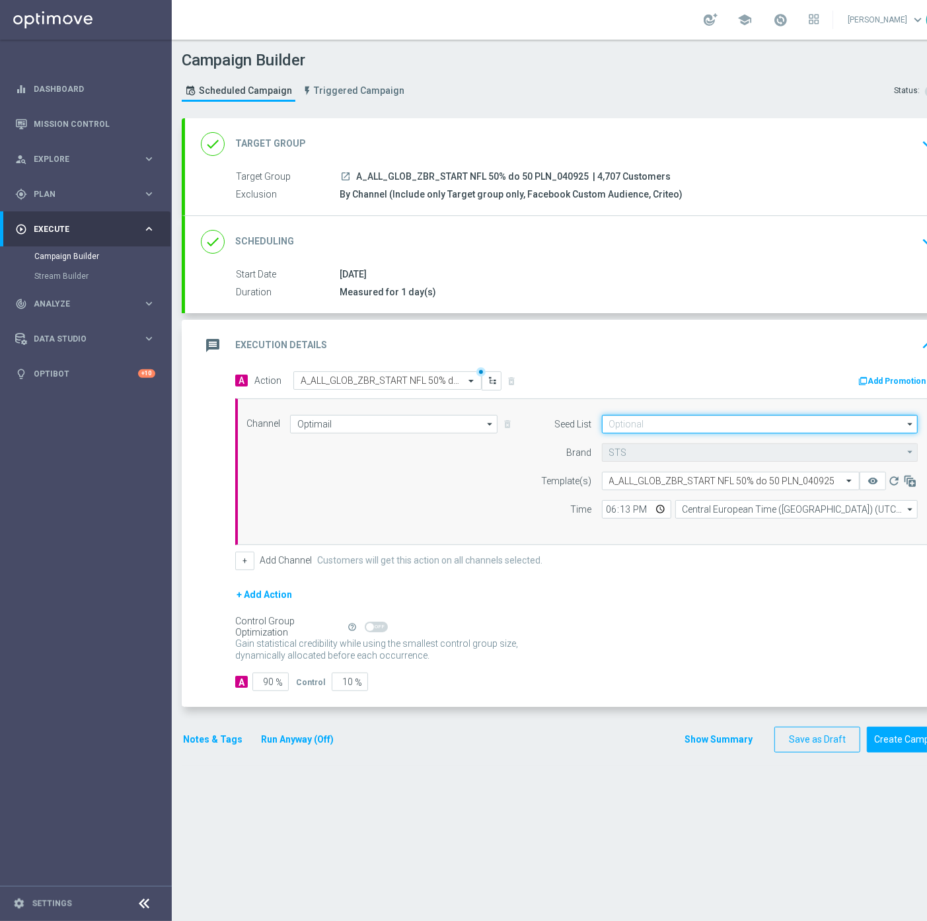
click at [658, 428] on input at bounding box center [760, 424] width 316 height 19
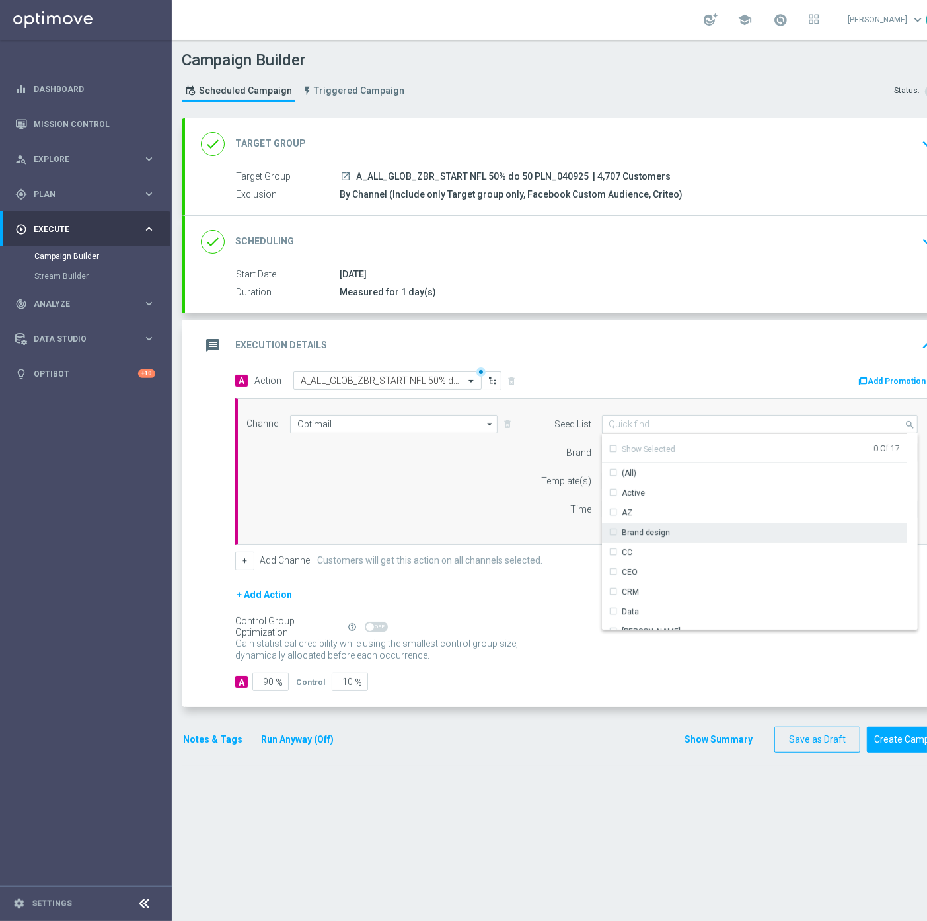
click at [656, 525] on div "Brand design" at bounding box center [754, 532] width 305 height 19
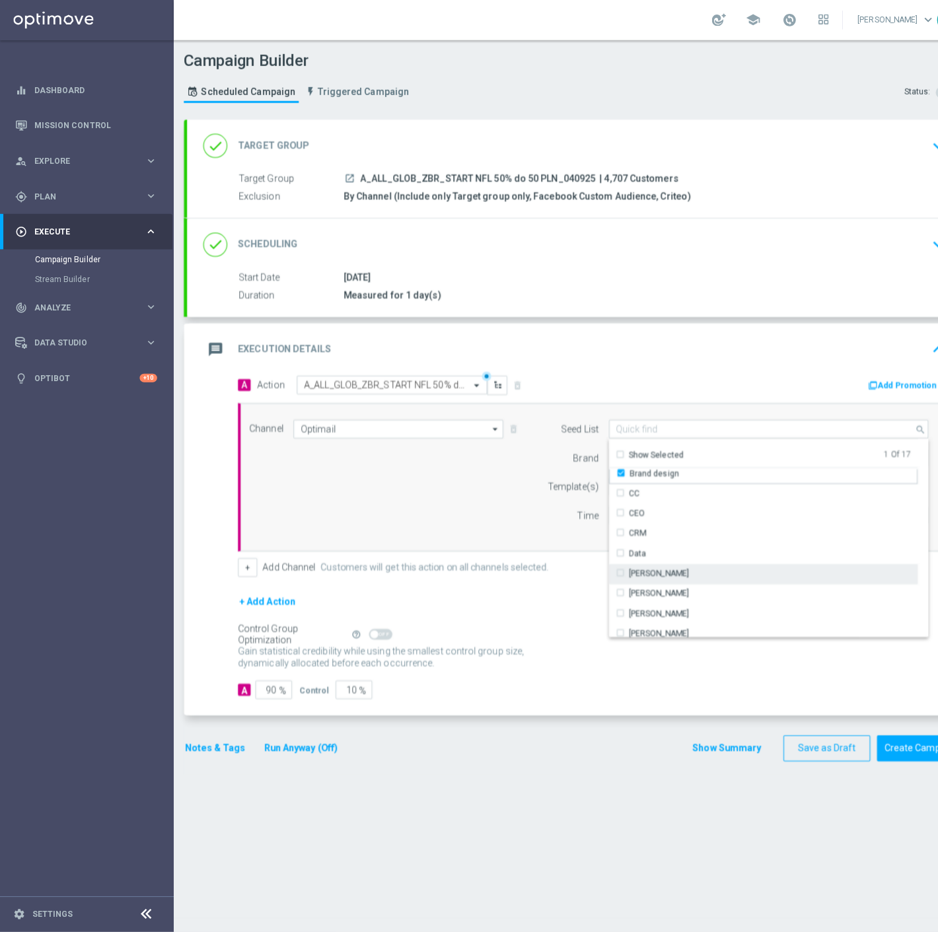
scroll to position [190, 0]
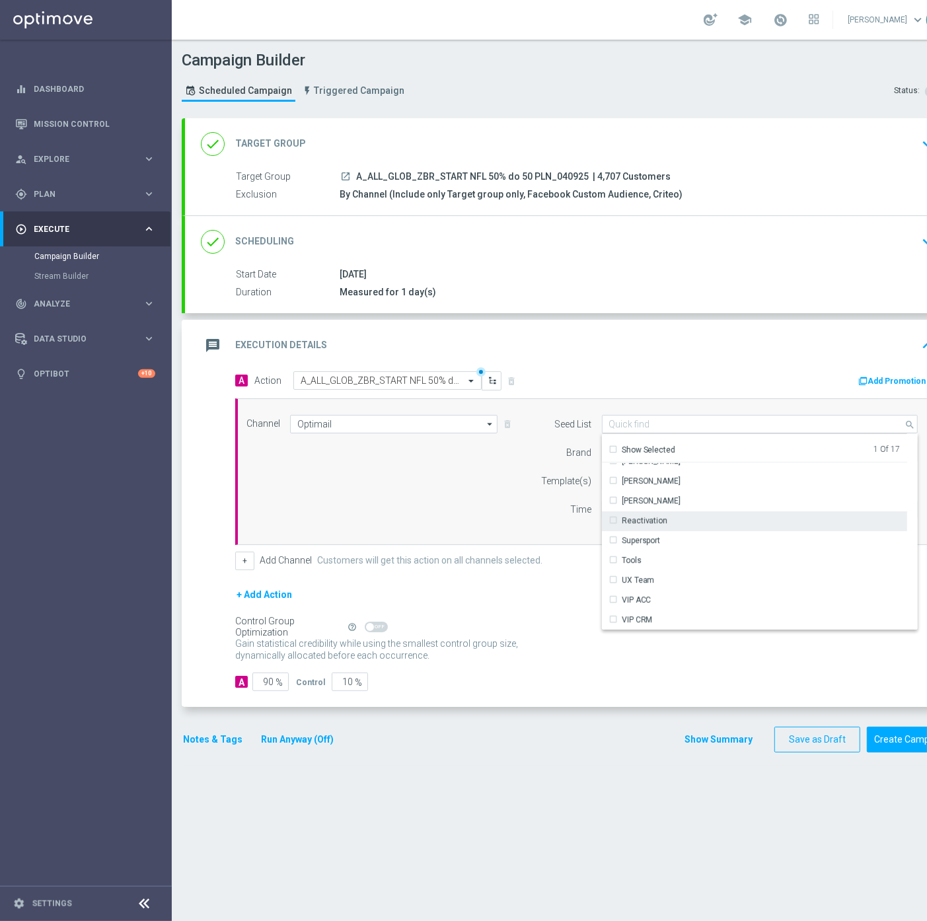
click at [683, 523] on div "Reactivation" at bounding box center [754, 521] width 305 height 19
click at [248, 566] on button "+" at bounding box center [244, 561] width 19 height 19
type input "Selected 2 of 17"
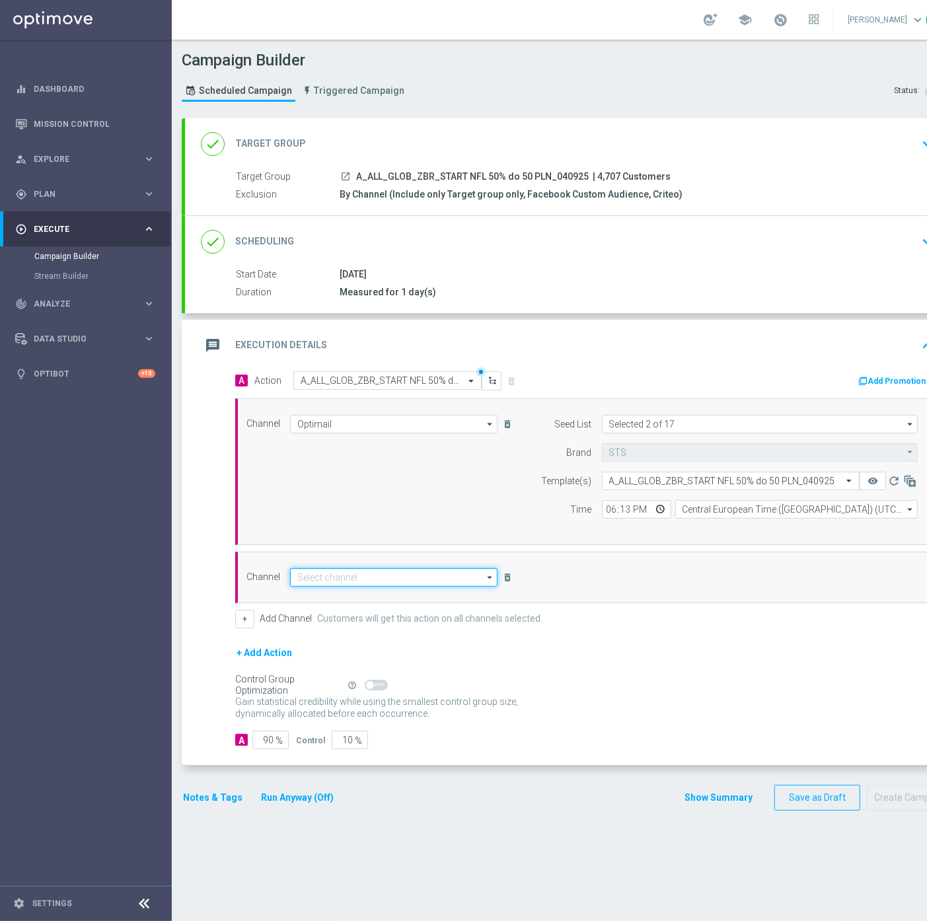
click at [391, 573] on input at bounding box center [394, 577] width 208 height 19
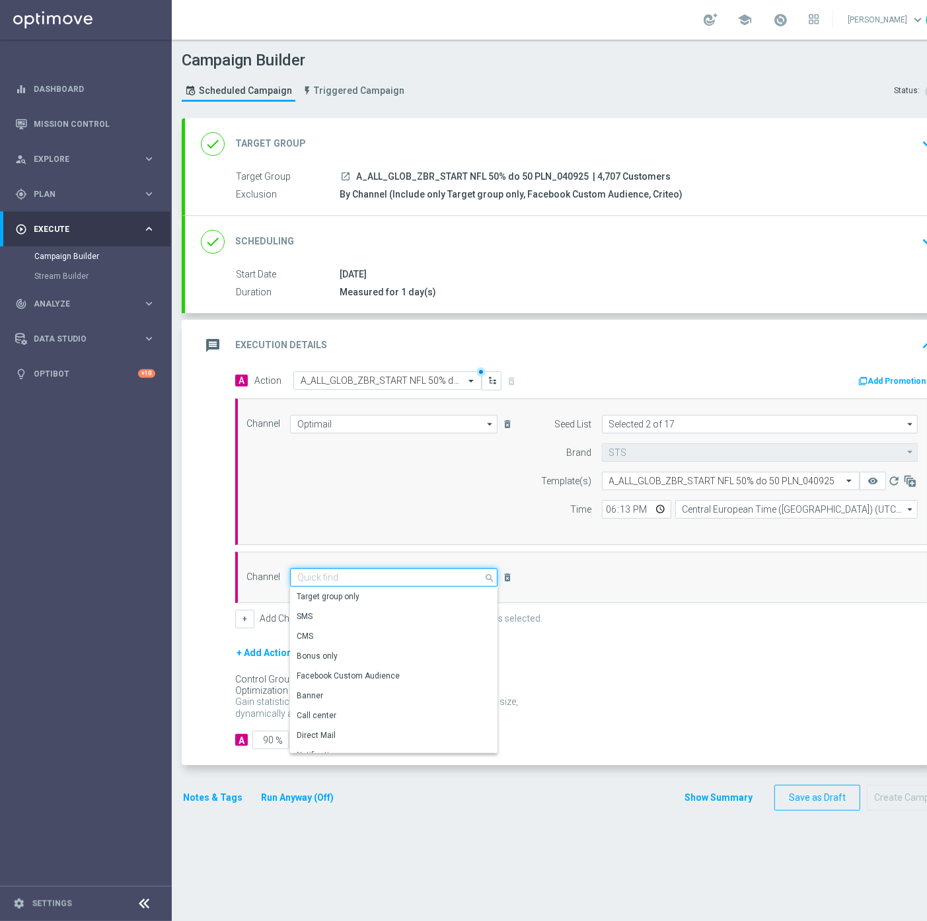
type input "s"
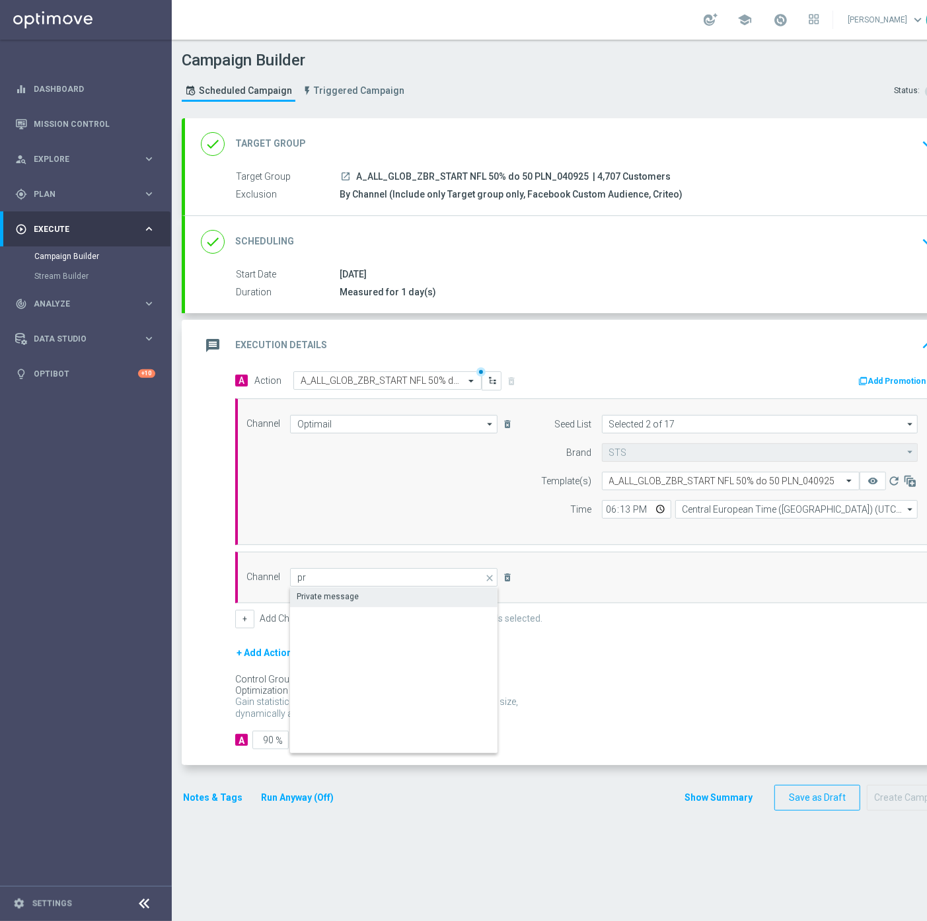
click at [400, 589] on div "Private message" at bounding box center [394, 597] width 208 height 19
type input "Private message"
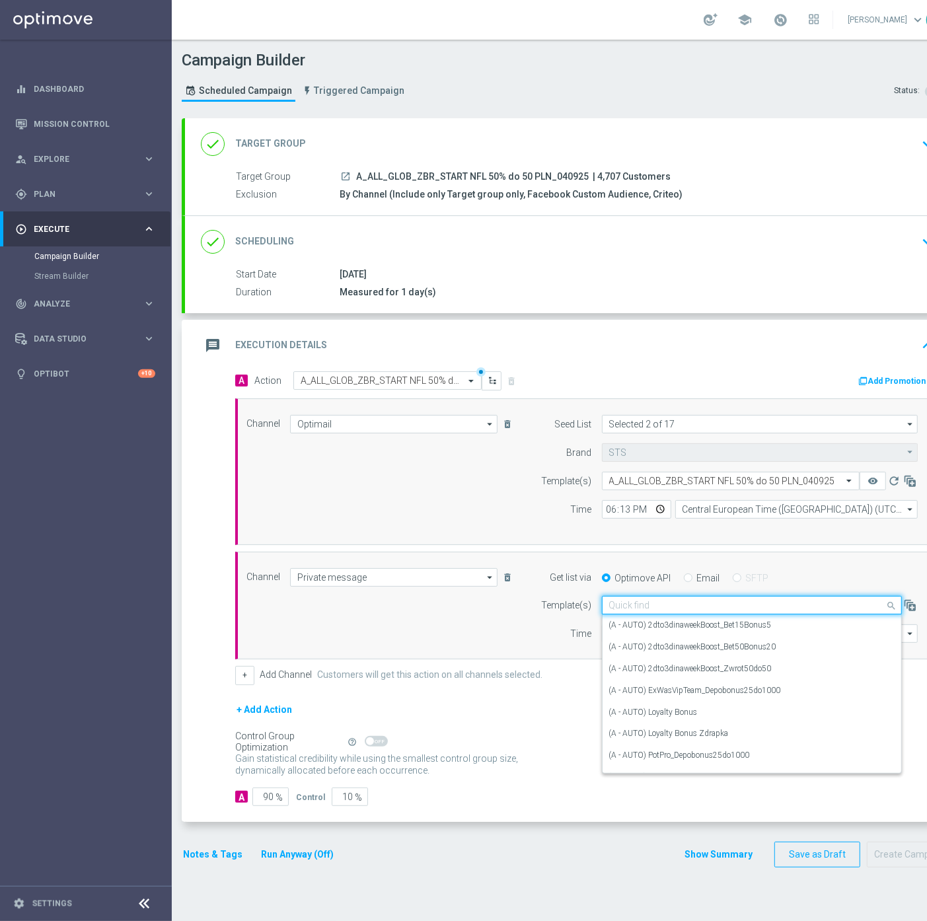
click at [718, 605] on input "text" at bounding box center [738, 605] width 259 height 11
paste input "A_ALL_GLOB_ZBR_START NFL 50% do 50 PLN_040925"
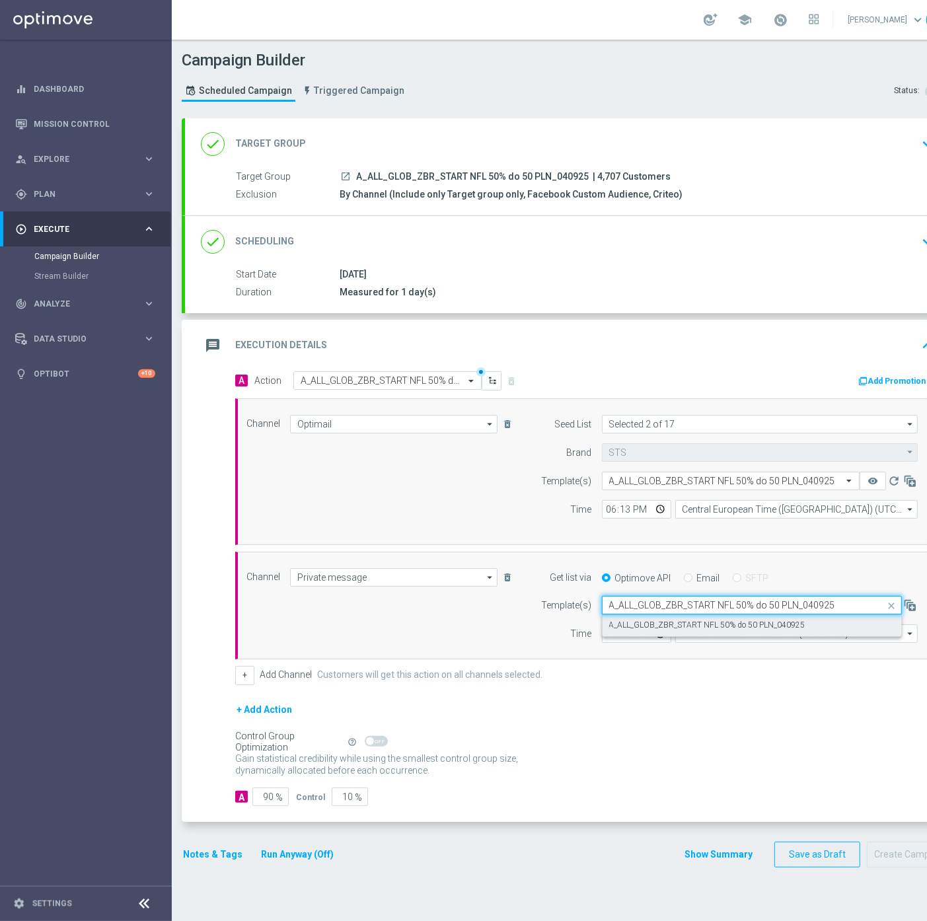
click at [702, 622] on label "A_ALL_GLOB_ZBR_START NFL 50% do 50 PLN_040925" at bounding box center [707, 625] width 196 height 11
type input "A_ALL_GLOB_ZBR_START NFL 50% do 50 PLN_040925"
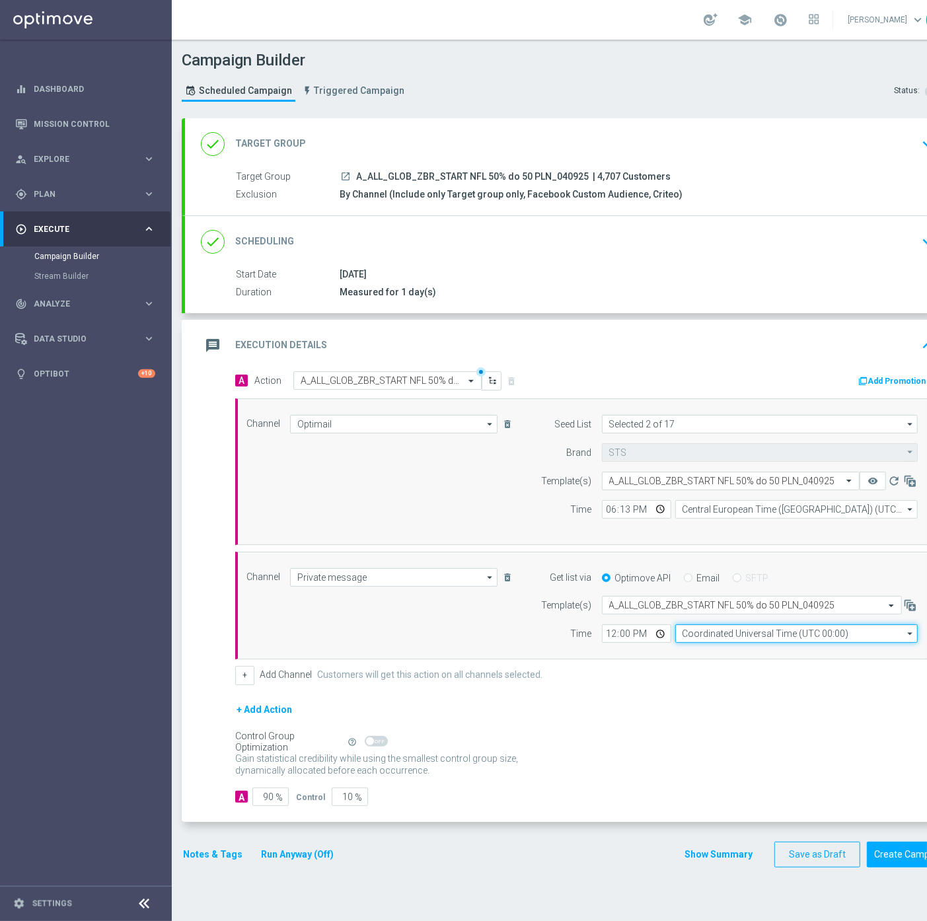
click at [715, 626] on input "Coordinated Universal Time (UTC 00:00)" at bounding box center [796, 634] width 243 height 19
click at [714, 649] on div "Central European Time (Warsaw) (UTC +02:00)" at bounding box center [790, 653] width 216 height 12
type input "Central European Time (Warsaw) (UTC +02:00)"
click at [611, 636] on input "12:00" at bounding box center [636, 634] width 69 height 19
type input "18:13"
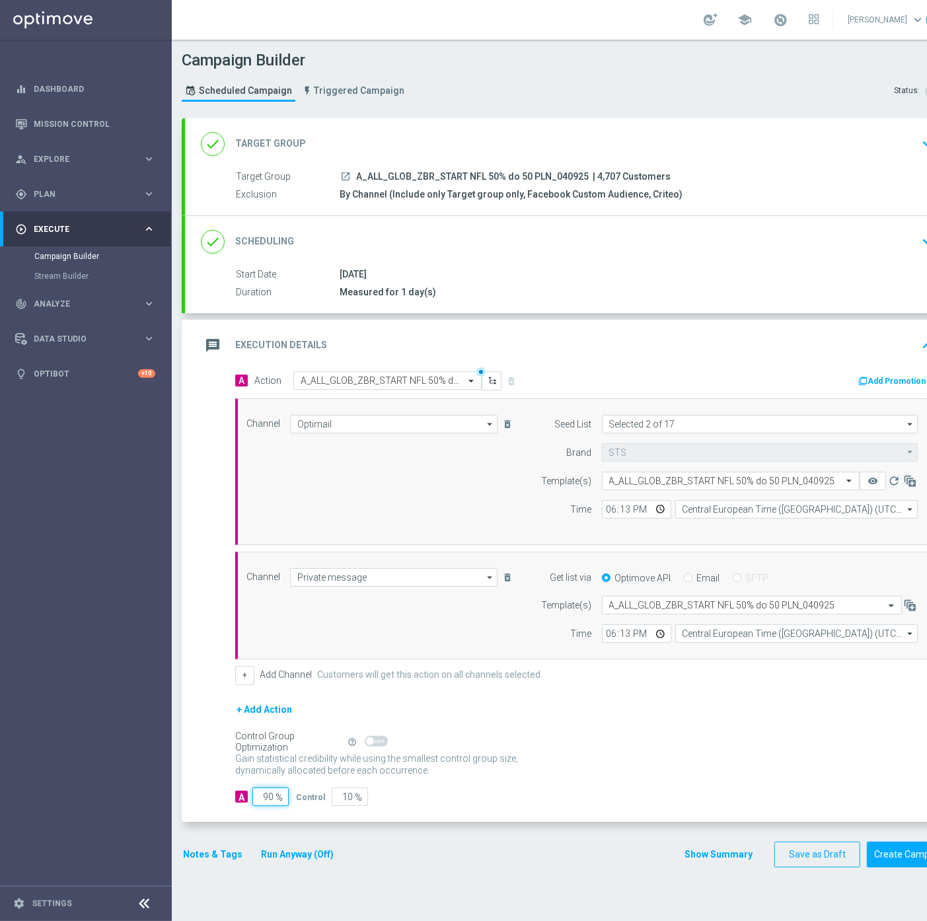
click at [258, 794] on input "90" at bounding box center [270, 797] width 36 height 19
type input "9"
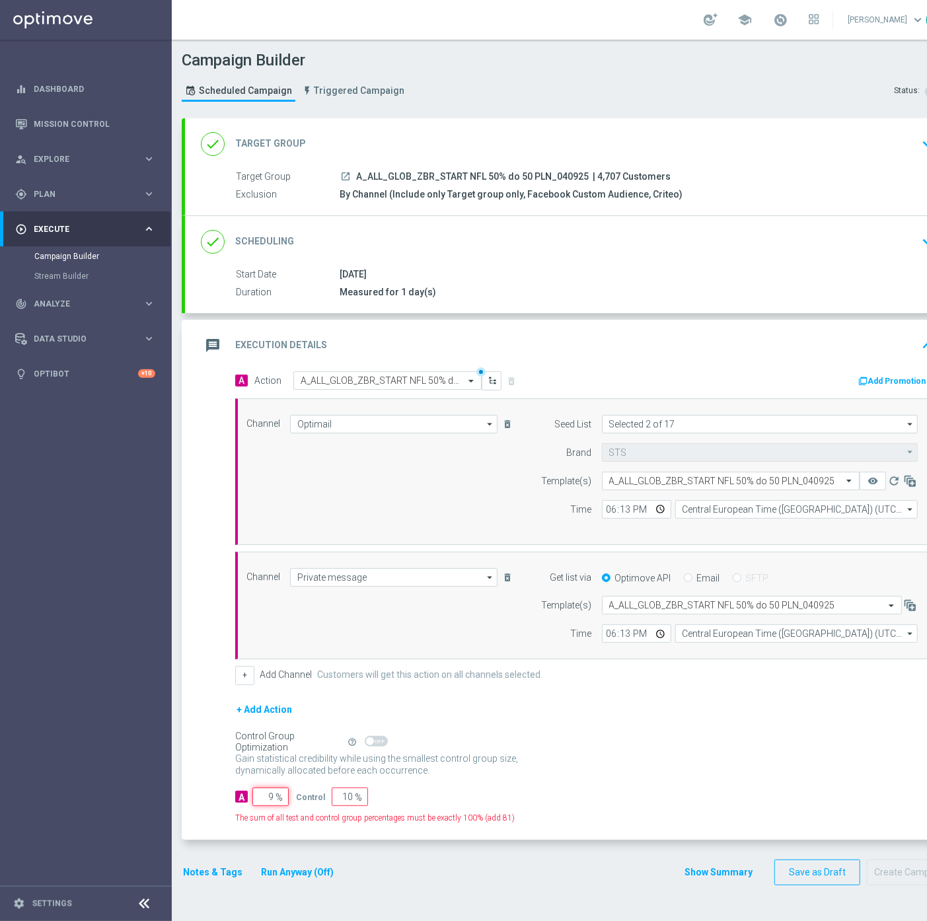
type input "91"
type input "95"
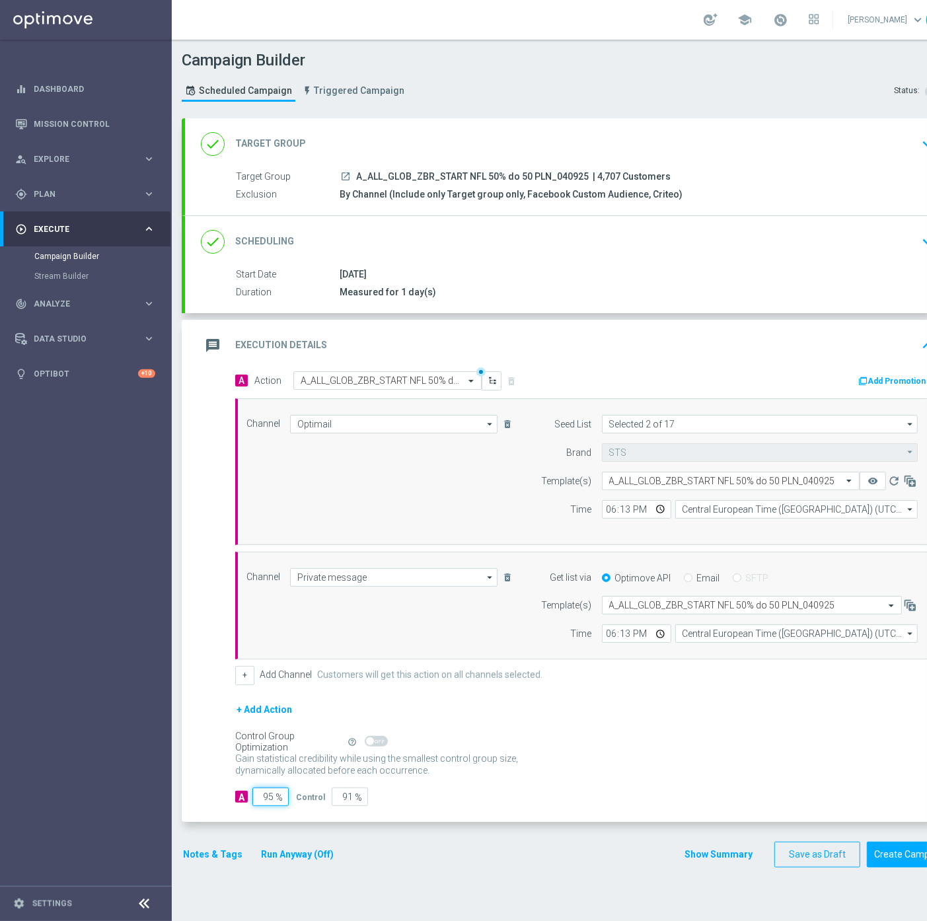
type input "5"
type input "95"
click at [741, 229] on div "done Scheduling keyboard_arrow_down" at bounding box center [570, 241] width 738 height 25
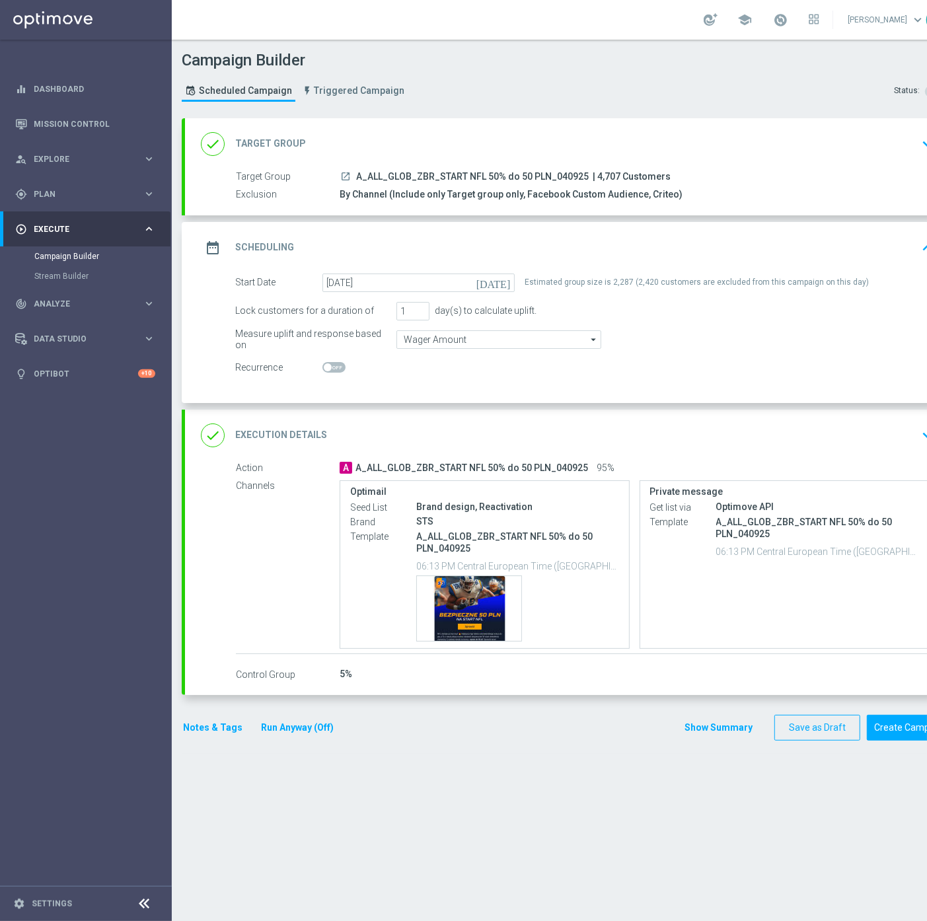
click at [200, 725] on button "Notes & Tags" at bounding box center [213, 728] width 62 height 17
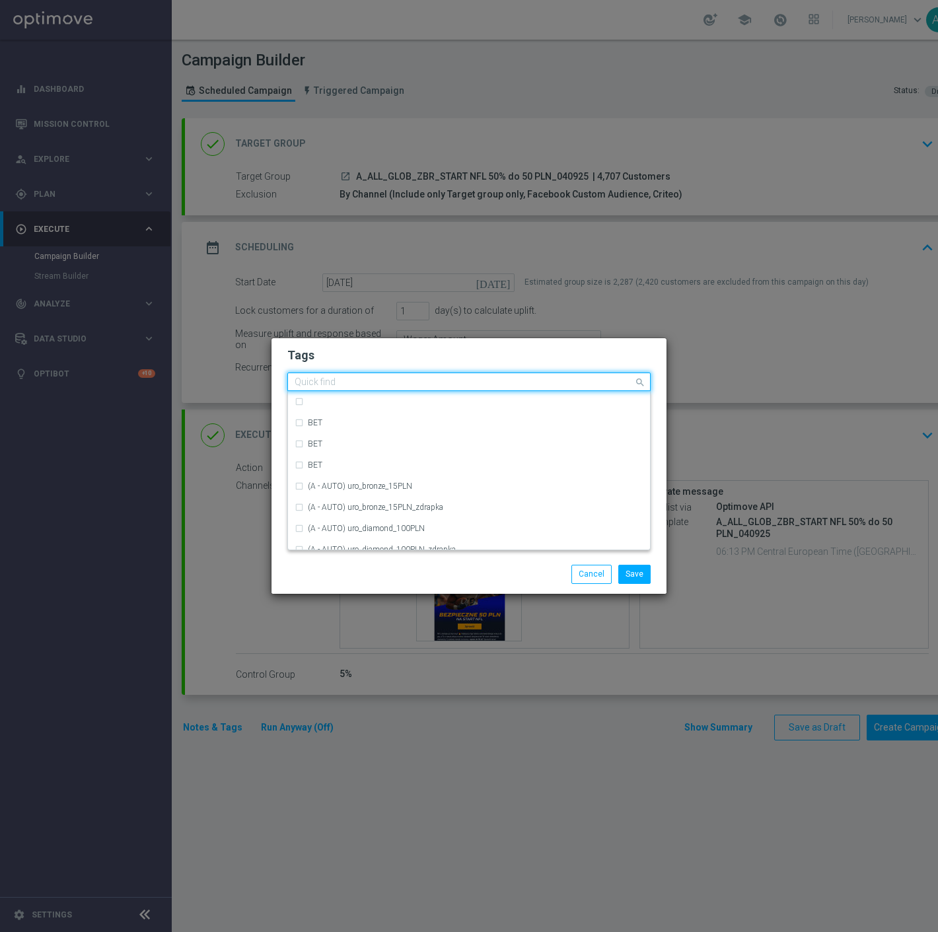
click at [358, 381] on input "text" at bounding box center [464, 382] width 339 height 11
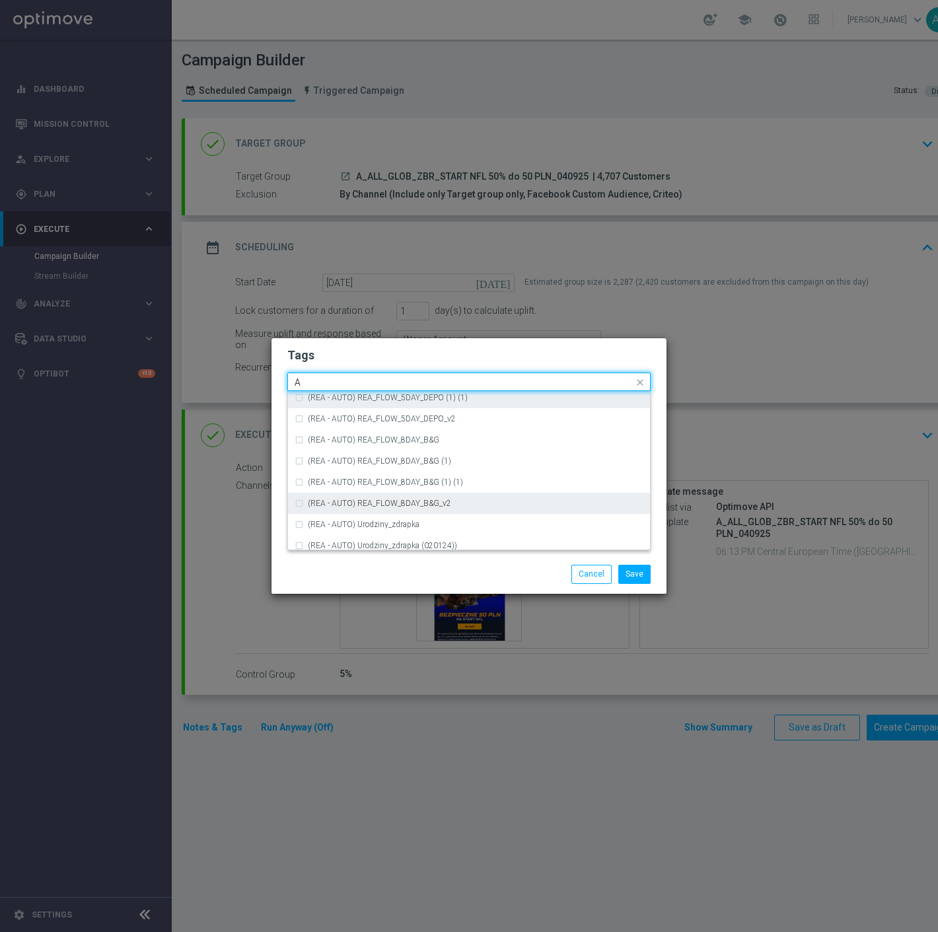
scroll to position [1615, 0]
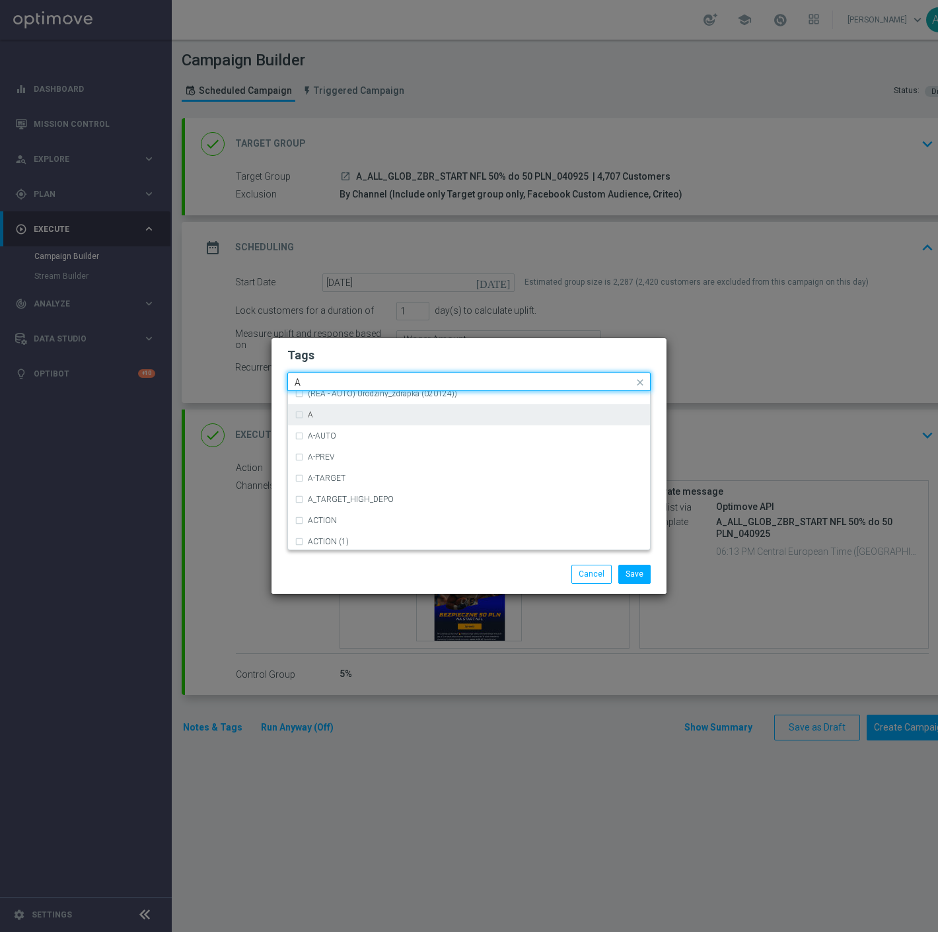
click at [347, 408] on div "A" at bounding box center [469, 414] width 349 height 21
click at [332, 380] on input "A" at bounding box center [464, 382] width 339 height 11
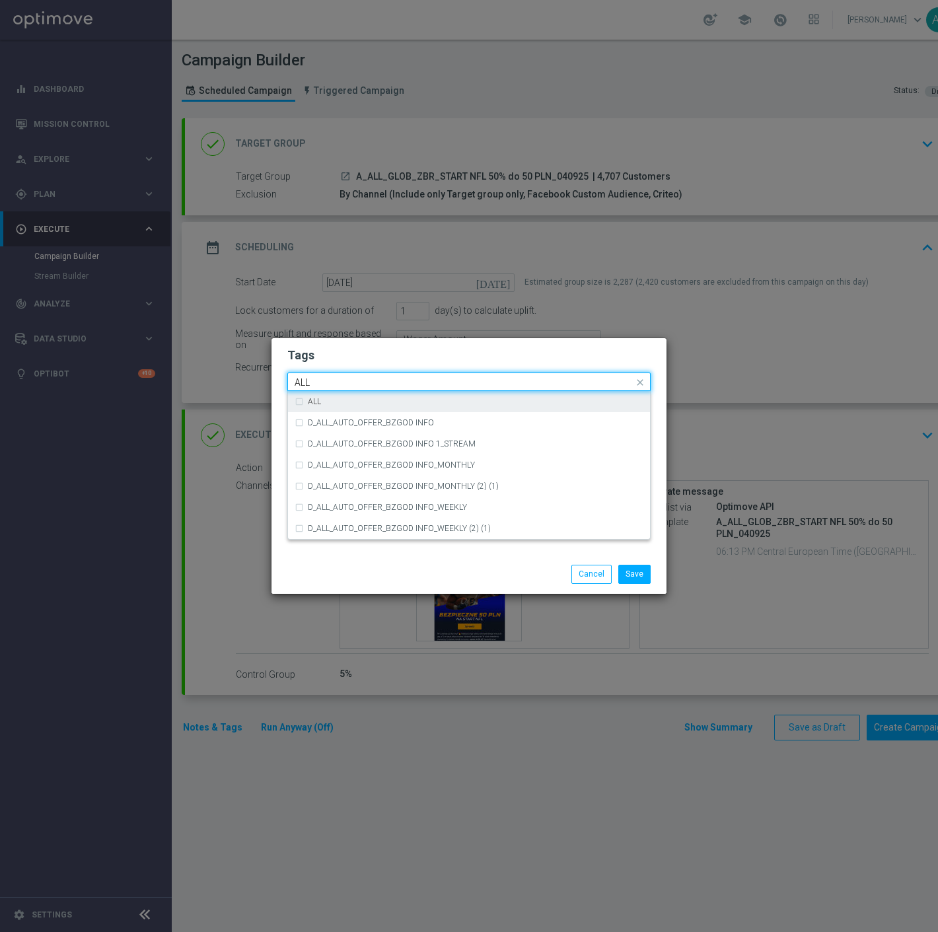
click at [325, 395] on div "ALL" at bounding box center [469, 401] width 349 height 21
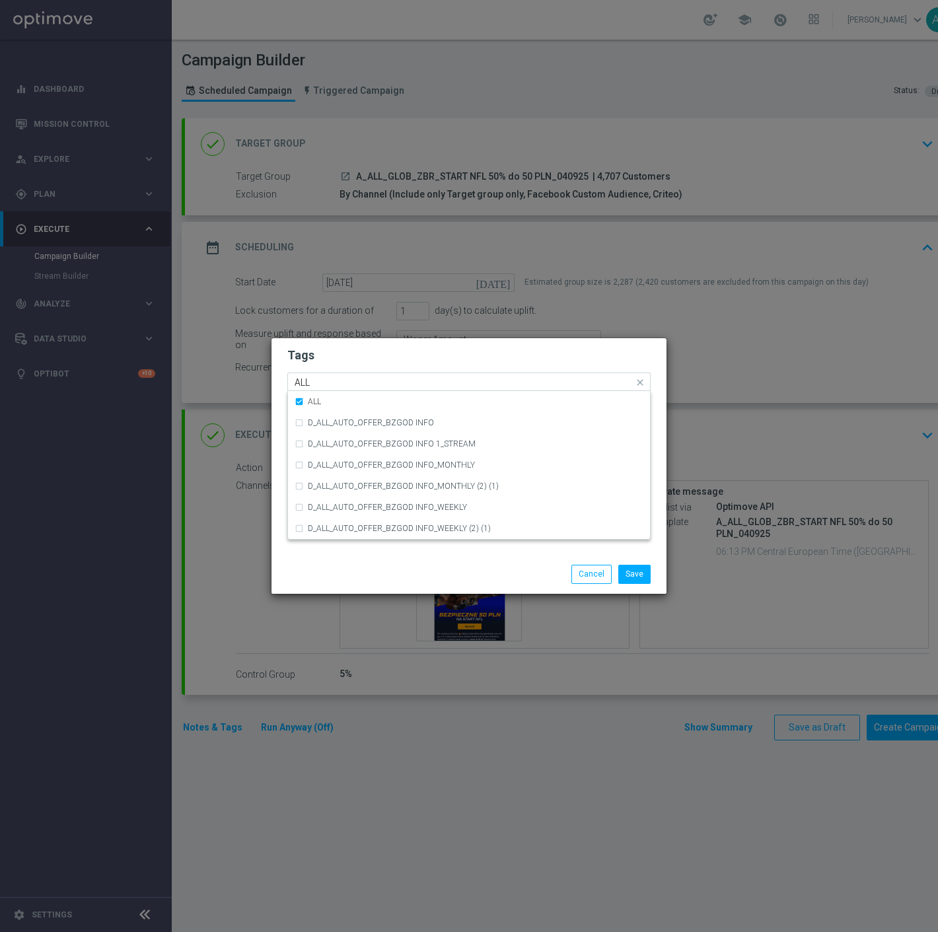
click at [331, 384] on input "ALL" at bounding box center [464, 382] width 339 height 11
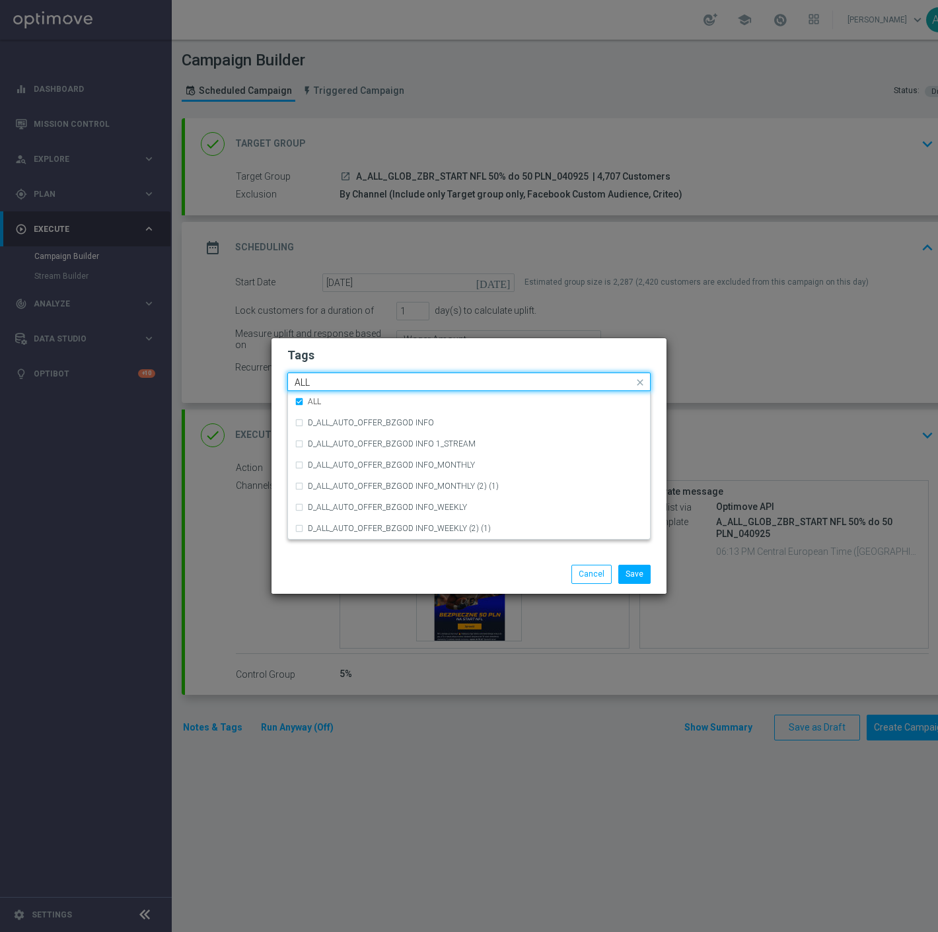
click at [331, 384] on input "ALL" at bounding box center [464, 382] width 339 height 11
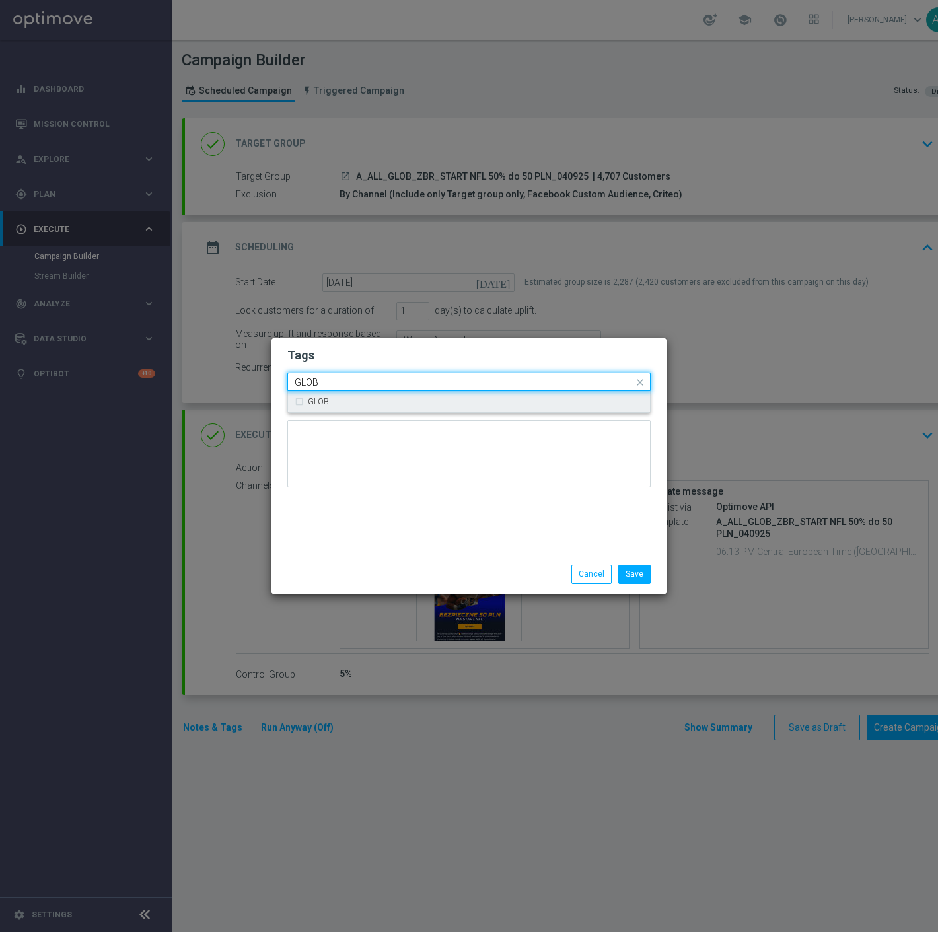
click at [295, 402] on div "GLOB" at bounding box center [469, 401] width 349 height 21
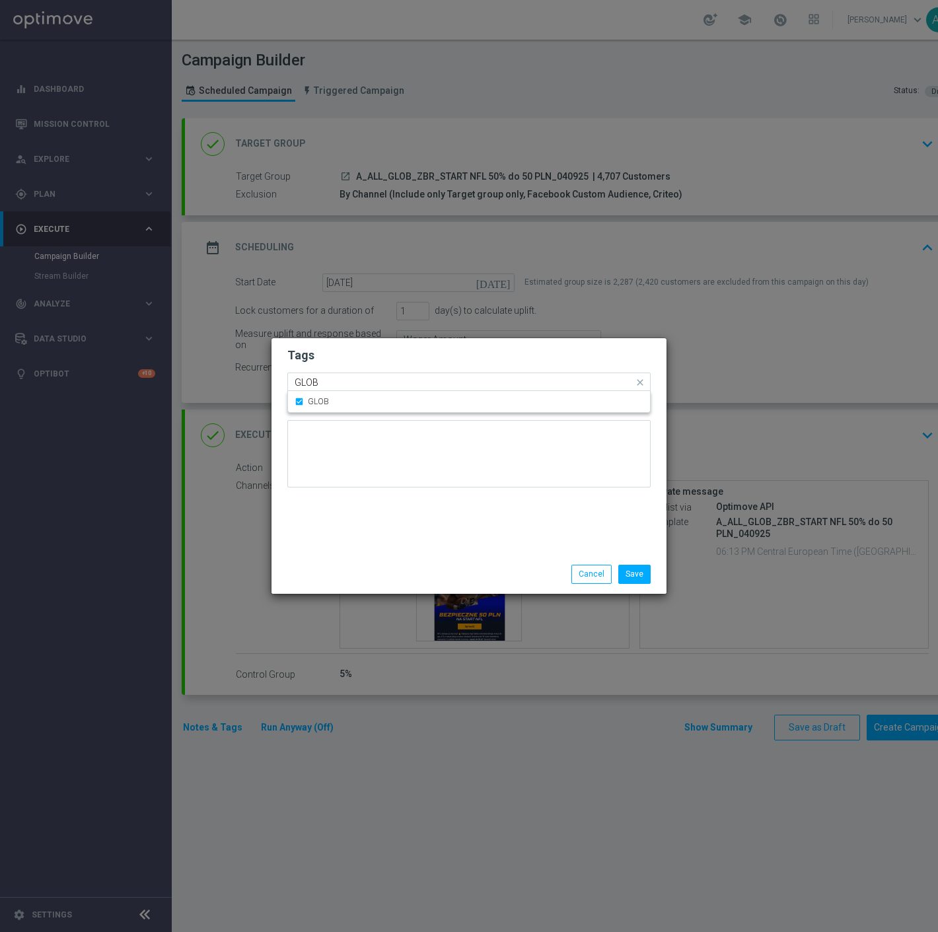
click at [339, 387] on input "GLOB" at bounding box center [464, 382] width 339 height 11
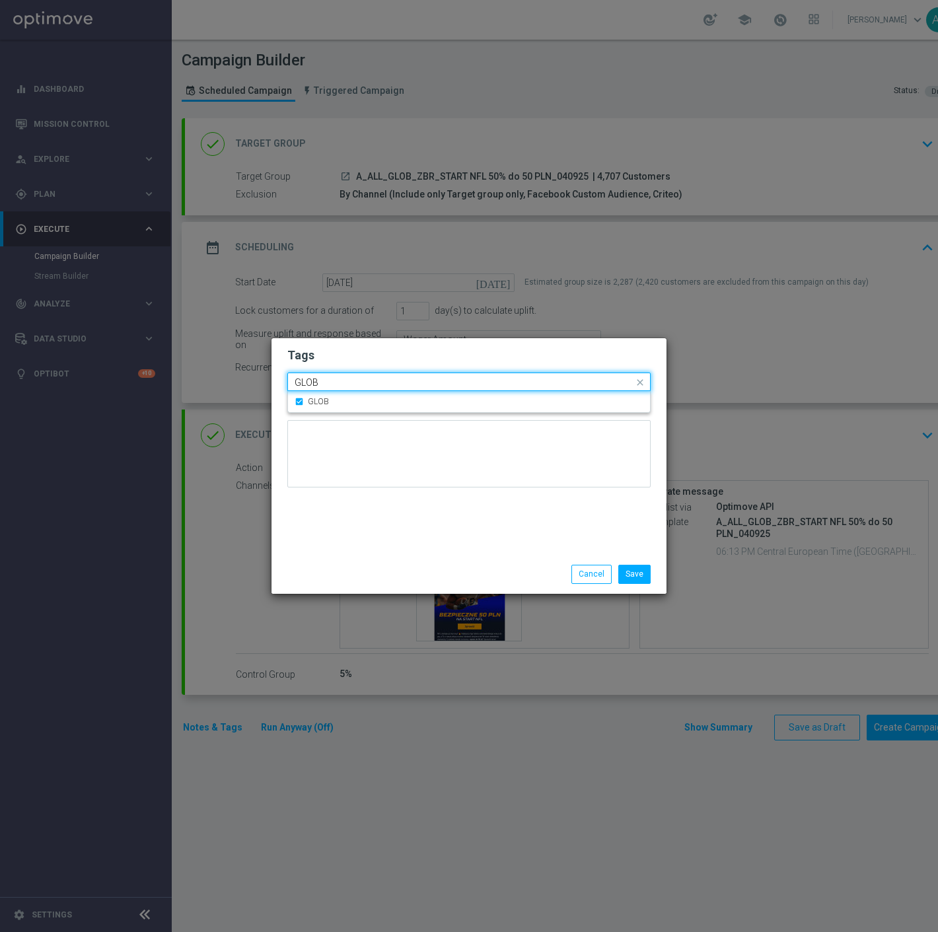
click at [339, 387] on input "GLOB" at bounding box center [464, 382] width 339 height 11
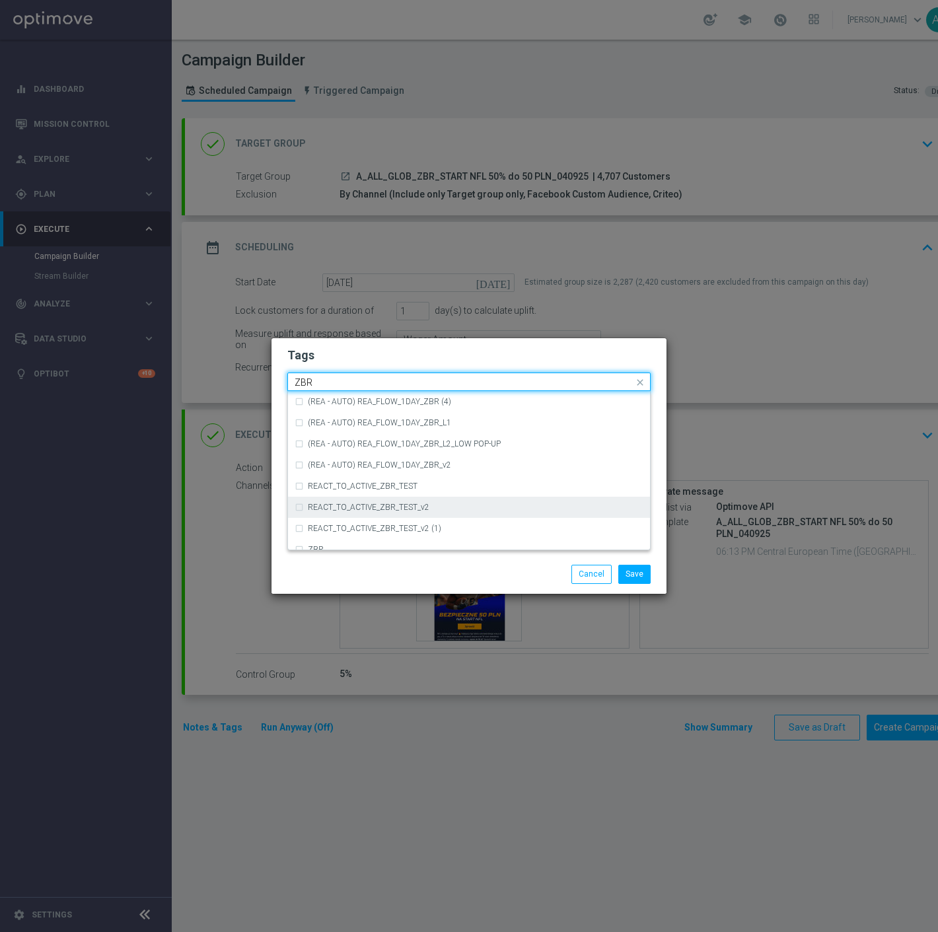
scroll to position [137, 0]
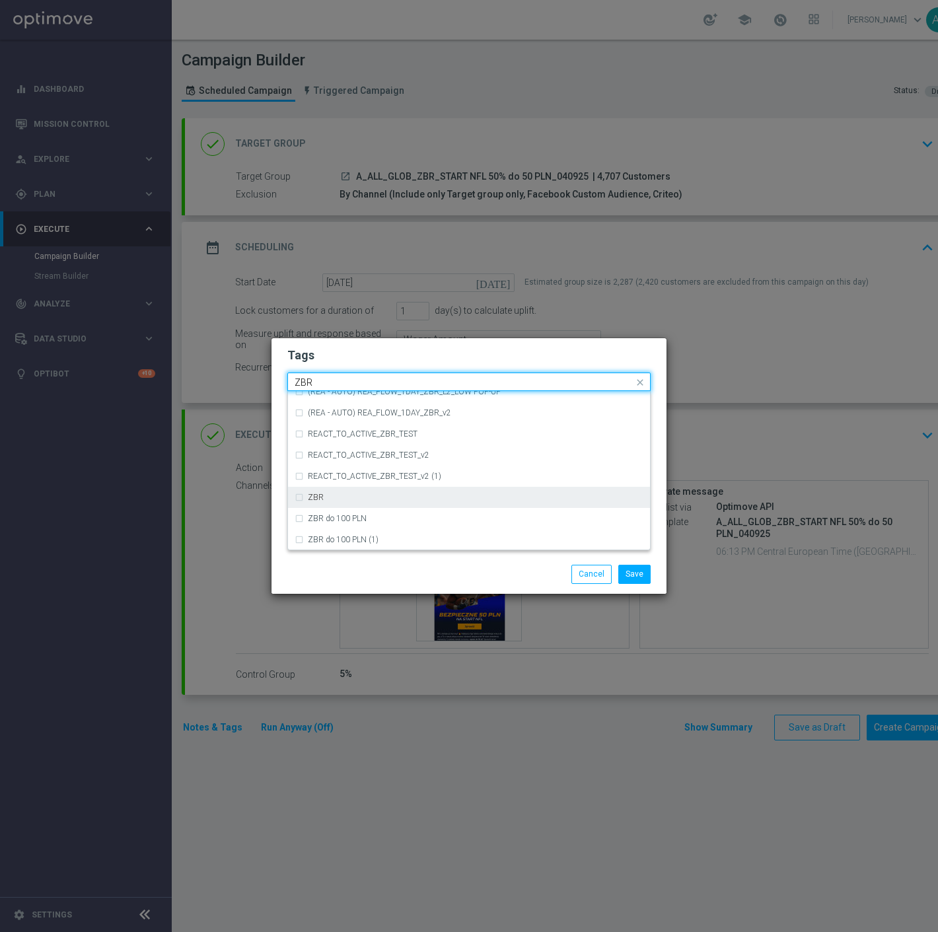
click at [344, 494] on div "ZBR" at bounding box center [476, 498] width 336 height 8
type input "ZBR"
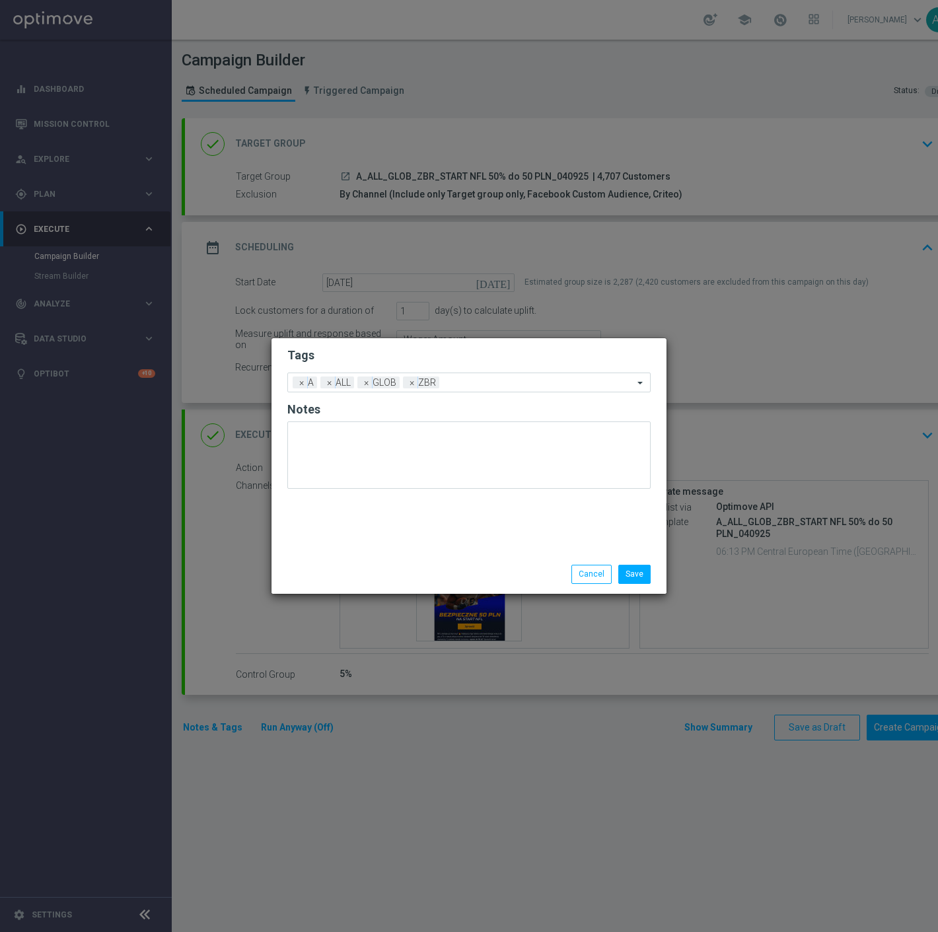
click at [344, 355] on h2 "Tags" at bounding box center [468, 356] width 363 height 16
click at [633, 579] on button "Save" at bounding box center [635, 574] width 32 height 19
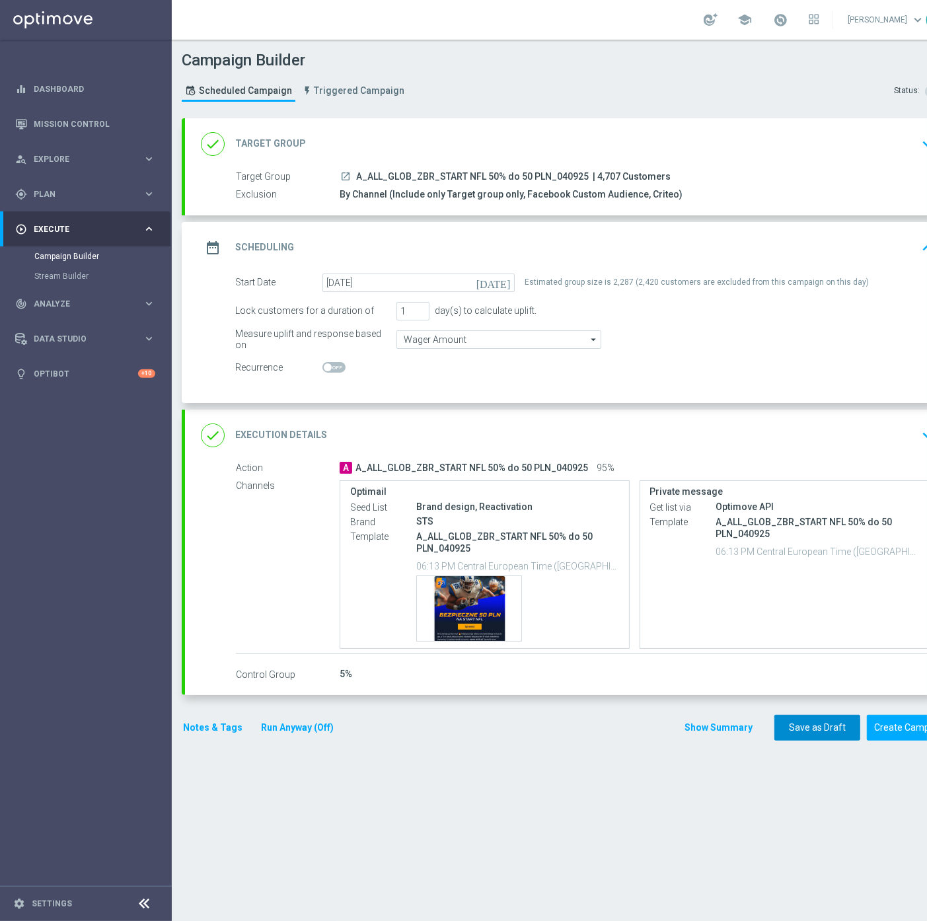
click at [823, 732] on button "Save as Draft" at bounding box center [818, 728] width 86 height 26
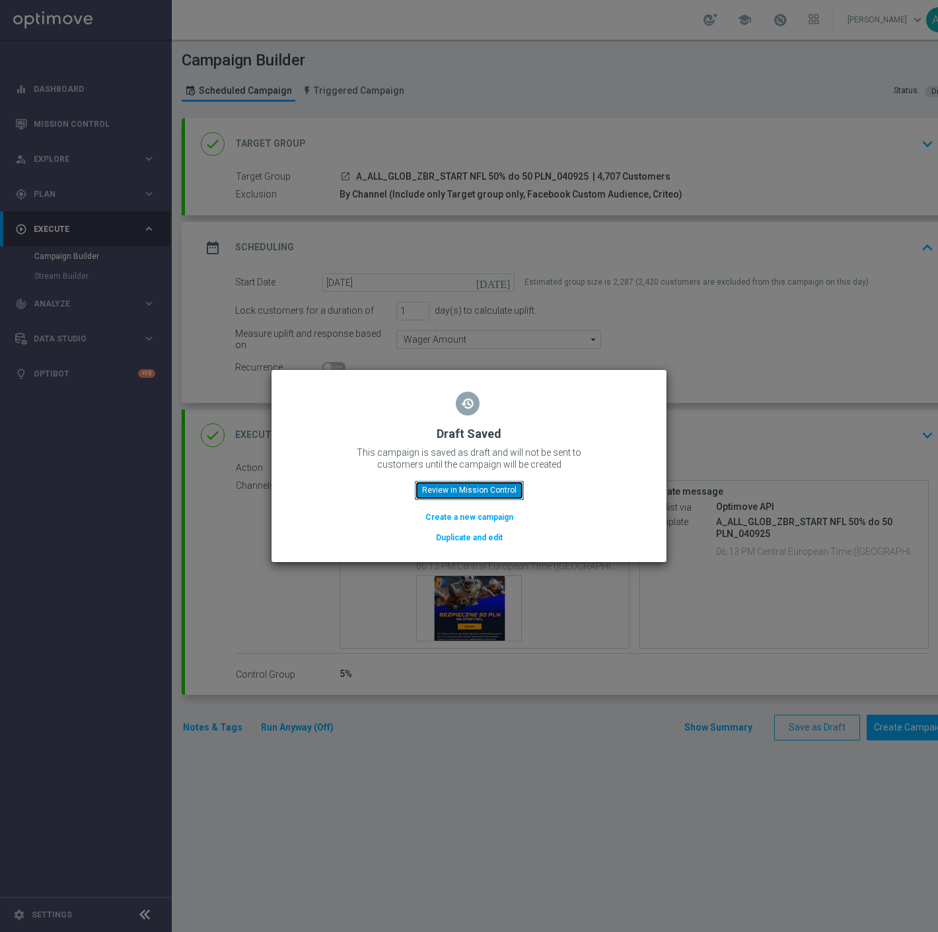
click at [449, 490] on button "Review in Mission Control" at bounding box center [469, 490] width 109 height 19
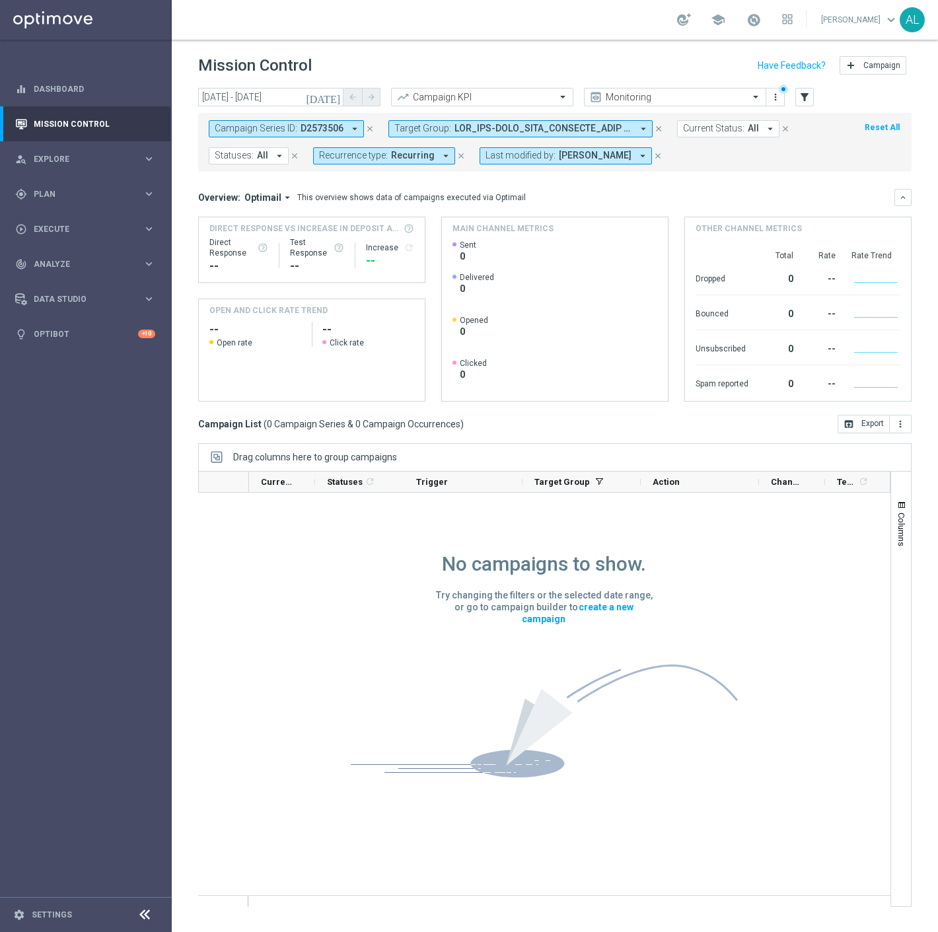
drag, startPoint x: 604, startPoint y: 124, endPoint x: 611, endPoint y: 128, distance: 8.6
click at [604, 124] on span at bounding box center [544, 128] width 178 height 11
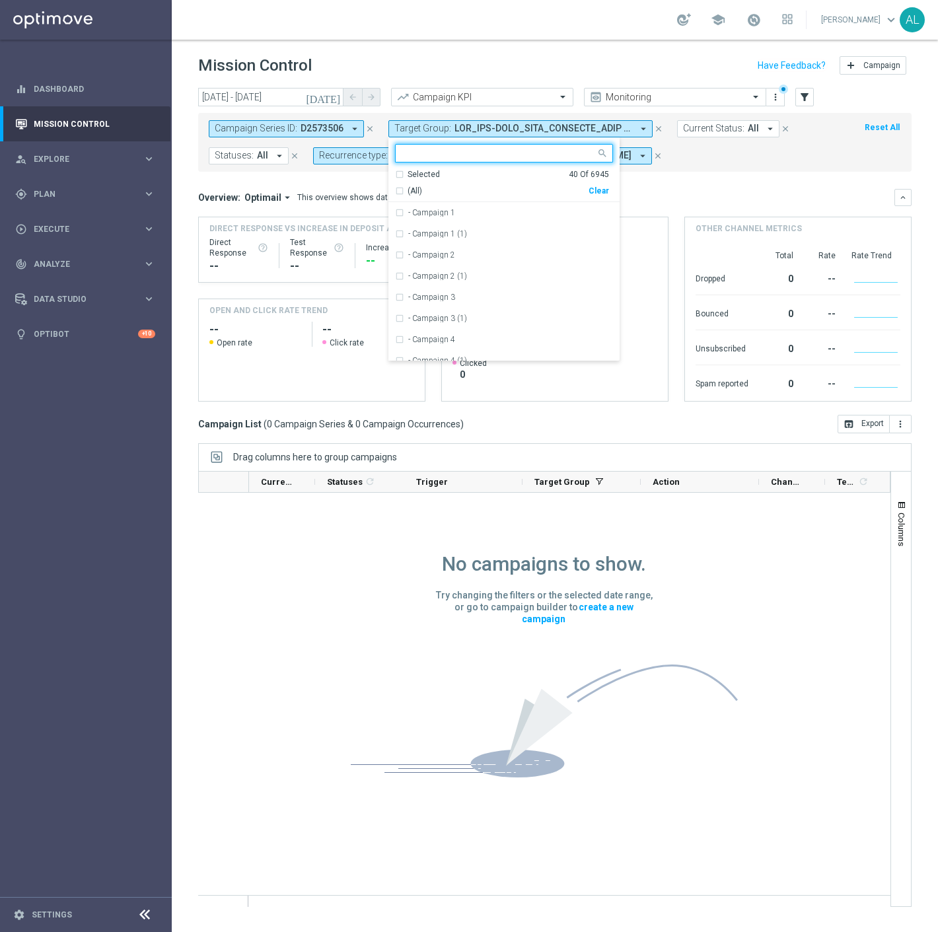
click at [0, 0] on div "Clear" at bounding box center [0, 0] width 0 height 0
click at [831, 169] on div "Campaign Series ID: D2573506 arrow_drop_down close Target Group: arrow_drop_dow…" at bounding box center [555, 142] width 714 height 59
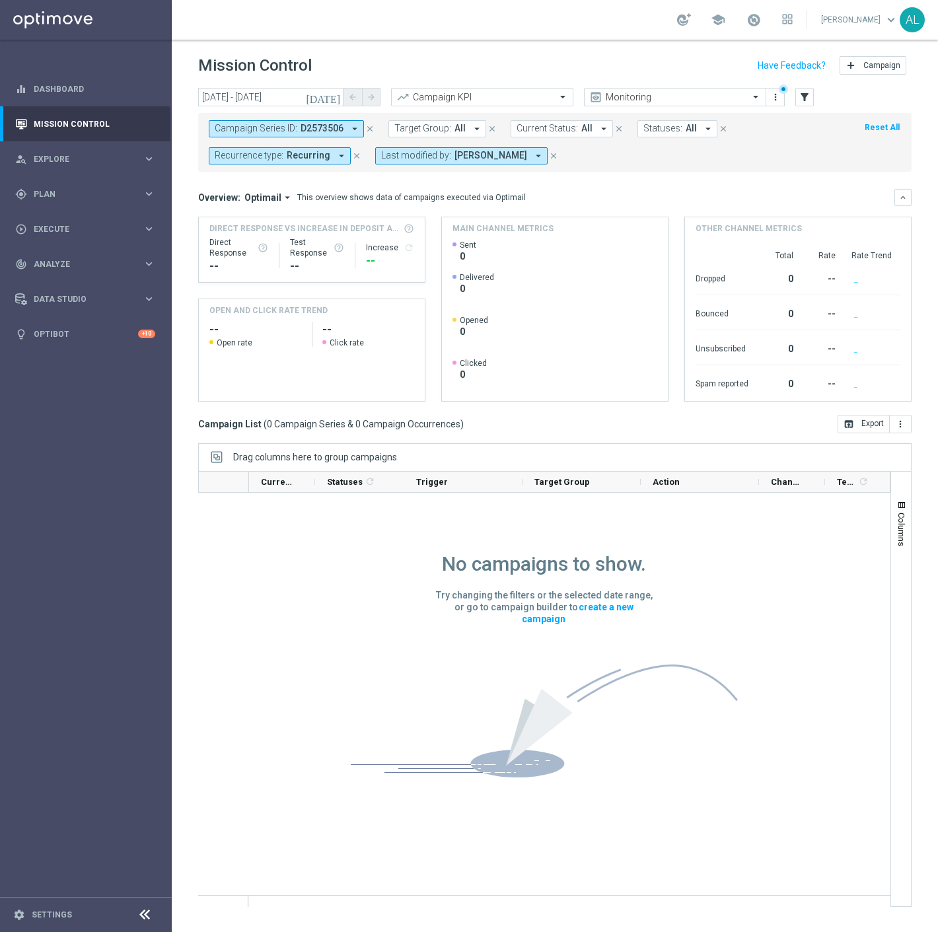
click at [339, 164] on button "Recurrence type: Recurring arrow_drop_down" at bounding box center [280, 155] width 142 height 17
click at [252, 248] on label "Recurring" at bounding box center [246, 251] width 34 height 8
click at [645, 201] on div "Overview: Optimail arrow_drop_down This overview shows data of campaigns execut…" at bounding box center [546, 198] width 697 height 12
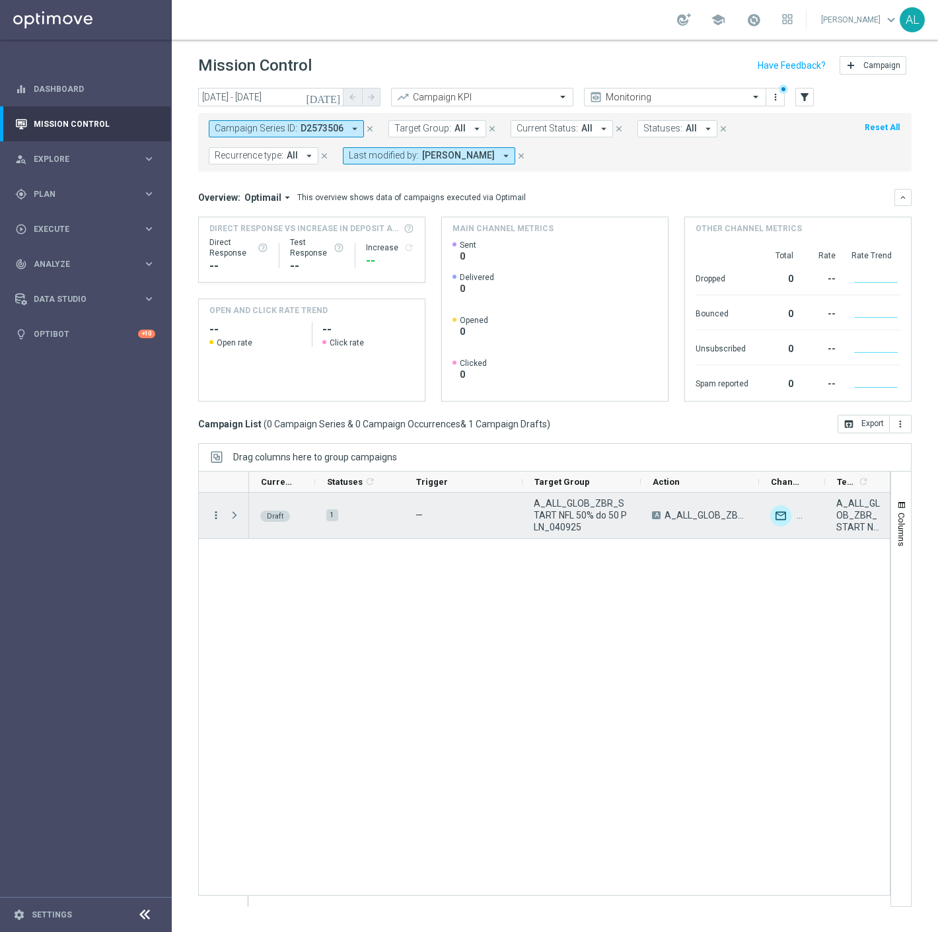
click at [213, 515] on icon "more_vert" at bounding box center [216, 516] width 12 height 12
click at [254, 562] on span "Edit" at bounding box center [249, 566] width 15 height 9
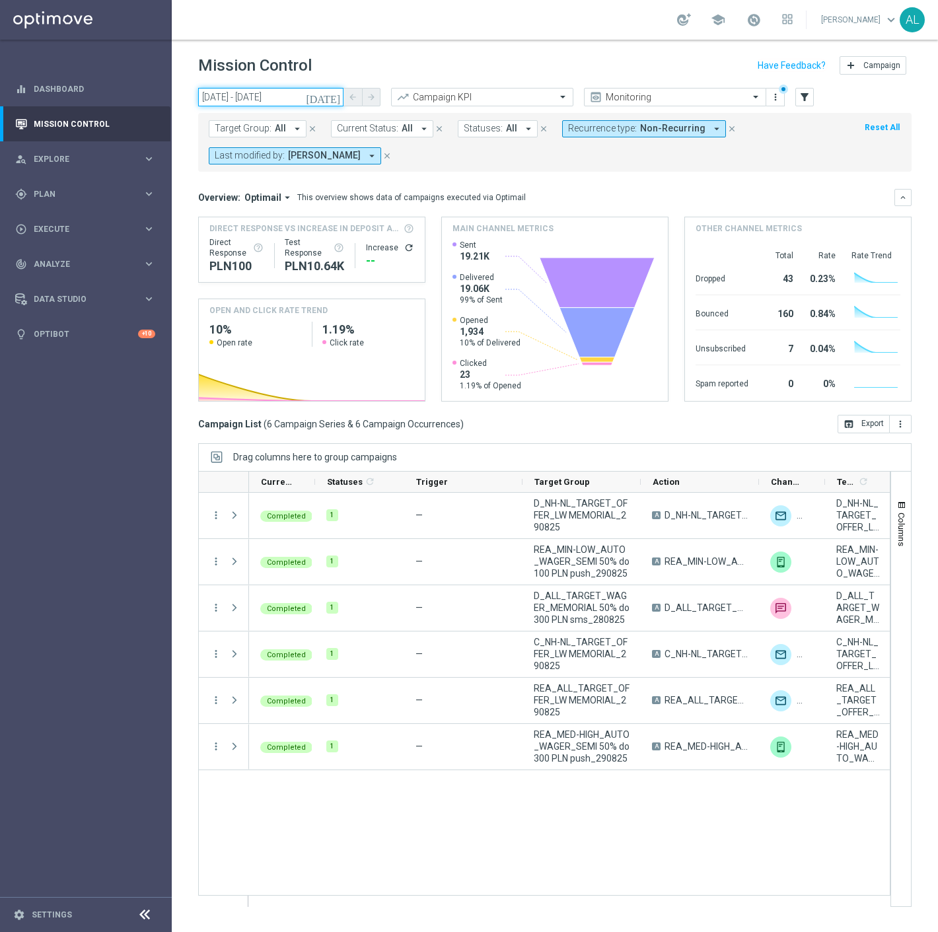
click at [272, 91] on input "[DATE] - [DATE]" at bounding box center [270, 97] width 145 height 19
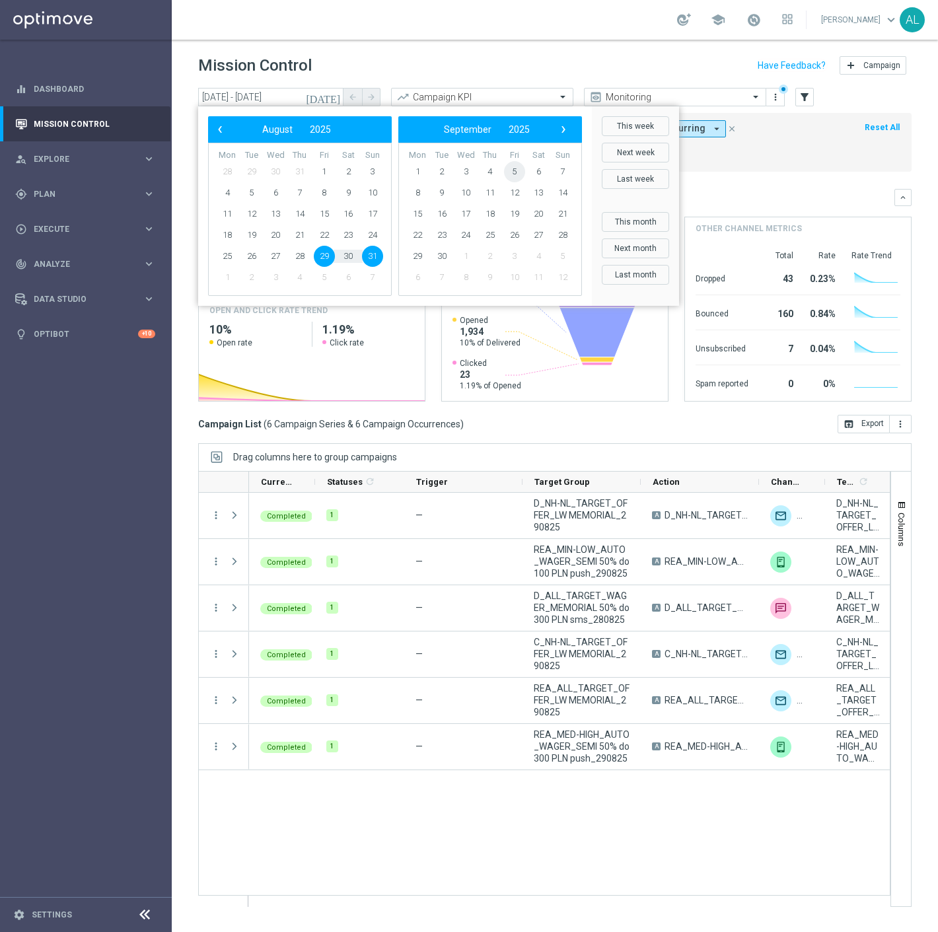
click at [514, 174] on span "5" at bounding box center [514, 171] width 21 height 21
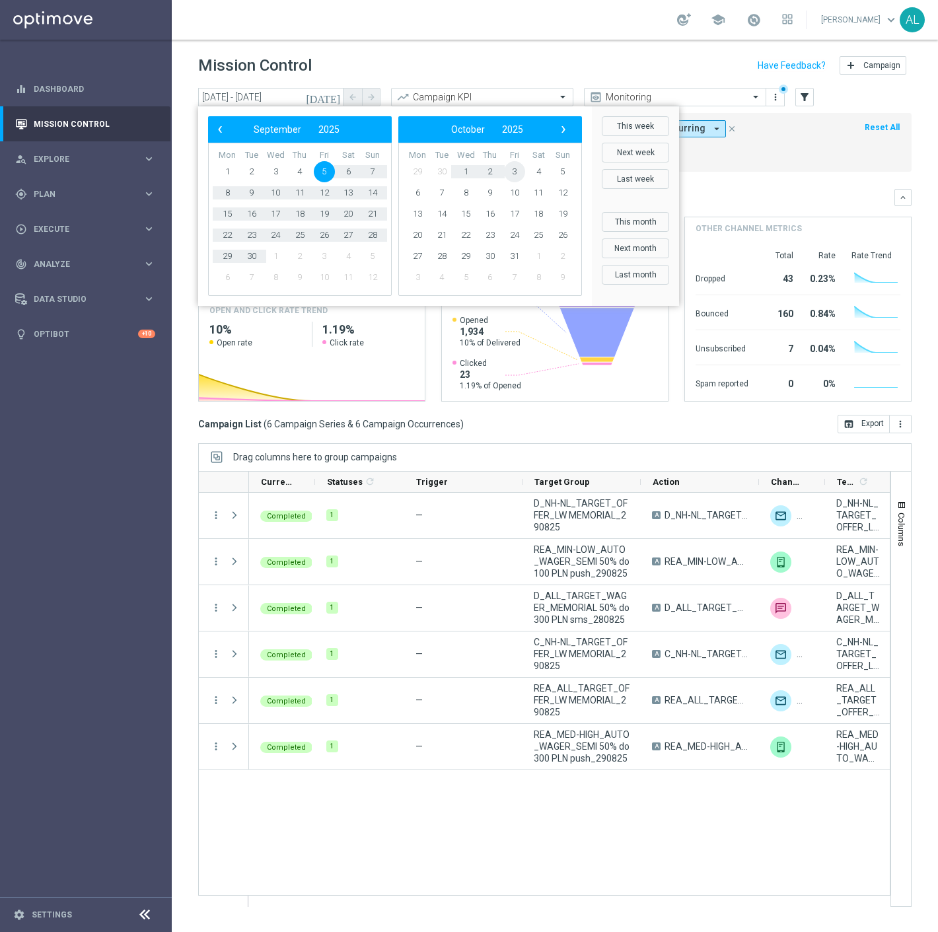
click at [514, 174] on span "3" at bounding box center [514, 171] width 21 height 21
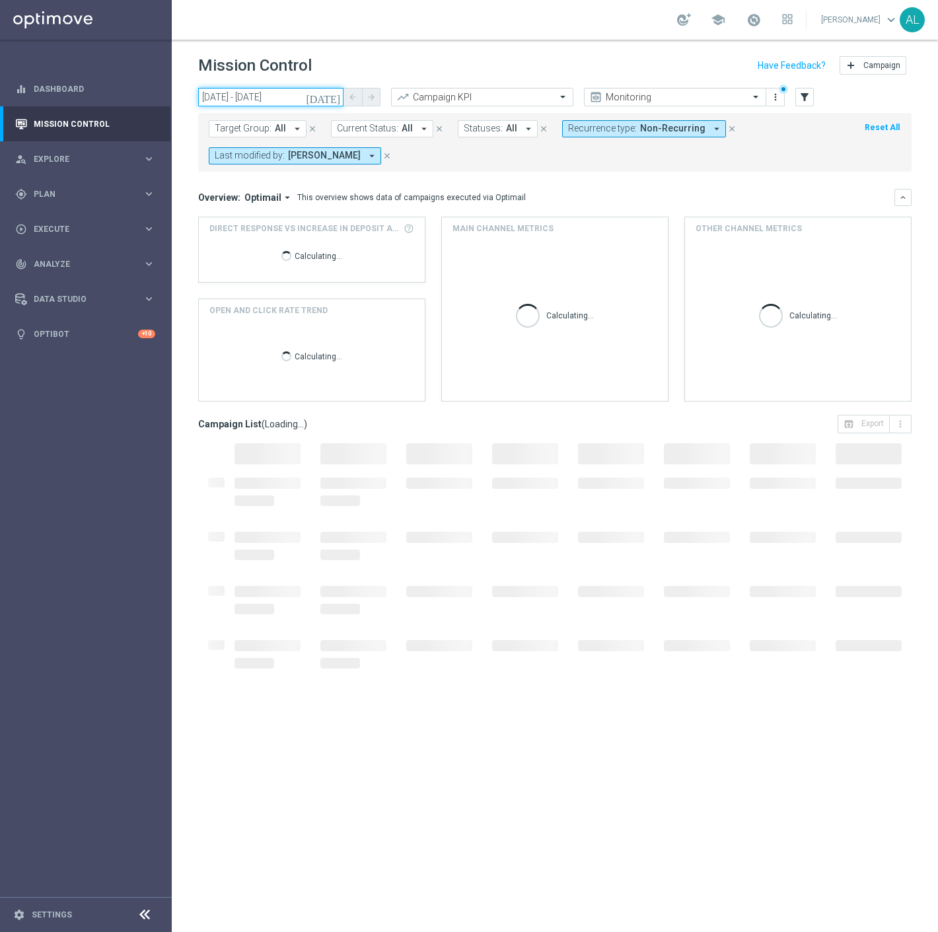
click at [276, 93] on input "[DATE] - [DATE]" at bounding box center [270, 97] width 145 height 19
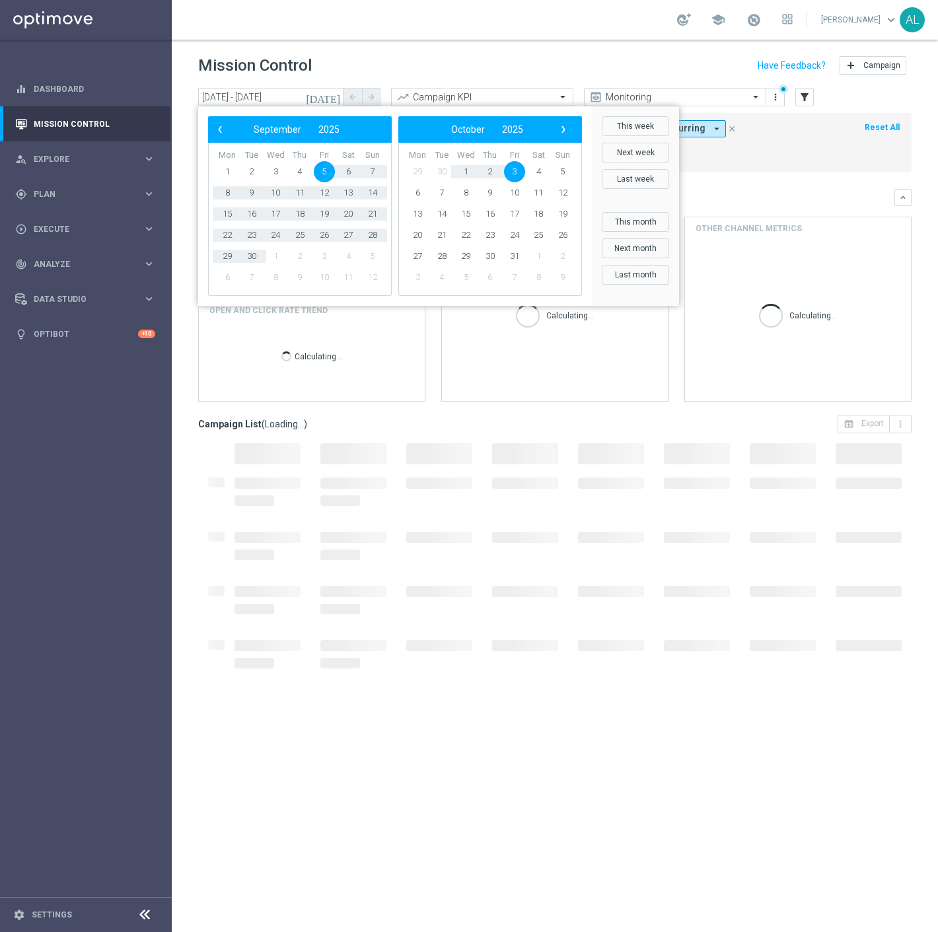
click at [324, 172] on span "5" at bounding box center [324, 171] width 21 height 21
type input "[DATE] - [DATE]"
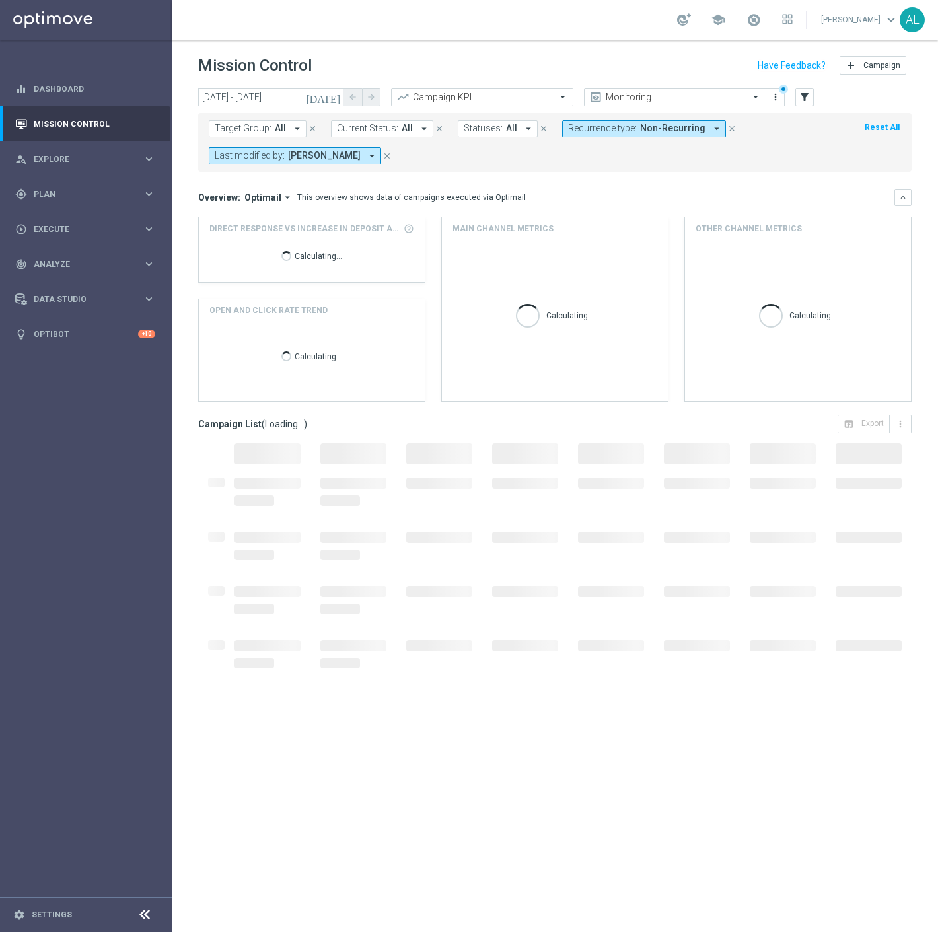
click at [663, 134] on button "Recurrence type: Non-Recurring arrow_drop_down" at bounding box center [644, 128] width 164 height 17
drag, startPoint x: 606, startPoint y: 223, endPoint x: 608, endPoint y: 200, distance: 23.2
click at [606, 223] on label "Recurring" at bounding box center [599, 223] width 34 height 8
click at [609, 198] on label "Non-Recurring" at bounding box center [607, 202] width 50 height 8
click at [789, 186] on mini-dashboard "Overview: Optimail arrow_drop_down This overview shows data of campaigns execut…" at bounding box center [555, 293] width 714 height 243
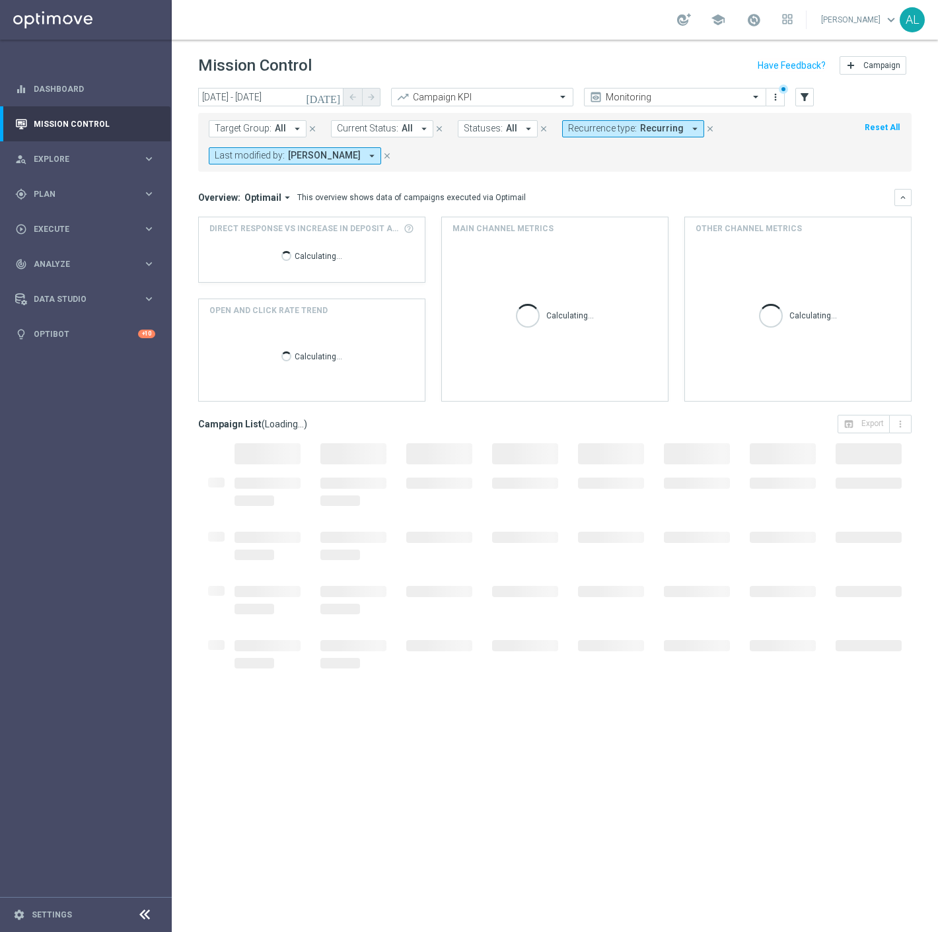
click at [252, 132] on span "Target Group:" at bounding box center [243, 128] width 57 height 11
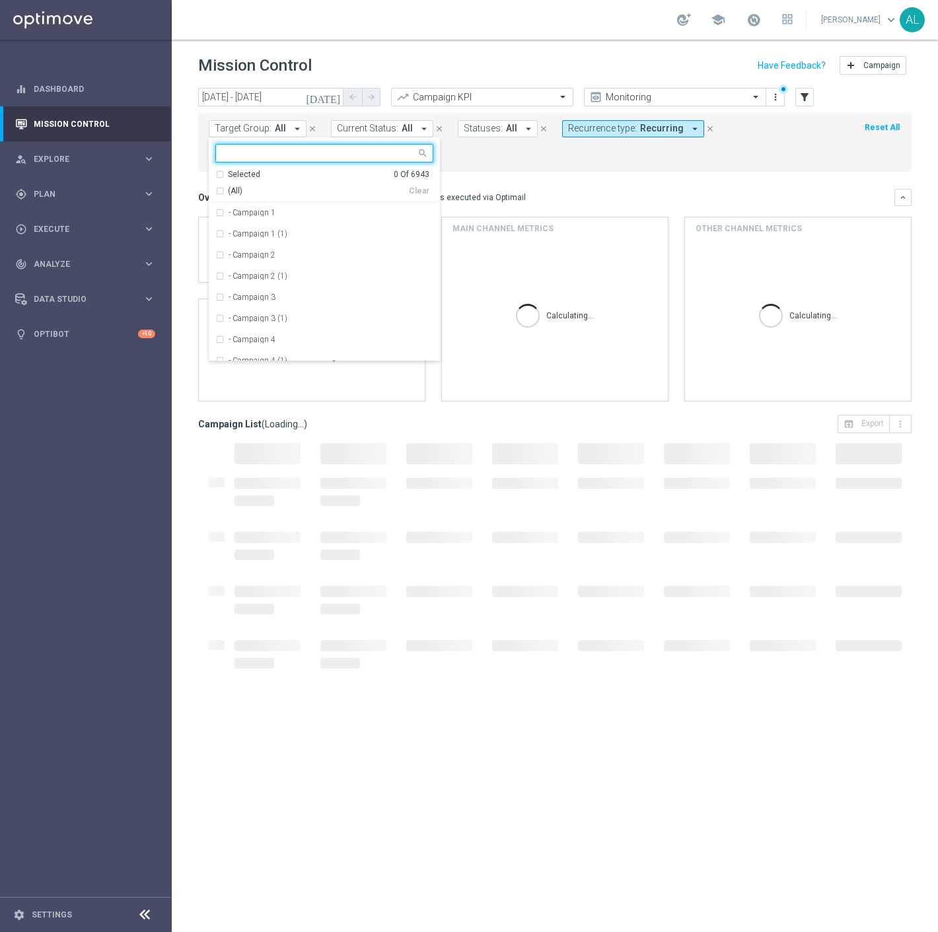
click at [268, 152] on input "text" at bounding box center [320, 153] width 194 height 11
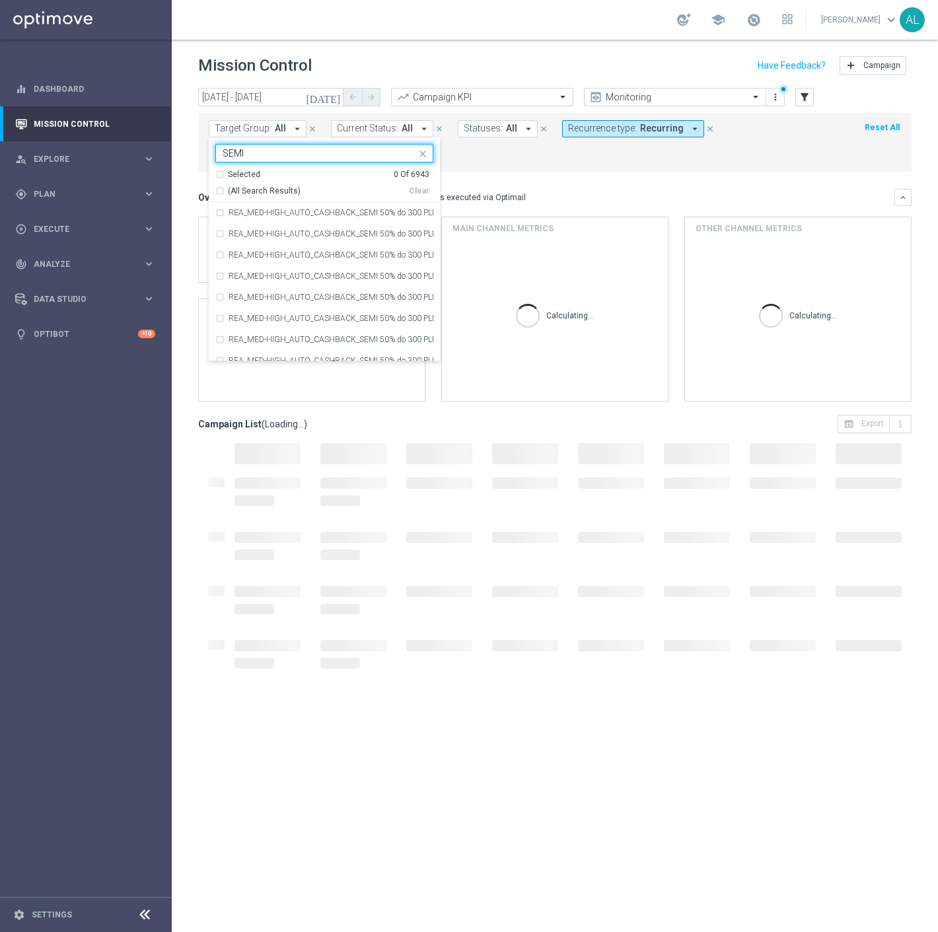
click at [245, 193] on span "(All Search Results)" at bounding box center [264, 191] width 73 height 11
type input "SEMI"
click at [494, 180] on mini-dashboard "Overview: Optimail arrow_drop_down This overview shows data of campaigns execut…" at bounding box center [555, 293] width 714 height 243
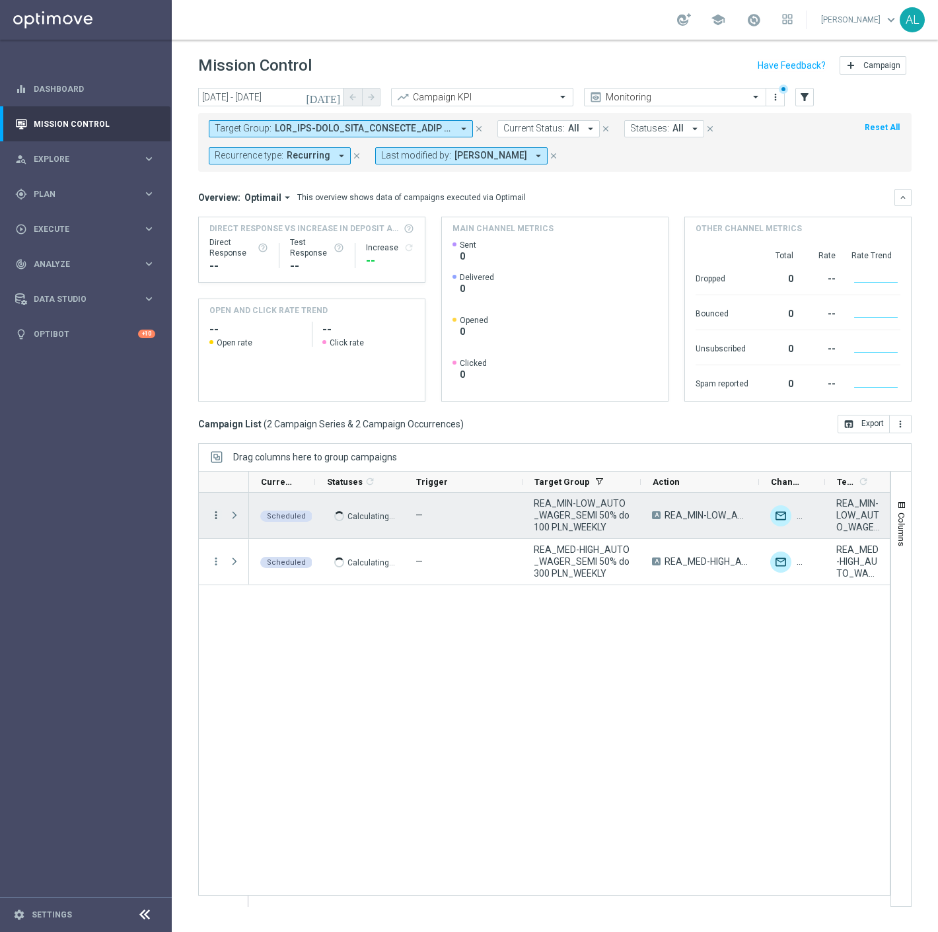
click at [219, 520] on icon "more_vert" at bounding box center [216, 516] width 12 height 12
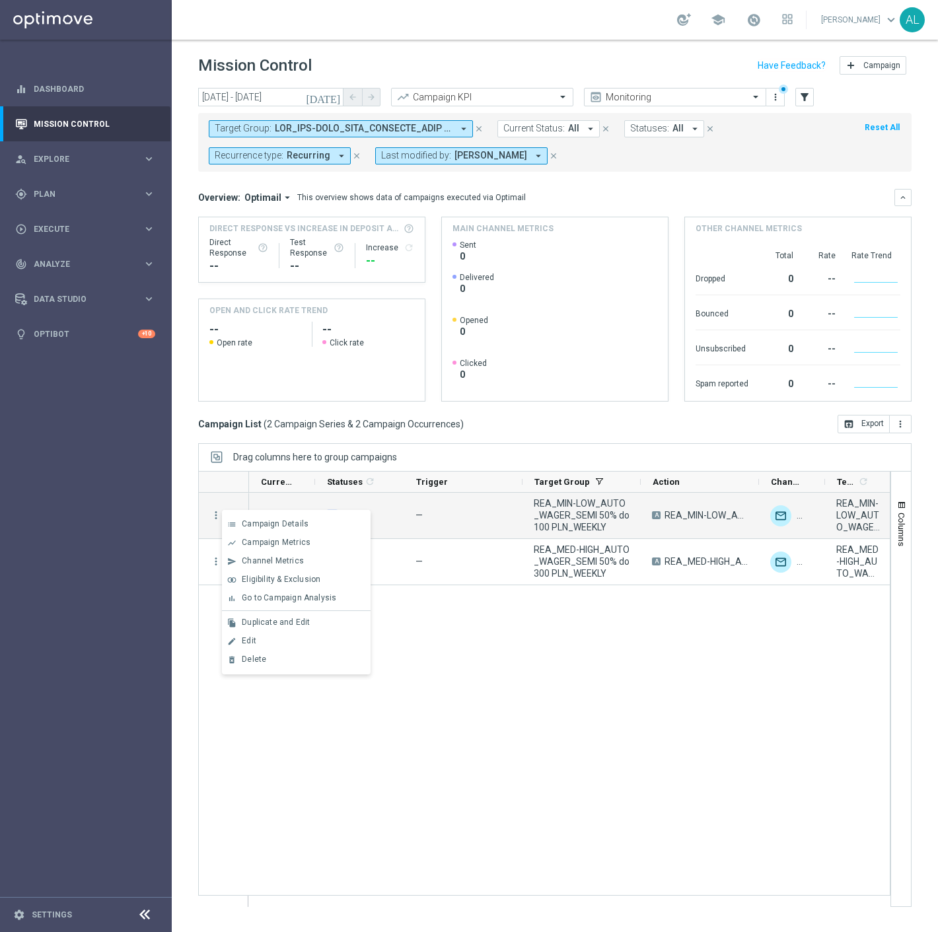
click at [272, 642] on div "Edit" at bounding box center [303, 640] width 123 height 9
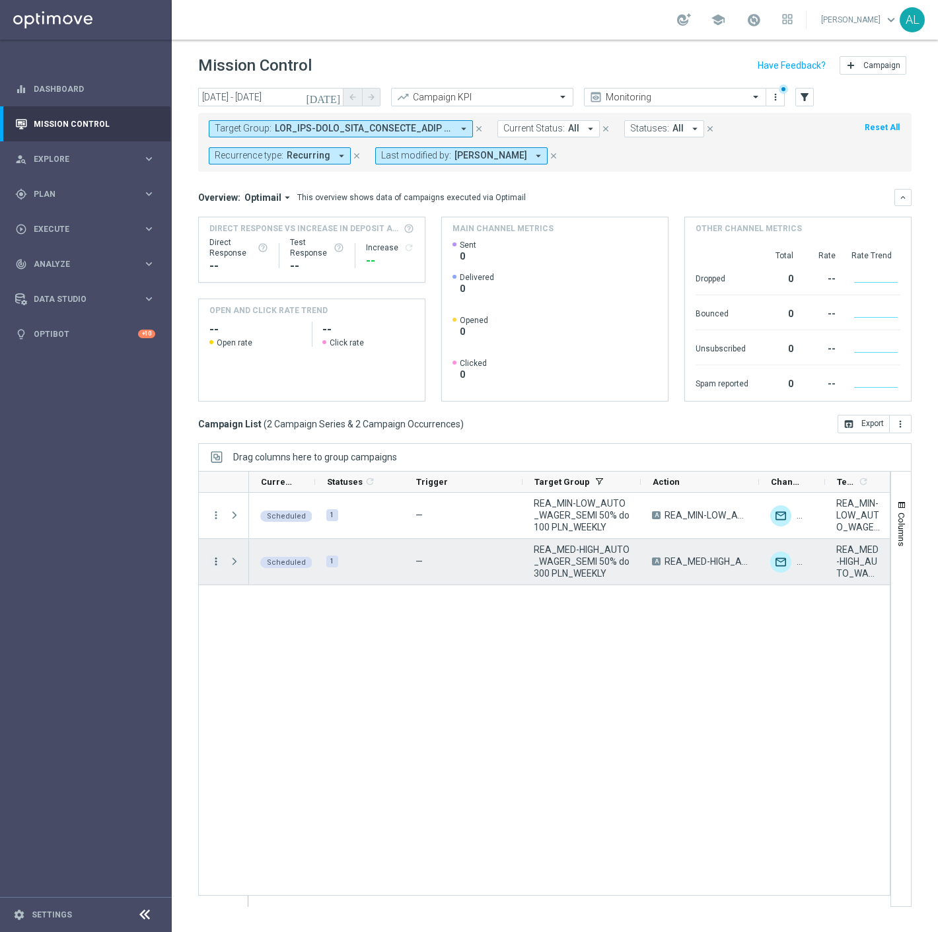
click at [218, 564] on icon "more_vert" at bounding box center [216, 562] width 12 height 12
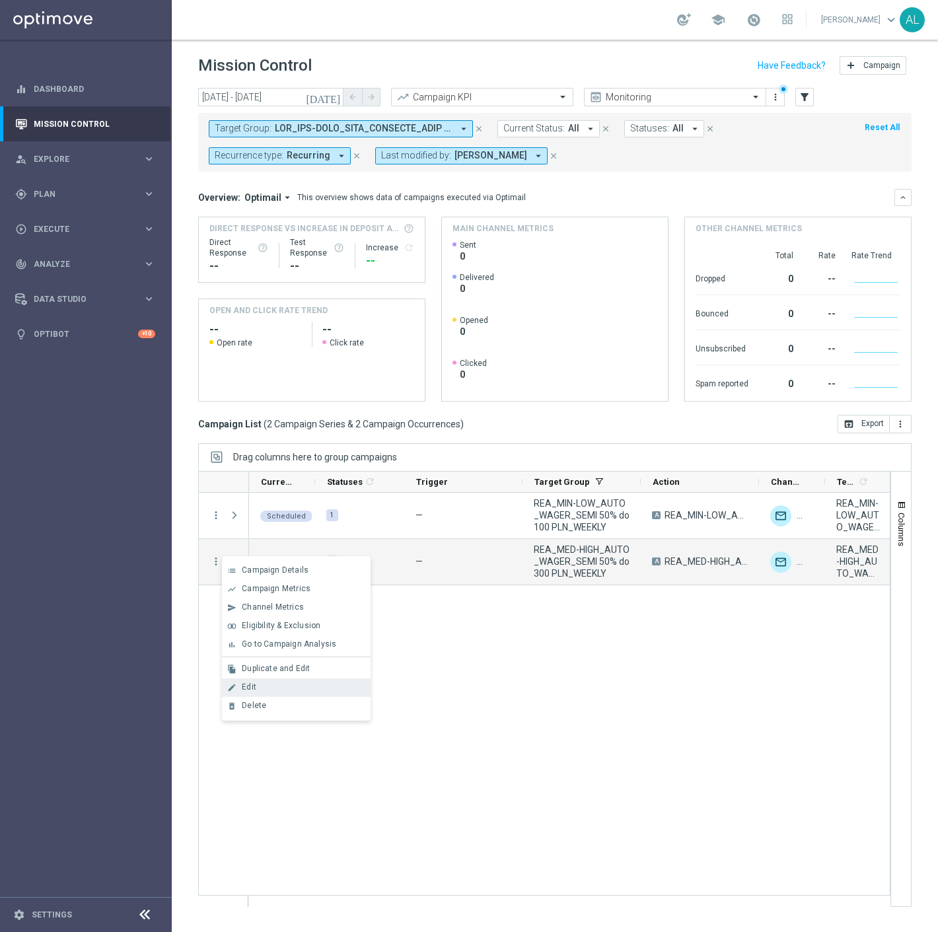
click at [272, 683] on div "Edit" at bounding box center [303, 687] width 123 height 9
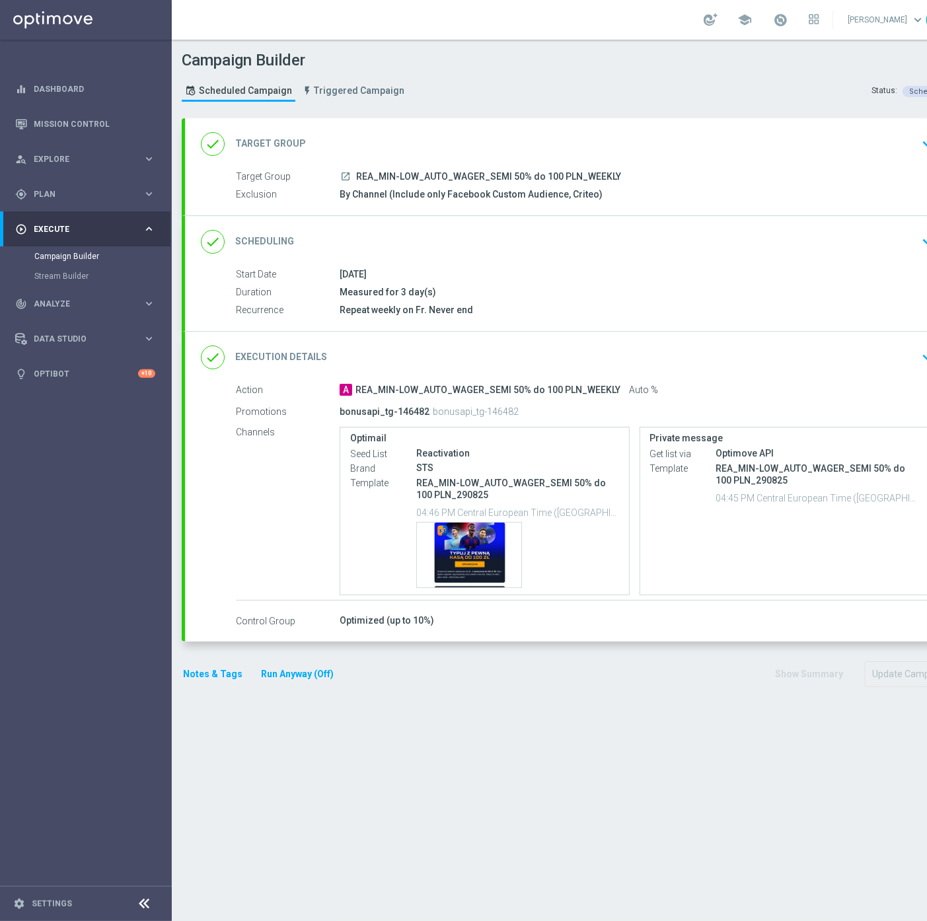
click at [827, 375] on div "done Execution Details keyboard_arrow_down" at bounding box center [570, 358] width 770 height 52
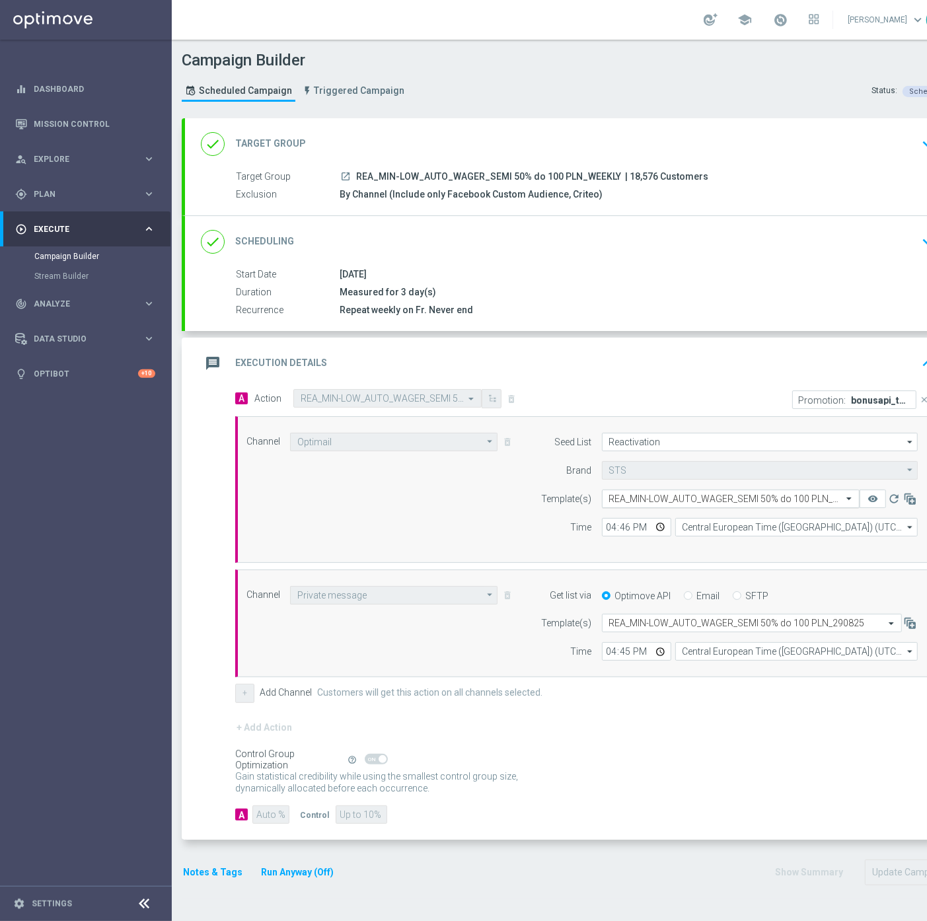
click at [669, 490] on div "Select template REA_MIN-LOW_AUTO_WAGER_SEMI 50% do 100 PLN_290825" at bounding box center [731, 499] width 258 height 19
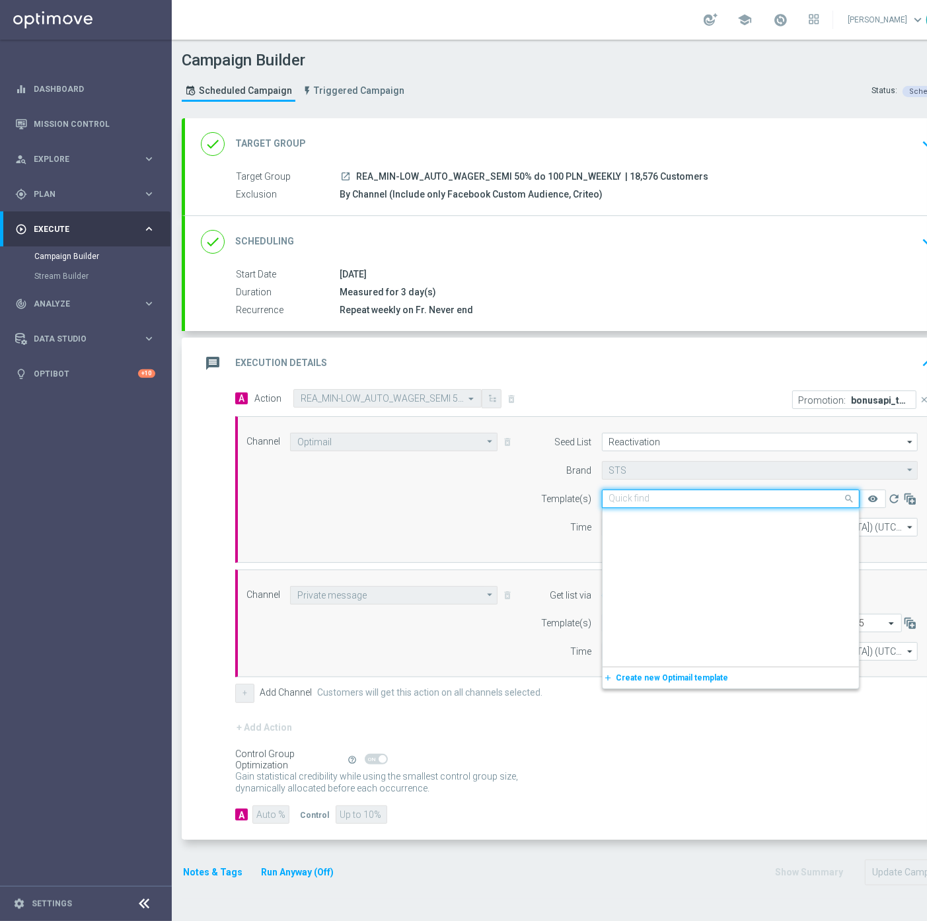
paste input "REA_MIN-LOW_AUTO_WAGER_SEMI 50% do 100 PLN_050925"
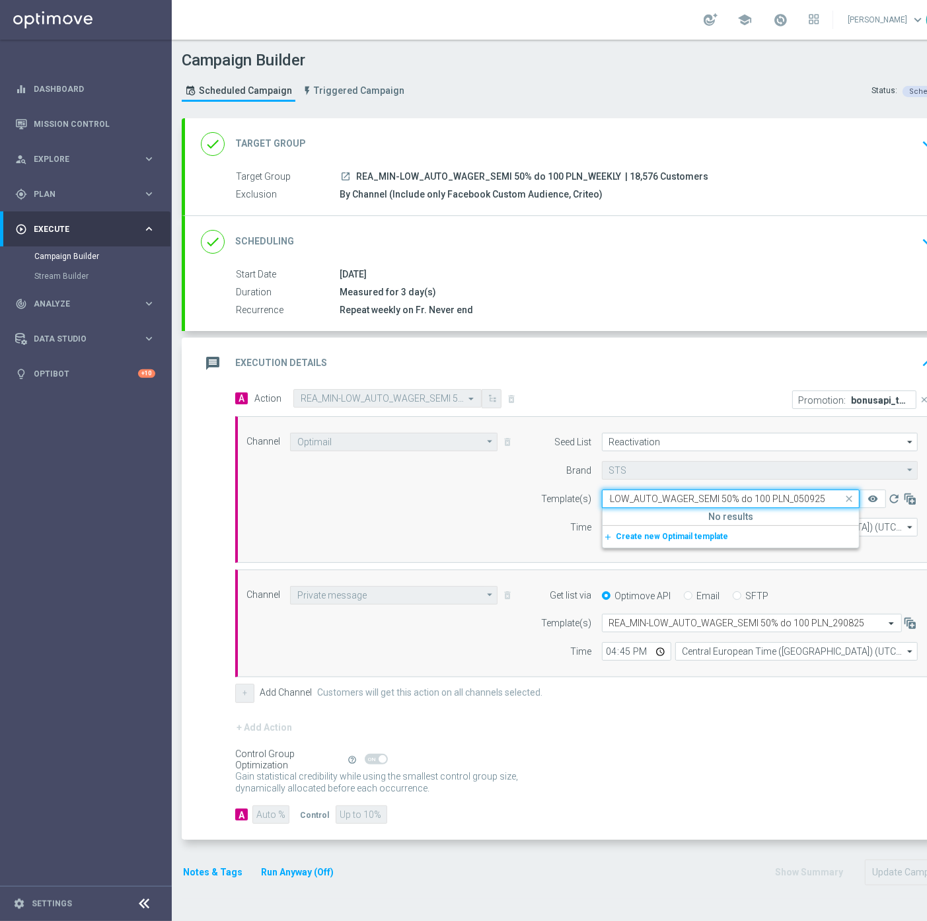
scroll to position [0, 34]
click at [753, 511] on div "REA_MIN-LOW_AUTO_WAGER_SEMI 50% do 100 PLN_050925" at bounding box center [730, 519] width 243 height 22
type input "REA_MIN-LOW_AUTO_WAGER_SEMI 50% do 100 PLN_050925"
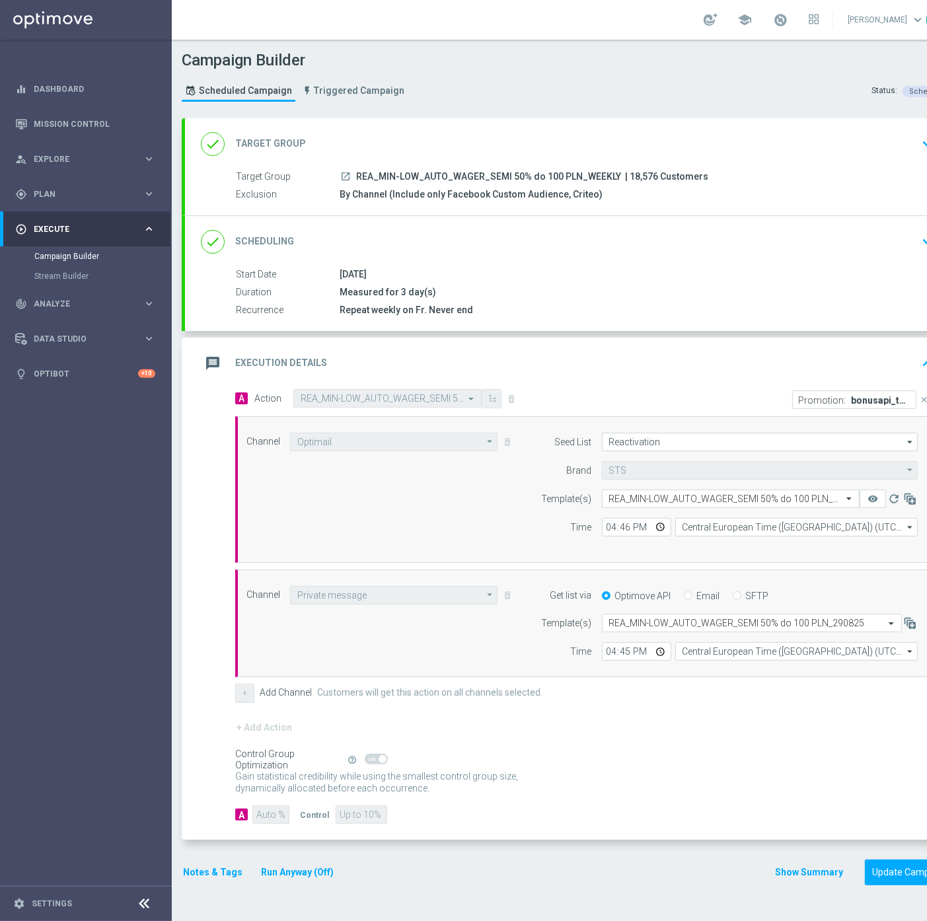
scroll to position [0, 0]
click at [681, 623] on input "text" at bounding box center [738, 623] width 259 height 11
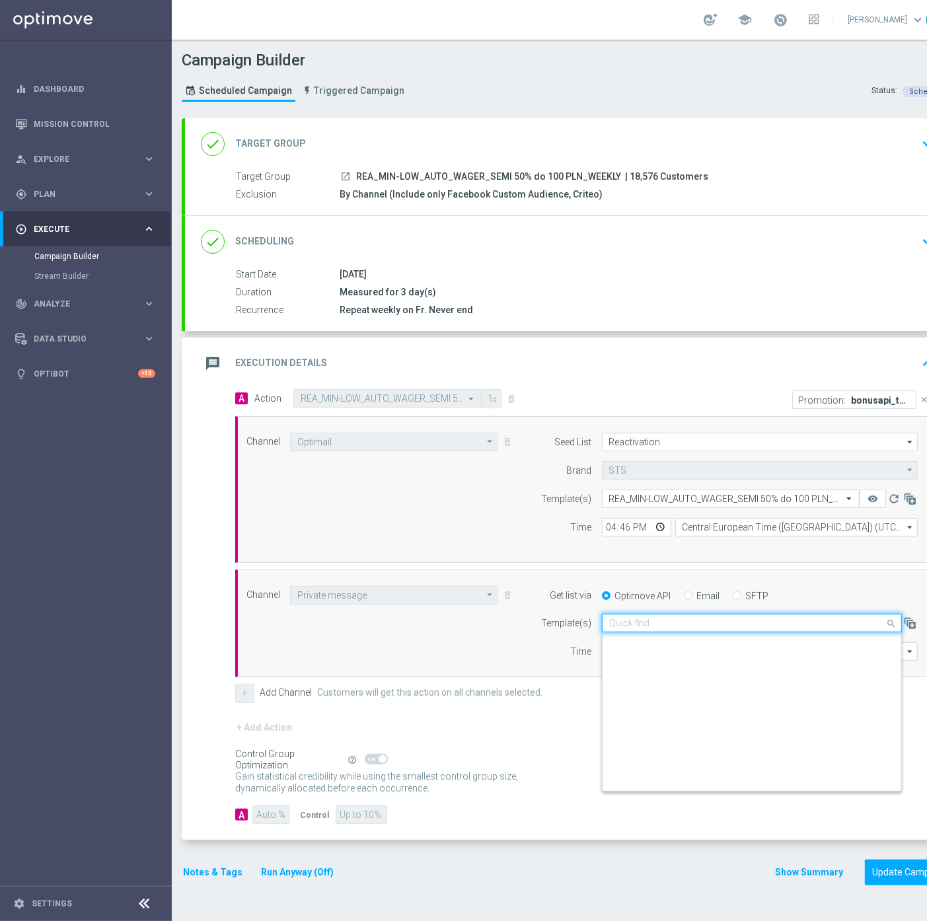
scroll to position [172047, 0]
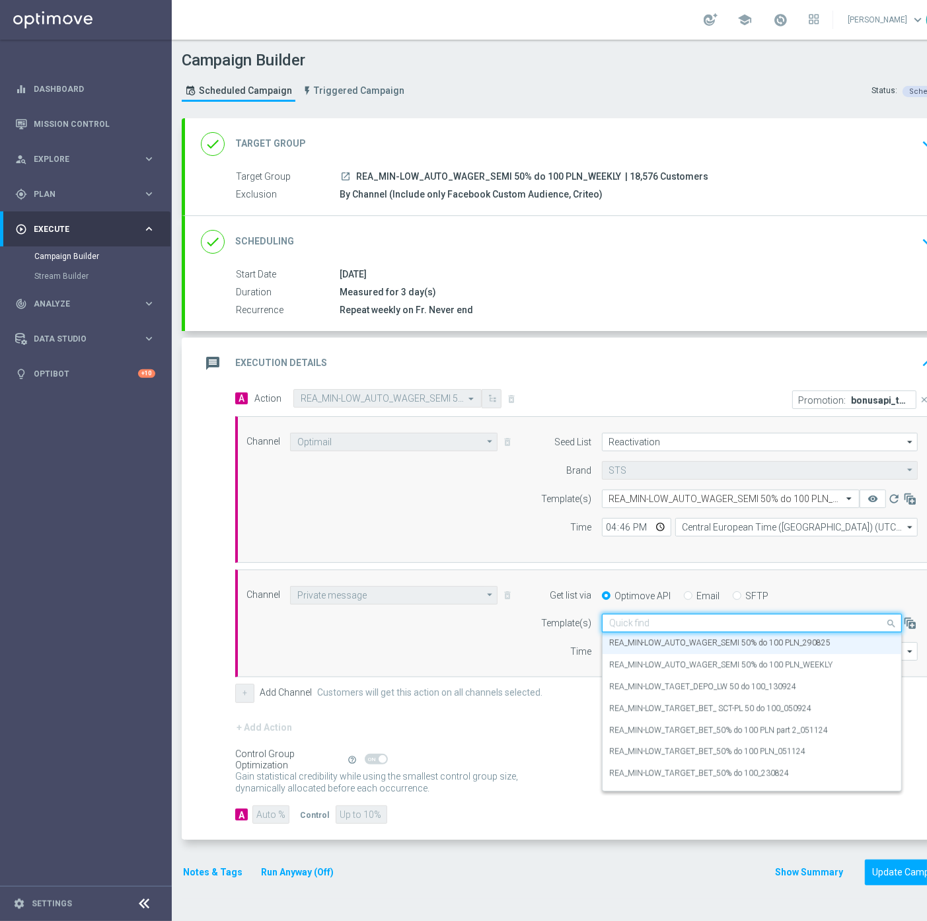
paste input "REA_MIN-LOW_AUTO_WAGER_SEMI 50% do 100 PLN_050925"
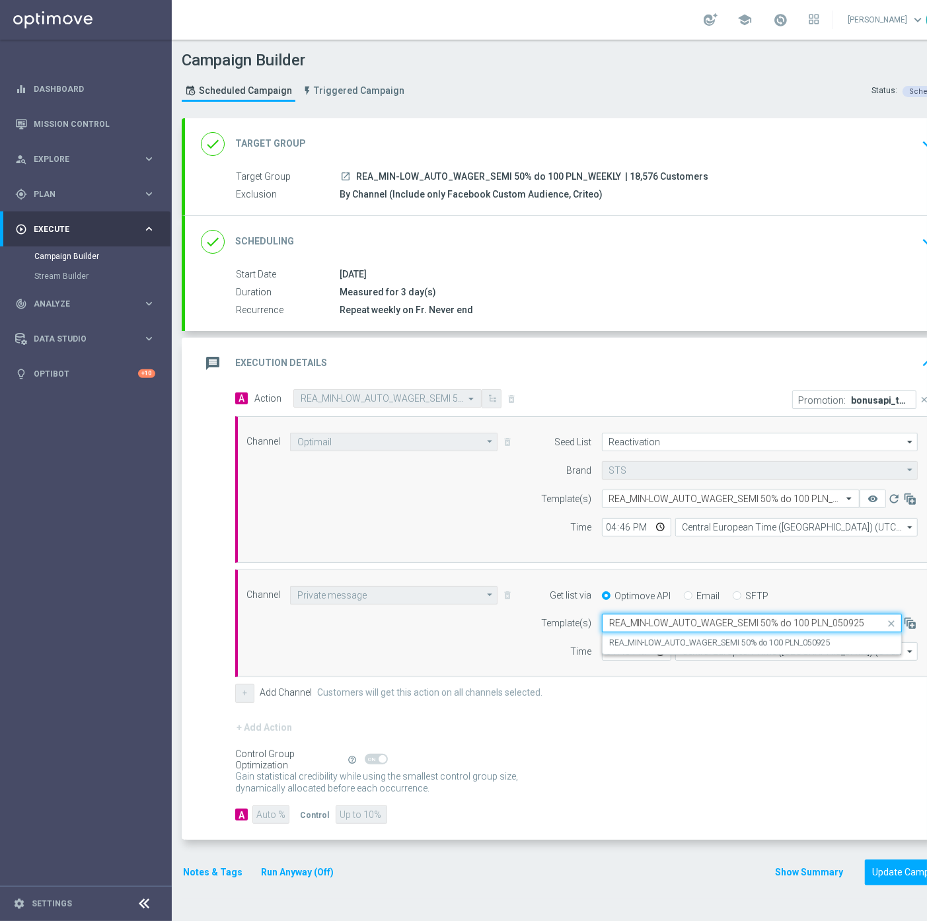
scroll to position [0, 0]
click at [775, 642] on label "REA_MIN-LOW_AUTO_WAGER_SEMI 50% do 100 PLN_050925" at bounding box center [720, 643] width 222 height 11
type input "REA_MIN-LOW_AUTO_WAGER_SEMI 50% do 100 PLN_050925"
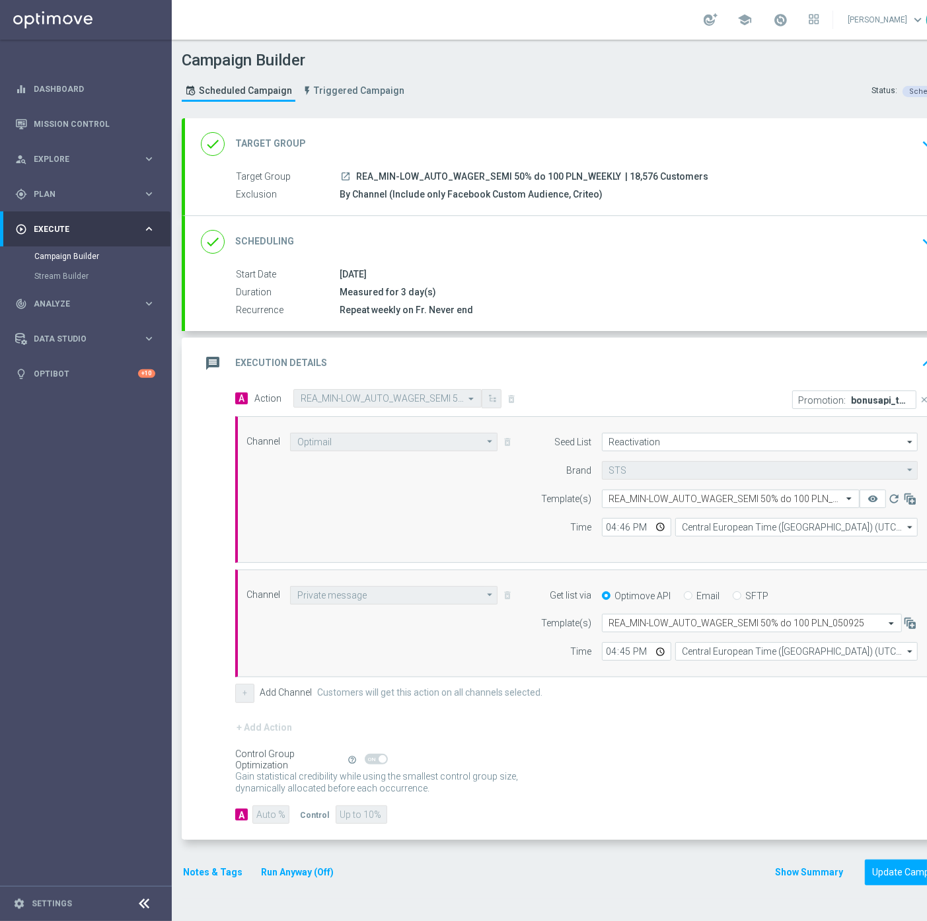
scroll to position [11, 0]
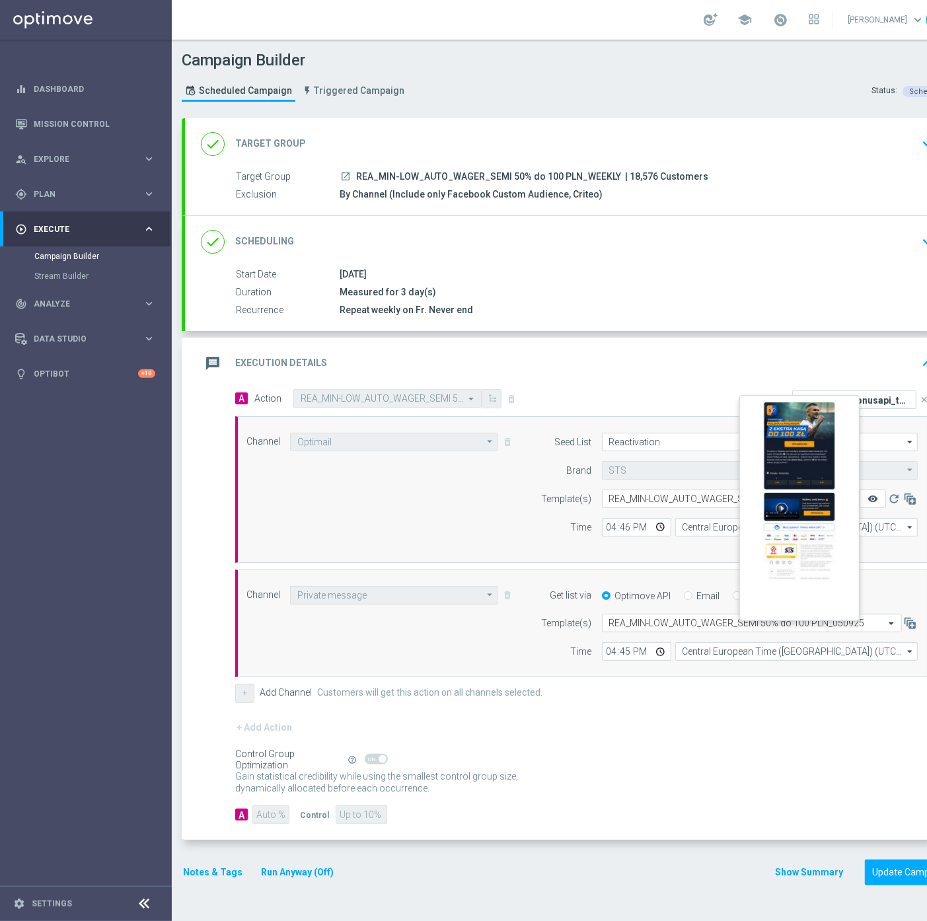
click at [875, 494] on icon "remove_red_eye" at bounding box center [873, 499] width 11 height 11
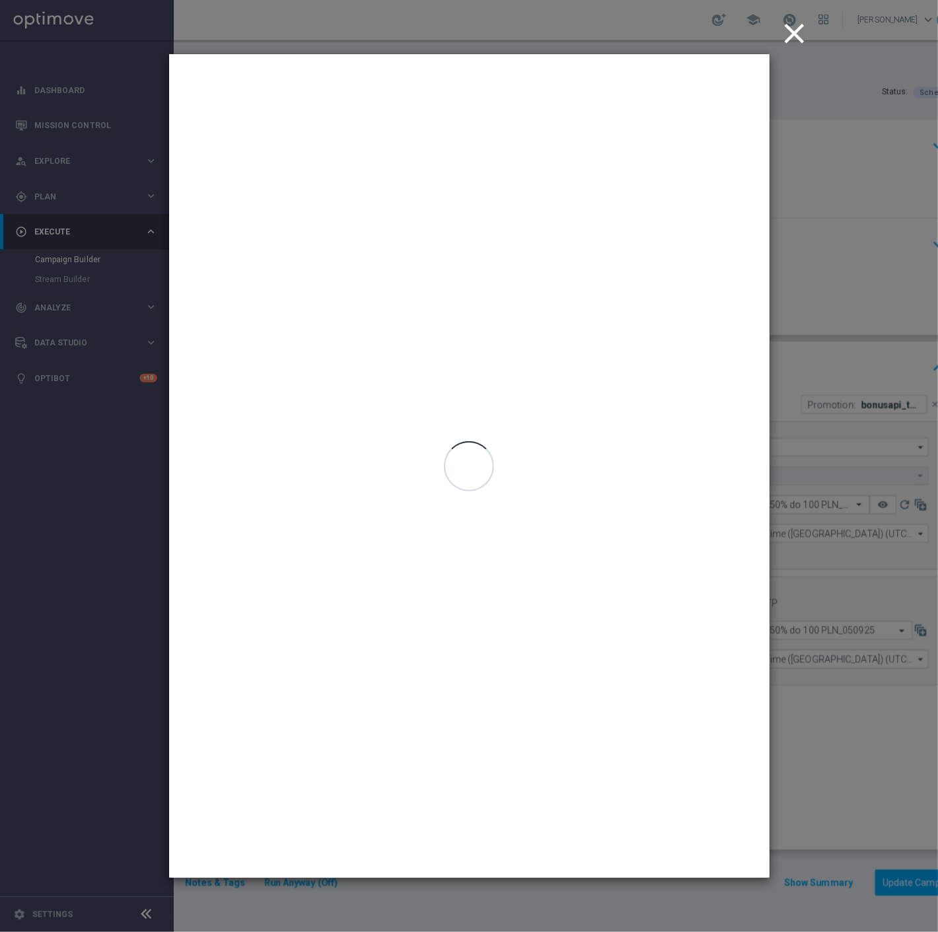
scroll to position [0, 0]
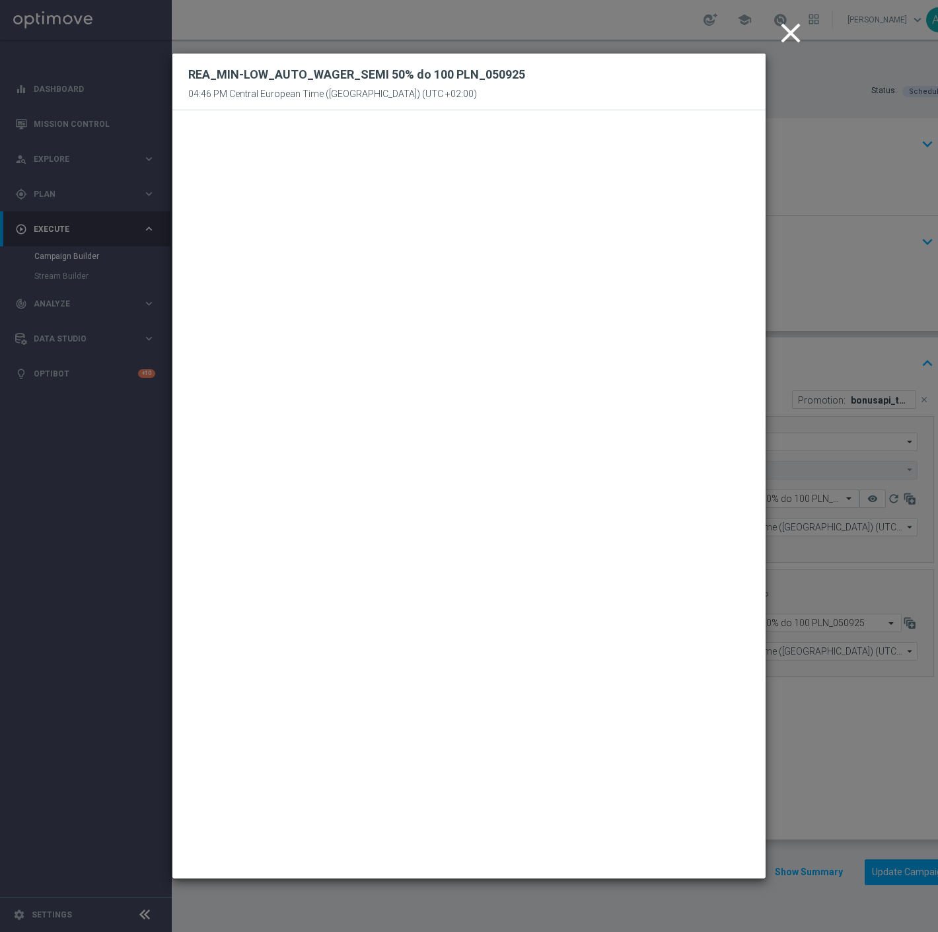
click at [791, 34] on icon "close" at bounding box center [791, 33] width 33 height 33
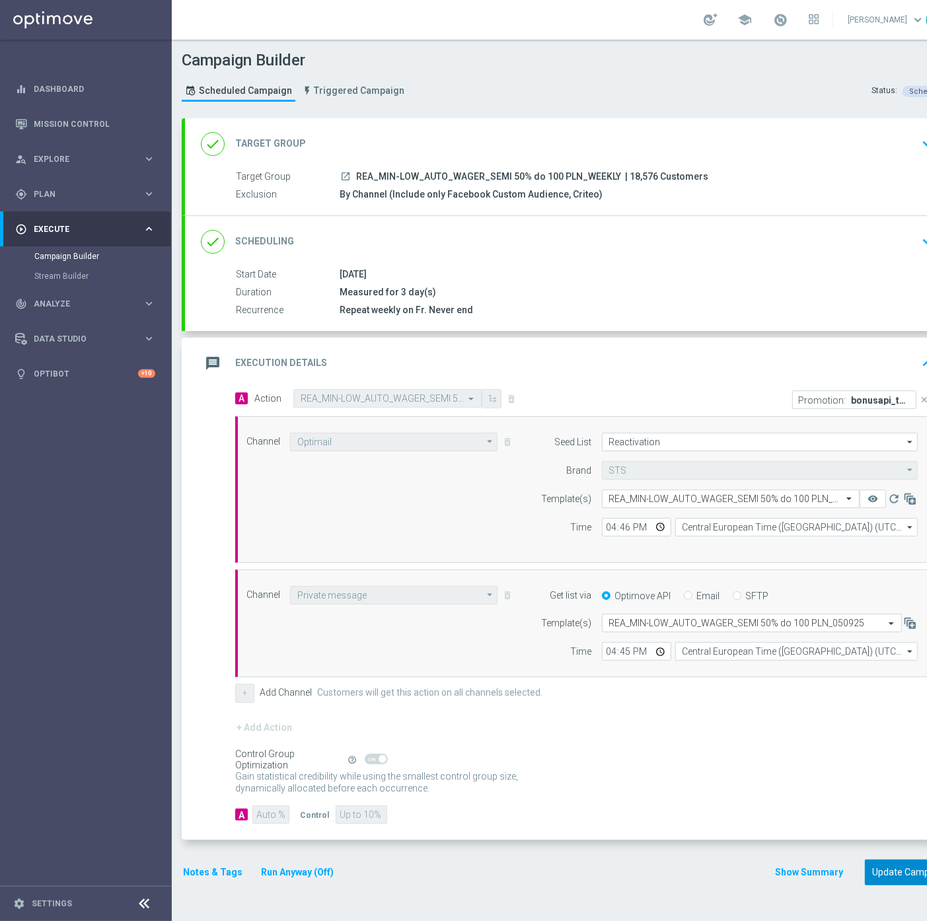
click at [882, 877] on button "Update Campaign" at bounding box center [910, 873] width 90 height 26
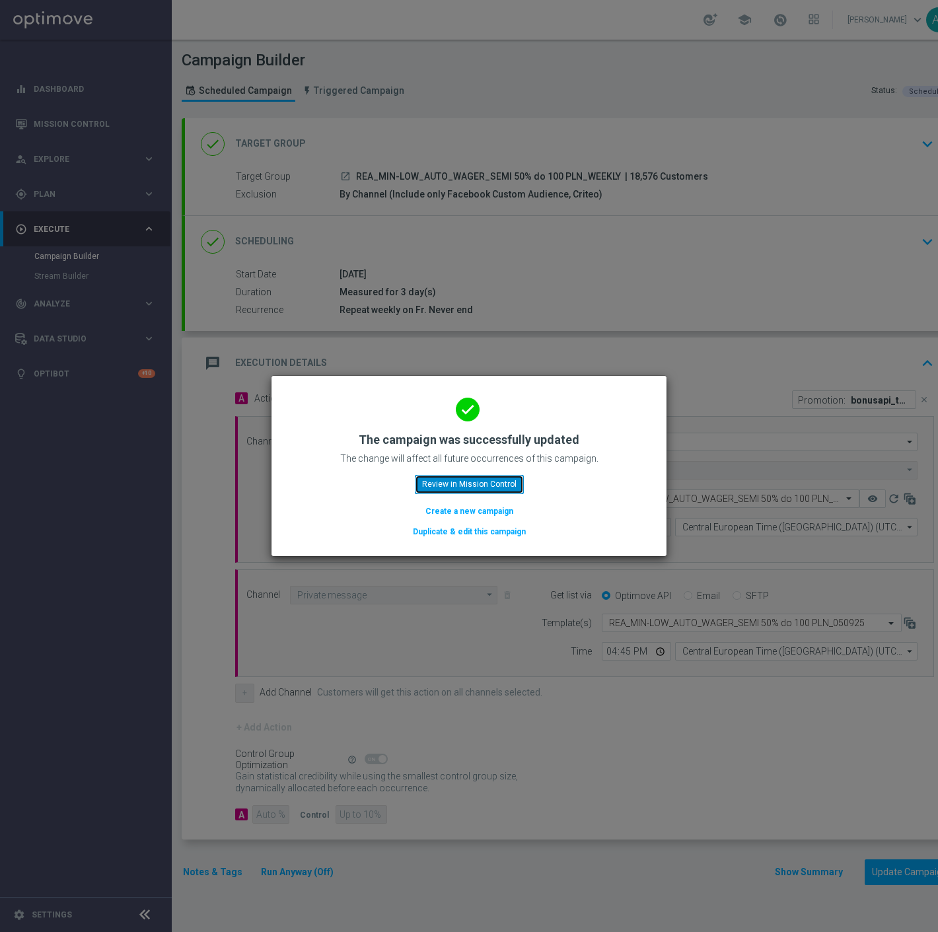
click at [468, 484] on button "Review in Mission Control" at bounding box center [469, 484] width 109 height 19
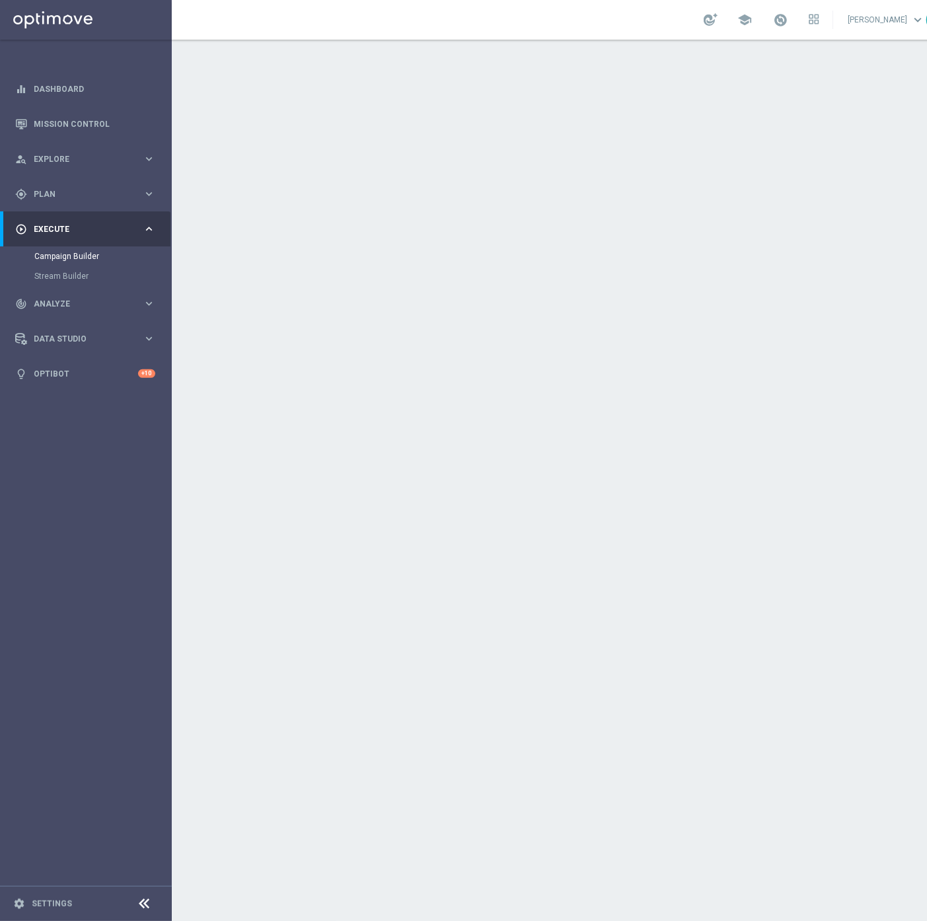
click at [811, 366] on div "done Execution Details keyboard_arrow_down" at bounding box center [570, 357] width 738 height 25
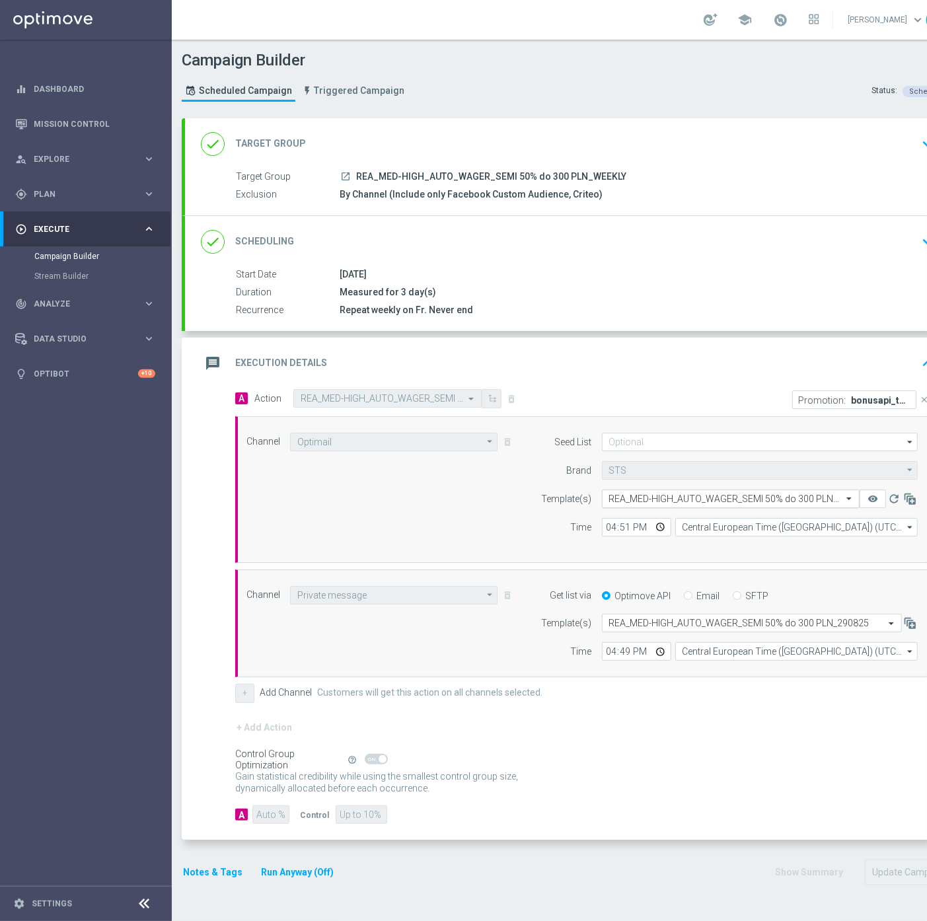
click at [645, 485] on form "Seed List arrow_drop_down Show Selected 0 of 17 (All)" at bounding box center [726, 485] width 383 height 104
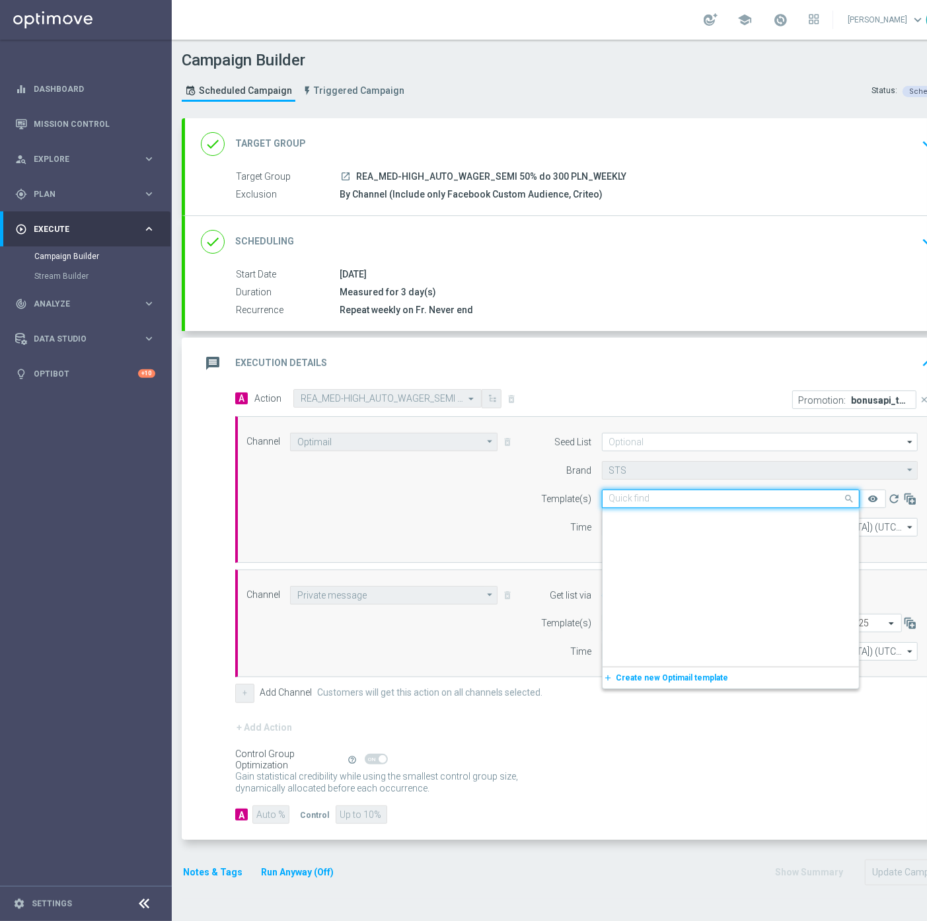
click at [645, 494] on input "text" at bounding box center [717, 499] width 217 height 11
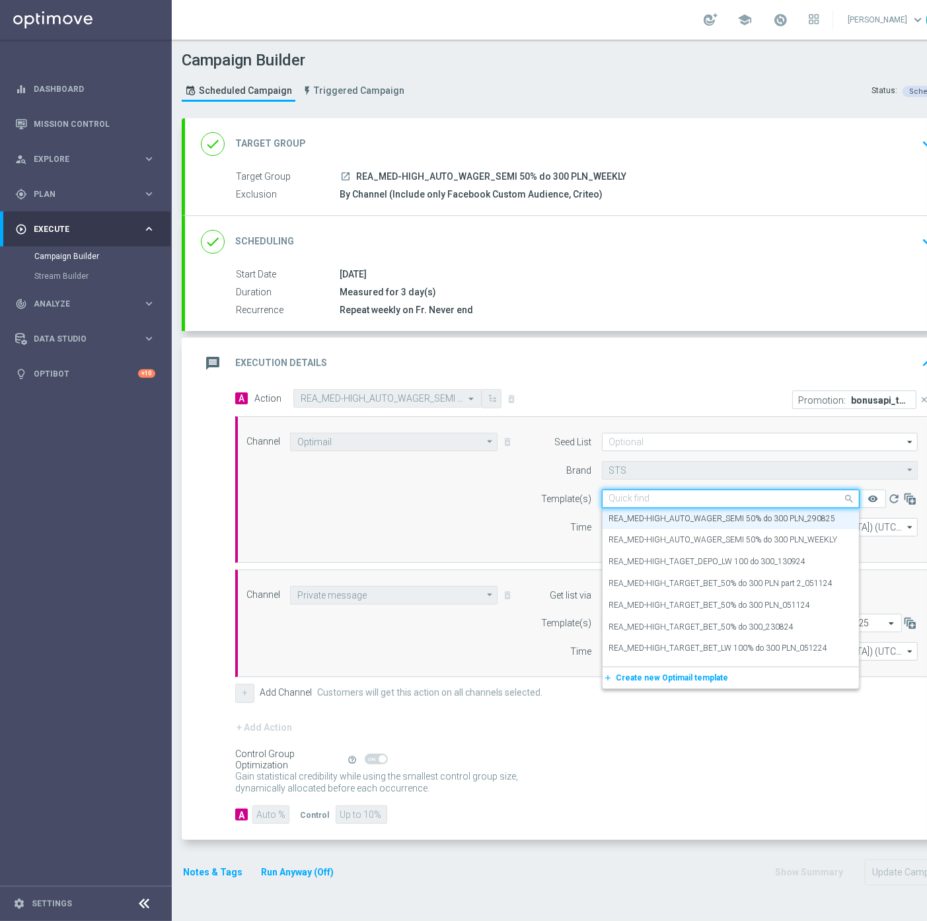
paste input "REA_MED-HIGH_AUTO_WAGER_SEMI 50% do 300 PLN_050925"
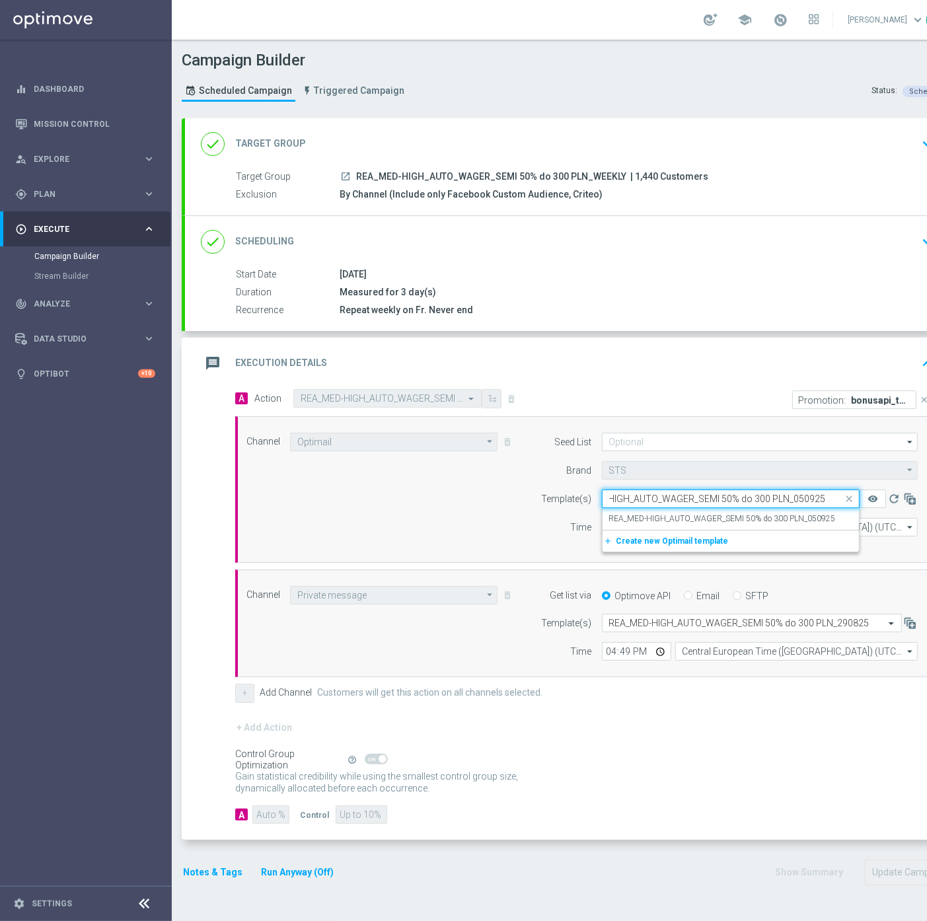
scroll to position [0, 38]
click at [748, 514] on label "REA_MED-HIGH_AUTO_WAGER_SEMI 50% do 300 PLN_050925" at bounding box center [722, 518] width 227 height 11
type input "REA_MED-HIGH_AUTO_WAGER_SEMI 50% do 300 PLN_050925"
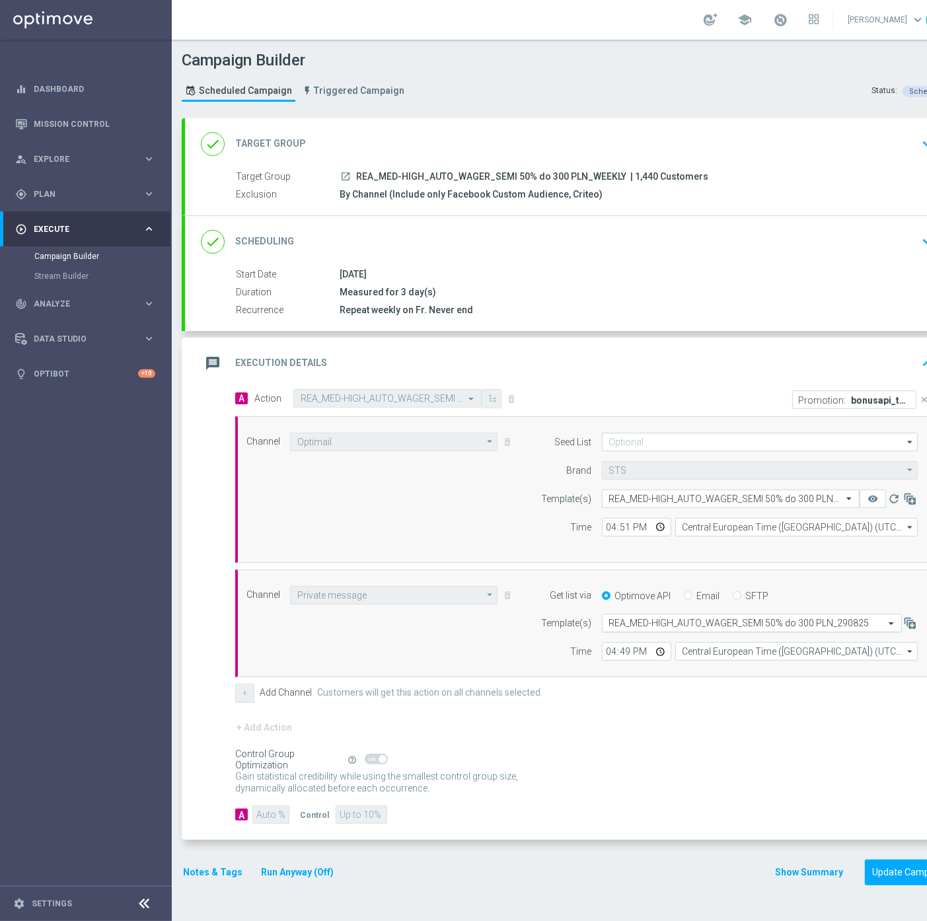
scroll to position [0, 0]
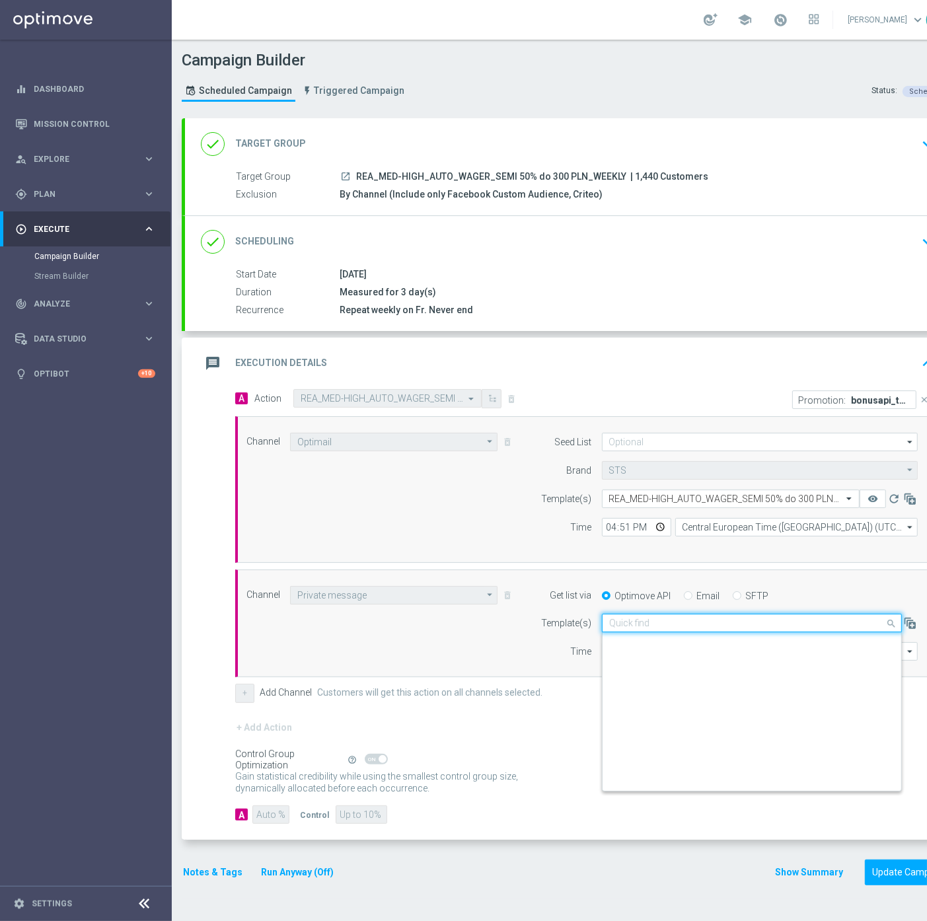
click at [695, 621] on input "text" at bounding box center [738, 623] width 259 height 11
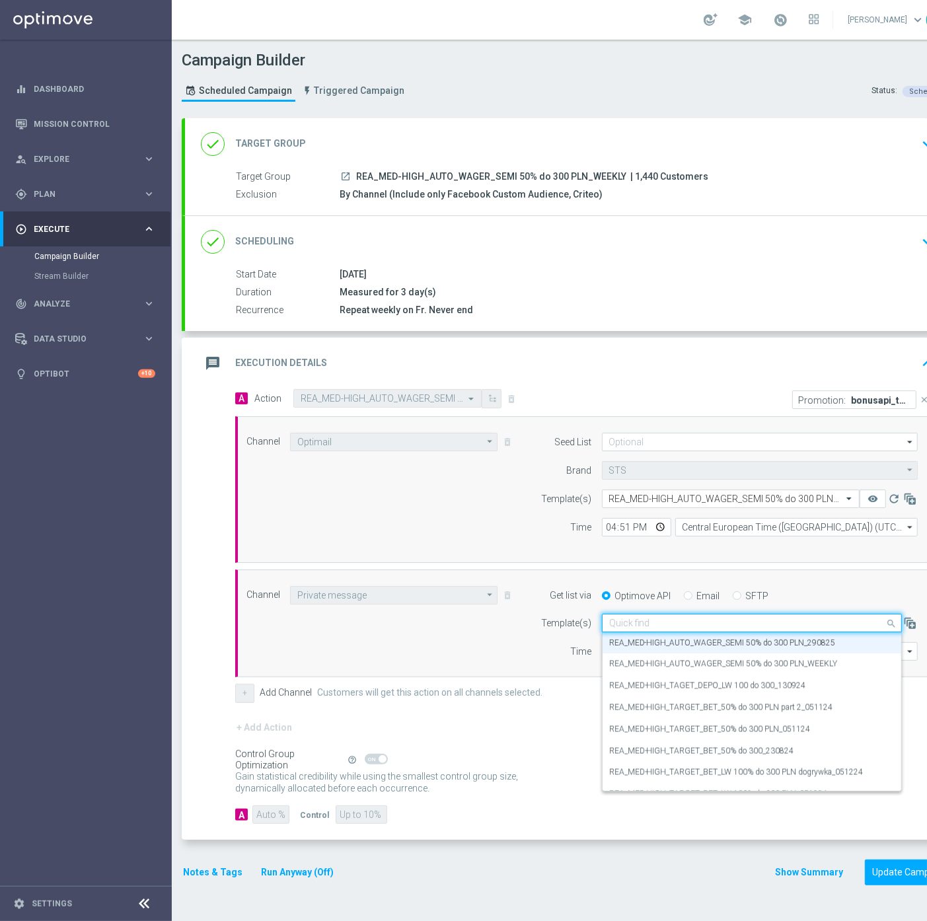
paste input "REA_MED-HIGH_AUTO_WAGER_SEMI 50% do 300 PLN_050925"
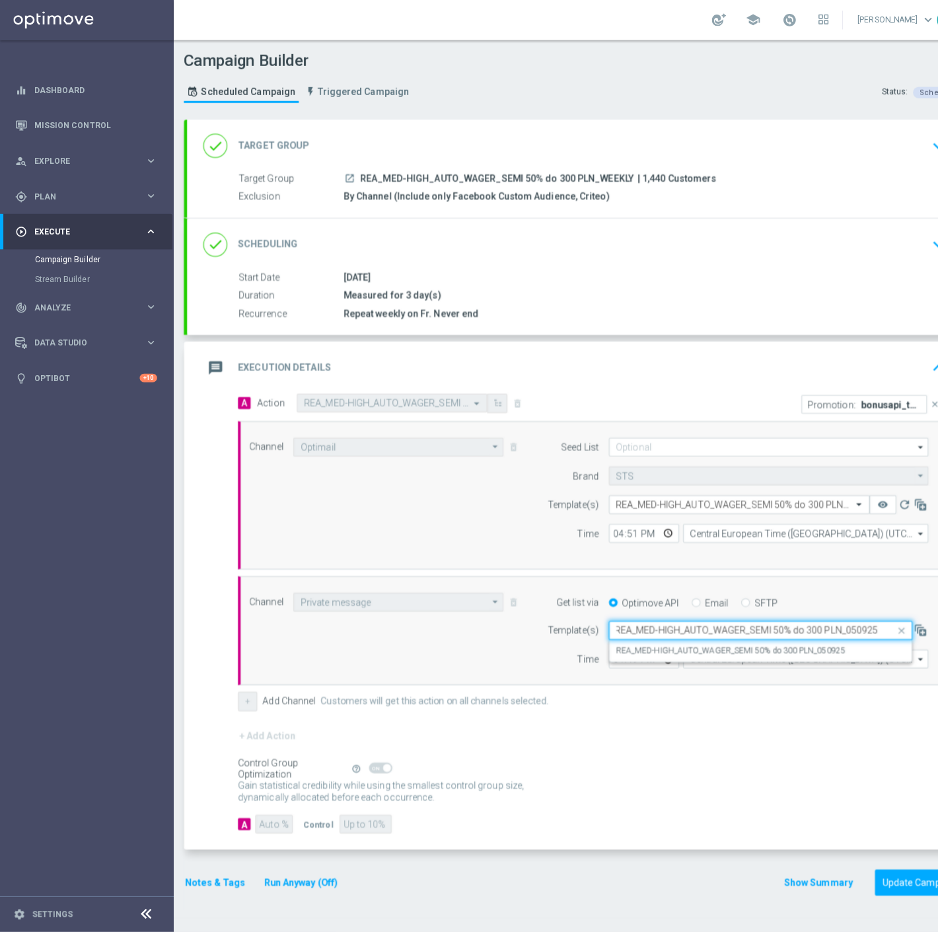
scroll to position [0, 0]
click at [777, 646] on label "REA_MED-HIGH_AUTO_WAGER_SEMI 50% do 300 PLN_050925" at bounding box center [722, 643] width 227 height 11
type input "REA_MED-HIGH_AUTO_WAGER_SEMI 50% do 300 PLN_050925"
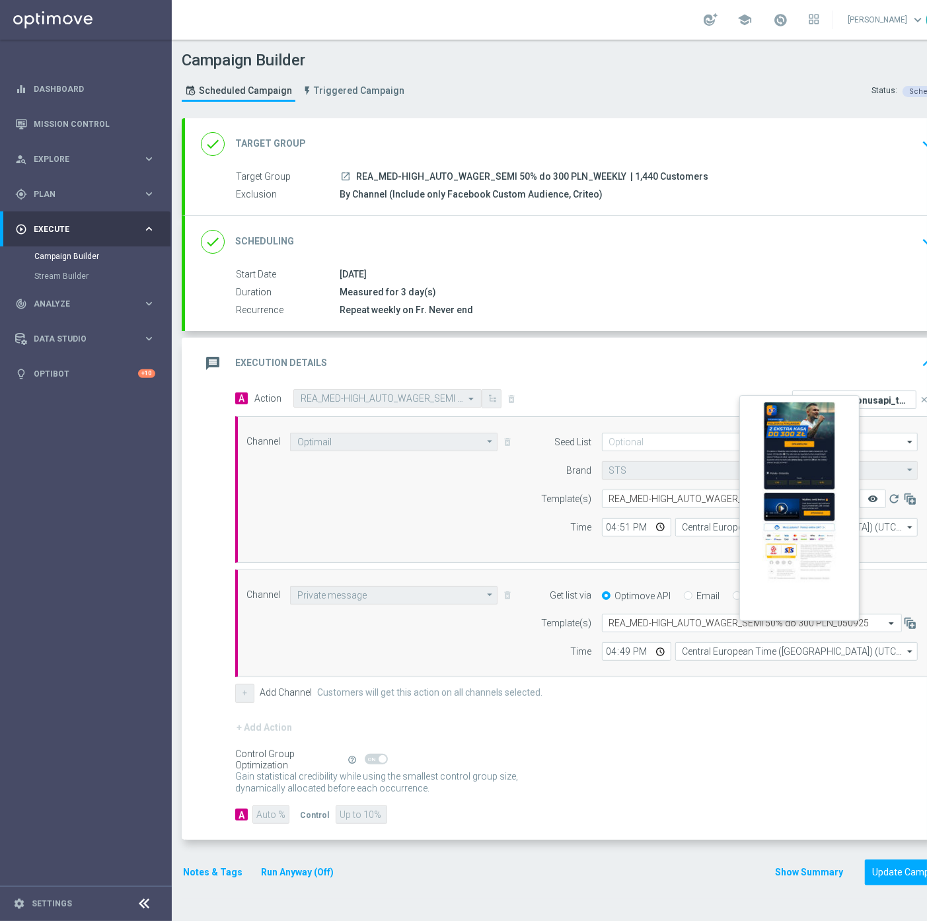
click at [873, 500] on icon "remove_red_eye" at bounding box center [873, 499] width 11 height 11
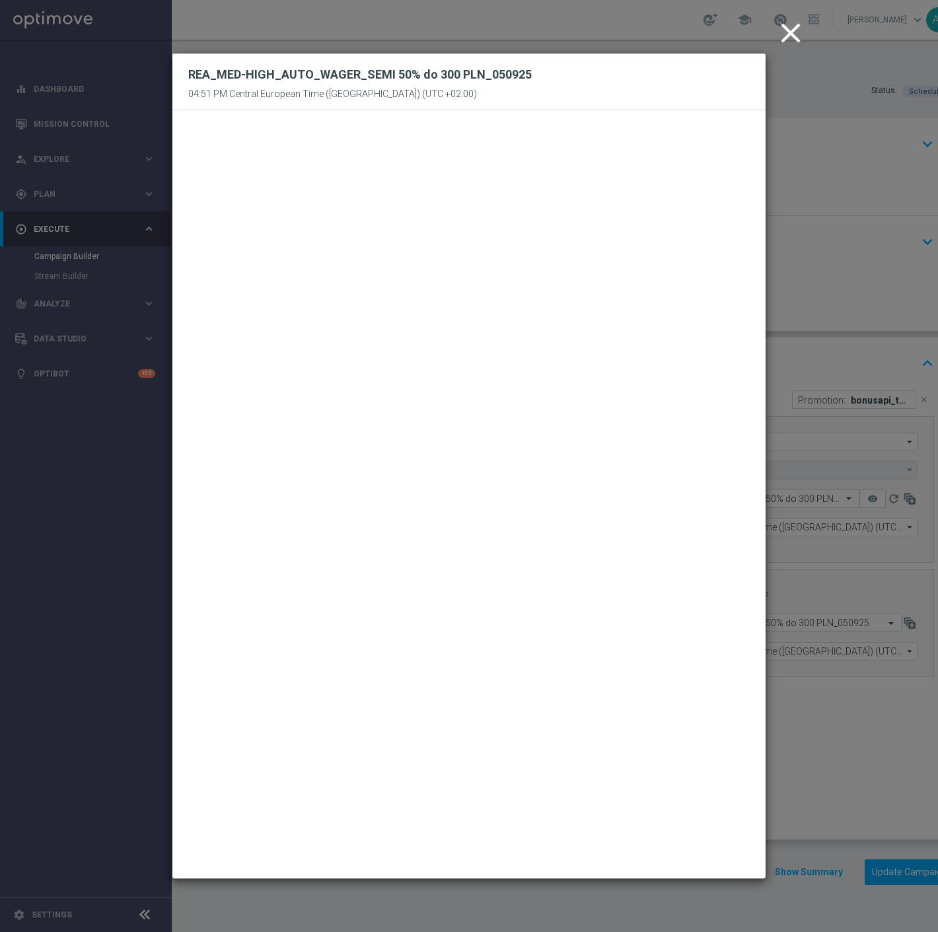
click at [800, 29] on icon "close" at bounding box center [791, 33] width 33 height 33
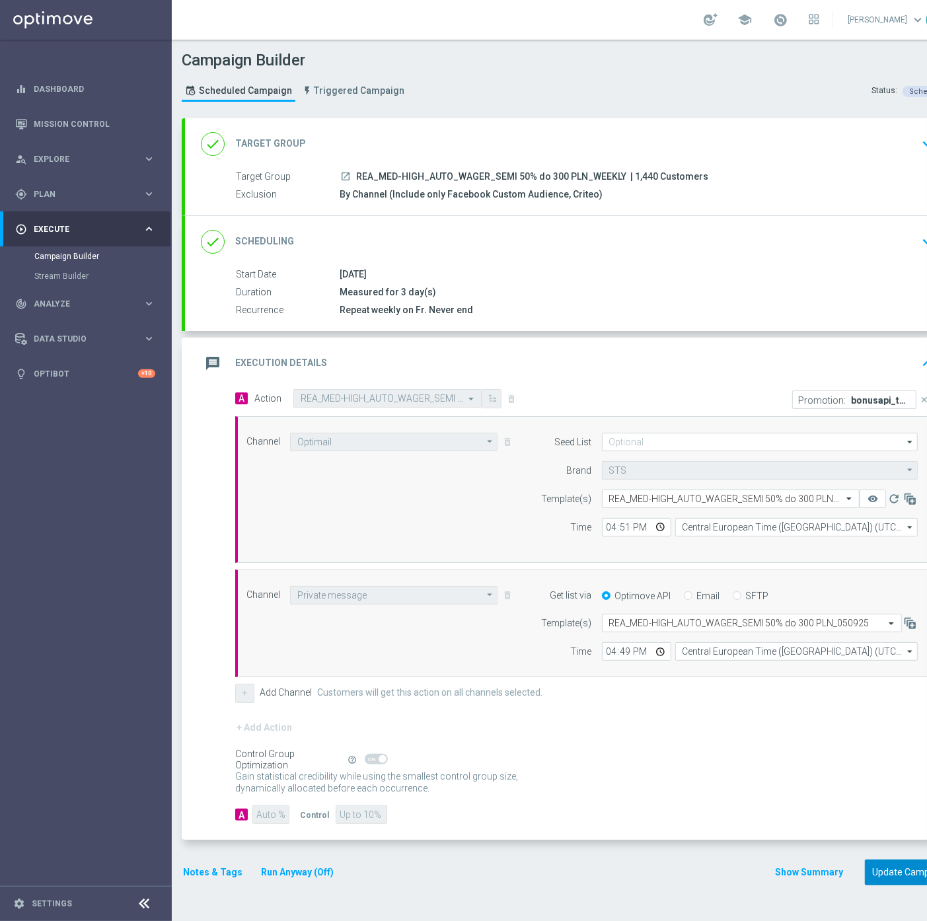
click at [899, 875] on button "Update Campaign" at bounding box center [910, 873] width 90 height 26
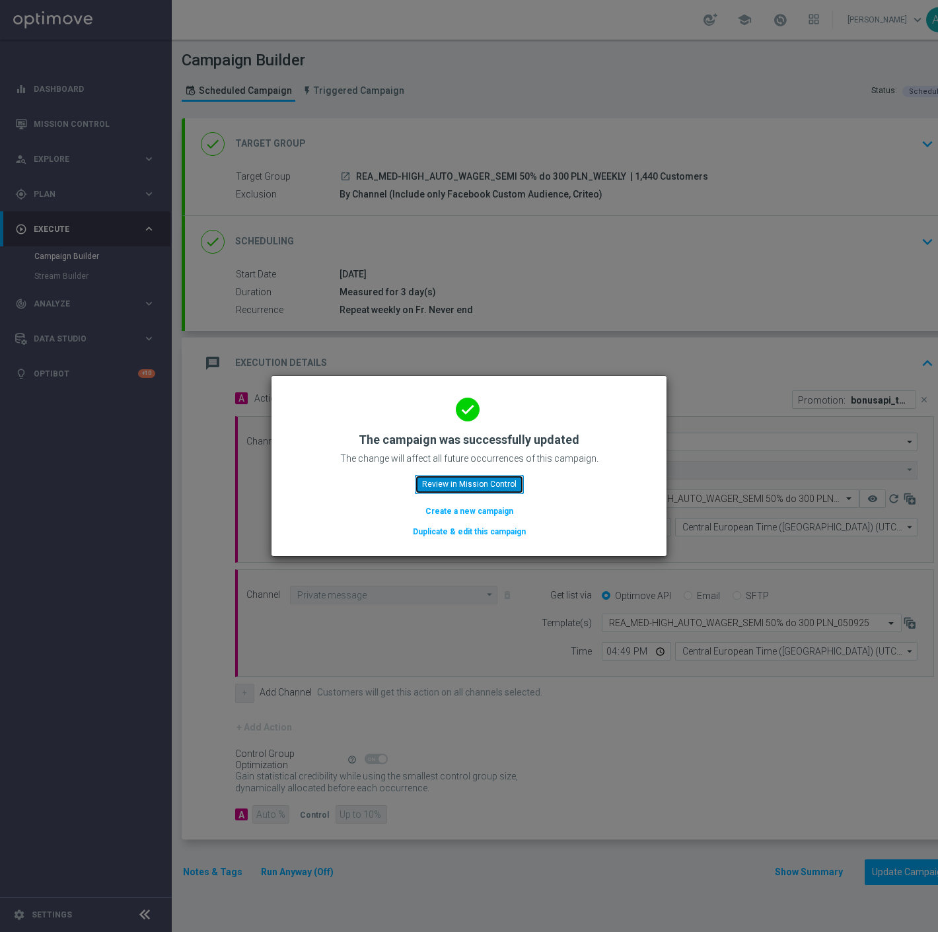
click at [430, 486] on button "Review in Mission Control" at bounding box center [469, 484] width 109 height 19
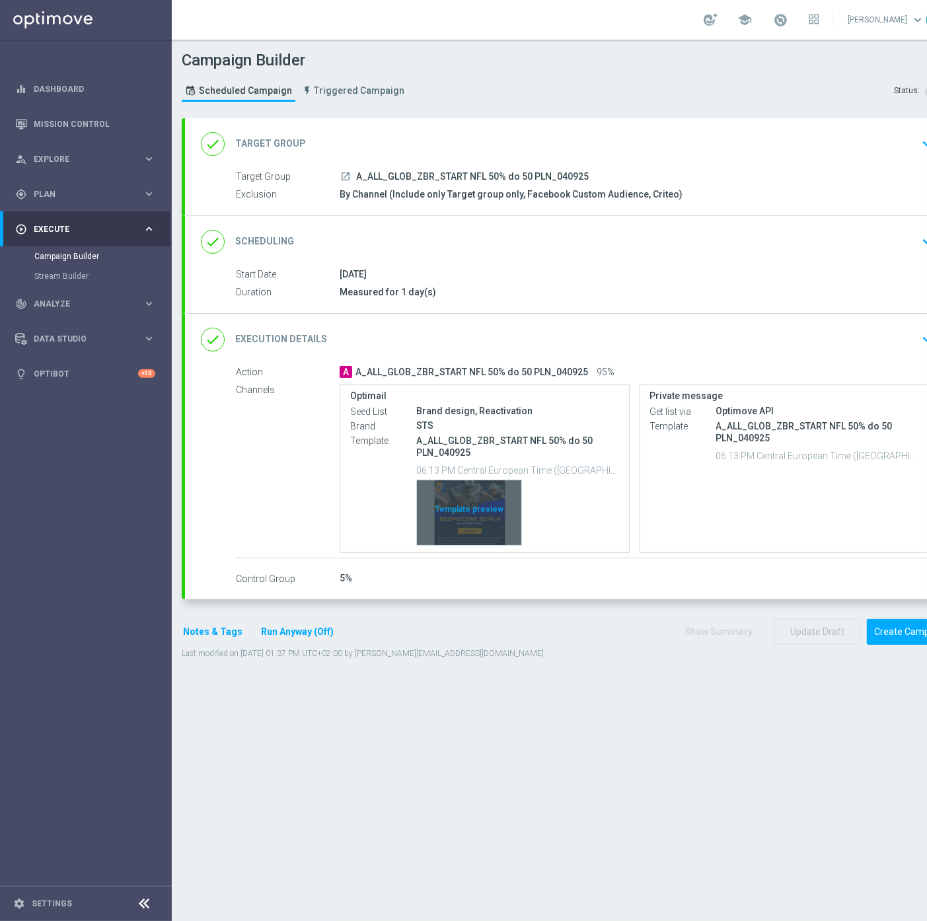
click at [464, 510] on div "Template preview" at bounding box center [469, 512] width 104 height 65
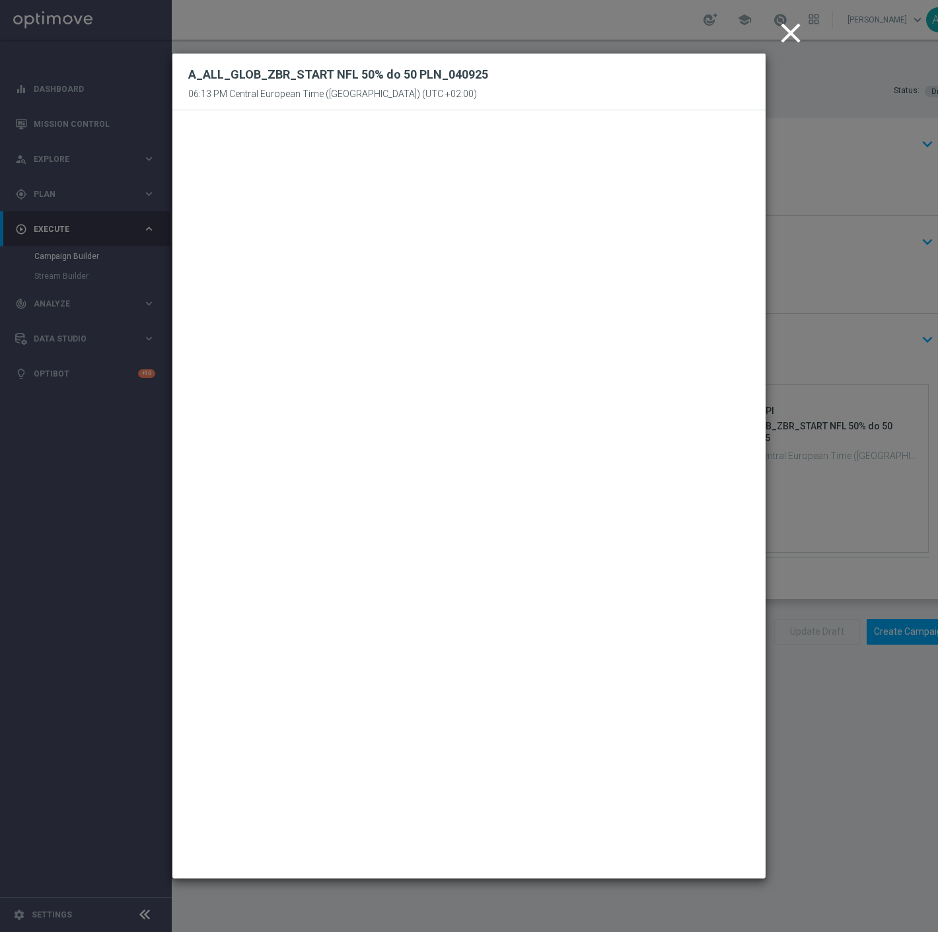
click at [794, 32] on icon "close" at bounding box center [791, 33] width 33 height 33
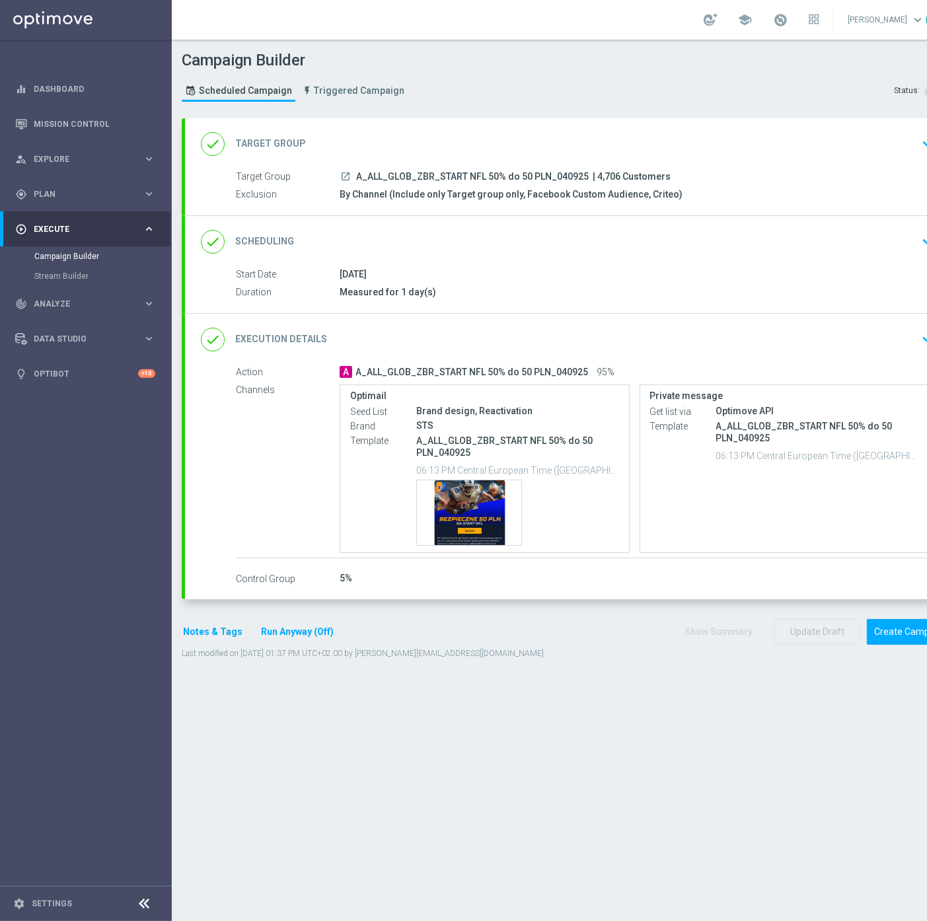
scroll to position [11, 0]
click at [920, 330] on icon "keyboard_arrow_down" at bounding box center [928, 340] width 20 height 20
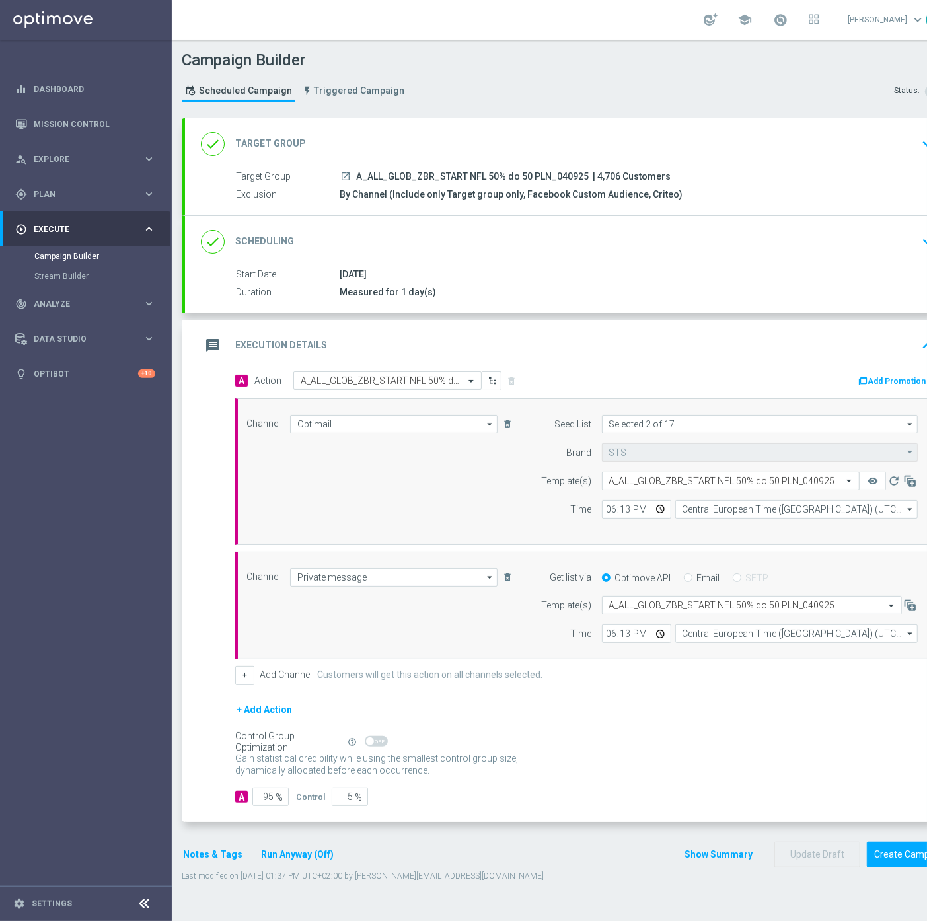
click at [718, 229] on div "done Scheduling keyboard_arrow_down" at bounding box center [570, 241] width 738 height 25
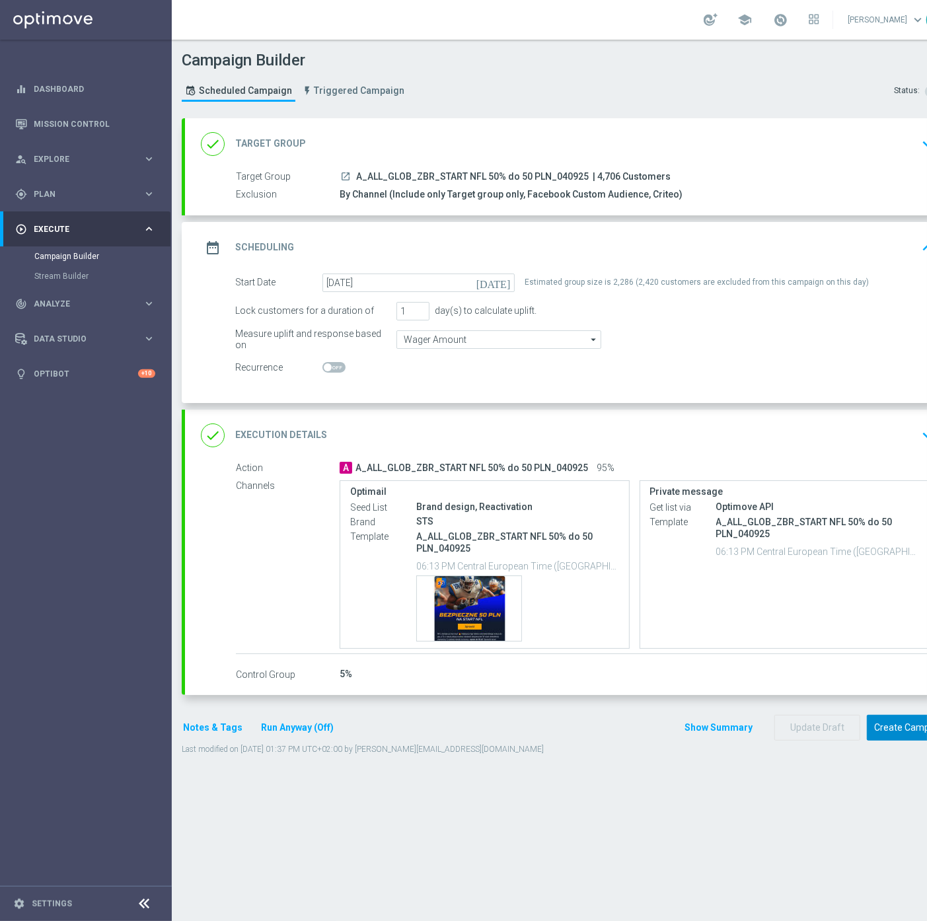
click at [886, 715] on button "Create Campaign" at bounding box center [911, 728] width 88 height 26
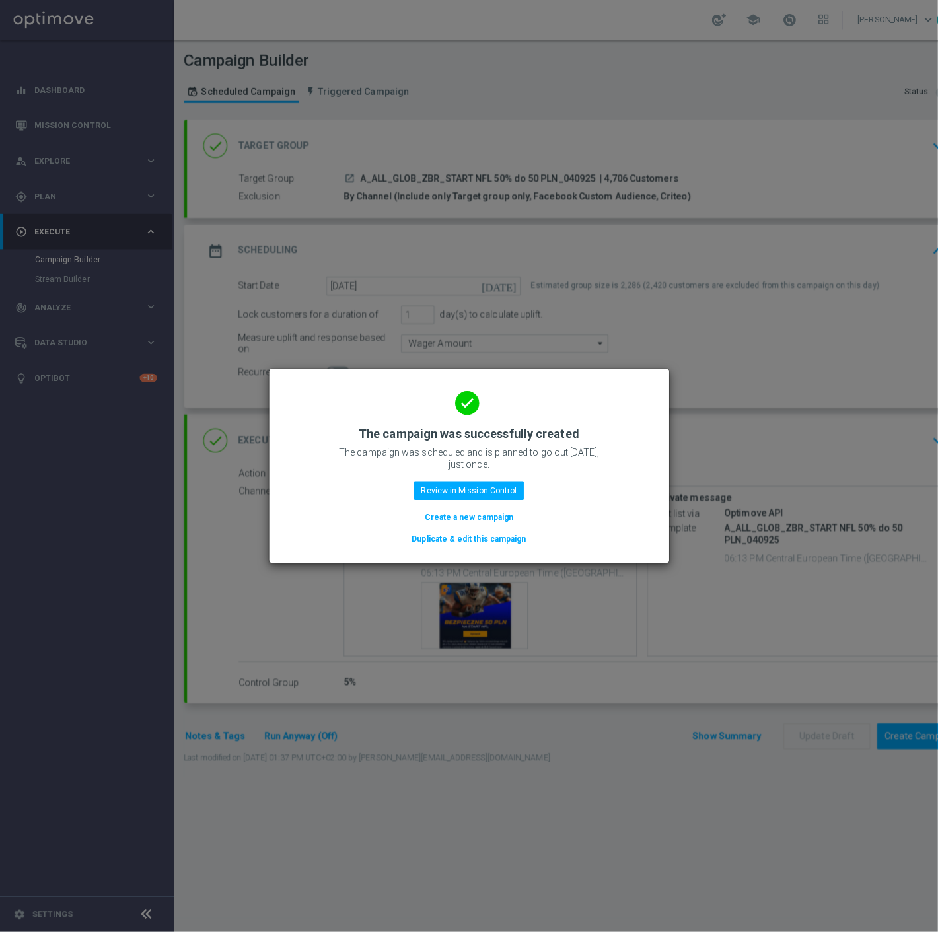
scroll to position [0, 0]
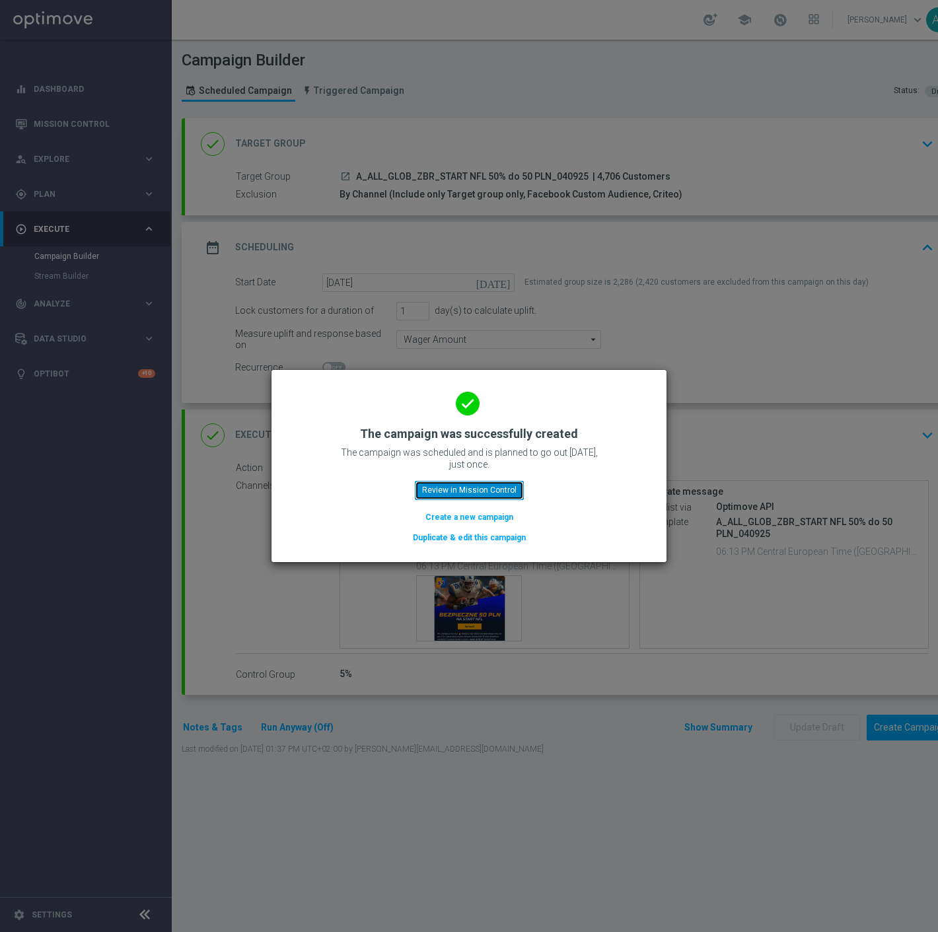
click at [463, 485] on button "Review in Mission Control" at bounding box center [469, 490] width 109 height 19
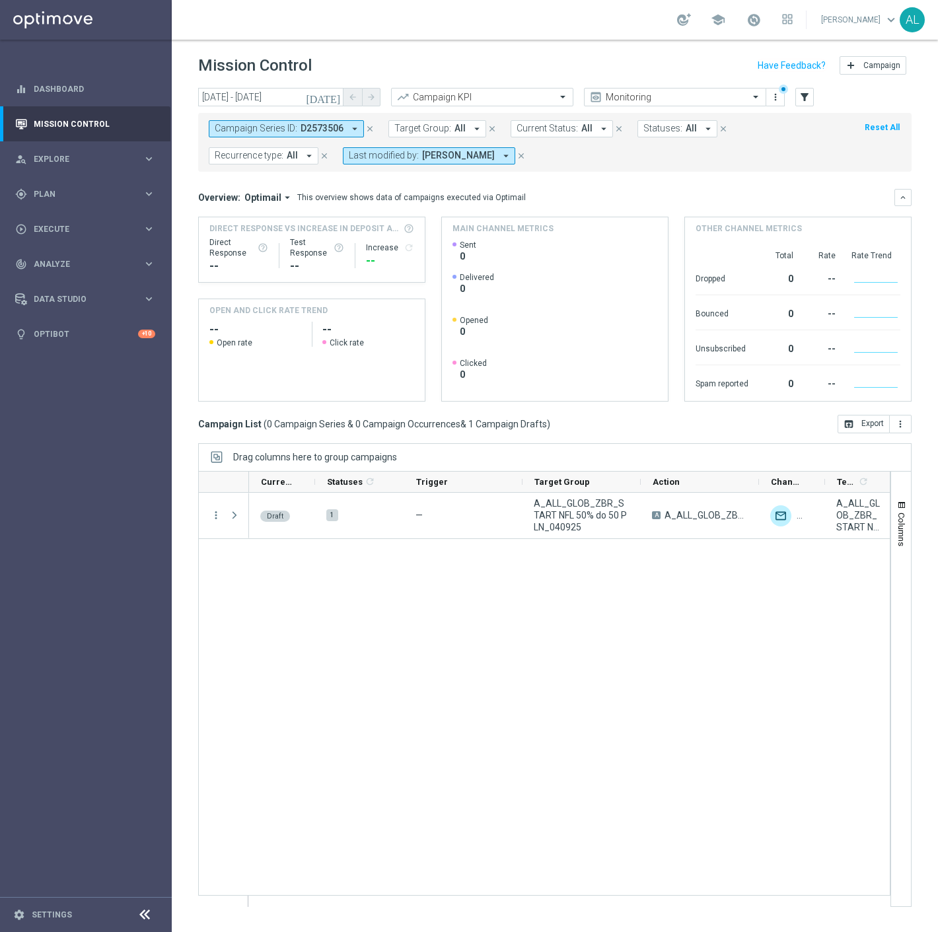
click at [285, 120] on button "Campaign Series ID: D2573506 arrow_drop_down" at bounding box center [286, 128] width 155 height 17
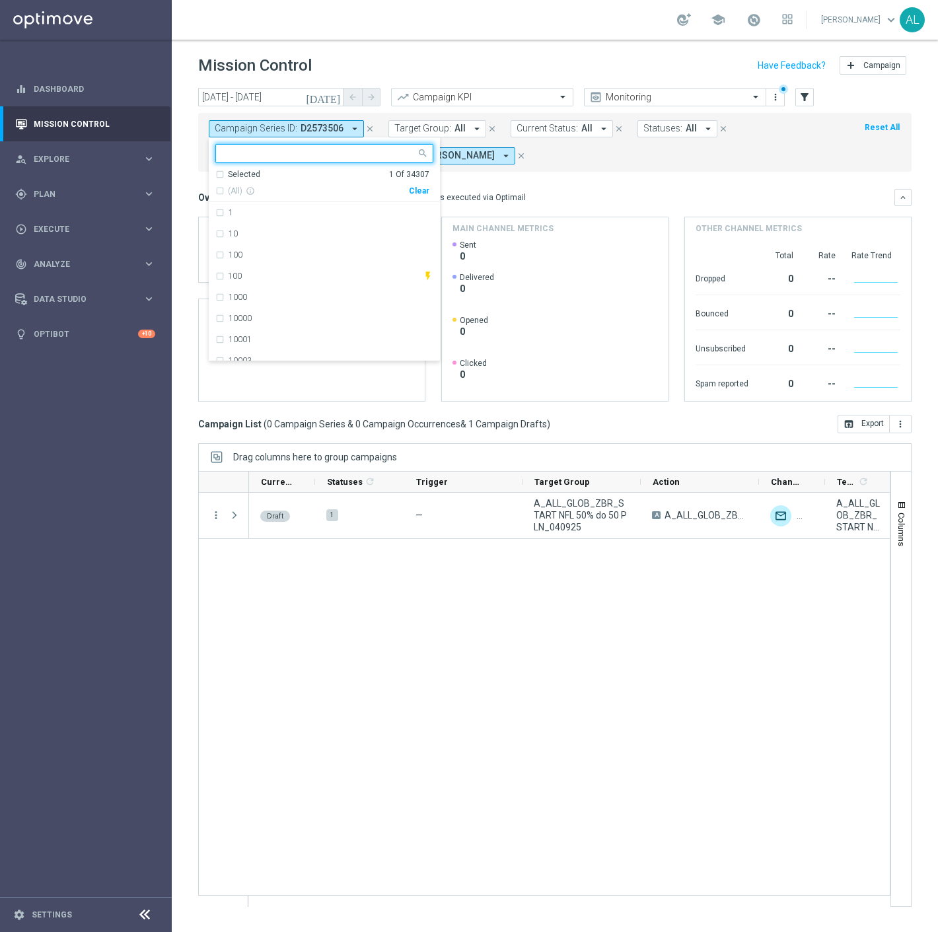
click at [0, 0] on div "Clear" at bounding box center [0, 0] width 0 height 0
click at [532, 189] on div "Overview: Optimail arrow_drop_down This overview shows data of campaigns execut…" at bounding box center [555, 197] width 714 height 17
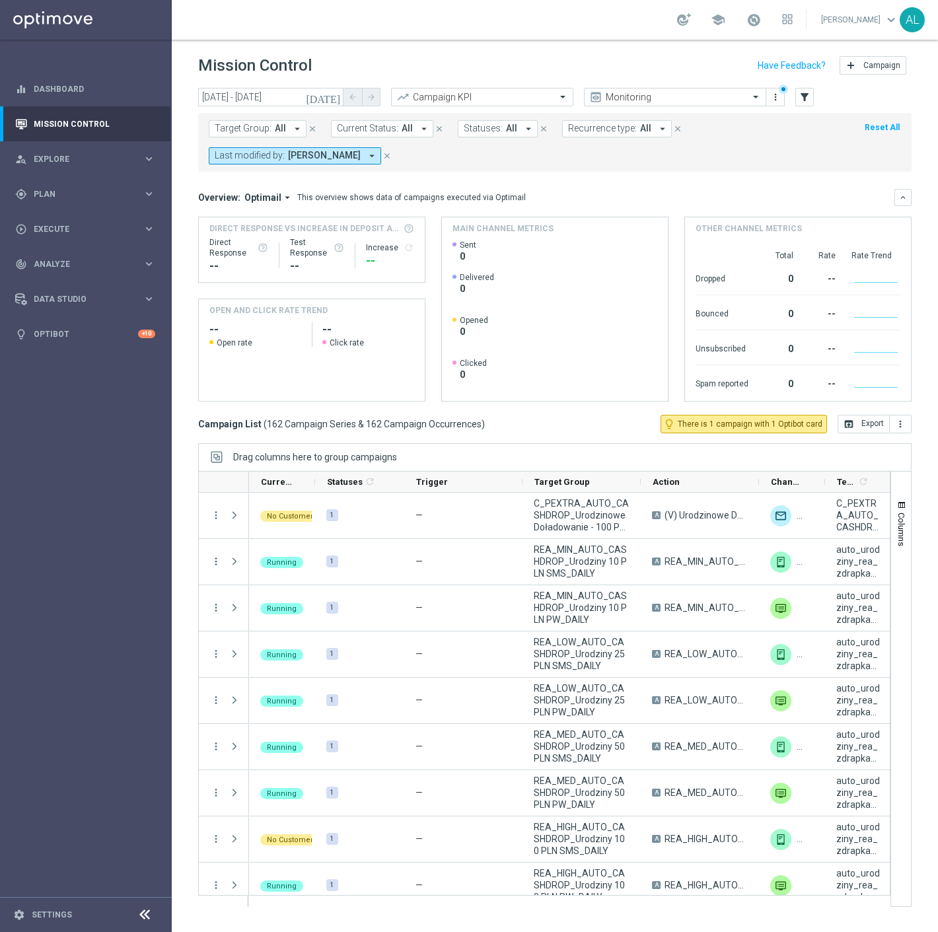
click at [607, 128] on span "Recurrence type:" at bounding box center [602, 128] width 69 height 11
click at [585, 220] on label "Recurring" at bounding box center [599, 223] width 34 height 8
click at [774, 178] on mini-dashboard "Overview: Optimail arrow_drop_down This overview shows data of campaigns execut…" at bounding box center [555, 293] width 714 height 243
click at [234, 130] on span "Target Group:" at bounding box center [243, 128] width 57 height 11
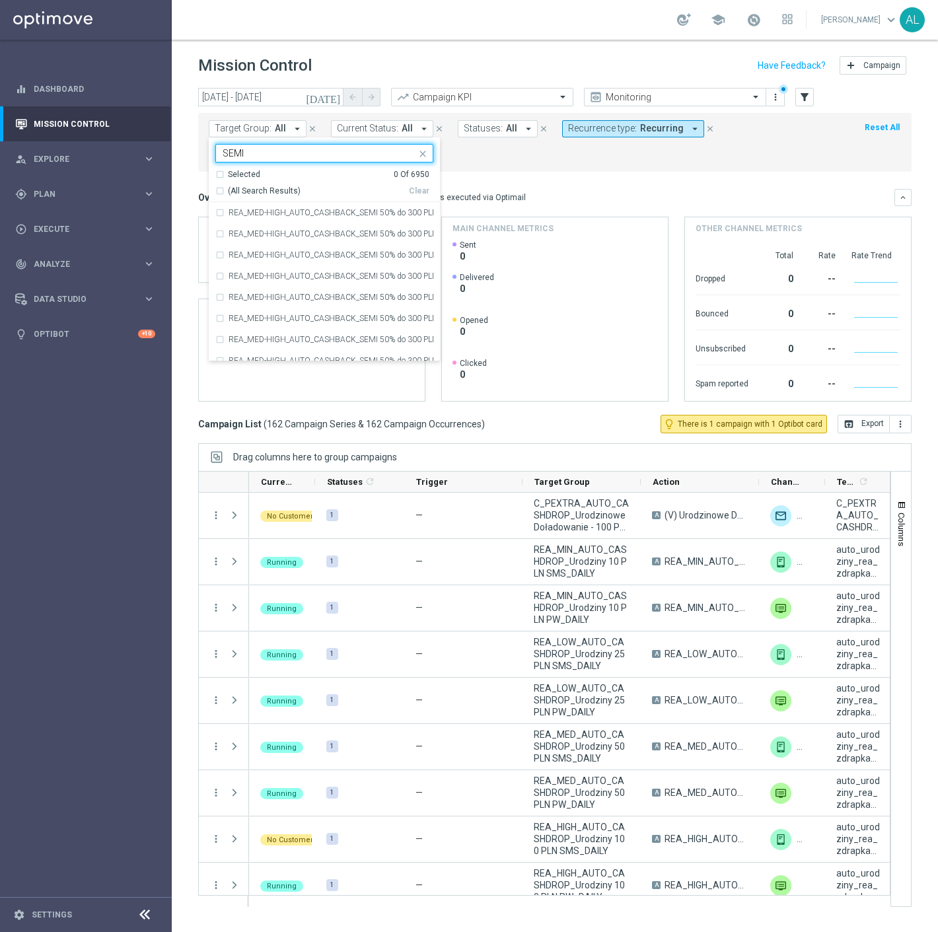
click at [241, 184] on div "(All Search Results) Clear" at bounding box center [322, 188] width 214 height 17
click at [239, 192] on span "(All Search Results)" at bounding box center [264, 191] width 73 height 11
type input "SEMI"
click at [574, 189] on div "Overview: Optimail arrow_drop_down This overview shows data of campaigns execut…" at bounding box center [555, 197] width 714 height 17
